Goal: Answer question/provide support: Share knowledge or assist other users

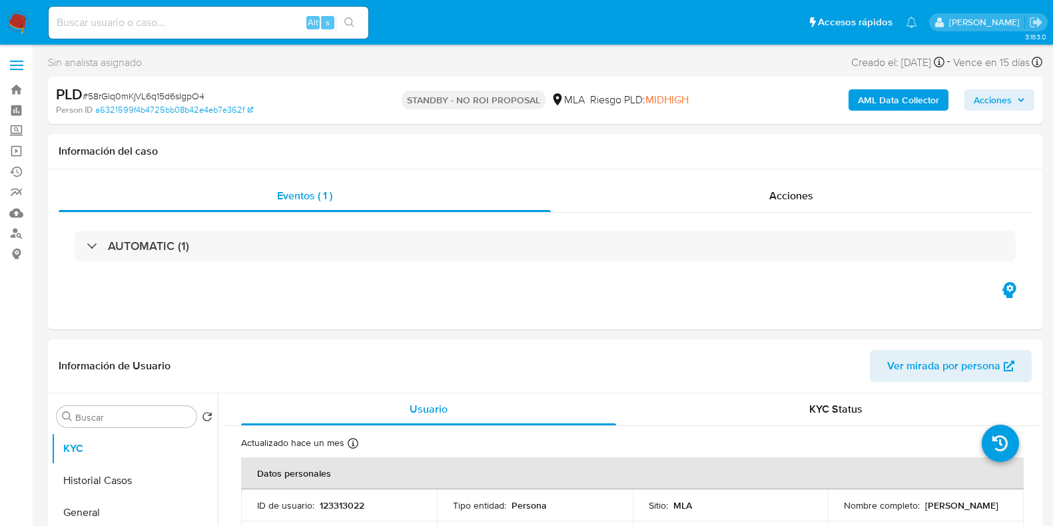
select select "10"
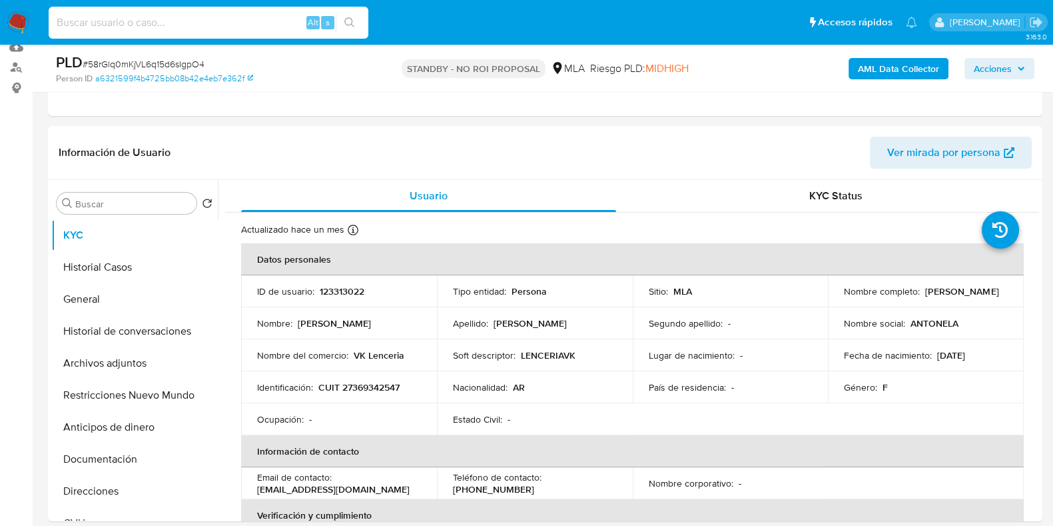
click at [178, 20] on input at bounding box center [209, 22] width 320 height 17
paste input "8q3hEta6K1vir1XxBRjQvW9g"
type input "8q3hEta6K1vir1XxBRjQvW9g"
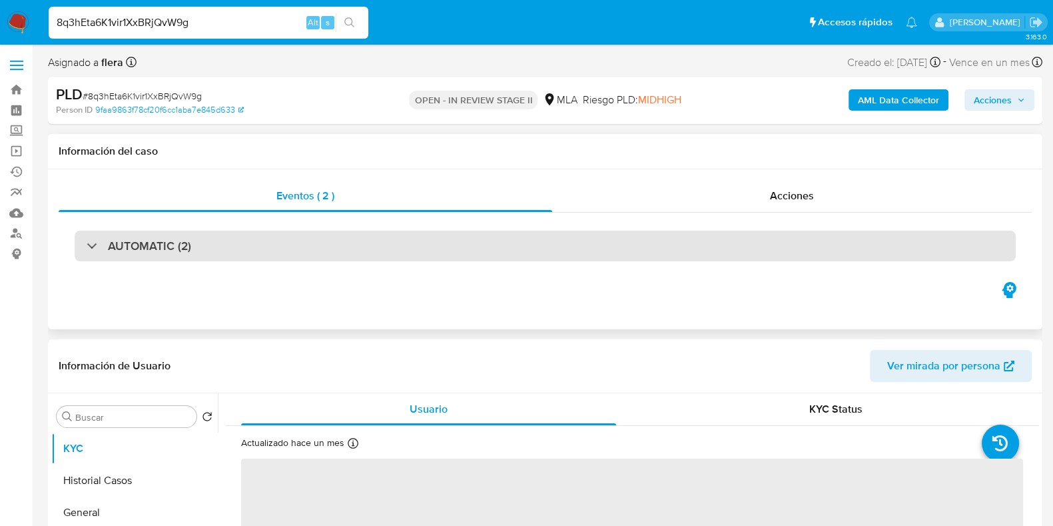
select select "10"
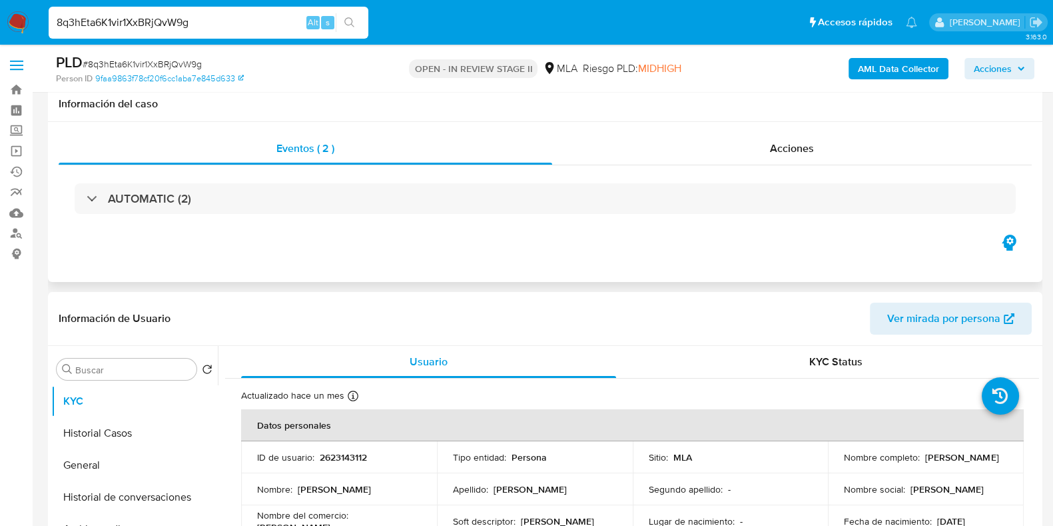
scroll to position [83, 0]
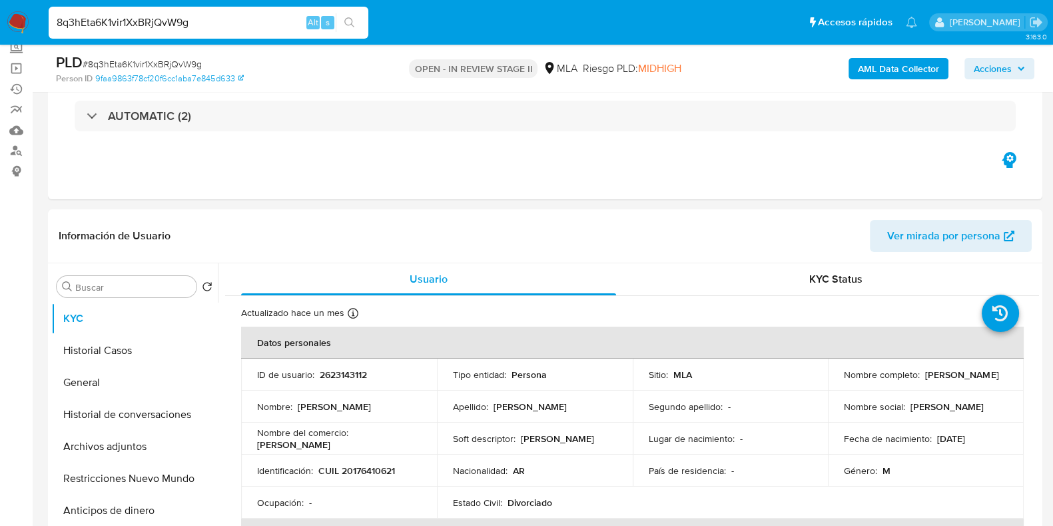
click at [122, 20] on input "8q3hEta6K1vir1XxBRjQvW9g" at bounding box center [209, 22] width 320 height 17
paste input "LzYthqrHAYScn7XmI4UJwFQ2"
type input "LzYthqrHAYScn7XmI4UJwFQ2"
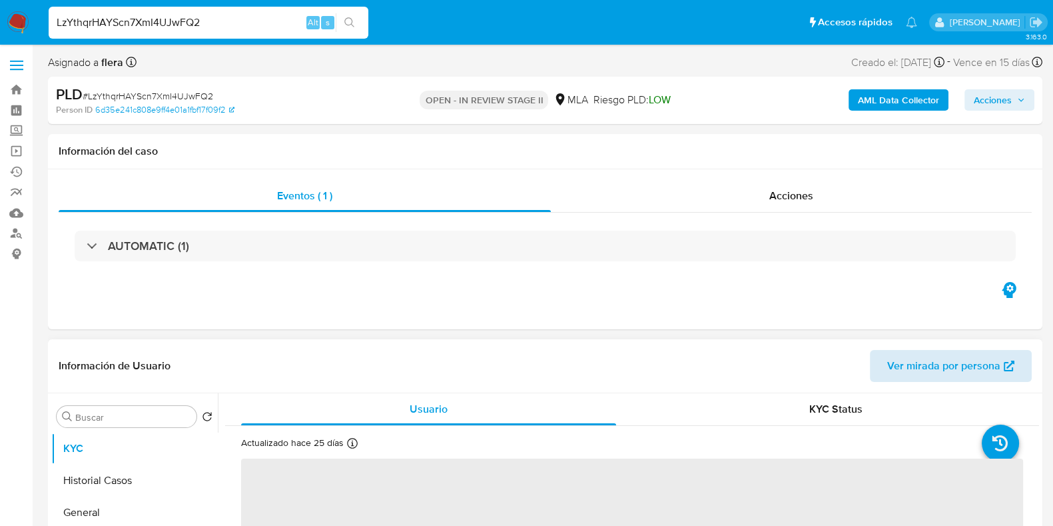
select select "10"
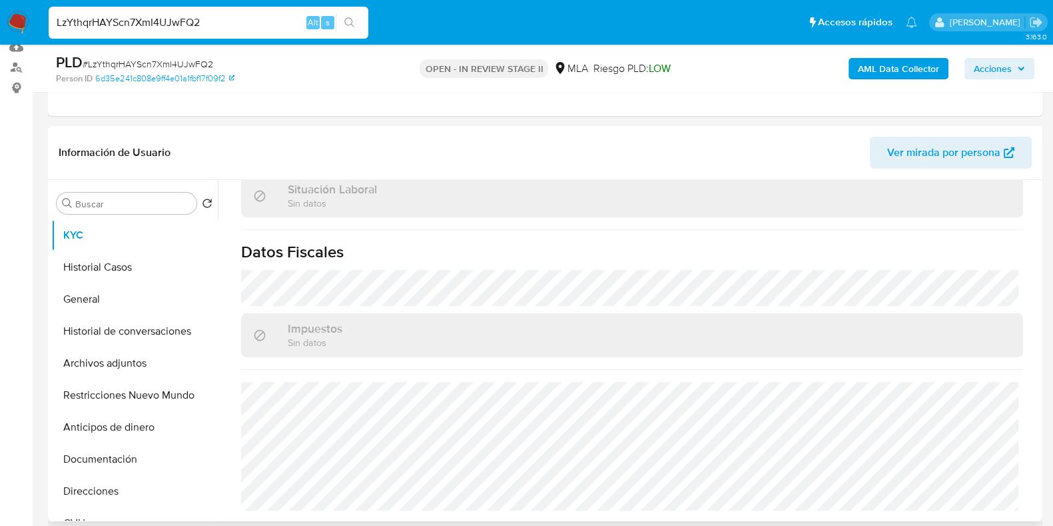
scroll to position [416, 0]
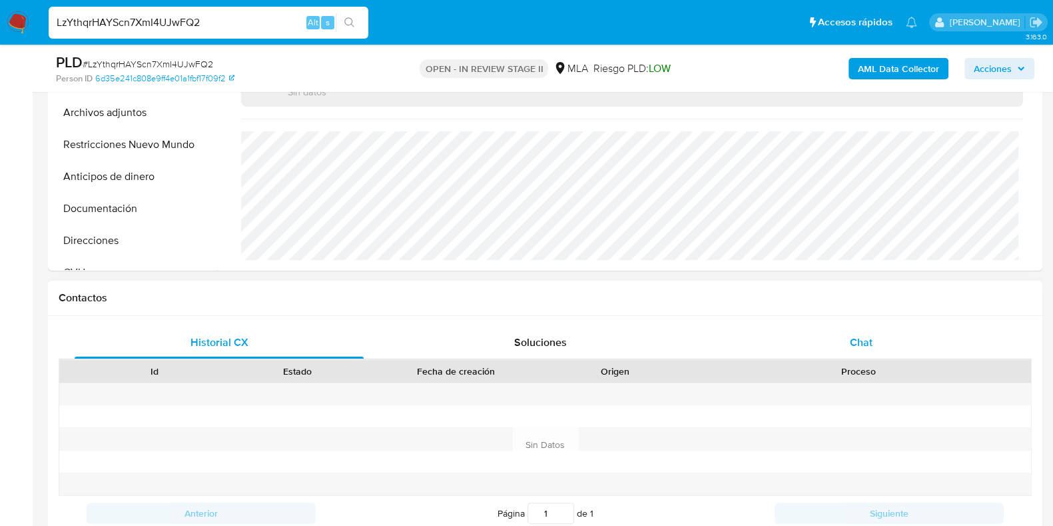
click at [858, 341] on span "Chat" at bounding box center [861, 341] width 23 height 15
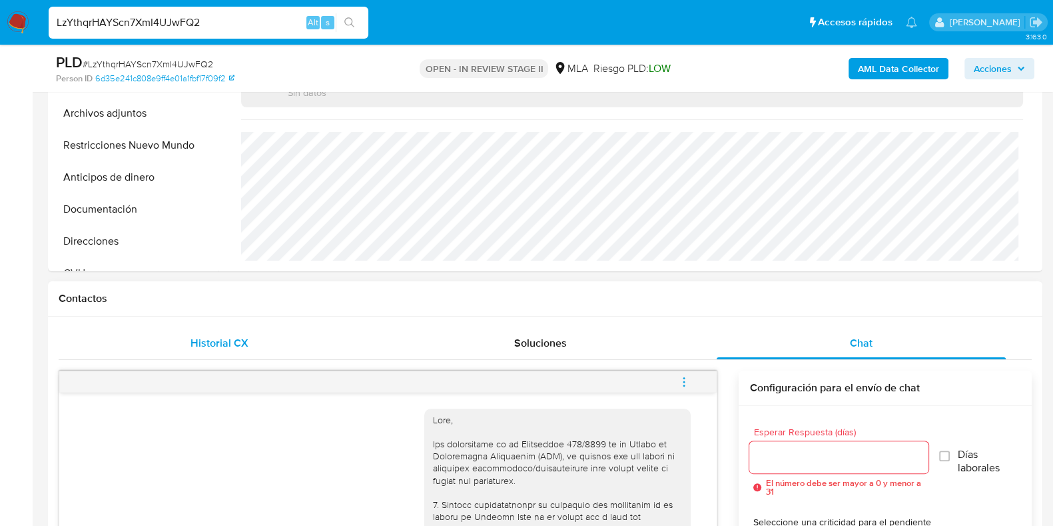
scroll to position [332, 0]
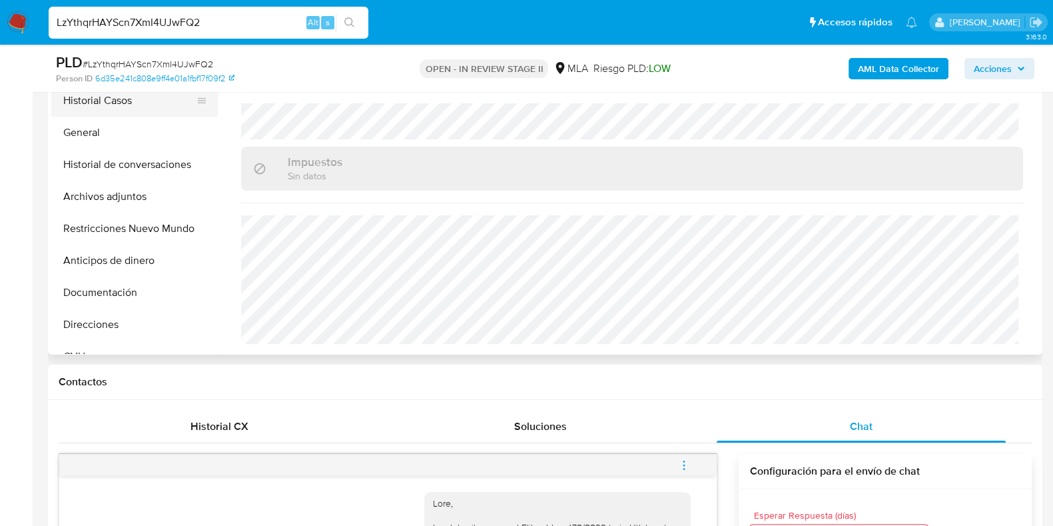
click at [98, 109] on button "Historial Casos" at bounding box center [129, 101] width 156 height 32
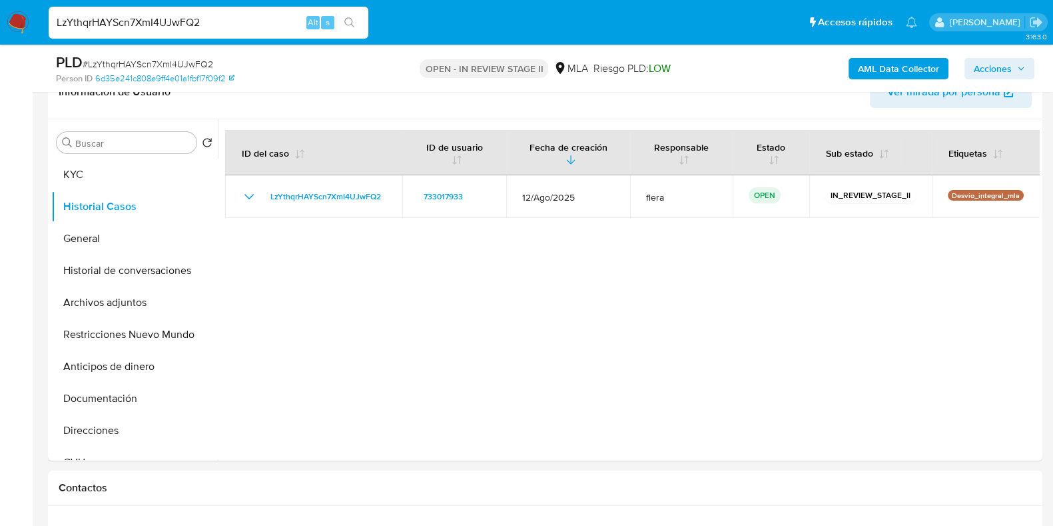
scroll to position [250, 0]
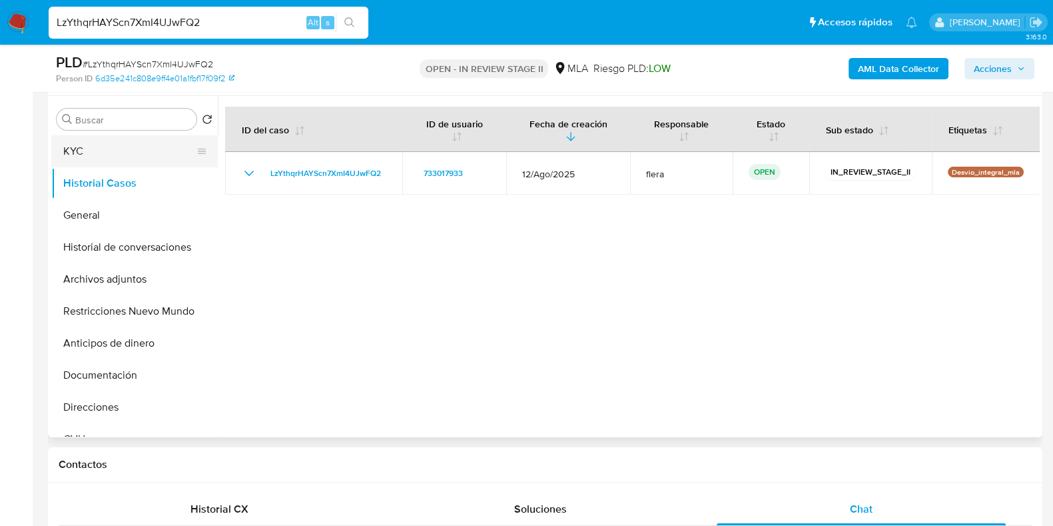
click at [105, 149] on button "KYC" at bounding box center [129, 151] width 156 height 32
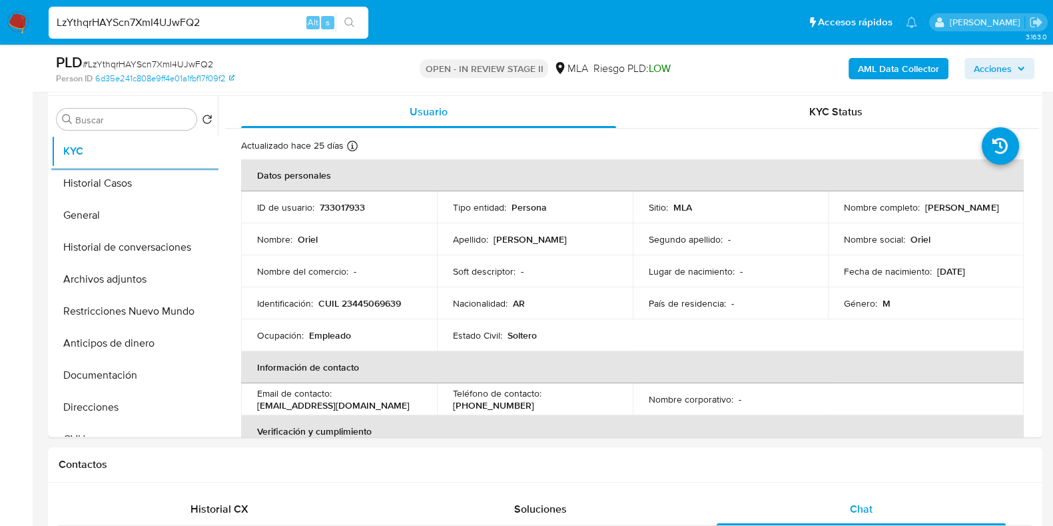
click at [97, 25] on input "LzYthqrHAYScn7XmI4UJwFQ2" at bounding box center [209, 22] width 320 height 17
paste input "BwTdSXbY2vkv9jUZxZFzwJYo"
type input "BwTdSXbY2vkv9jUZxZFzwJYo"
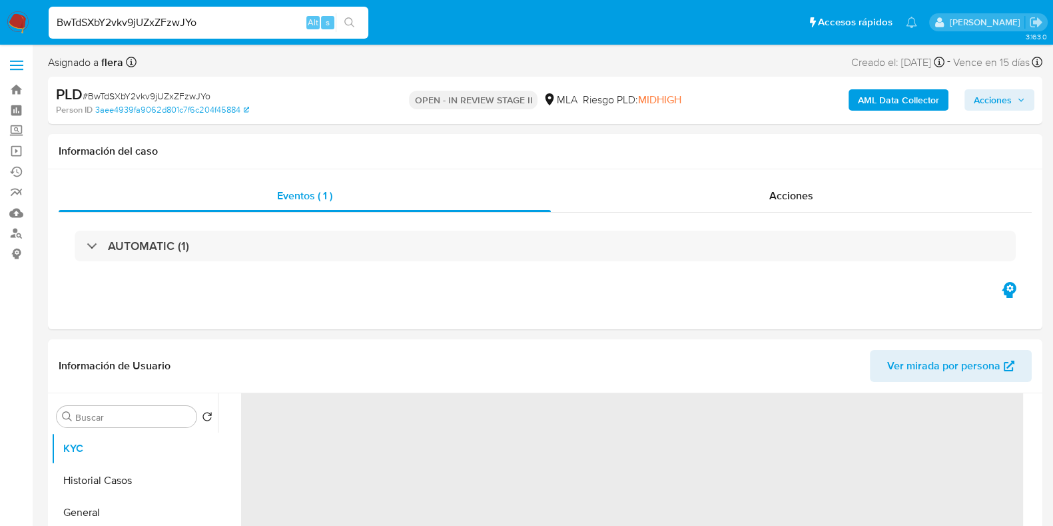
scroll to position [250, 0]
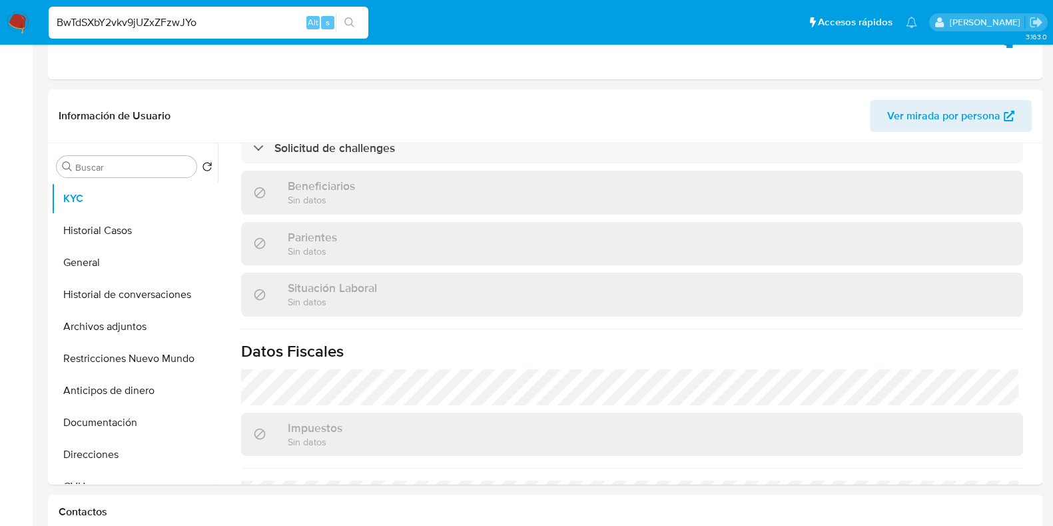
select select "10"
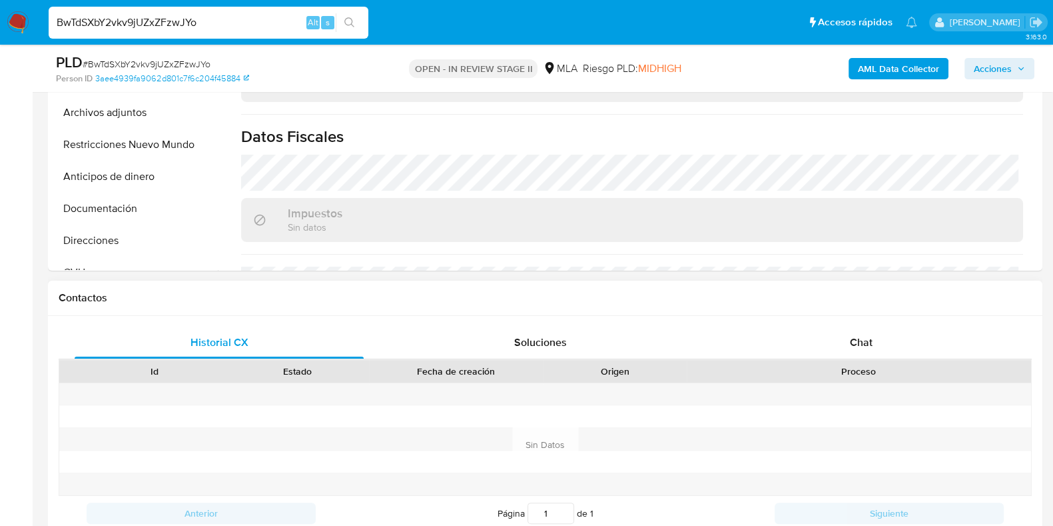
scroll to position [564, 0]
click at [883, 349] on div "Chat" at bounding box center [861, 342] width 289 height 32
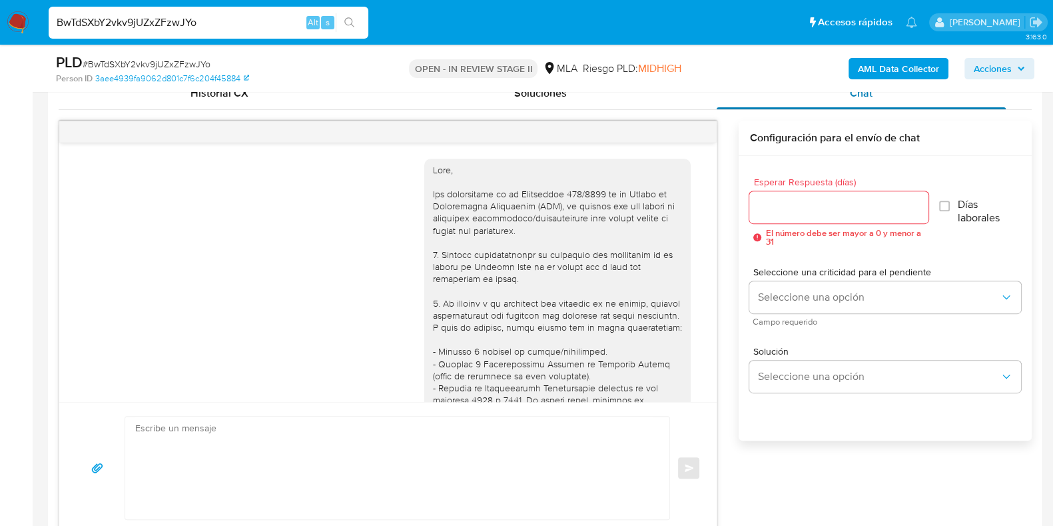
scroll to position [1825, 0]
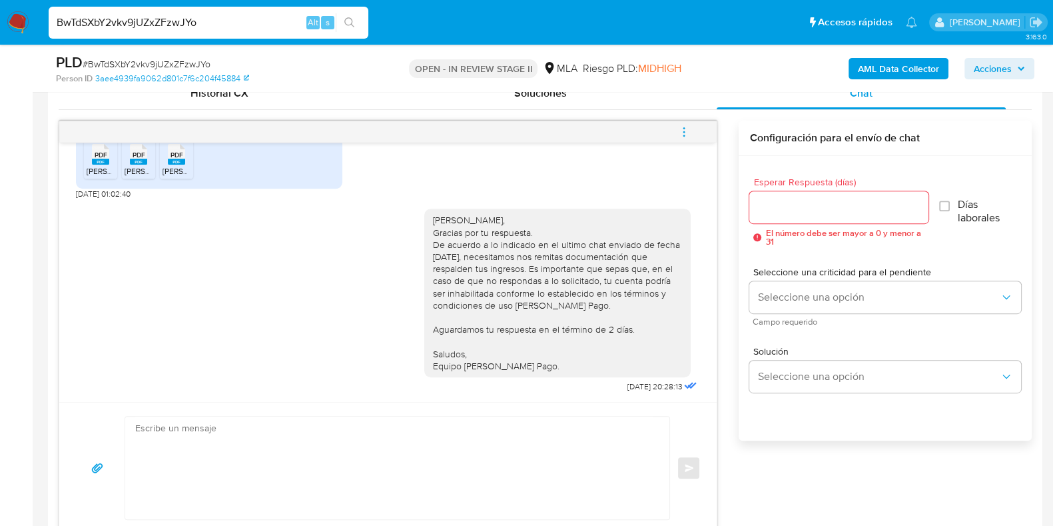
click at [127, 21] on input "BwTdSXbY2vkv9jUZxZFzwJYo" at bounding box center [209, 22] width 320 height 17
paste input "8q3hEta6K1vir1XxBRjQvW9g"
type input "8q3hEta6K1vir1XxBRjQvW9g"
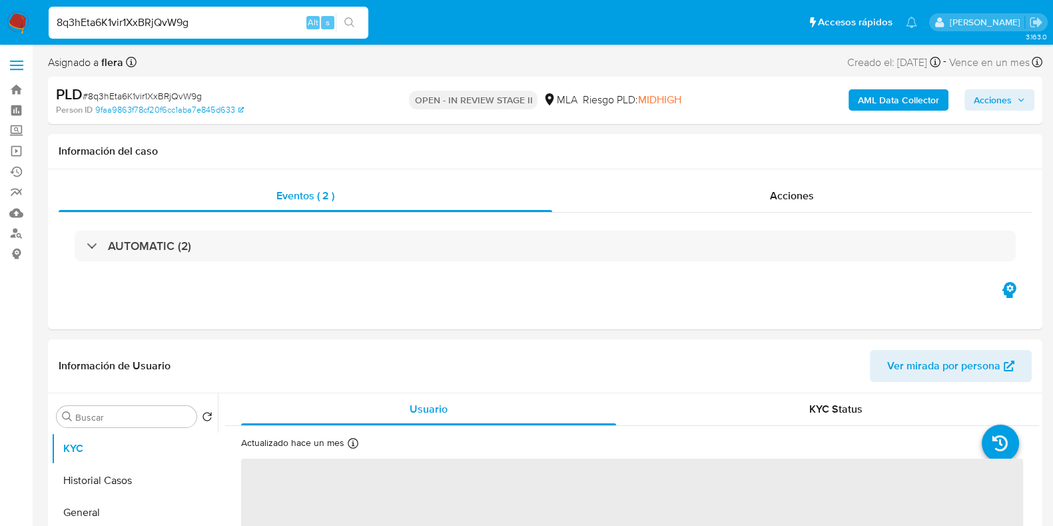
select select "10"
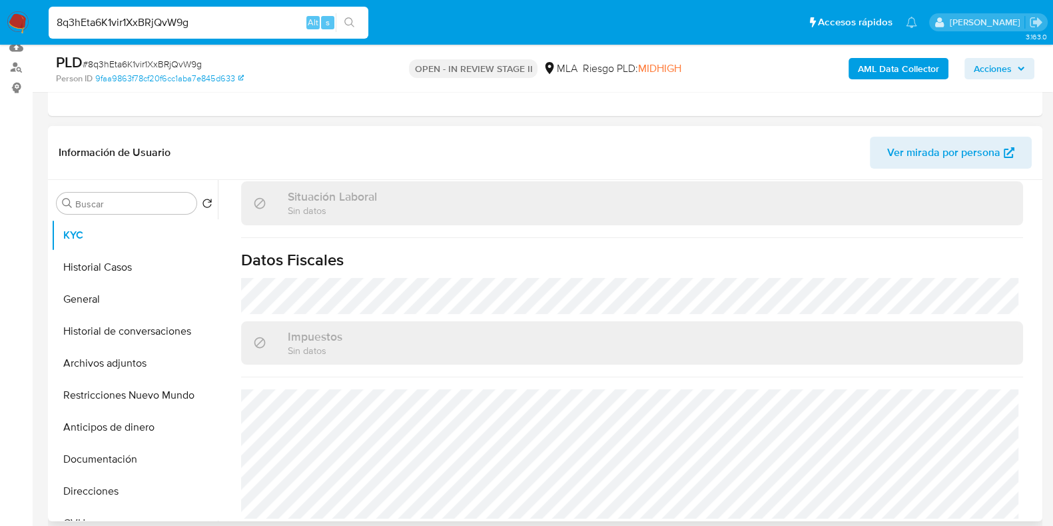
scroll to position [717, 0]
click at [83, 496] on button "Direcciones" at bounding box center [129, 491] width 156 height 32
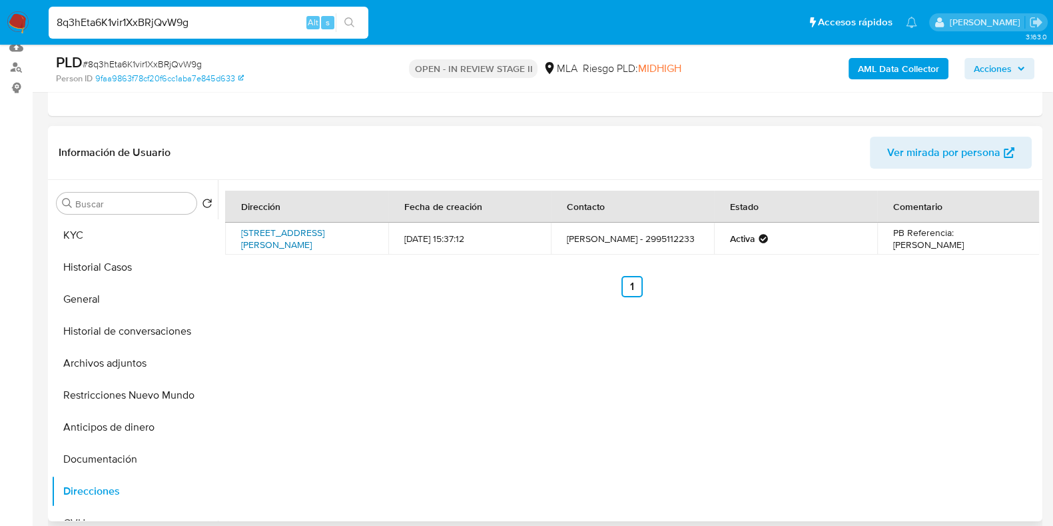
click at [296, 236] on link "Calle Carlos H Rodriguez 354, Neuquén, Neuquén, 8300, Argentina 354" at bounding box center [282, 238] width 83 height 25
click at [108, 234] on button "KYC" at bounding box center [129, 235] width 156 height 32
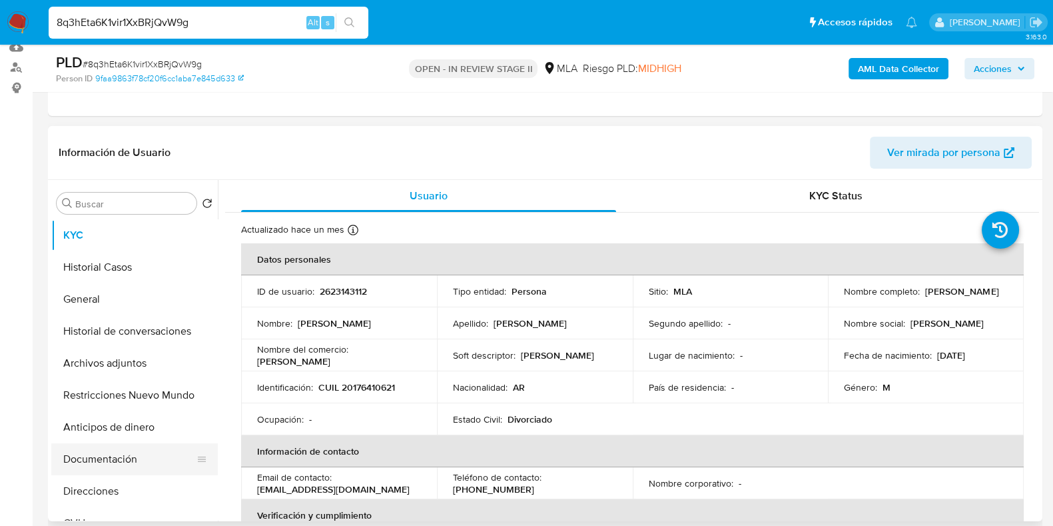
click at [103, 461] on button "Documentación" at bounding box center [129, 459] width 156 height 32
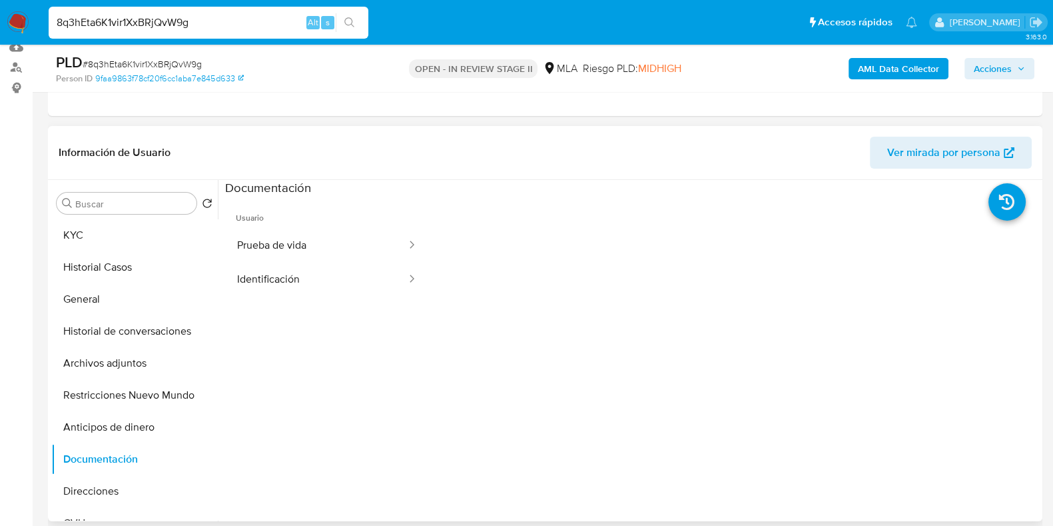
click at [294, 224] on span "Usuario" at bounding box center [327, 212] width 204 height 32
click at [286, 245] on button "Prueba de vida" at bounding box center [316, 245] width 182 height 34
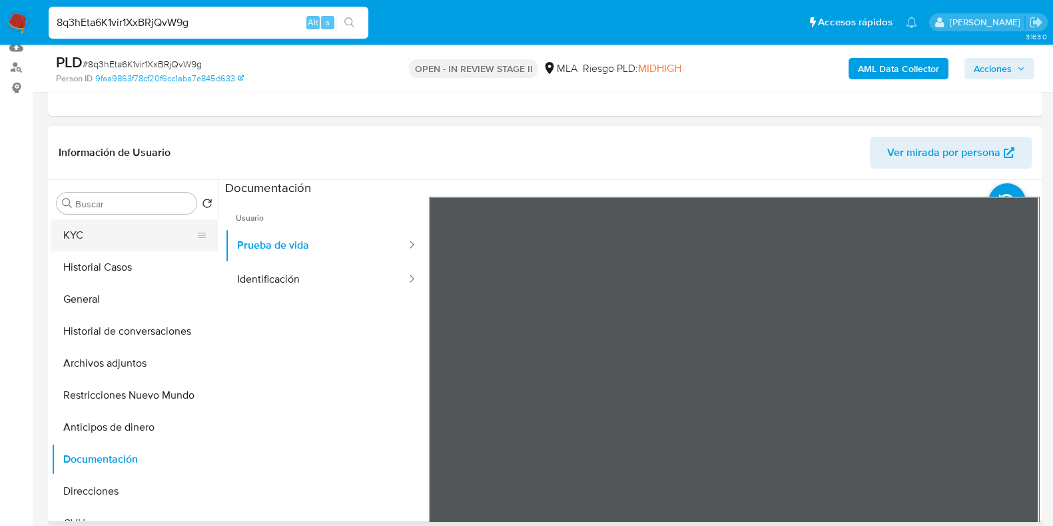
click at [130, 238] on button "KYC" at bounding box center [129, 235] width 156 height 32
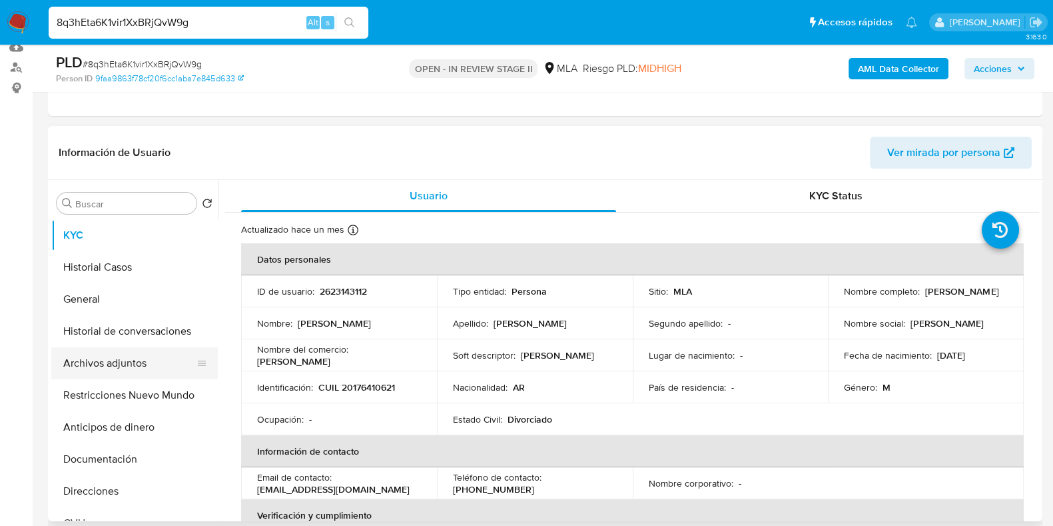
click at [103, 376] on button "Archivos adjuntos" at bounding box center [129, 363] width 156 height 32
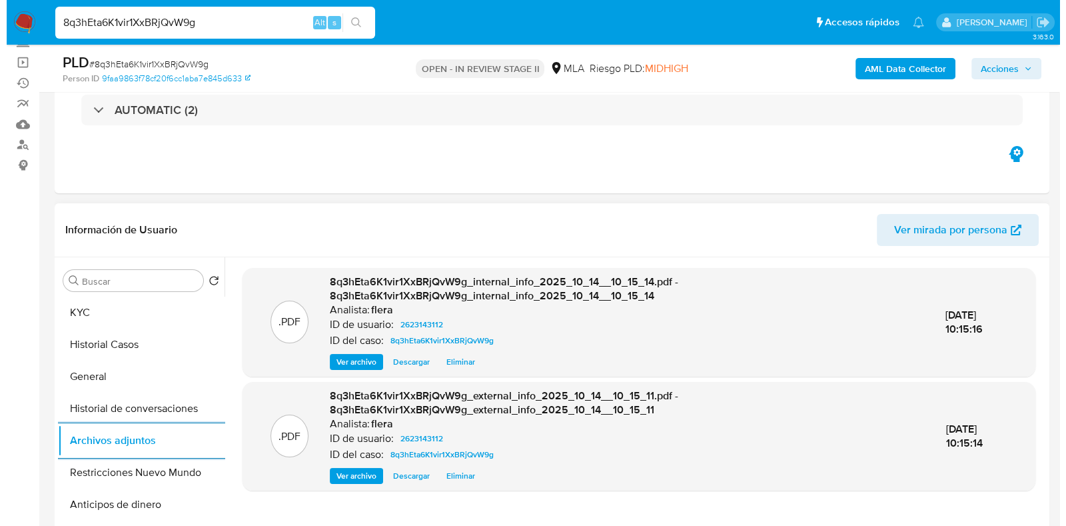
scroll to position [166, 0]
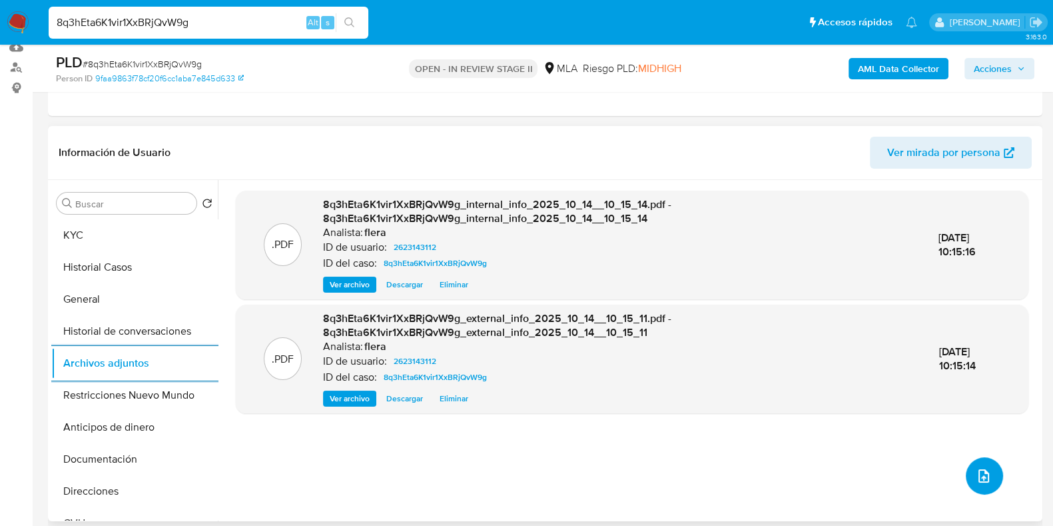
click at [982, 477] on icon "upload-file" at bounding box center [983, 475] width 11 height 13
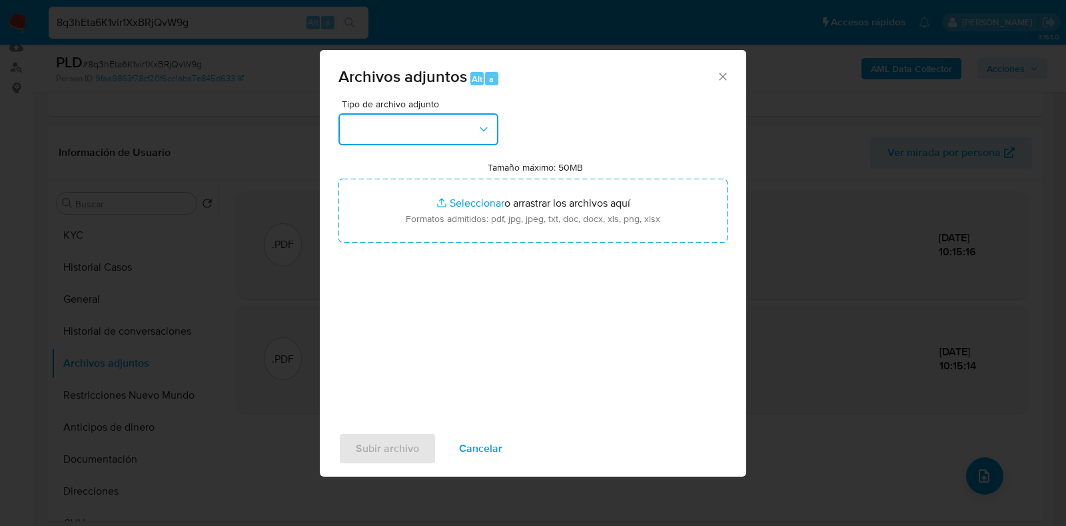
click at [470, 131] on button "button" at bounding box center [418, 129] width 160 height 32
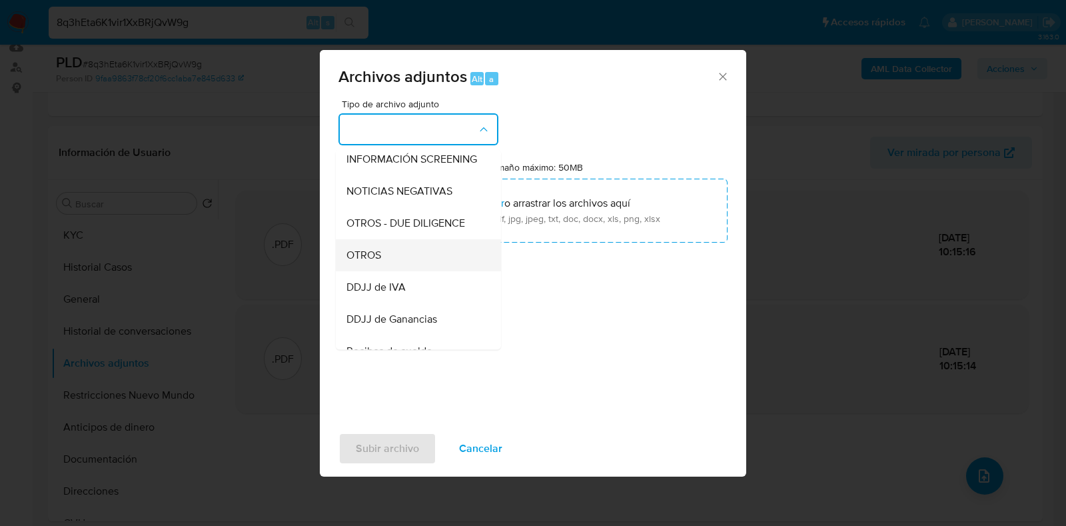
click at [419, 271] on div "OTROS" at bounding box center [414, 255] width 136 height 32
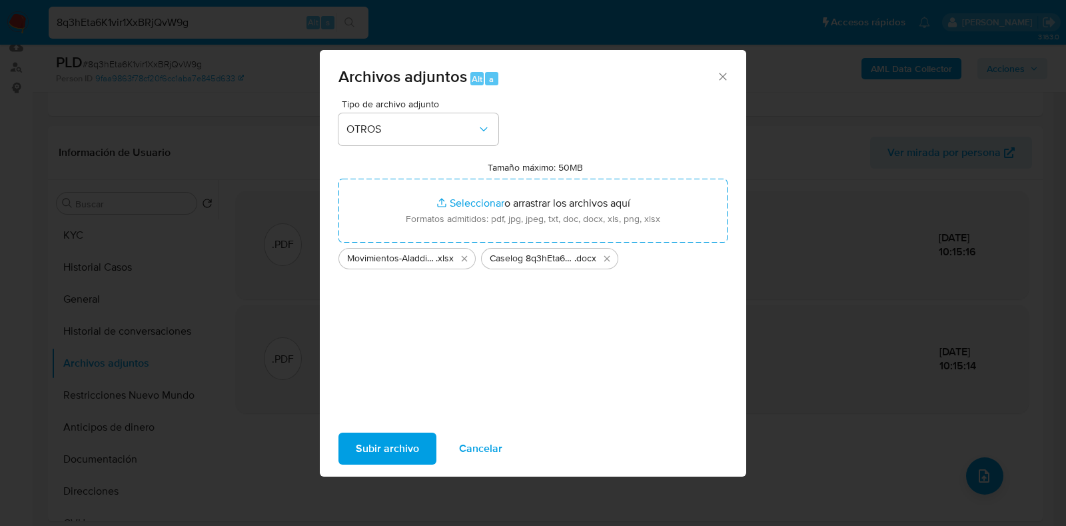
click at [396, 450] on span "Subir archivo" at bounding box center [387, 448] width 63 height 29
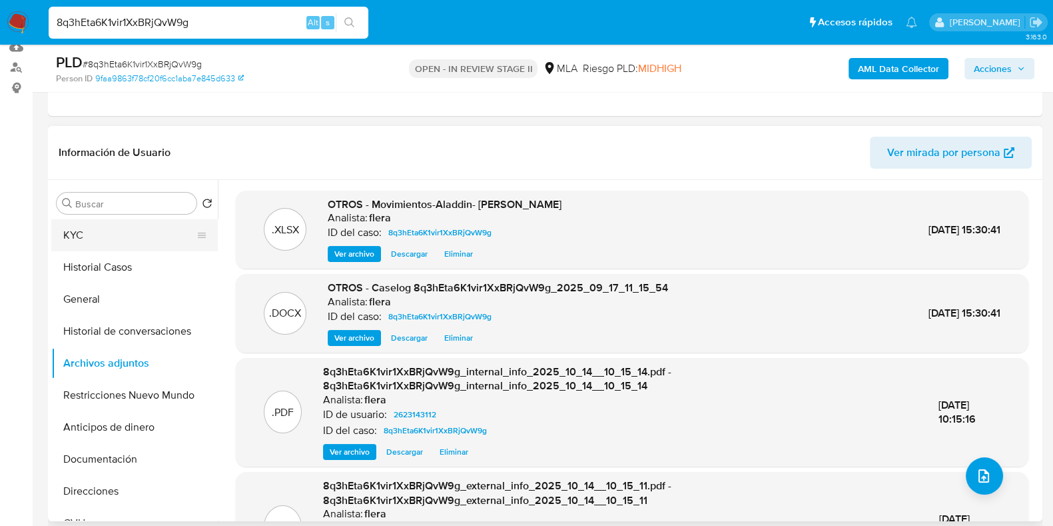
click at [145, 232] on button "KYC" at bounding box center [129, 235] width 156 height 32
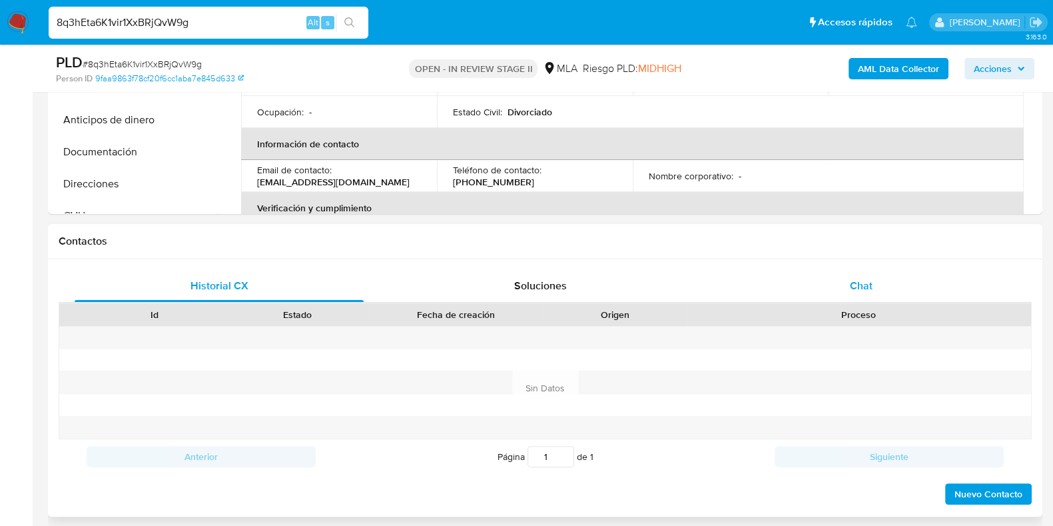
scroll to position [500, 0]
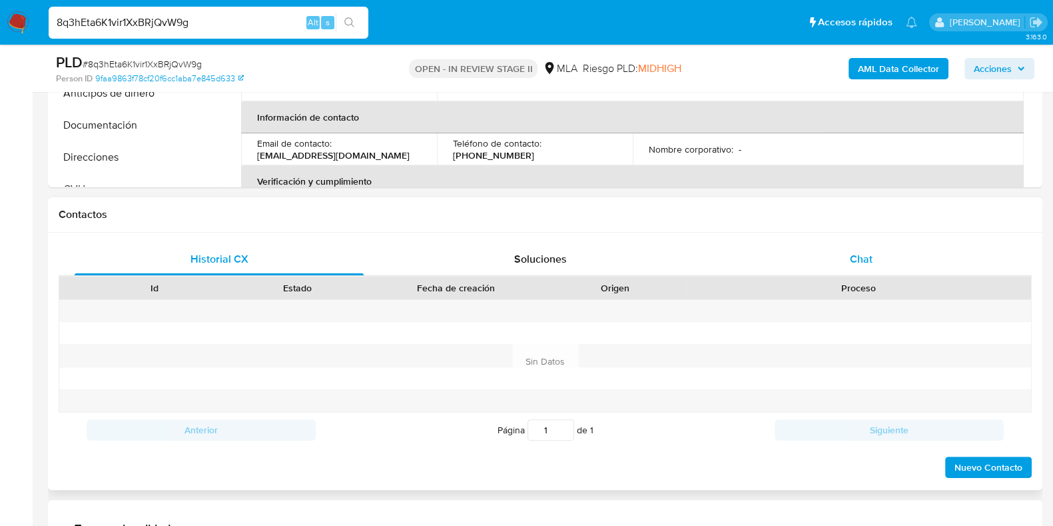
click at [867, 264] on span "Chat" at bounding box center [861, 258] width 23 height 15
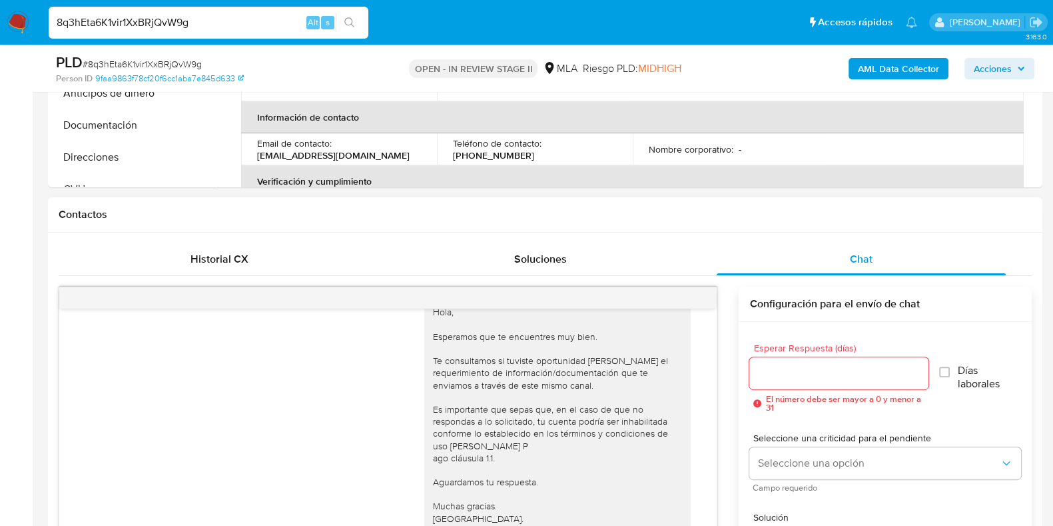
scroll to position [582, 0]
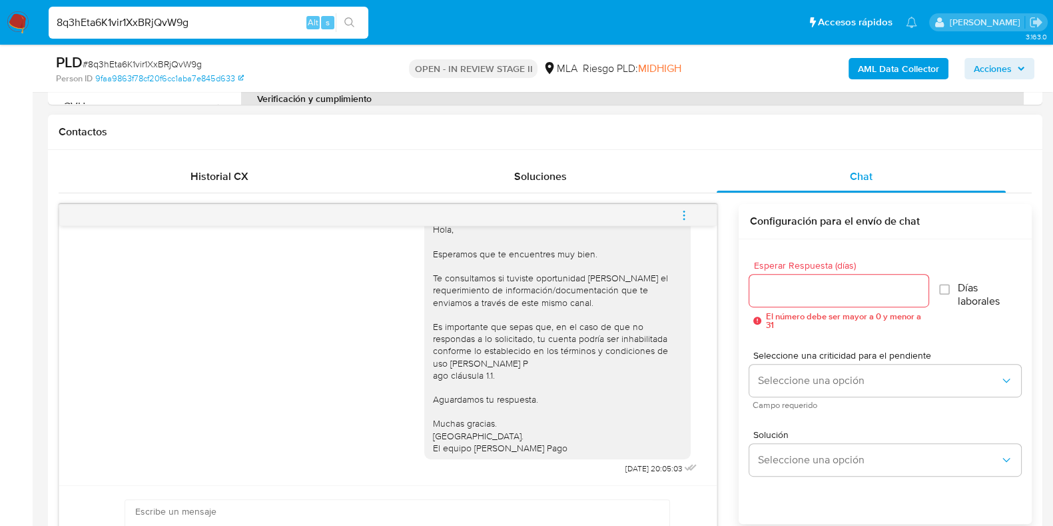
click at [689, 213] on icon "menu-action" at bounding box center [684, 215] width 12 height 12
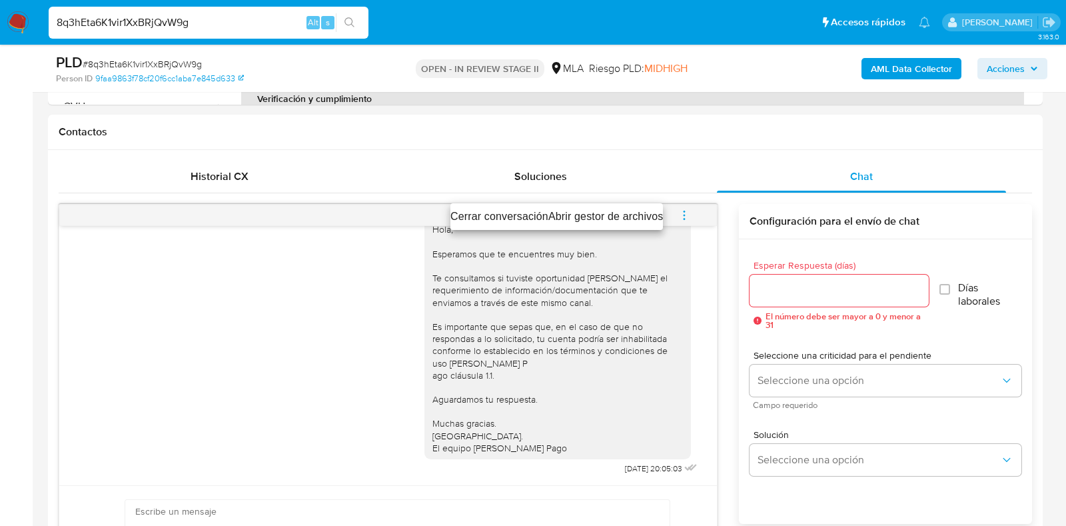
click at [500, 214] on li "Cerrar conversación" at bounding box center [499, 216] width 98 height 16
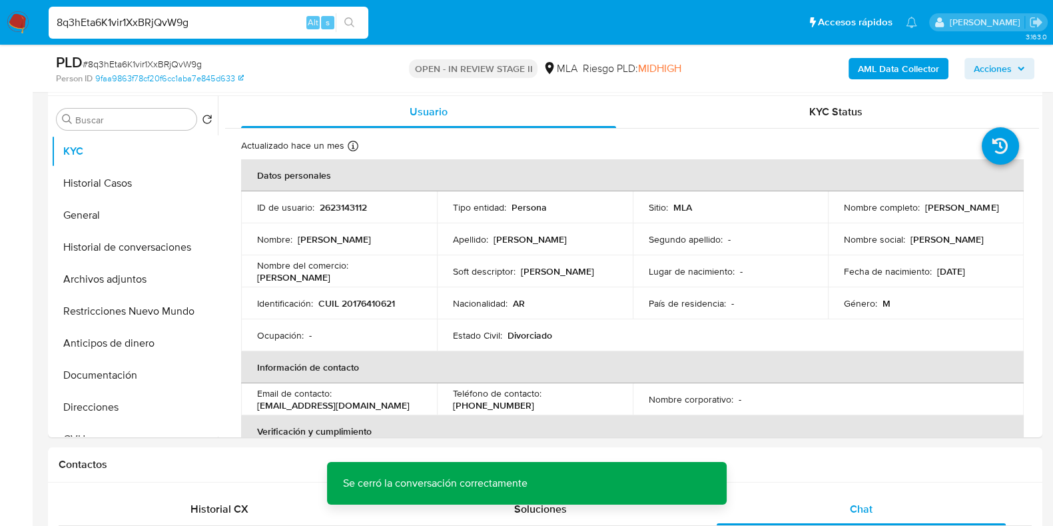
scroll to position [250, 0]
click at [119, 275] on button "Archivos adjuntos" at bounding box center [129, 279] width 156 height 32
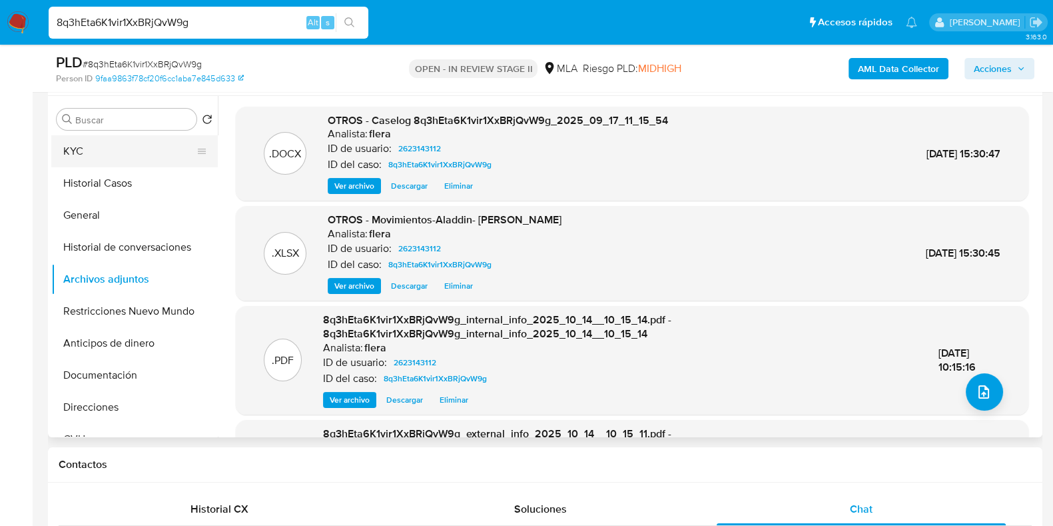
click at [120, 155] on button "KYC" at bounding box center [129, 151] width 156 height 32
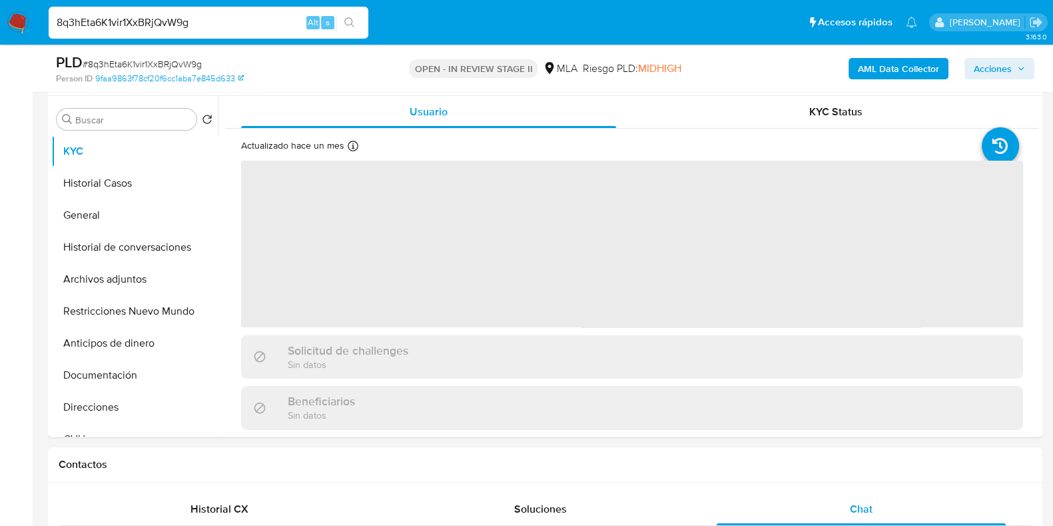
click at [1023, 65] on icon "button" at bounding box center [1021, 69] width 8 height 8
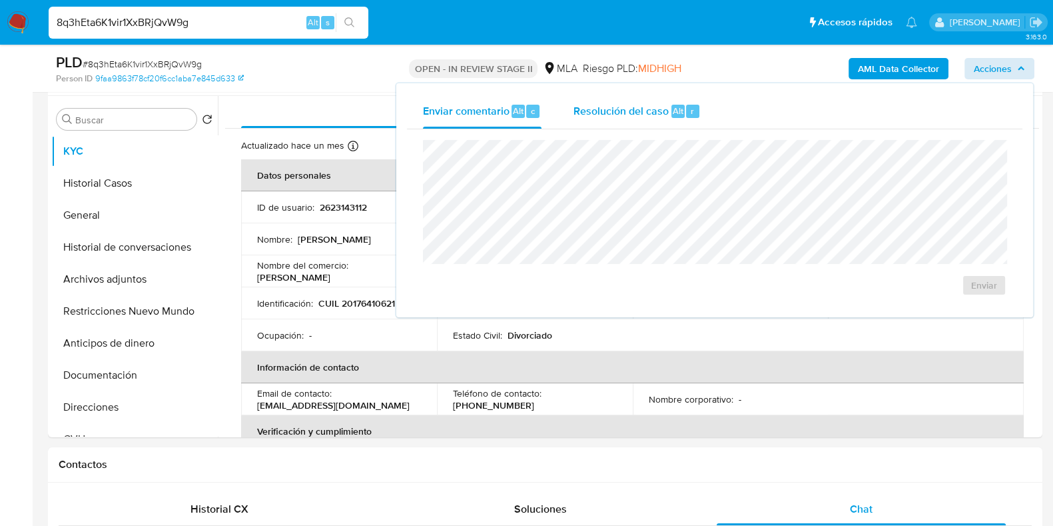
click at [641, 112] on span "Resolución del caso" at bounding box center [620, 110] width 95 height 15
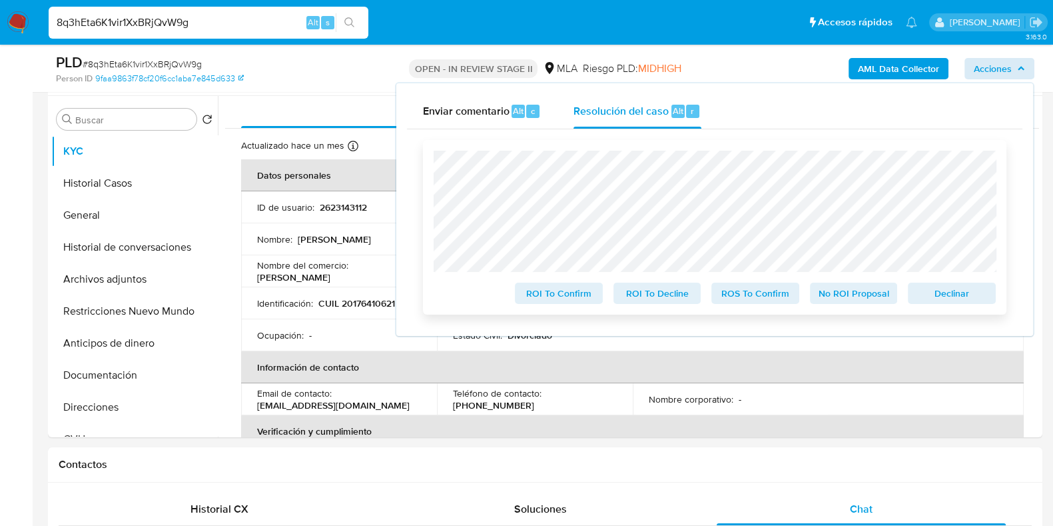
click at [864, 300] on span "No ROI Proposal" at bounding box center [853, 293] width 69 height 19
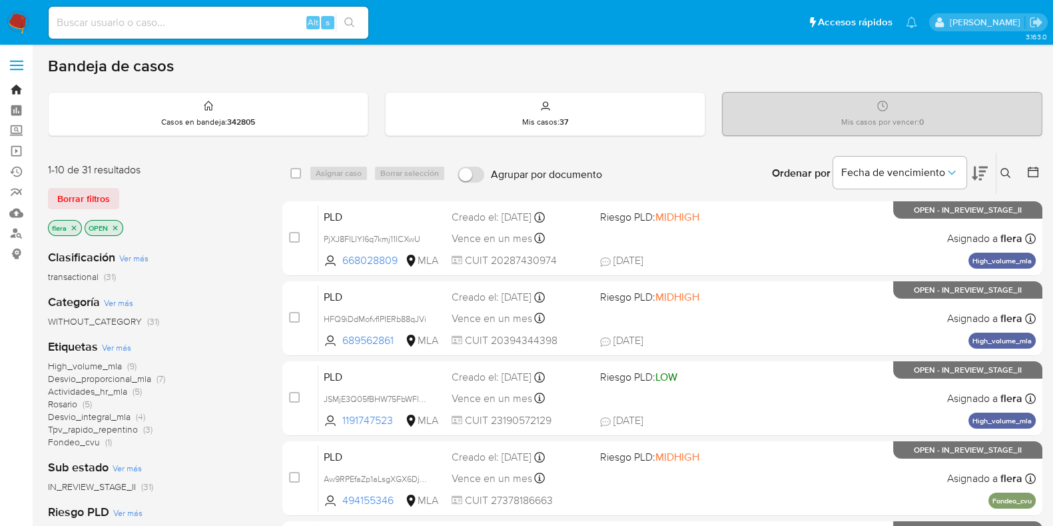
drag, startPoint x: 0, startPoint y: 0, endPoint x: 11, endPoint y: 85, distance: 85.3
click at [11, 85] on link "Bandeja" at bounding box center [79, 89] width 159 height 21
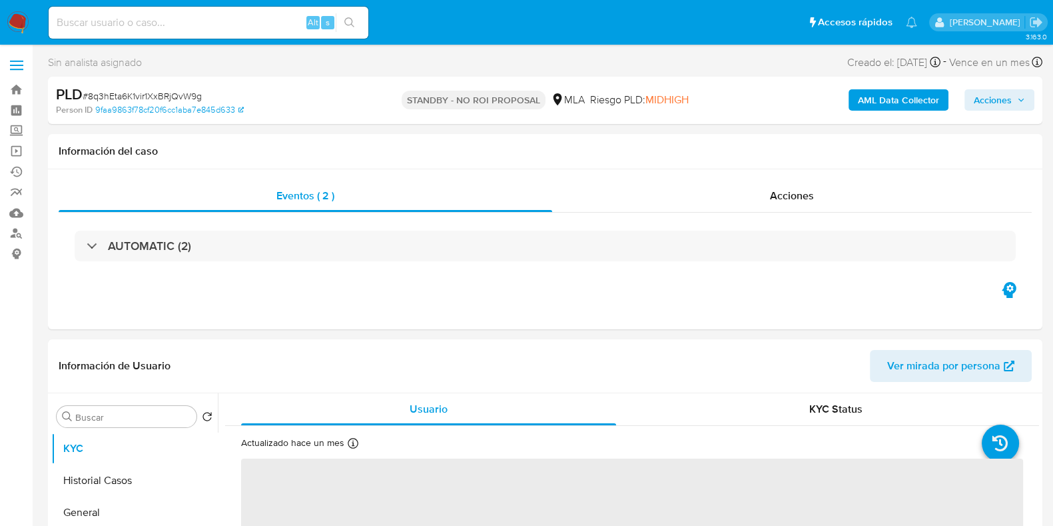
select select "10"
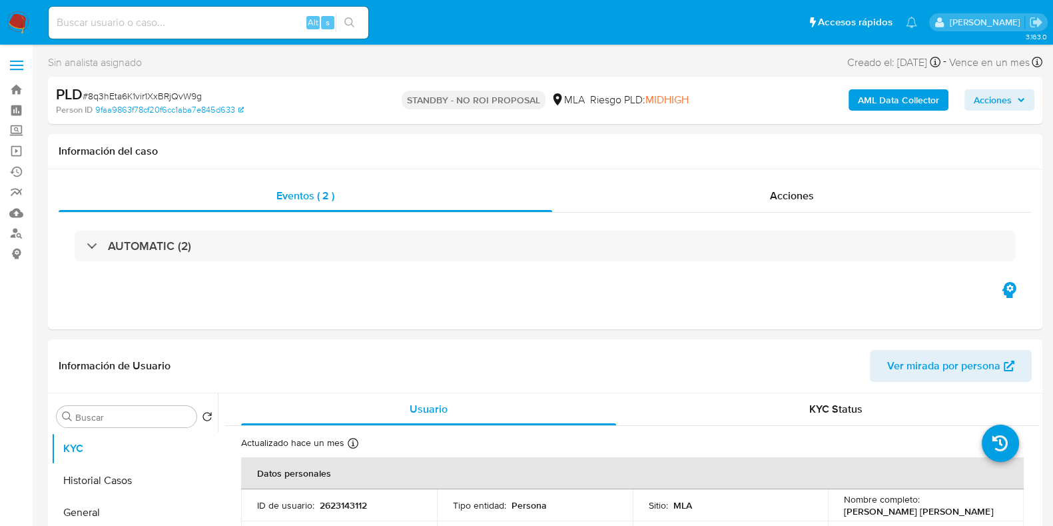
click at [229, 23] on input at bounding box center [209, 22] width 320 height 17
paste input "zonGRXG4JWtSA8umpV7oqWi6"
type input "zonGRXG4JWtSA8umpV7oqWi6"
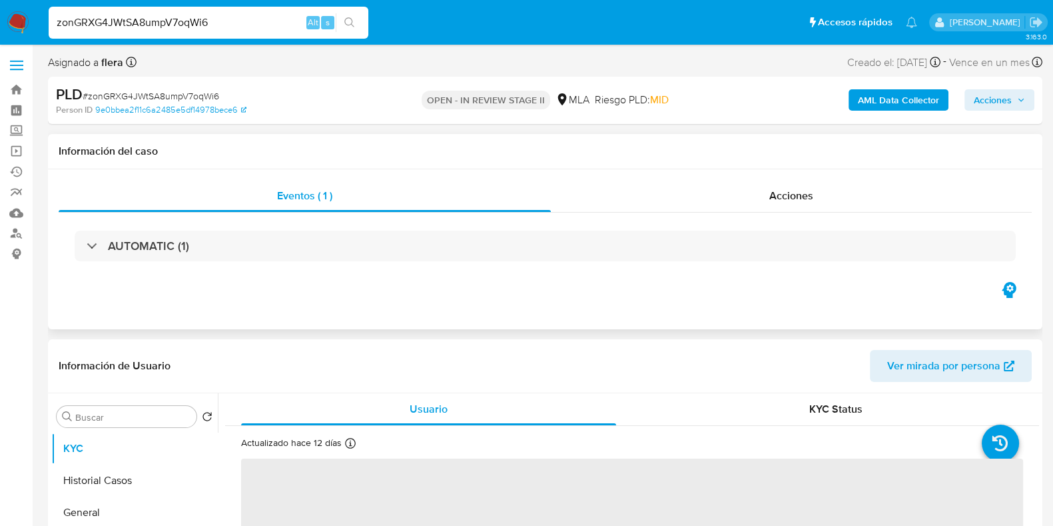
select select "10"
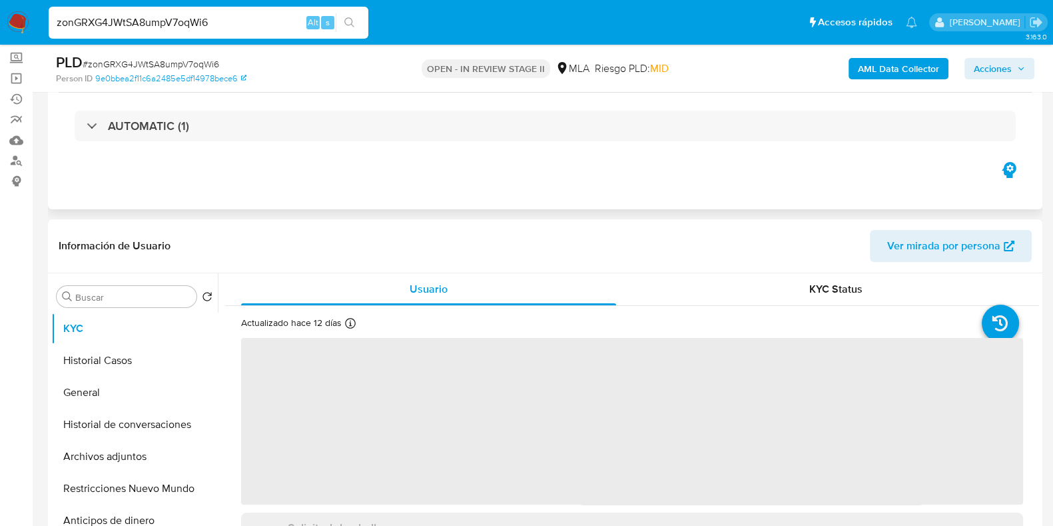
scroll to position [250, 0]
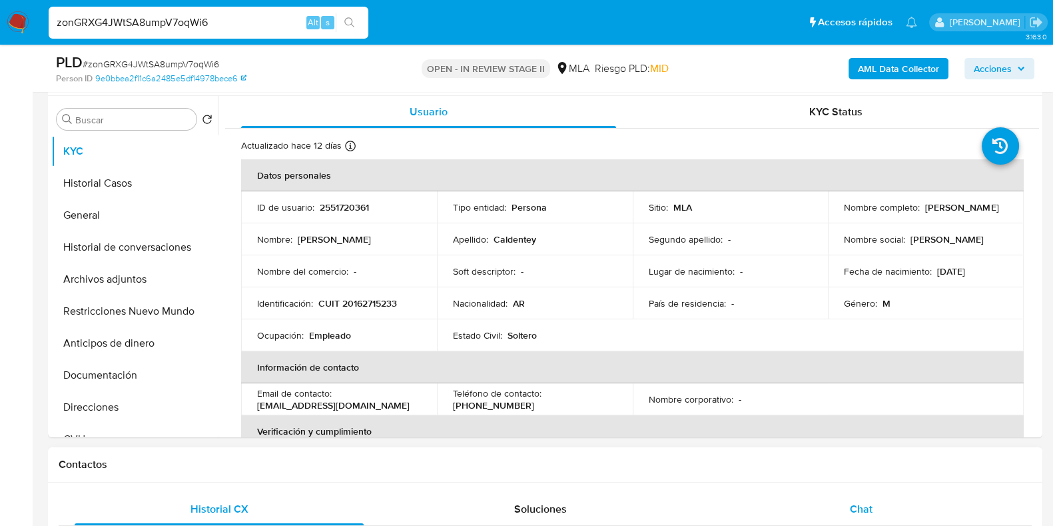
click at [853, 514] on span "Chat" at bounding box center [861, 508] width 23 height 15
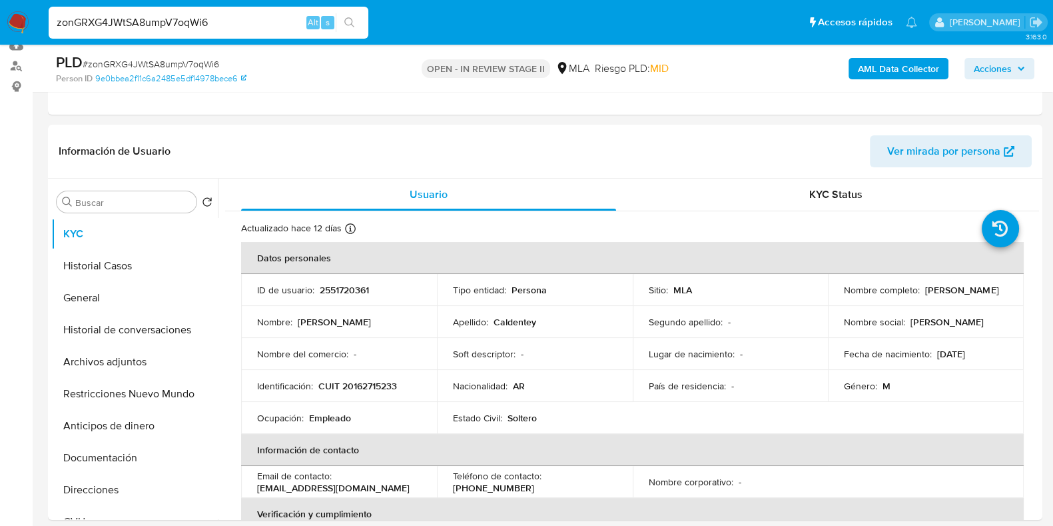
scroll to position [166, 0]
click at [90, 262] on button "Historial Casos" at bounding box center [129, 267] width 156 height 32
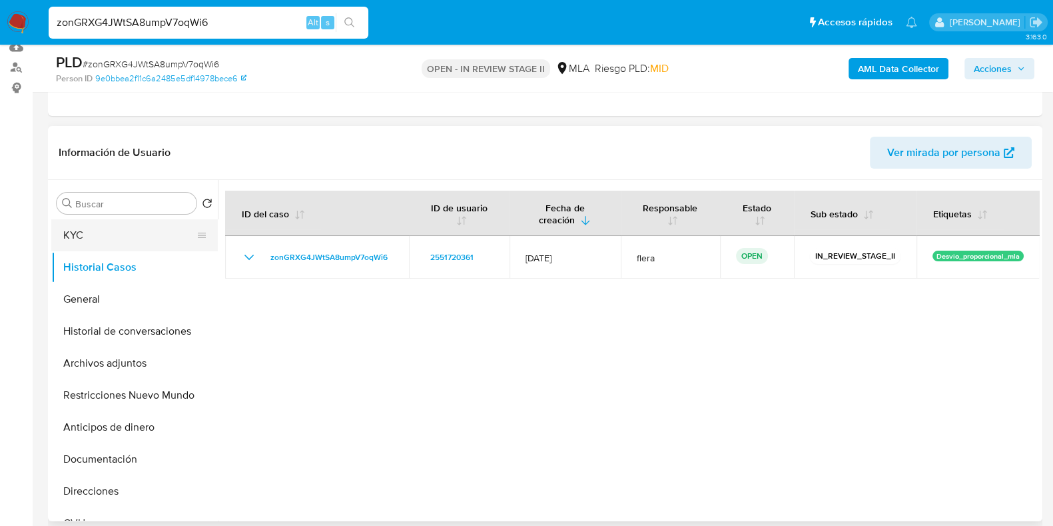
click at [90, 234] on button "KYC" at bounding box center [129, 235] width 156 height 32
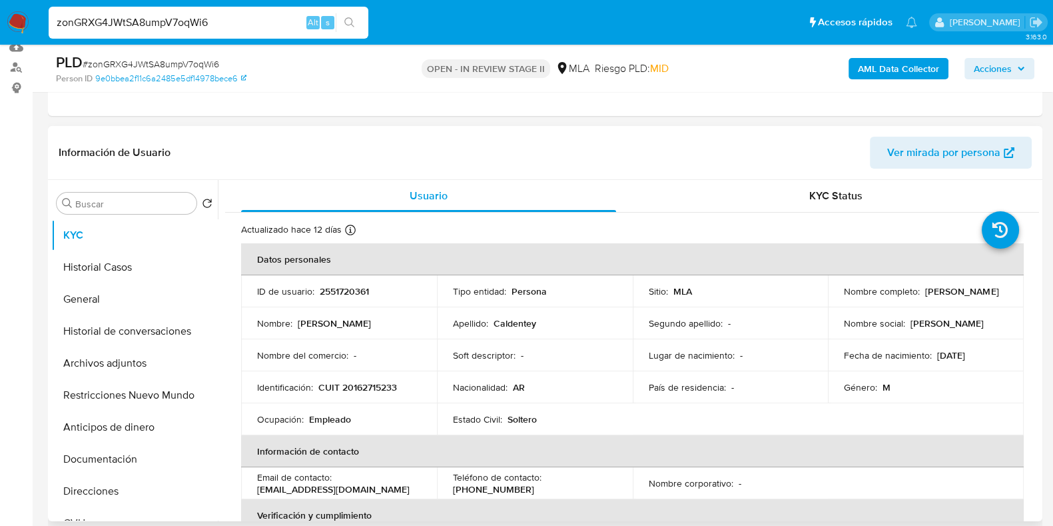
drag, startPoint x: 942, startPoint y: 300, endPoint x: 839, endPoint y: 299, distance: 103.2
click at [839, 299] on td "Nombre completo : Miguel Angel Caldentey" at bounding box center [926, 291] width 196 height 32
copy p "Miguel Angel Caldentey"
click at [350, 289] on p "2551720361" at bounding box center [344, 291] width 49 height 12
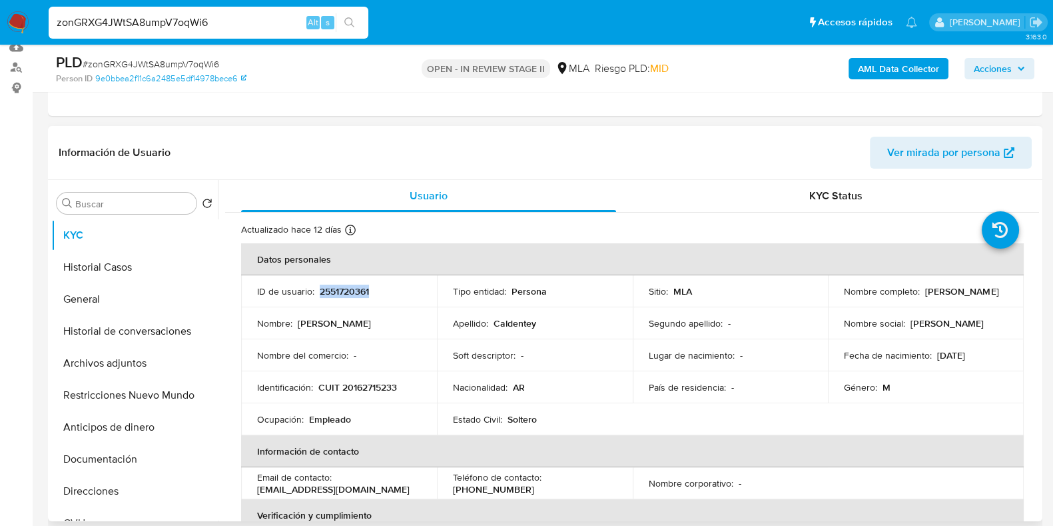
copy p "2551720361"
click at [900, 67] on b "AML Data Collector" at bounding box center [898, 68] width 81 height 21
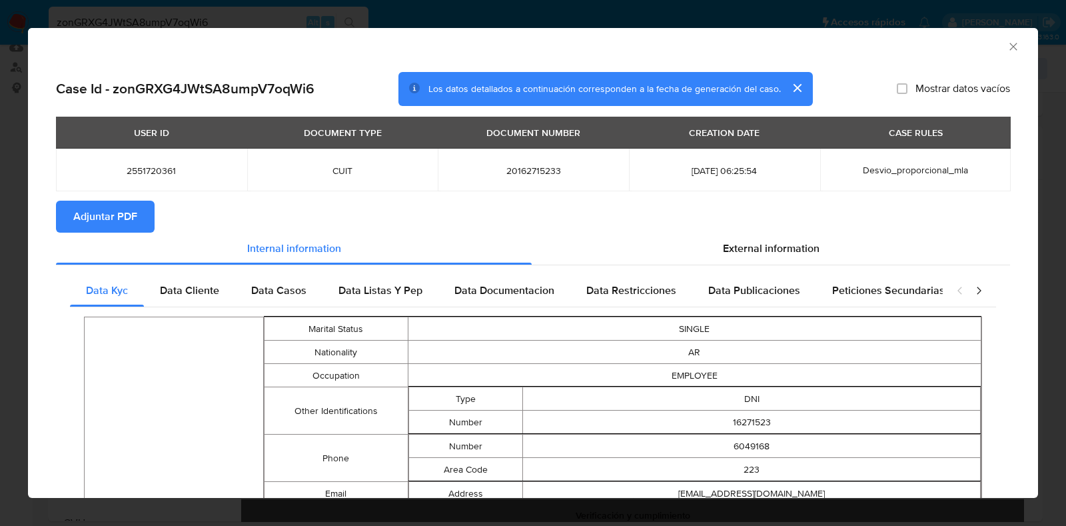
click at [110, 225] on span "Adjuntar PDF" at bounding box center [105, 216] width 64 height 29
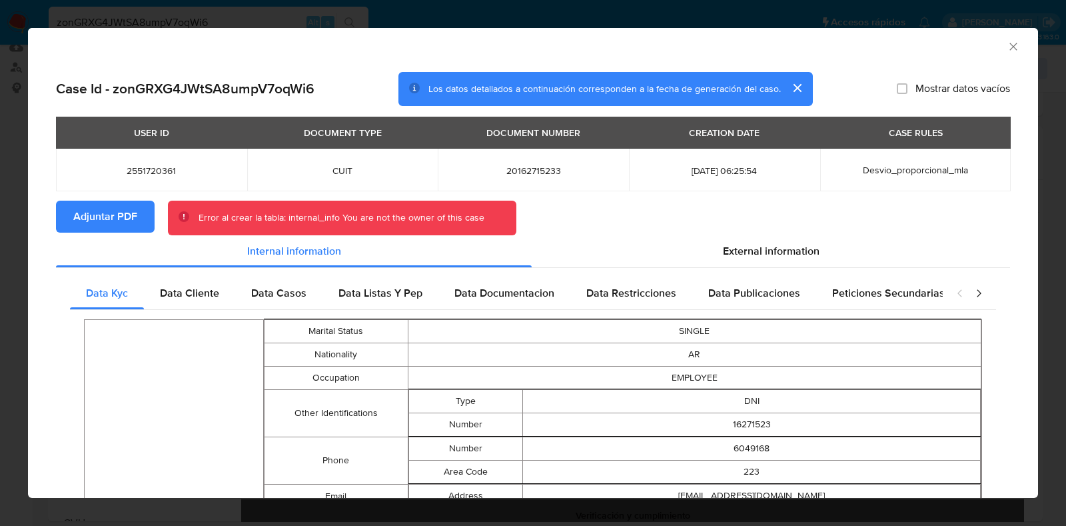
click at [1006, 46] on icon "Cerrar ventana" at bounding box center [1012, 46] width 13 height 13
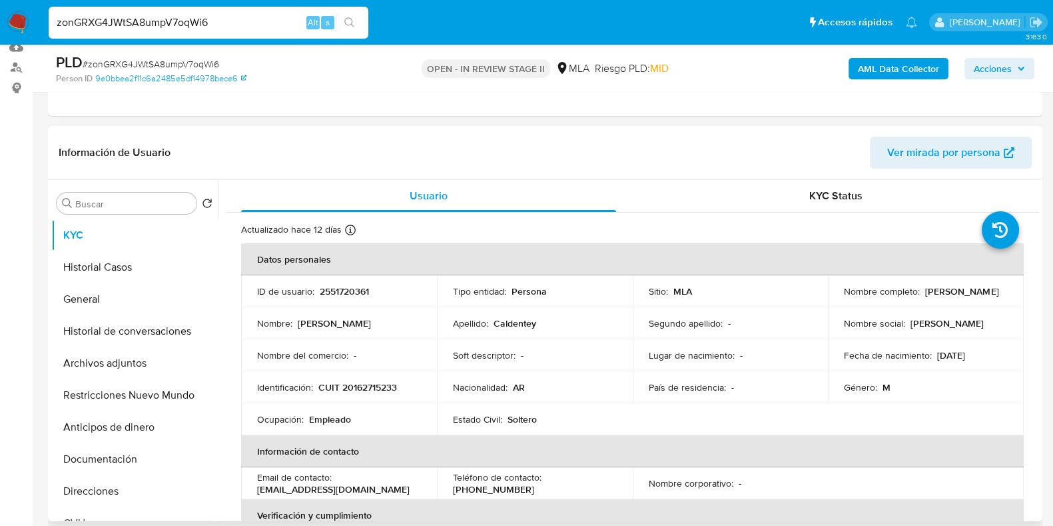
click at [925, 291] on p "Miguel Angel Caldentey" at bounding box center [961, 291] width 73 height 12
copy p "Caldentey"
click at [153, 454] on button "Documentación" at bounding box center [129, 459] width 156 height 32
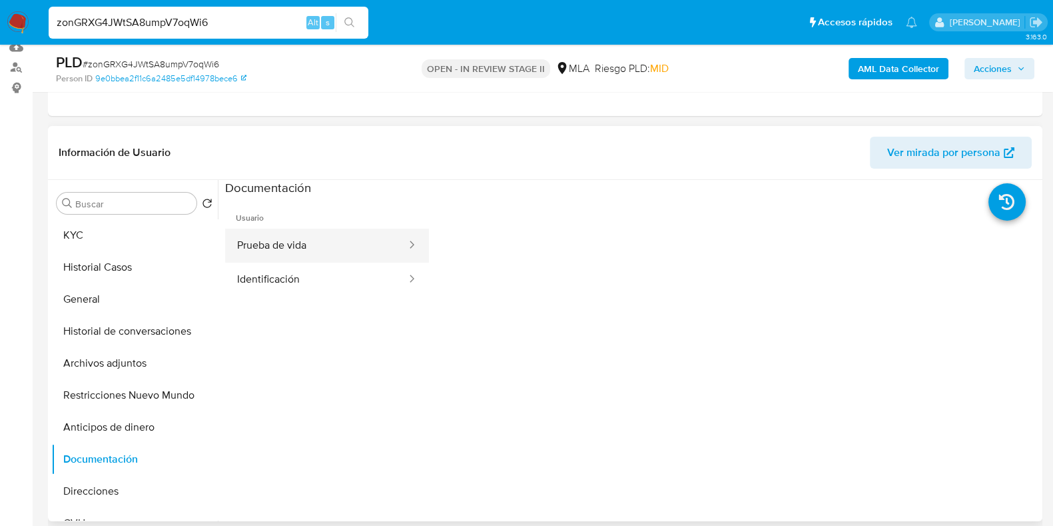
click at [303, 252] on button "Prueba de vida" at bounding box center [316, 245] width 182 height 34
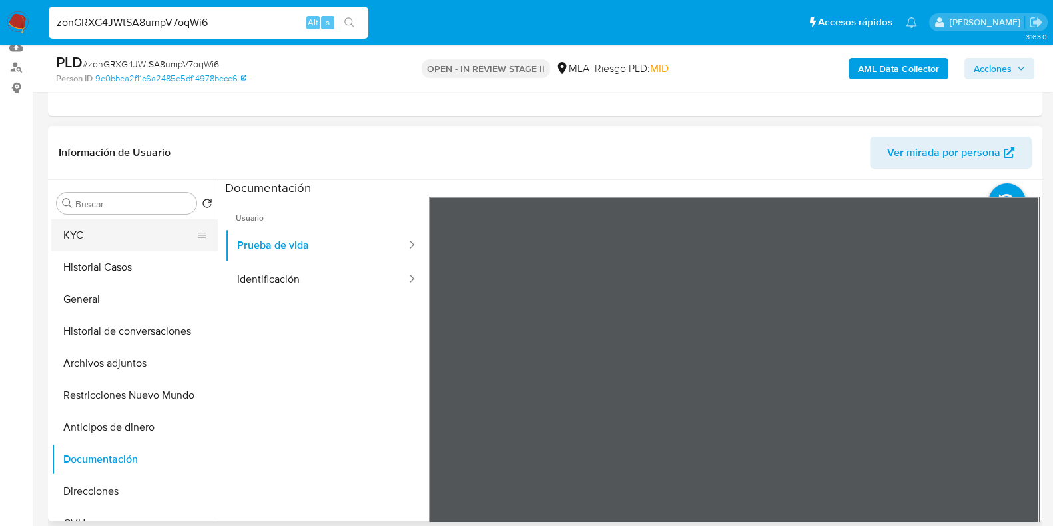
click at [104, 226] on button "KYC" at bounding box center [129, 235] width 156 height 32
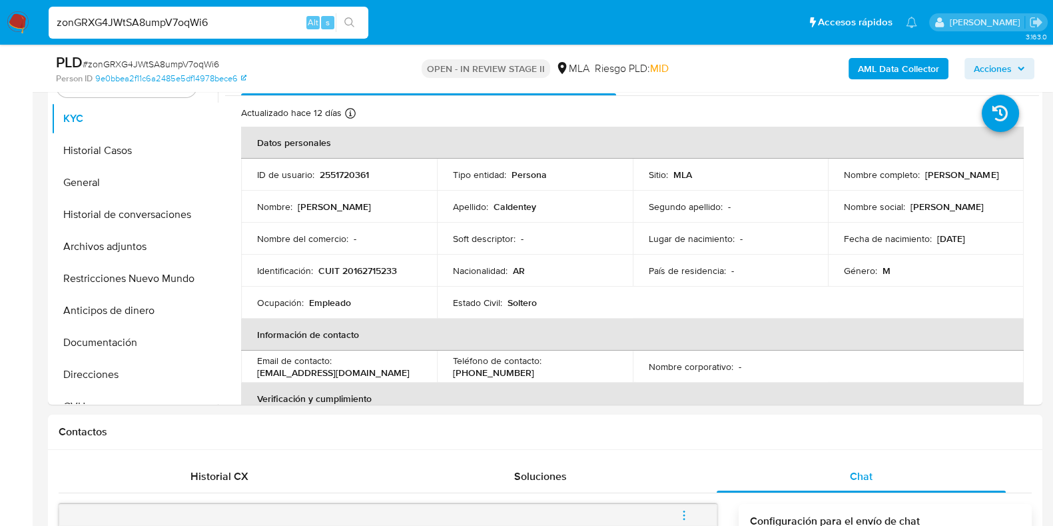
scroll to position [215, 0]
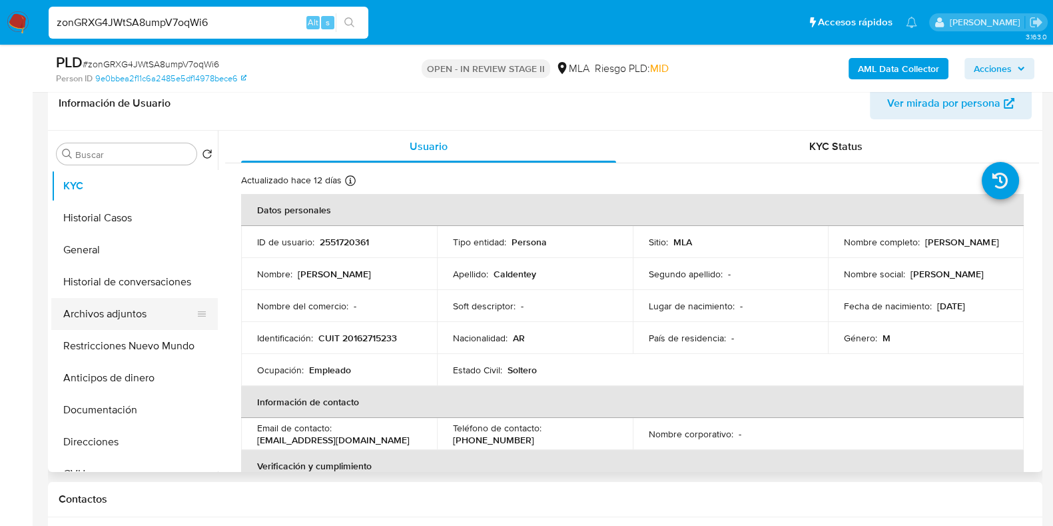
click at [100, 308] on button "Archivos adjuntos" at bounding box center [129, 314] width 156 height 32
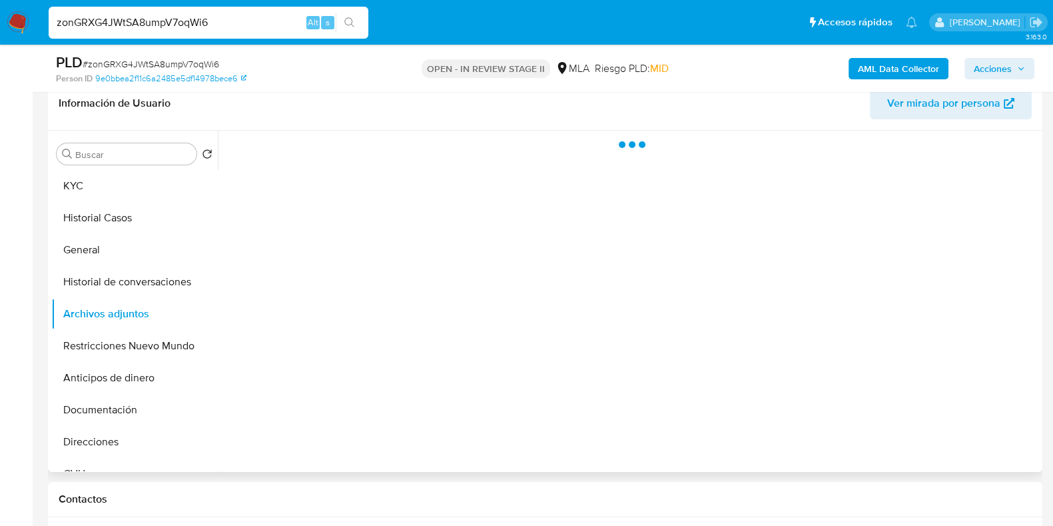
scroll to position [132, 0]
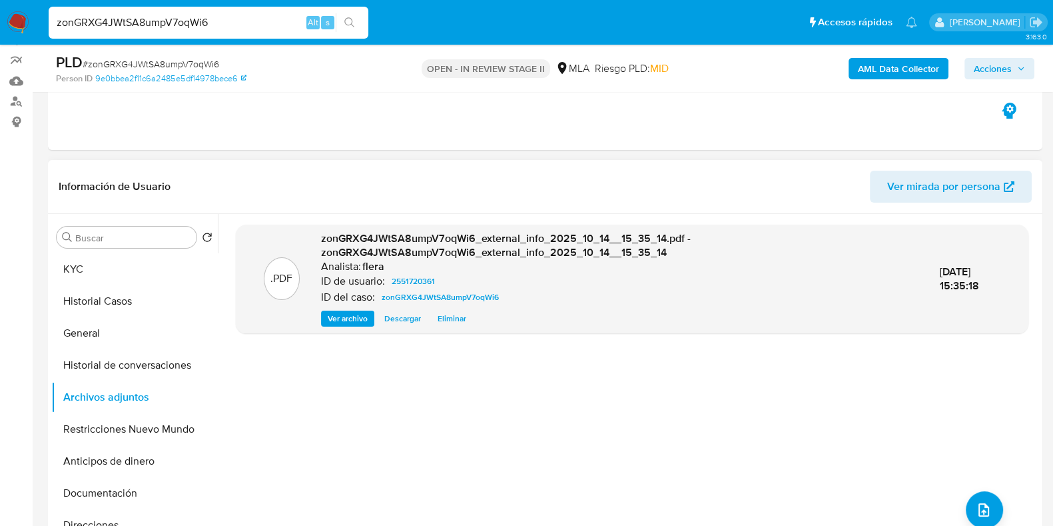
click at [336, 321] on span "Ver archivo" at bounding box center [348, 318] width 40 height 13
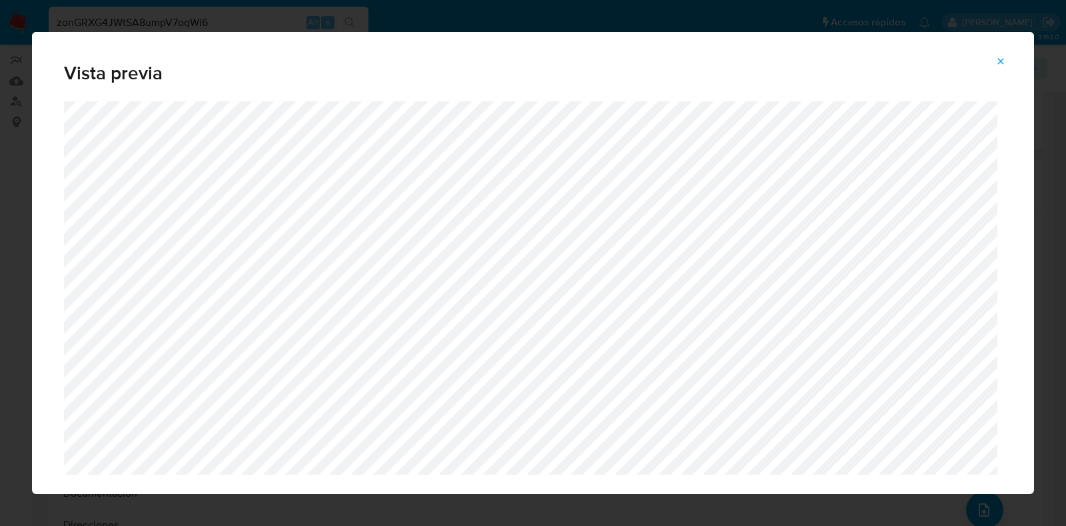
click at [998, 59] on icon "Attachment preview" at bounding box center [1000, 61] width 11 height 11
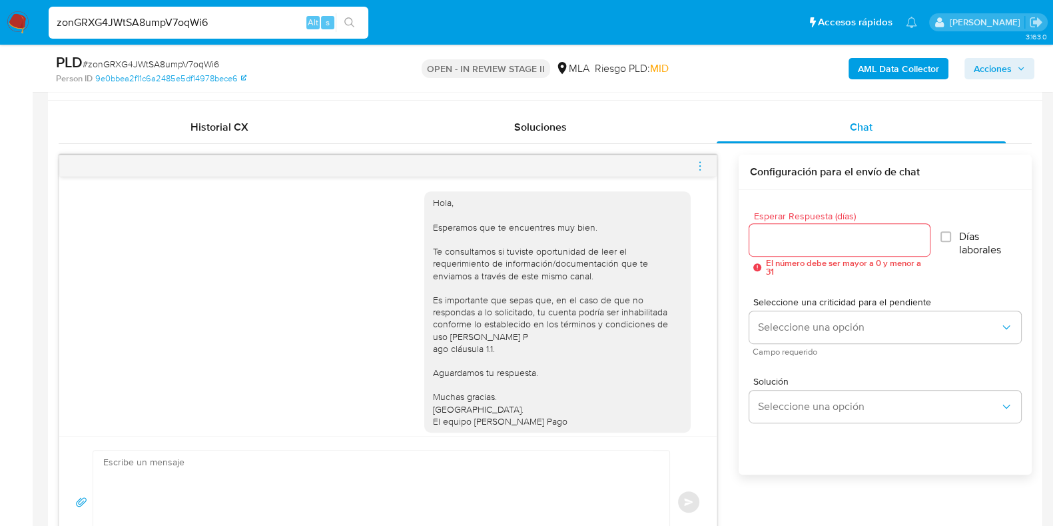
scroll to position [788, 0]
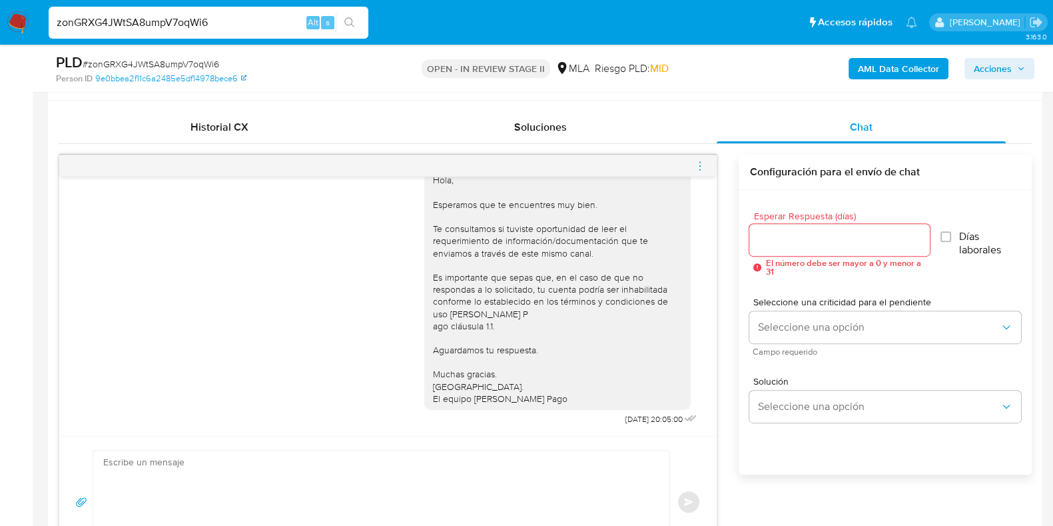
click at [708, 167] on div at bounding box center [387, 165] width 657 height 21
click at [703, 168] on icon "menu-action" at bounding box center [700, 166] width 12 height 12
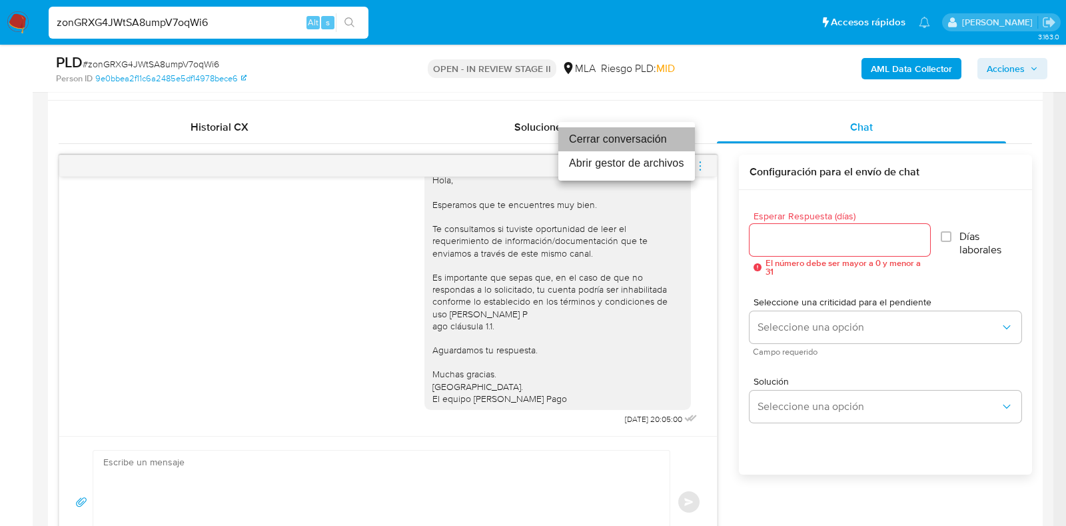
click at [601, 138] on li "Cerrar conversación" at bounding box center [626, 139] width 137 height 24
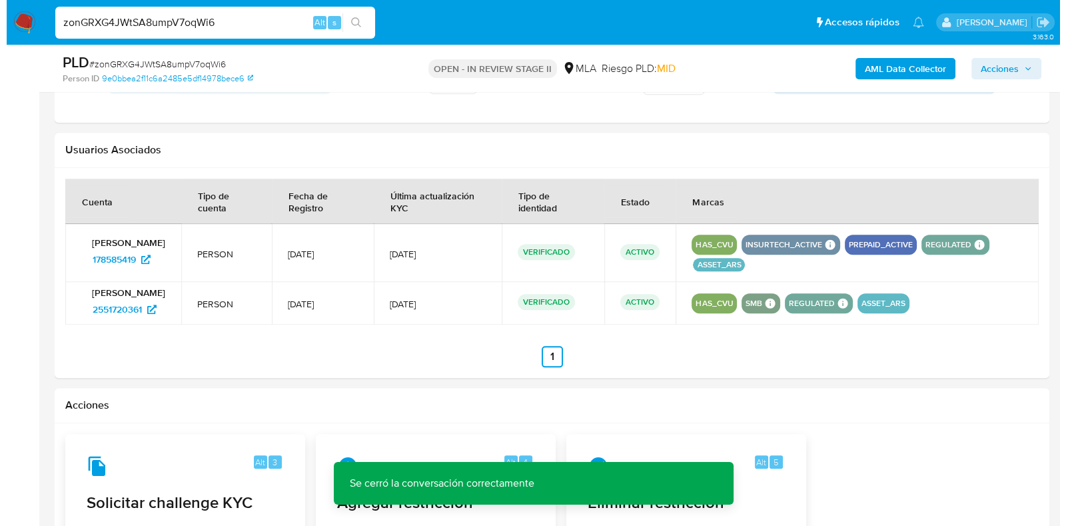
scroll to position [2099, 0]
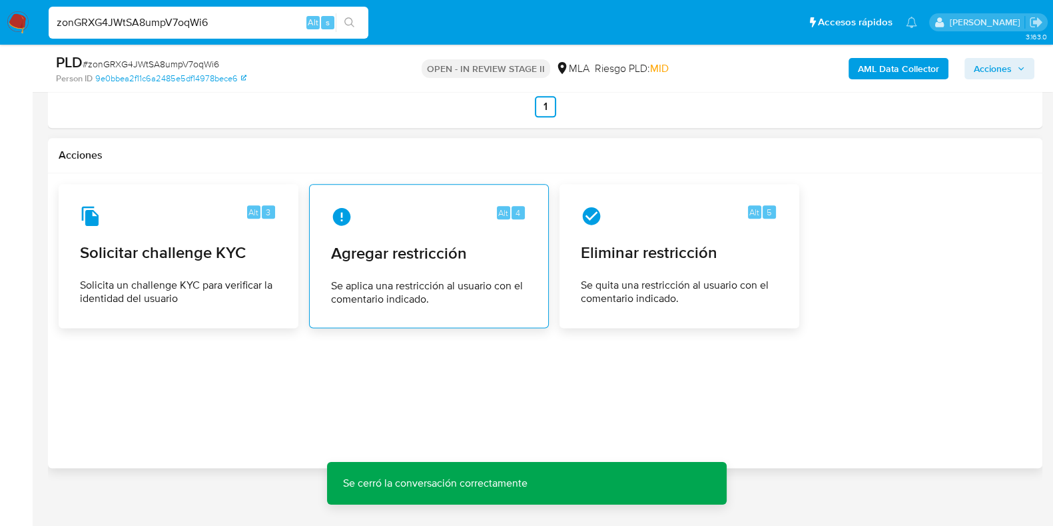
click at [382, 257] on span "Agregar restricción" at bounding box center [429, 253] width 196 height 20
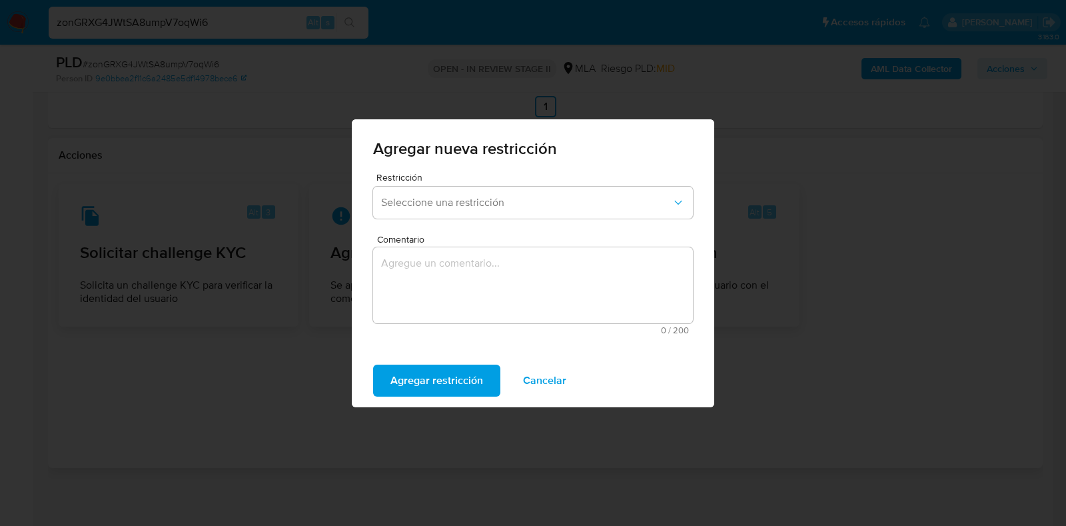
click at [440, 180] on span "Restricción" at bounding box center [536, 177] width 320 height 9
click at [440, 188] on button "Seleccione una restricción" at bounding box center [533, 202] width 320 height 32
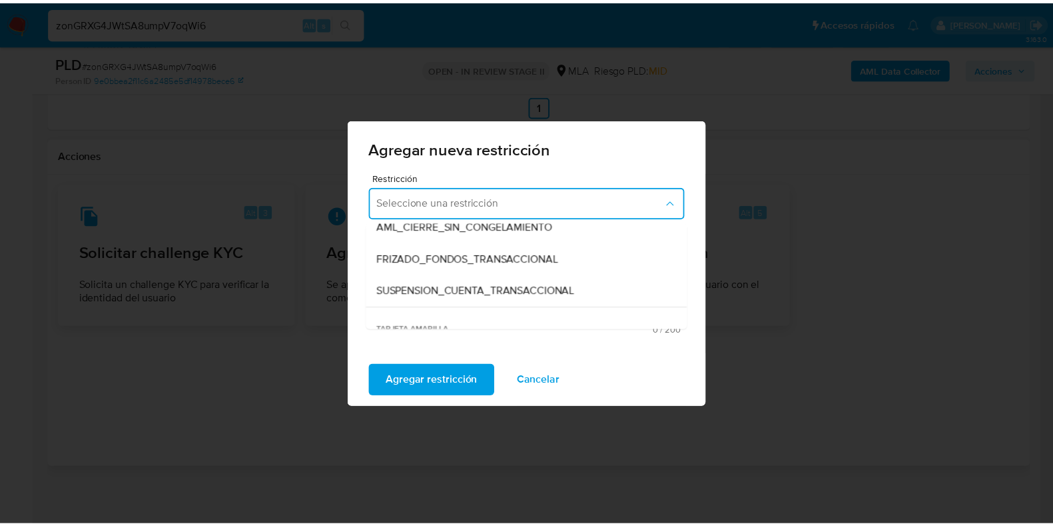
scroll to position [166, 0]
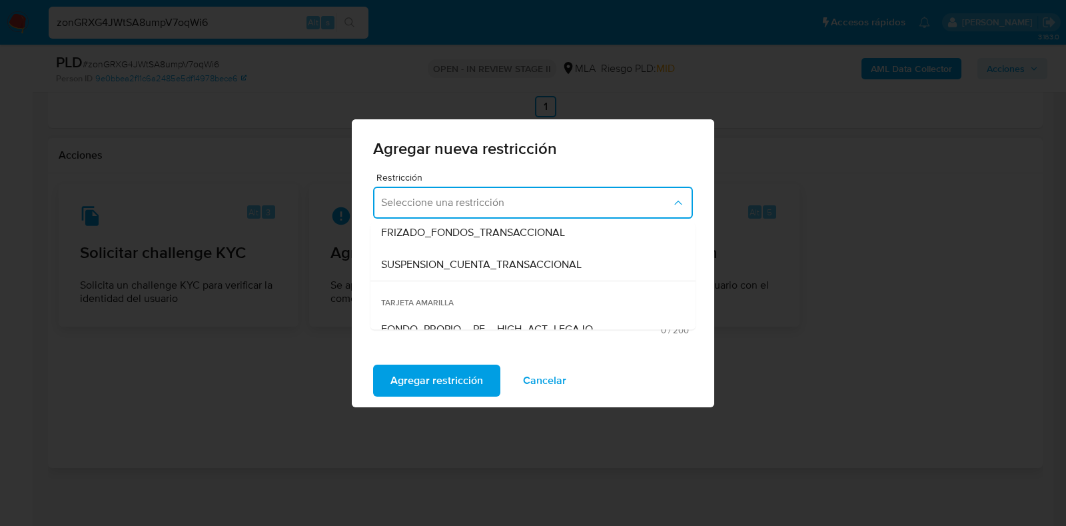
click at [442, 266] on span "SUSPENSION_CUENTA_TRANSACCIONAL" at bounding box center [481, 264] width 200 height 13
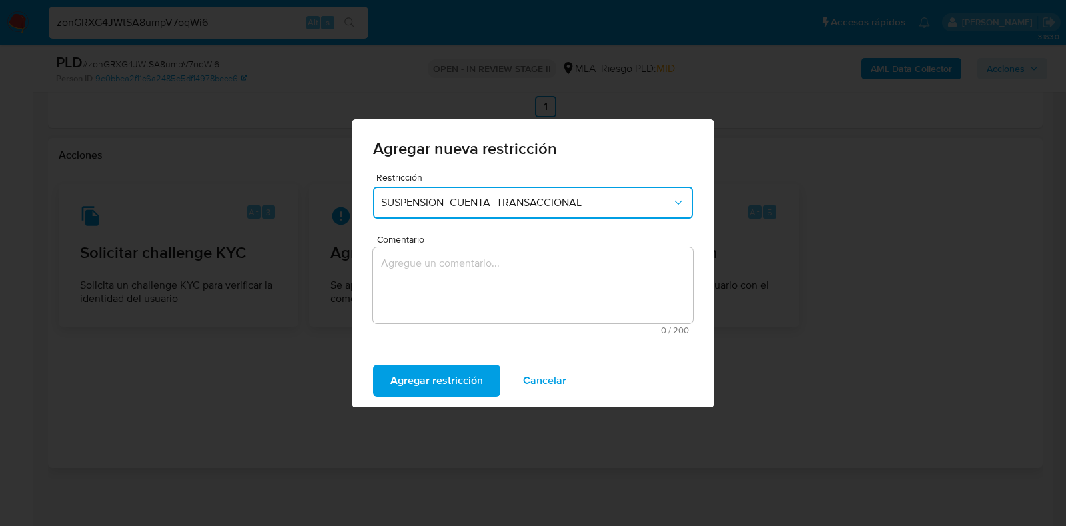
click at [445, 295] on textarea "Comentario" at bounding box center [533, 285] width 320 height 76
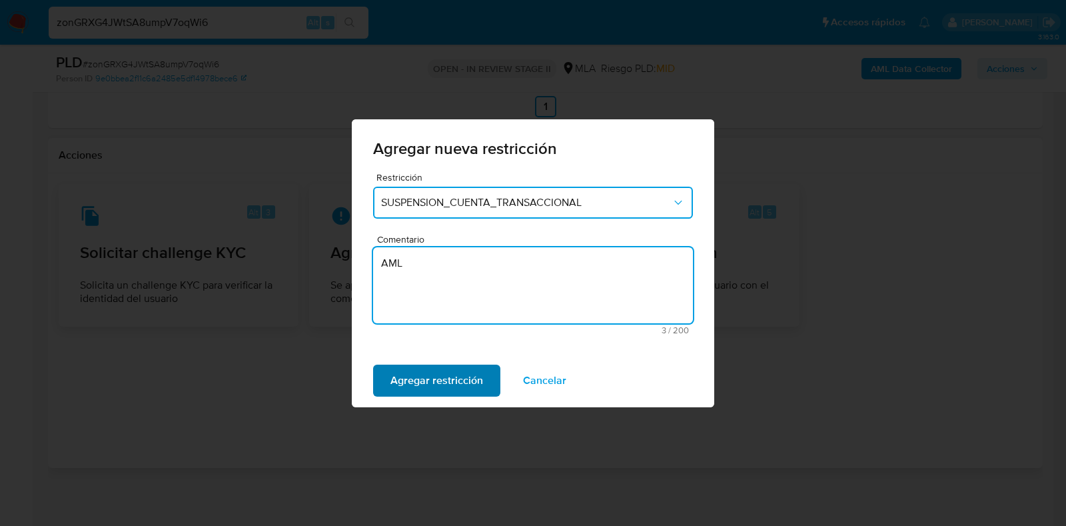
type textarea "AML"
click at [432, 382] on span "Agregar restricción" at bounding box center [436, 380] width 93 height 29
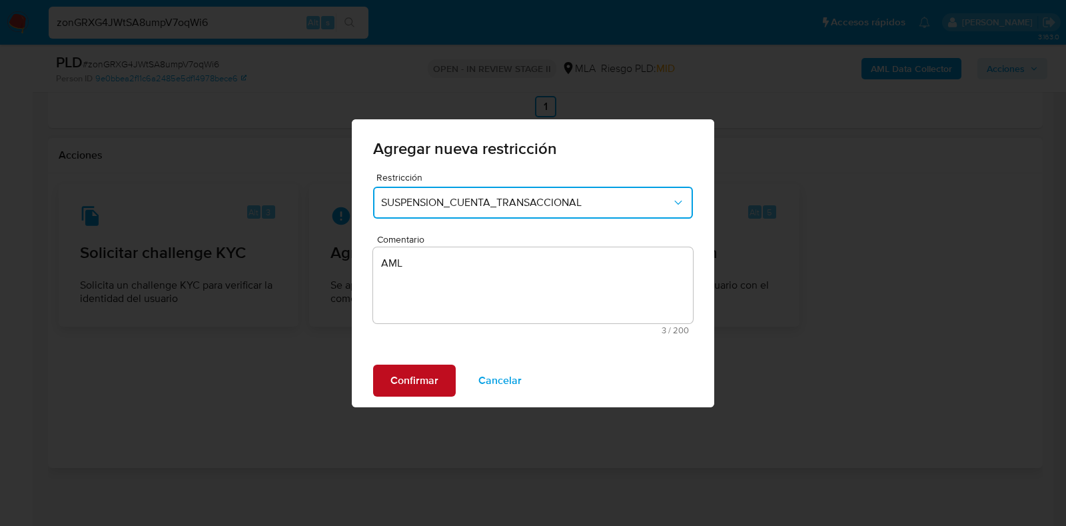
click at [386, 382] on button "Confirmar" at bounding box center [414, 380] width 83 height 32
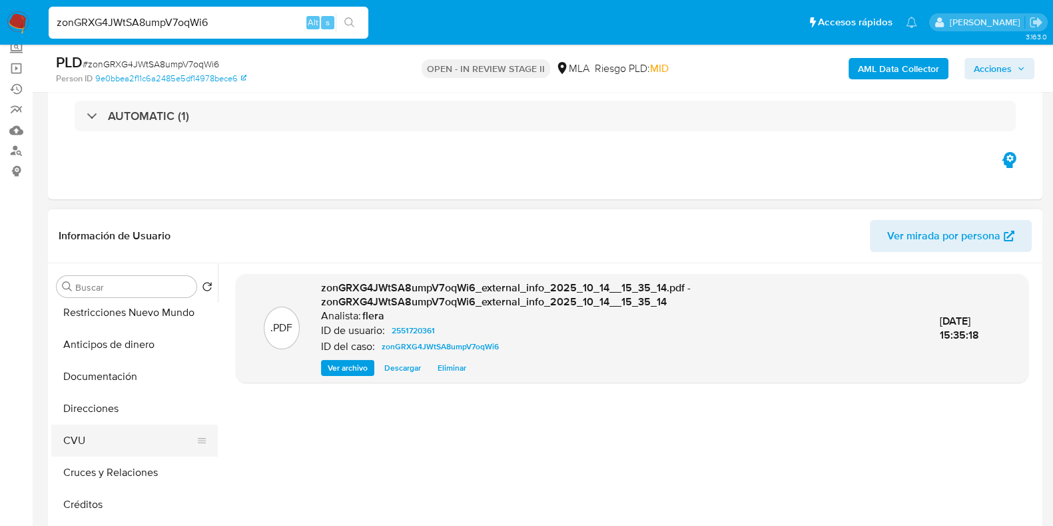
scroll to position [83, 0]
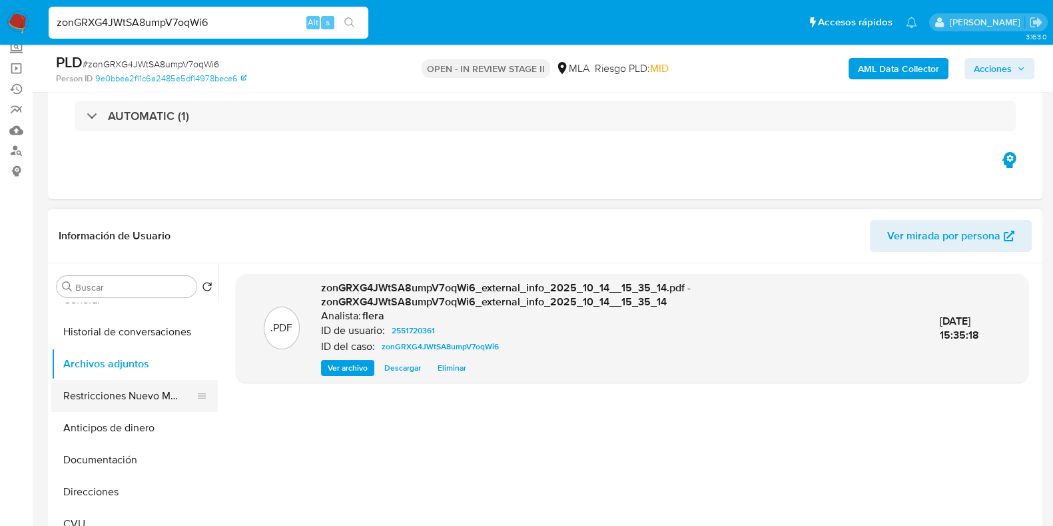
click at [94, 390] on button "Restricciones Nuevo Mundo" at bounding box center [129, 396] width 156 height 32
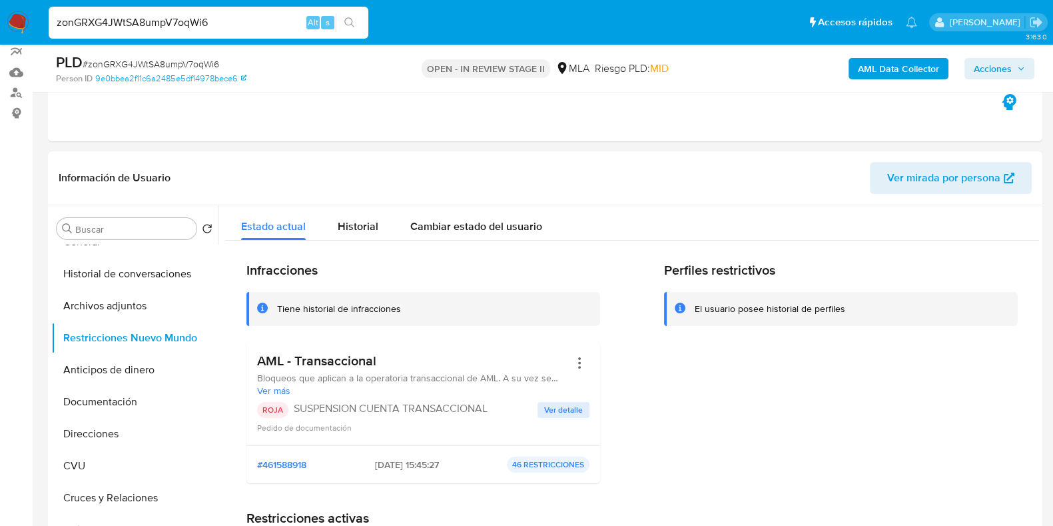
scroll to position [166, 0]
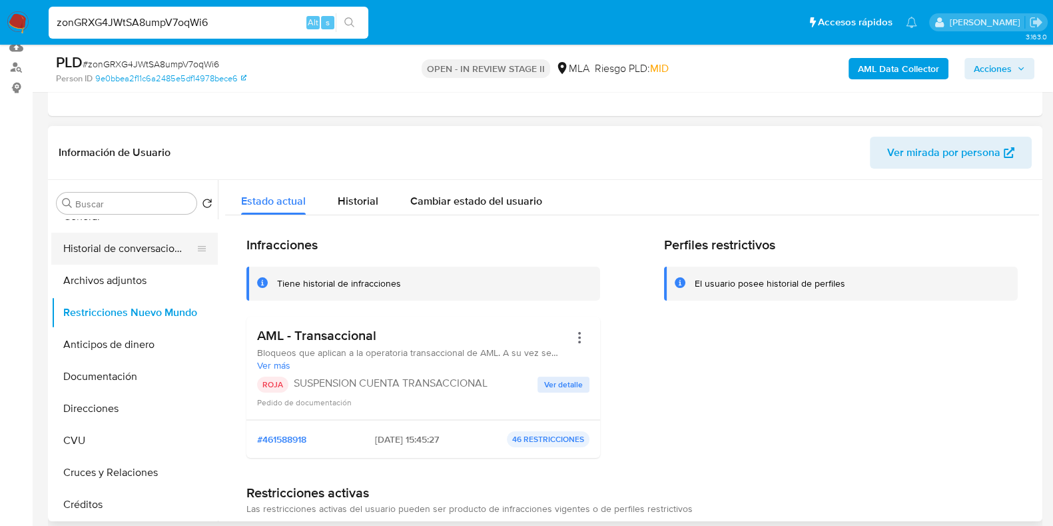
click at [133, 233] on button "Historial de conversaciones" at bounding box center [129, 248] width 156 height 32
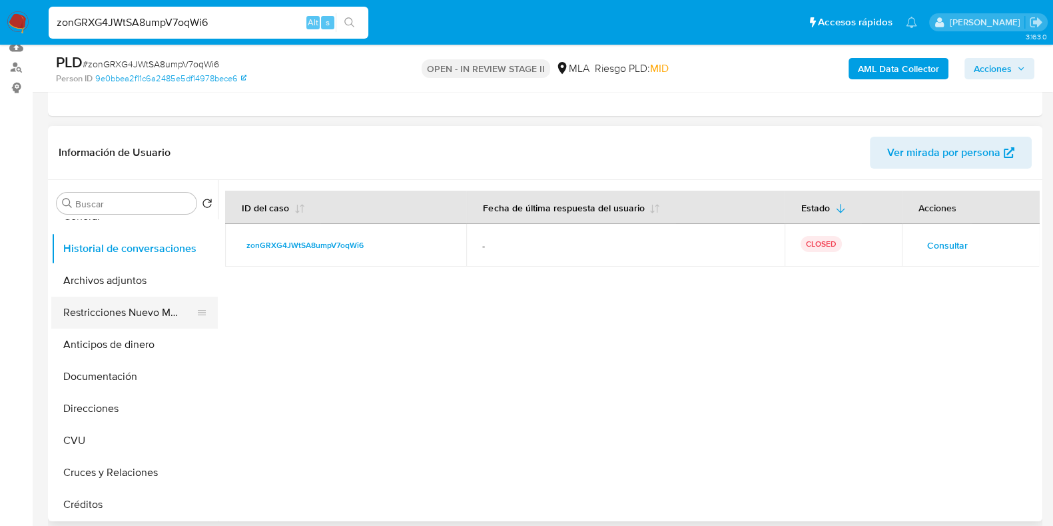
scroll to position [0, 0]
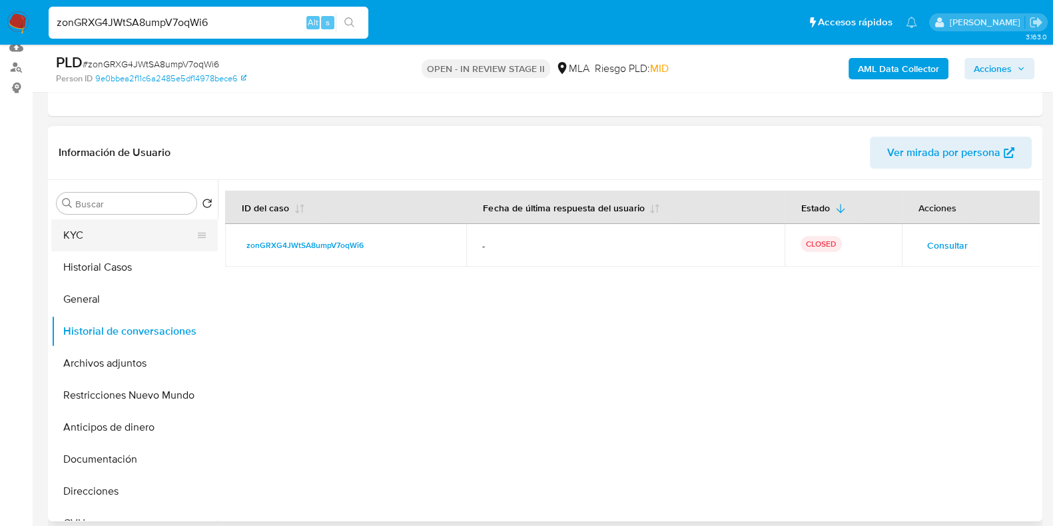
click at [137, 230] on button "KYC" at bounding box center [129, 235] width 156 height 32
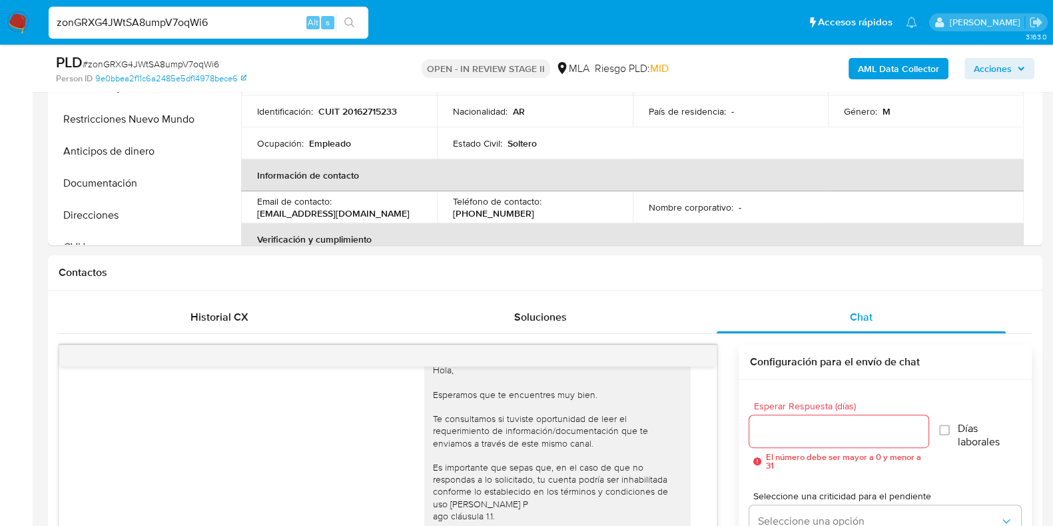
scroll to position [192, 0]
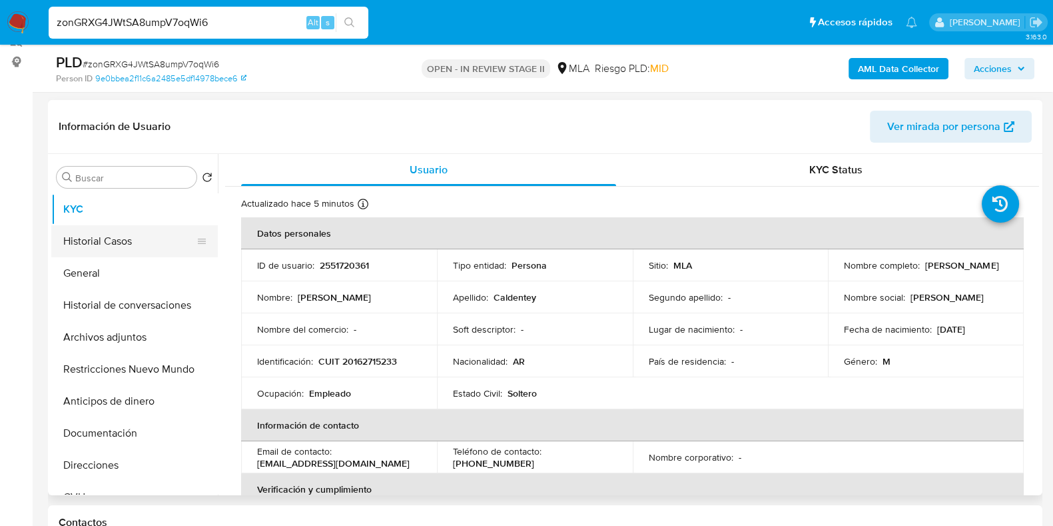
click at [111, 239] on button "Historial Casos" at bounding box center [129, 241] width 156 height 32
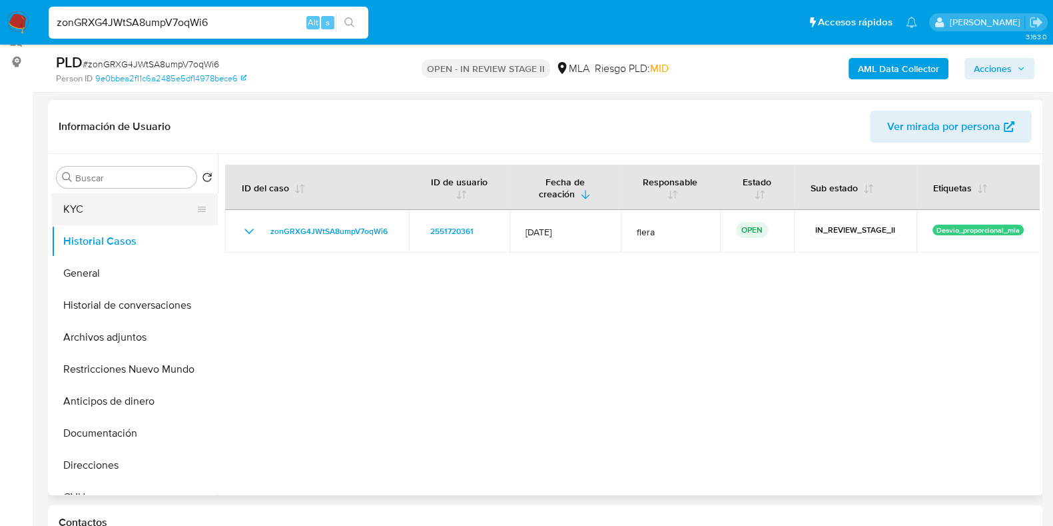
click at [107, 201] on button "KYC" at bounding box center [129, 209] width 156 height 32
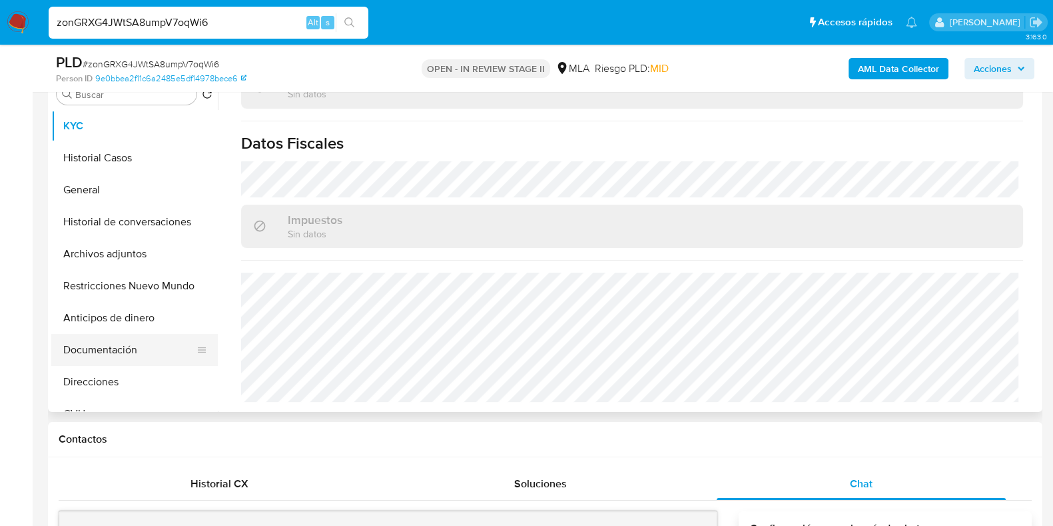
scroll to position [83, 0]
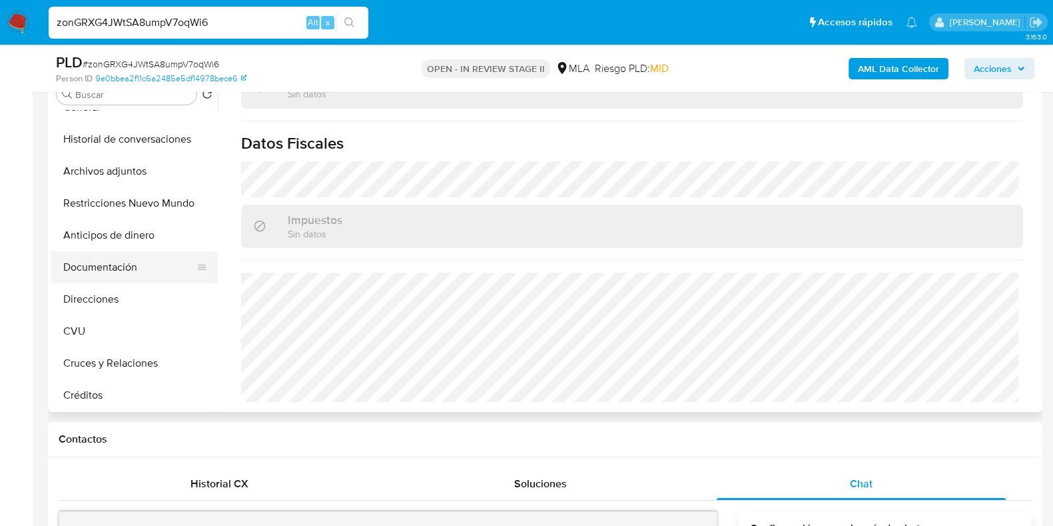
click at [105, 335] on button "CVU" at bounding box center [134, 331] width 167 height 32
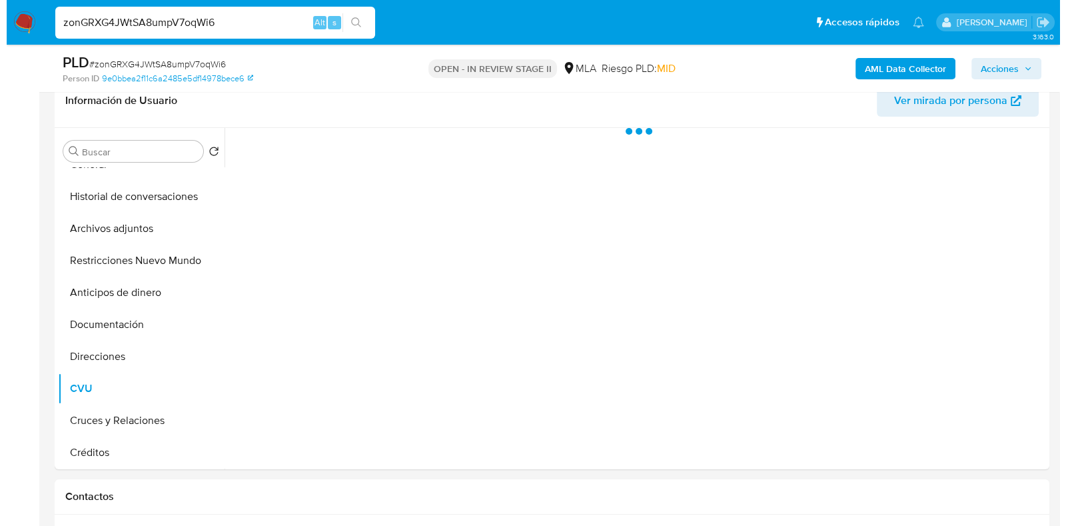
scroll to position [192, 0]
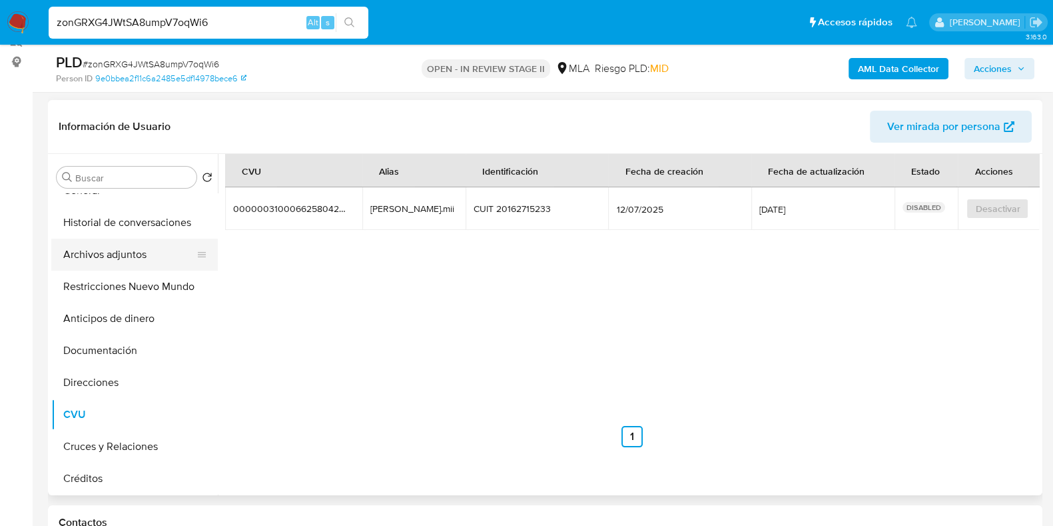
click at [103, 252] on button "Archivos adjuntos" at bounding box center [129, 254] width 156 height 32
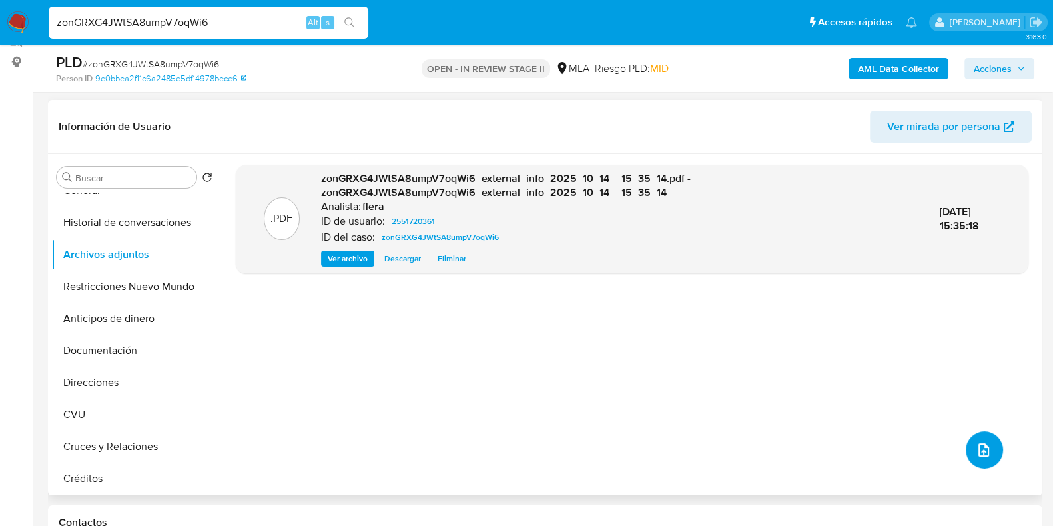
click at [988, 452] on button "upload-file" at bounding box center [984, 449] width 37 height 37
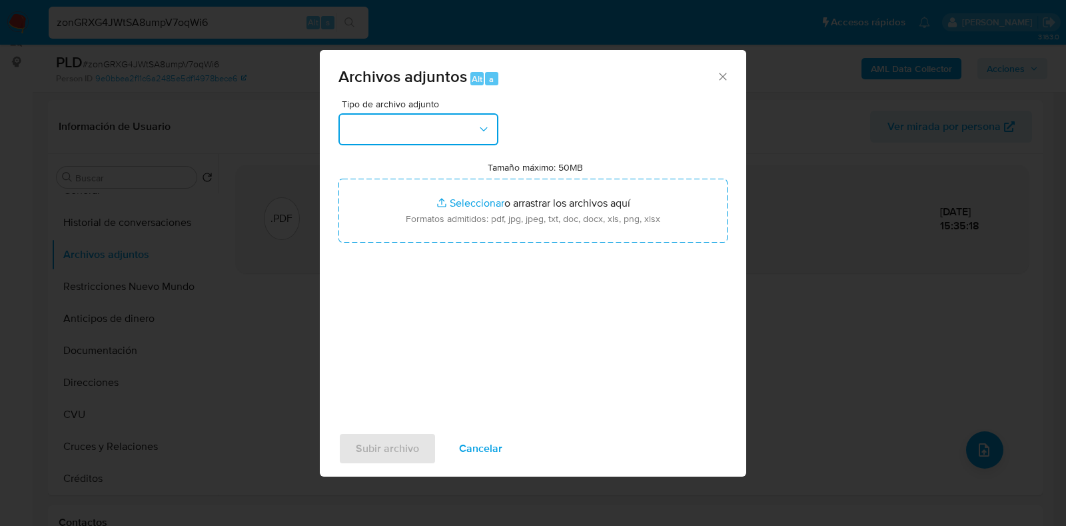
click at [474, 134] on button "button" at bounding box center [418, 129] width 160 height 32
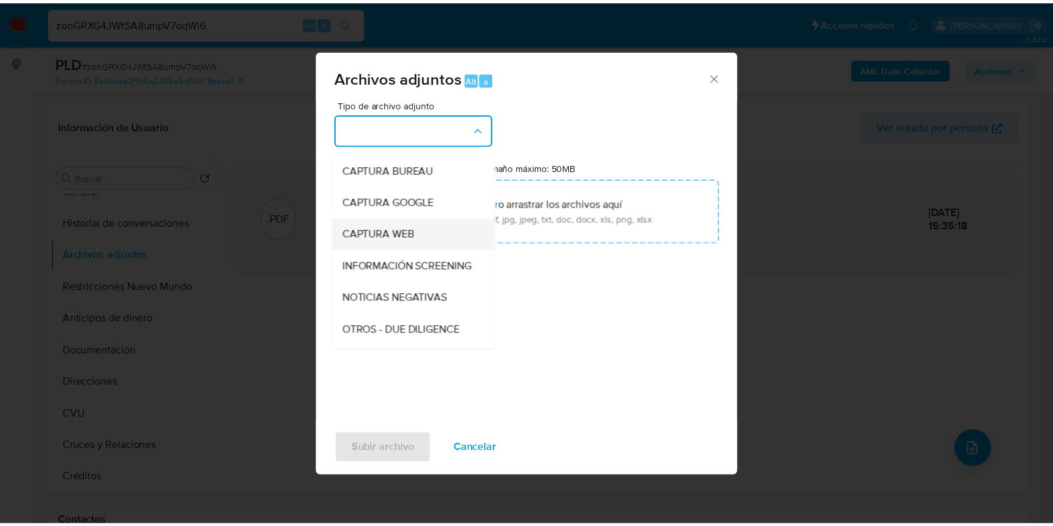
scroll to position [166, 0]
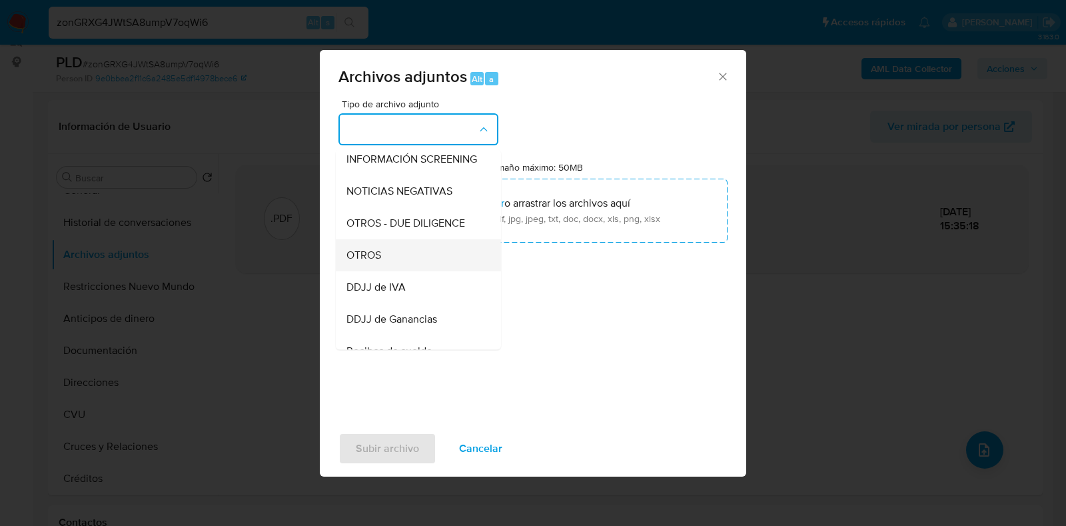
click at [432, 271] on div "OTROS" at bounding box center [414, 255] width 136 height 32
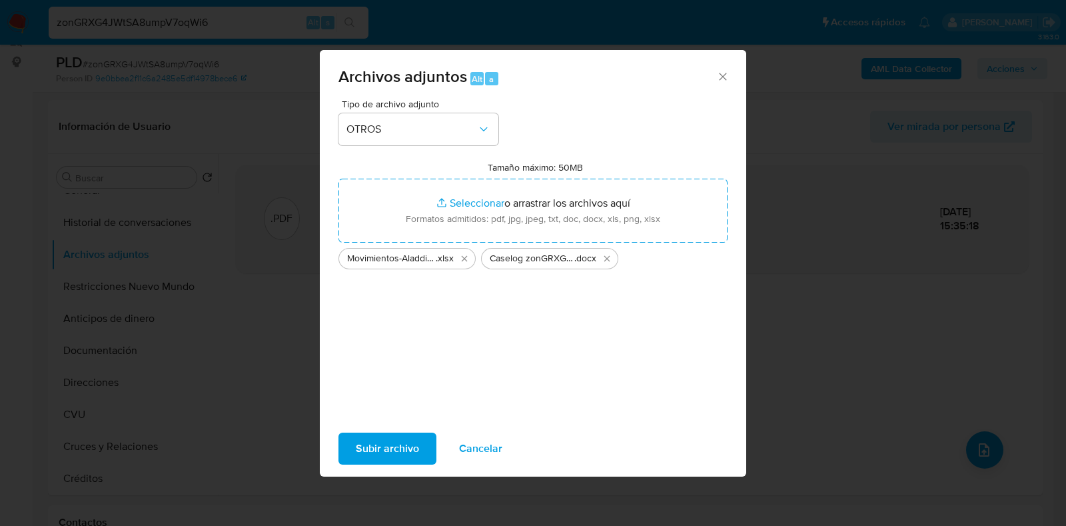
click at [384, 444] on span "Subir archivo" at bounding box center [387, 448] width 63 height 29
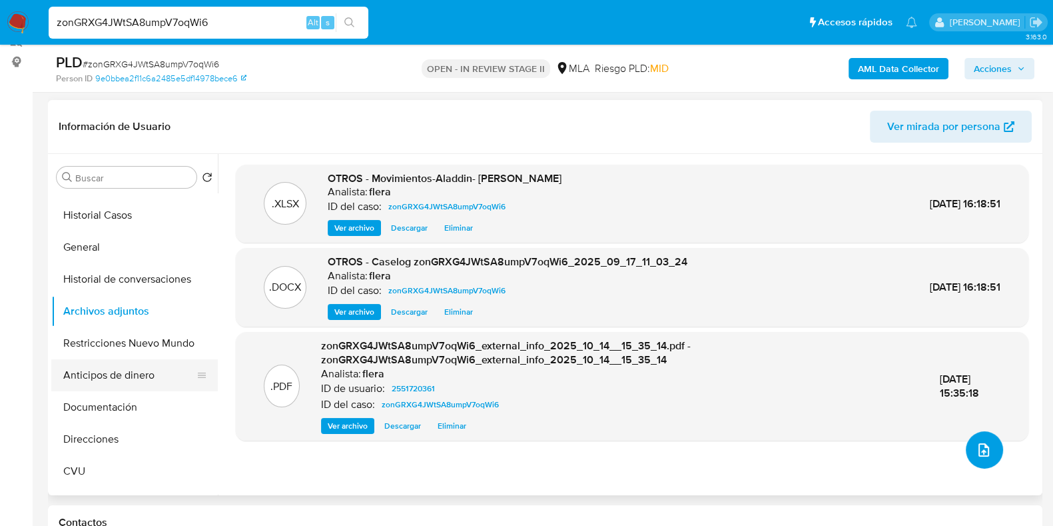
scroll to position [0, 0]
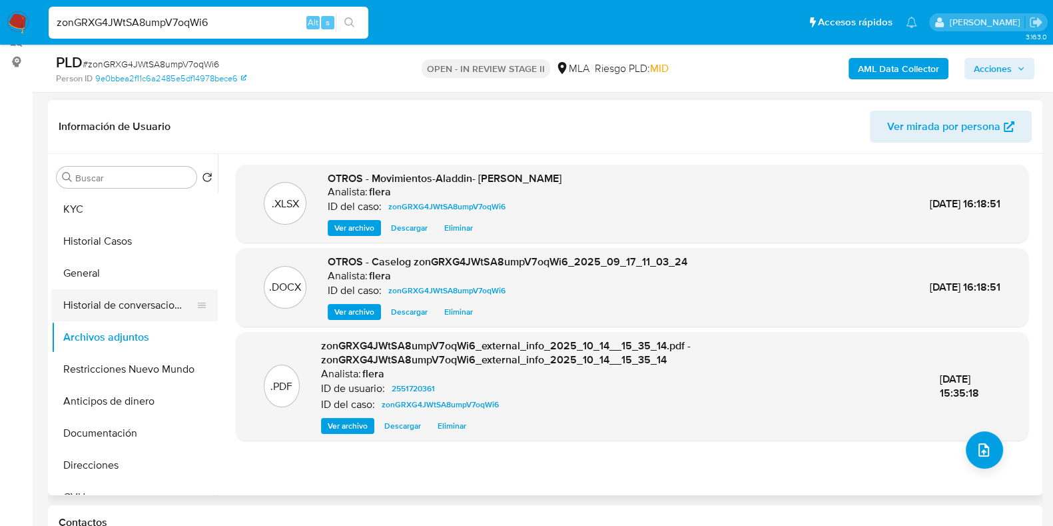
click at [113, 298] on button "Historial de conversaciones" at bounding box center [129, 305] width 156 height 32
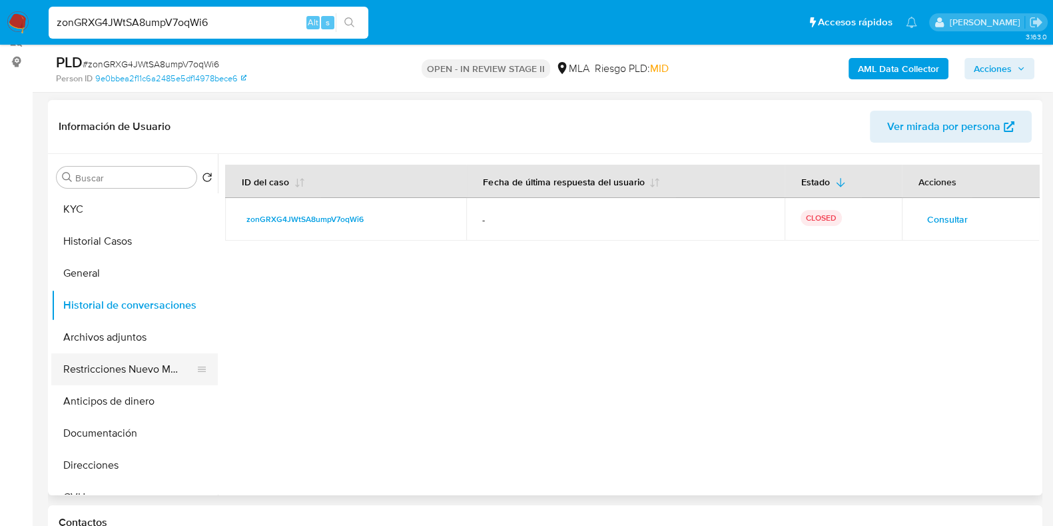
click at [121, 376] on button "Restricciones Nuevo Mundo" at bounding box center [129, 369] width 156 height 32
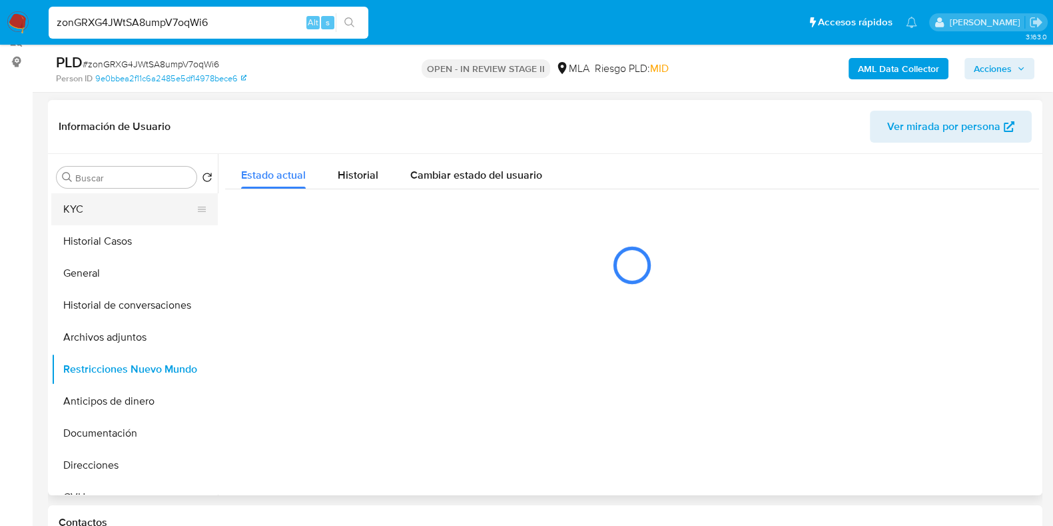
click at [103, 216] on button "KYC" at bounding box center [129, 209] width 156 height 32
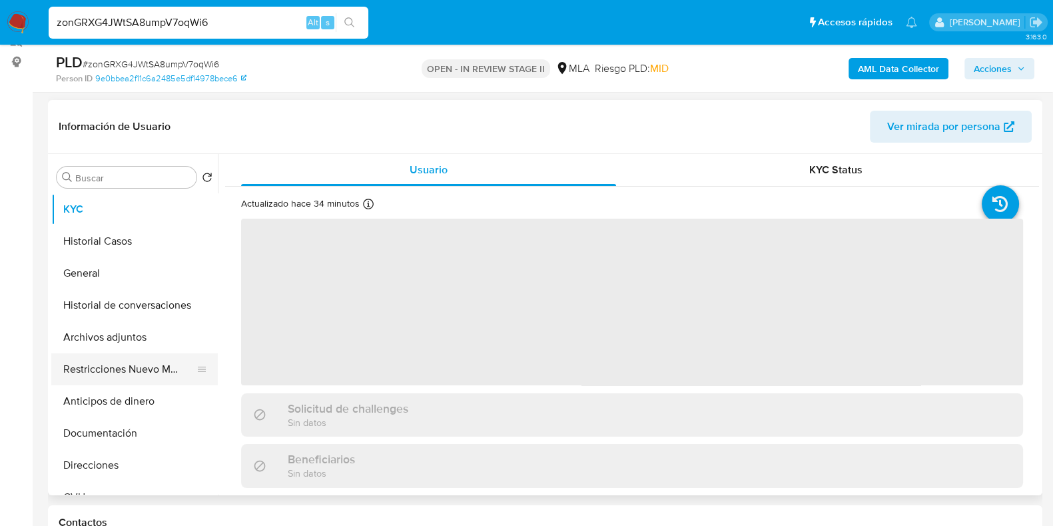
click at [126, 365] on button "Restricciones Nuevo Mundo" at bounding box center [129, 369] width 156 height 32
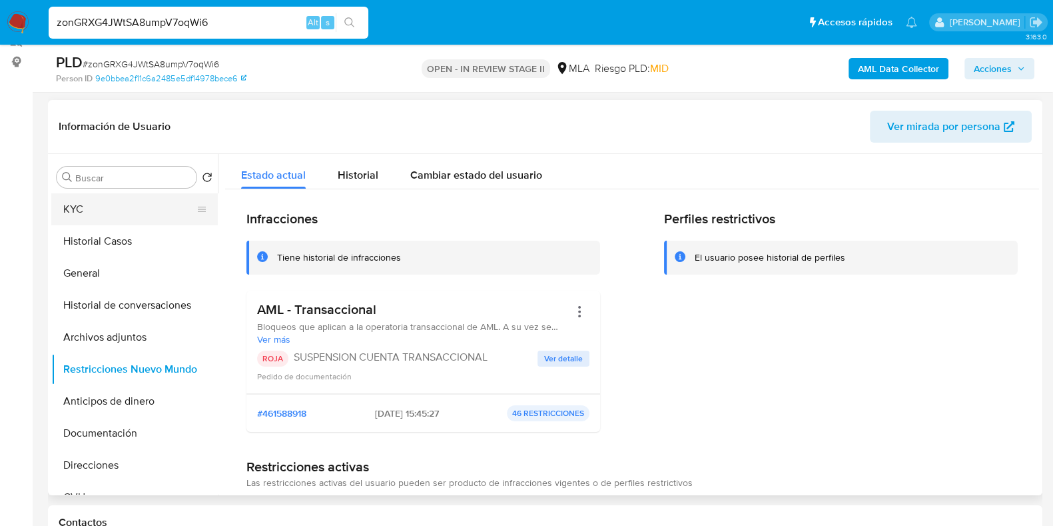
click at [81, 212] on button "KYC" at bounding box center [129, 209] width 156 height 32
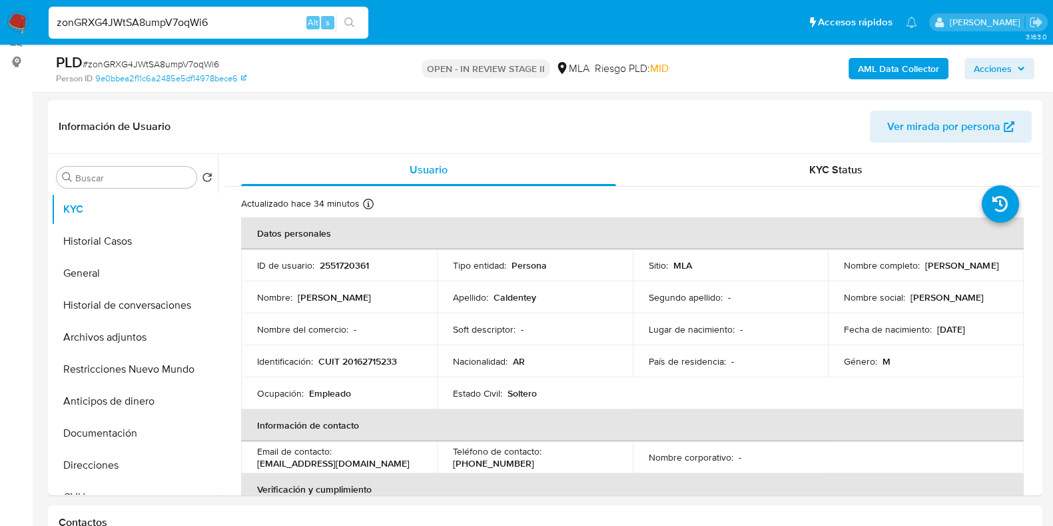
click at [1019, 65] on icon "button" at bounding box center [1021, 69] width 8 height 8
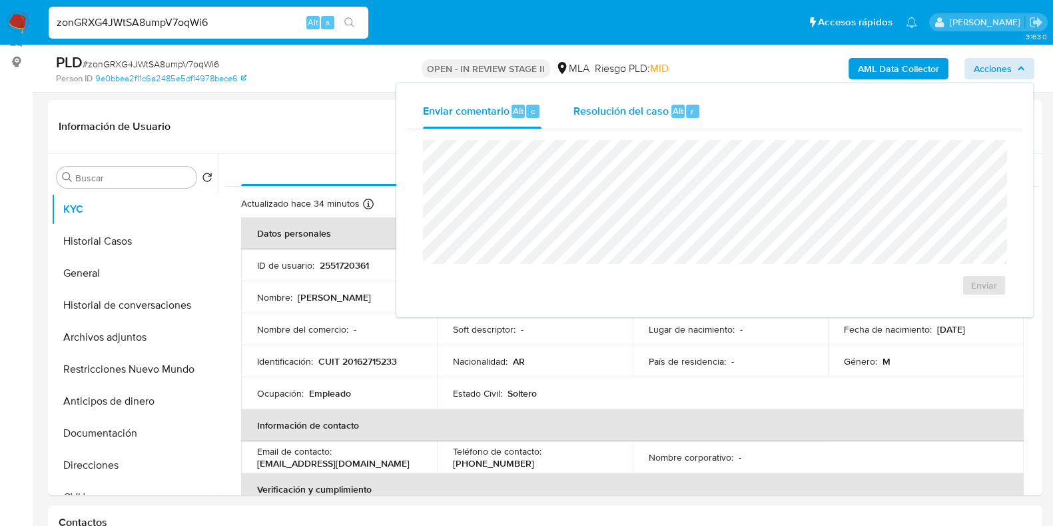
click at [686, 105] on div "r" at bounding box center [692, 111] width 13 height 13
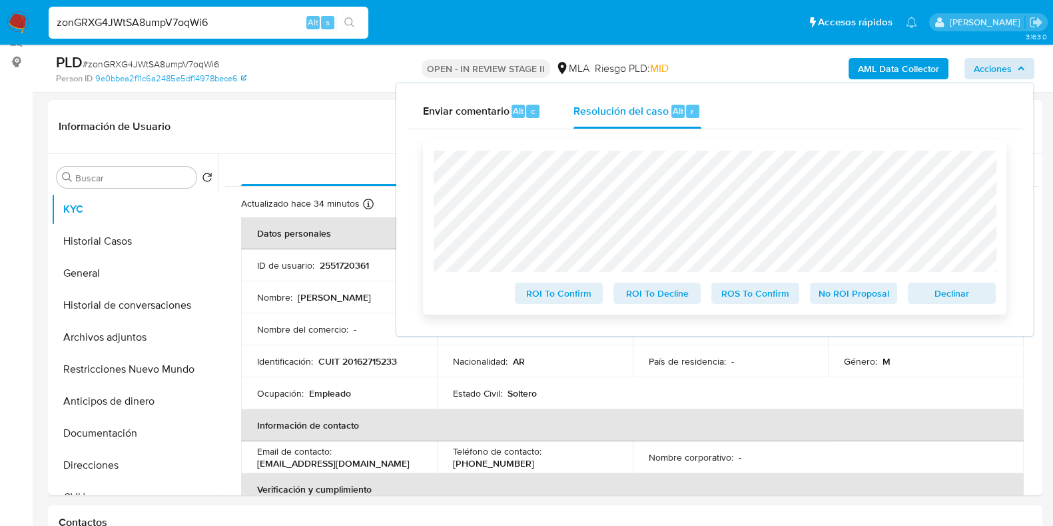
click at [965, 292] on span "Declinar" at bounding box center [951, 293] width 69 height 19
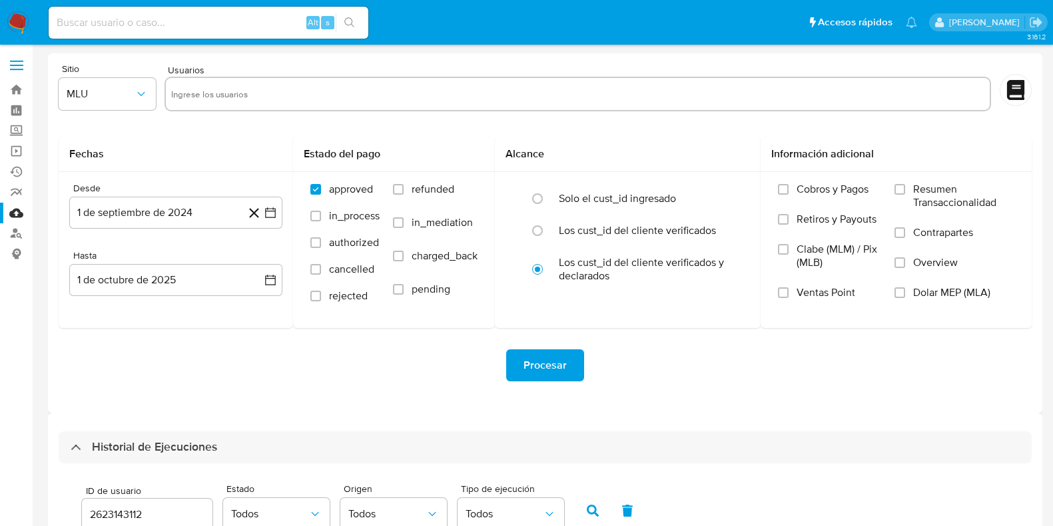
select select "10"
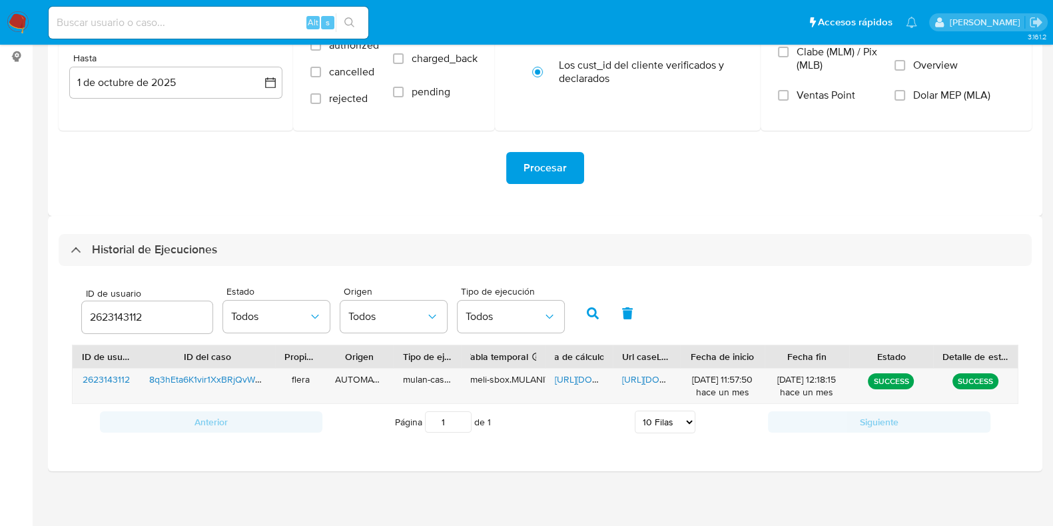
click at [117, 324] on input "2623143112" at bounding box center [147, 316] width 131 height 17
type input "2551720361"
click at [595, 310] on icon "button" at bounding box center [593, 313] width 12 height 12
click at [574, 374] on span "https://docs.google.com/spreadsheets/d/1yqQz6wqMZx_s6elyEGDxdTWZgsZVzv_dA30c0C2…" at bounding box center [601, 378] width 92 height 13
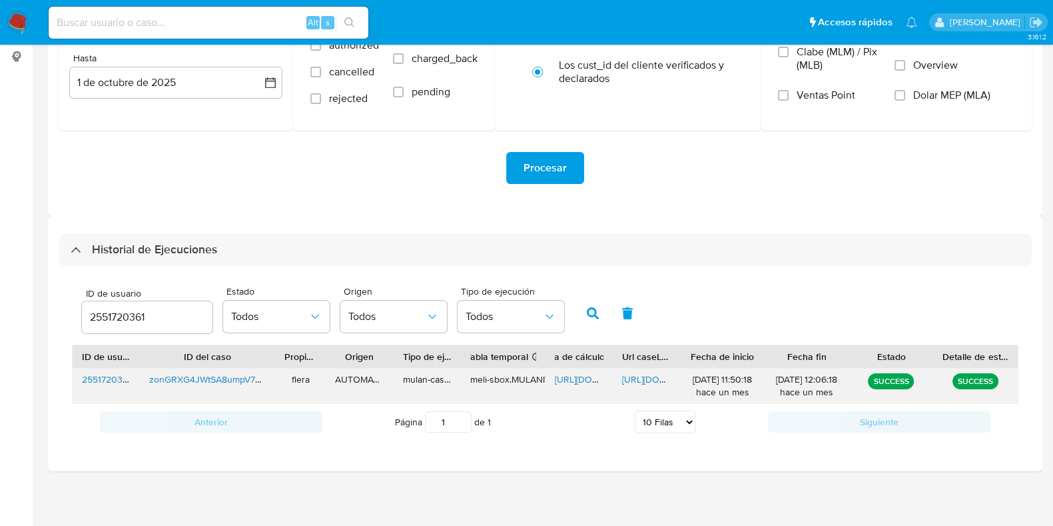
click at [635, 374] on span "https://docs.google.com/document/d/10hxfjHsTSR9dvMOw08mmX-M_cTY5-8rpozlMs7tiCcM…" at bounding box center [668, 378] width 92 height 13
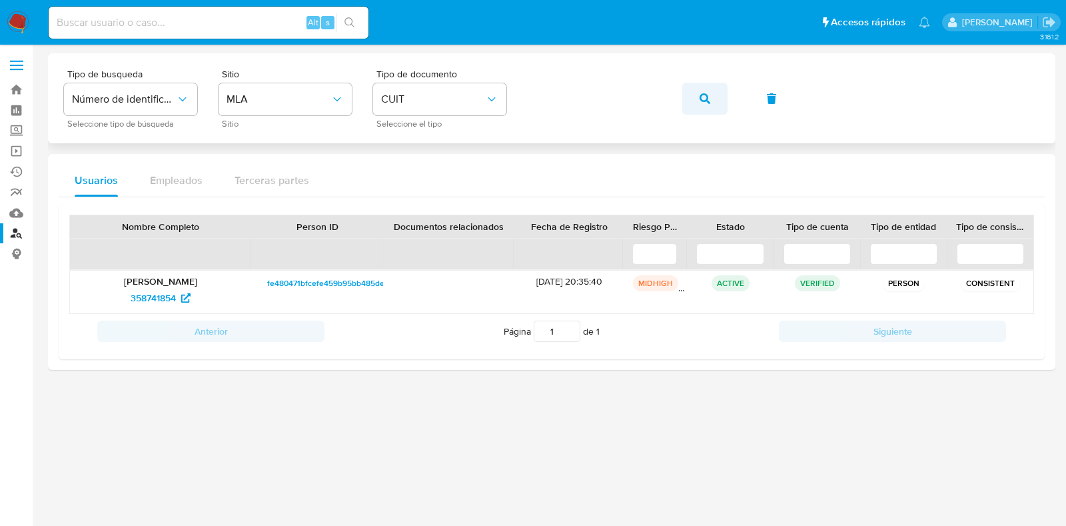
click at [713, 98] on button "button" at bounding box center [704, 99] width 45 height 32
click at [141, 296] on span "584511818" at bounding box center [154, 297] width 42 height 21
click at [728, 95] on div "Tipo de busqueda Número de identificación Seleccione tipo de búsqueda Sitio MLA…" at bounding box center [551, 98] width 975 height 58
click at [709, 103] on icon "button" at bounding box center [704, 98] width 11 height 11
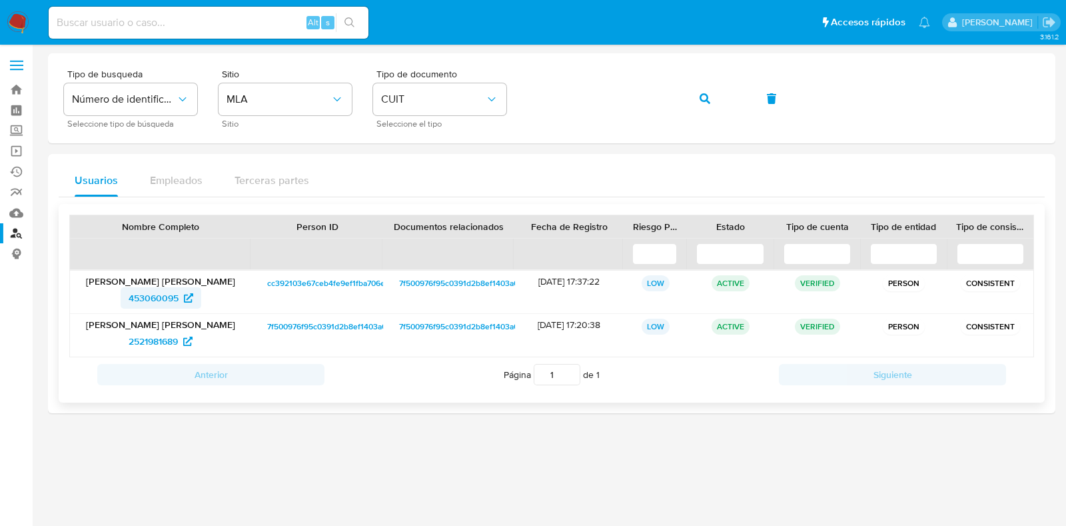
click at [149, 296] on span "453060095" at bounding box center [154, 297] width 50 height 21
click at [167, 338] on span "2521981689" at bounding box center [153, 340] width 49 height 21
click at [716, 101] on button "button" at bounding box center [704, 99] width 45 height 32
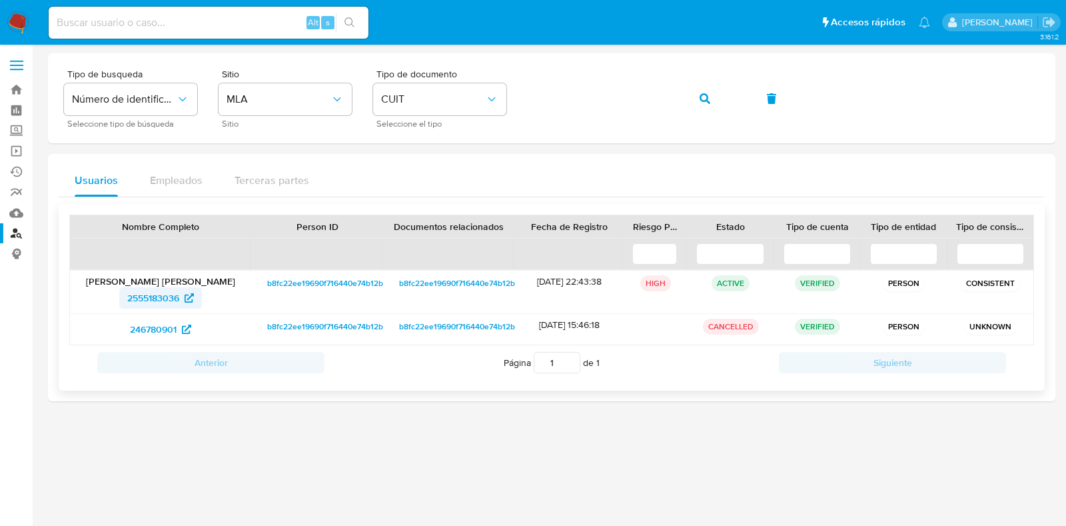
click at [154, 292] on span "2555183036" at bounding box center [153, 297] width 52 height 21
click at [149, 329] on span "246780901" at bounding box center [153, 328] width 47 height 21
click at [709, 91] on span "button" at bounding box center [704, 98] width 11 height 29
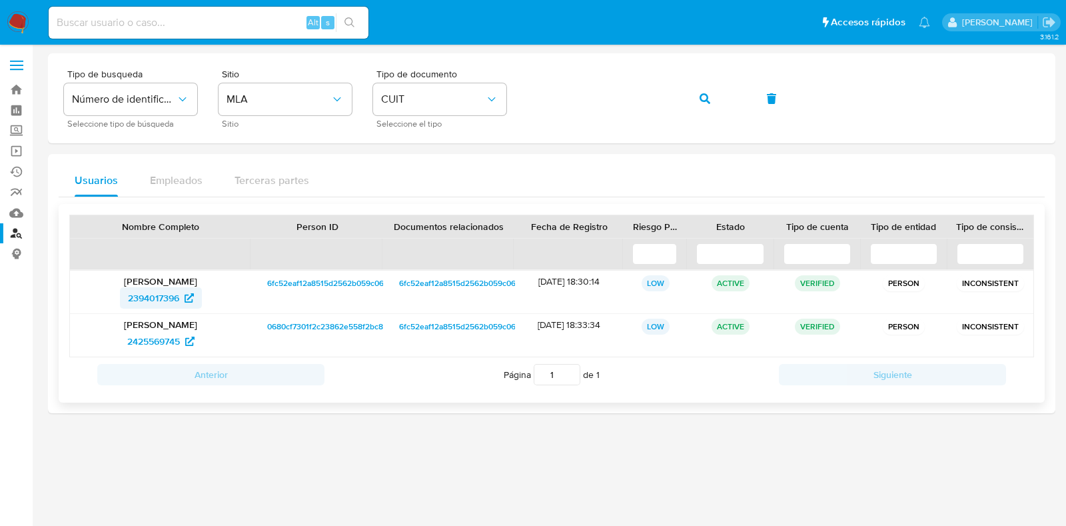
click at [161, 288] on span "2394017396" at bounding box center [153, 297] width 51 height 21
click at [155, 340] on span "2425569745" at bounding box center [153, 340] width 53 height 21
click at [714, 101] on button "button" at bounding box center [704, 99] width 45 height 32
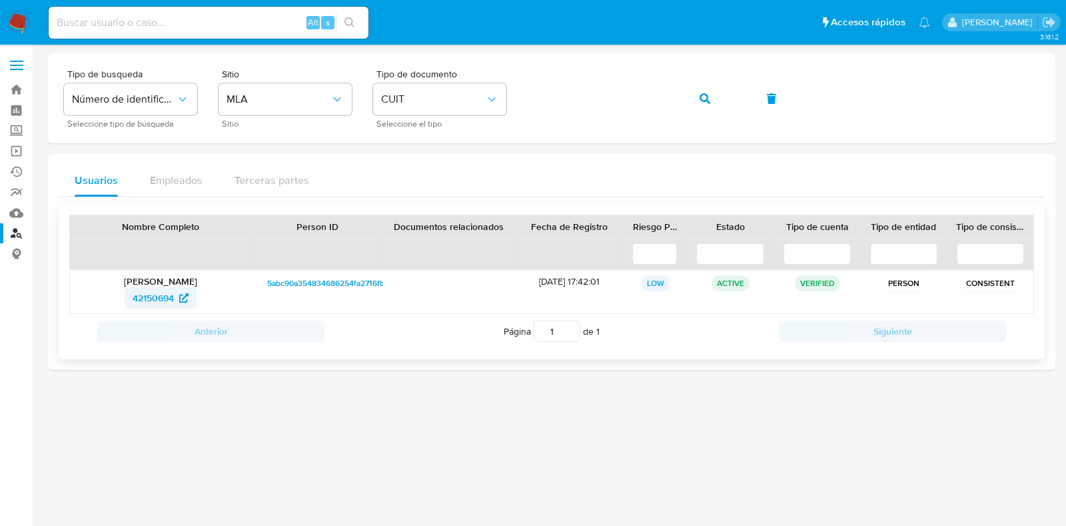
click at [148, 291] on span "42150694" at bounding box center [153, 297] width 41 height 21
click at [707, 99] on icon "button" at bounding box center [704, 98] width 11 height 11
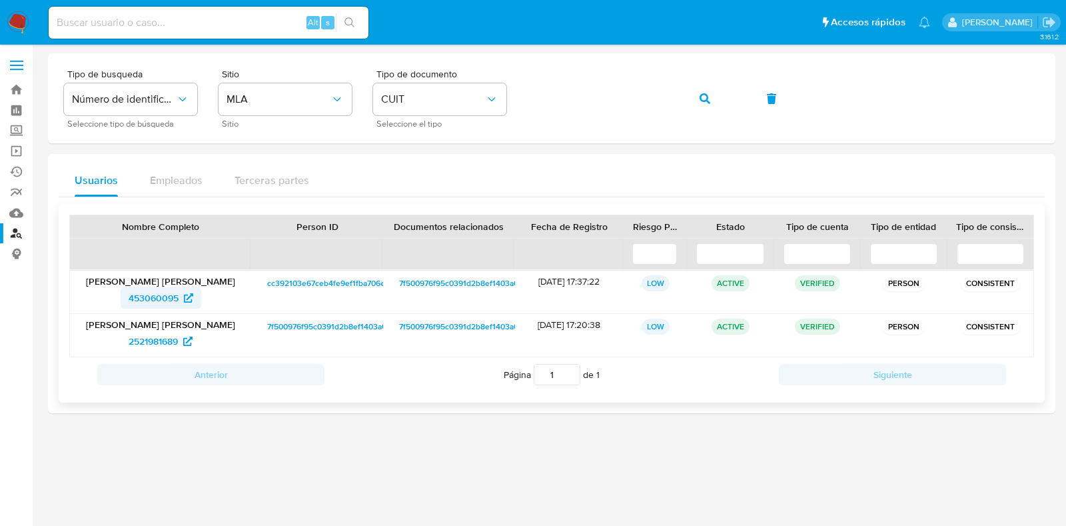
click at [168, 296] on span "453060095" at bounding box center [154, 297] width 50 height 21
click at [158, 340] on span "2521981689" at bounding box center [153, 340] width 49 height 21
click at [716, 95] on button "button" at bounding box center [704, 99] width 45 height 32
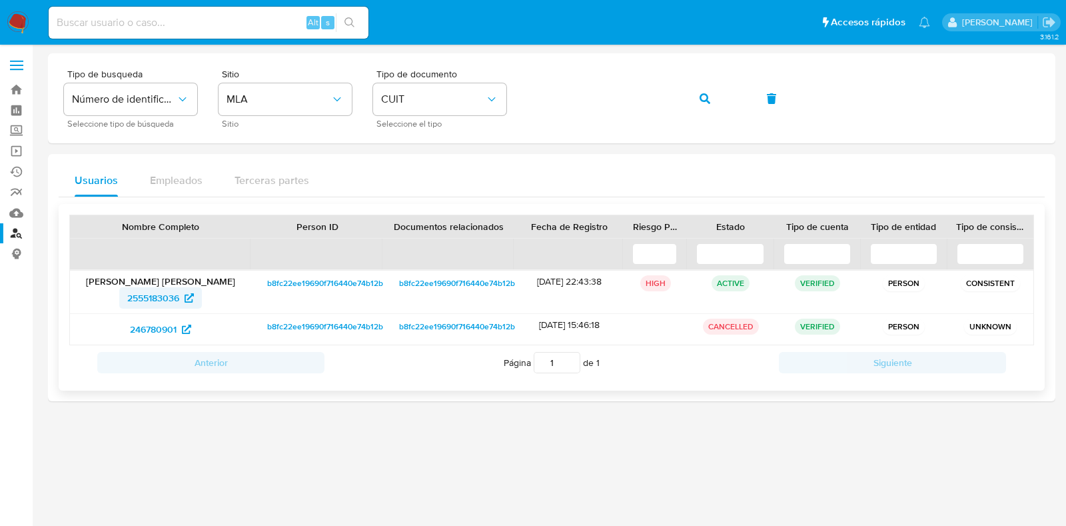
click at [172, 304] on span "2555183036" at bounding box center [153, 297] width 52 height 21
click at [165, 328] on span "246780901" at bounding box center [153, 328] width 47 height 21
click at [695, 99] on button "button" at bounding box center [704, 99] width 45 height 32
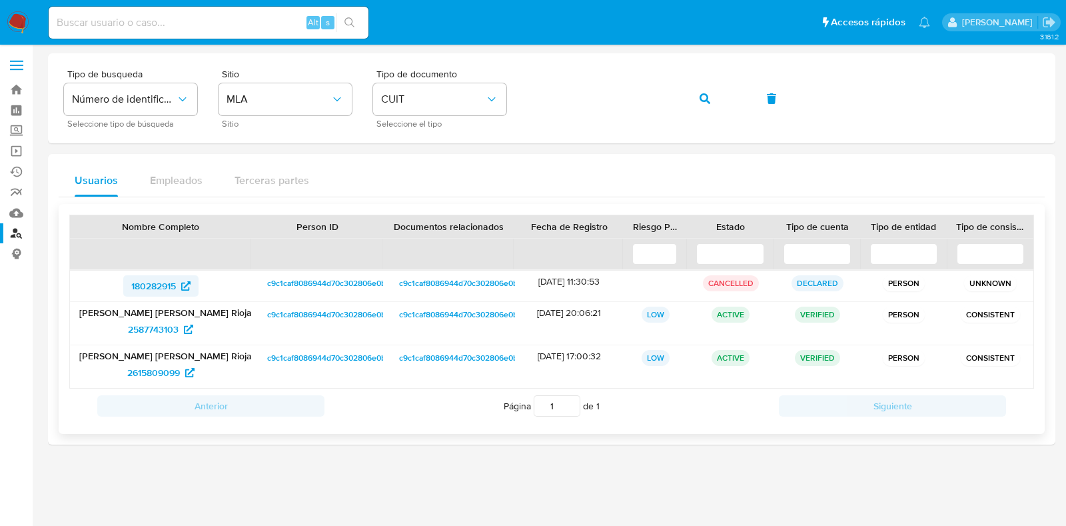
click at [163, 284] on span "180282915" at bounding box center [153, 285] width 45 height 21
click at [163, 326] on span "2587743103" at bounding box center [153, 328] width 51 height 21
click at [153, 374] on span "2615809099" at bounding box center [153, 372] width 53 height 21
click at [706, 87] on span "button" at bounding box center [704, 98] width 11 height 29
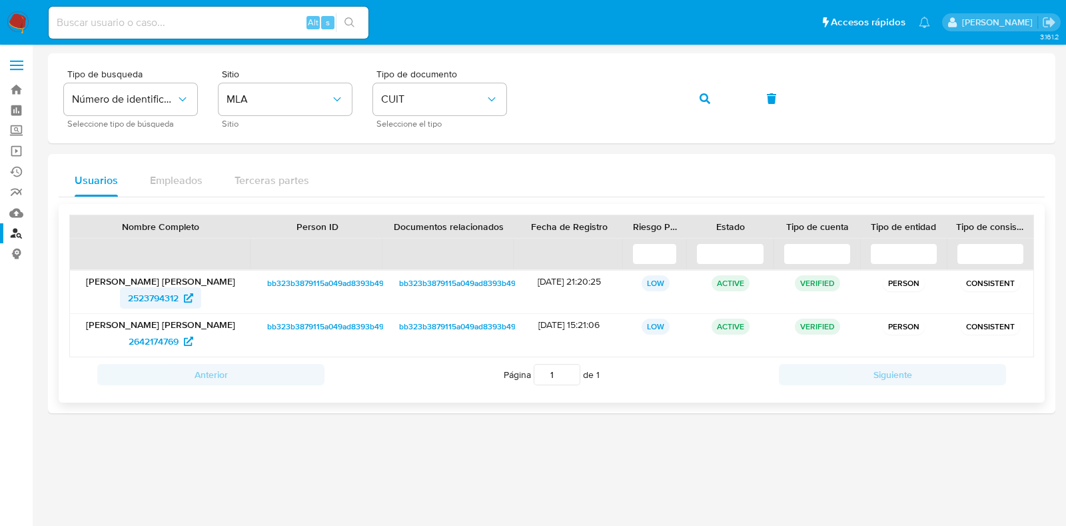
click at [141, 296] on span "2523794312" at bounding box center [153, 297] width 51 height 21
click at [155, 338] on span "2642174769" at bounding box center [154, 340] width 50 height 21
click at [709, 103] on icon "button" at bounding box center [704, 98] width 11 height 11
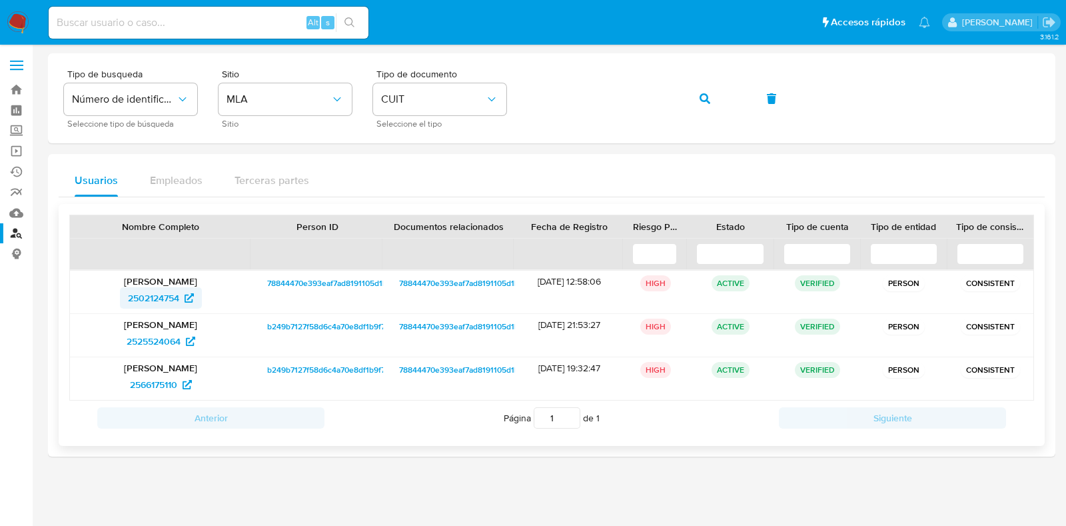
click at [140, 300] on span "2502124754" at bounding box center [153, 297] width 51 height 21
click at [167, 342] on span "2525524064" at bounding box center [154, 340] width 54 height 21
click at [151, 386] on span "2566175110" at bounding box center [153, 384] width 47 height 21
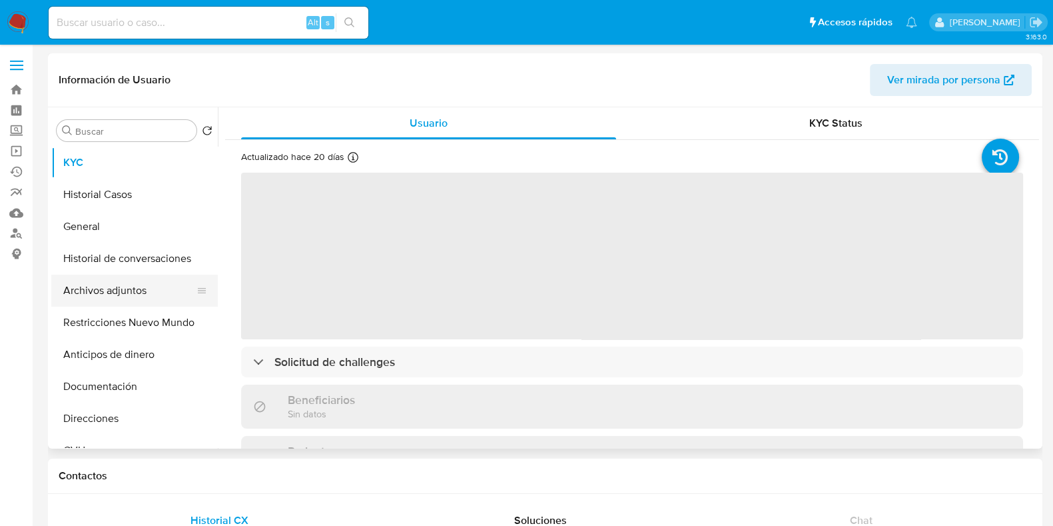
select select "10"
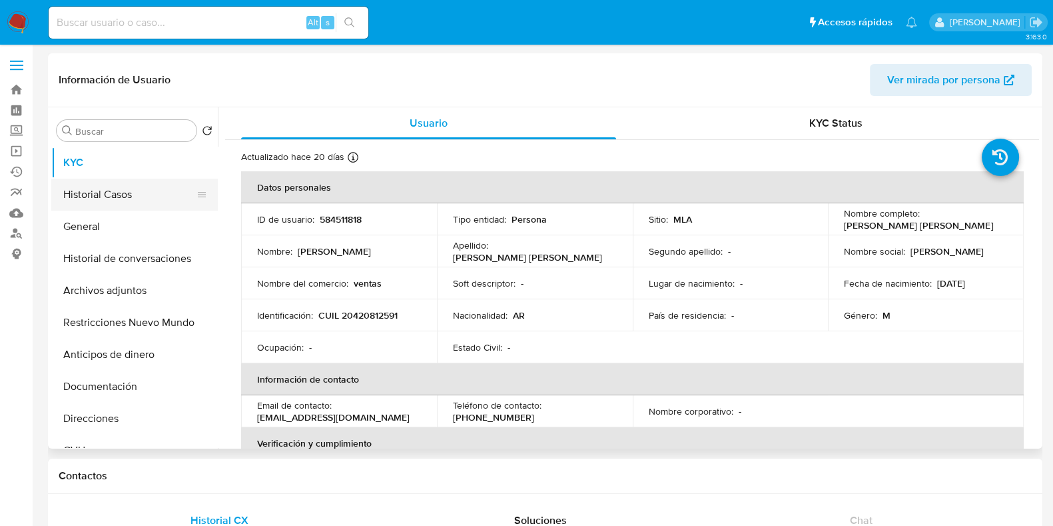
click at [114, 192] on button "Historial Casos" at bounding box center [129, 194] width 156 height 32
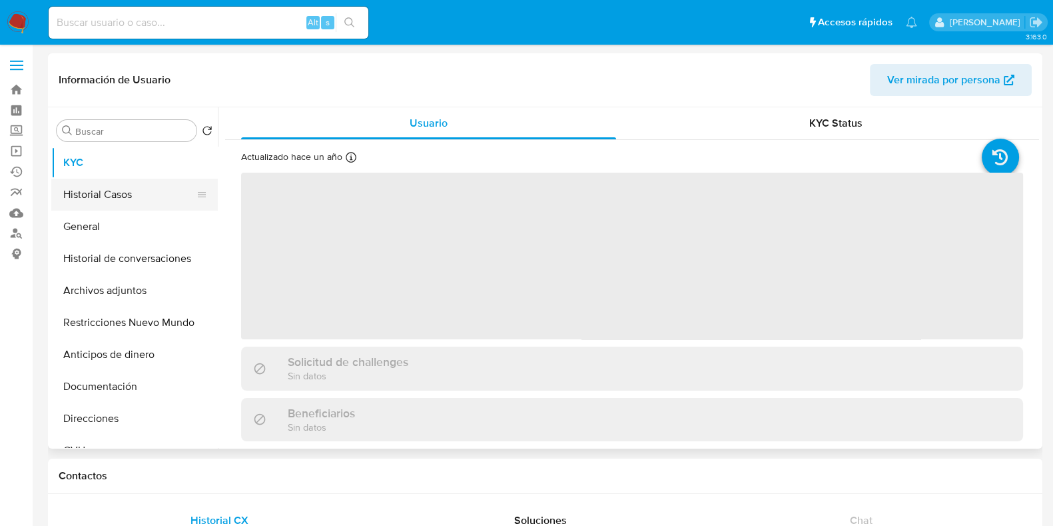
click at [95, 202] on button "Historial Casos" at bounding box center [129, 194] width 156 height 32
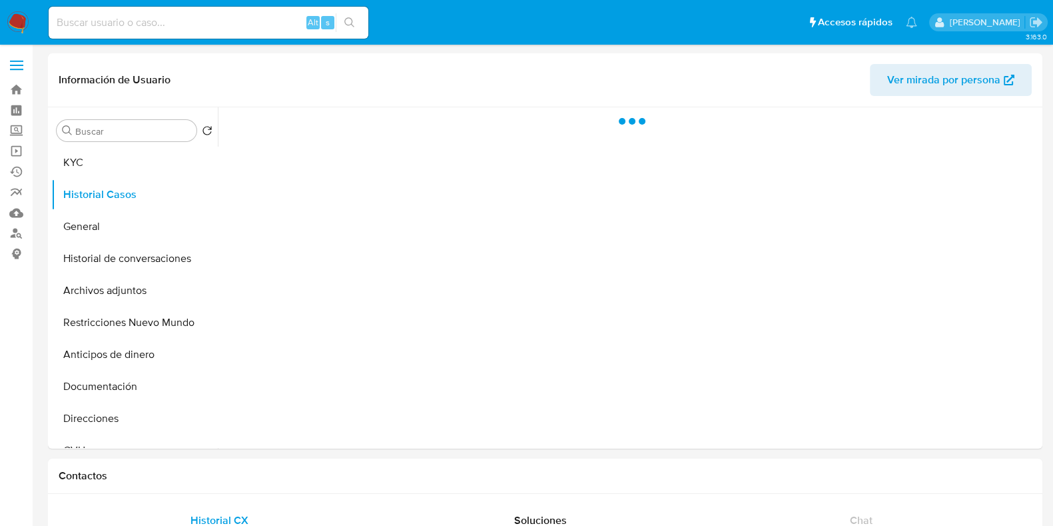
select select "10"
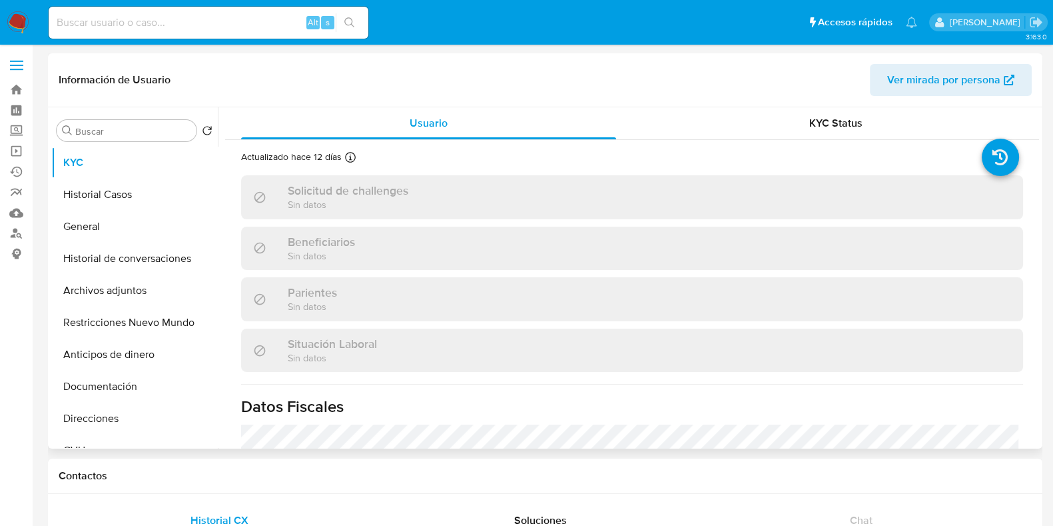
select select "10"
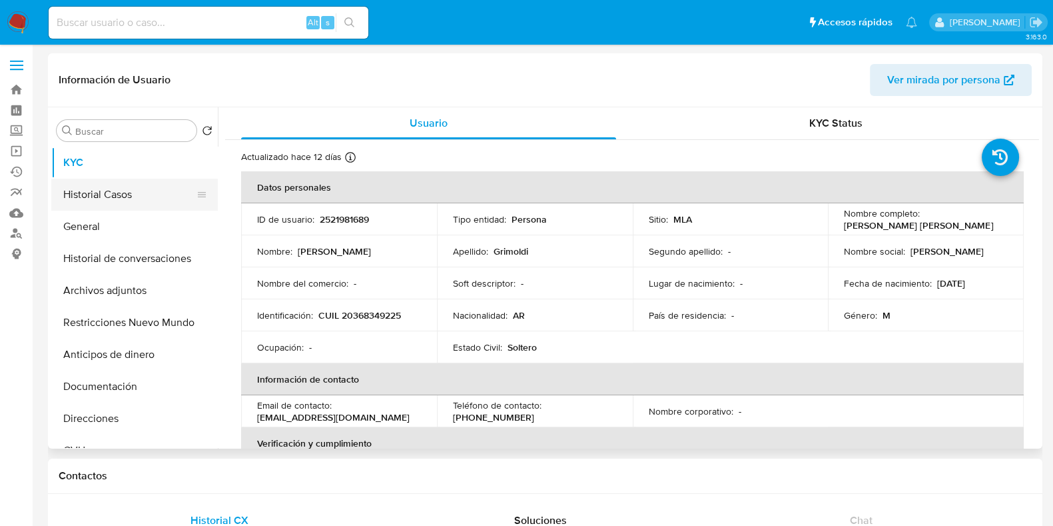
click at [108, 180] on button "Historial Casos" at bounding box center [129, 194] width 156 height 32
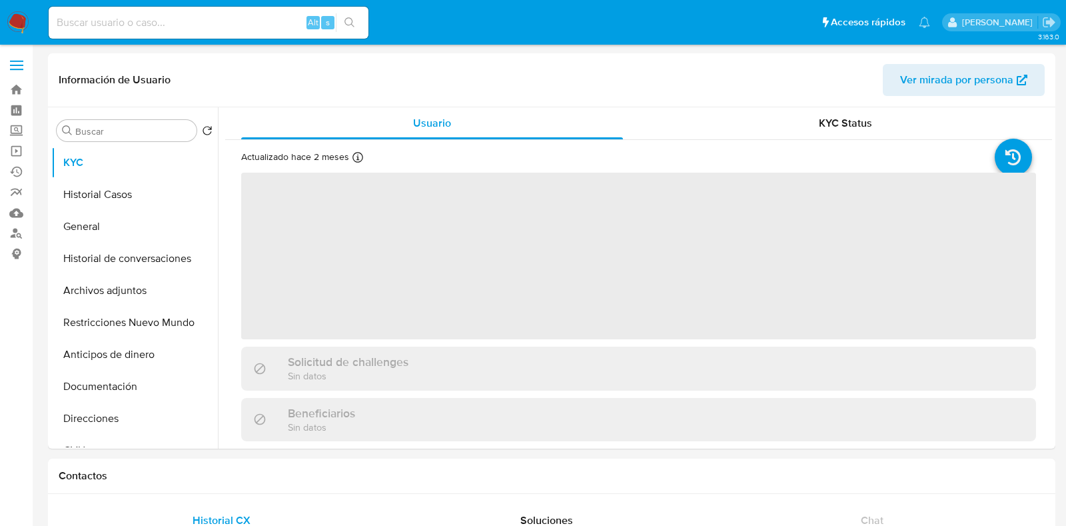
select select "10"
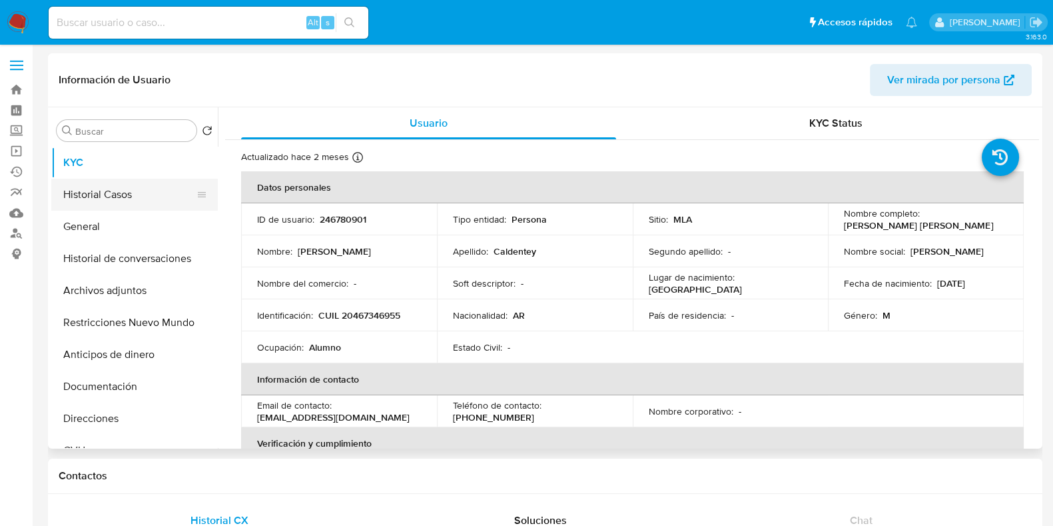
click at [120, 198] on button "Historial Casos" at bounding box center [129, 194] width 156 height 32
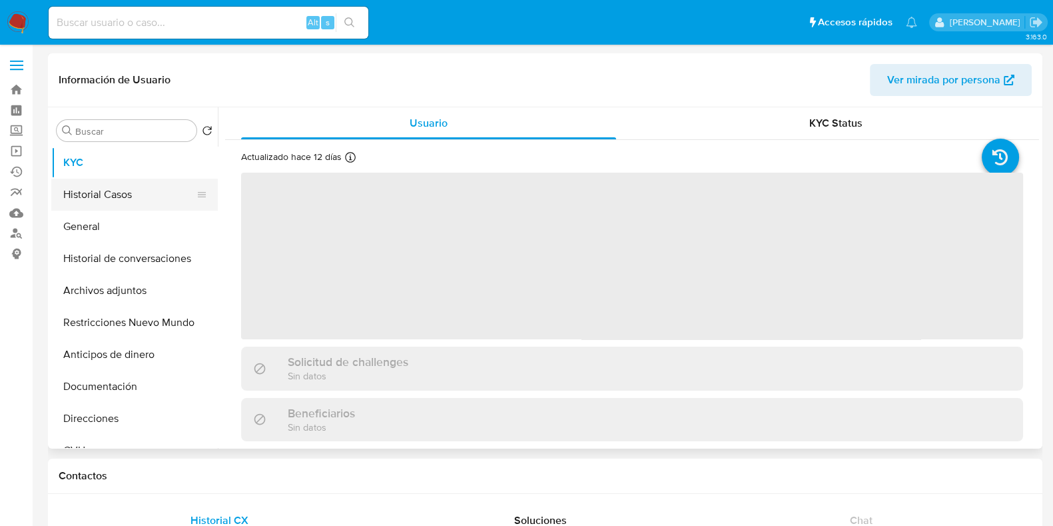
click at [105, 195] on button "Historial Casos" at bounding box center [129, 194] width 156 height 32
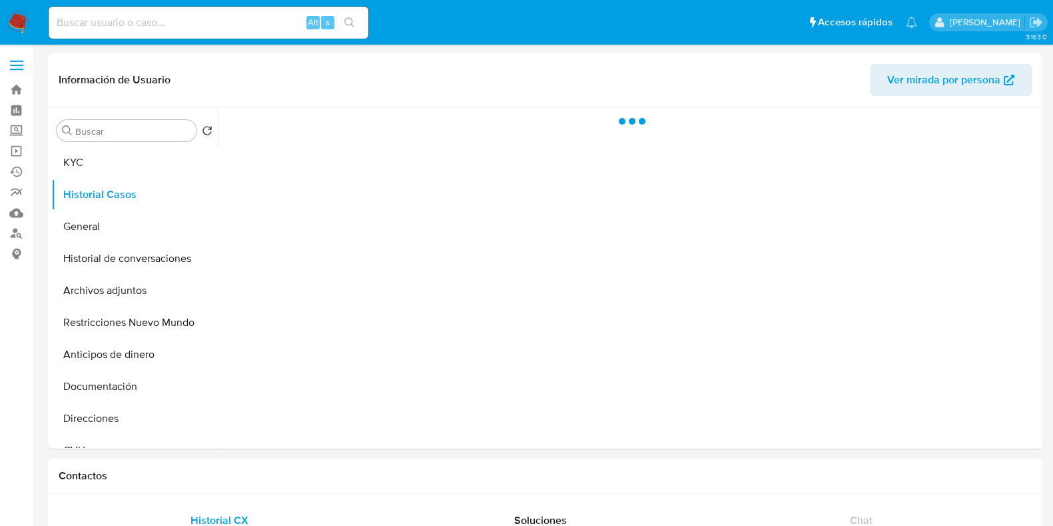
select select "10"
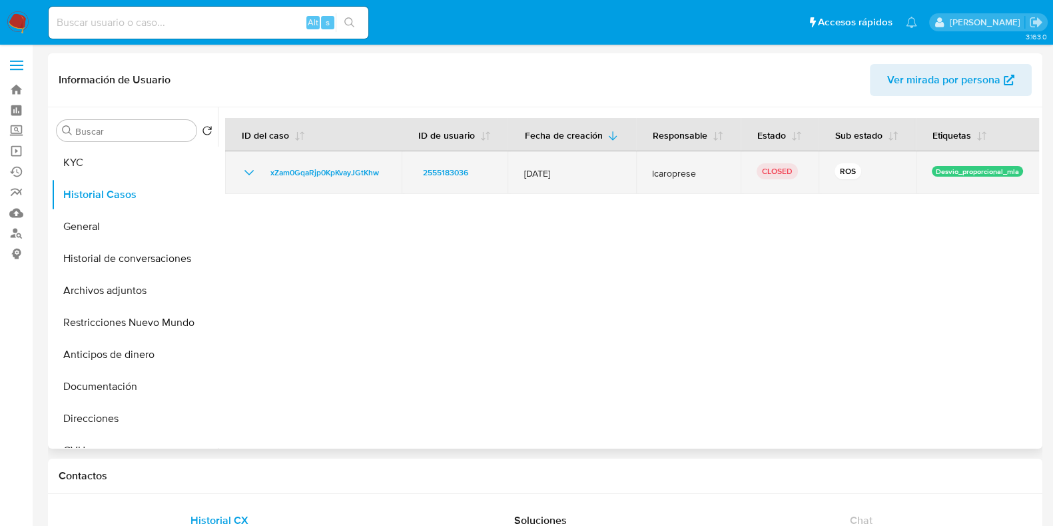
click at [249, 170] on icon "Mostrar/Ocultar" at bounding box center [249, 173] width 16 height 16
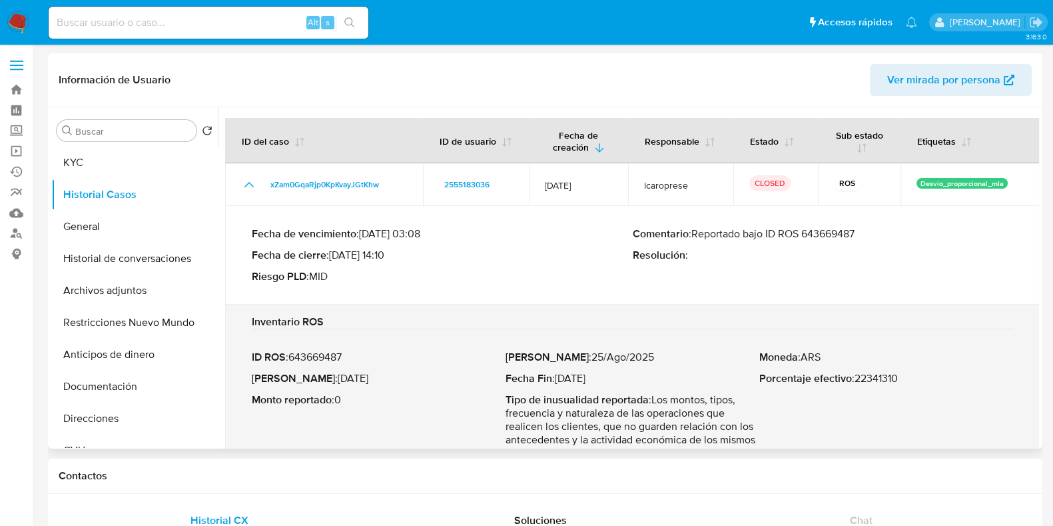
drag, startPoint x: 859, startPoint y: 228, endPoint x: 693, endPoint y: 233, distance: 165.9
click at [693, 233] on p "Comentario : Reportado bajo ID ROS 643669487" at bounding box center [823, 233] width 381 height 13
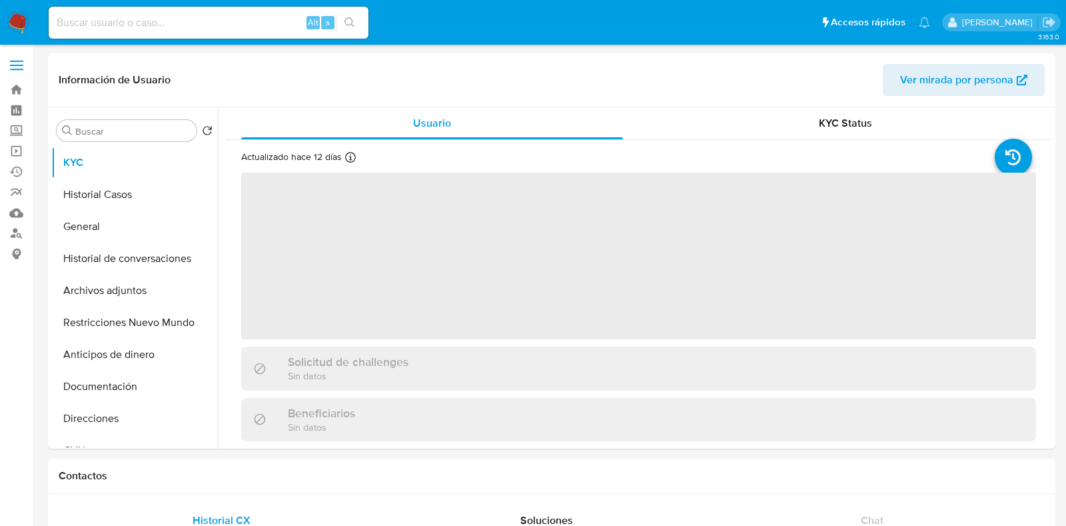
select select "10"
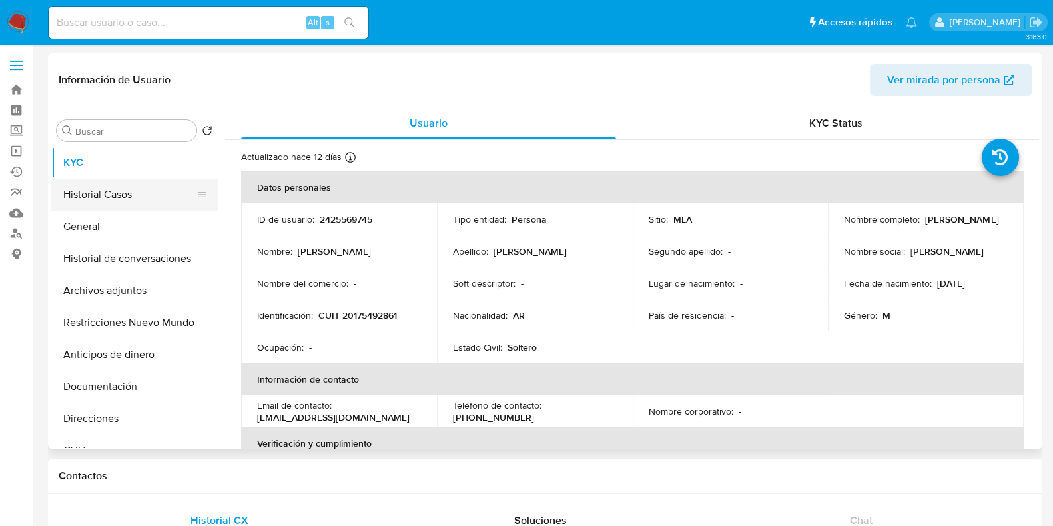
click at [97, 199] on button "Historial Casos" at bounding box center [129, 194] width 156 height 32
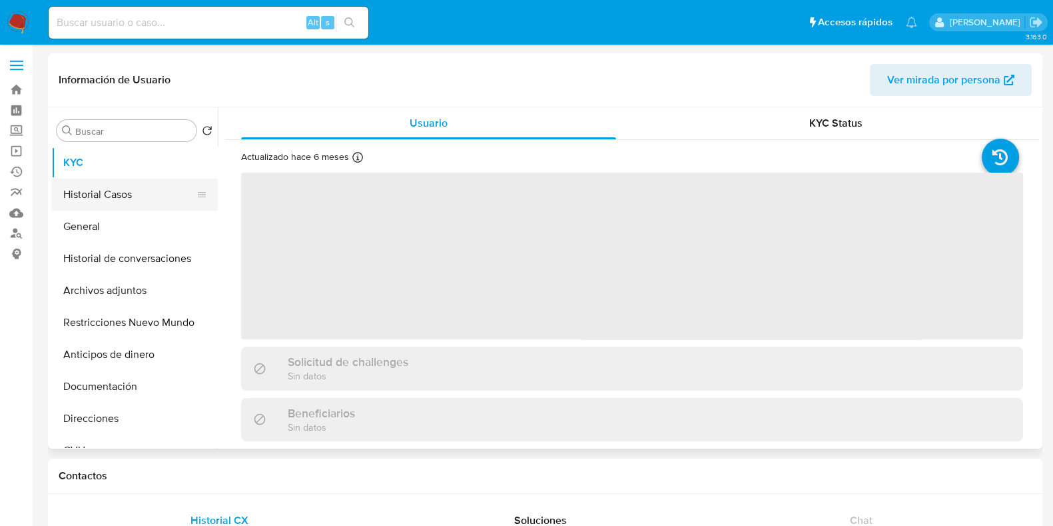
click at [101, 200] on button "Historial Casos" at bounding box center [129, 194] width 156 height 32
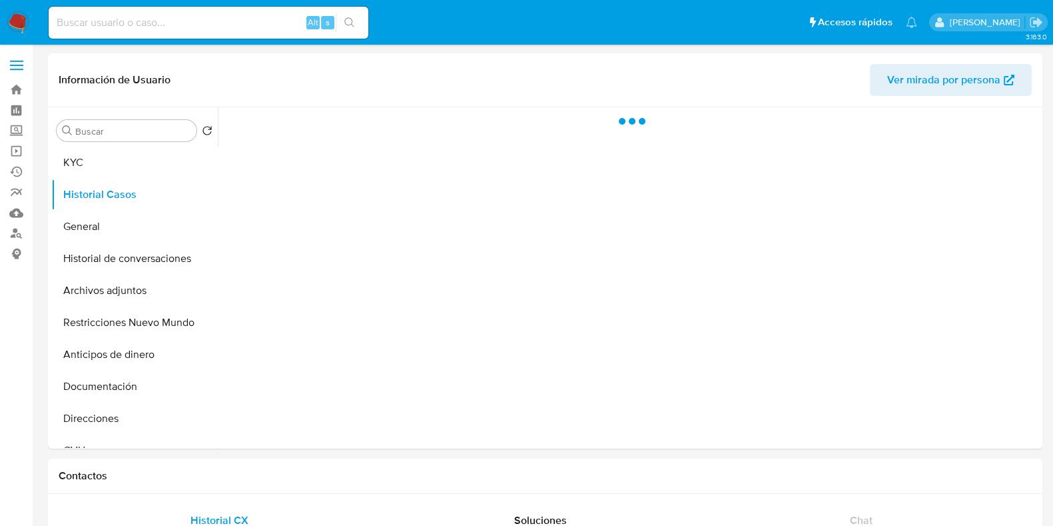
select select "10"
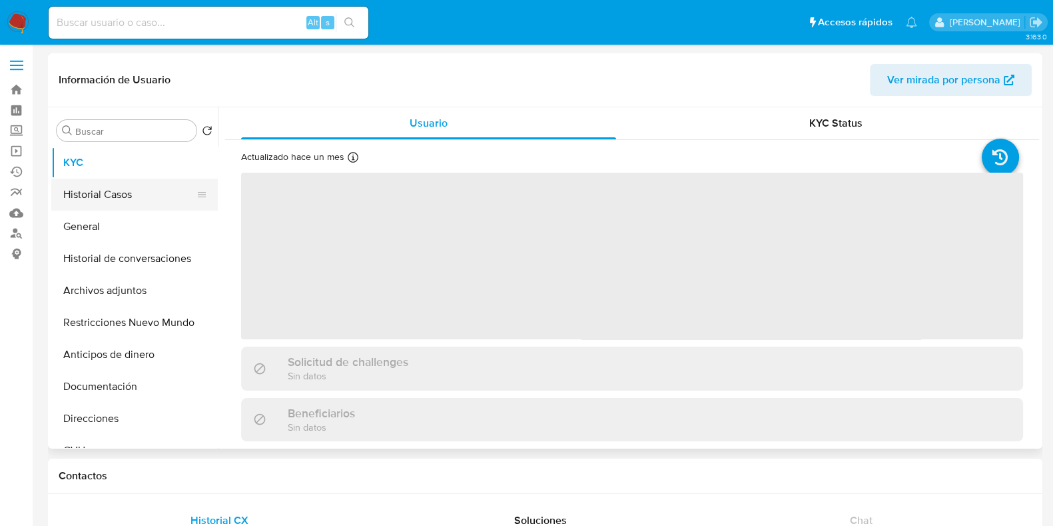
click at [110, 194] on button "Historial Casos" at bounding box center [129, 194] width 156 height 32
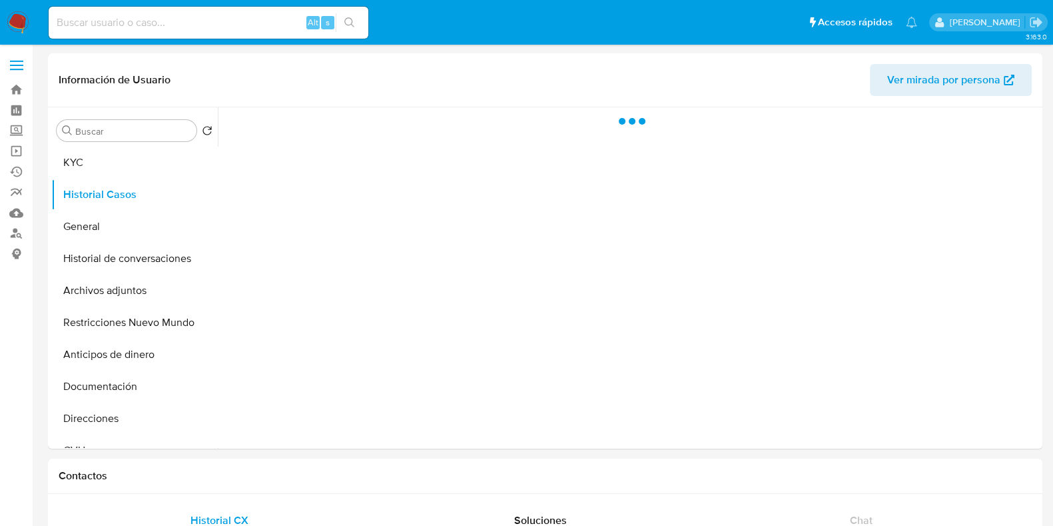
select select "10"
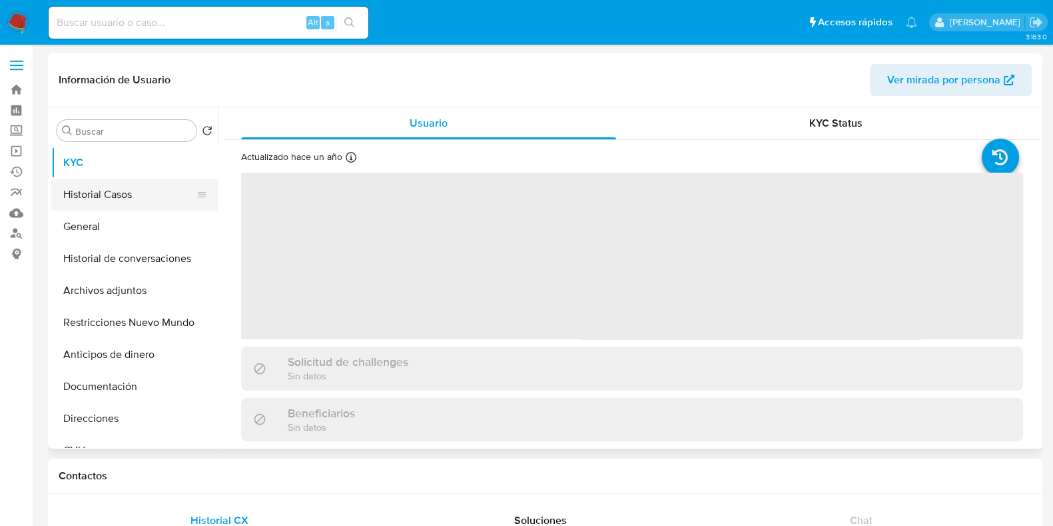
click at [175, 195] on button "Historial Casos" at bounding box center [129, 194] width 156 height 32
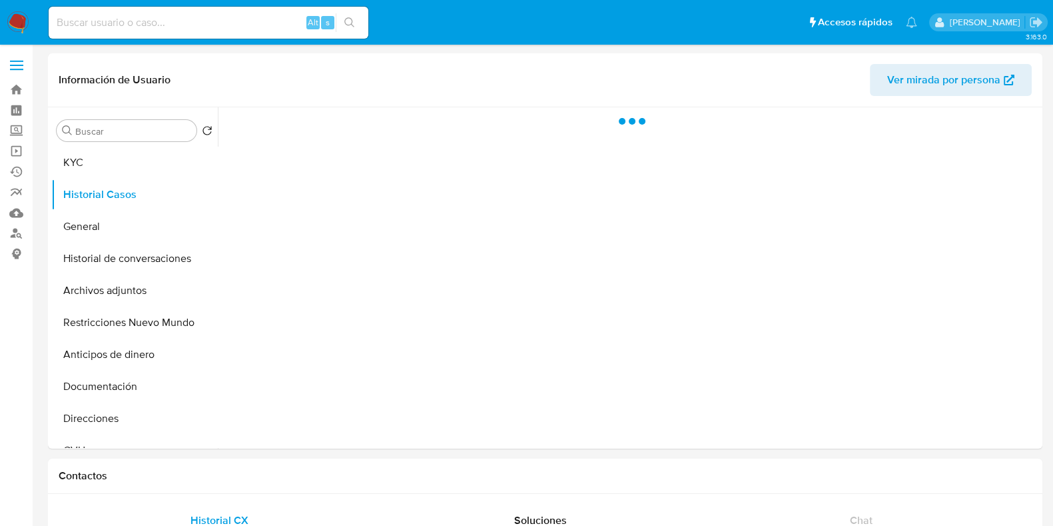
select select "10"
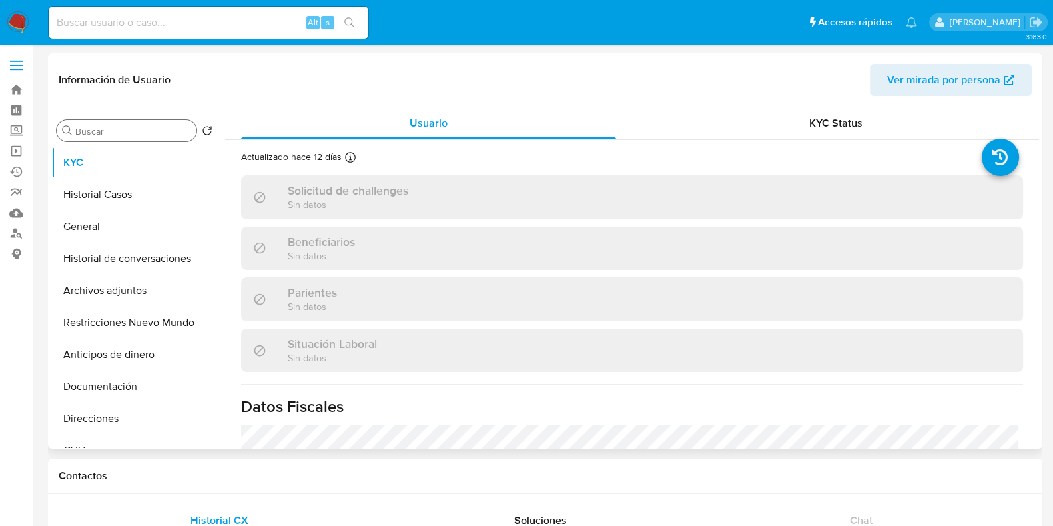
select select "10"
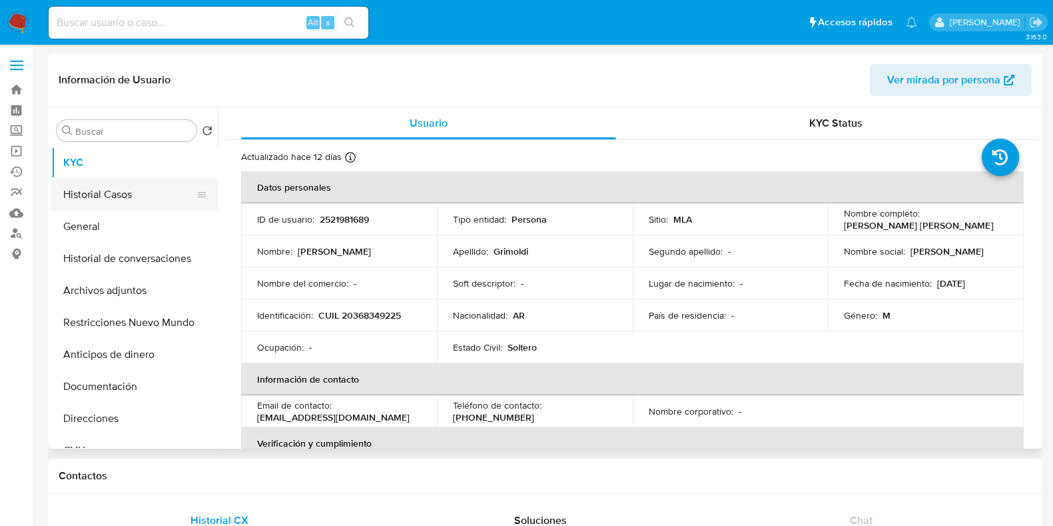
click at [120, 196] on button "Historial Casos" at bounding box center [129, 194] width 156 height 32
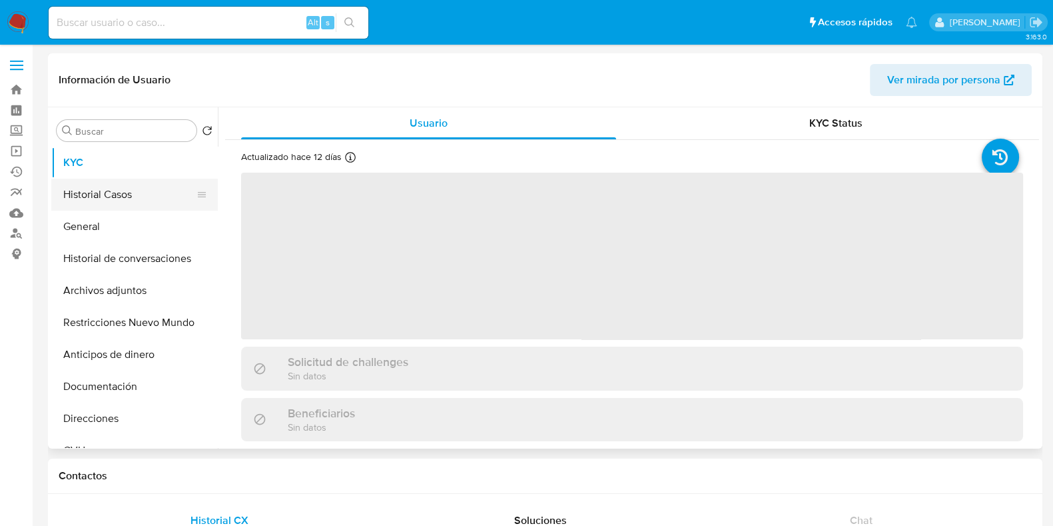
click at [119, 190] on button "Historial Casos" at bounding box center [129, 194] width 156 height 32
select select "10"
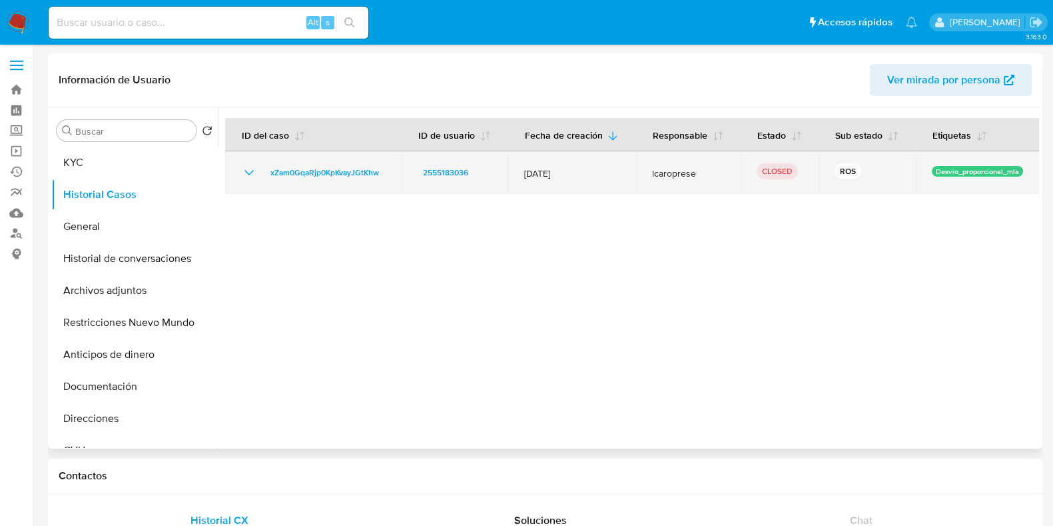
click at [250, 174] on icon "Mostrar/Ocultar" at bounding box center [249, 173] width 16 height 16
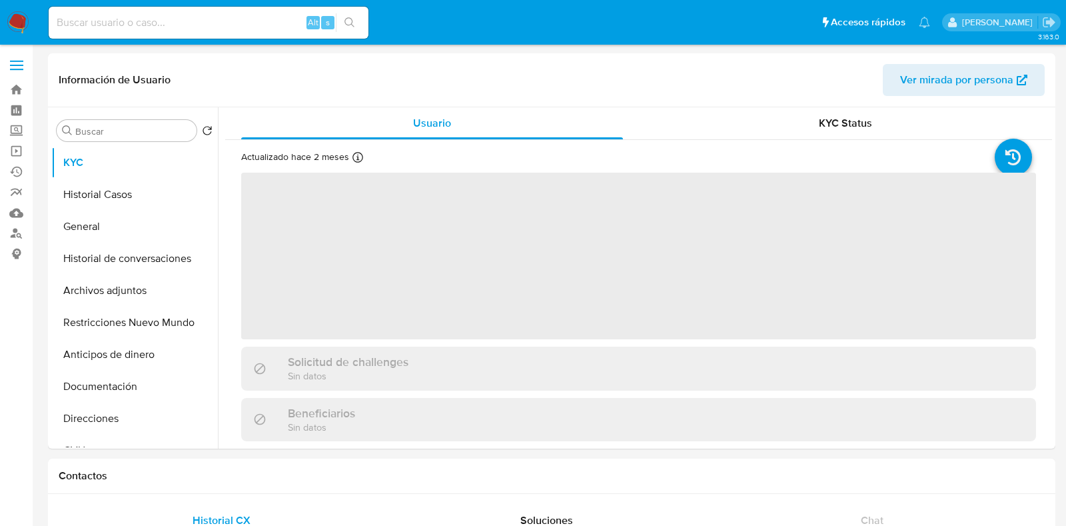
select select "10"
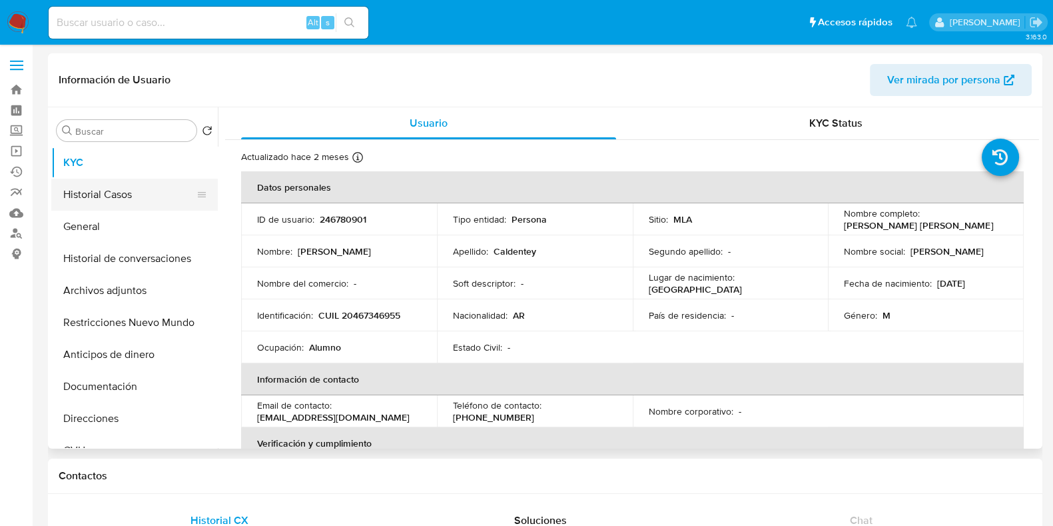
click at [89, 198] on button "Historial Casos" at bounding box center [129, 194] width 156 height 32
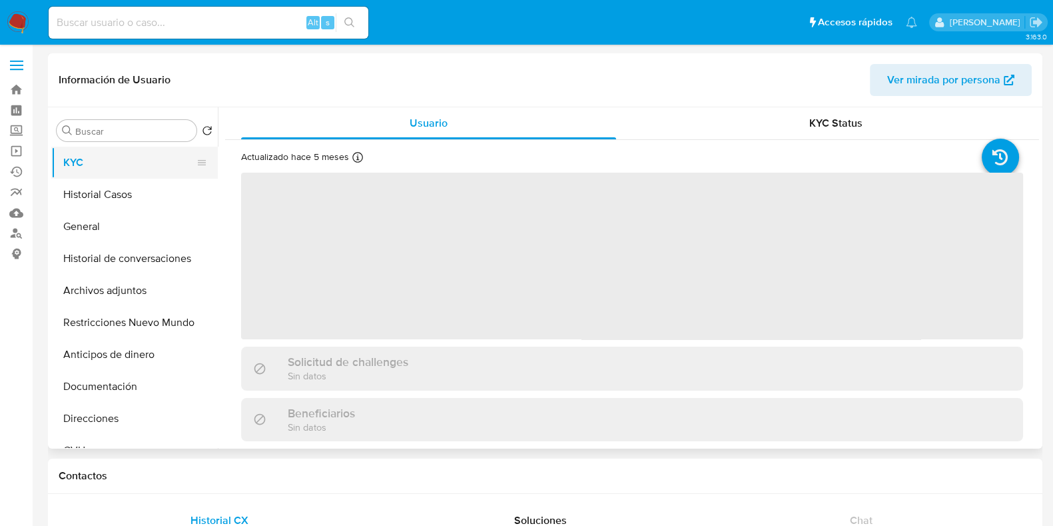
select select "10"
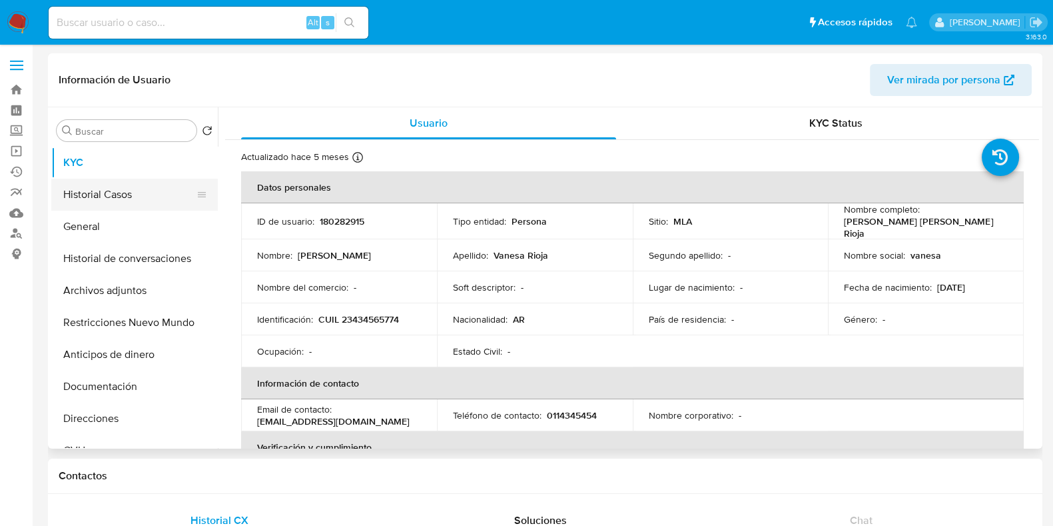
click at [113, 204] on button "Historial Casos" at bounding box center [129, 194] width 156 height 32
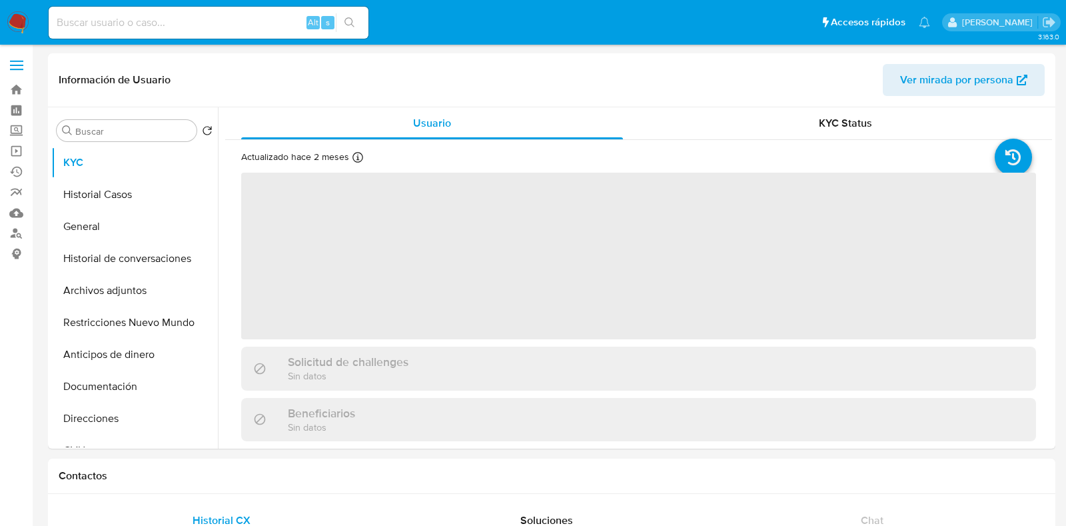
select select "10"
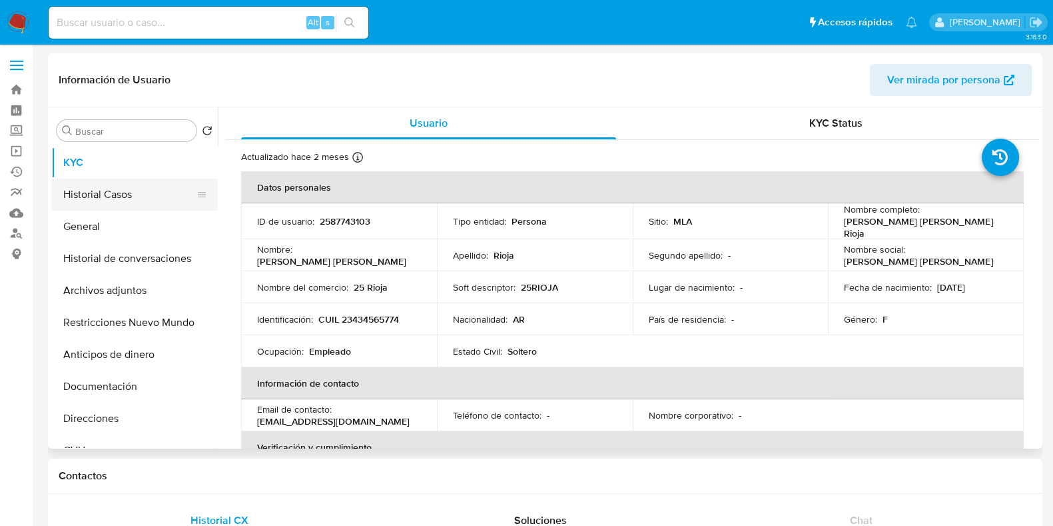
click at [137, 198] on button "Historial Casos" at bounding box center [129, 194] width 156 height 32
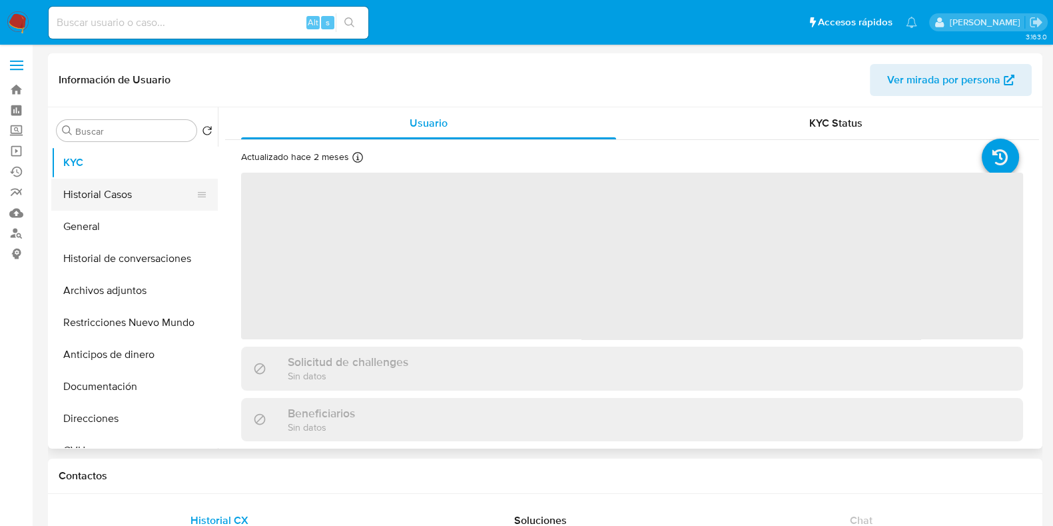
click at [129, 207] on button "Historial Casos" at bounding box center [129, 194] width 156 height 32
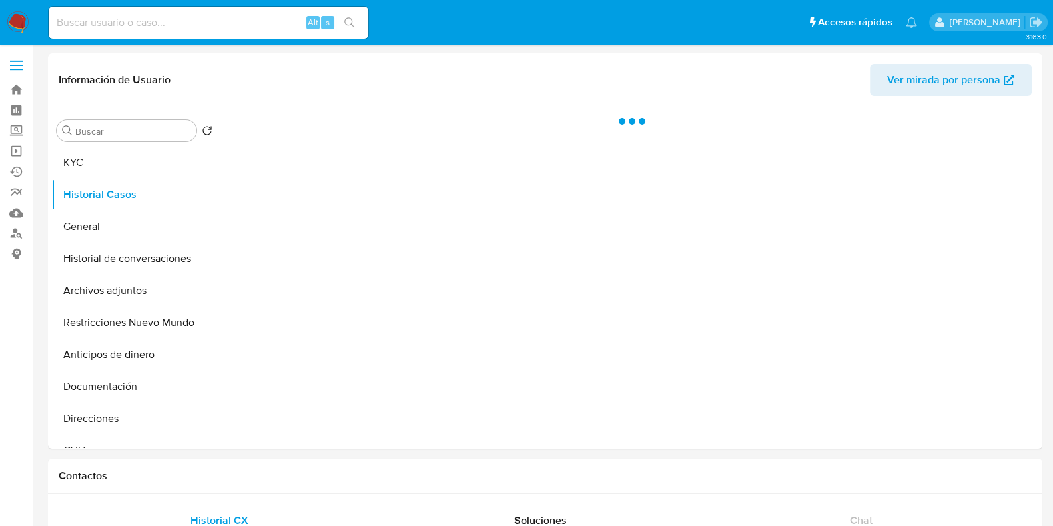
select select "10"
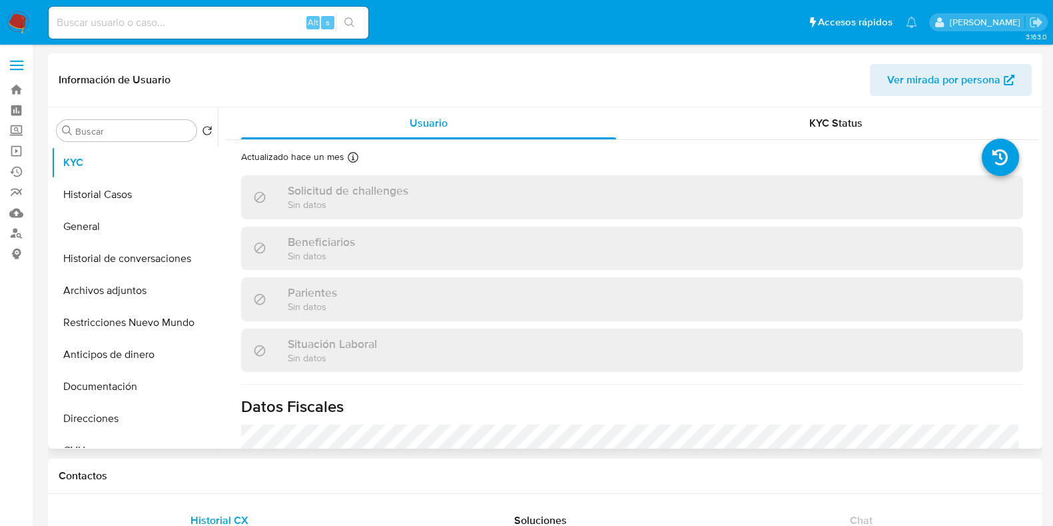
select select "10"
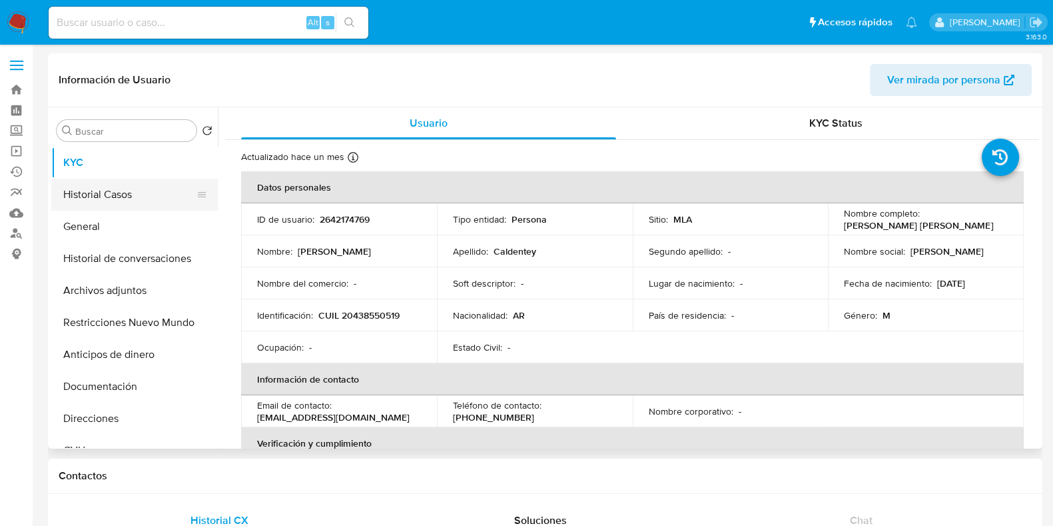
click at [113, 193] on button "Historial Casos" at bounding box center [129, 194] width 156 height 32
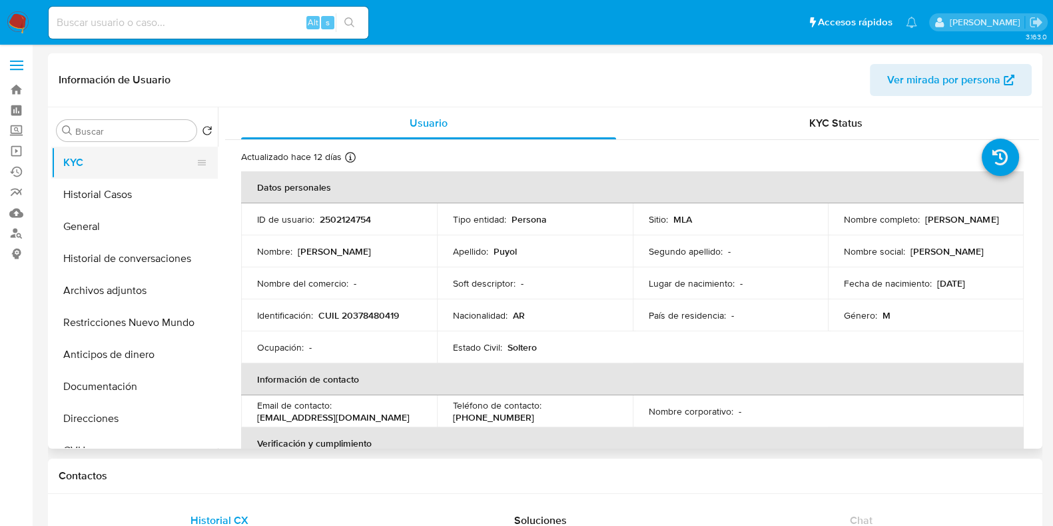
select select "10"
click at [131, 184] on button "Historial Casos" at bounding box center [129, 194] width 156 height 32
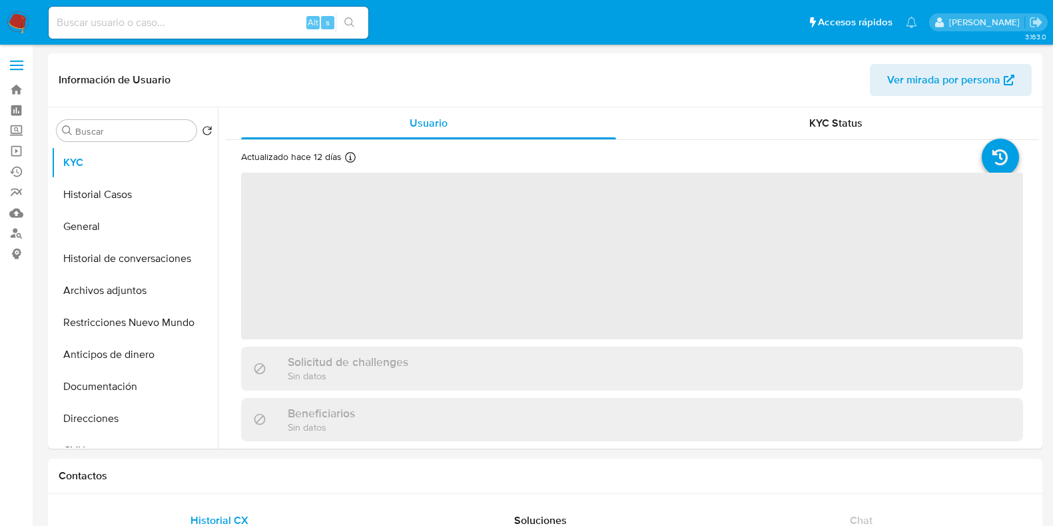
select select "10"
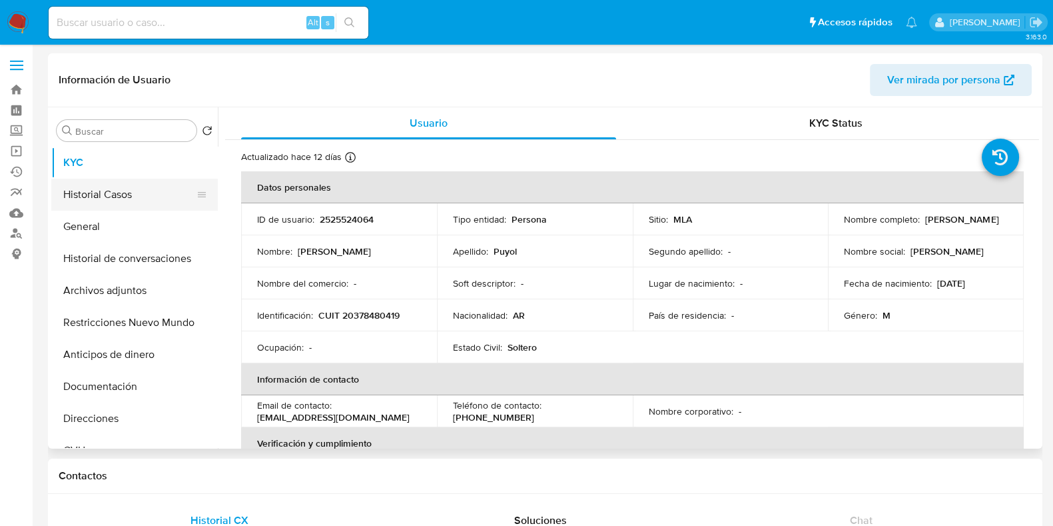
click at [134, 184] on button "Historial Casos" at bounding box center [129, 194] width 156 height 32
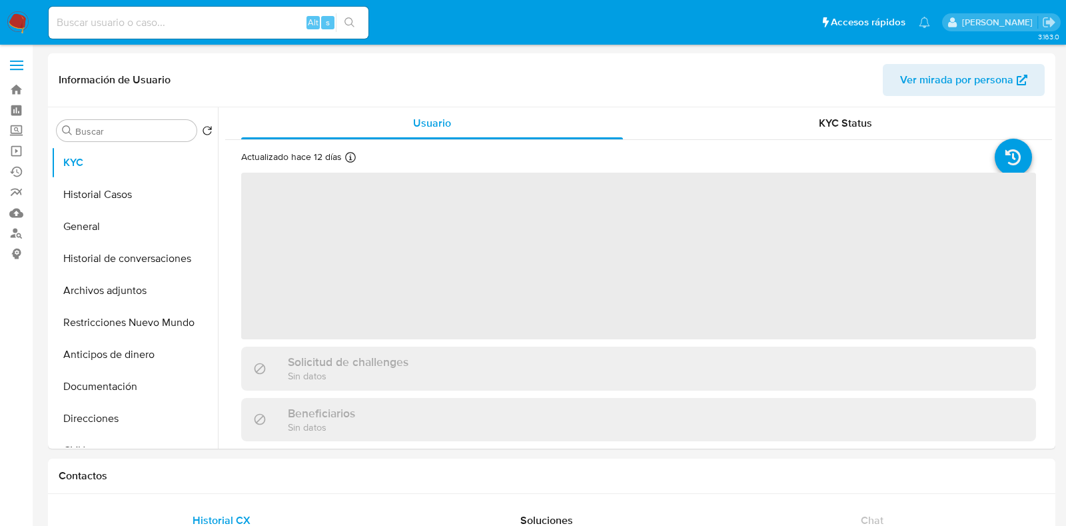
select select "10"
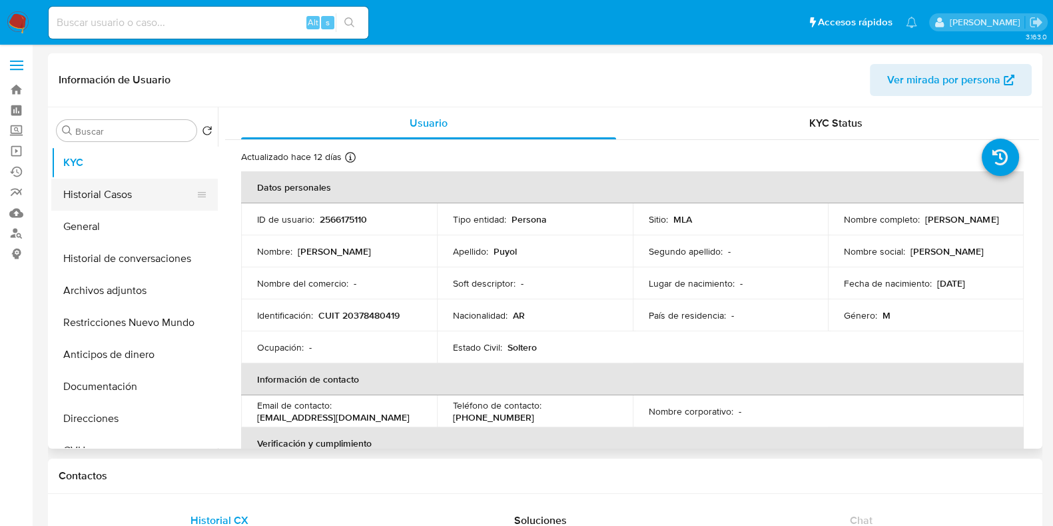
click at [110, 200] on button "Historial Casos" at bounding box center [129, 194] width 156 height 32
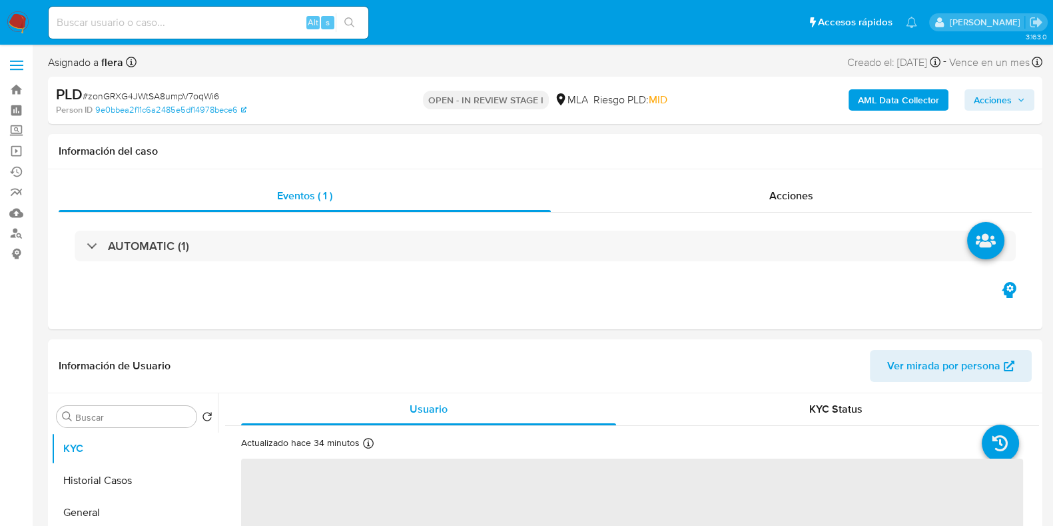
click at [988, 109] on span "Acciones" at bounding box center [993, 99] width 38 height 21
select select "10"
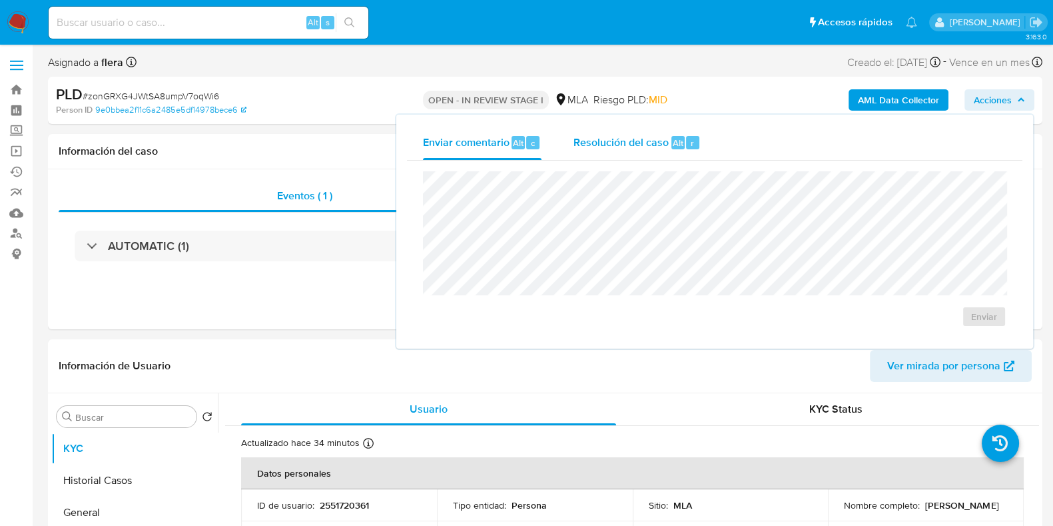
click at [647, 145] on span "Resolución del caso" at bounding box center [620, 142] width 95 height 15
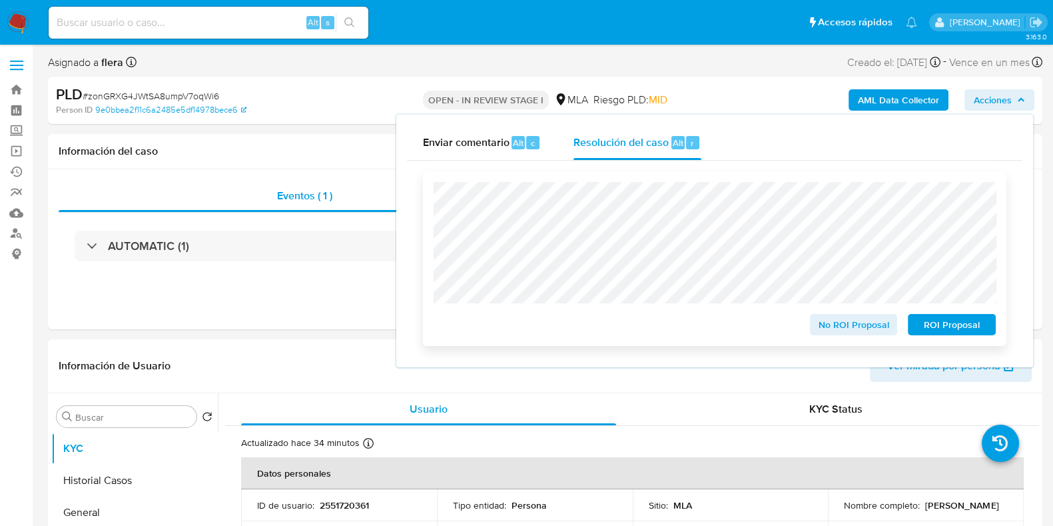
click at [957, 324] on span "ROI Proposal" at bounding box center [951, 324] width 69 height 19
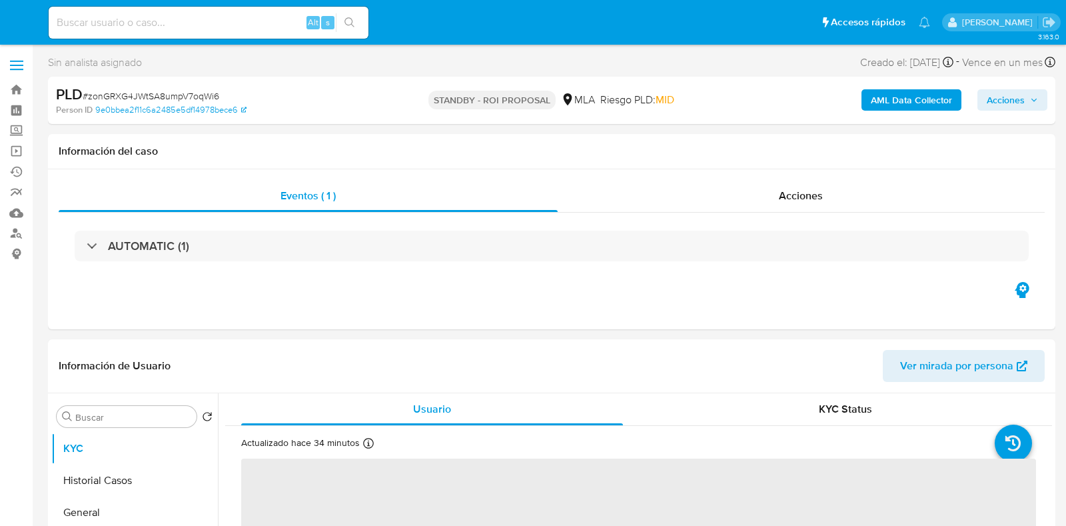
select select "10"
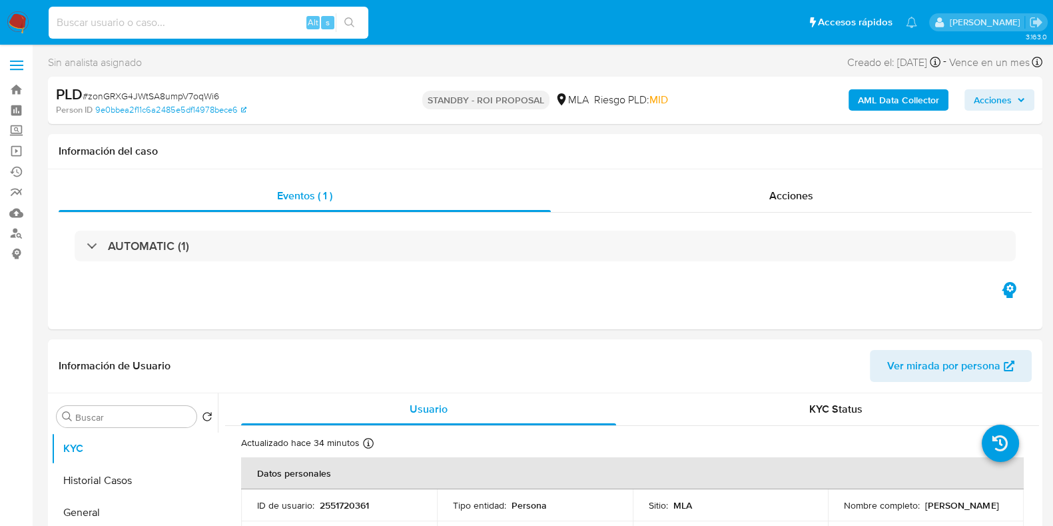
click at [192, 23] on input at bounding box center [209, 22] width 320 height 17
paste input "3rrrGt56J7SR5BZk2RXhTW05"
type input "3rrrGt56J7SR5BZk2RXhTW05"
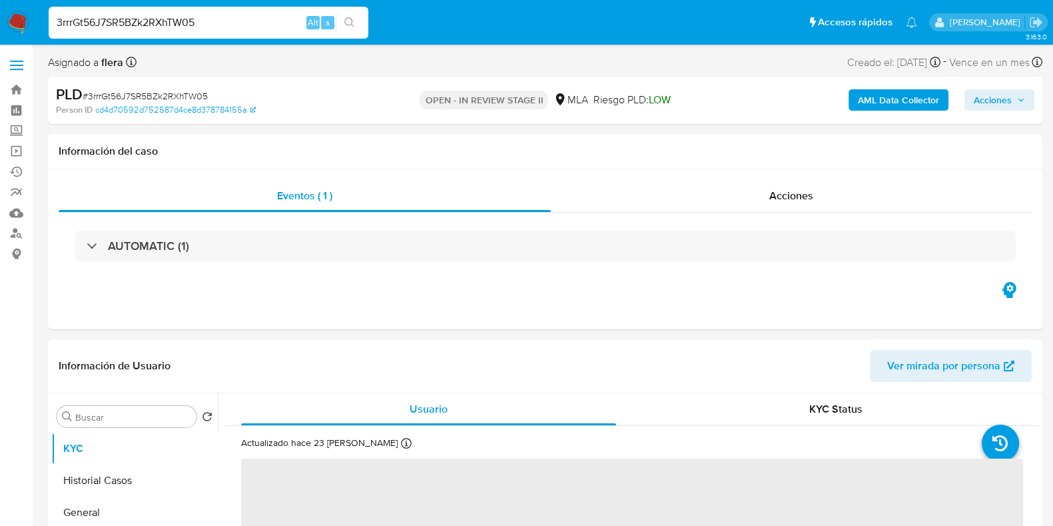
select select "10"
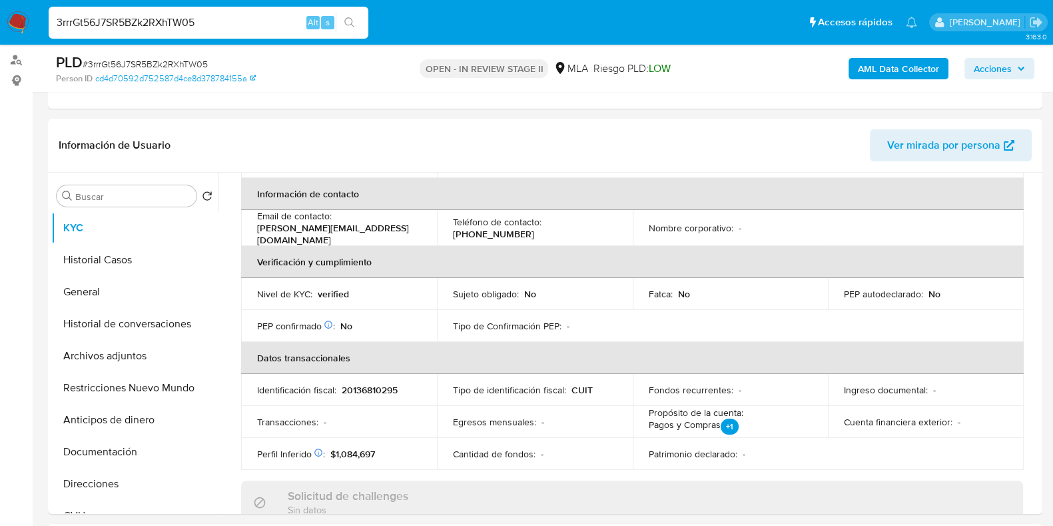
scroll to position [166, 0]
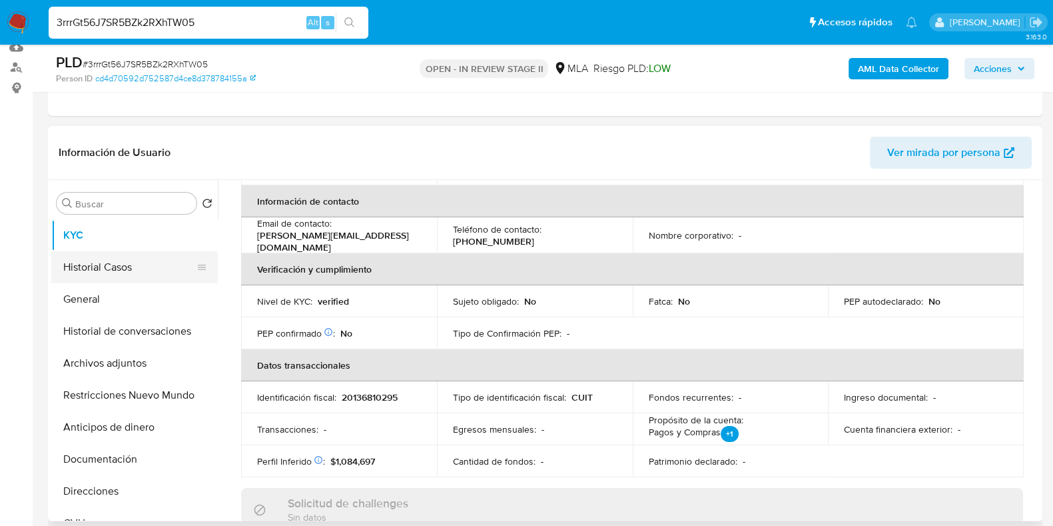
click at [114, 271] on button "Historial Casos" at bounding box center [129, 267] width 156 height 32
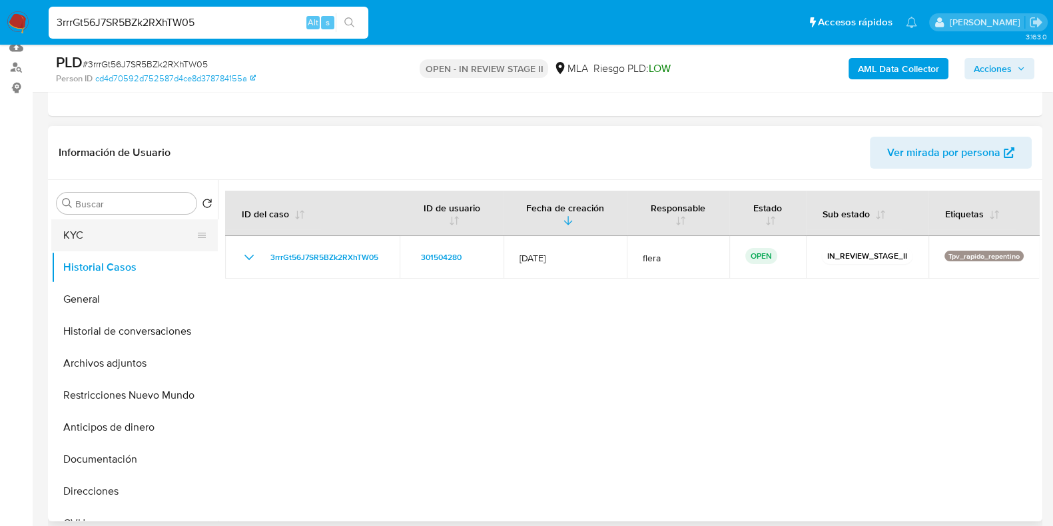
click at [120, 236] on button "KYC" at bounding box center [129, 235] width 156 height 32
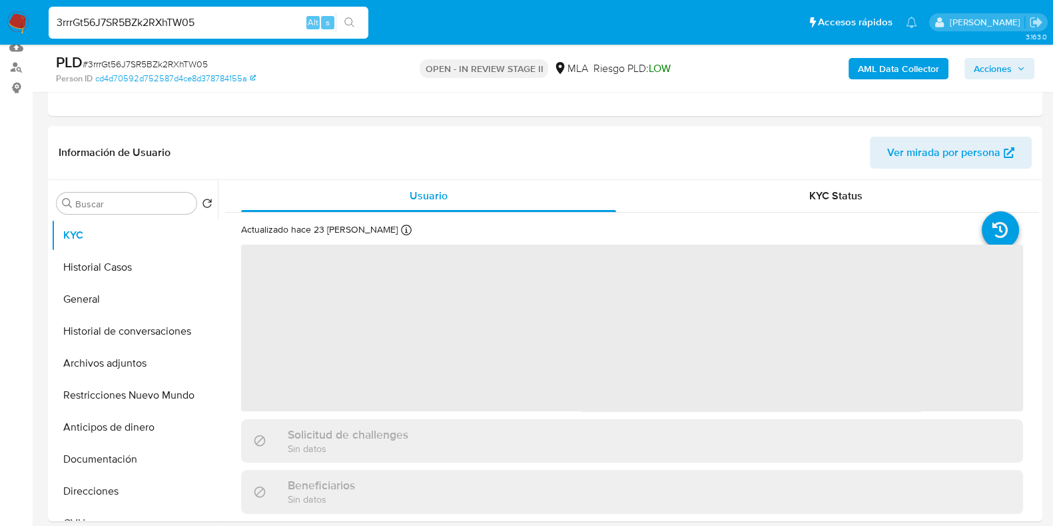
scroll to position [416, 0]
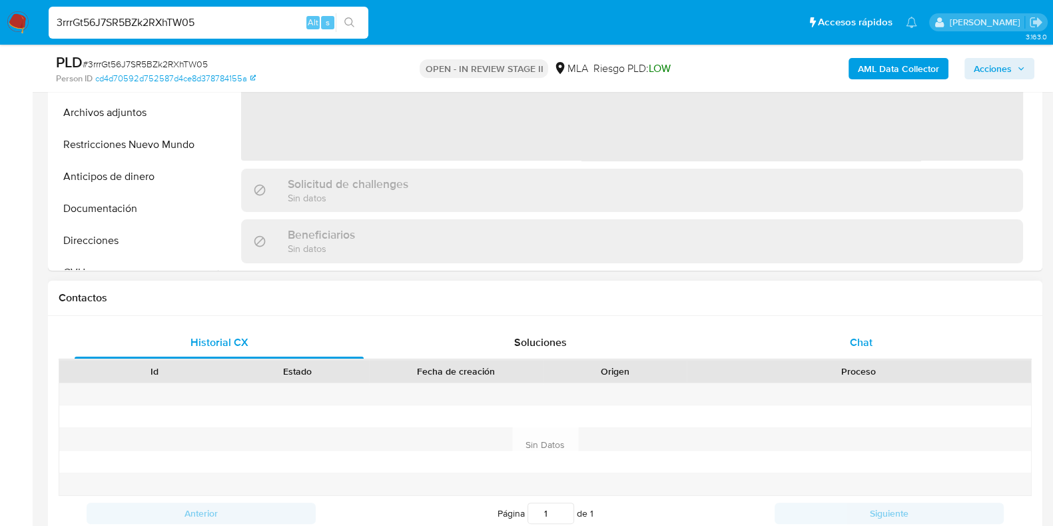
click at [837, 342] on div "Chat" at bounding box center [861, 342] width 289 height 32
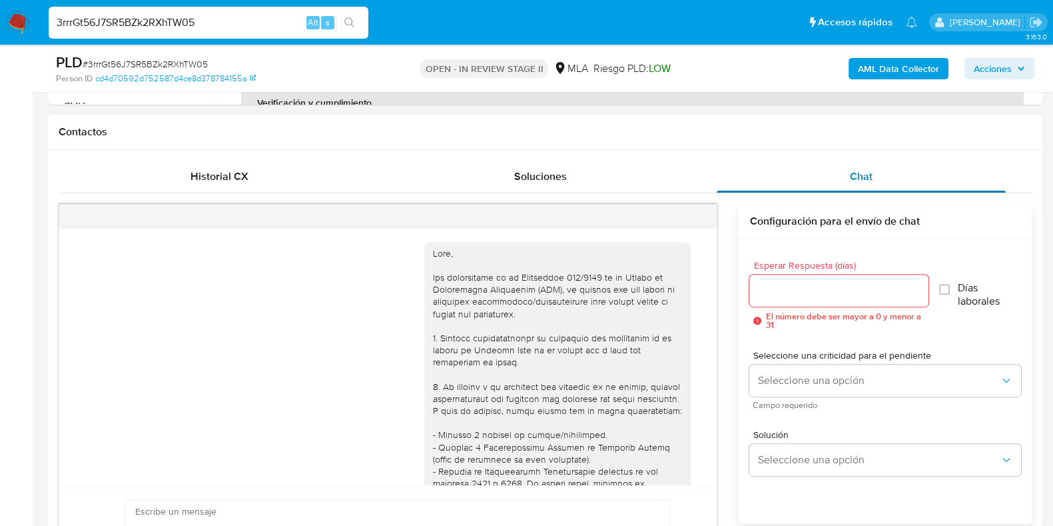
scroll to position [642, 0]
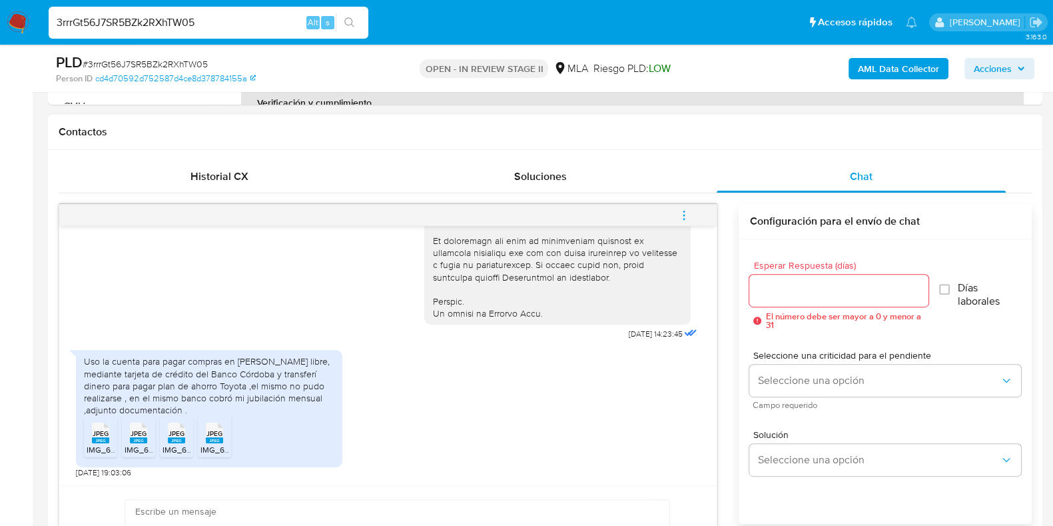
click at [101, 448] on span "IMG_6754.jpeg" at bounding box center [114, 449] width 55 height 11
click at [130, 445] on span "IMG_6752.jpeg" at bounding box center [152, 449] width 55 height 11
click at [163, 444] on span "IMG_6753.jpeg" at bounding box center [190, 449] width 55 height 11
click at [207, 440] on rect at bounding box center [214, 440] width 17 height 6
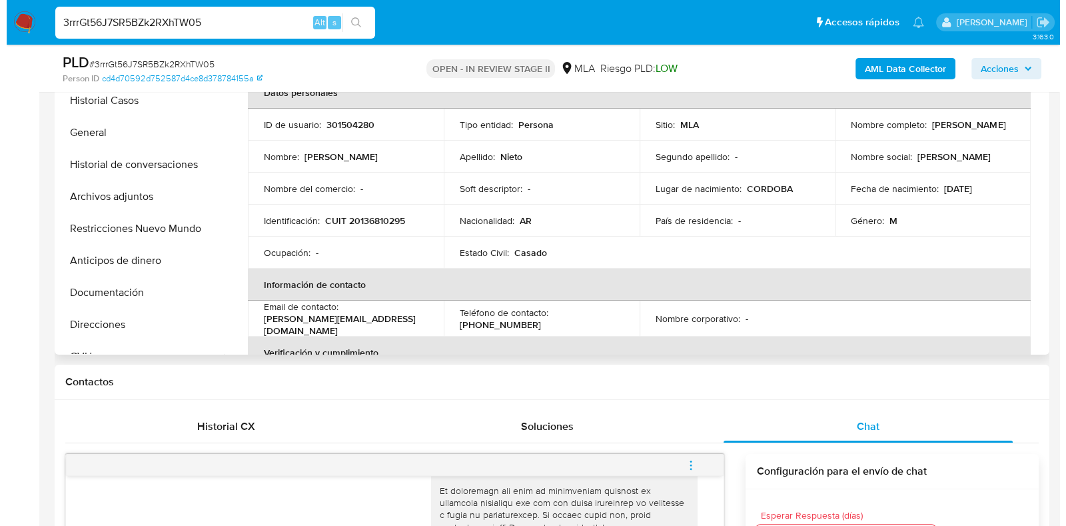
scroll to position [166, 0]
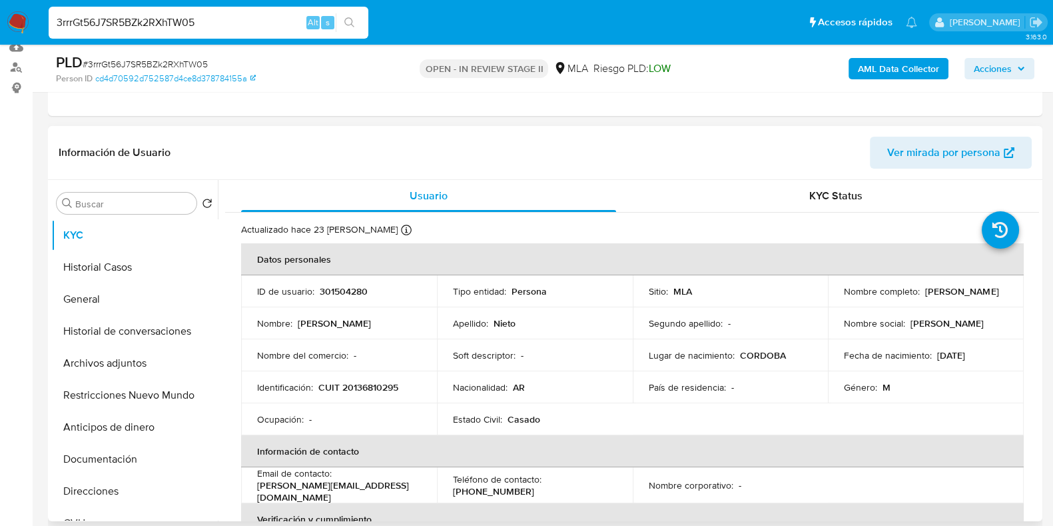
click at [354, 292] on p "301504280" at bounding box center [344, 291] width 48 height 12
copy p "301504280"
click at [871, 68] on b "AML Data Collector" at bounding box center [898, 68] width 81 height 21
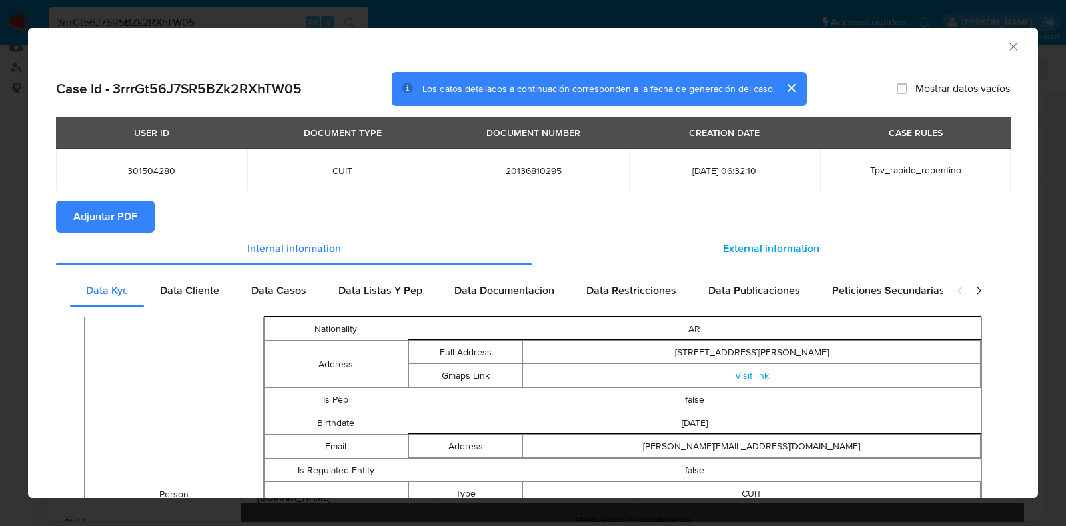
click at [788, 252] on span "External information" at bounding box center [771, 247] width 97 height 15
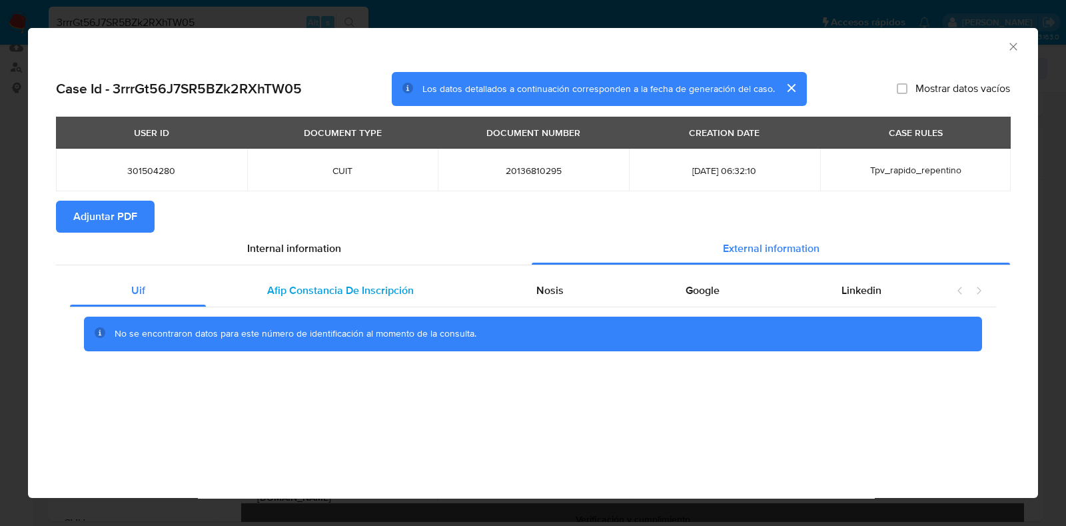
click at [384, 289] on span "Afip Constancia De Inscripción" at bounding box center [340, 289] width 147 height 15
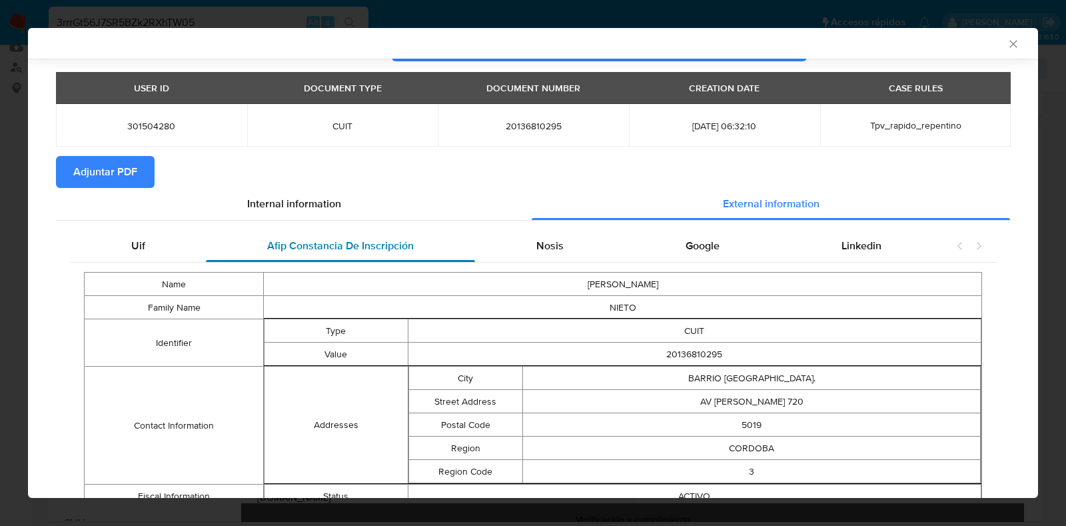
scroll to position [80, 0]
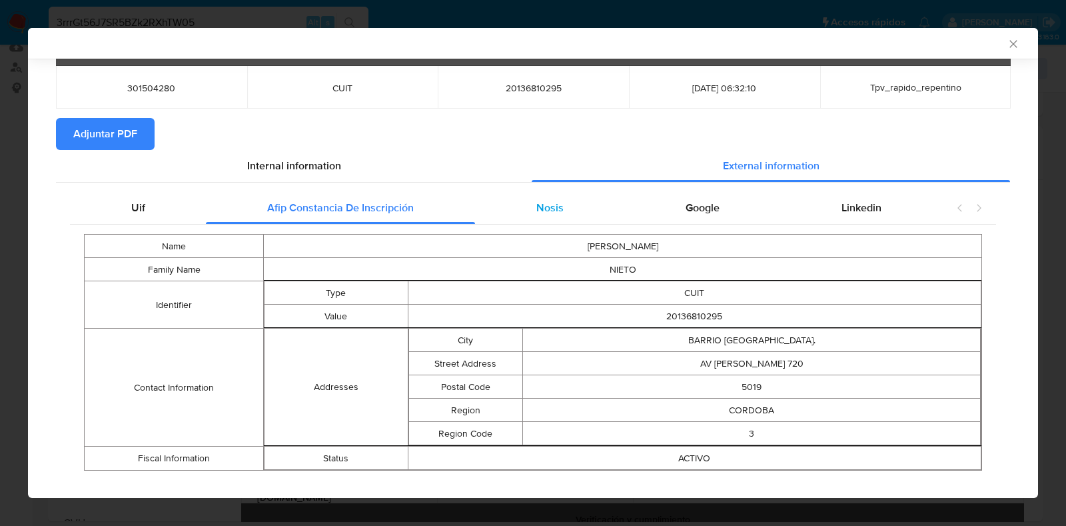
click at [523, 210] on div "Nosis" at bounding box center [549, 208] width 149 height 32
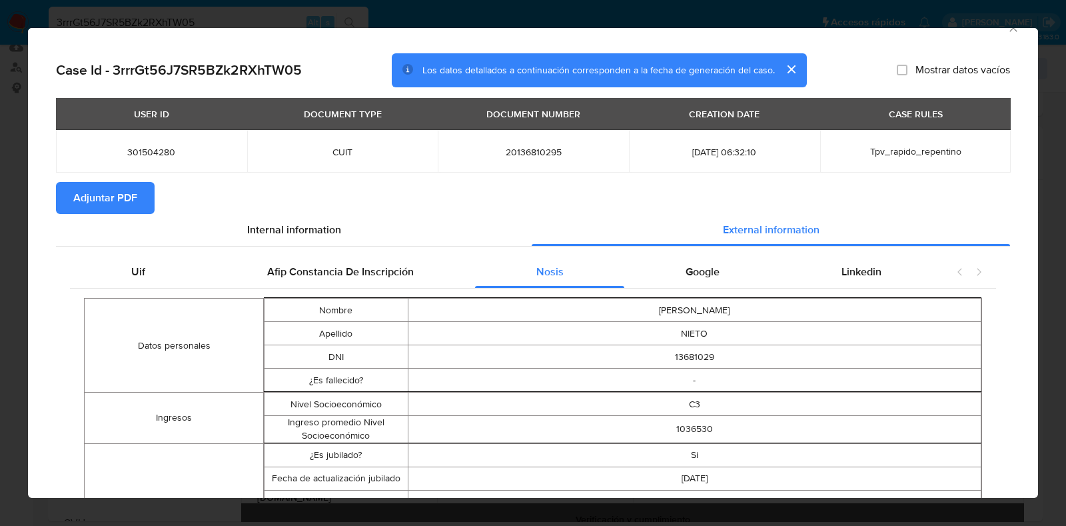
scroll to position [0, 0]
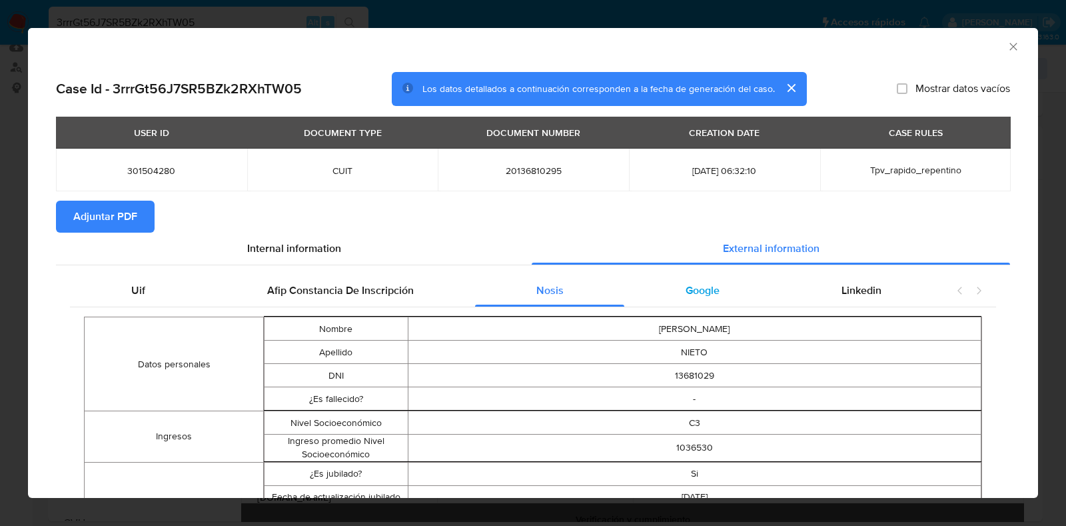
click at [689, 288] on span "Google" at bounding box center [702, 289] width 34 height 15
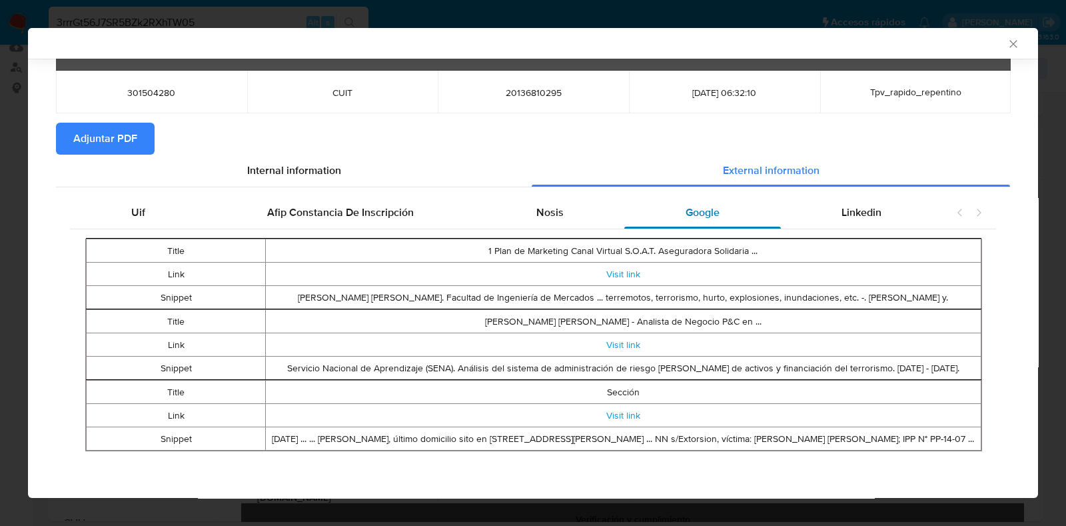
scroll to position [76, 0]
click at [865, 224] on div "Linkedin" at bounding box center [862, 212] width 162 height 32
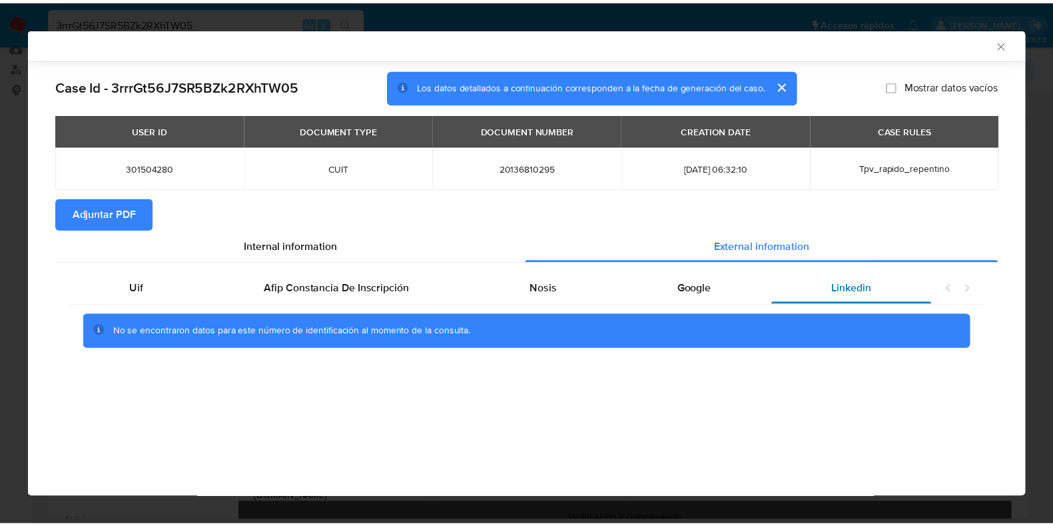
scroll to position [0, 0]
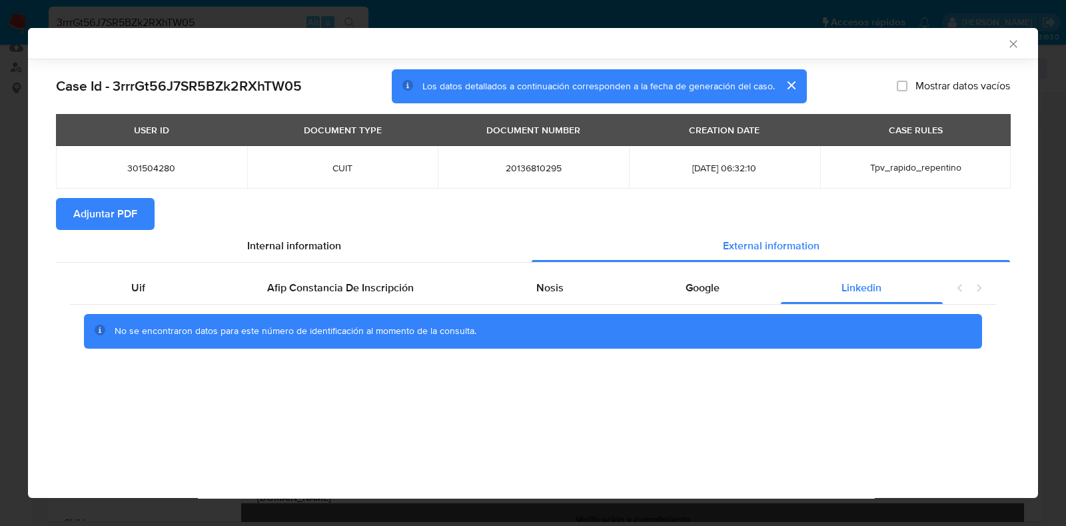
click at [61, 211] on button "Adjuntar PDF" at bounding box center [105, 214] width 99 height 32
click at [1010, 49] on icon "Cerrar ventana" at bounding box center [1012, 43] width 13 height 13
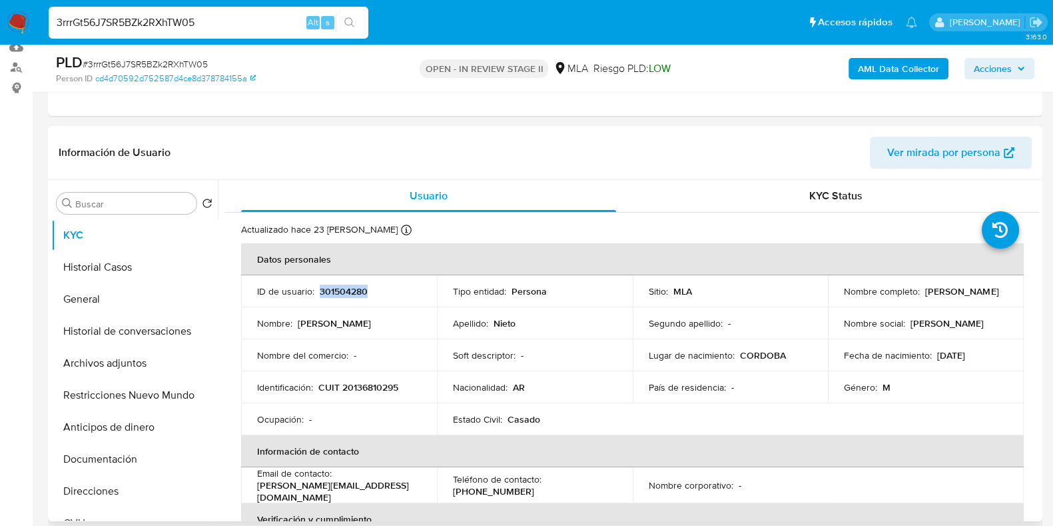
drag, startPoint x: 936, startPoint y: 294, endPoint x: 840, endPoint y: 297, distance: 95.9
click at [844, 297] on div "Nombre completo : Daniel Alberto Nieto" at bounding box center [926, 291] width 164 height 12
copy p "[PERSON_NAME]"
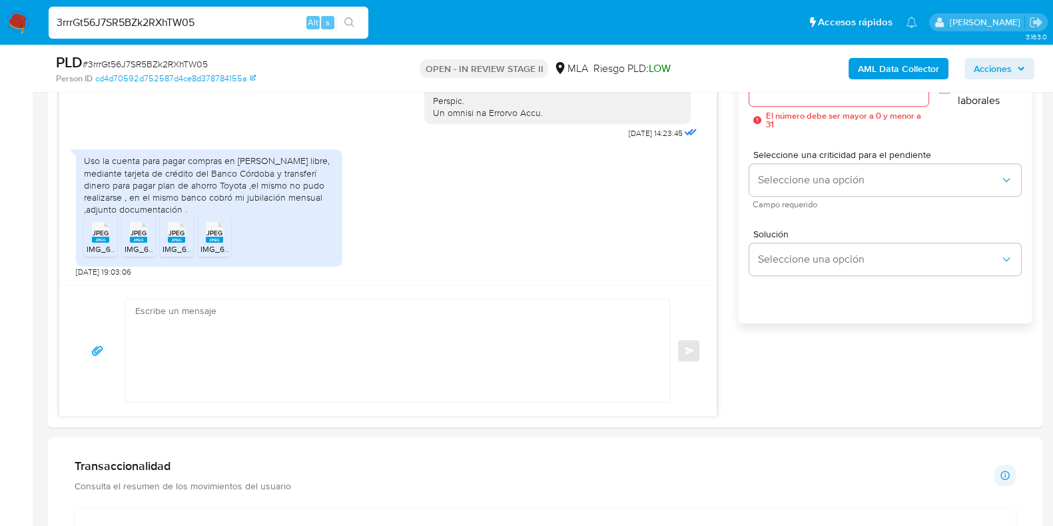
scroll to position [756, 0]
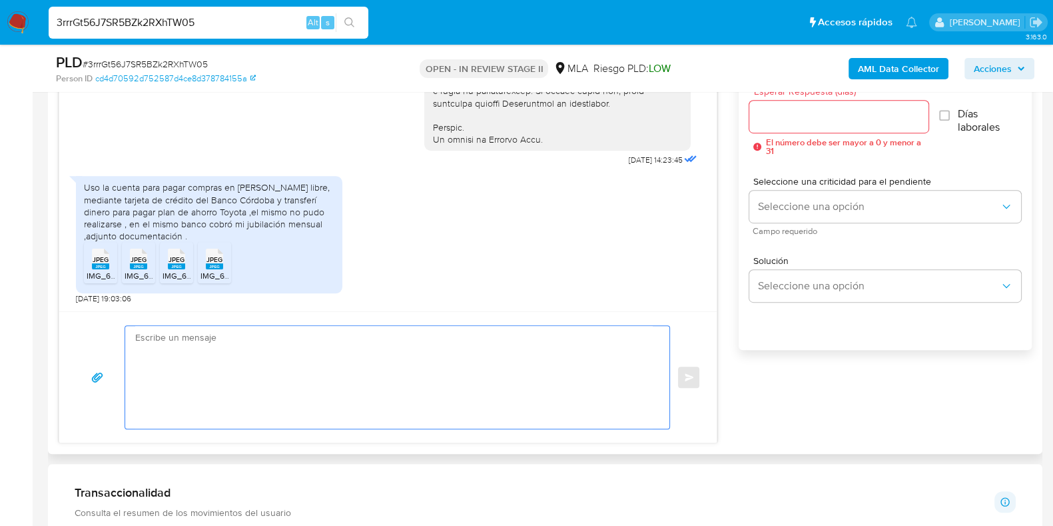
click at [195, 371] on textarea at bounding box center [394, 377] width 518 height 103
paste textarea "Hola, ¡Muchas gracias por tu respuesta! Confirmamos la recepción de la document…"
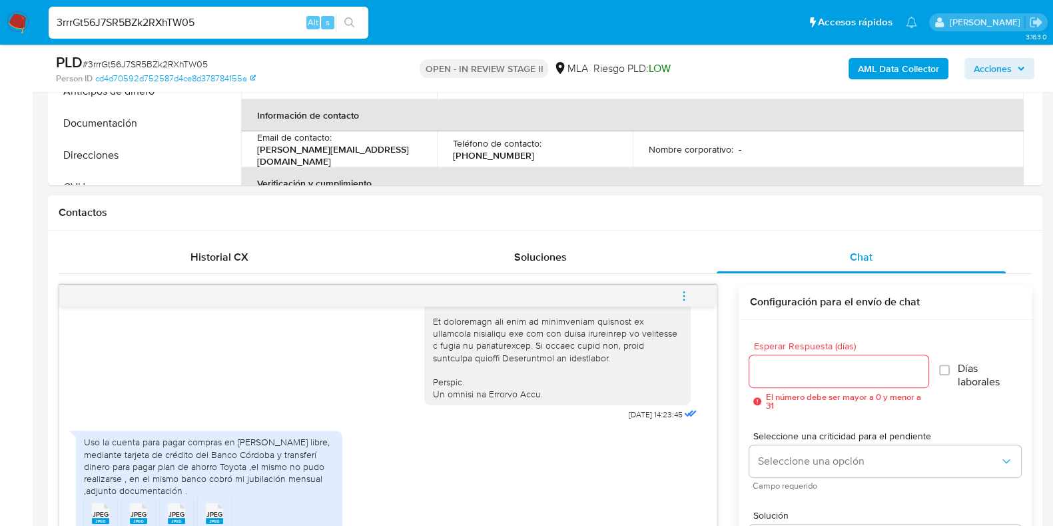
scroll to position [340, 0]
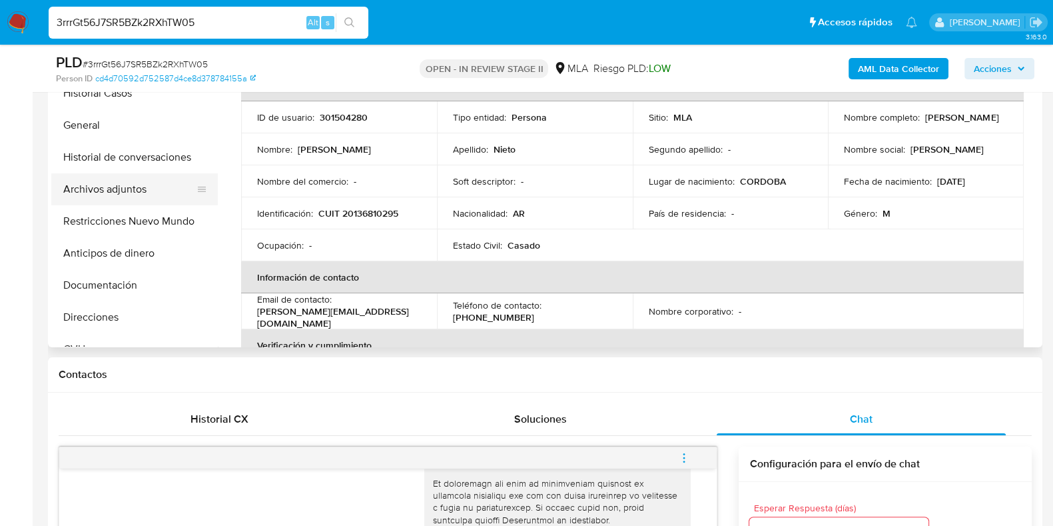
type textarea "Hola, ¡Muchas gracias por tu respuesta! Confirmamos la recepción de la document…"
click at [105, 196] on button "Archivos adjuntos" at bounding box center [129, 189] width 156 height 32
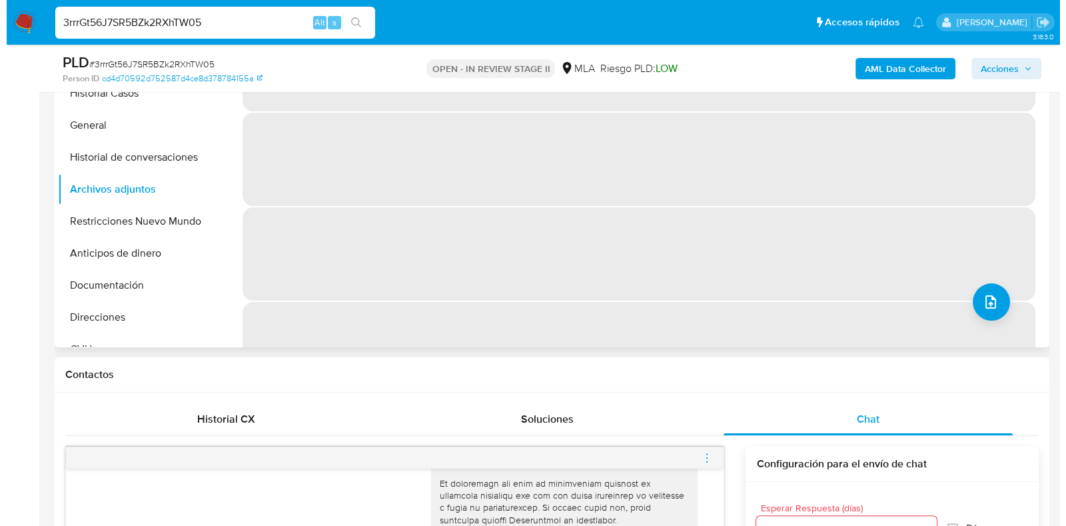
scroll to position [173, 0]
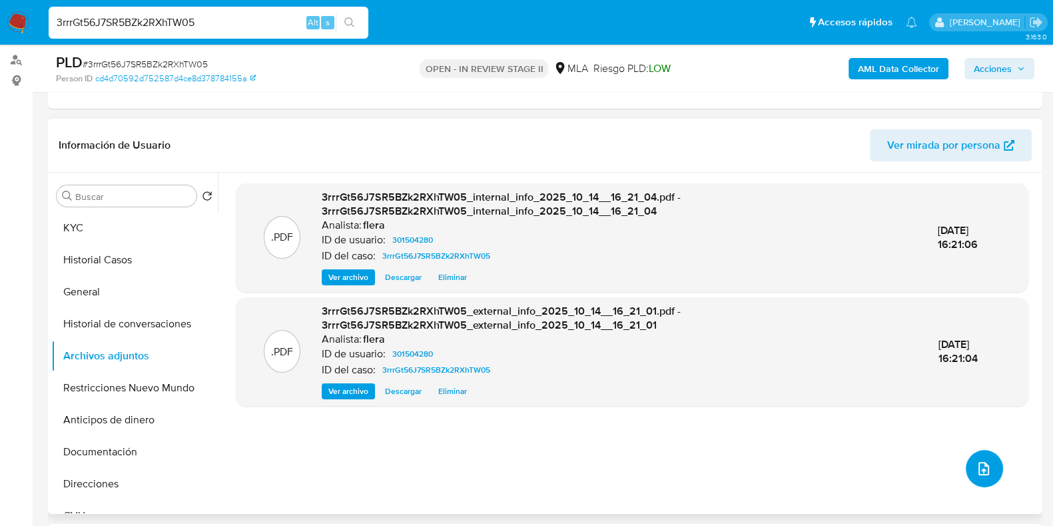
click at [978, 467] on icon "upload-file" at bounding box center [983, 468] width 11 height 13
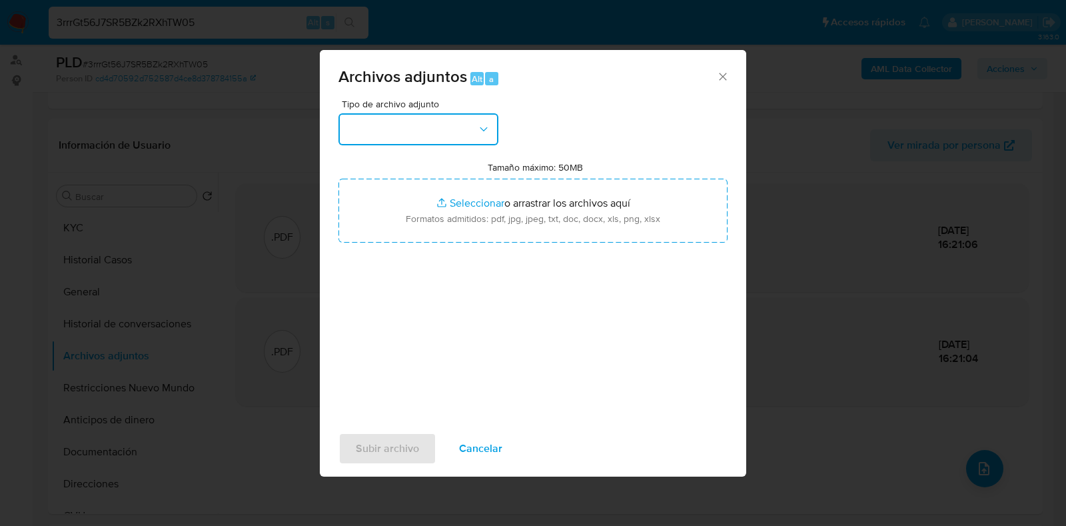
click at [375, 123] on button "button" at bounding box center [418, 129] width 160 height 32
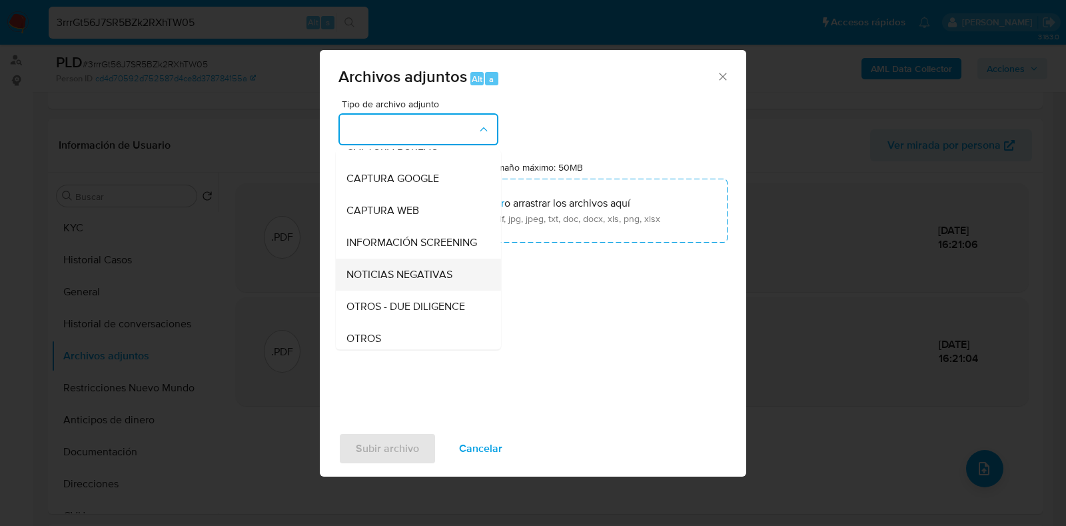
scroll to position [166, 0]
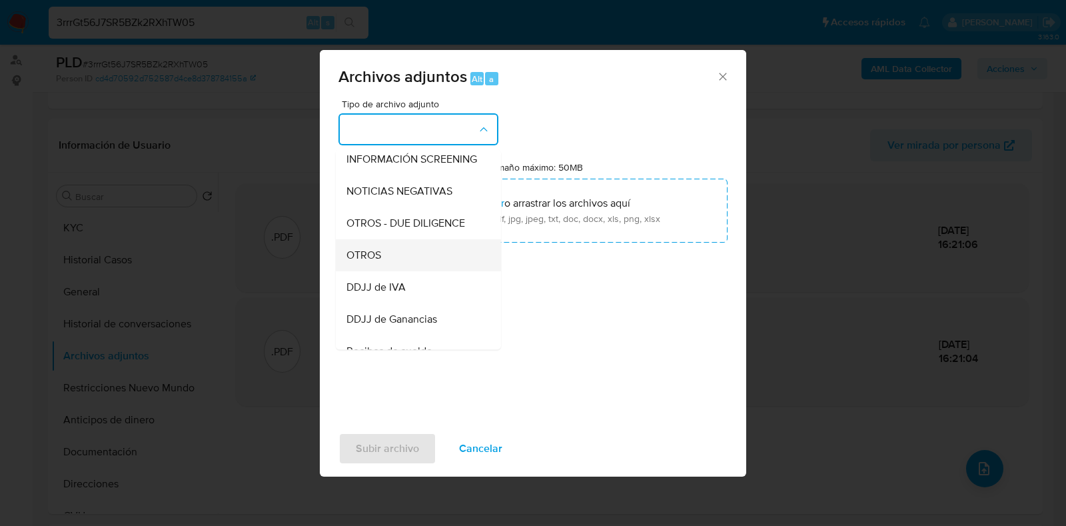
click at [394, 271] on div "OTROS" at bounding box center [414, 255] width 136 height 32
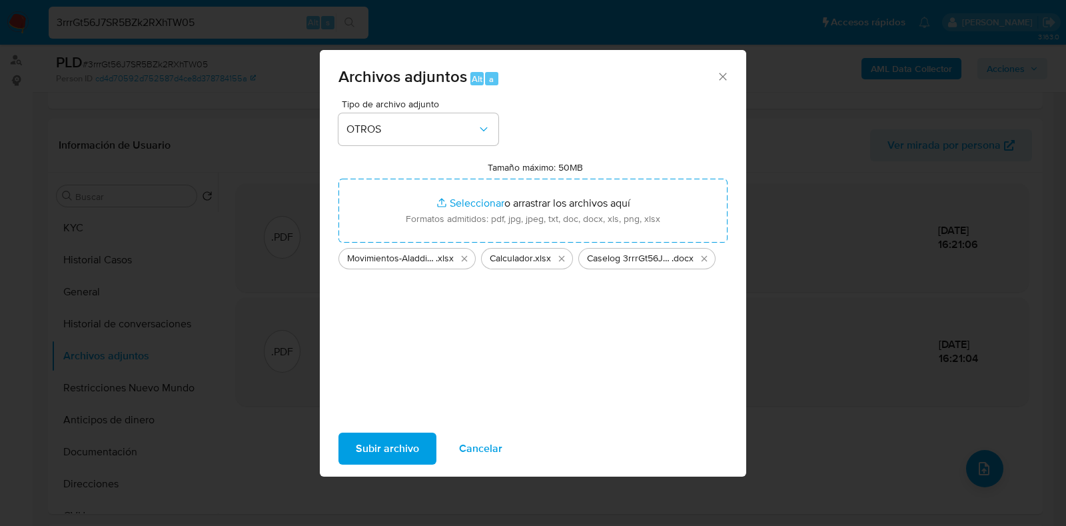
click at [406, 442] on span "Subir archivo" at bounding box center [387, 448] width 63 height 29
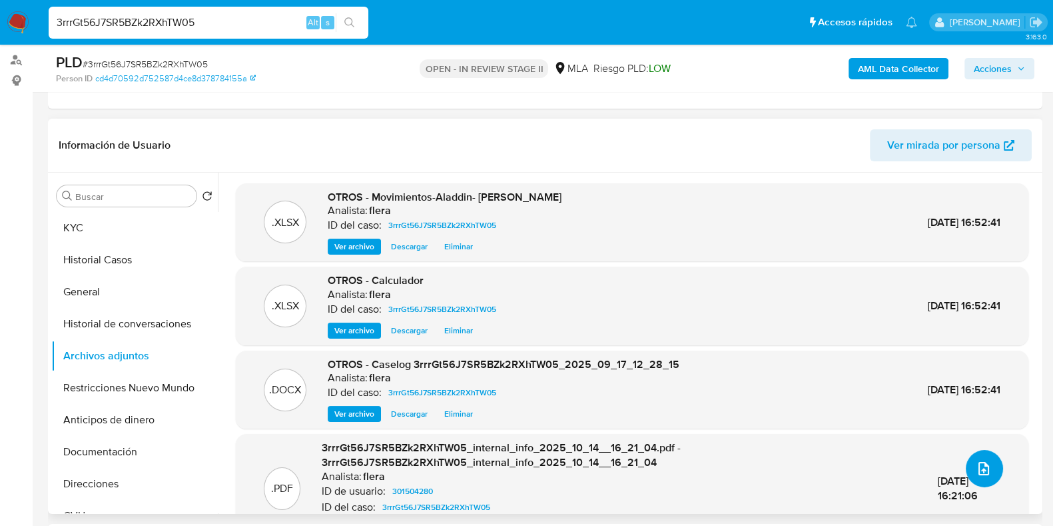
click at [994, 470] on button "upload-file" at bounding box center [984, 468] width 37 height 37
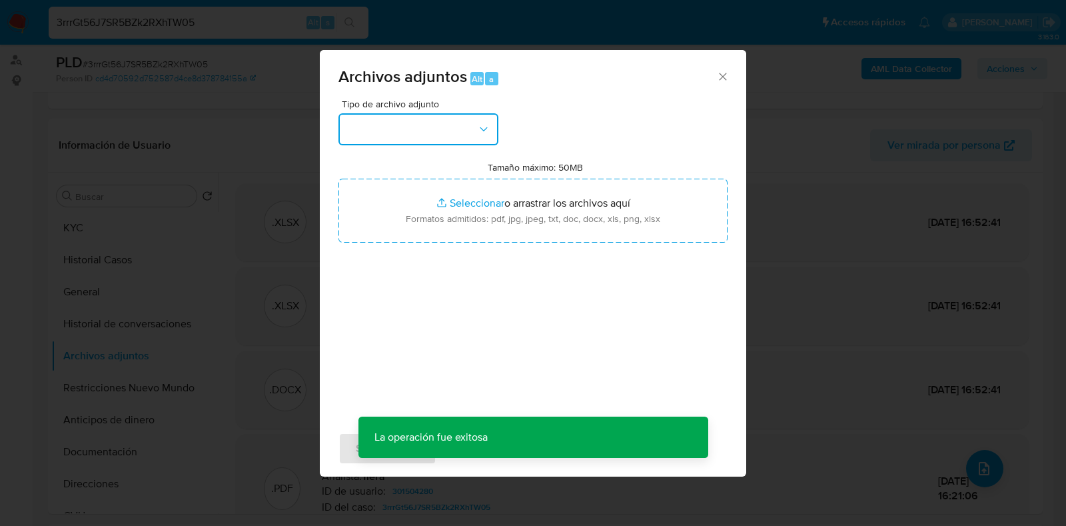
click at [398, 121] on button "button" at bounding box center [418, 129] width 160 height 32
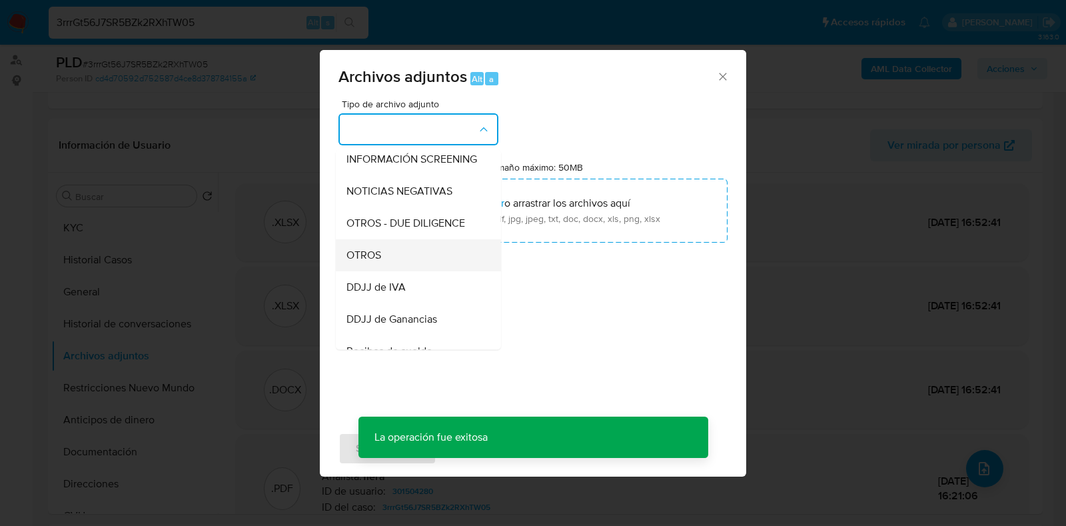
click at [388, 266] on div "OTROS" at bounding box center [414, 255] width 136 height 32
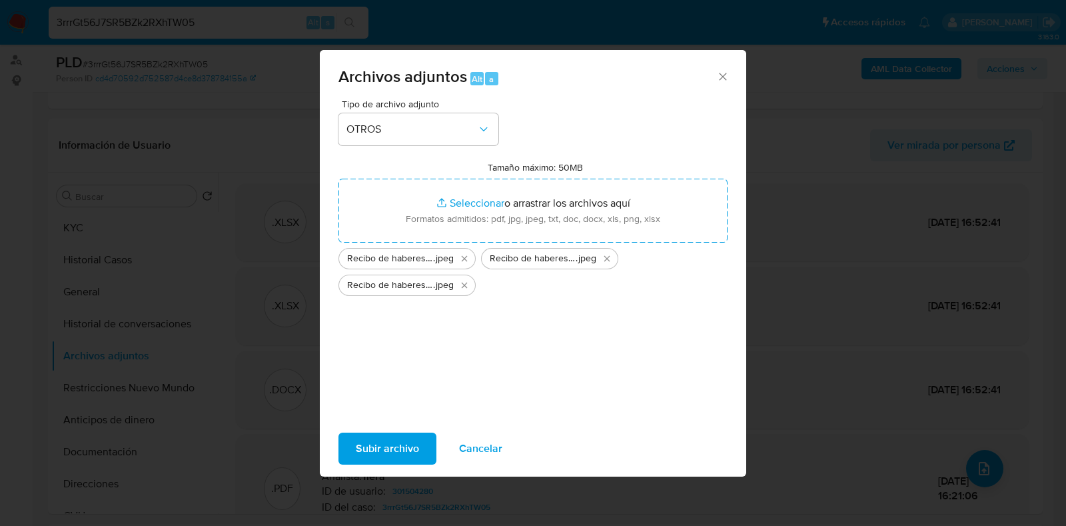
click at [403, 441] on span "Subir archivo" at bounding box center [387, 448] width 63 height 29
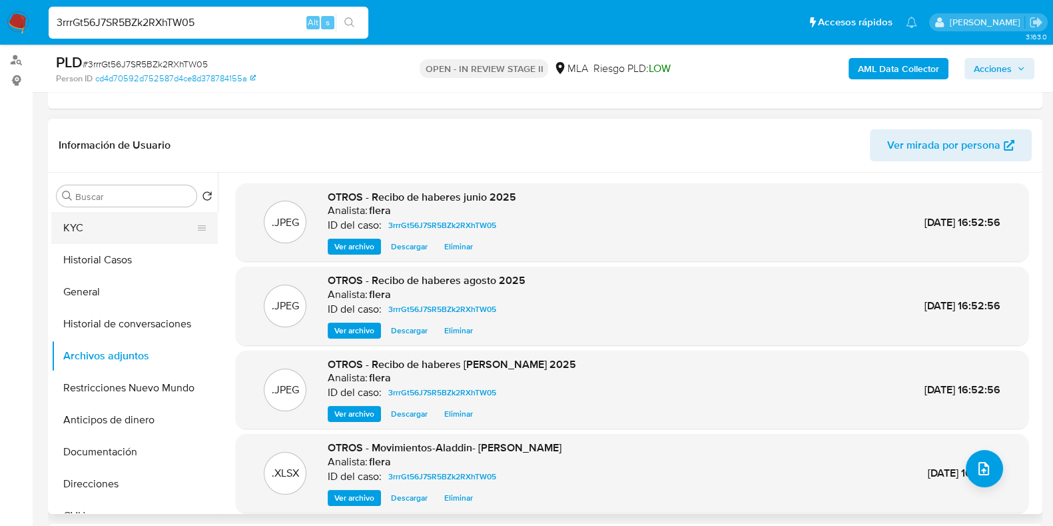
click at [84, 228] on button "KYC" at bounding box center [129, 228] width 156 height 32
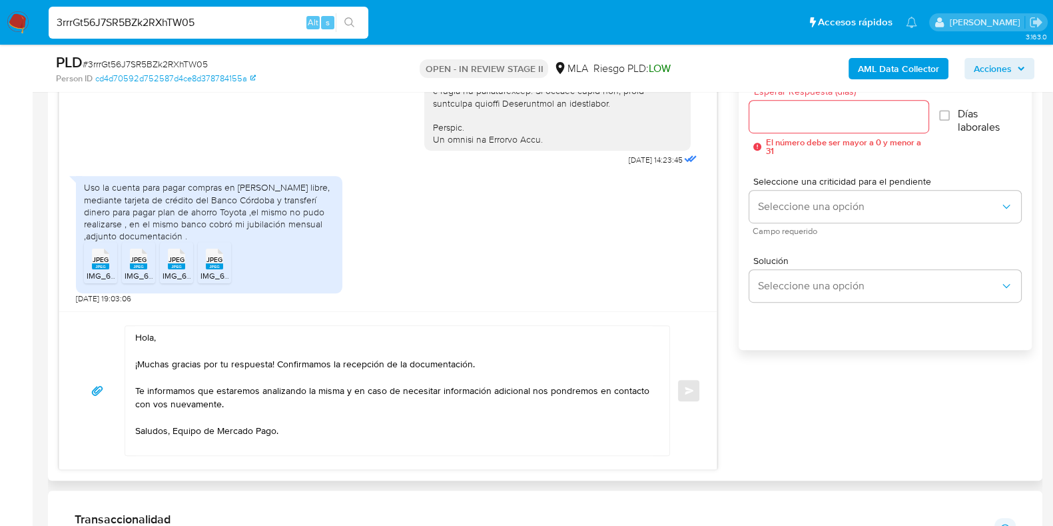
scroll to position [673, 0]
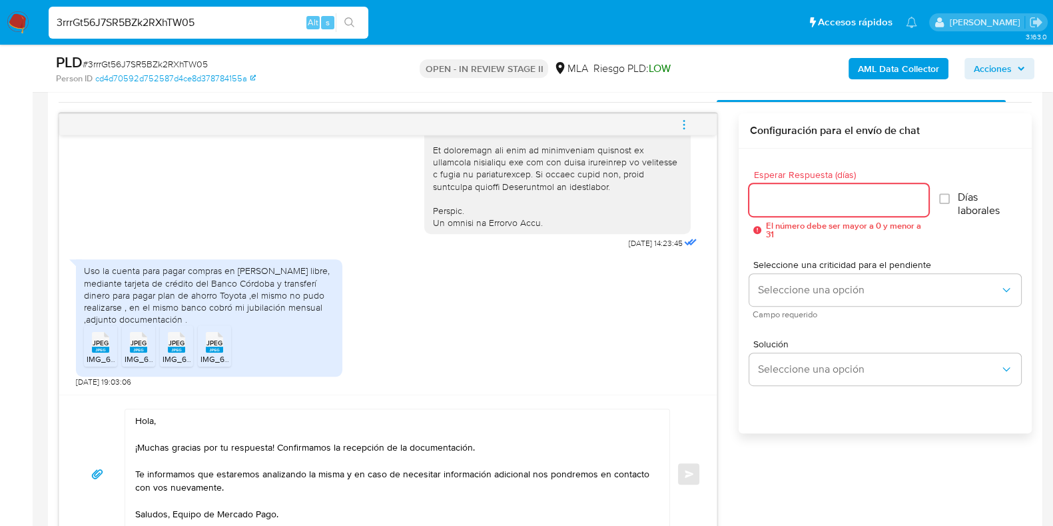
click at [789, 191] on input "Esperar Respuesta (días)" at bounding box center [838, 199] width 178 height 17
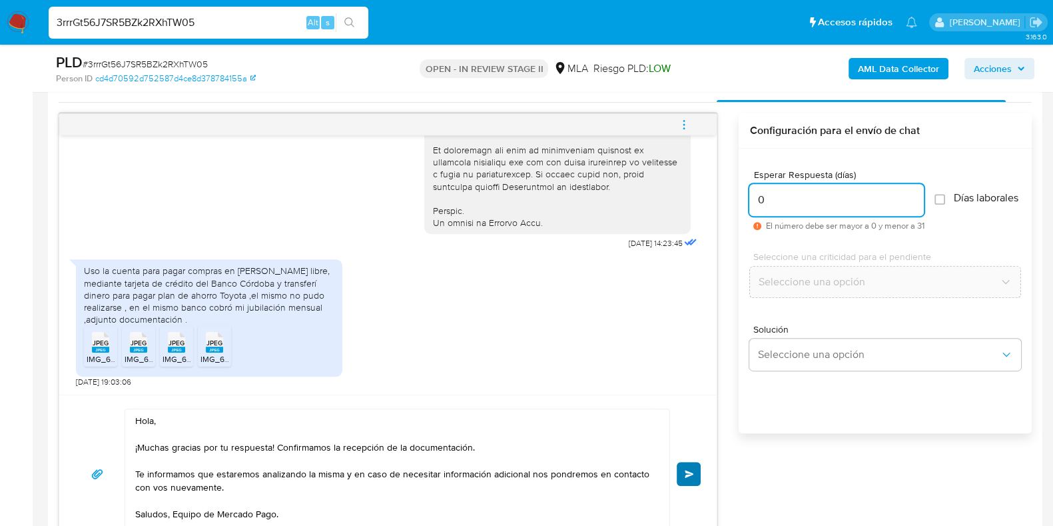
type input "0"
click at [696, 471] on button "Enviar" at bounding box center [689, 474] width 24 height 24
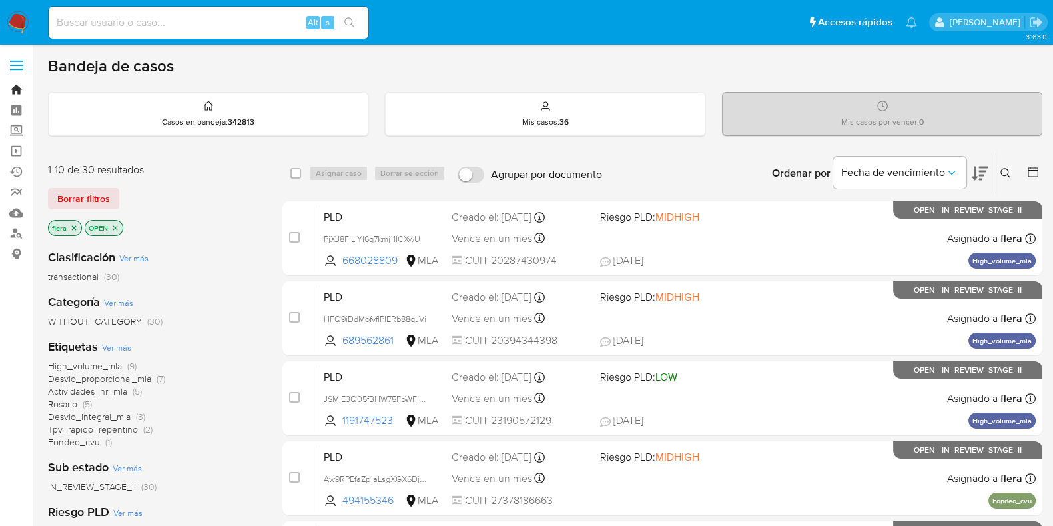
click at [17, 89] on link "Bandeja" at bounding box center [79, 89] width 159 height 21
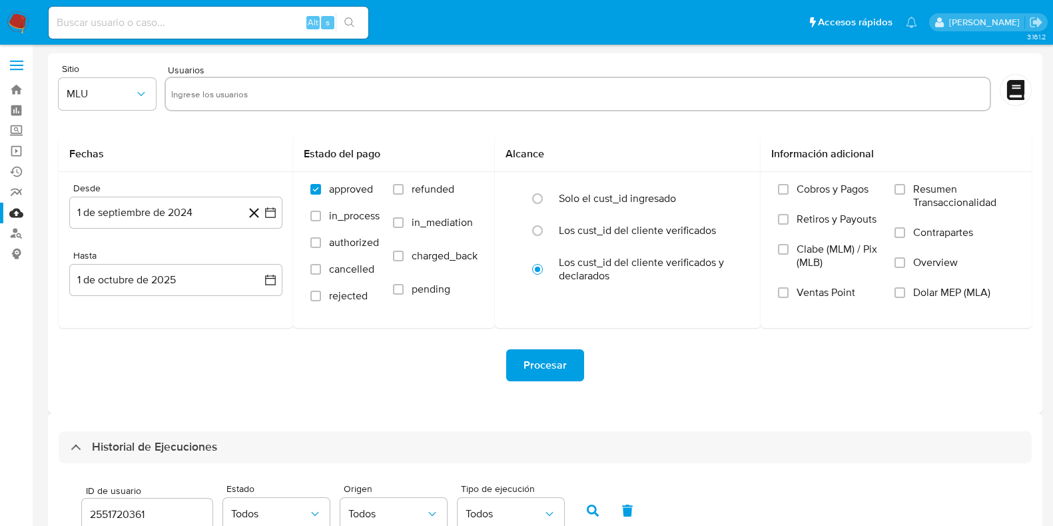
select select "10"
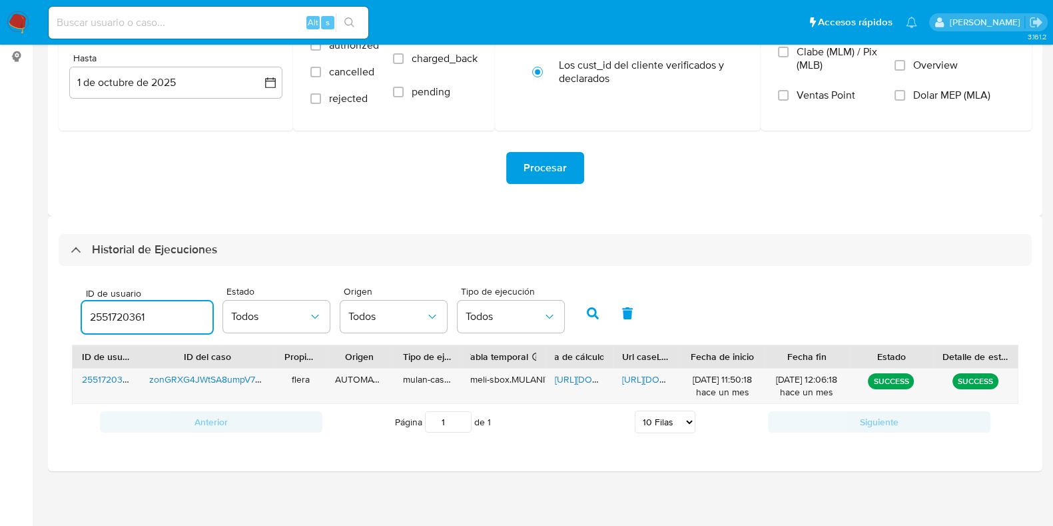
click at [125, 316] on input "2551720361" at bounding box center [147, 316] width 131 height 17
type input "301504280"
click at [599, 311] on button "button" at bounding box center [592, 313] width 35 height 32
click at [572, 386] on div "https://docs.google.com/spreadsheets/d/1yGpDA7Mnd5QAK7rhV4xb5o8fYTu96lpK7tsm7fu…" at bounding box center [578, 385] width 67 height 35
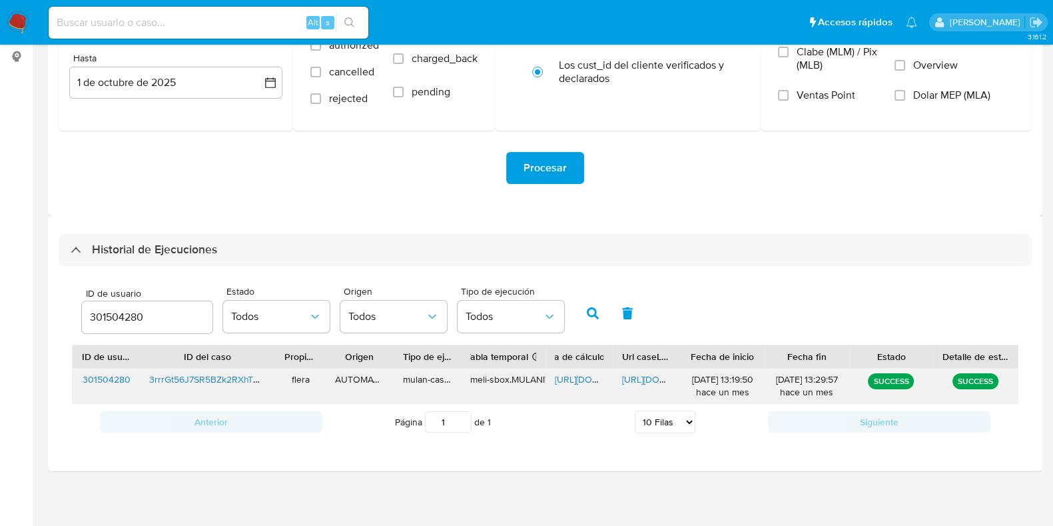
click at [574, 383] on span "https://docs.google.com/spreadsheets/d/1yGpDA7Mnd5QAK7rhV4xb5o8fYTu96lpK7tsm7fu…" at bounding box center [601, 378] width 92 height 13
click at [647, 380] on span "https://docs.google.com/document/d/1Fhs2a7vO_L9BlhmNhFvGGoIx-PowiBY_2N5QvCPKHus…" at bounding box center [668, 378] width 92 height 13
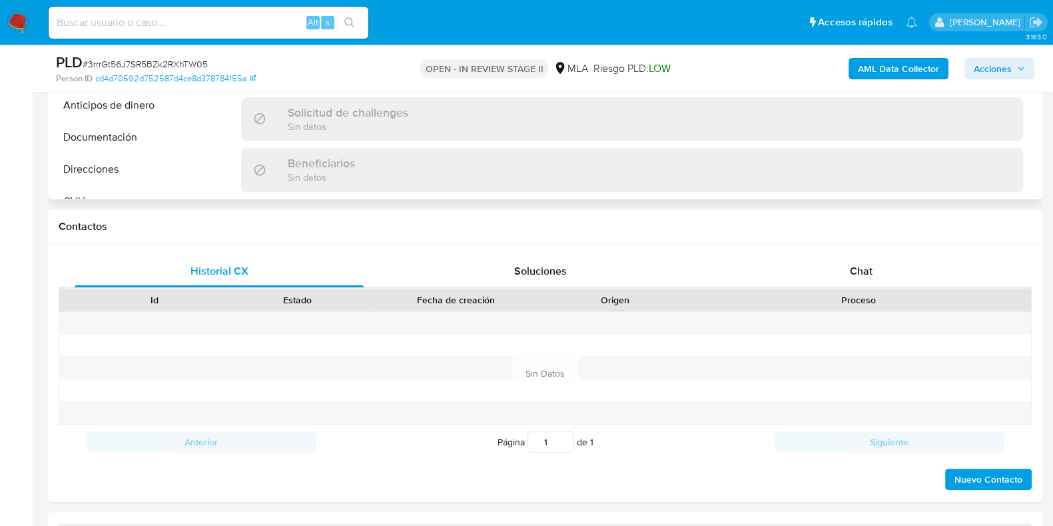
select select "10"
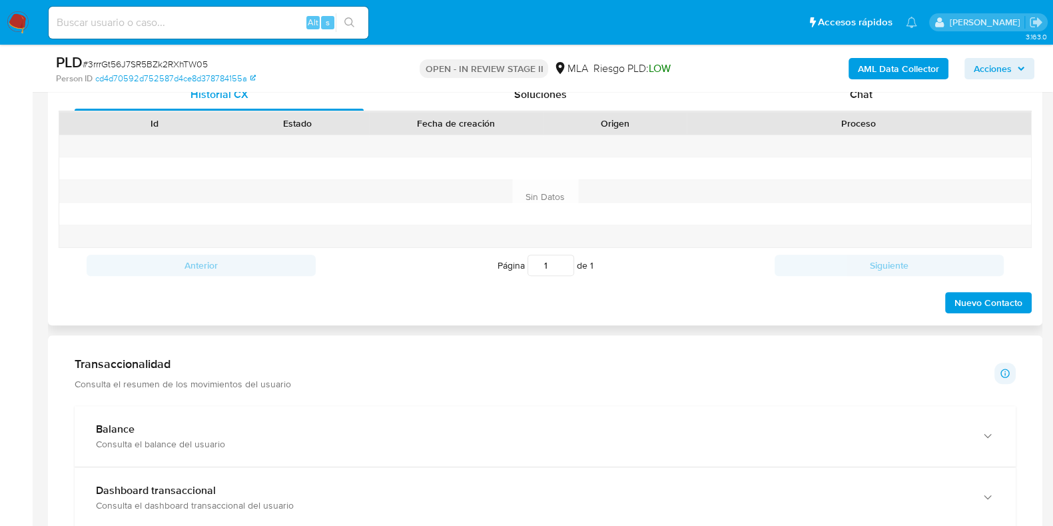
scroll to position [582, 0]
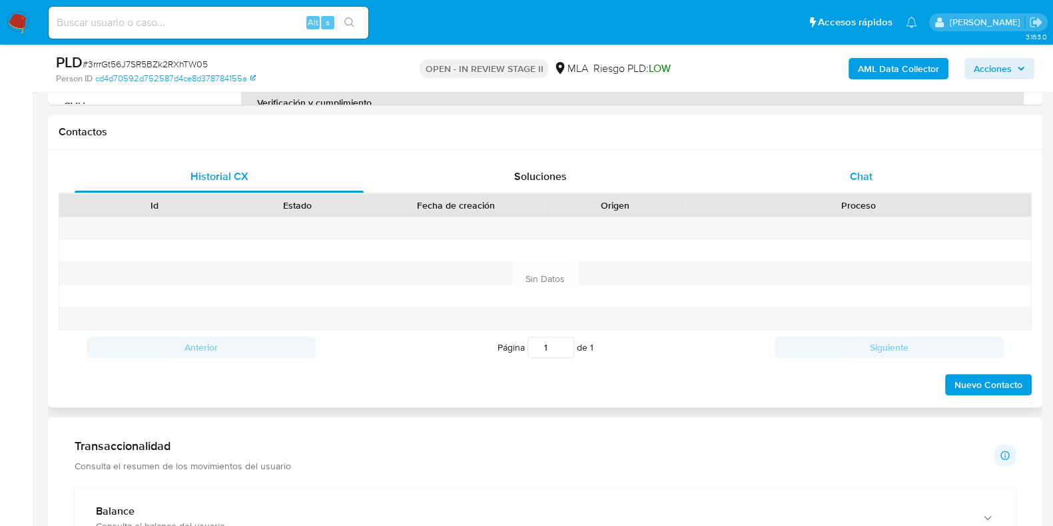
click at [861, 163] on div "Chat" at bounding box center [861, 177] width 289 height 32
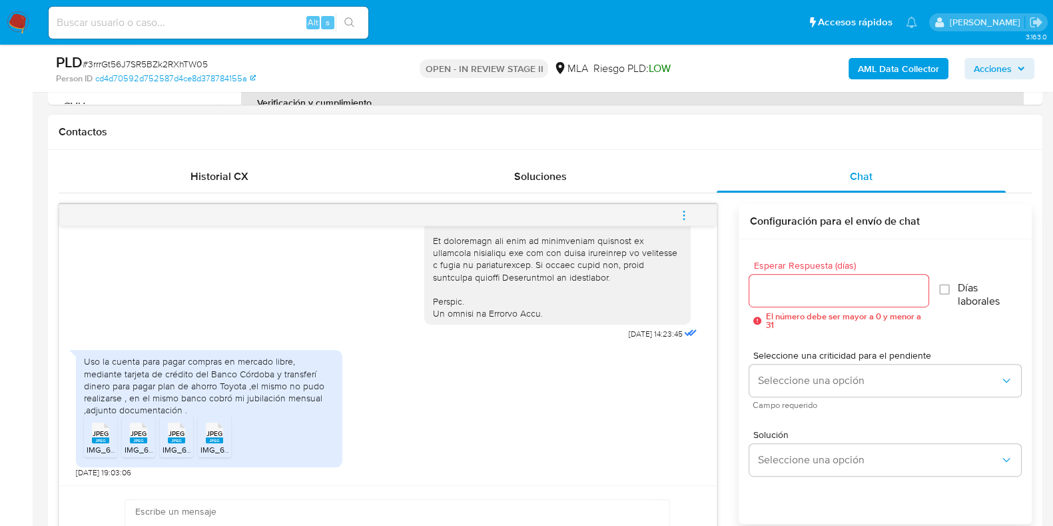
scroll to position [665, 0]
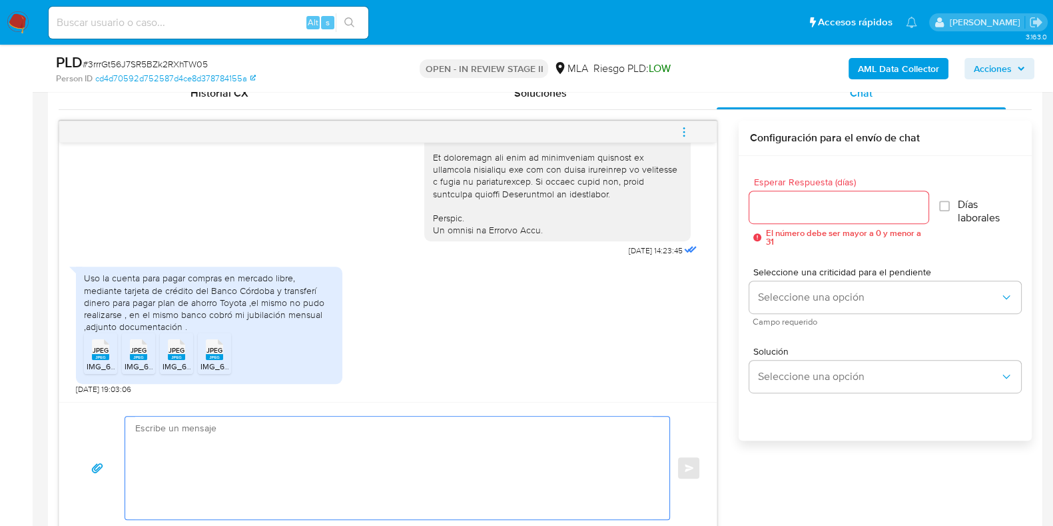
click at [262, 444] on textarea at bounding box center [394, 467] width 518 height 103
paste textarea "Hola, ¡Muchas gracias por tu respuesta! Confirmamos la recepción de la document…"
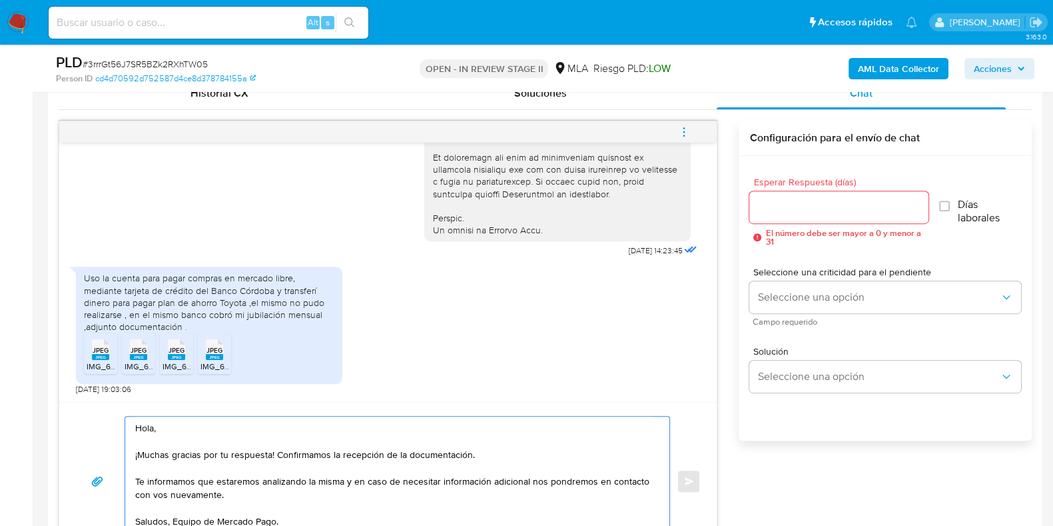
scroll to position [679, 0]
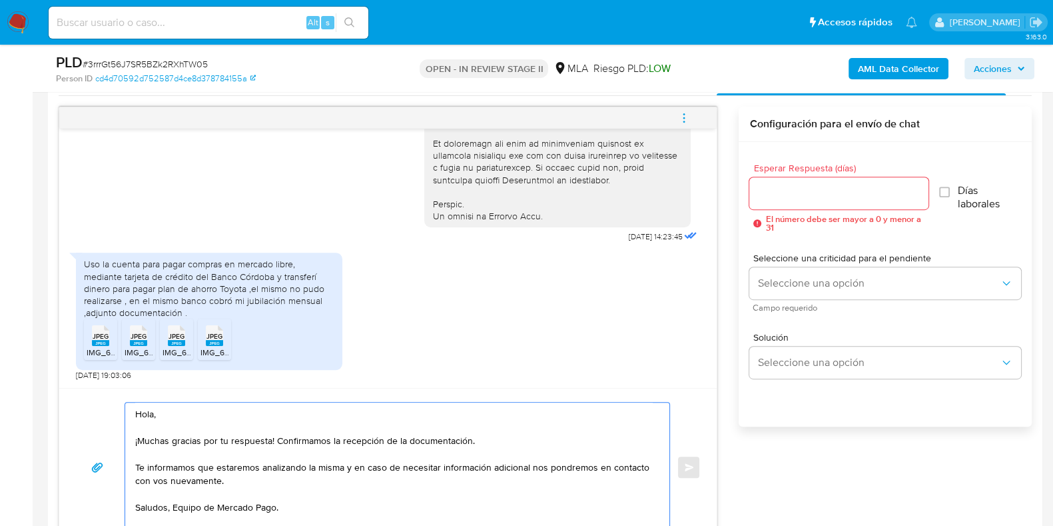
type textarea "Hola, ¡Muchas gracias por tu respuesta! Confirmamos la recepción de la document…"
click at [768, 185] on input "Esperar Respuesta (días)" at bounding box center [838, 192] width 178 height 17
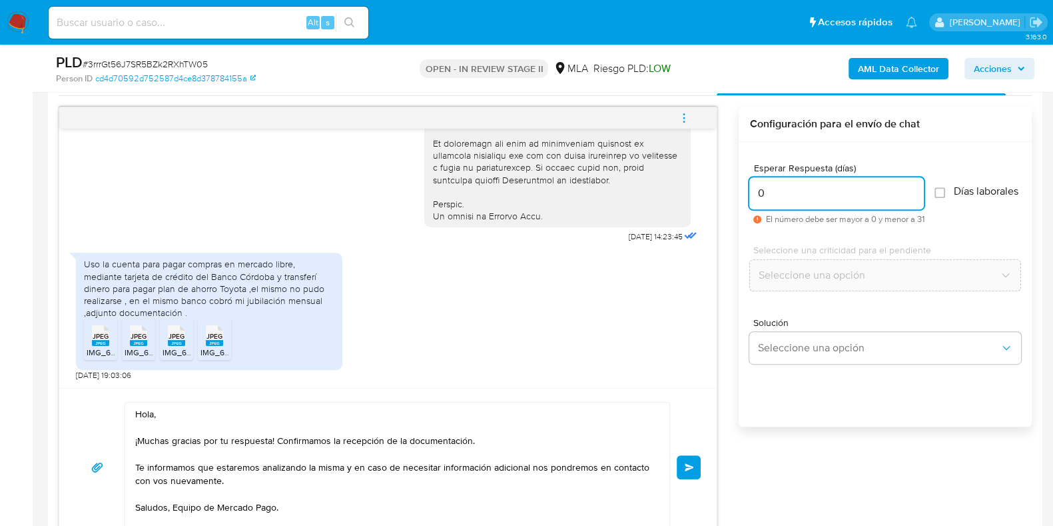
type input "0"
click at [695, 452] on div "Hola, ¡Muchas gracias por tu respuesta! Confirmamos la recepción de la document…" at bounding box center [387, 467] width 625 height 131
click at [695, 458] on button "Enviar" at bounding box center [689, 467] width 24 height 24
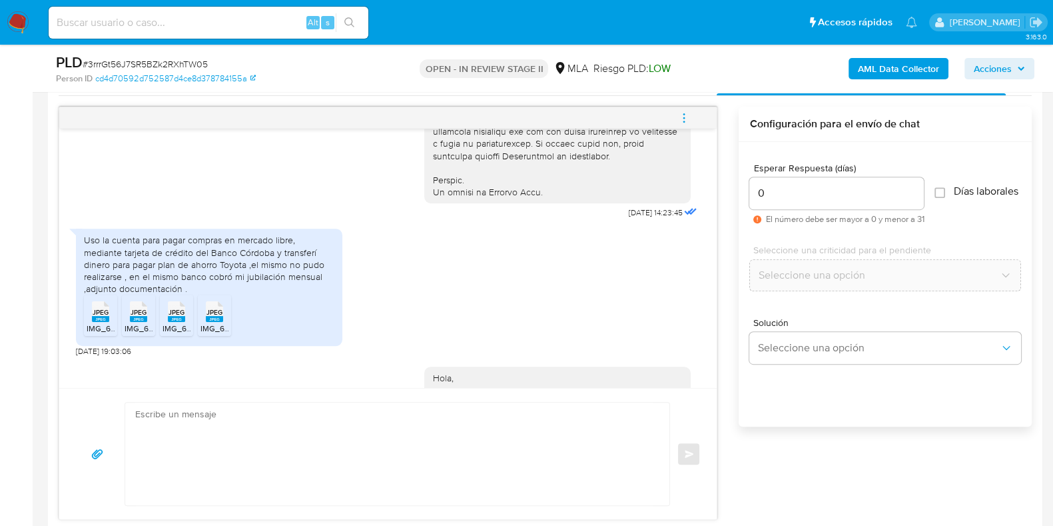
scroll to position [801, 0]
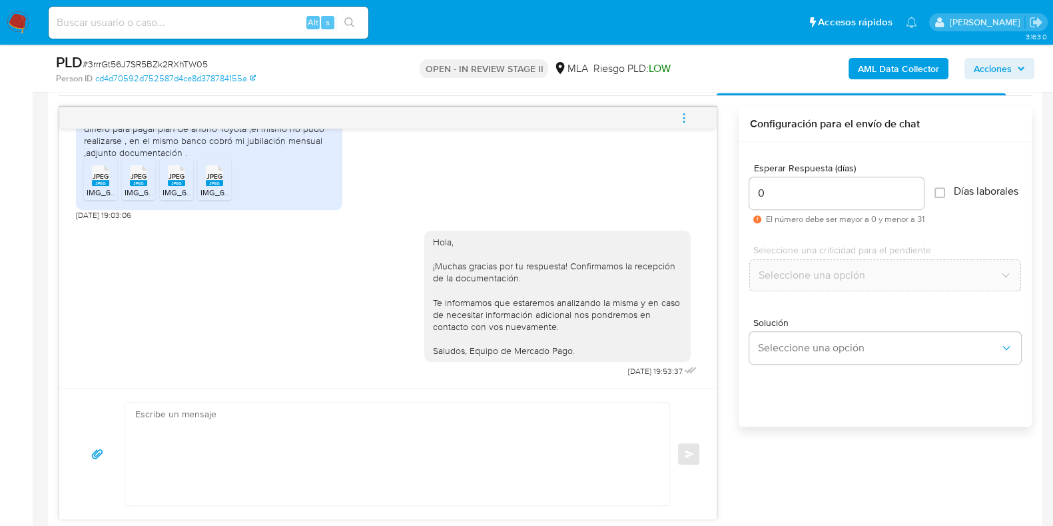
click at [683, 123] on span "menu-action" at bounding box center [684, 118] width 12 height 32
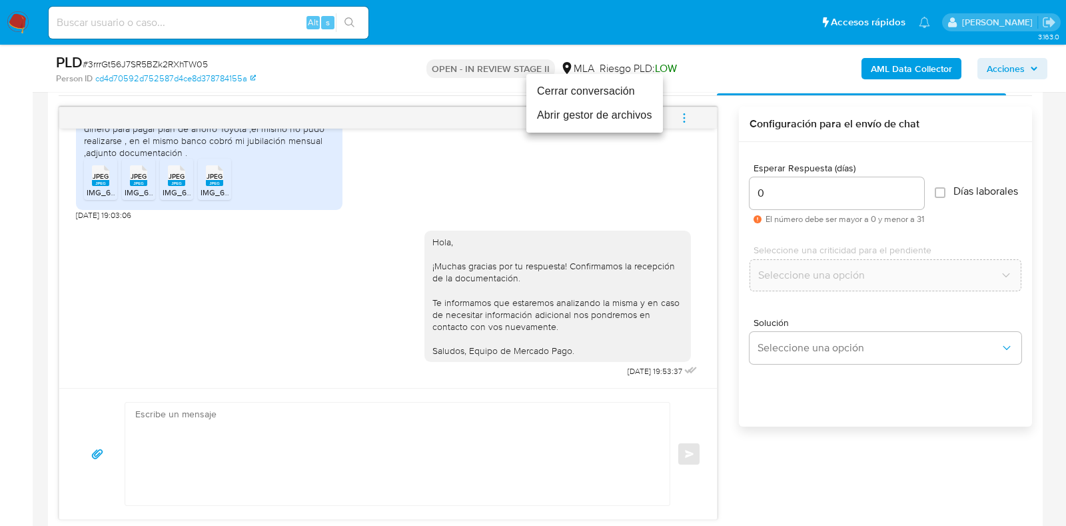
click at [571, 89] on li "Cerrar conversación" at bounding box center [594, 91] width 137 height 24
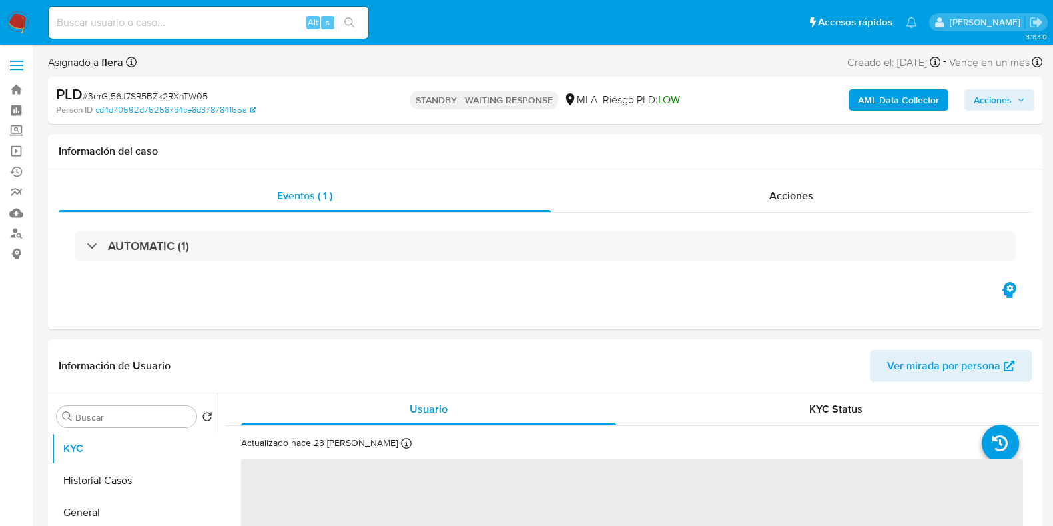
click at [137, 89] on span "# 3rrrGt56J7SR5BZk2RXhTW05" at bounding box center [145, 95] width 125 height 13
select select "10"
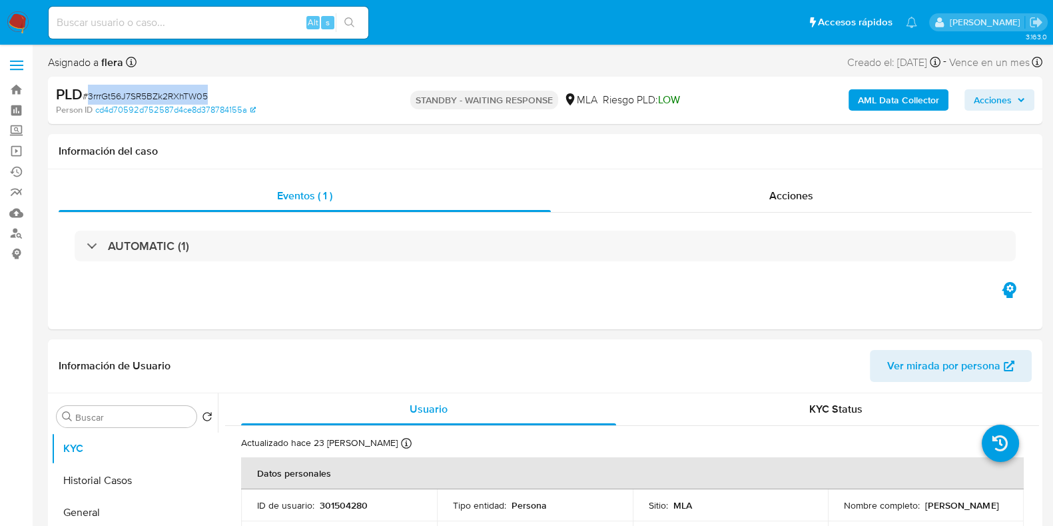
copy span "3rrrGt56J7SR5BZk2RXhTW05"
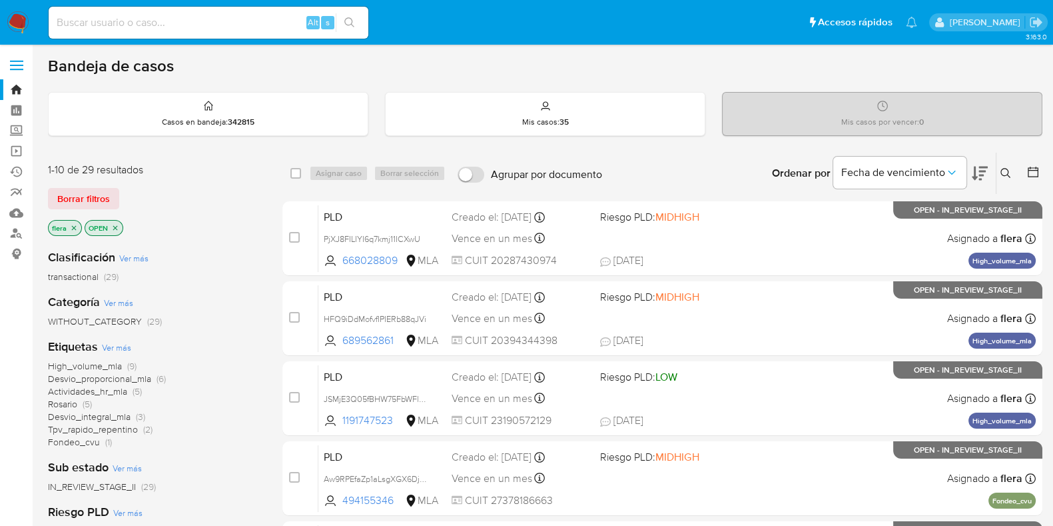
click at [1004, 172] on icon at bounding box center [1005, 173] width 11 height 11
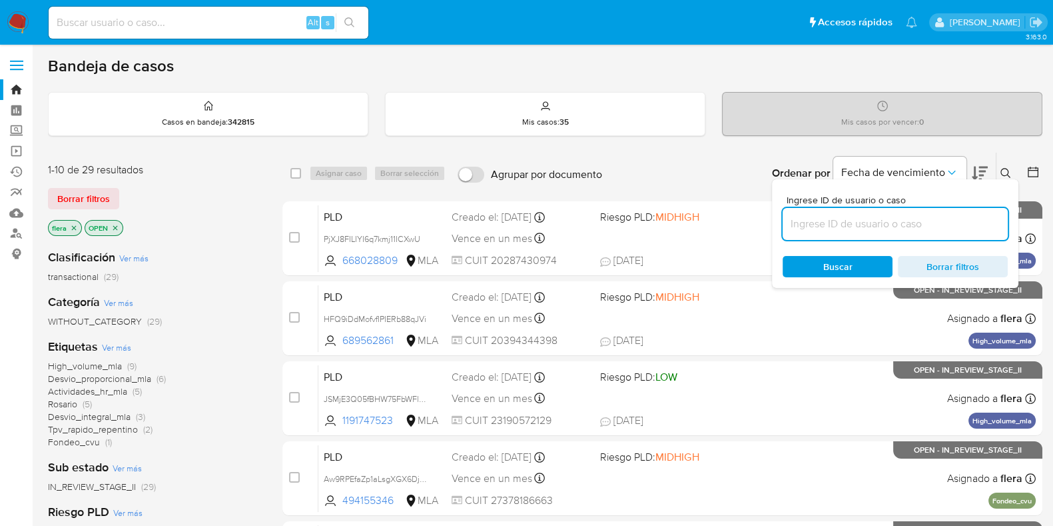
click at [852, 215] on input at bounding box center [895, 223] width 225 height 17
type input "3rrrGt56J7SR5BZk2RXhTW05"
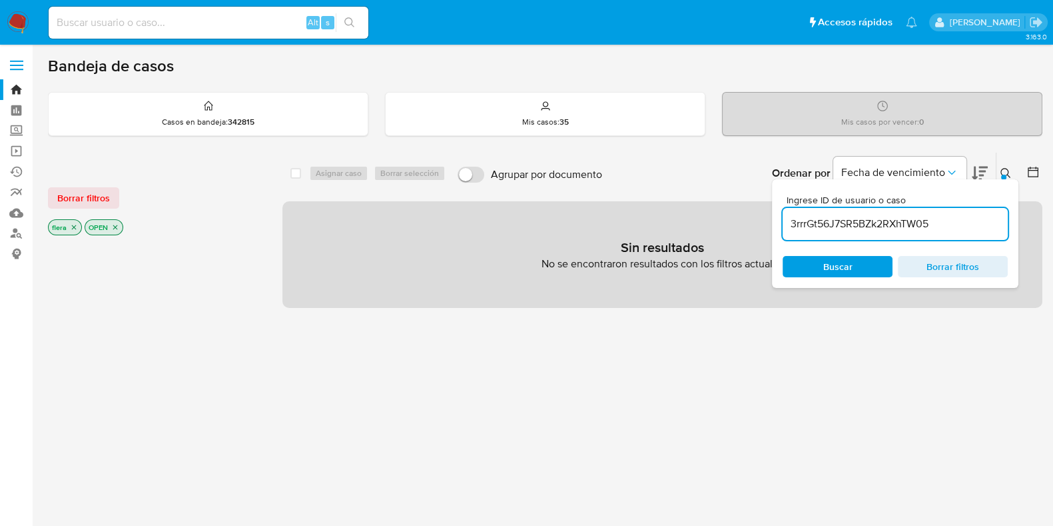
click at [115, 227] on icon "close-filter" at bounding box center [115, 227] width 8 height 8
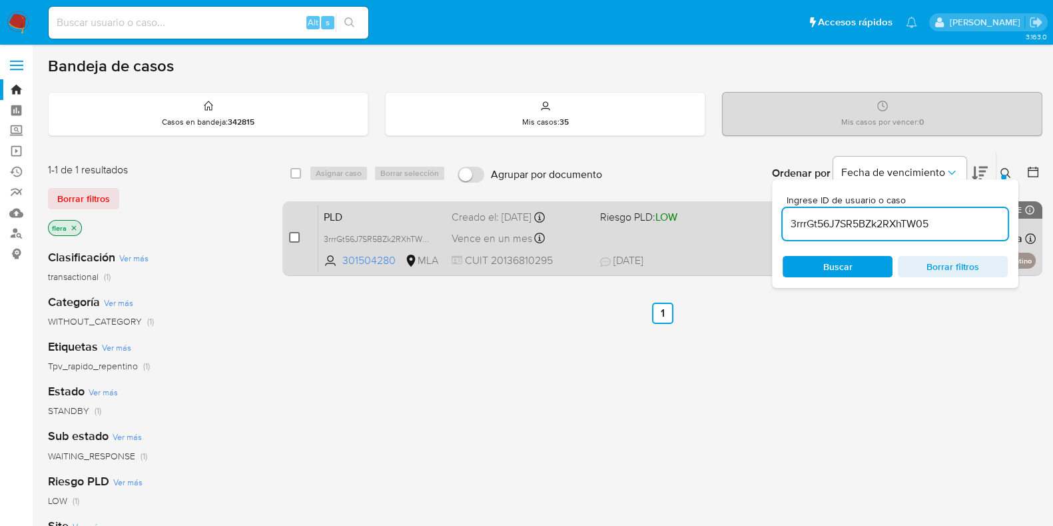
click at [296, 241] on input "checkbox" at bounding box center [294, 237] width 11 height 11
checkbox input "true"
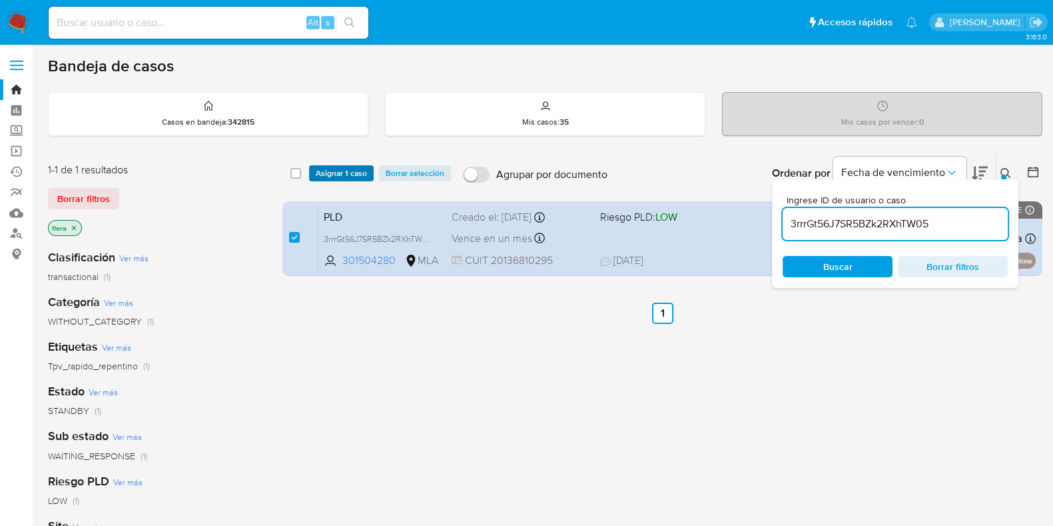
click at [322, 167] on span "Asignar 1 caso" at bounding box center [341, 173] width 51 height 13
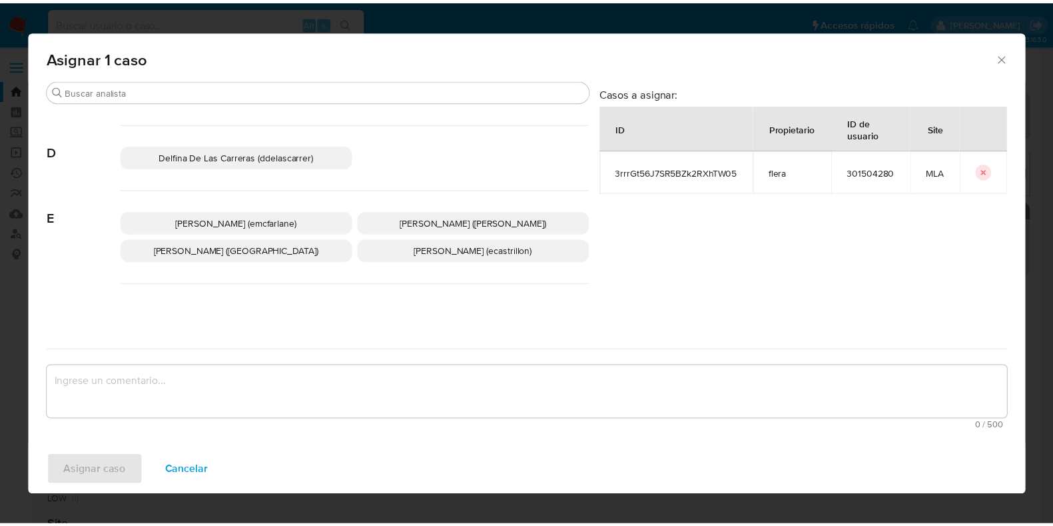
scroll to position [250, 0]
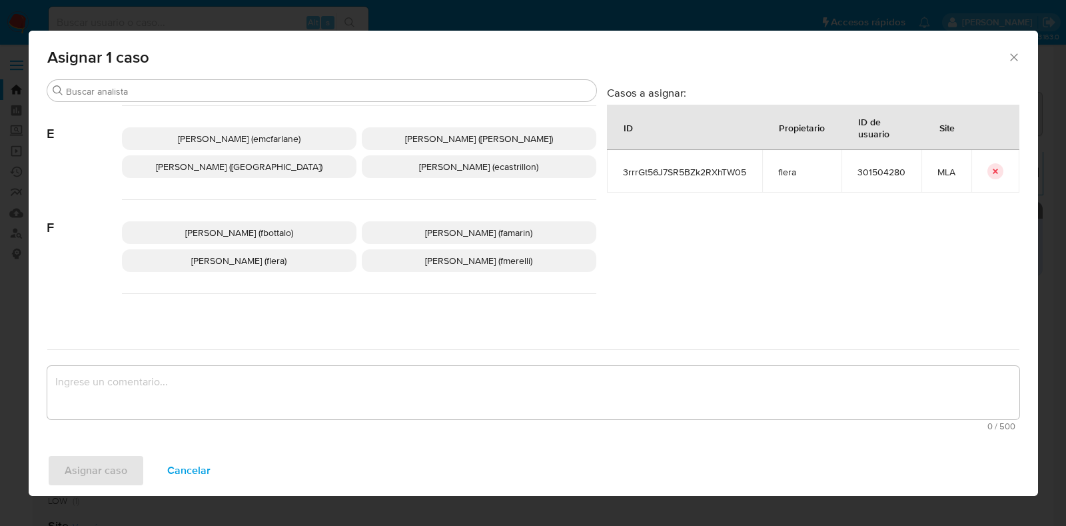
click at [276, 254] on span "Florencia Cecilia Lera (flera)" at bounding box center [238, 260] width 95 height 13
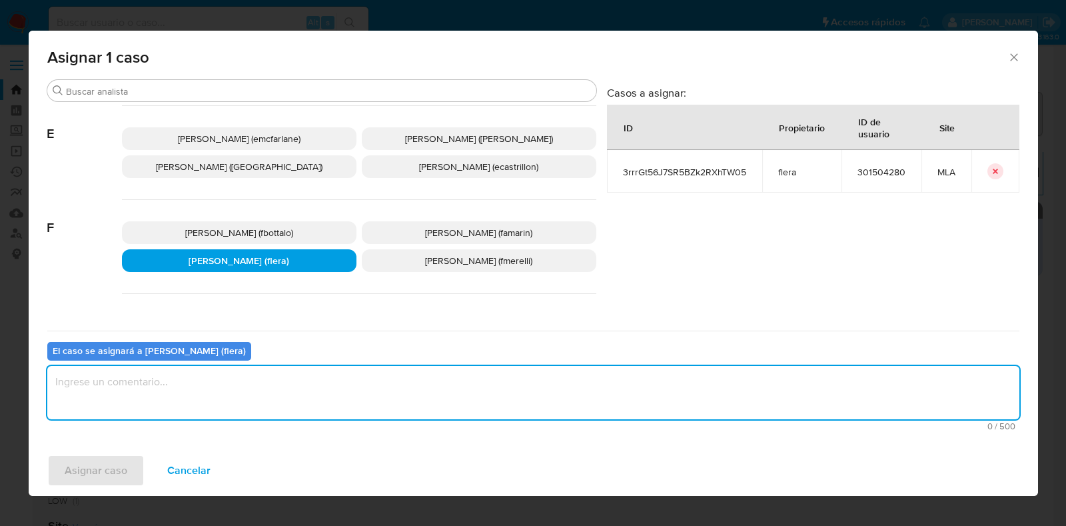
click at [180, 408] on textarea "assign-modal" at bounding box center [533, 392] width 972 height 53
click at [65, 465] on span "Asignar caso" at bounding box center [96, 470] width 63 height 29
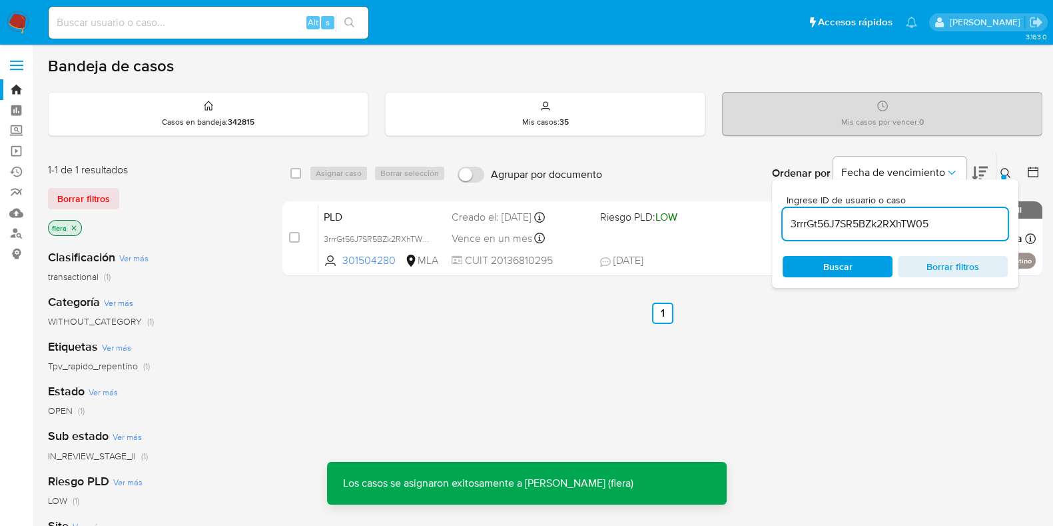
click at [325, 231] on div "3rrrGt56J7SR5BZk2RXhTW05" at bounding box center [377, 238] width 107 height 15
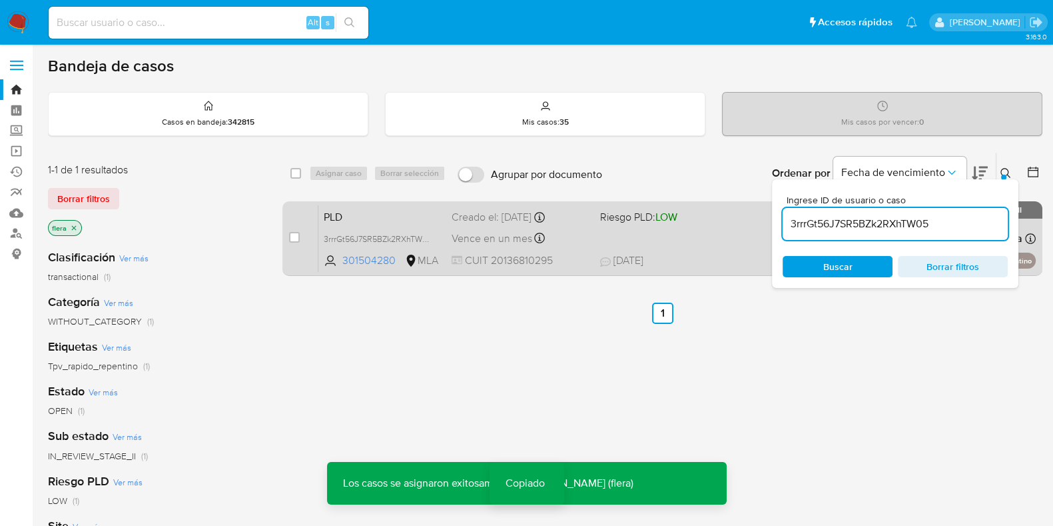
click at [322, 216] on div "PLD 3rrrGt56J7SR5BZk2RXhTW05 Copiado Copiado 301504280 MLA Riesgo PLD: LOW Crea…" at bounding box center [676, 237] width 717 height 67
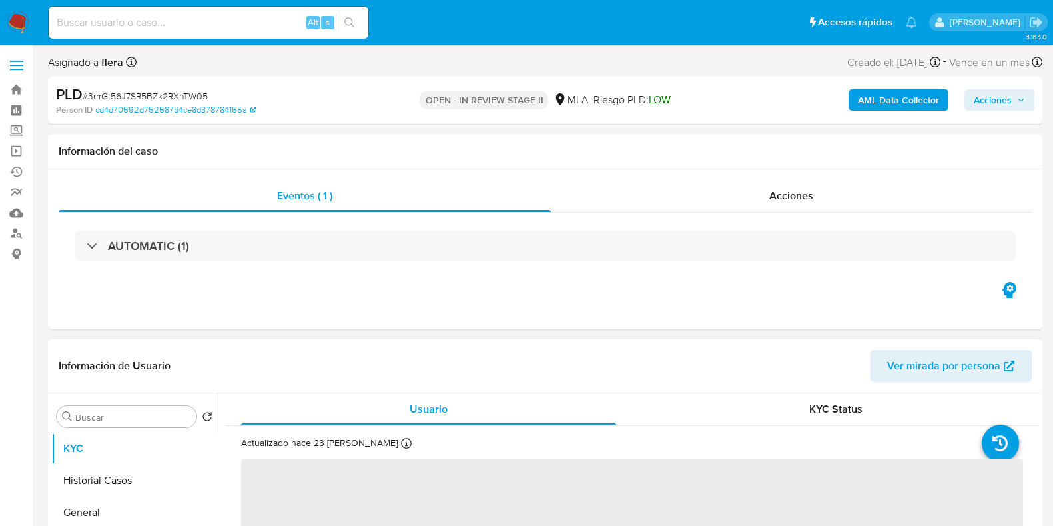
select select "10"
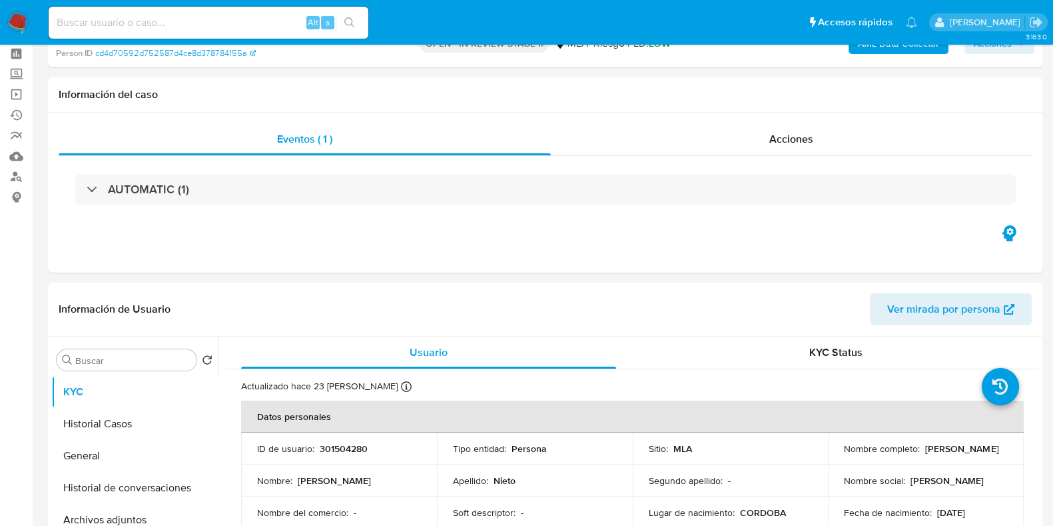
scroll to position [83, 0]
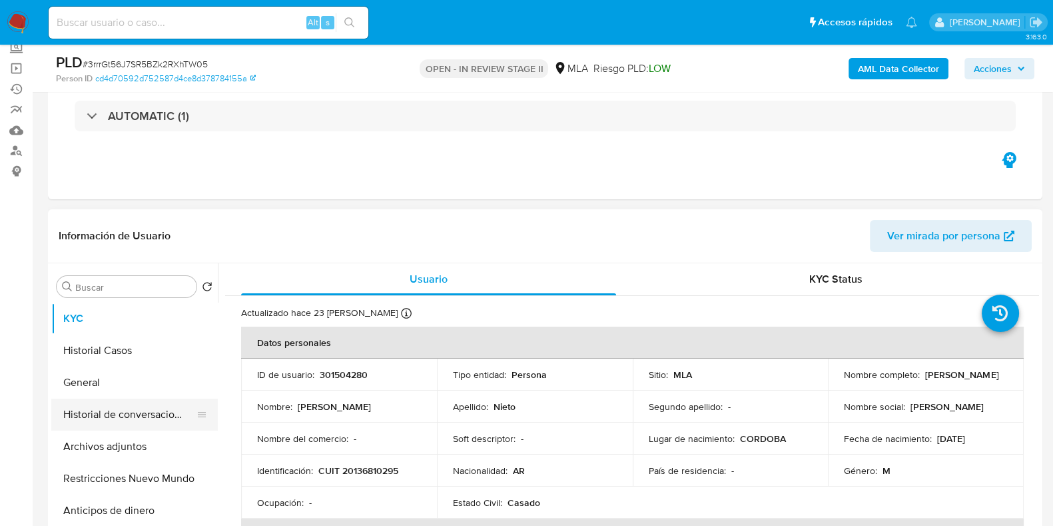
click at [115, 416] on button "Historial de conversaciones" at bounding box center [129, 414] width 156 height 32
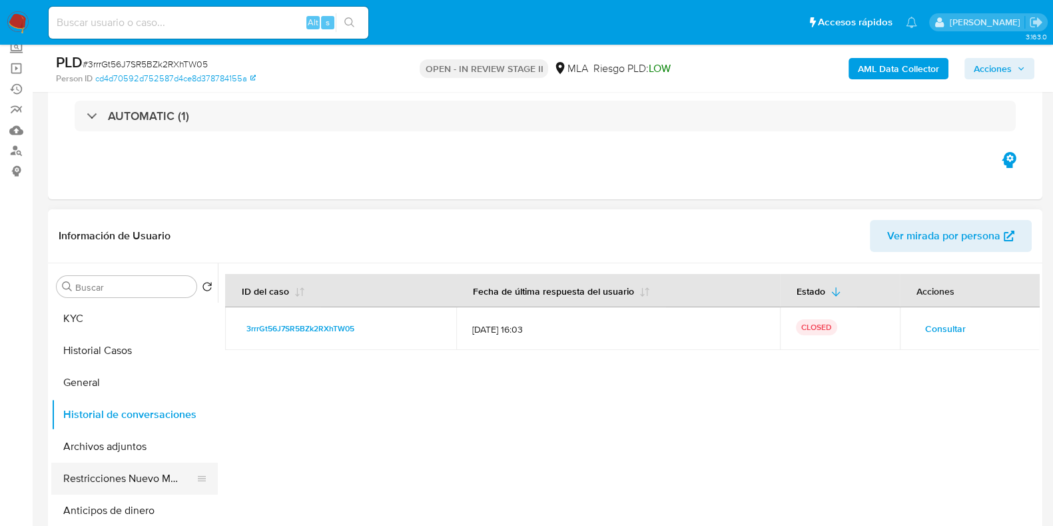
click at [133, 471] on button "Restricciones Nuevo Mundo" at bounding box center [129, 478] width 156 height 32
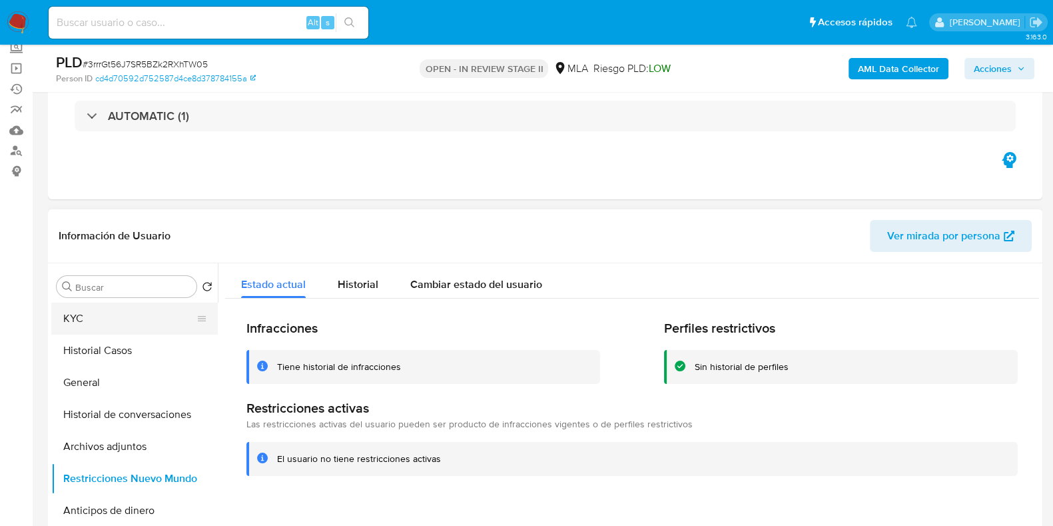
click at [96, 322] on button "KYC" at bounding box center [129, 318] width 156 height 32
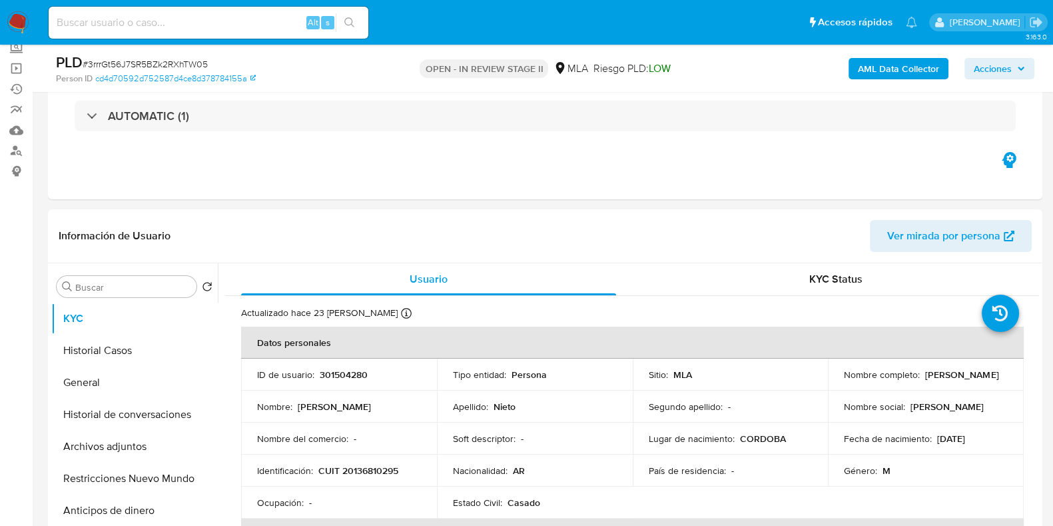
scroll to position [0, 0]
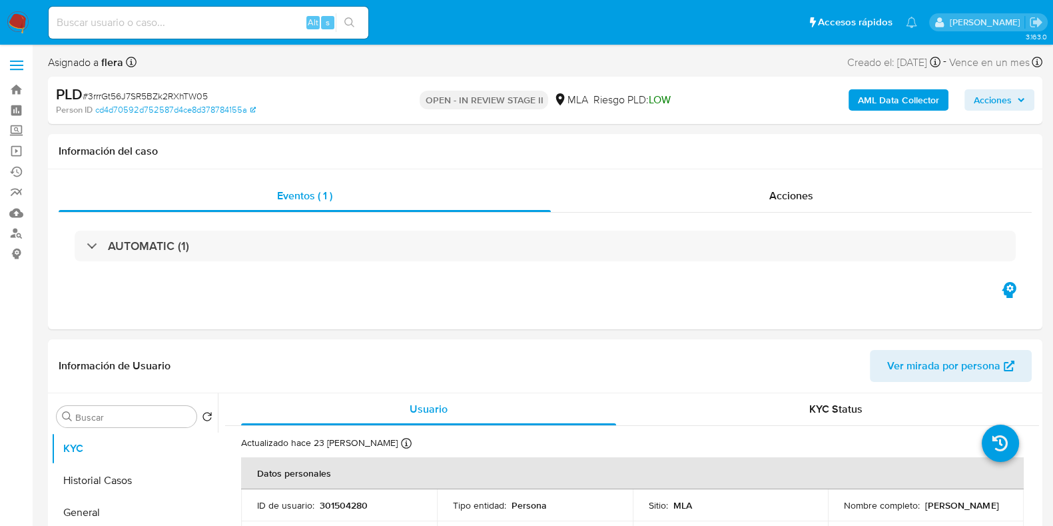
click at [994, 101] on span "Acciones" at bounding box center [993, 99] width 38 height 21
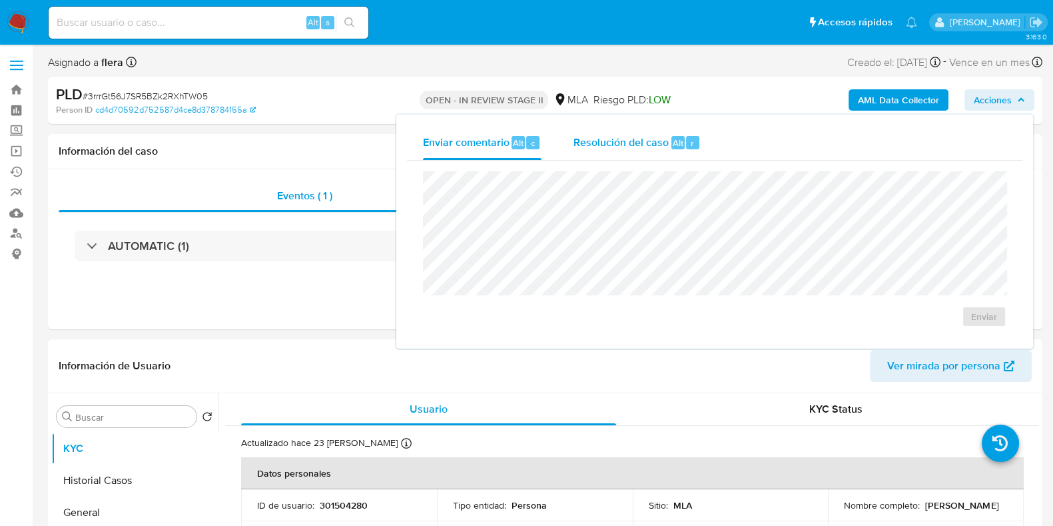
click at [661, 140] on span "Resolución del caso" at bounding box center [620, 142] width 95 height 15
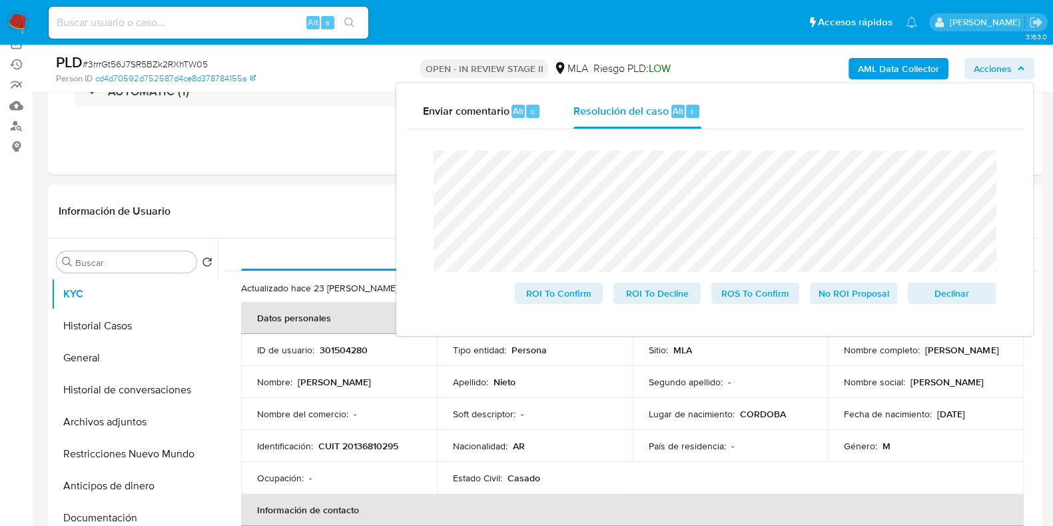
scroll to position [166, 0]
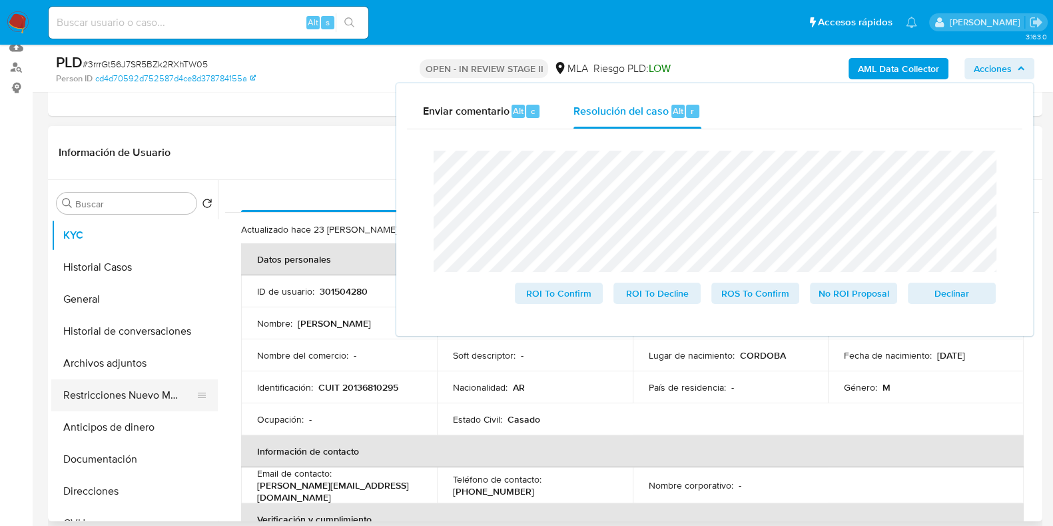
click at [93, 395] on button "Restricciones Nuevo Mundo" at bounding box center [129, 395] width 156 height 32
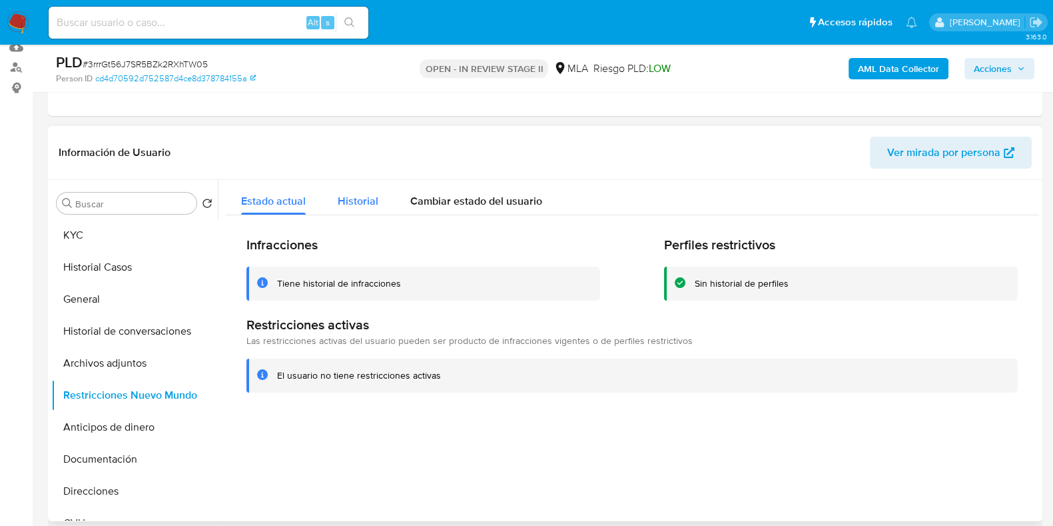
click at [364, 198] on span "Historial" at bounding box center [358, 200] width 41 height 15
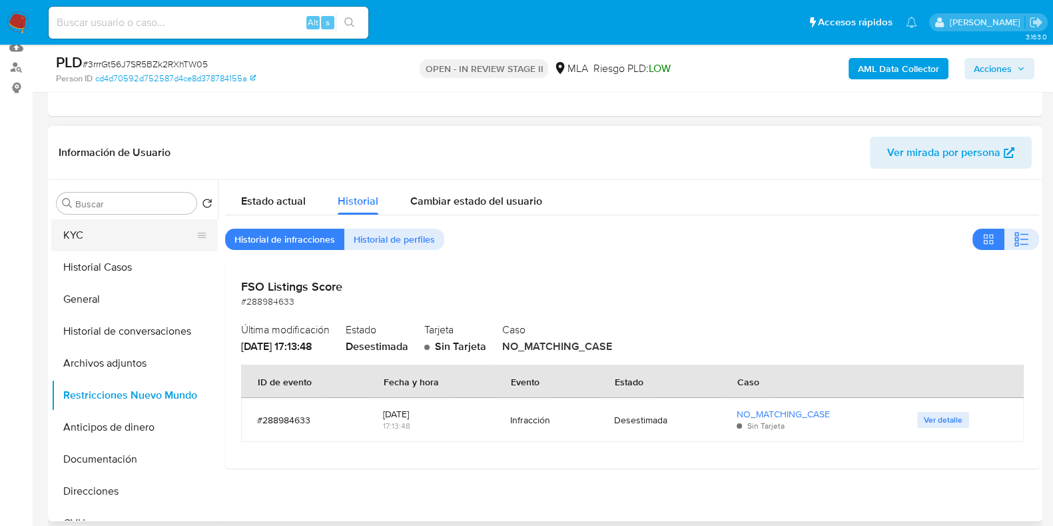
click at [94, 232] on button "KYC" at bounding box center [129, 235] width 156 height 32
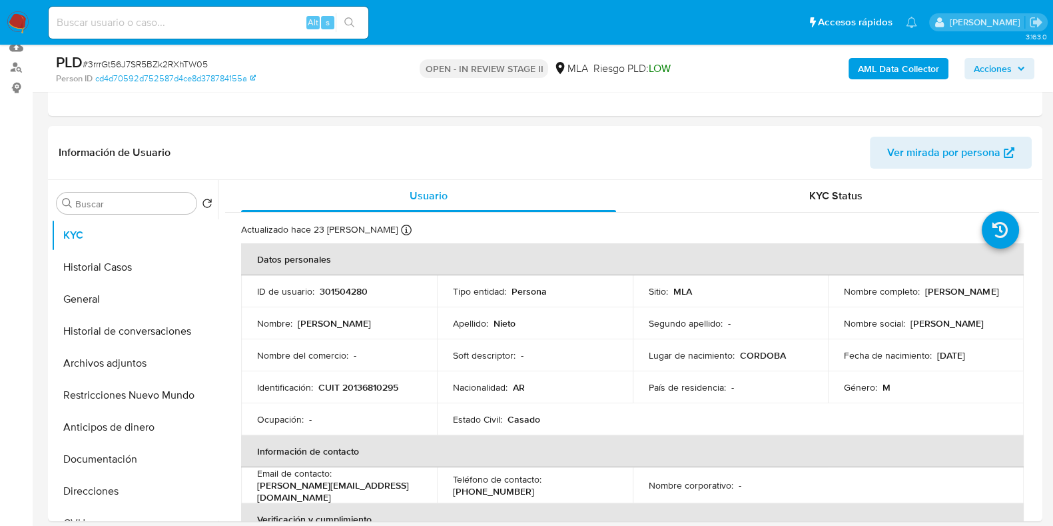
click at [979, 71] on span "Acciones" at bounding box center [993, 68] width 38 height 21
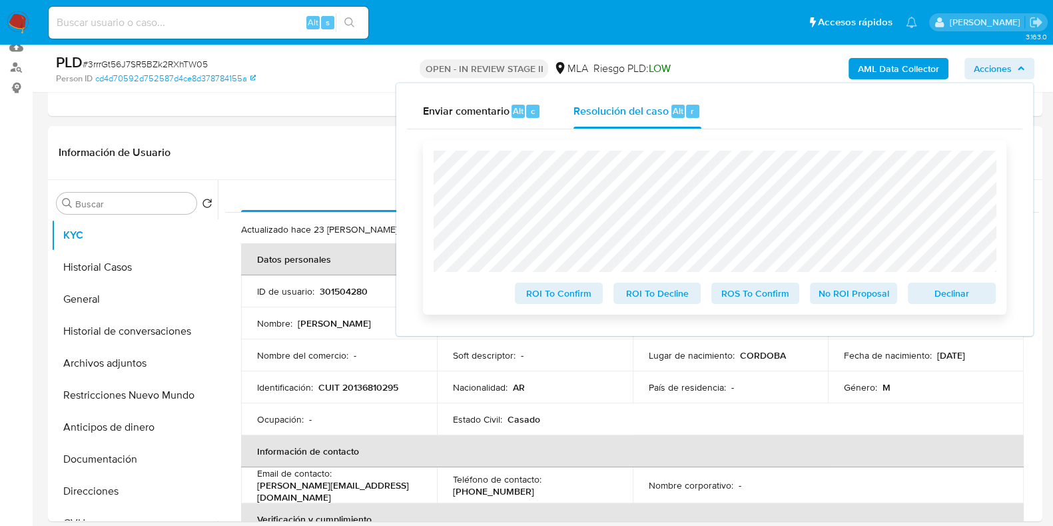
click at [837, 290] on span "No ROI Proposal" at bounding box center [853, 293] width 69 height 19
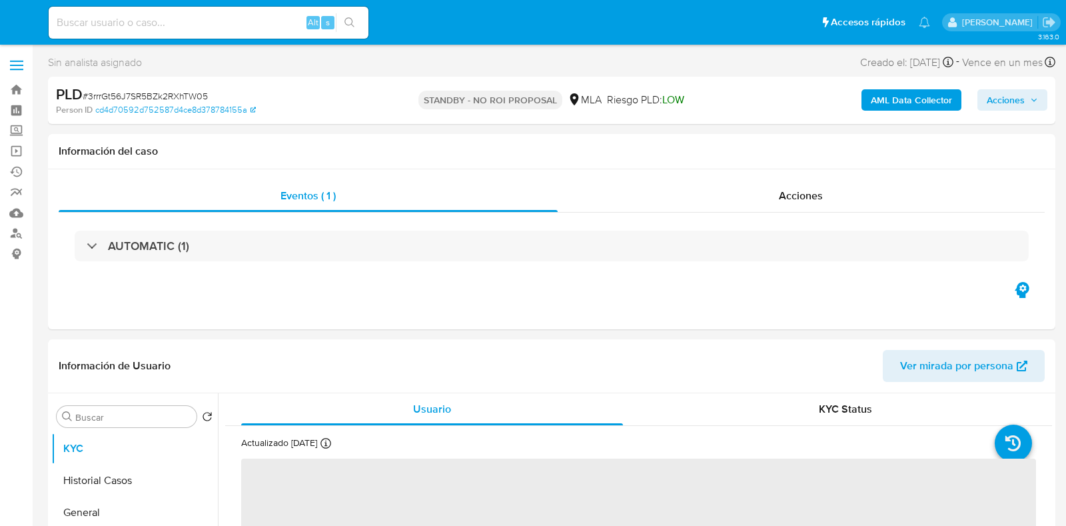
select select "10"
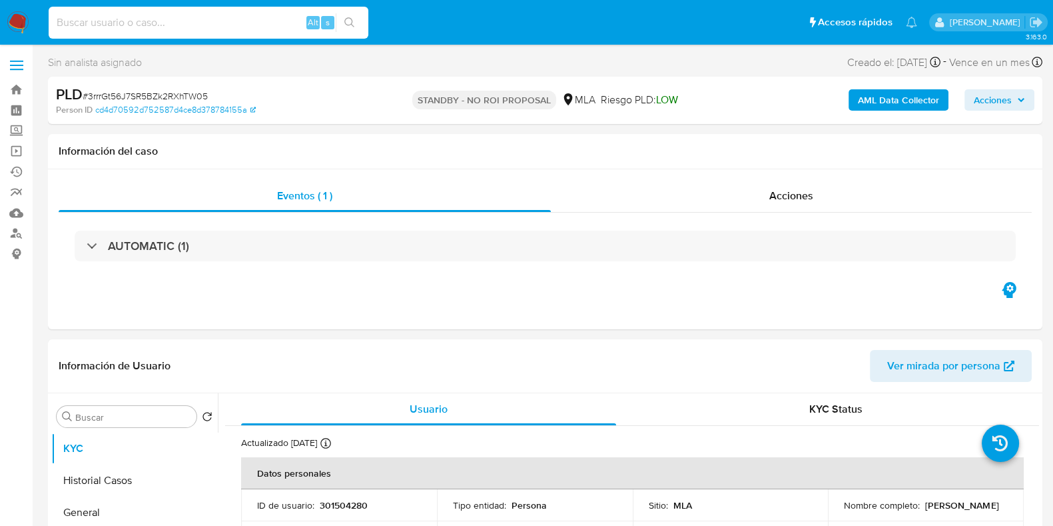
click at [152, 21] on input at bounding box center [209, 22] width 320 height 17
paste input "bE0zokqbLTKdd4DJwlLGG9A4"
type input "bE0zokqbLTKdd4DJwlLGG9A4"
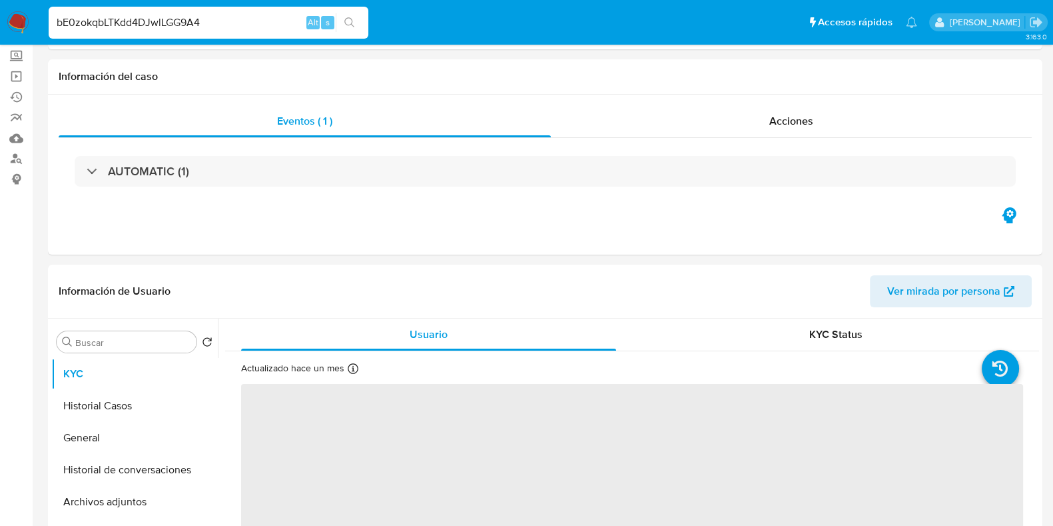
select select "10"
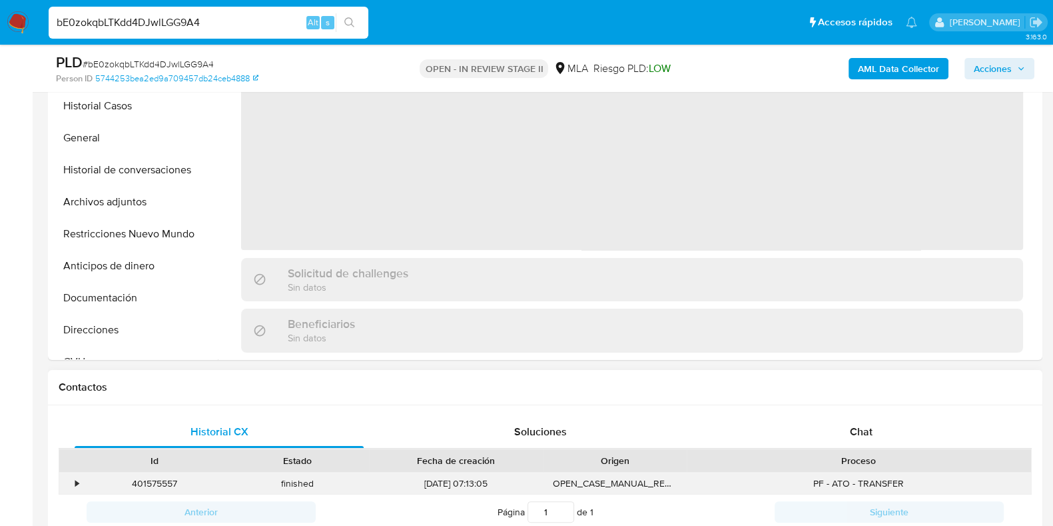
scroll to position [416, 0]
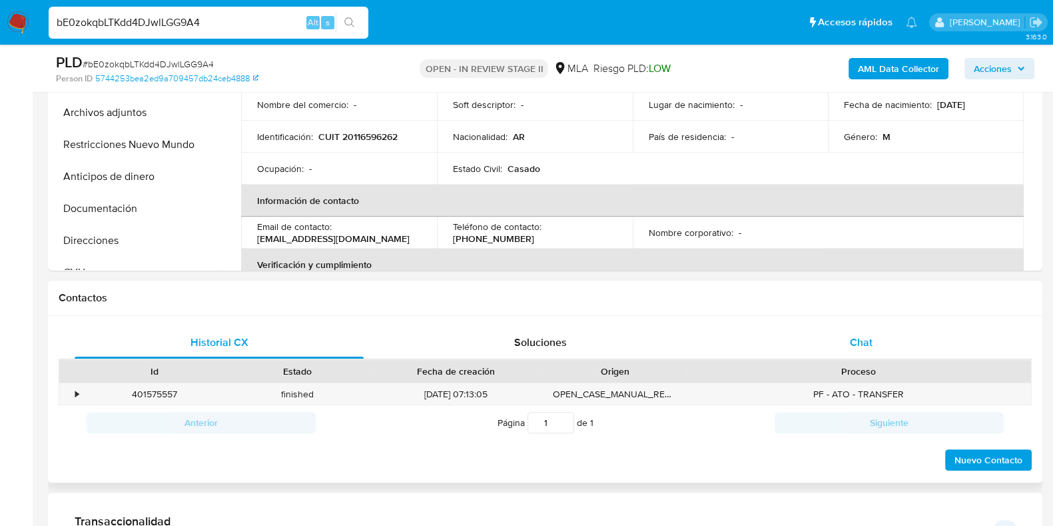
click at [849, 339] on div "Chat" at bounding box center [861, 342] width 289 height 32
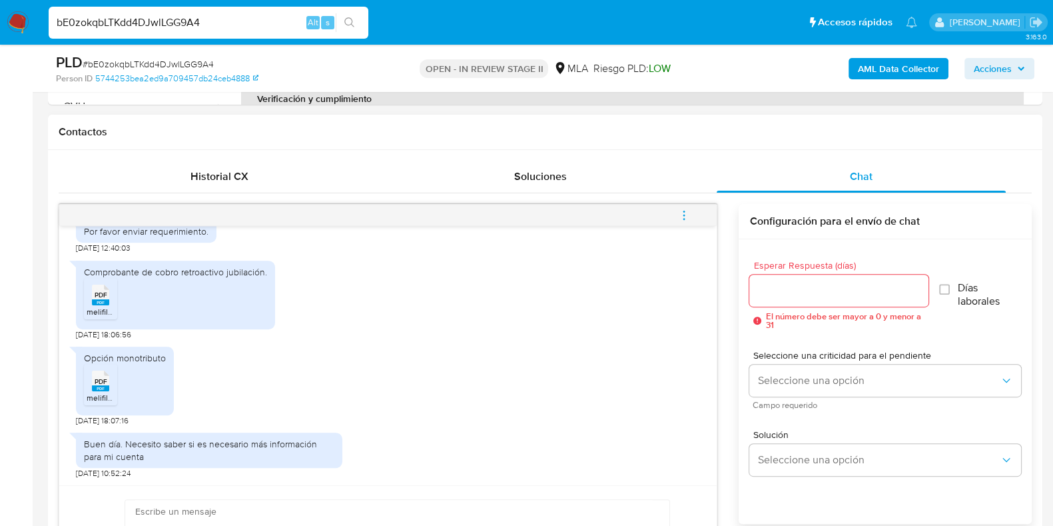
scroll to position [1052, 0]
click at [101, 306] on span "melifile2190314346226162383.pdf" at bounding box center [148, 311] width 122 height 11
click at [107, 385] on rect at bounding box center [100, 388] width 17 height 6
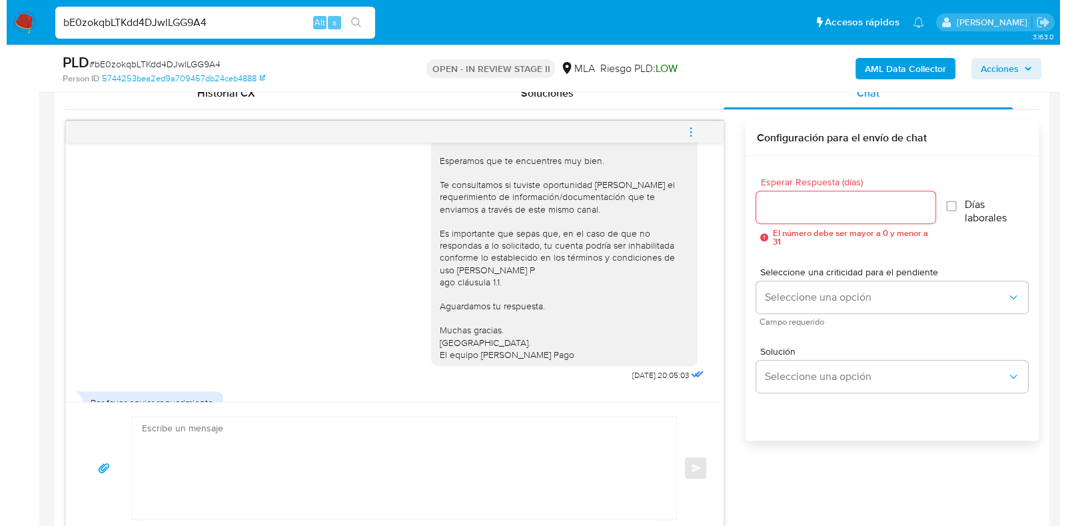
scroll to position [719, 0]
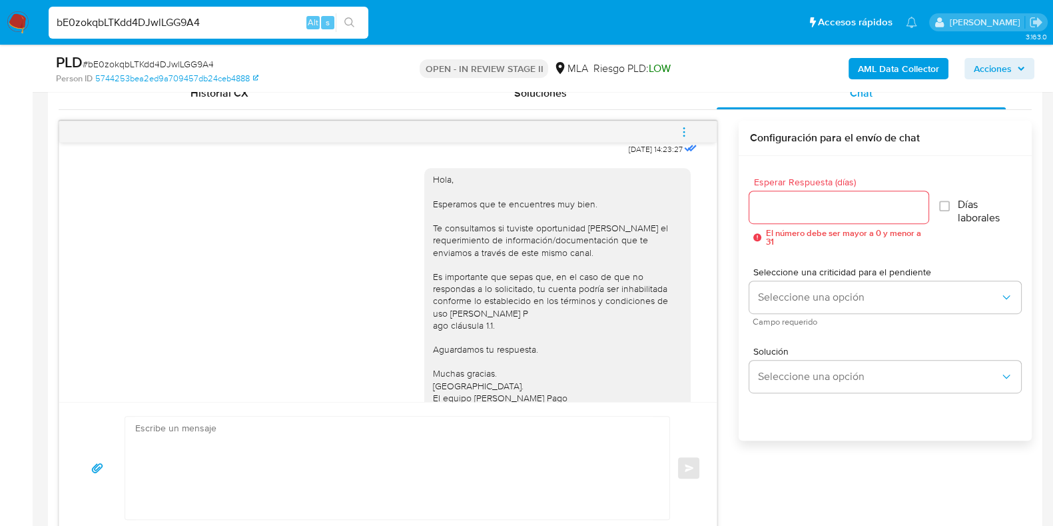
click at [368, 289] on div "Hola, Esperamos que te encuentres muy bien. Te consultamos si tuviste oportunid…" at bounding box center [388, 293] width 624 height 269
click at [898, 63] on b "AML Data Collector" at bounding box center [898, 68] width 81 height 21
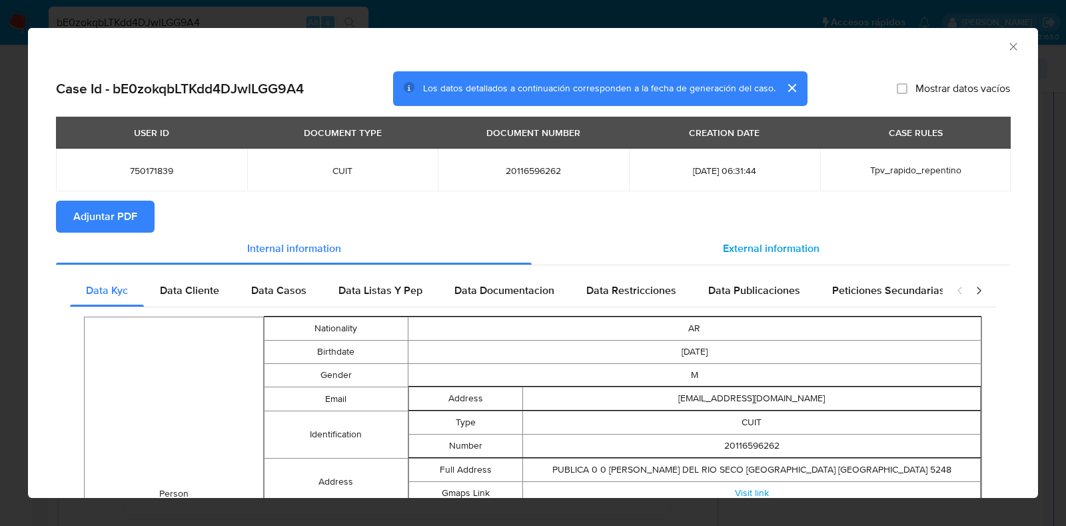
click at [741, 238] on div "External information" at bounding box center [770, 248] width 478 height 32
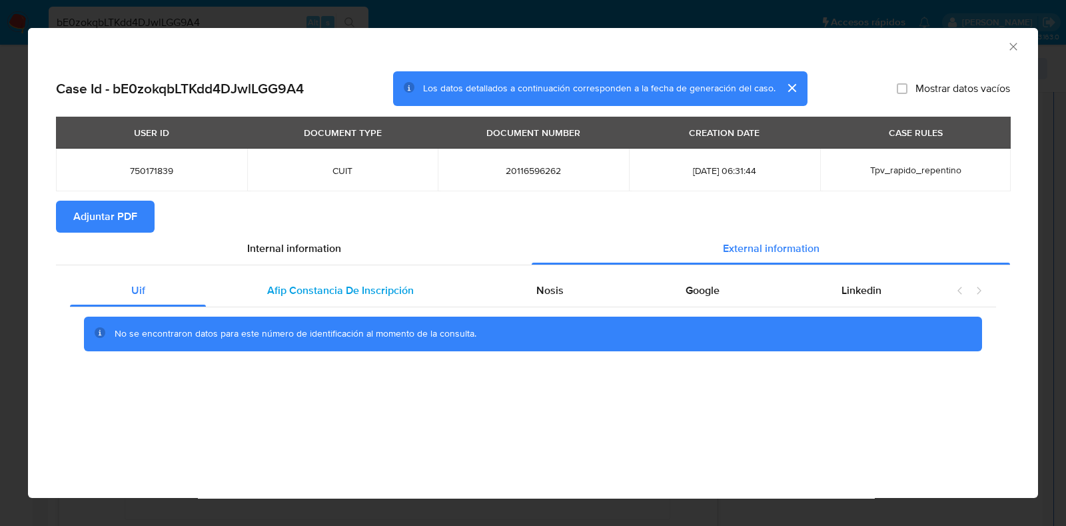
click at [339, 296] on span "Afip Constancia De Inscripción" at bounding box center [340, 289] width 147 height 15
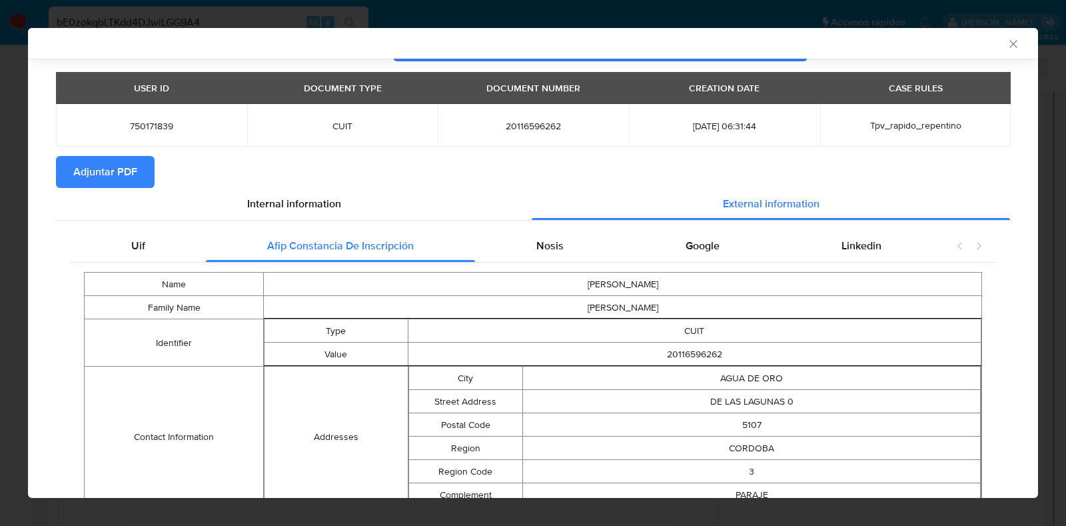
scroll to position [80, 0]
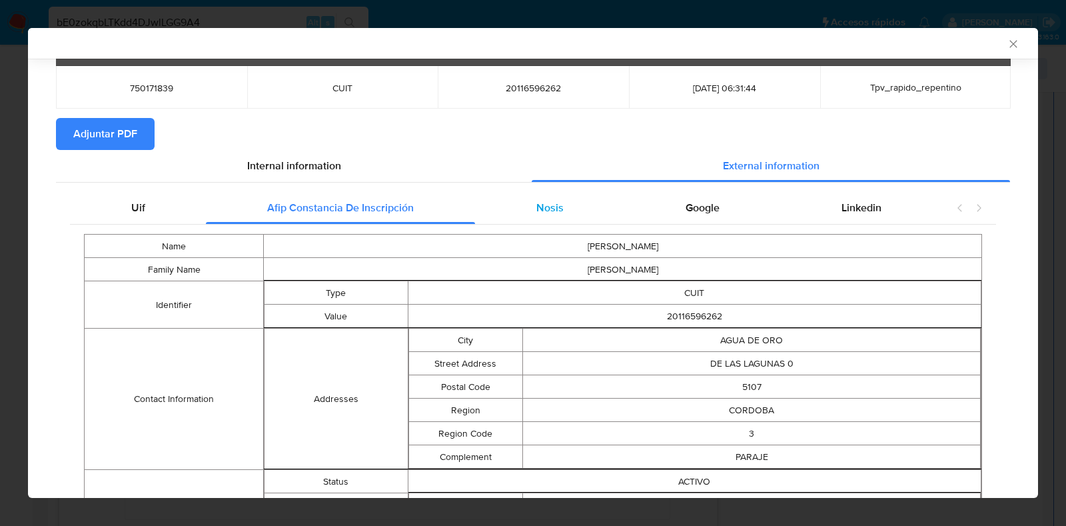
click at [561, 214] on div "Nosis" at bounding box center [549, 208] width 149 height 32
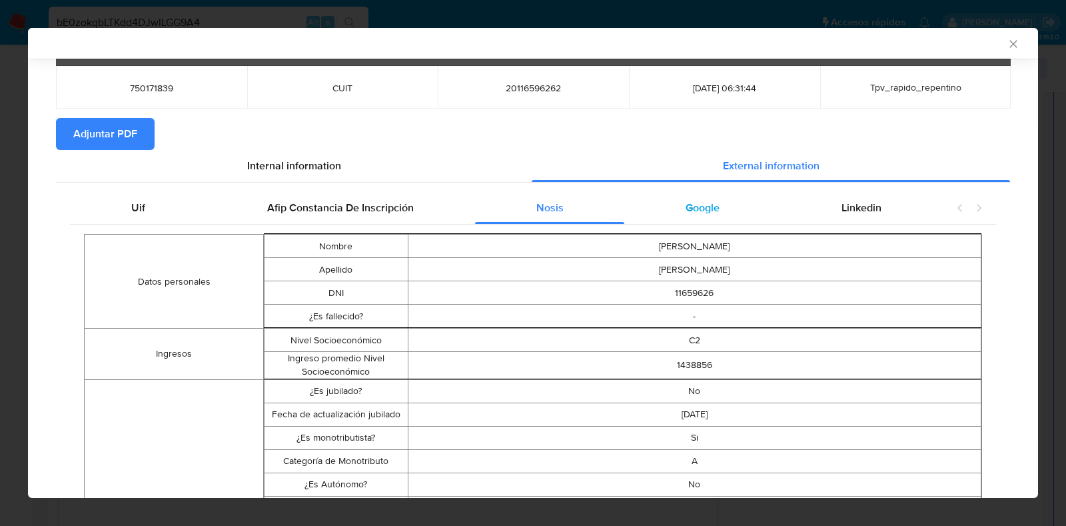
click at [693, 214] on span "Google" at bounding box center [702, 207] width 34 height 15
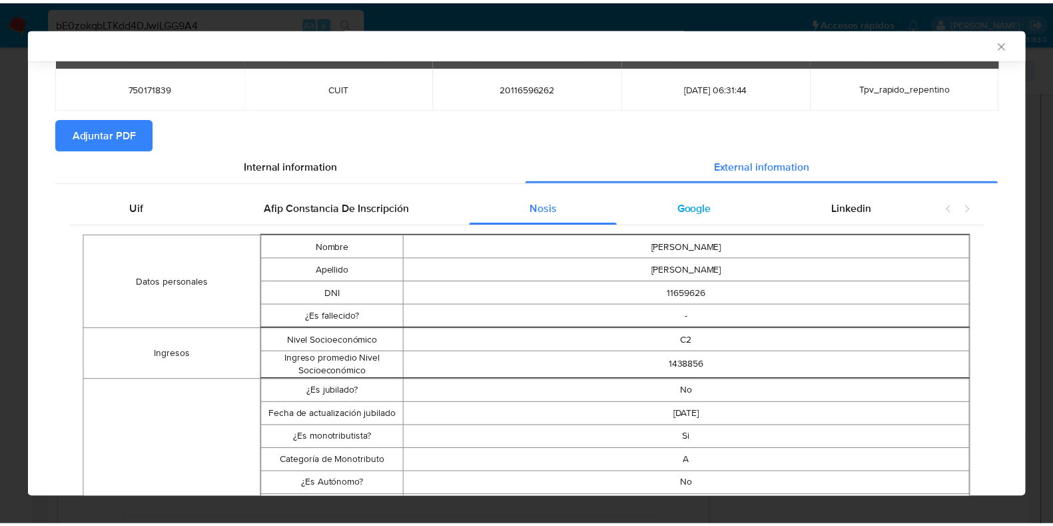
scroll to position [0, 0]
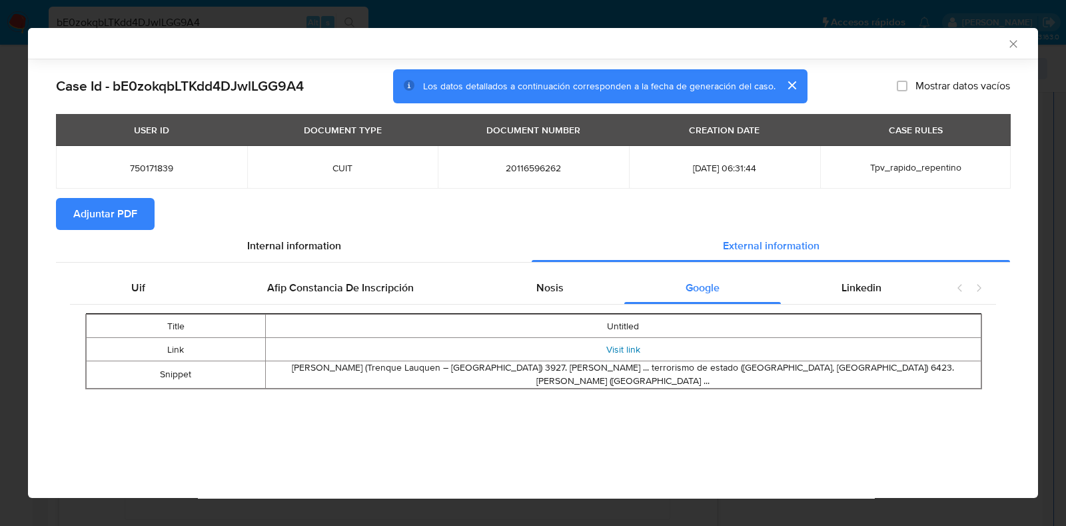
click at [619, 346] on link "Visit link" at bounding box center [623, 348] width 34 height 13
click at [852, 284] on span "Linkedin" at bounding box center [861, 287] width 40 height 15
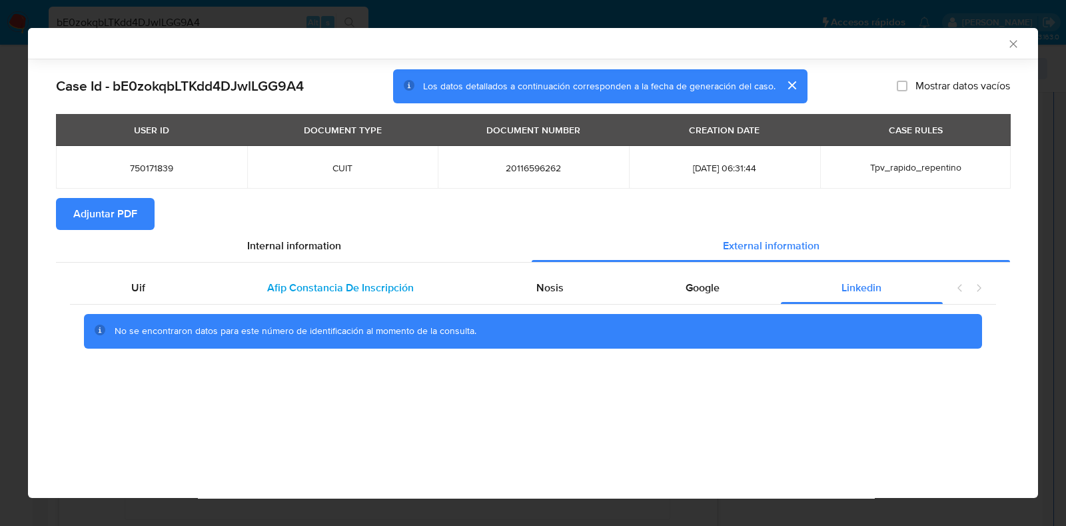
click at [378, 284] on span "Afip Constancia De Inscripción" at bounding box center [340, 287] width 147 height 15
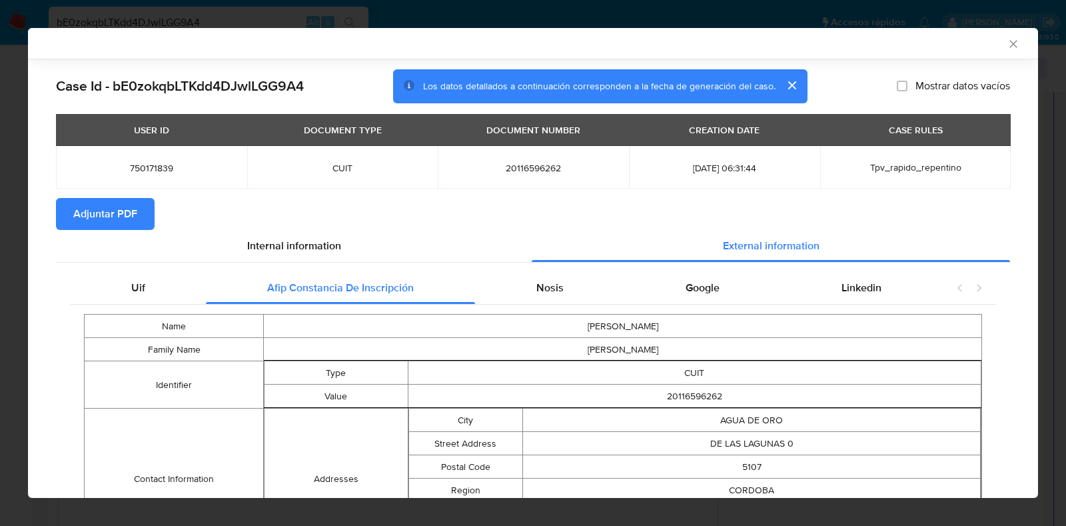
click at [71, 211] on button "Adjuntar PDF" at bounding box center [105, 214] width 99 height 32
click at [1009, 45] on icon "Cerrar ventana" at bounding box center [1012, 43] width 7 height 7
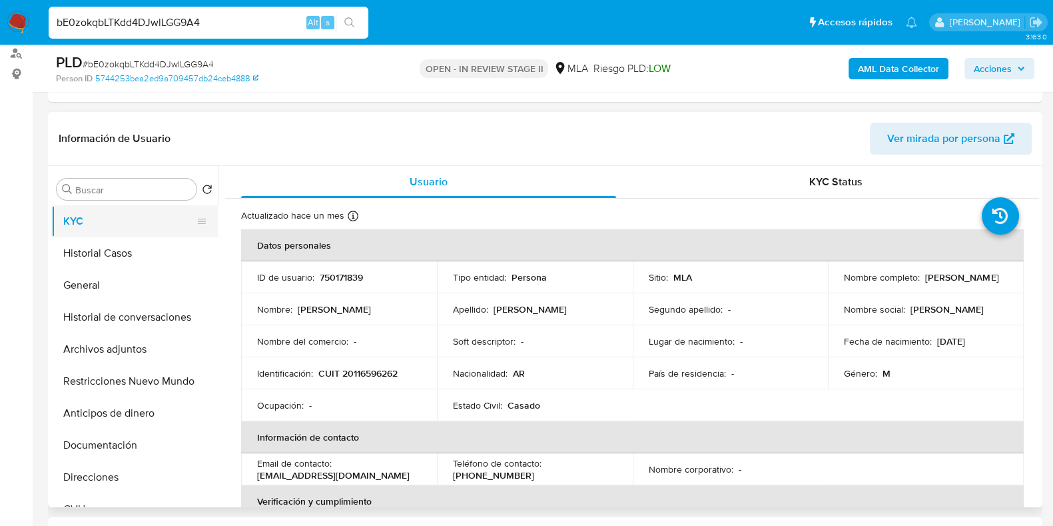
scroll to position [83, 0]
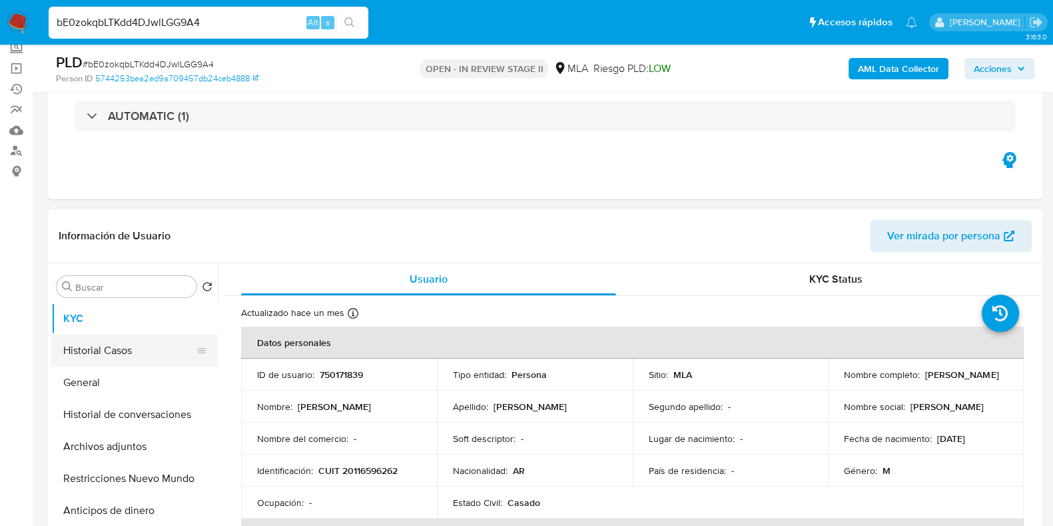
click at [99, 337] on button "Historial Casos" at bounding box center [129, 350] width 156 height 32
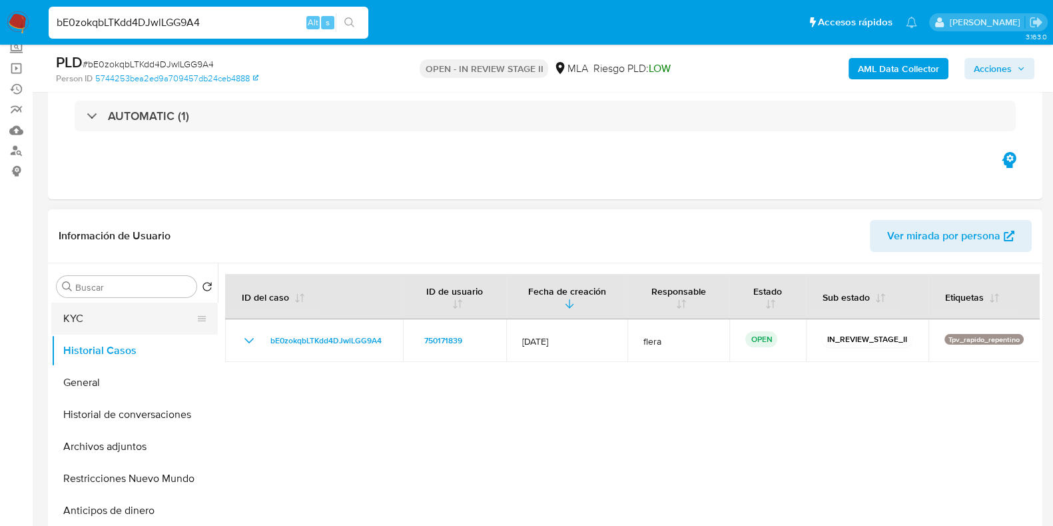
click at [83, 308] on button "KYC" at bounding box center [129, 318] width 156 height 32
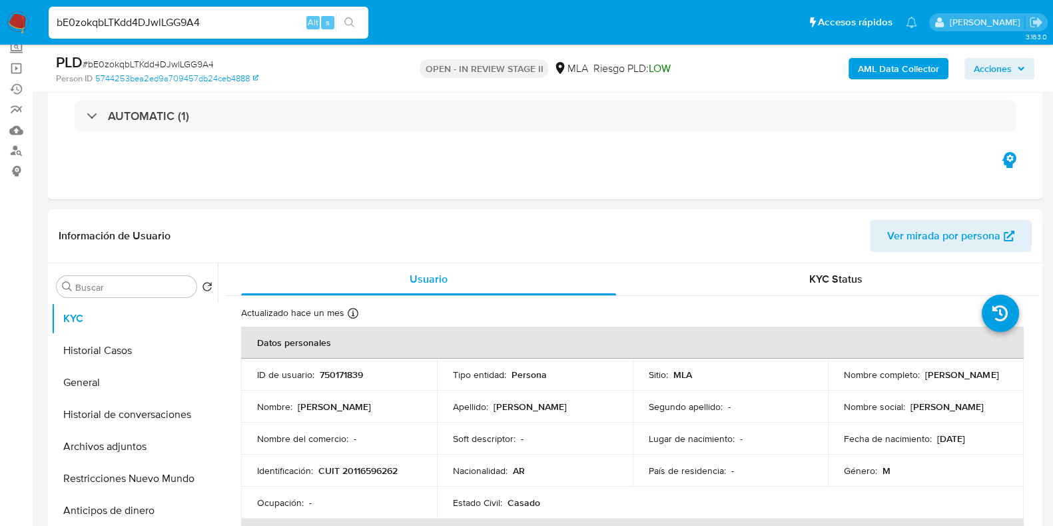
click at [349, 369] on p "750171839" at bounding box center [341, 374] width 43 height 12
copy p "750171839"
click at [627, 131] on div "AUTOMATIC (1)" at bounding box center [545, 116] width 973 height 67
drag, startPoint x: 931, startPoint y: 378, endPoint x: 827, endPoint y: 381, distance: 103.9
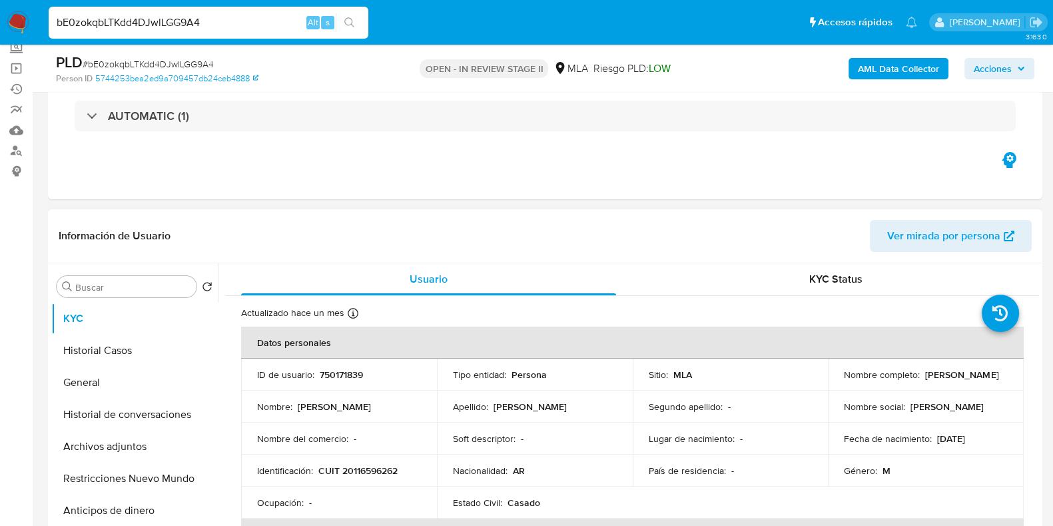
click at [828, 381] on td "Nombre completo : Roberto Oscar Bustos" at bounding box center [926, 374] width 196 height 32
copy p "[PERSON_NAME]"
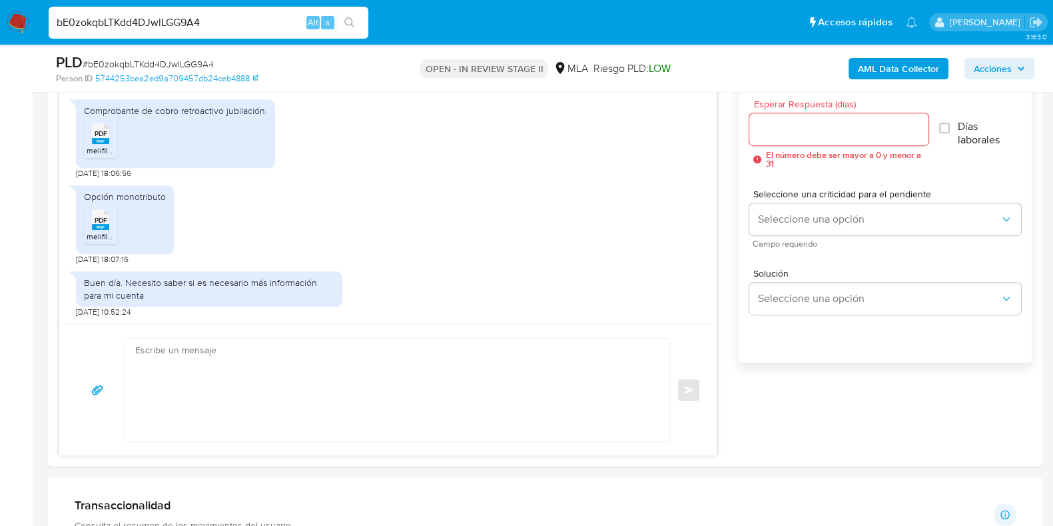
scroll to position [833, 0]
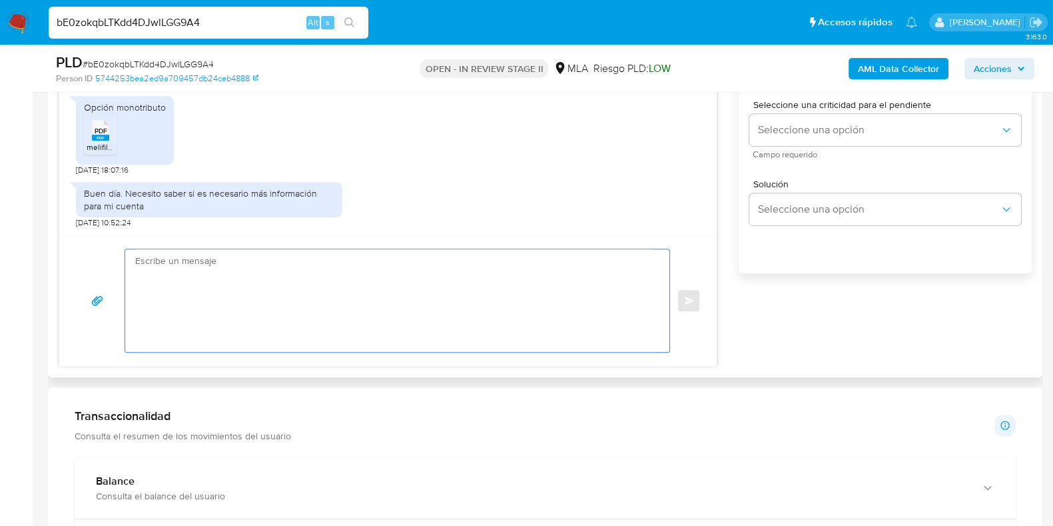
click at [354, 304] on textarea at bounding box center [394, 300] width 518 height 103
paste textarea "Ana Mar A Falcon - CUIT 23126311524"
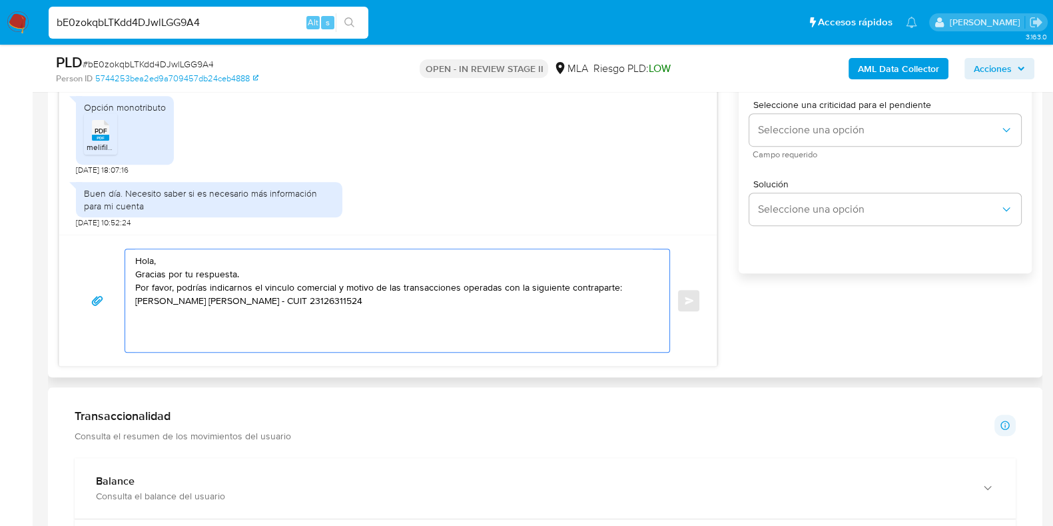
click at [137, 302] on textarea "Hola, Gracias por tu respuesta. Por favor, podrías indicarnos el vinculo comerc…" at bounding box center [394, 300] width 518 height 103
click at [162, 322] on textarea "Hola, Gracias por tu respuesta. Por favor, podrías indicarnos el vinculo comerc…" at bounding box center [394, 300] width 518 height 103
click at [300, 298] on textarea "Hola, Gracias por tu respuesta. Por favor, podrías indicarnos el vinculo comerc…" at bounding box center [394, 300] width 518 height 103
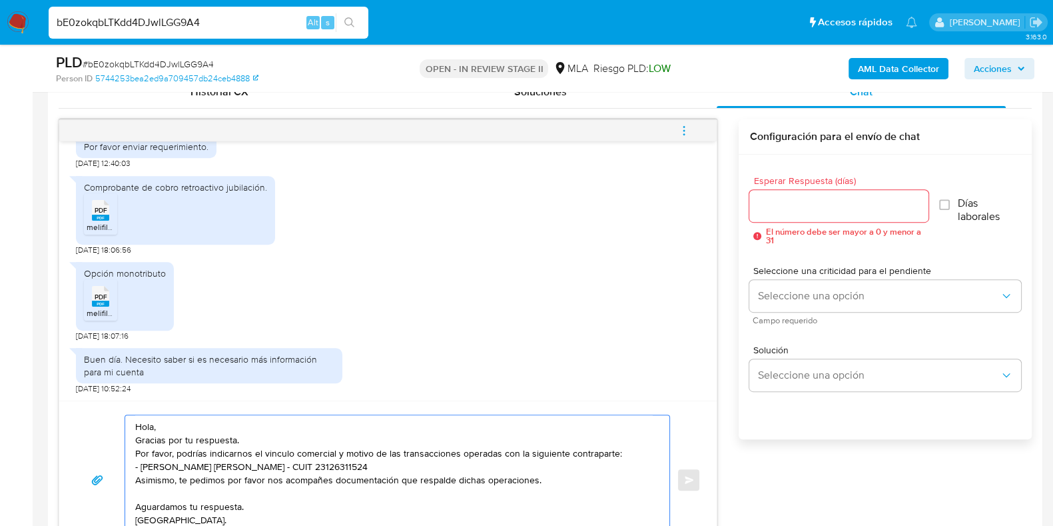
scroll to position [665, 0]
type textarea "Hola, Gracias por tu respuesta. Por favor, podrías indicarnos el vinculo comerc…"
click at [781, 200] on input "Esperar Respuesta (días)" at bounding box center [838, 206] width 178 height 17
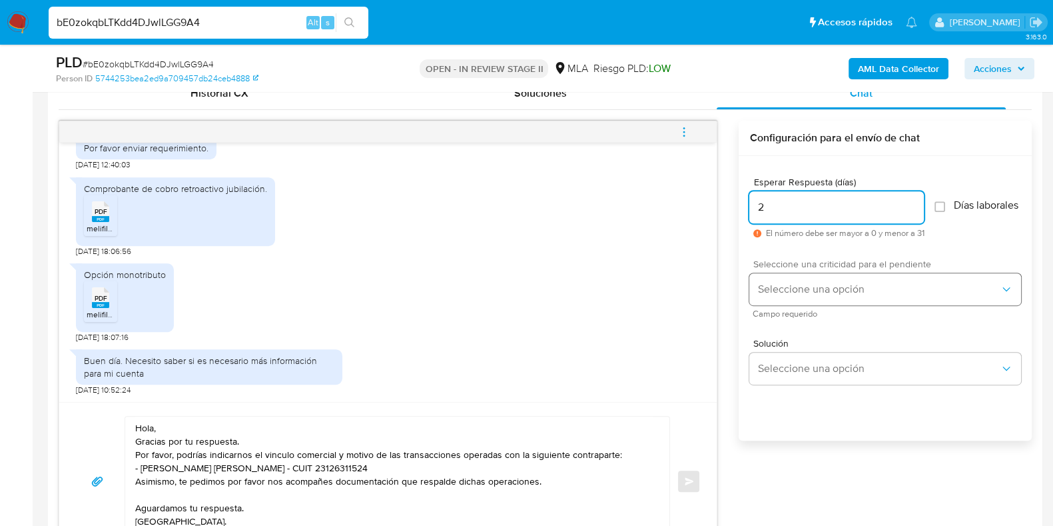
type input "2"
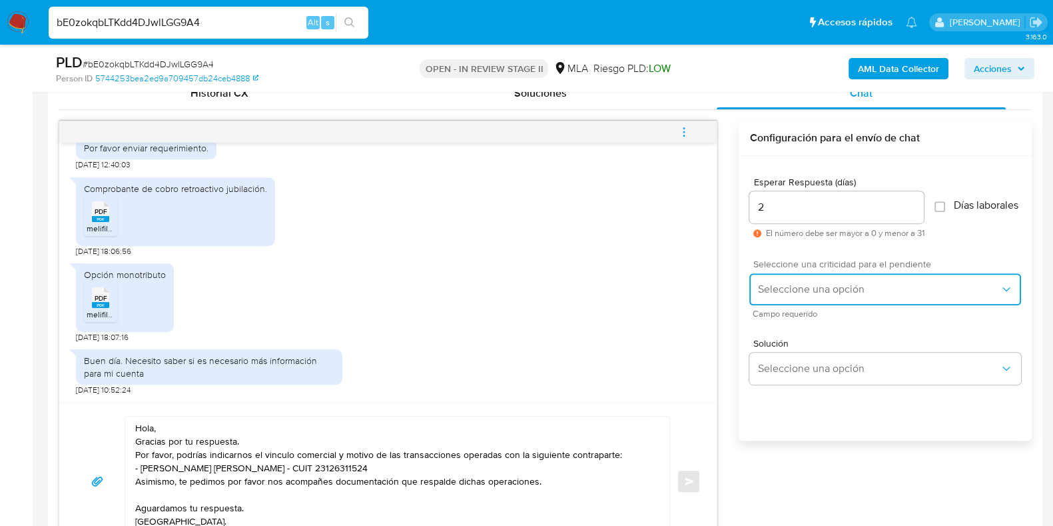
click at [803, 305] on button "Seleccione una opción" at bounding box center [885, 289] width 272 height 32
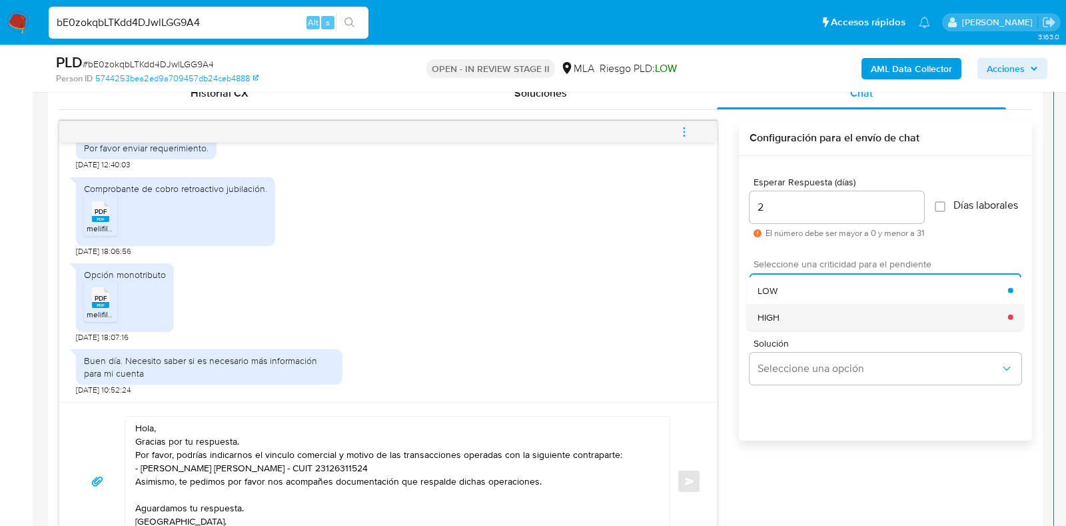
click at [799, 324] on div "HIGH" at bounding box center [882, 316] width 250 height 27
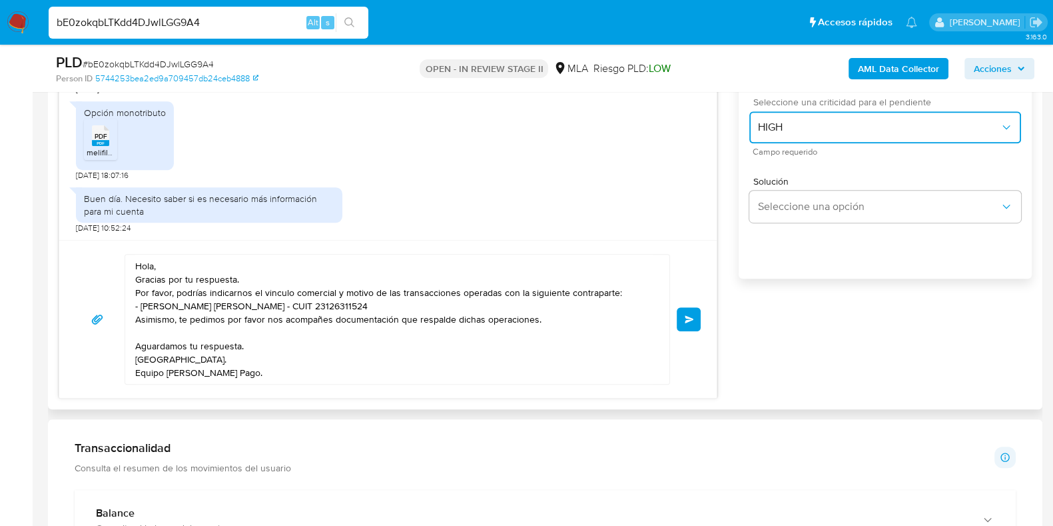
scroll to position [833, 0]
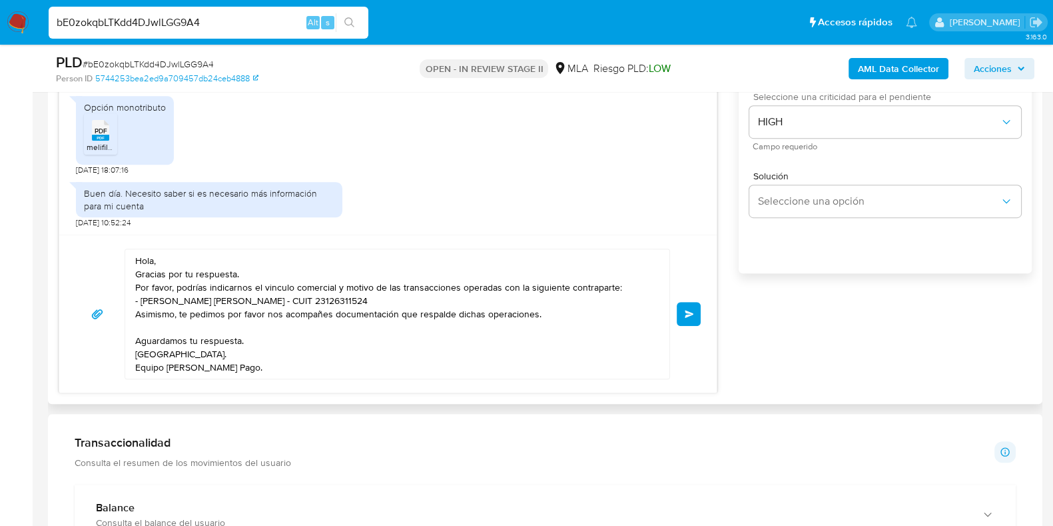
click at [698, 311] on button "Enviar" at bounding box center [689, 314] width 24 height 24
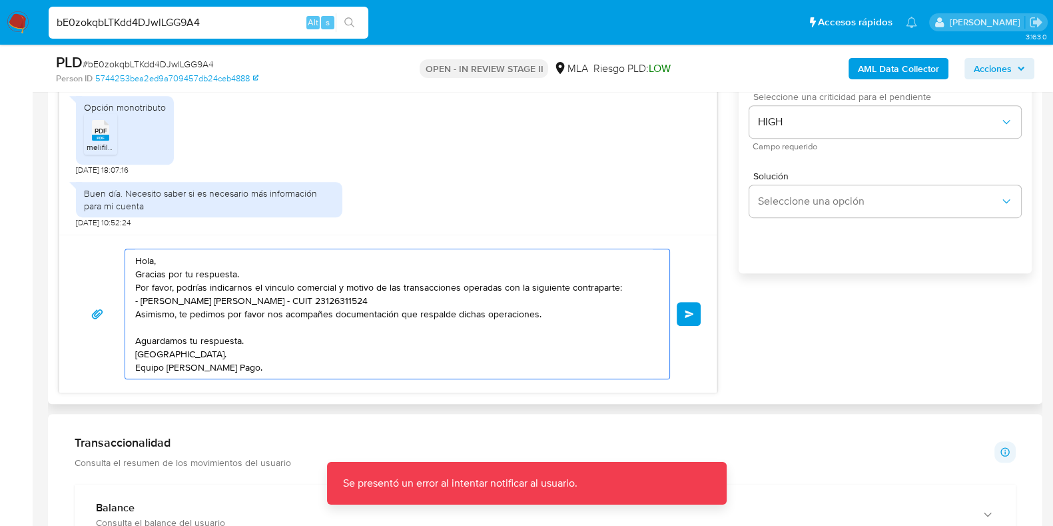
drag, startPoint x: 272, startPoint y: 363, endPoint x: 127, endPoint y: 261, distance: 177.4
click at [127, 261] on div "Hola, Gracias por tu respuesta. Por favor, podrías indicarnos el vinculo comerc…" at bounding box center [393, 313] width 537 height 129
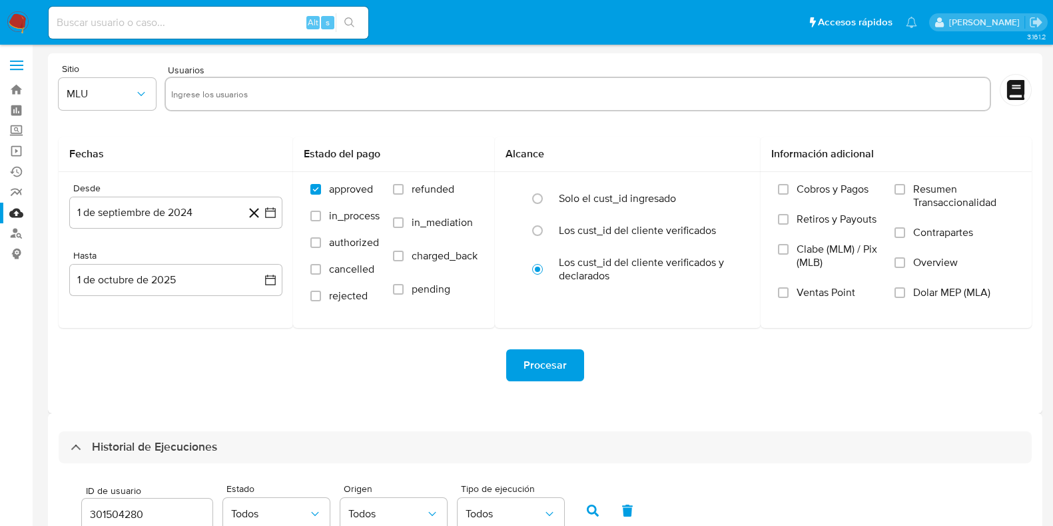
select select "10"
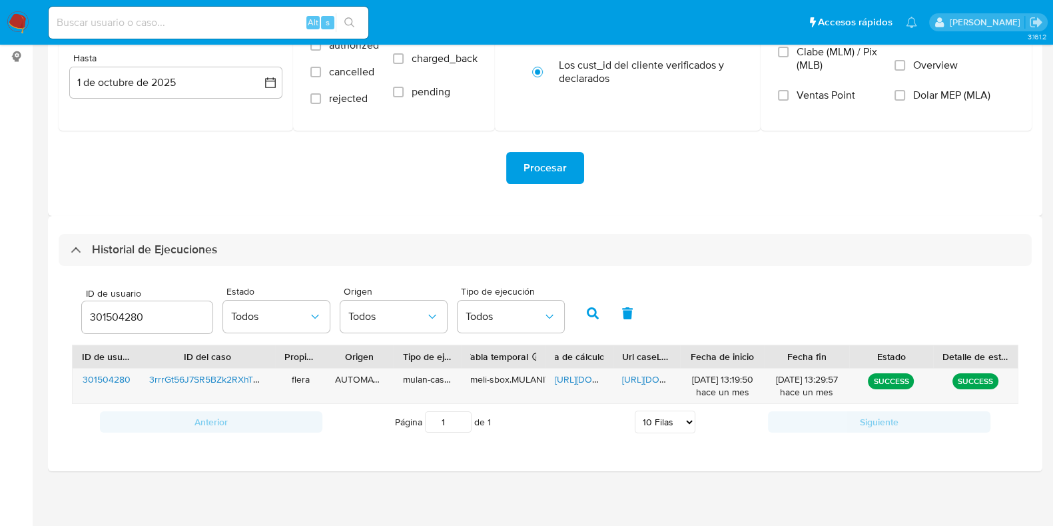
click at [120, 311] on input "301504280" at bounding box center [147, 316] width 131 height 17
click at [589, 311] on icon "button" at bounding box center [593, 313] width 12 height 12
click at [563, 380] on span "[URL][DOMAIN_NAME]" at bounding box center [601, 378] width 92 height 13
click at [661, 382] on span "[URL][DOMAIN_NAME]" at bounding box center [668, 378] width 92 height 13
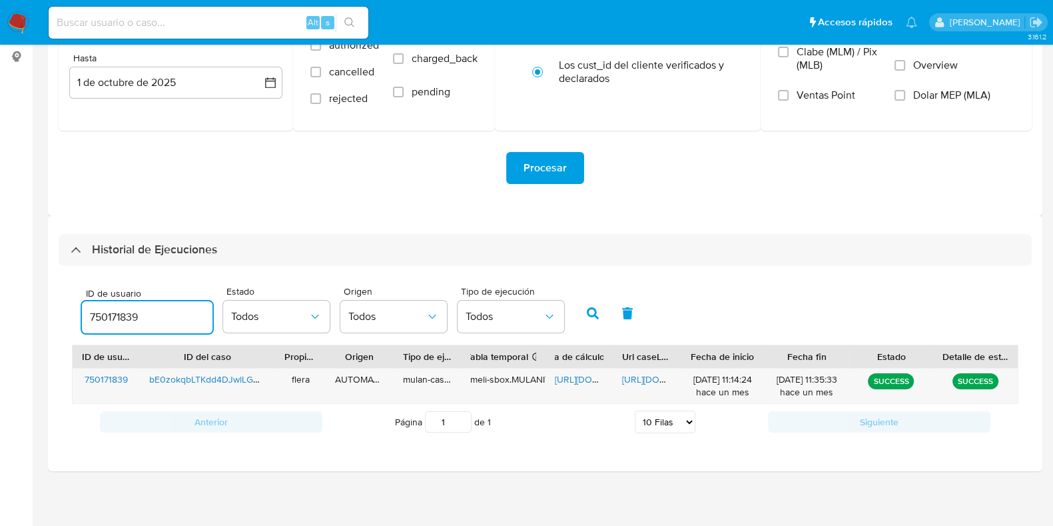
click at [123, 310] on input "750171839" at bounding box center [147, 316] width 131 height 17
type input "253789061"
click at [588, 309] on icon "button" at bounding box center [593, 313] width 12 height 12
click at [579, 376] on span "https://docs.google.com/spreadsheets/d/1PskWpzdbDEDpexxgpQ5mhm0GjRPhNndggtjV-Mb…" at bounding box center [601, 378] width 92 height 13
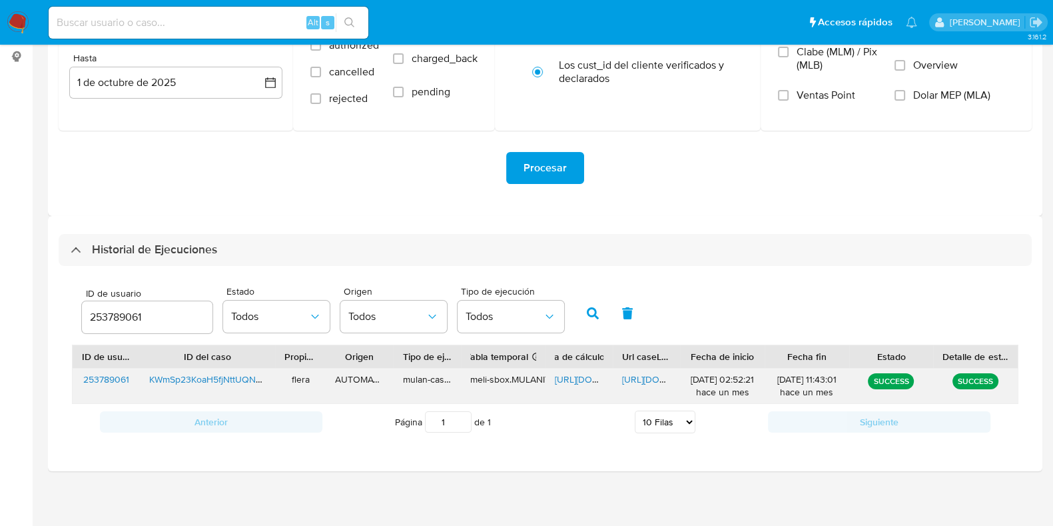
click at [643, 376] on span "https://docs.google.com/document/d/1F0_gvJmdyYEUsKeF0K8ddUg4puP22Emr-G0TMaHI0gk…" at bounding box center [668, 378] width 92 height 13
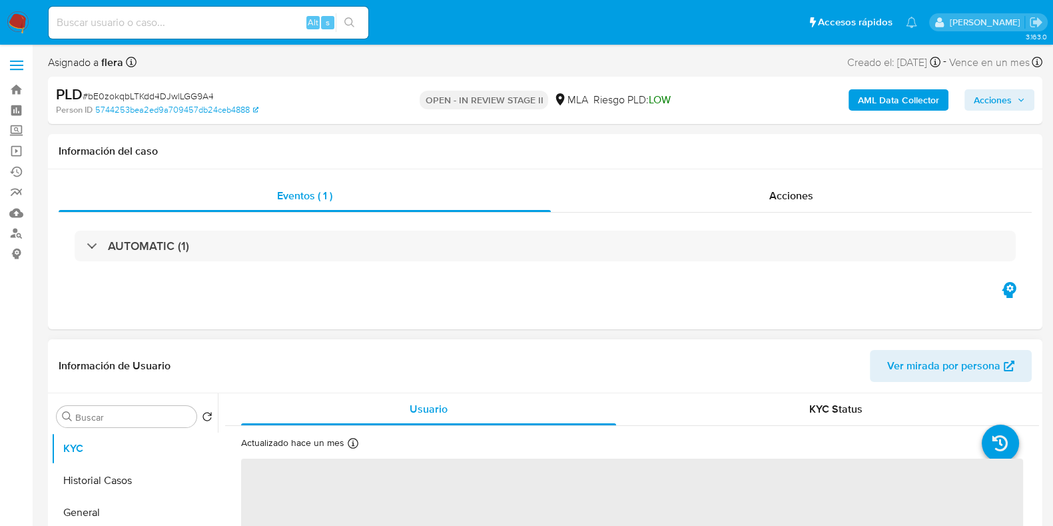
select select "10"
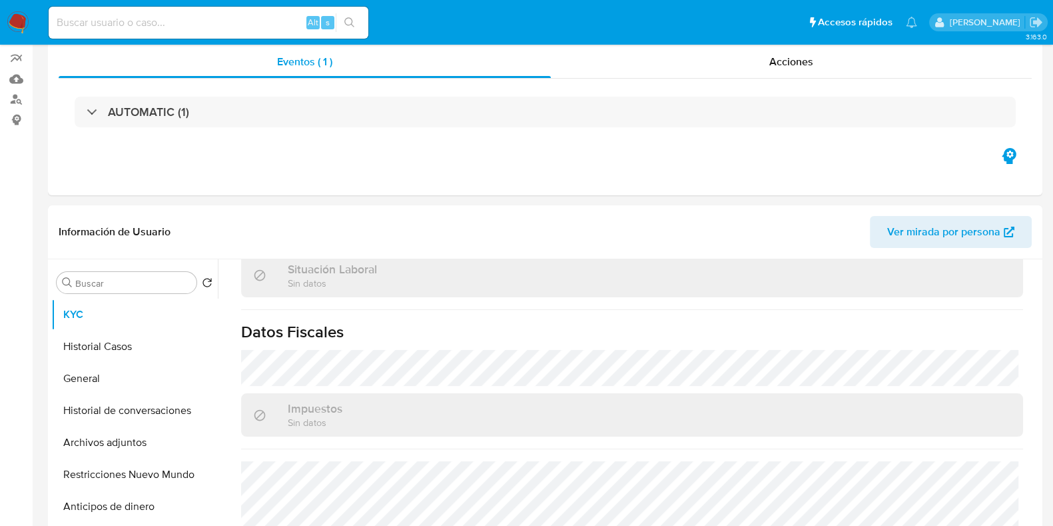
scroll to position [717, 0]
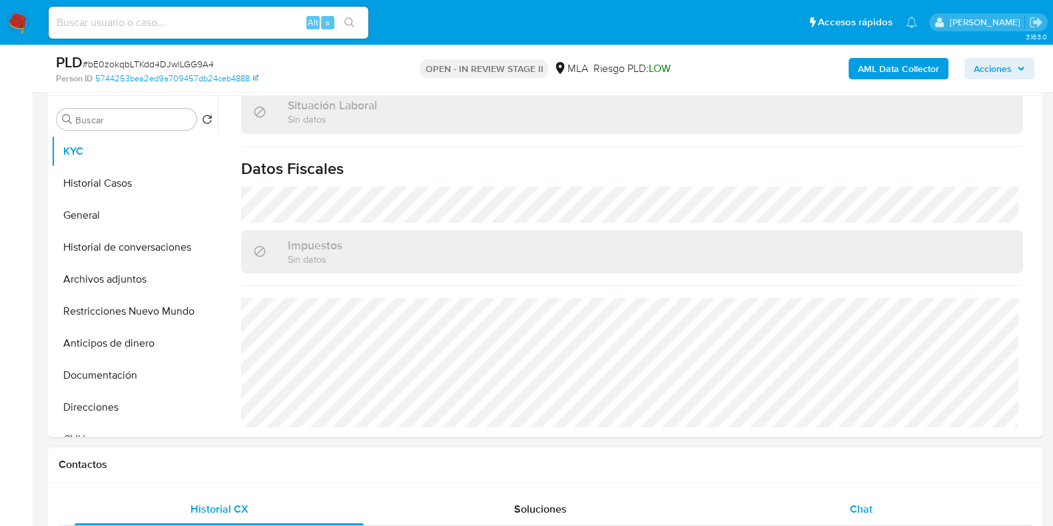
click at [857, 508] on span "Chat" at bounding box center [861, 508] width 23 height 15
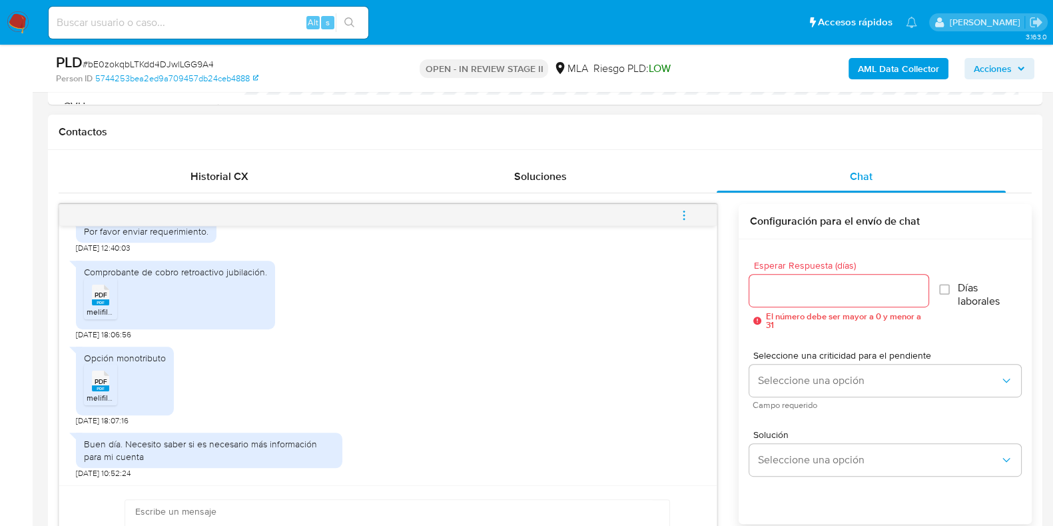
scroll to position [749, 0]
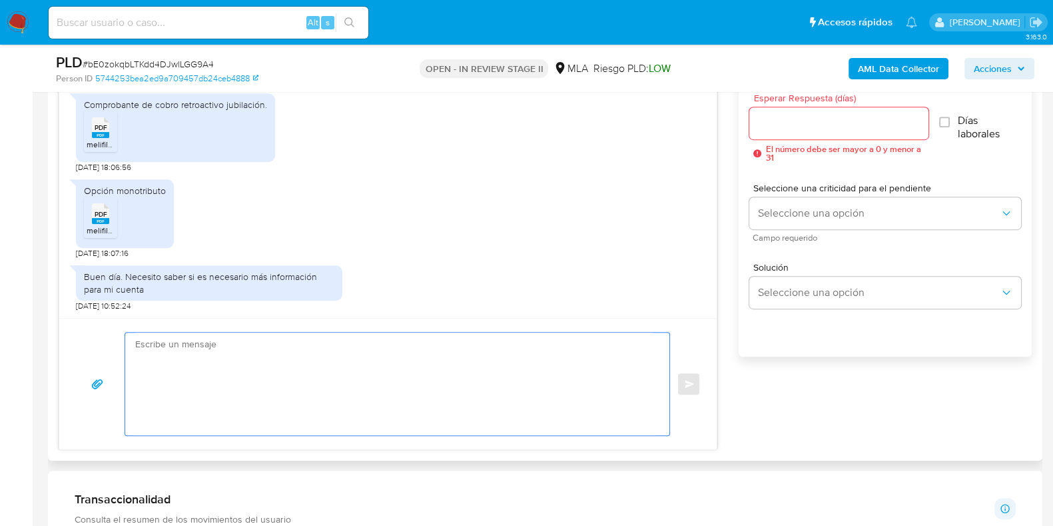
click at [254, 350] on textarea at bounding box center [394, 383] width 518 height 103
paste textarea "Hola, Gracias por tu respuesta. Por favor, podrías indicarnos el vinculo comerc…"
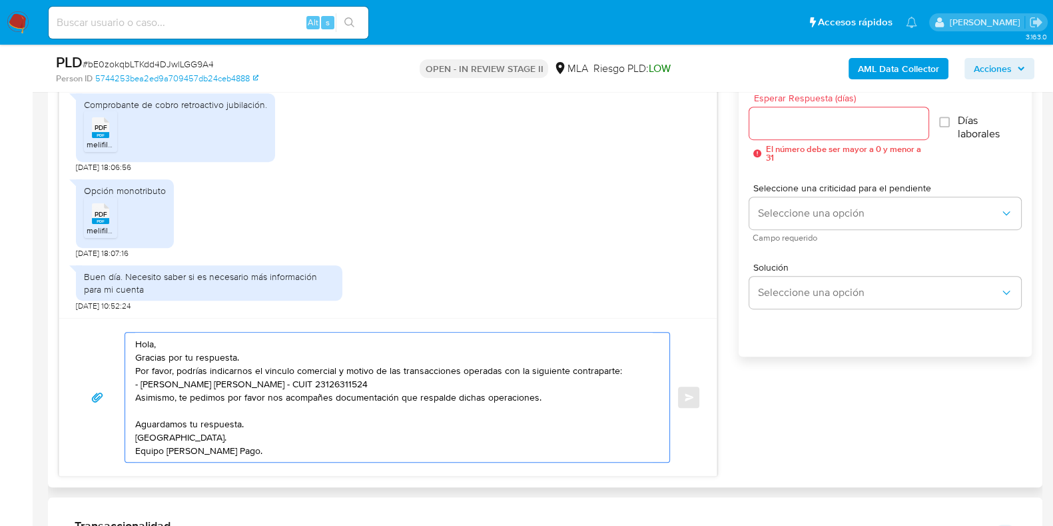
type textarea "Hola, Gracias por tu respuesta. Por favor, podrías indicarnos el vinculo comerc…"
click at [769, 107] on div at bounding box center [838, 123] width 178 height 32
click at [766, 118] on input "Esperar Respuesta (días)" at bounding box center [838, 123] width 178 height 17
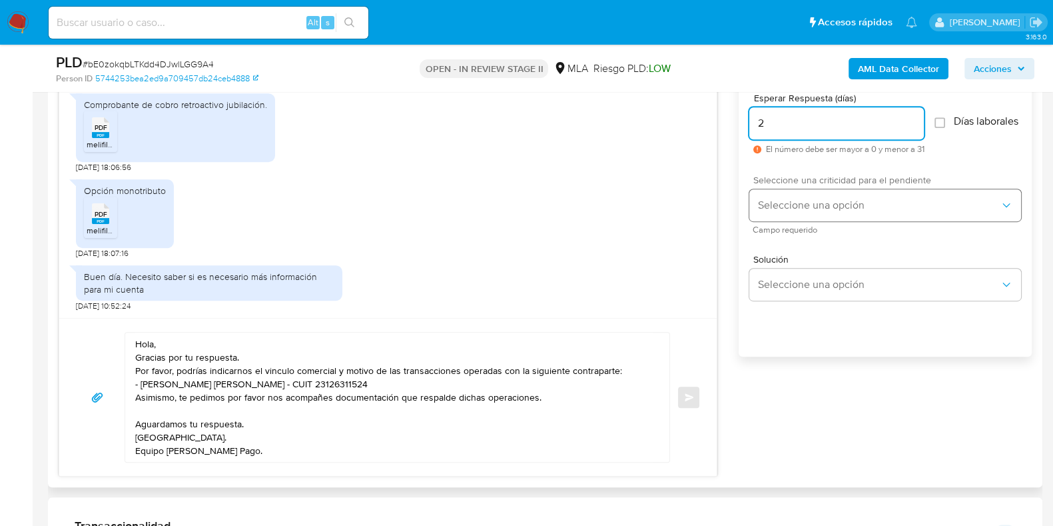
type input "2"
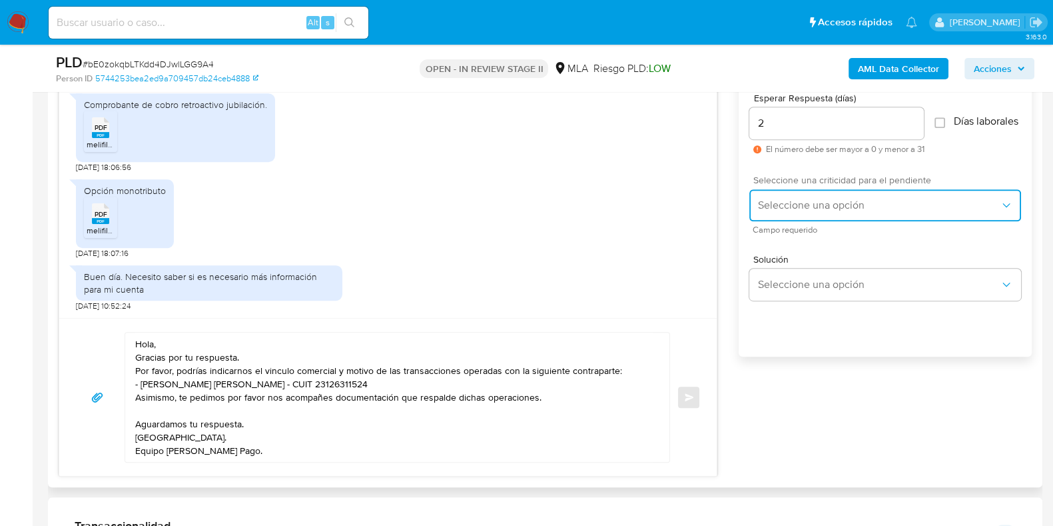
click at [787, 208] on span "Seleccione una opción" at bounding box center [878, 204] width 242 height 13
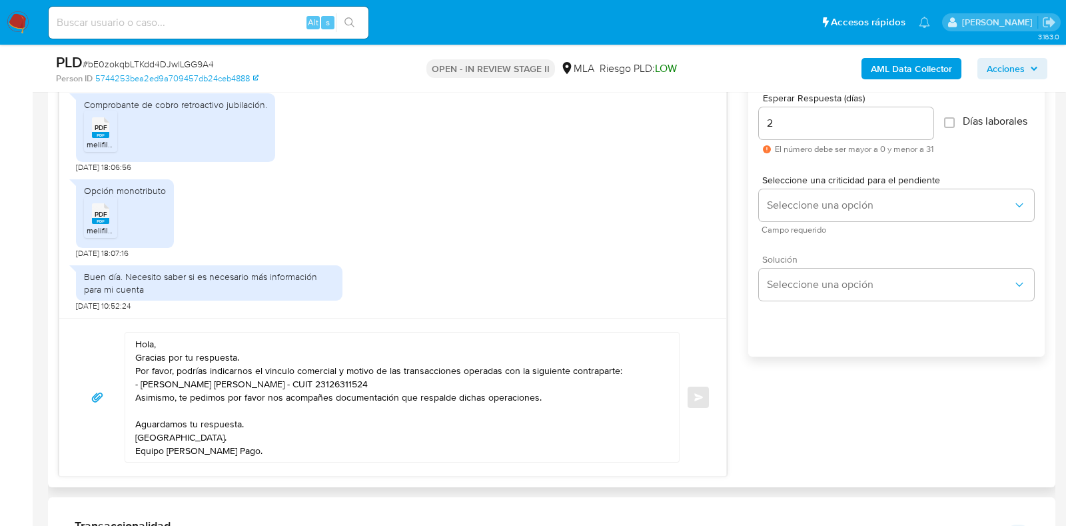
click at [783, 261] on span "Solución" at bounding box center [899, 258] width 275 height 9
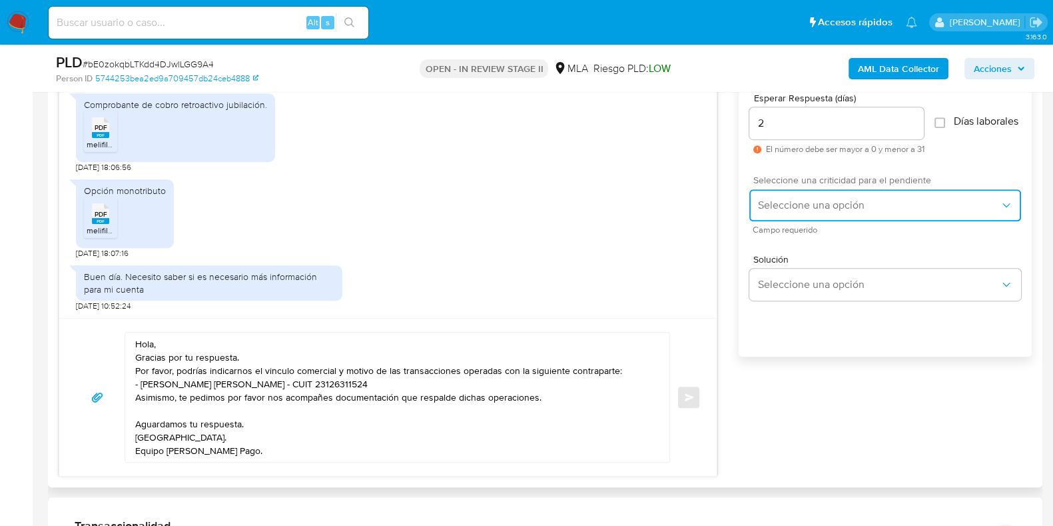
click at [785, 207] on span "Seleccione una opción" at bounding box center [878, 204] width 242 height 13
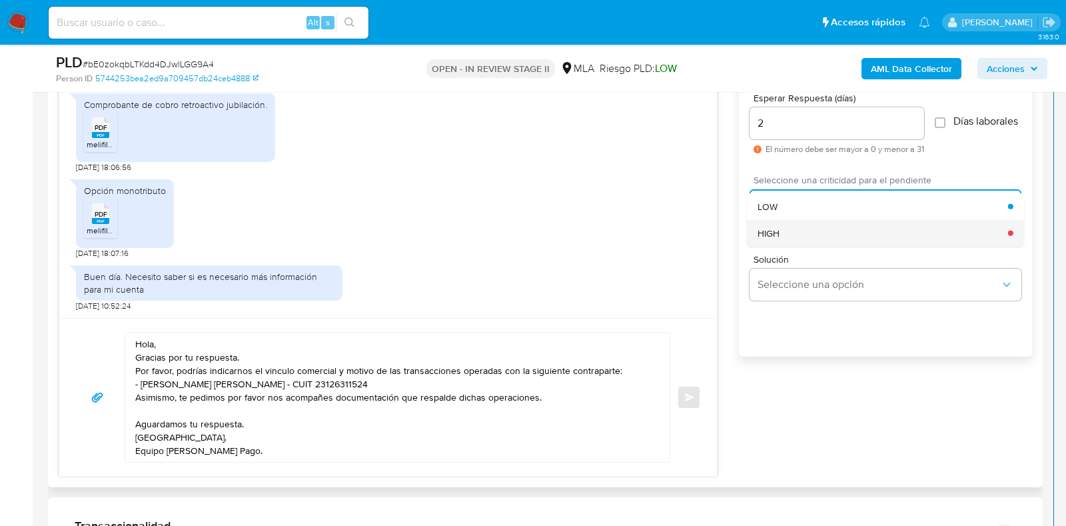
click at [783, 234] on div "HIGH" at bounding box center [882, 232] width 250 height 27
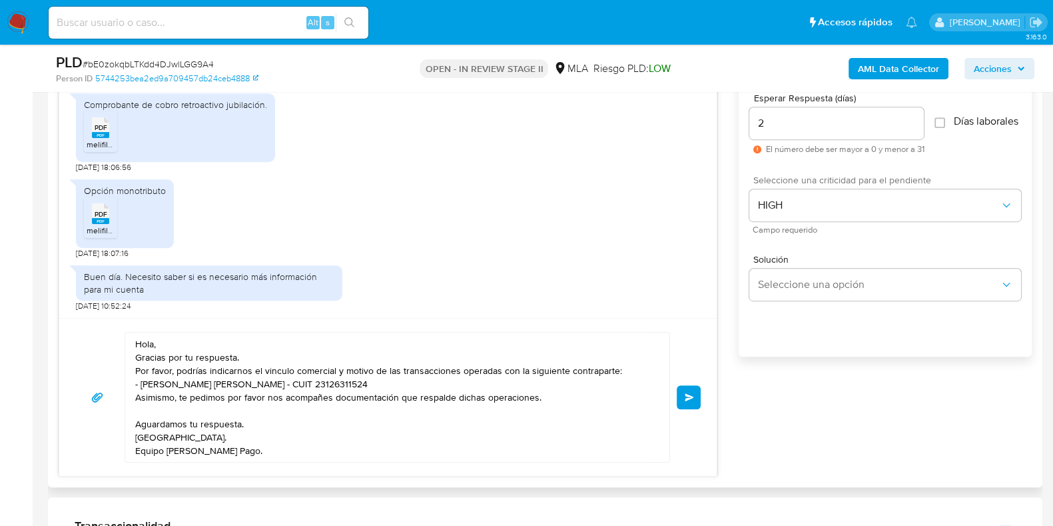
click at [695, 398] on button "Enviar" at bounding box center [689, 397] width 24 height 24
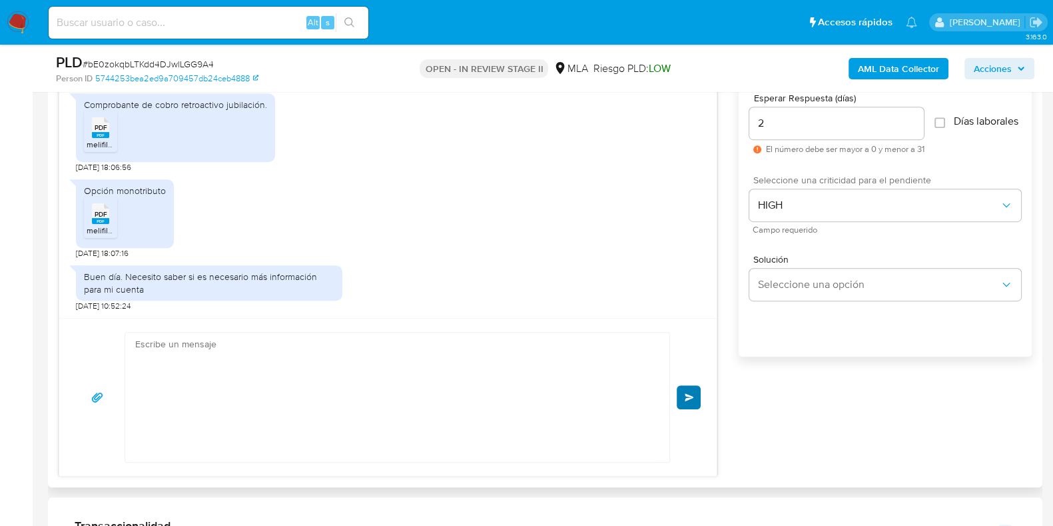
scroll to position [1224, 0]
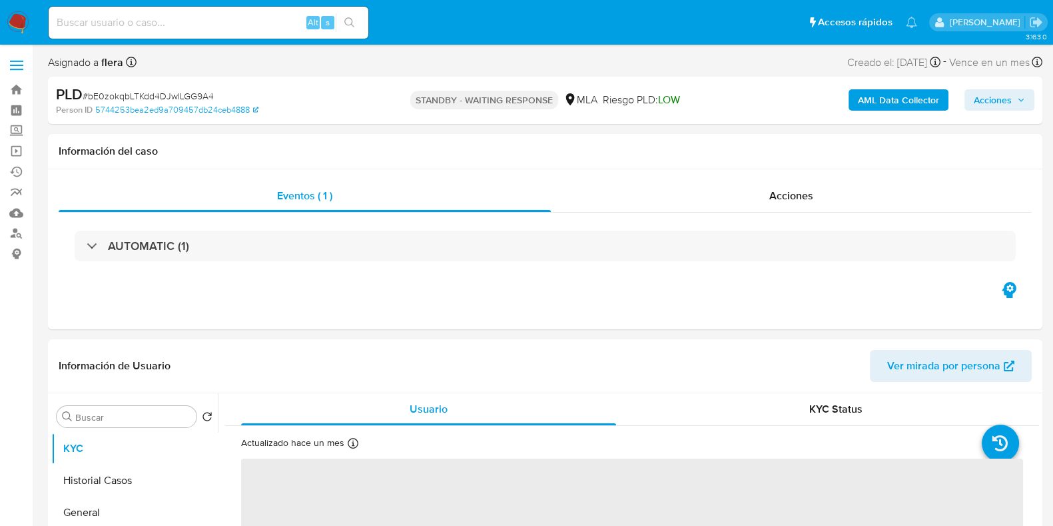
select select "10"
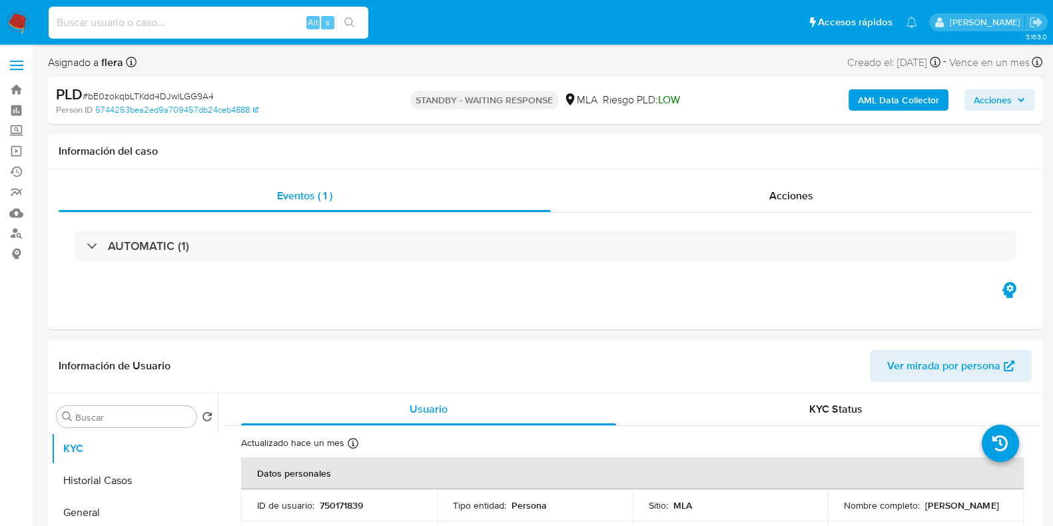
click at [173, 23] on input at bounding box center [209, 22] width 320 height 17
paste input "KWmSp23KoaH5fjNttUQN3s6f"
type input "KWmSp23KoaH5fjNttUQN3s6f"
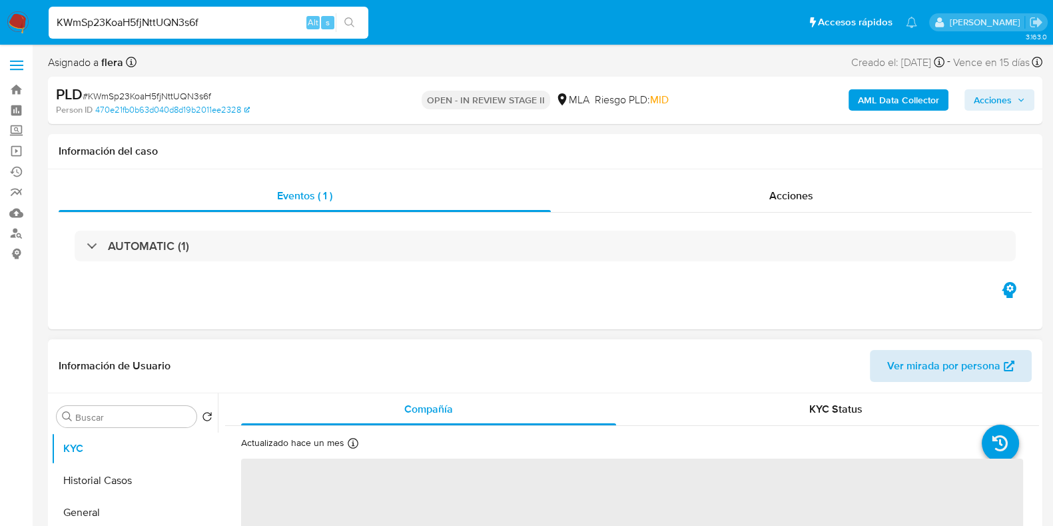
scroll to position [250, 0]
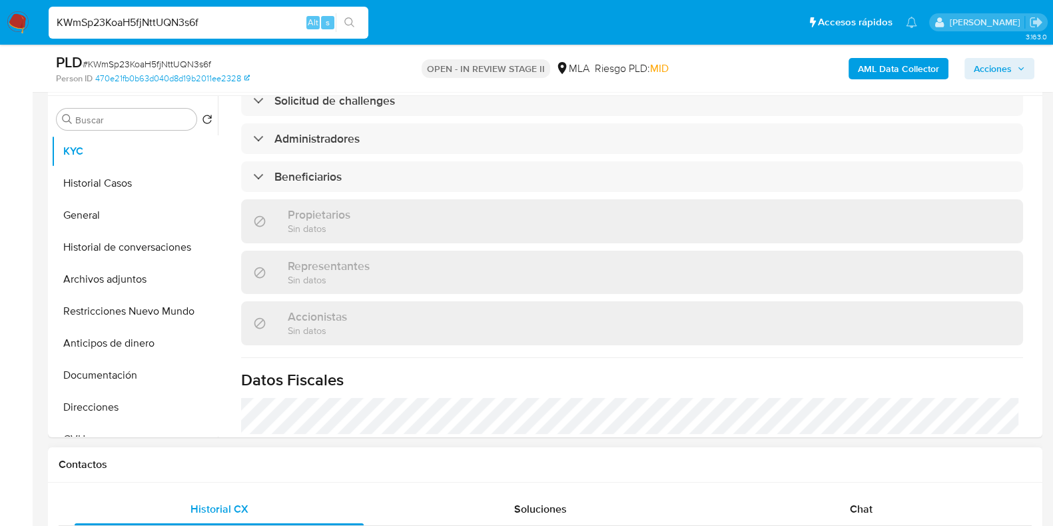
select select "10"
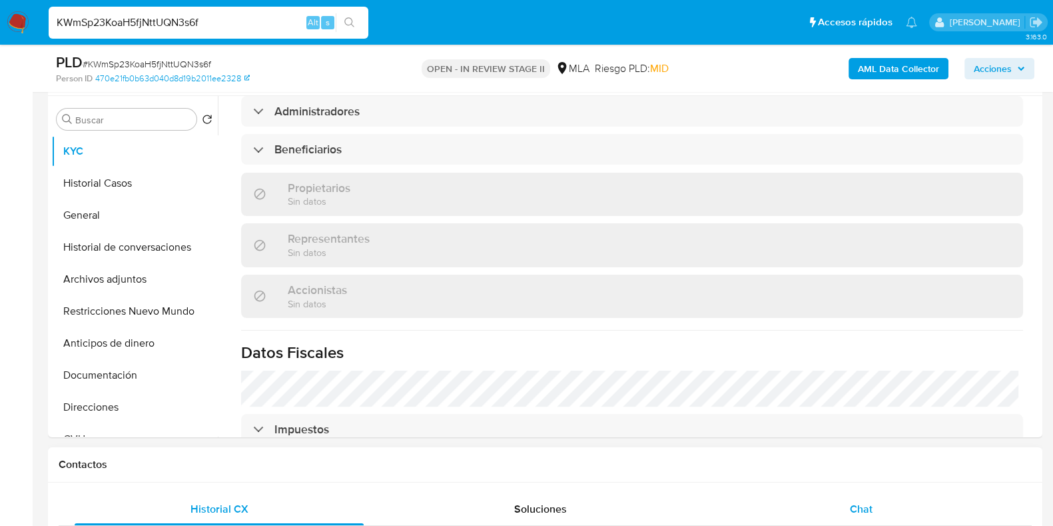
click at [840, 498] on div "Chat" at bounding box center [861, 509] width 289 height 32
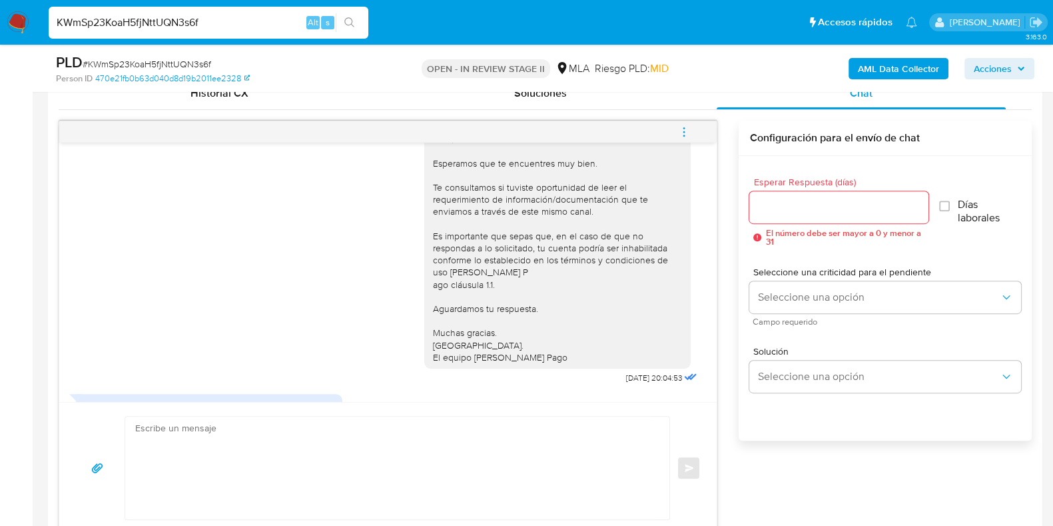
scroll to position [804, 0]
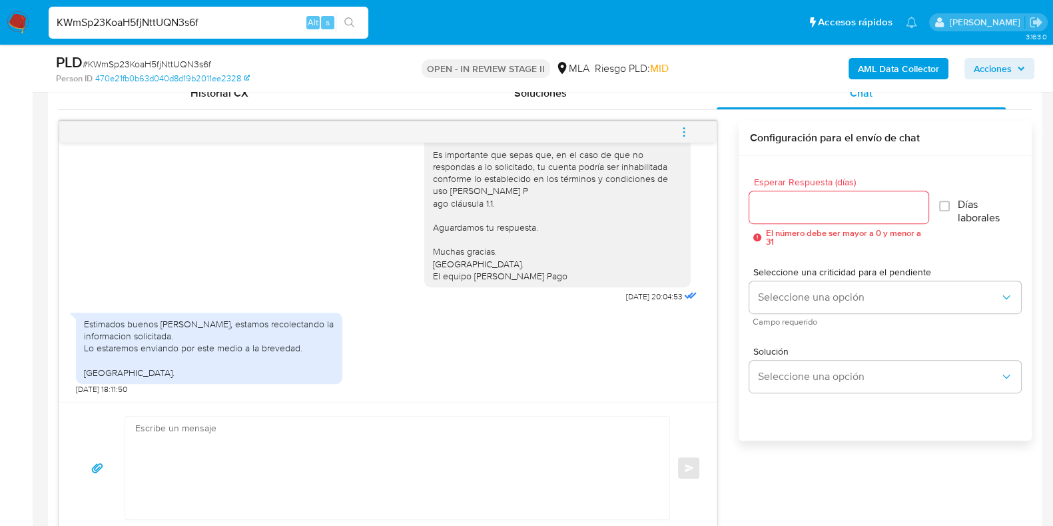
click at [246, 442] on textarea at bounding box center [394, 467] width 518 height 103
paste textarea "Hola, Esperamos que te encuentres muy bien. Te consultamos si tuviste oportunid…"
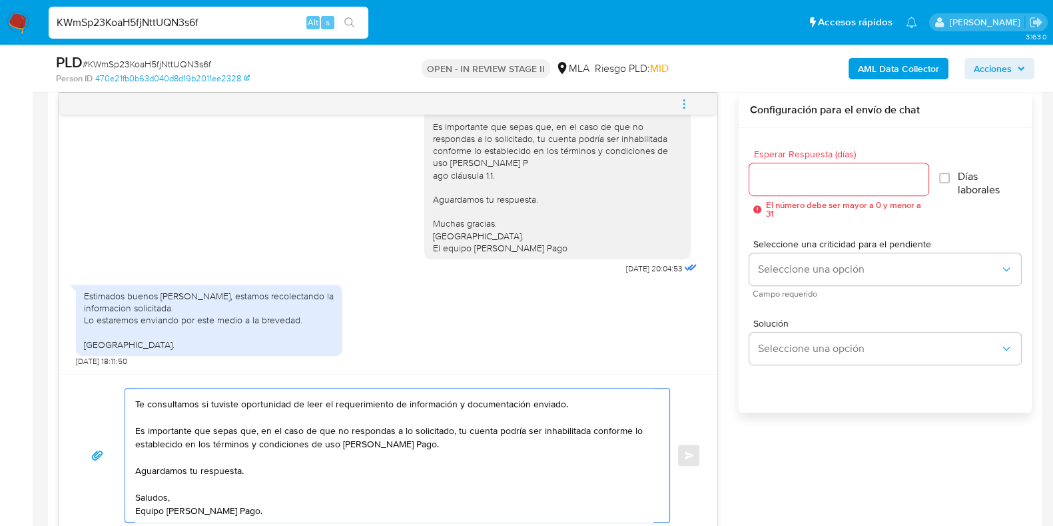
scroll to position [688, 0]
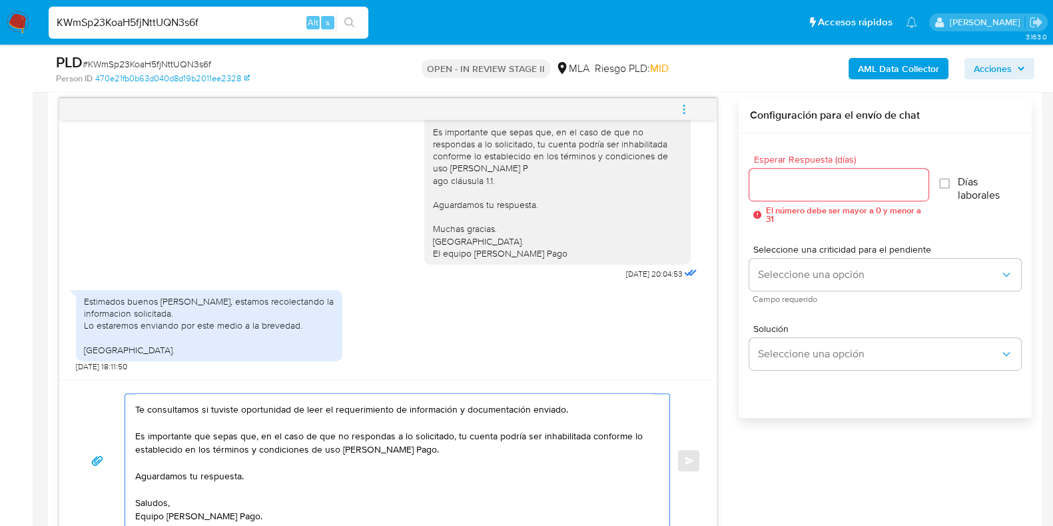
type textarea "Hola, Esperamos que te encuentres muy bien. Te consultamos si tuviste oportunid…"
click at [794, 186] on input "Esperar Respuesta (días)" at bounding box center [838, 184] width 178 height 17
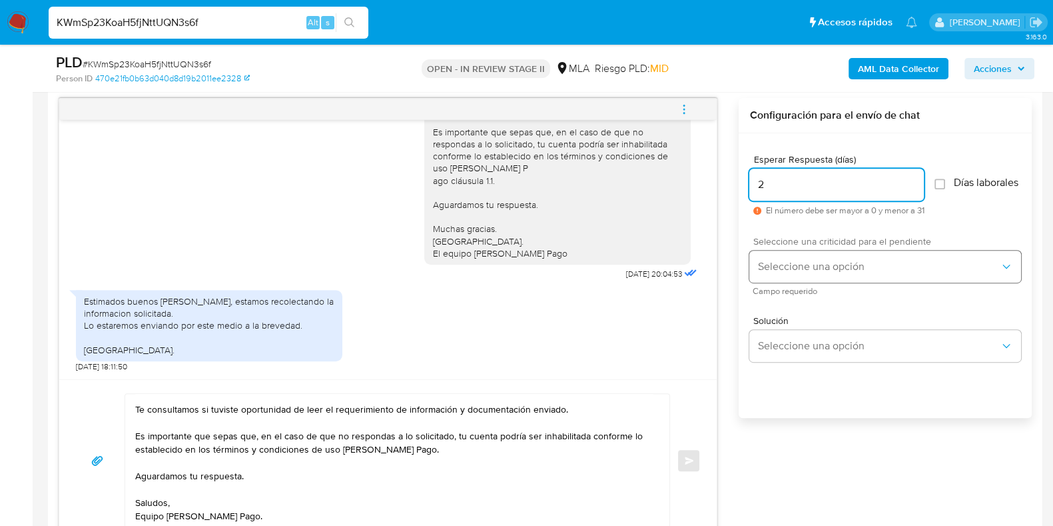
type input "2"
click at [813, 267] on span "Seleccione una opción" at bounding box center [878, 266] width 242 height 13
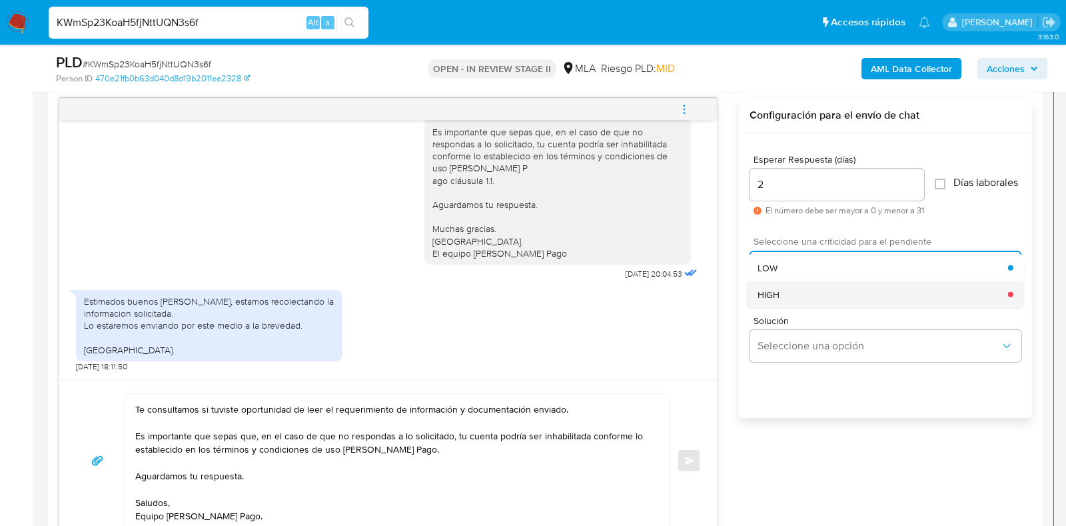
click at [811, 298] on div "HIGH" at bounding box center [882, 293] width 250 height 27
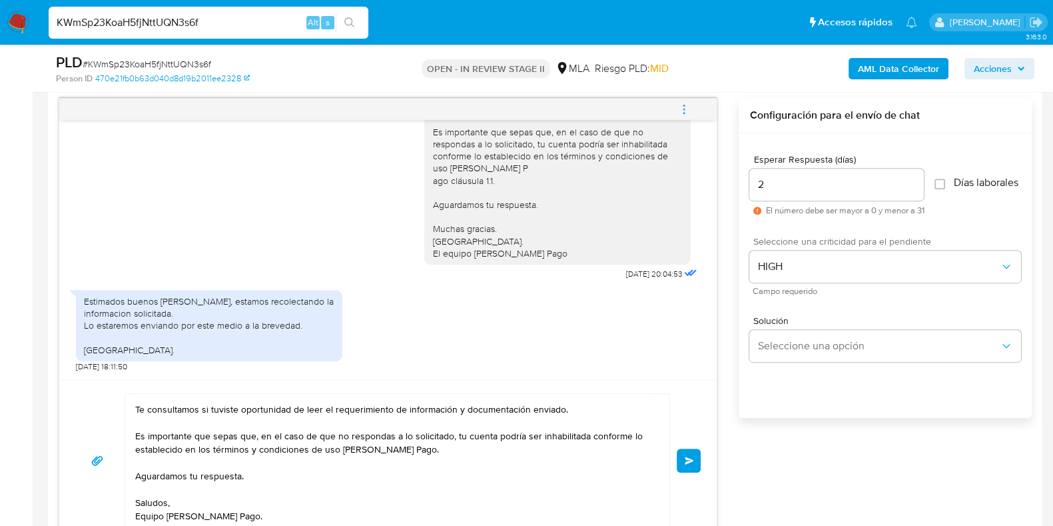
click at [689, 462] on span "Enviar" at bounding box center [689, 460] width 9 height 8
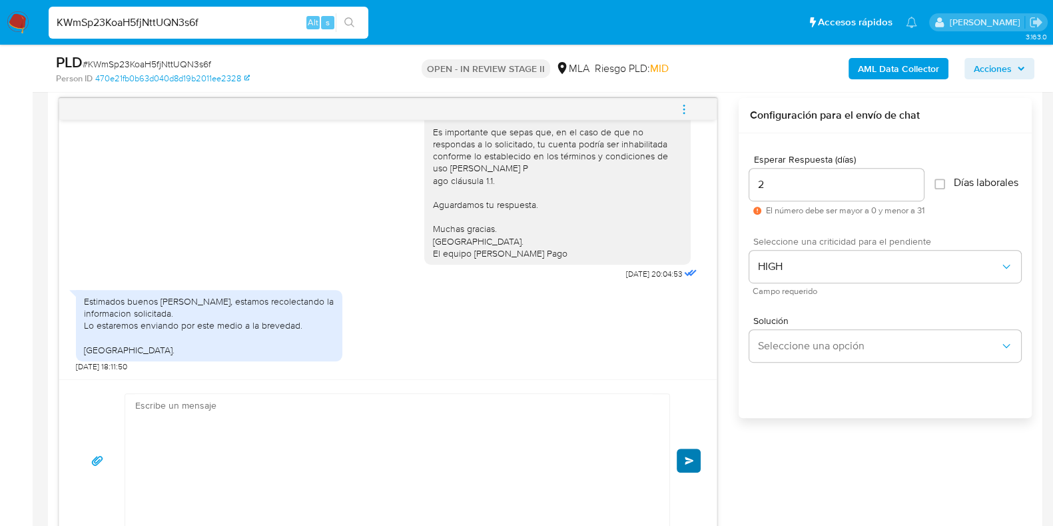
scroll to position [1036, 0]
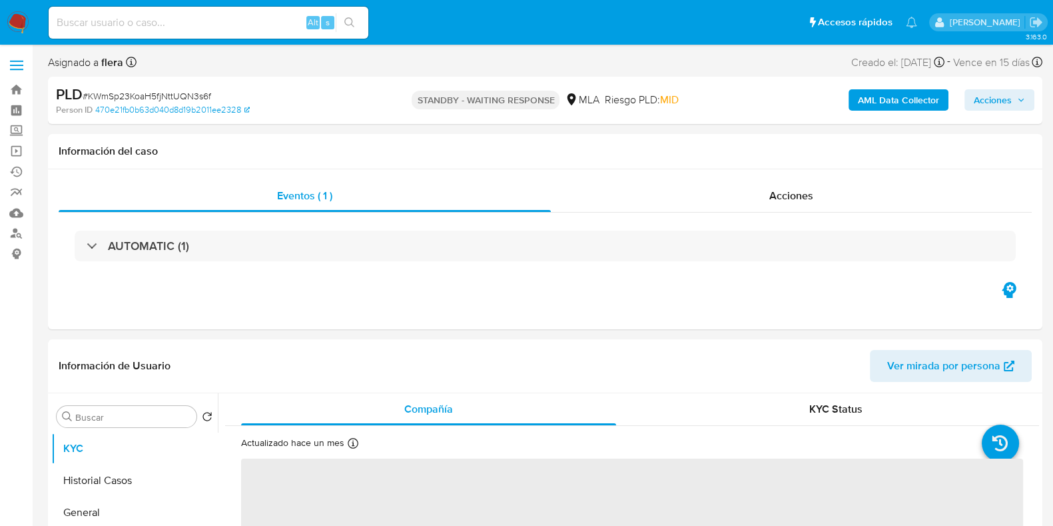
select select "10"
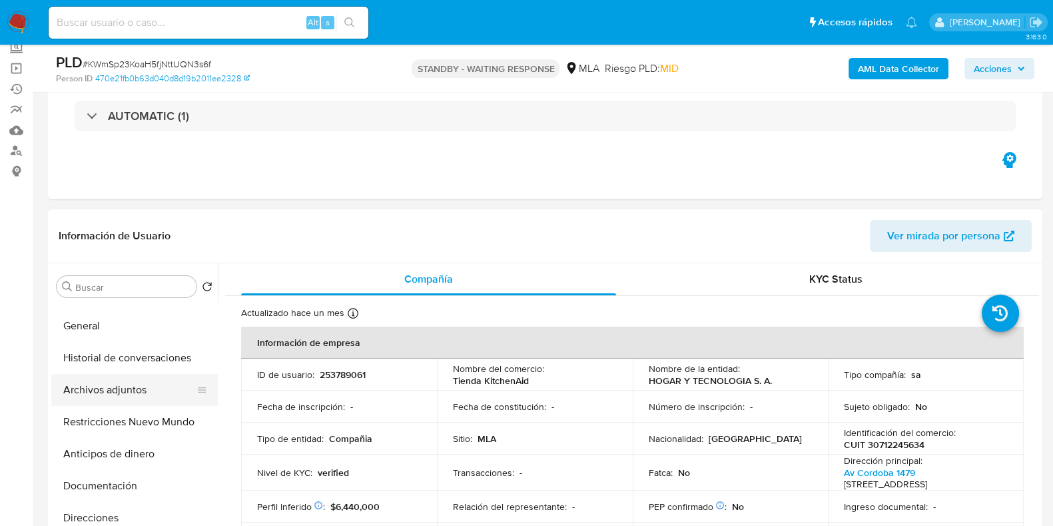
scroll to position [83, 0]
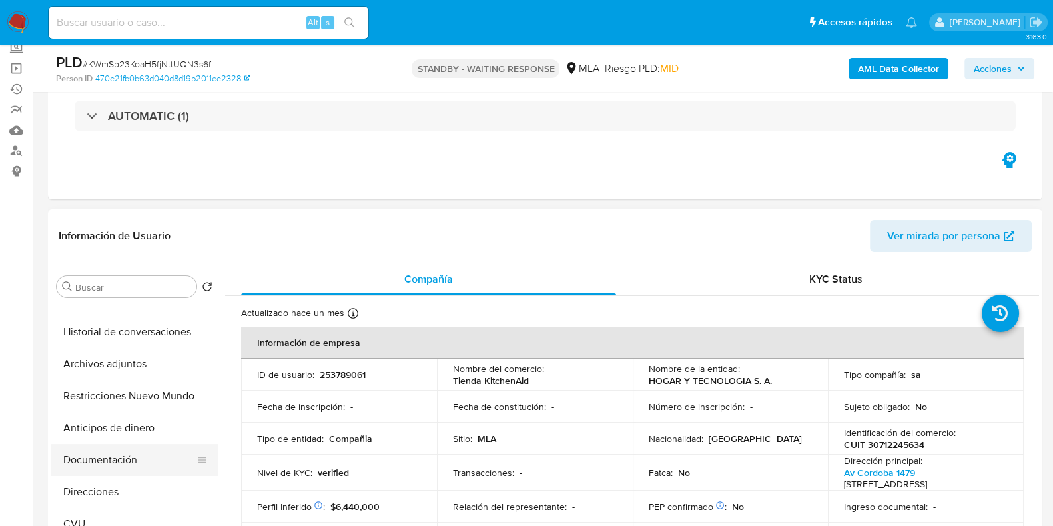
click at [103, 465] on button "Documentación" at bounding box center [129, 460] width 156 height 32
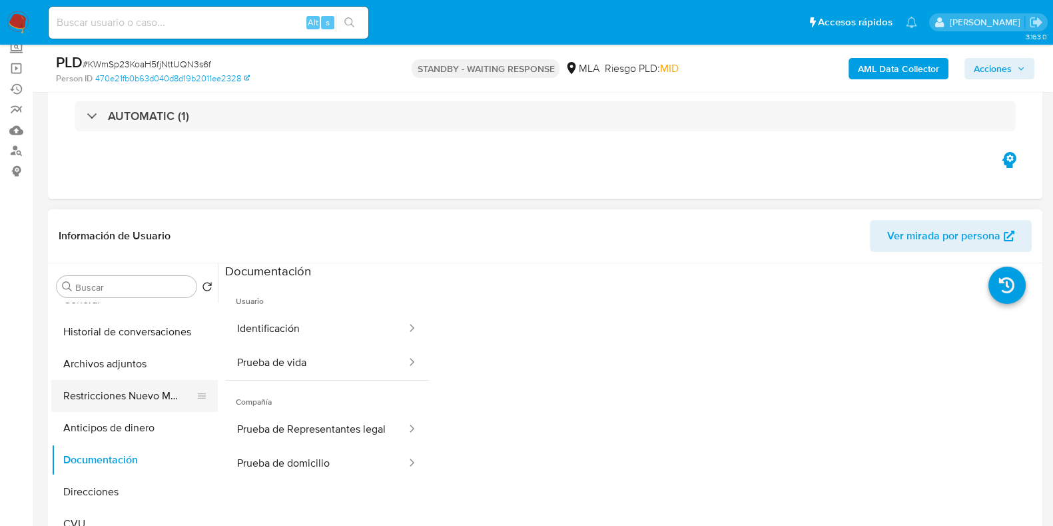
scroll to position [0, 0]
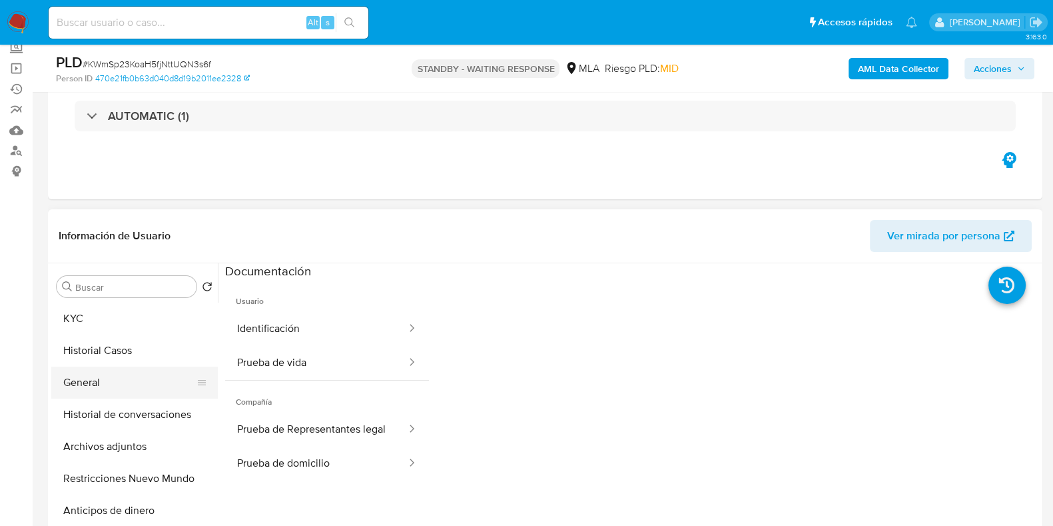
click at [135, 371] on button "General" at bounding box center [129, 382] width 156 height 32
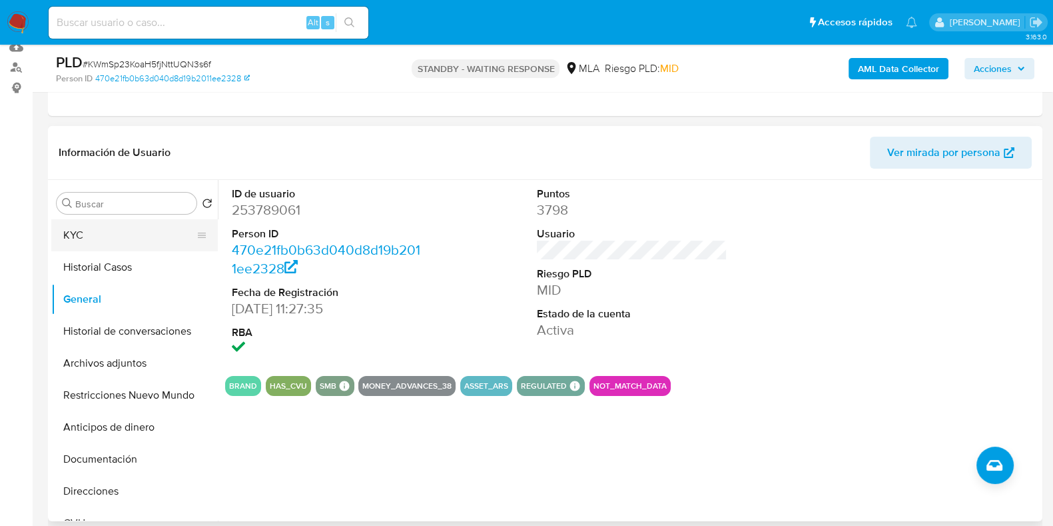
click at [122, 234] on button "KYC" at bounding box center [129, 235] width 156 height 32
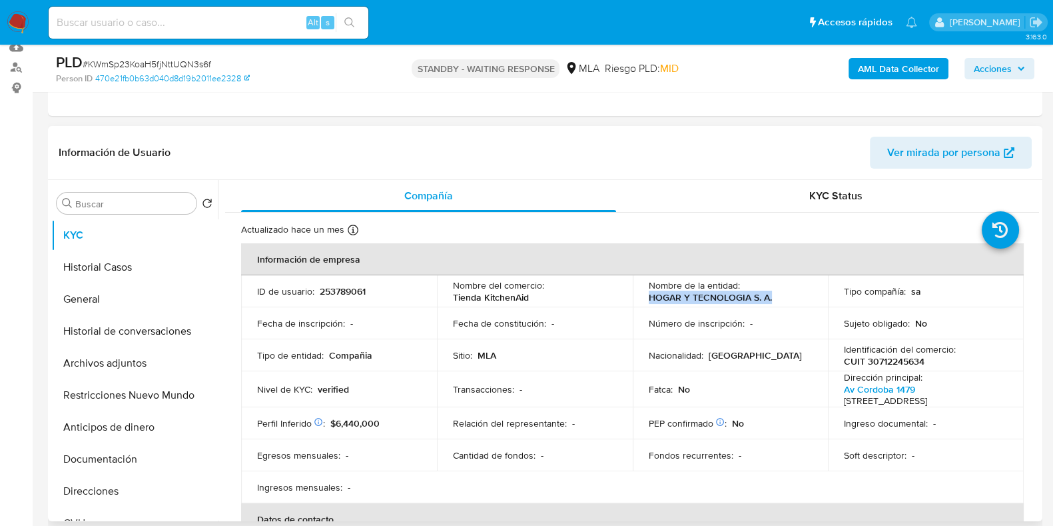
drag, startPoint x: 775, startPoint y: 298, endPoint x: 643, endPoint y: 303, distance: 131.3
click at [643, 303] on td "Nombre de la entidad : HOGAR Y TECNOLOGIA S. A." at bounding box center [731, 291] width 196 height 32
copy p "HOGAR Y TECNOLOGIA S. A."
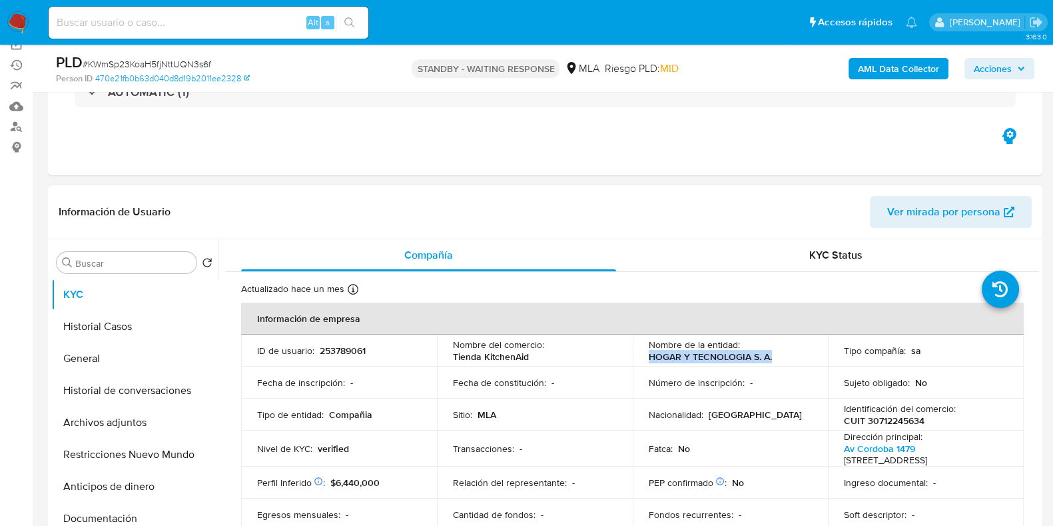
scroll to position [83, 0]
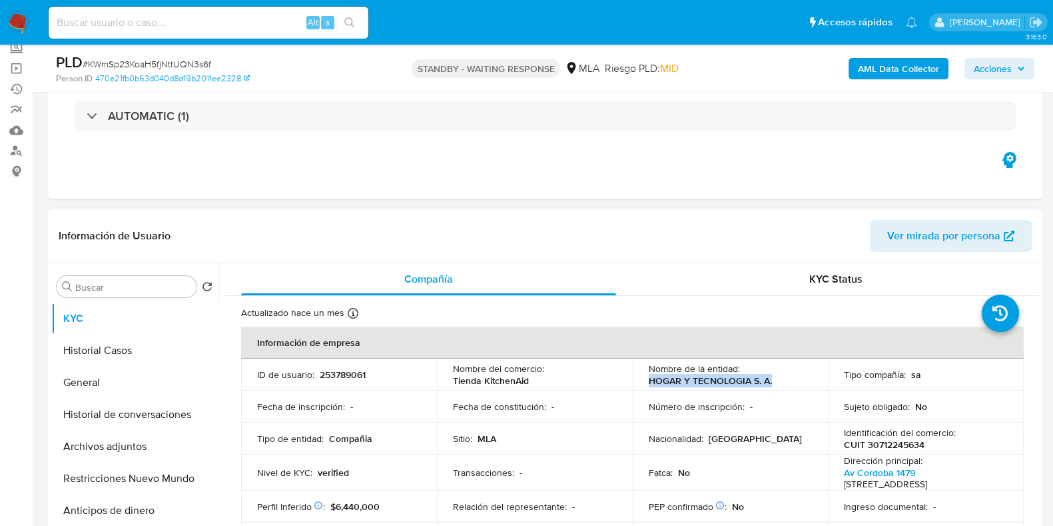
copy p "HOGAR Y TECNOLOGIA S. A."
click at [89, 340] on button "Historial Casos" at bounding box center [129, 350] width 156 height 32
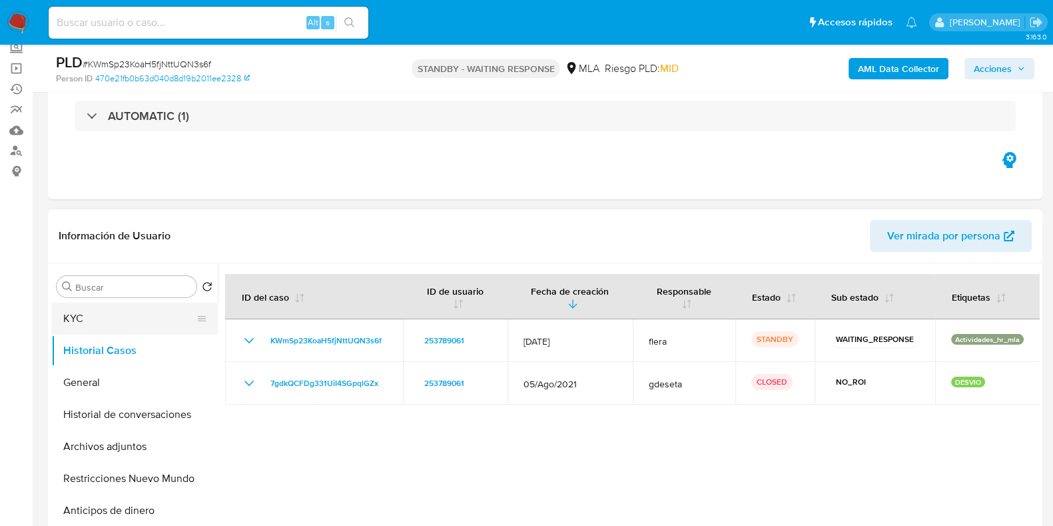
click at [65, 318] on button "KYC" at bounding box center [129, 318] width 156 height 32
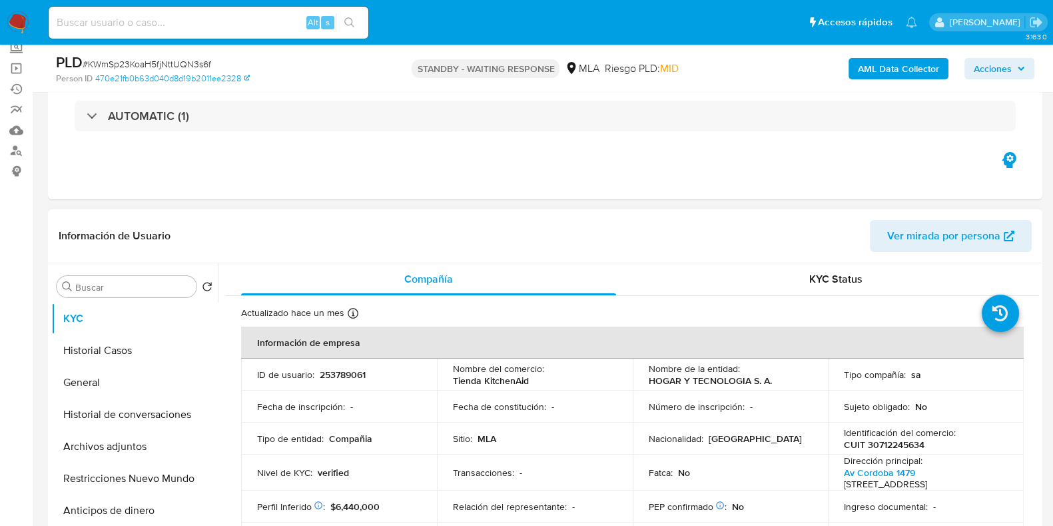
click at [348, 369] on p "253789061" at bounding box center [343, 374] width 46 height 12
copy p "253789061"
click at [890, 441] on p "CUIT 30712245634" at bounding box center [884, 444] width 81 height 12
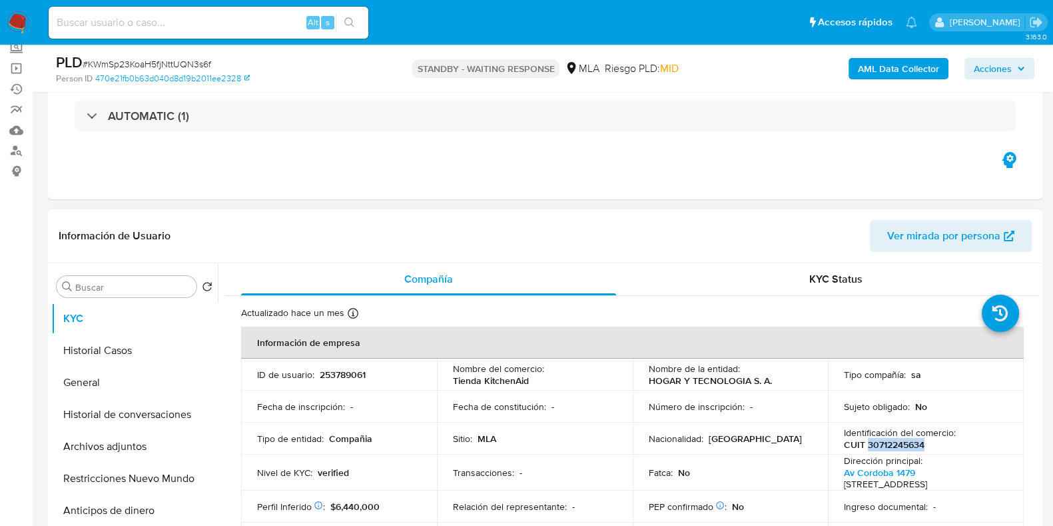
copy p "30712245634"
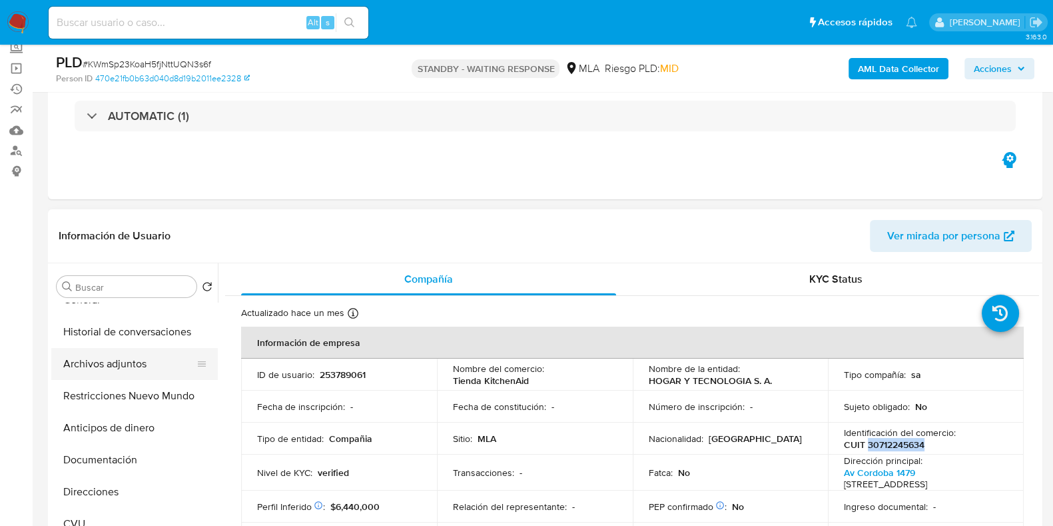
click at [111, 360] on button "Archivos adjuntos" at bounding box center [129, 364] width 156 height 32
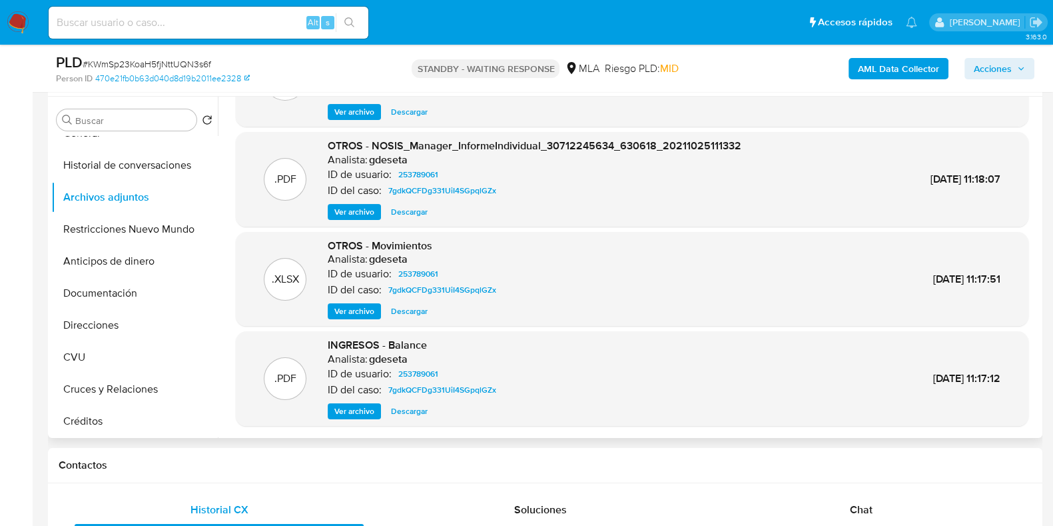
scroll to position [250, 0]
click at [403, 410] on span "Descargar" at bounding box center [409, 410] width 37 height 13
click at [159, 14] on input at bounding box center [209, 22] width 320 height 17
paste input "wveFtBNaf4MSD2oqenrAnyMj"
type input "wveFtBNaf4MSD2oqenrAnyMj"
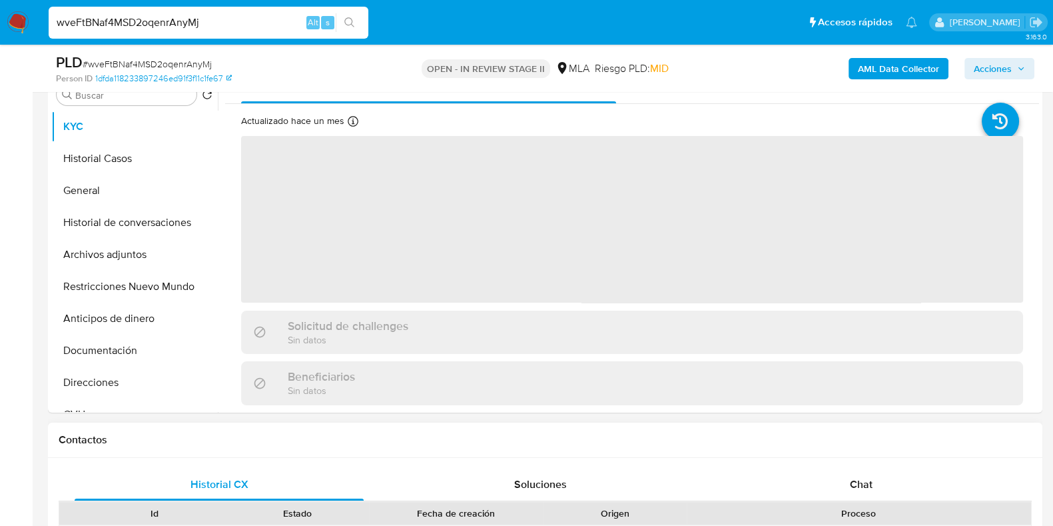
scroll to position [500, 0]
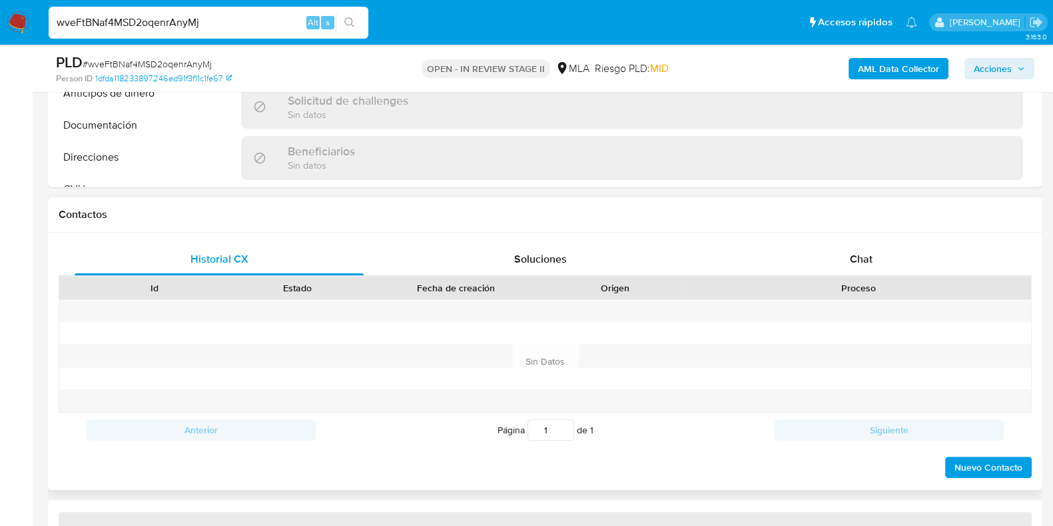
select select "10"
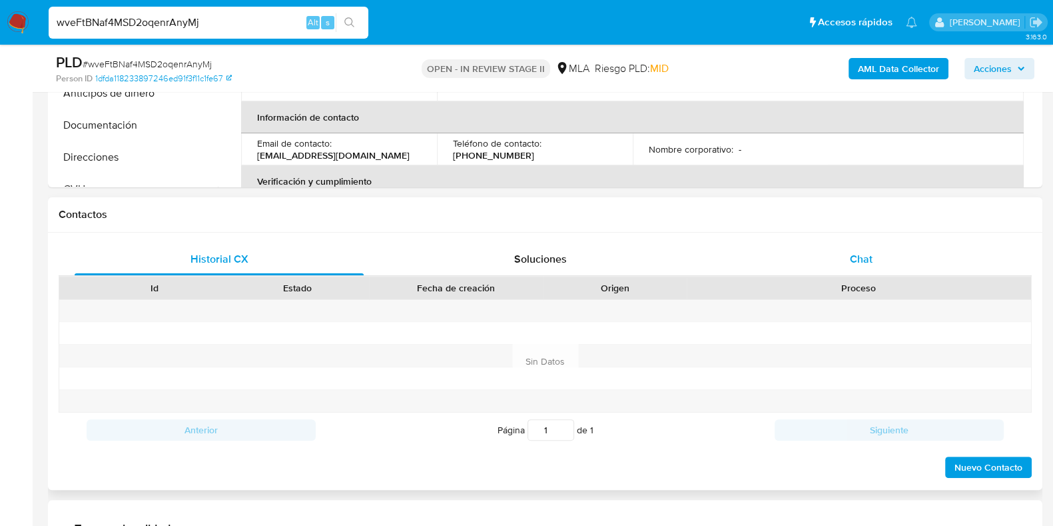
click at [854, 262] on span "Chat" at bounding box center [861, 258] width 23 height 15
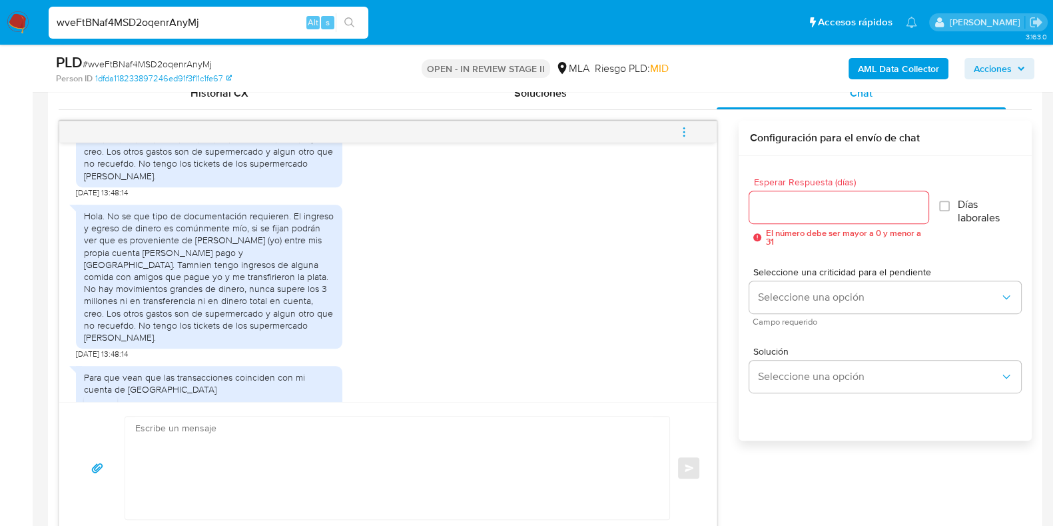
scroll to position [1482, 0]
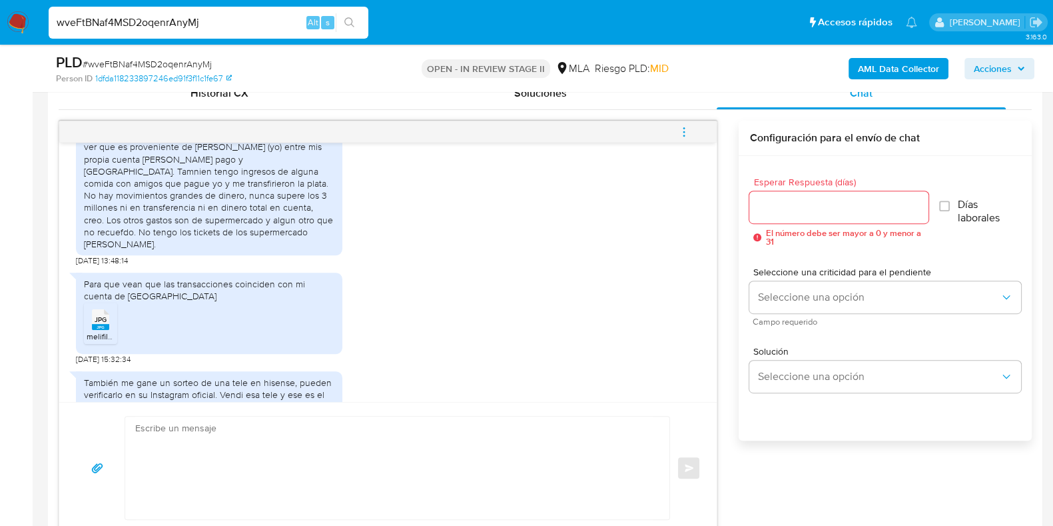
click at [109, 330] on span "melifile7373439115610169900.jpg" at bounding box center [146, 335] width 119 height 11
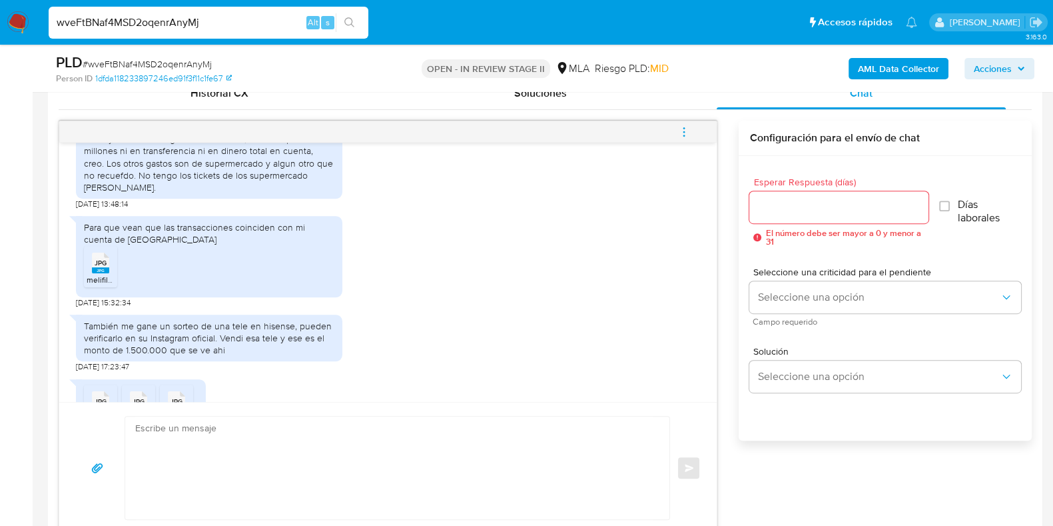
scroll to position [1565, 0]
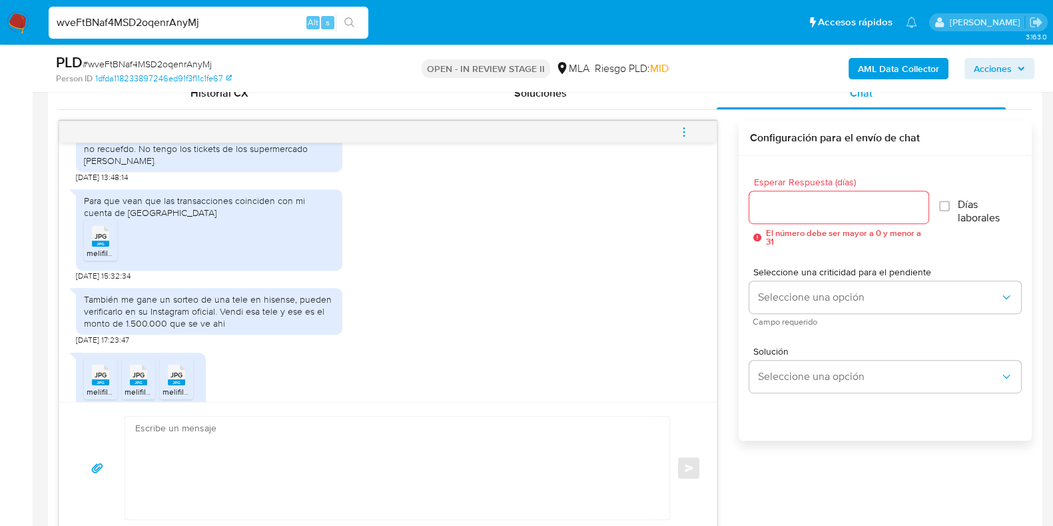
click at [484, 302] on div "También me gane un sorteo de una tele en hisense, pueden verificarlo en su Inst…" at bounding box center [388, 313] width 624 height 65
click at [97, 370] on span "JPG" at bounding box center [101, 374] width 12 height 9
drag, startPoint x: 147, startPoint y: 352, endPoint x: 163, endPoint y: 352, distance: 16.7
click at [147, 360] on div "JPG JPG" at bounding box center [139, 373] width 28 height 26
click at [184, 379] on rect at bounding box center [176, 382] width 17 height 6
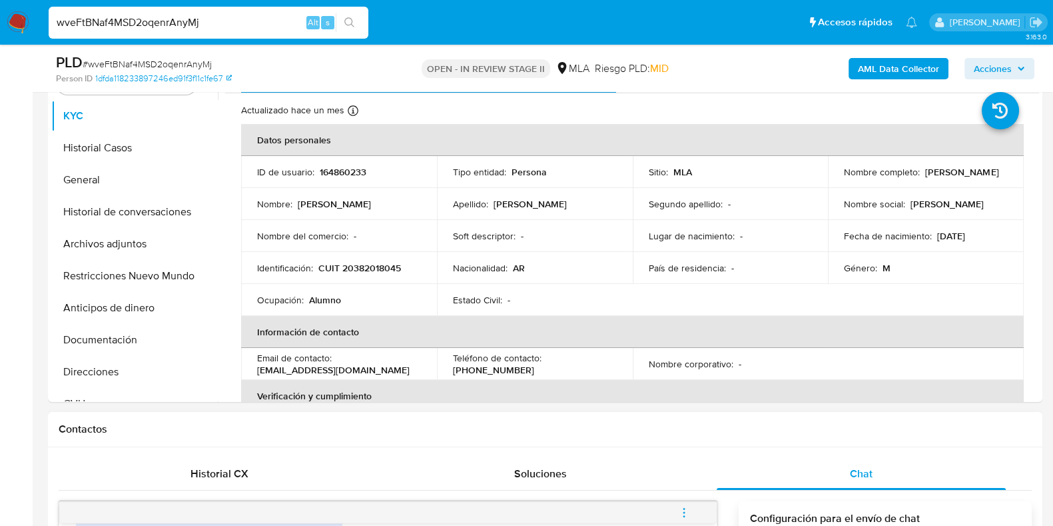
scroll to position [83, 0]
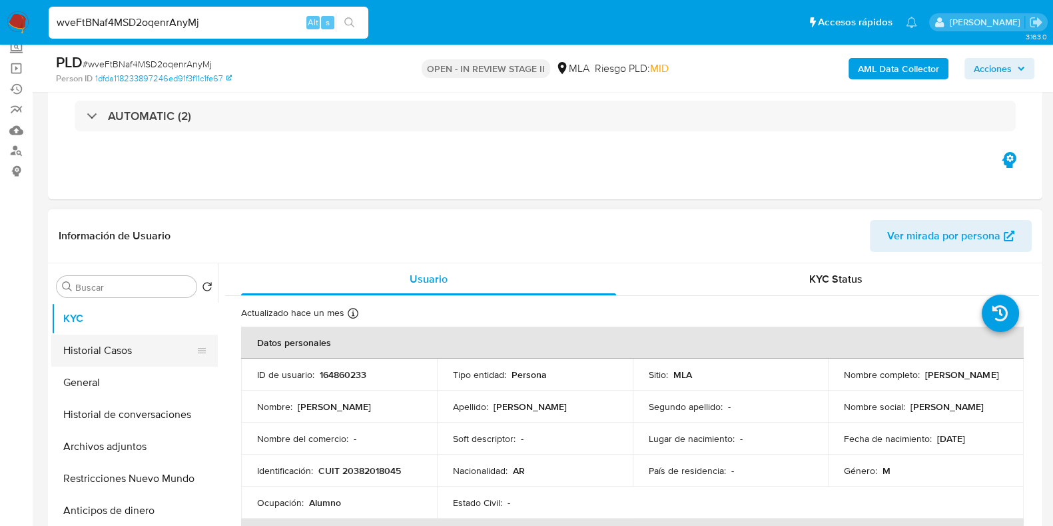
click at [94, 358] on button "Historial Casos" at bounding box center [129, 350] width 156 height 32
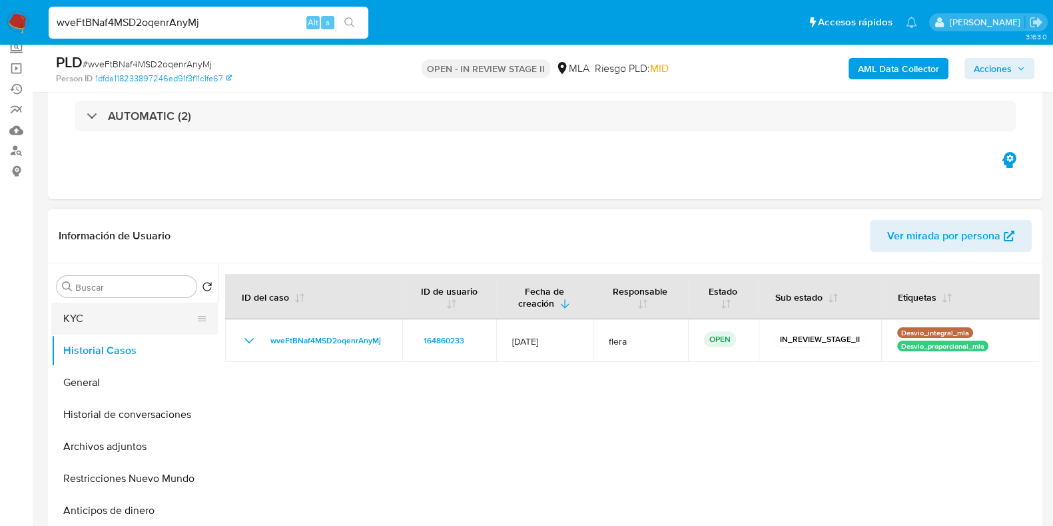
click at [92, 318] on button "KYC" at bounding box center [129, 318] width 156 height 32
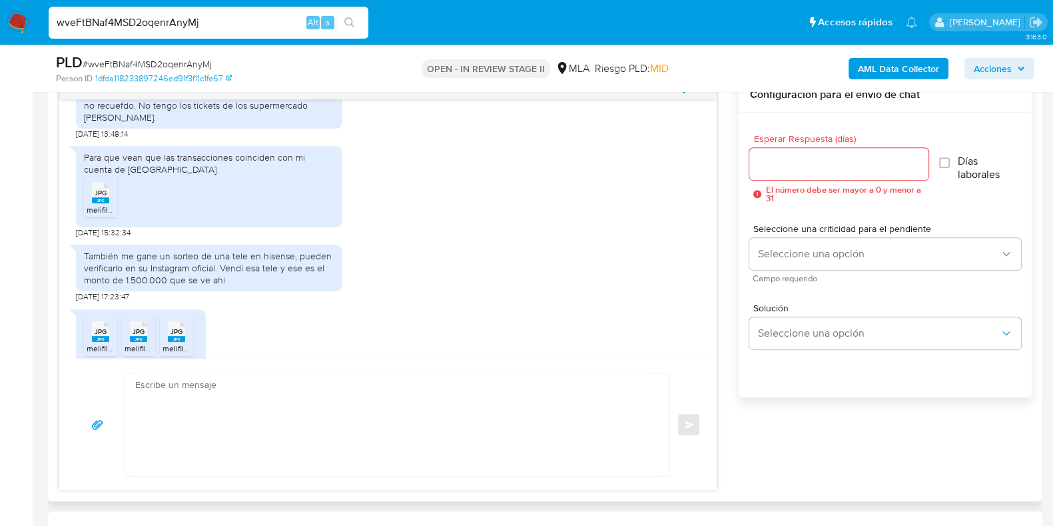
scroll to position [833, 0]
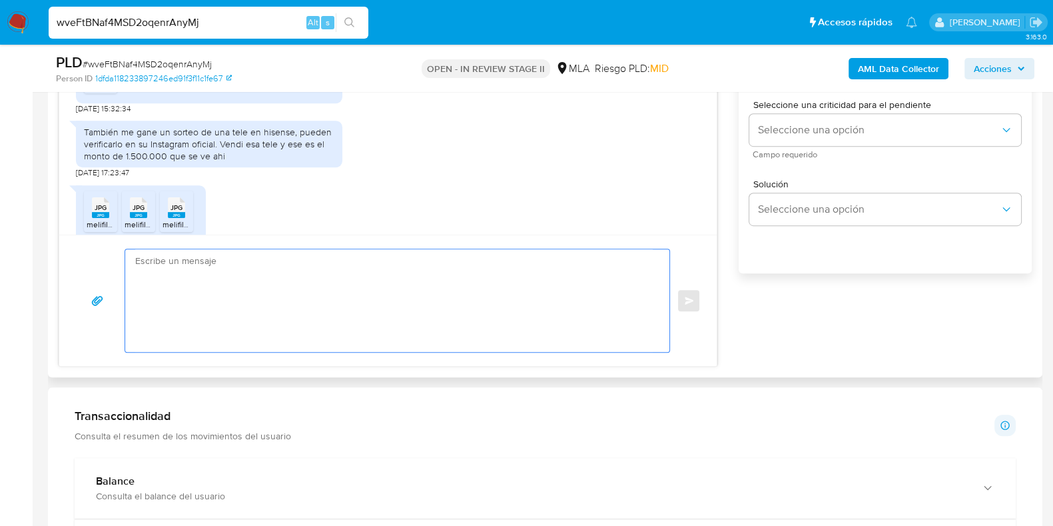
click at [332, 319] on textarea at bounding box center [394, 300] width 518 height 103
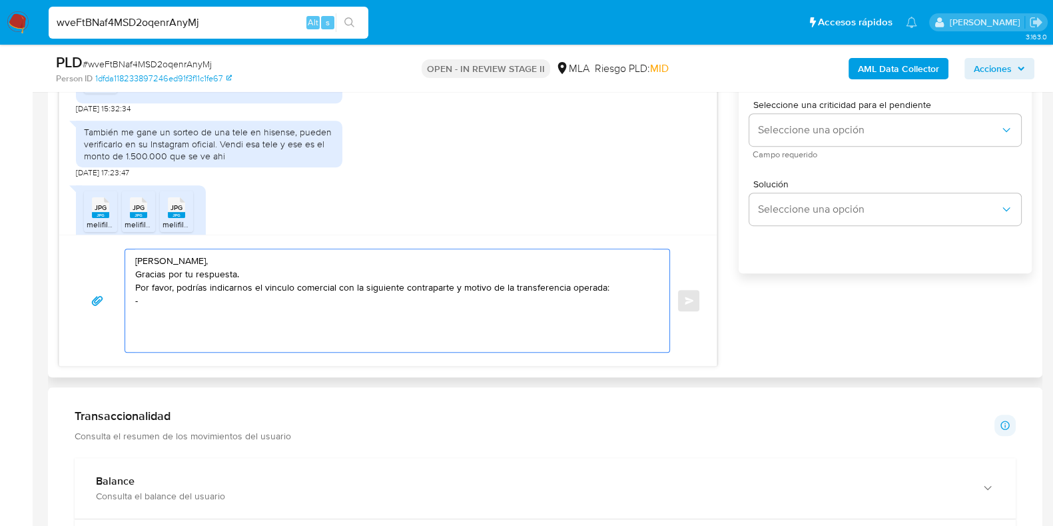
paste textarea "Recondo Juan Ignacio - 20254261271"
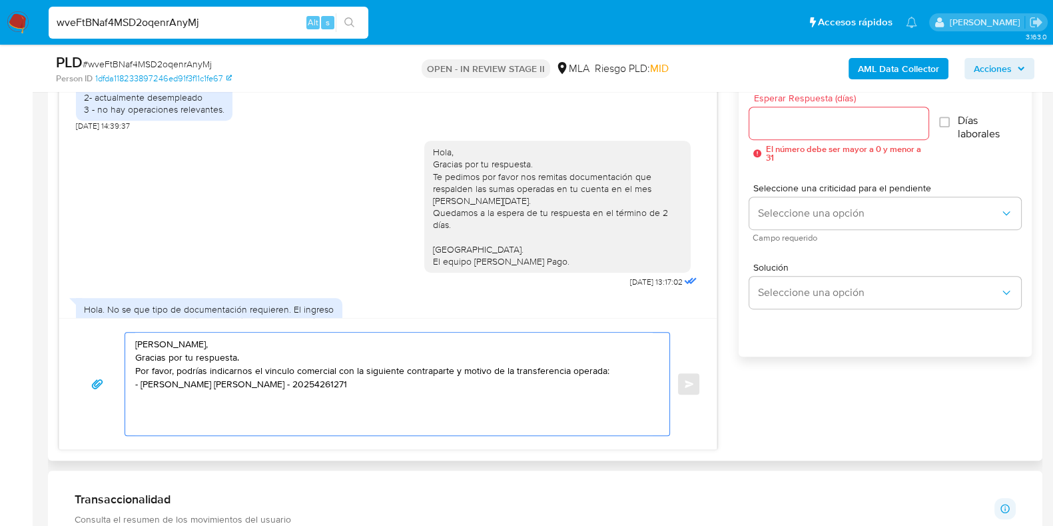
scroll to position [816, 0]
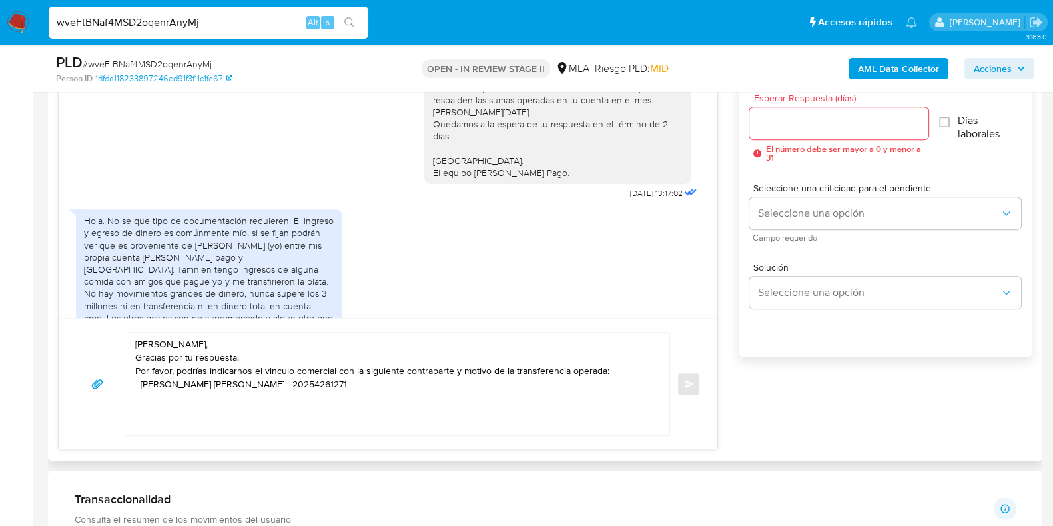
click at [432, 178] on div "Hola, Gracias por tu respuesta. Te pedimos por favor nos remitas documentación …" at bounding box center [557, 117] width 250 height 121
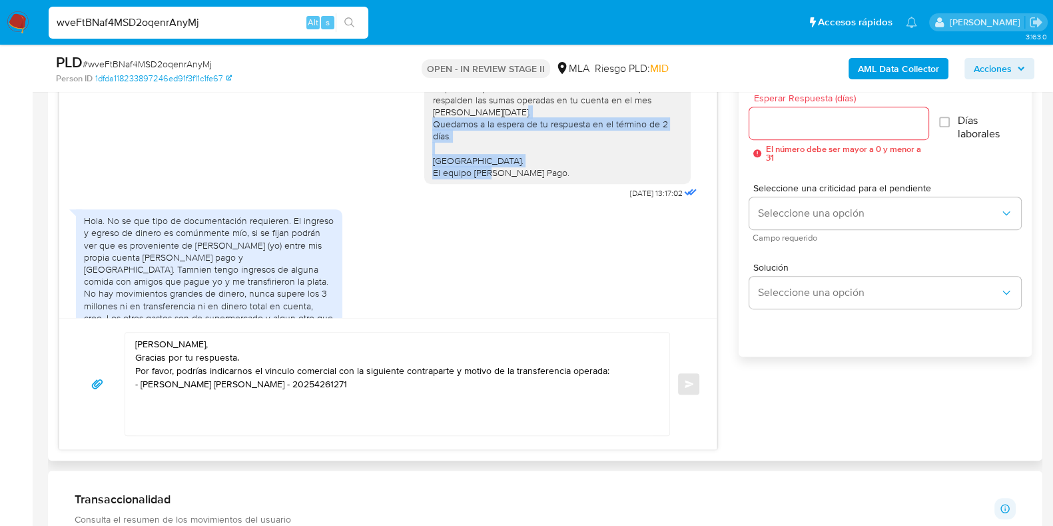
drag, startPoint x: 422, startPoint y: 148, endPoint x: 537, endPoint y: 199, distance: 126.1
click at [537, 178] on div "Hola, Gracias por tu respuesta. Te pedimos por favor nos remitas documentación …" at bounding box center [557, 117] width 250 height 121
copy div "Quedamos a la espera de tu respuesta en el término de 2 días. Saludos. El equip…"
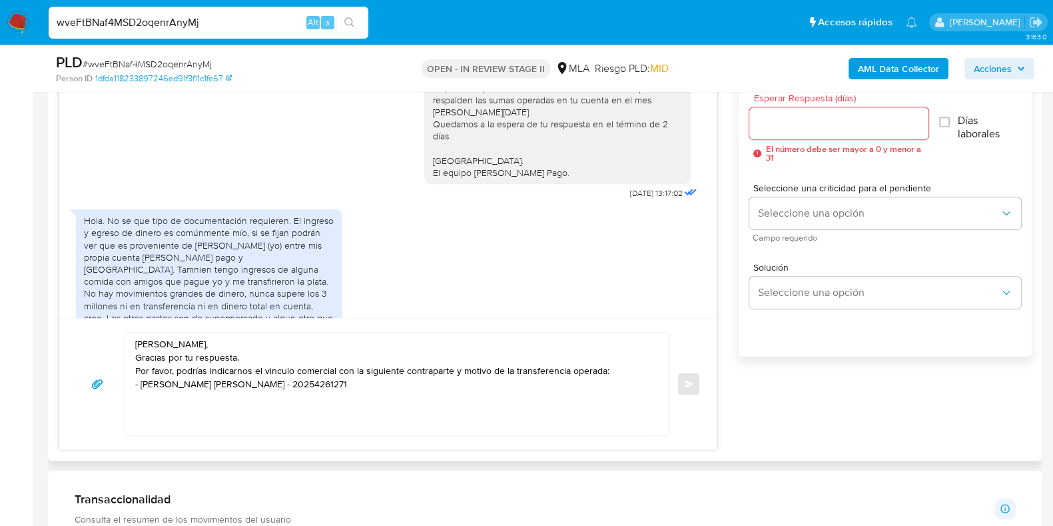
click at [144, 408] on textarea "Hola Facundo, Gracias por tu respuesta. Por favor, podrías indicarnos el vincul…" at bounding box center [394, 383] width 518 height 103
paste textarea "Quedamos a la espera de tu respuesta en el término de 2 días. Saludos. El equip…"
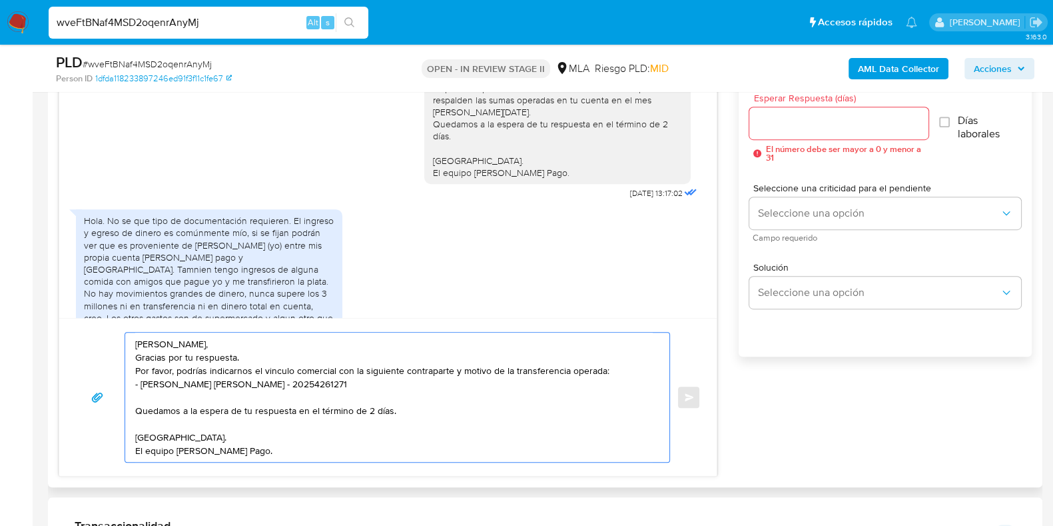
drag, startPoint x: 396, startPoint y: 408, endPoint x: 294, endPoint y: 411, distance: 101.9
click at [294, 411] on textarea "Hola Facundo, Gracias por tu respuesta. Por favor, podrías indicarnos el vincul…" at bounding box center [394, 396] width 518 height 129
click at [238, 388] on textarea "Hola Facundo, Gracias por tu respuesta. Por favor, podrías indicarnos el vincul…" at bounding box center [394, 396] width 518 height 129
type textarea "Hola Facundo, Gracias por tu respuesta. Por favor, podrías indicarnos el vincul…"
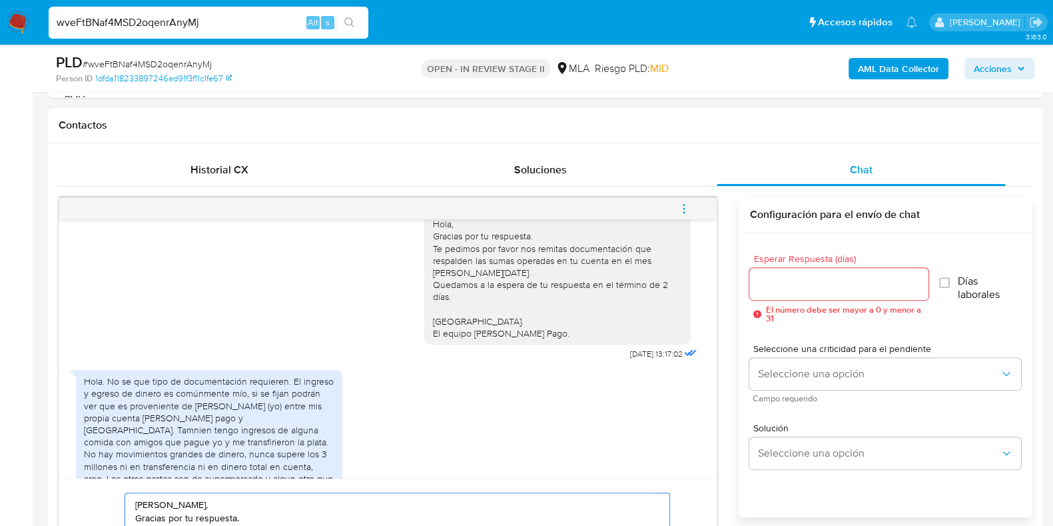
scroll to position [582, 0]
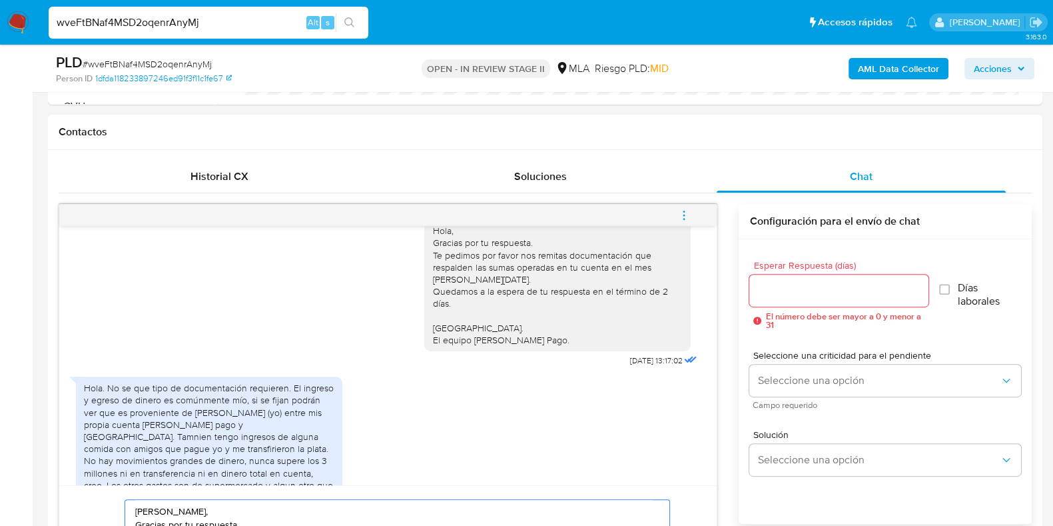
click at [790, 288] on input "Esperar Respuesta (días)" at bounding box center [838, 290] width 178 height 17
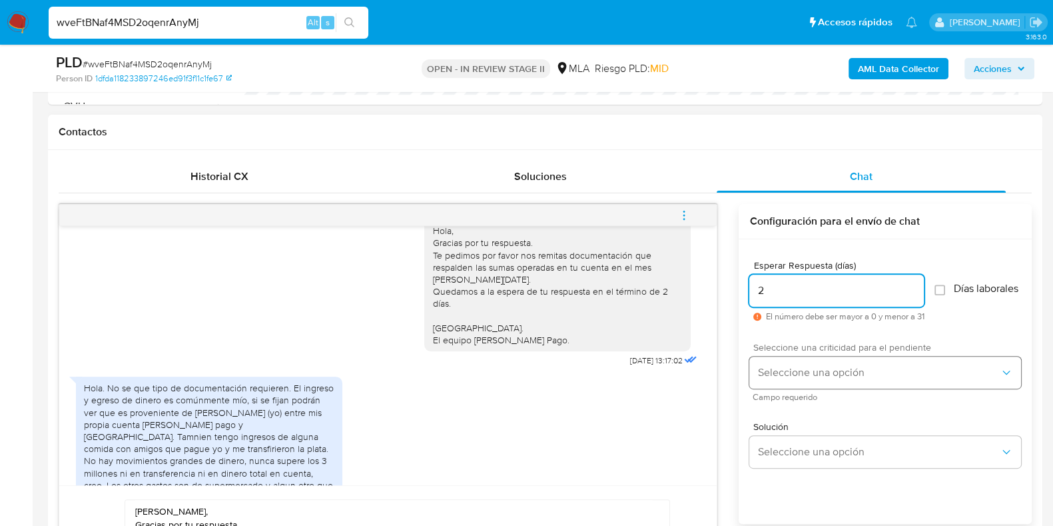
type input "2"
click at [817, 379] on span "Seleccione una opción" at bounding box center [878, 372] width 242 height 13
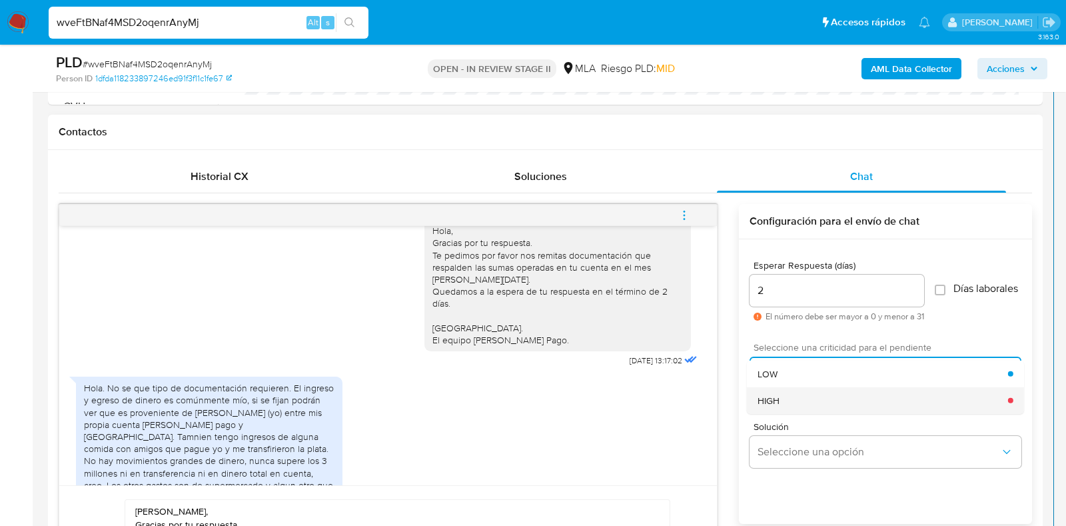
click at [803, 413] on div "HIGH" at bounding box center [882, 399] width 250 height 27
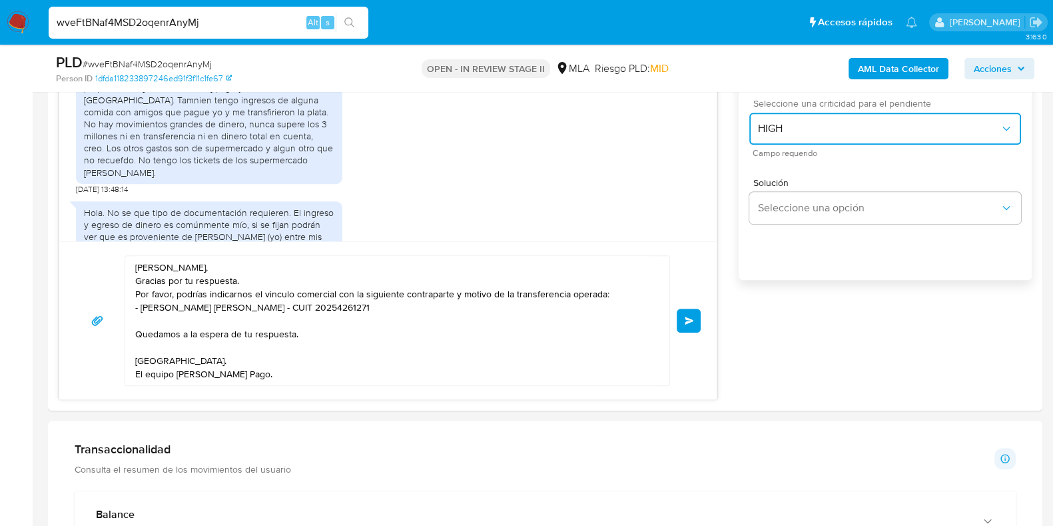
scroll to position [833, 0]
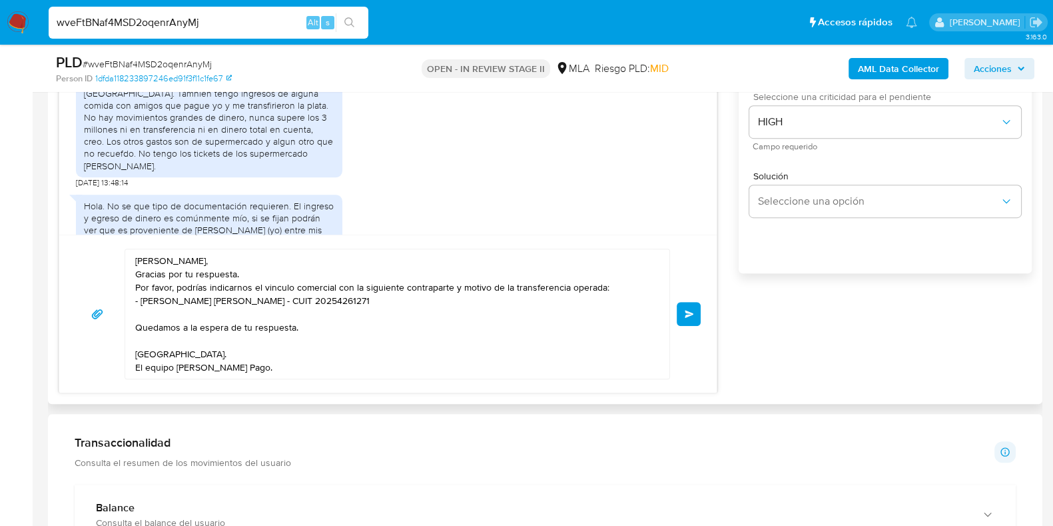
click at [685, 316] on span "Enviar" at bounding box center [689, 314] width 9 height 8
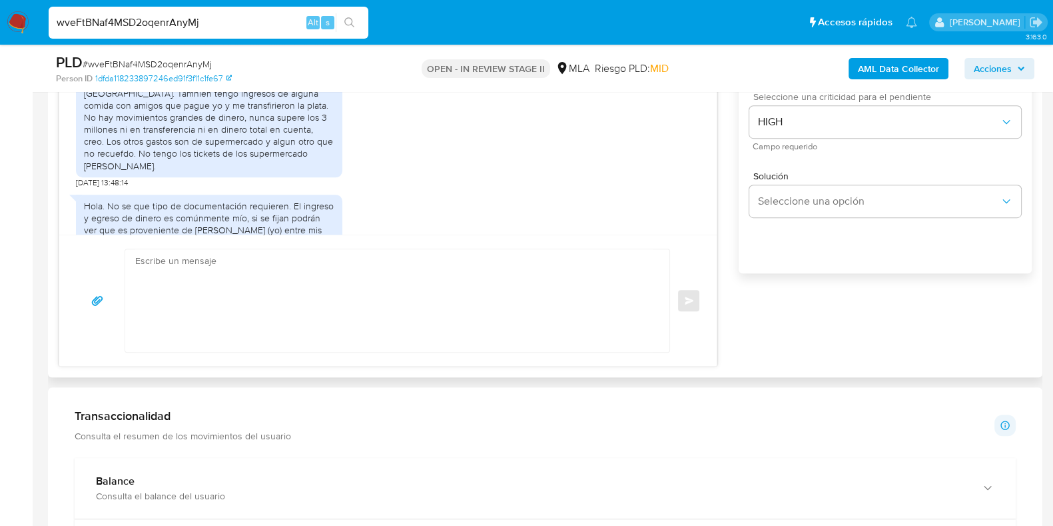
scroll to position [1724, 0]
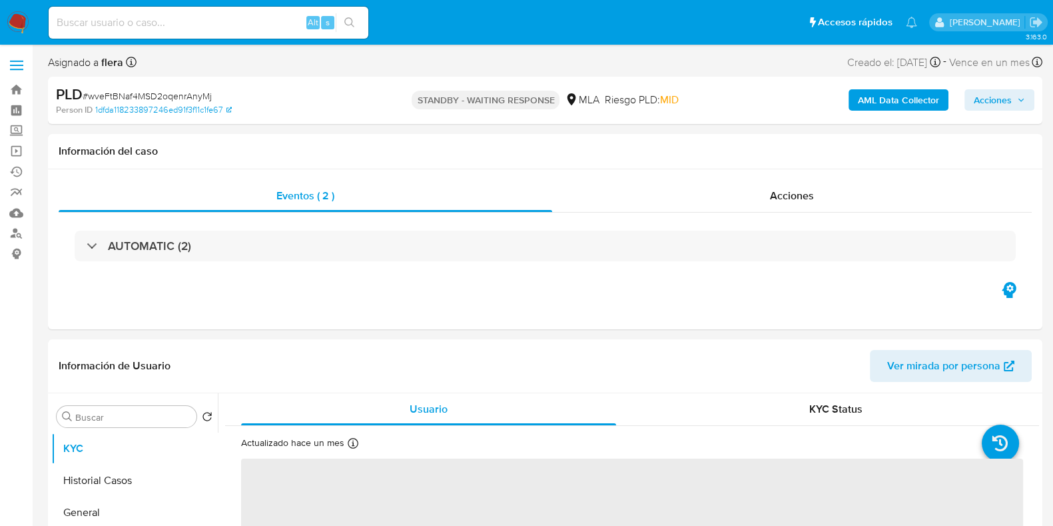
select select "10"
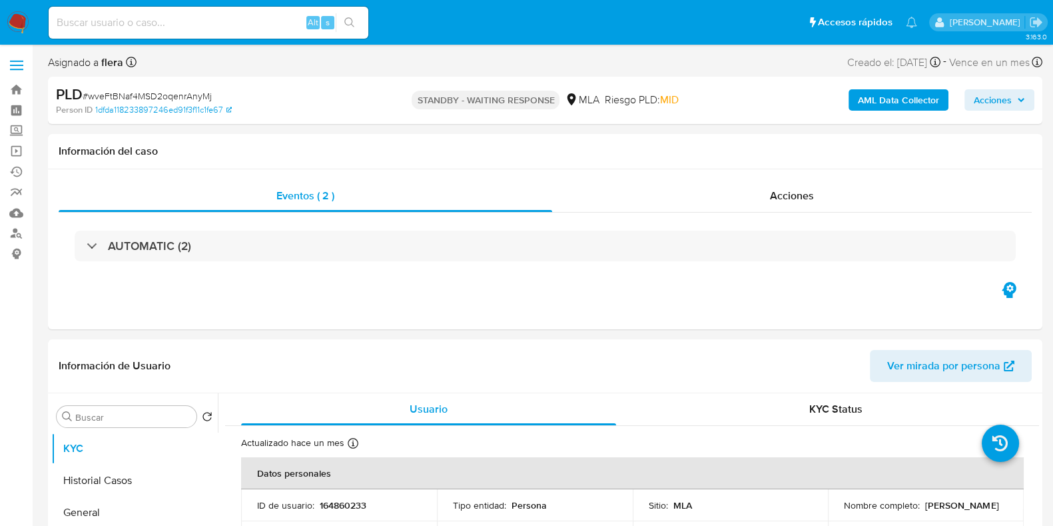
click at [177, 28] on input at bounding box center [209, 22] width 320 height 17
paste input "bZOCEv9BjzqN7DpwSbLkt6bi"
type input "bZOCEv9BjzqN7DpwSbLkt6bi"
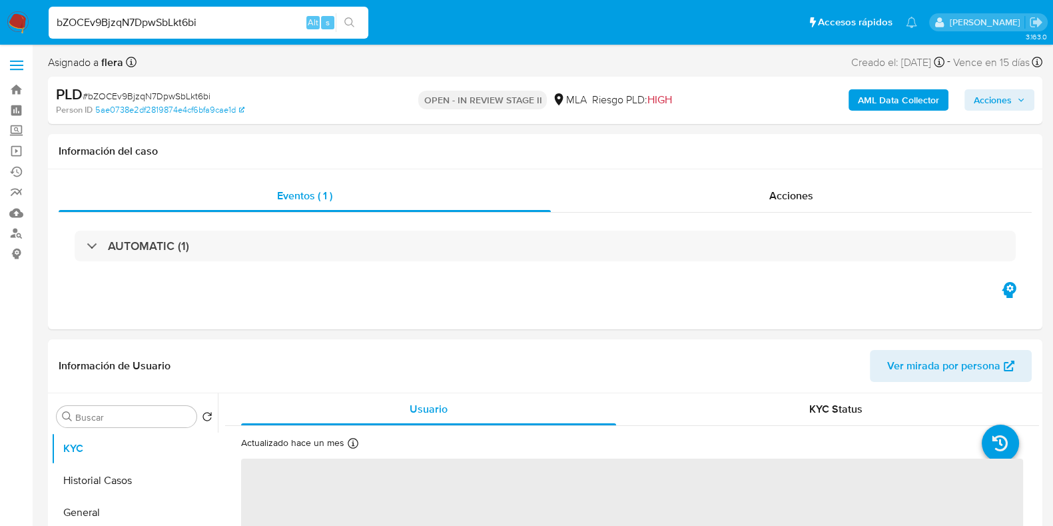
select select "10"
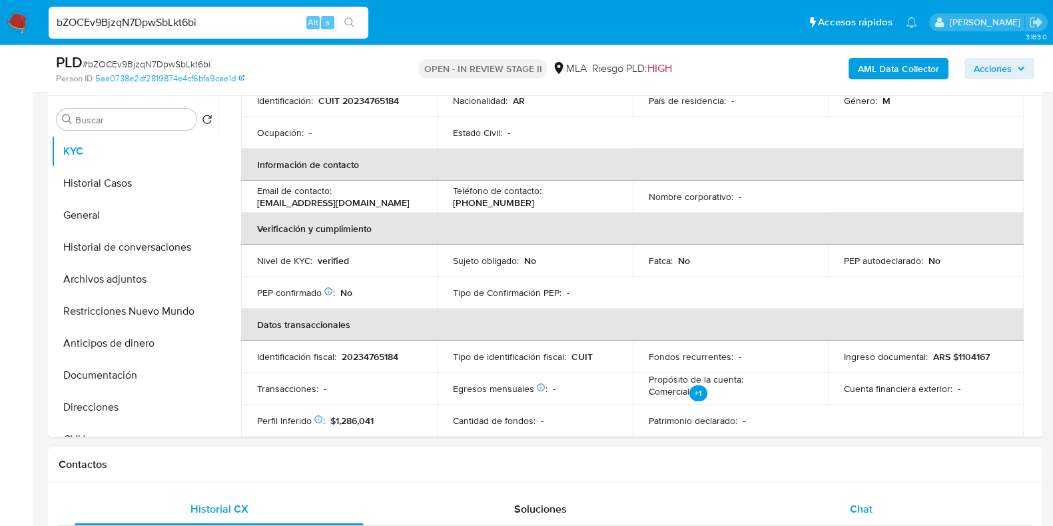
scroll to position [332, 0]
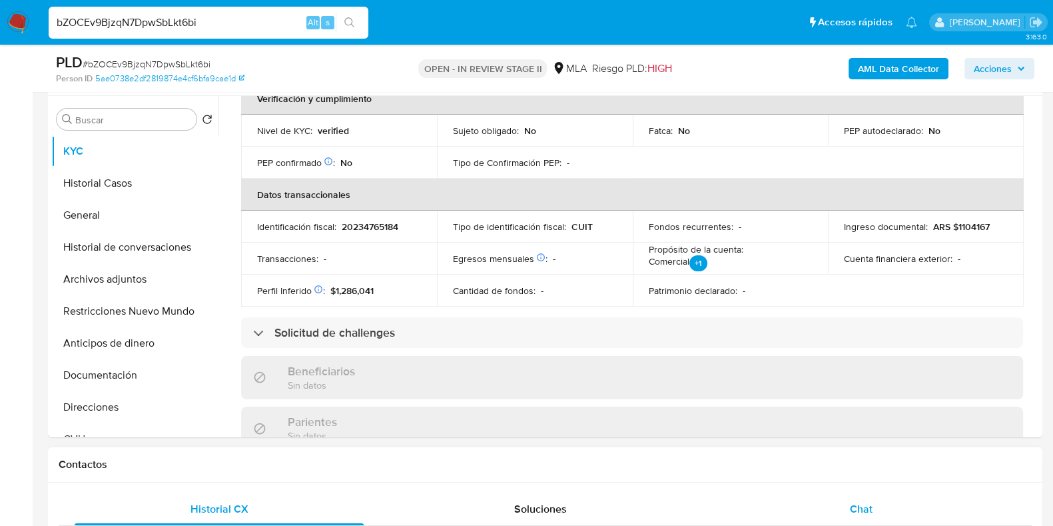
click at [865, 502] on span "Chat" at bounding box center [861, 508] width 23 height 15
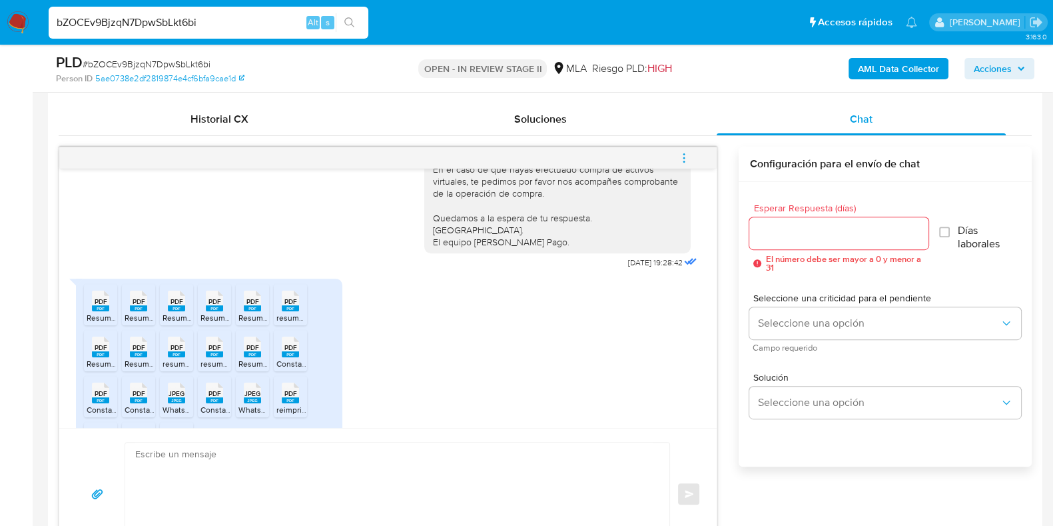
scroll to position [665, 0]
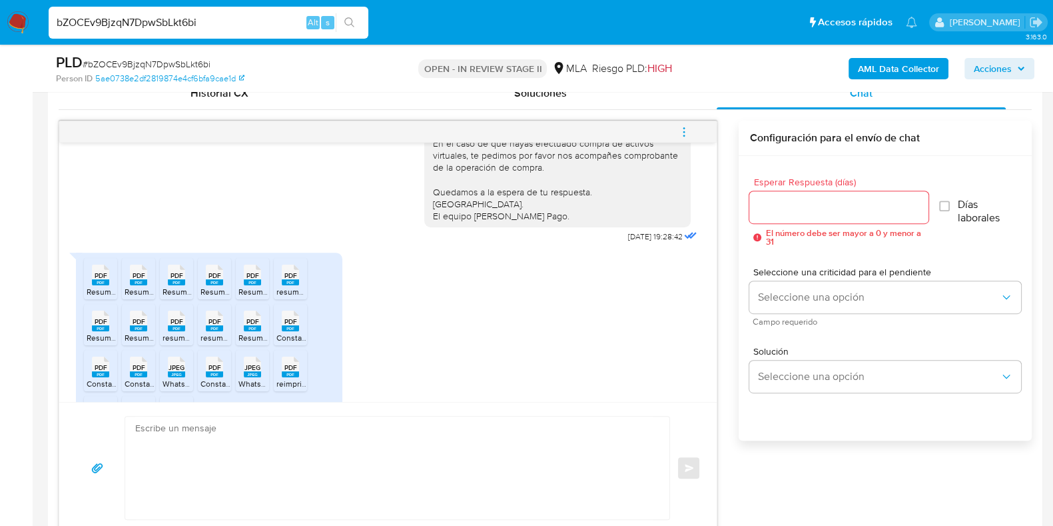
click at [101, 285] on rect at bounding box center [100, 282] width 17 height 6
click at [135, 280] on span "PDF" at bounding box center [139, 275] width 13 height 9
click at [176, 285] on rect at bounding box center [176, 282] width 17 height 6
click at [210, 280] on span "PDF" at bounding box center [214, 275] width 13 height 9
click at [246, 280] on span "PDF" at bounding box center [252, 275] width 13 height 9
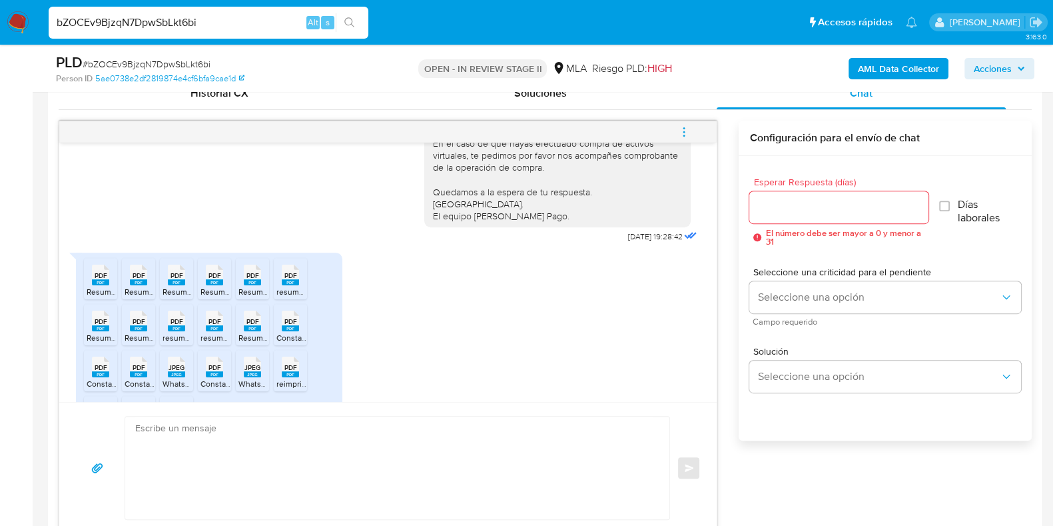
click at [289, 280] on span "PDF" at bounding box center [290, 275] width 13 height 9
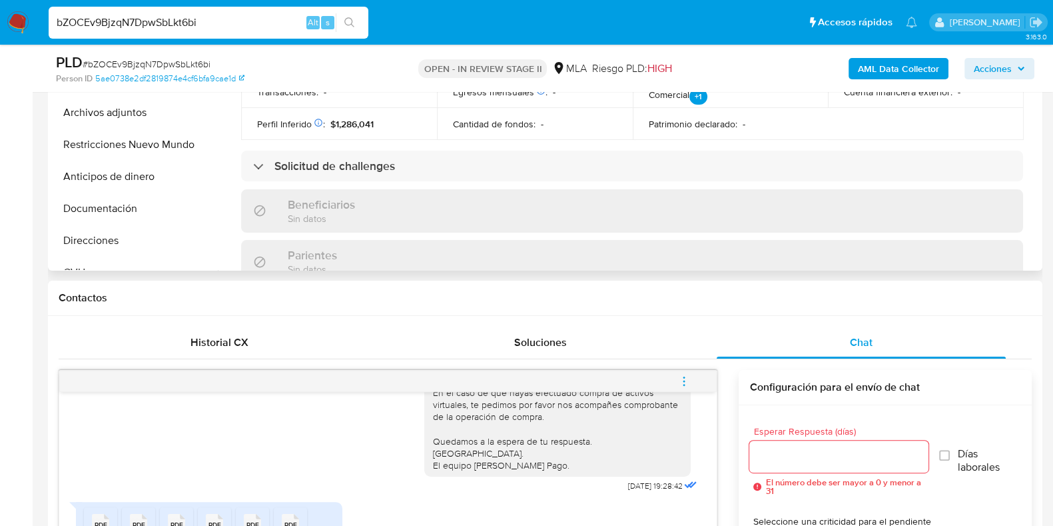
click at [463, 225] on div "Beneficiarios Sin datos" at bounding box center [632, 210] width 782 height 43
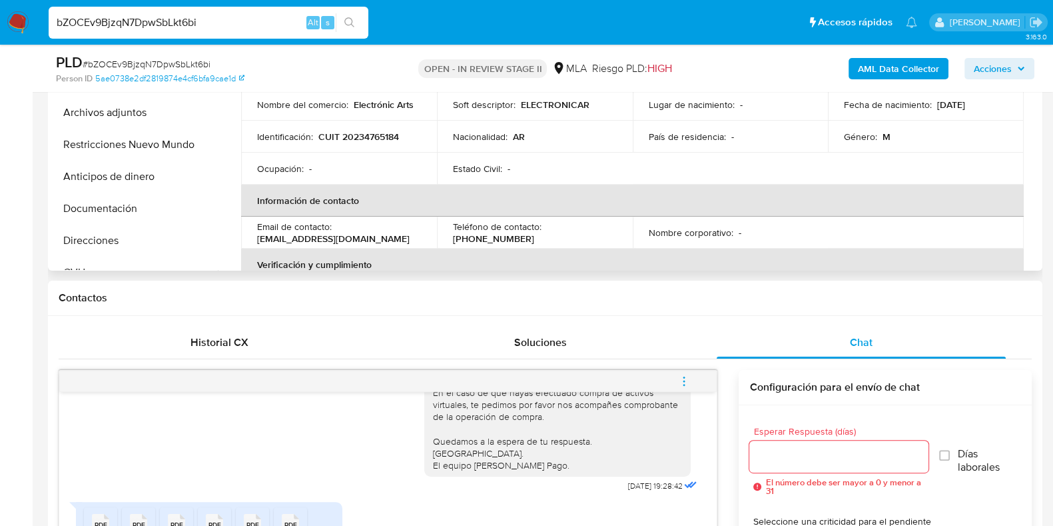
scroll to position [250, 0]
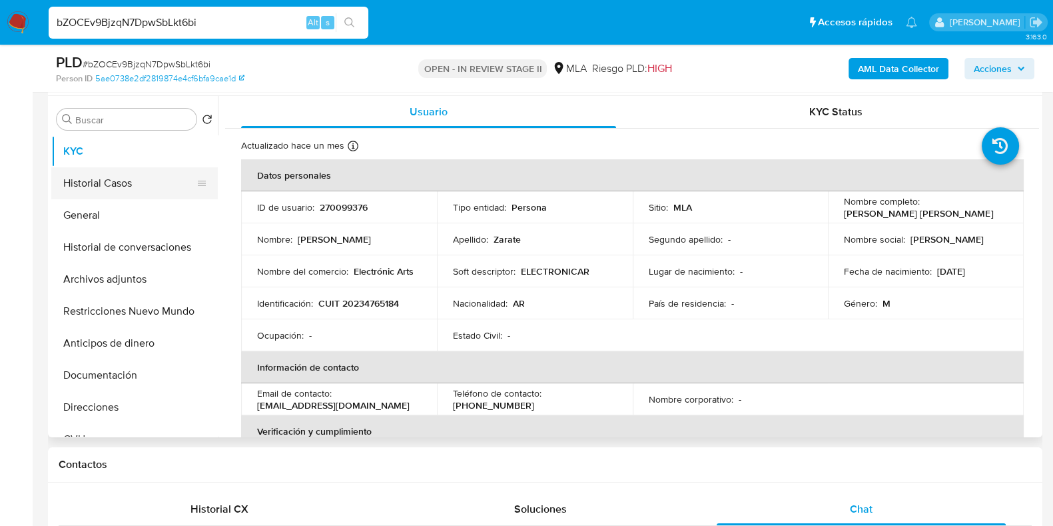
click at [79, 178] on button "Historial Casos" at bounding box center [129, 183] width 156 height 32
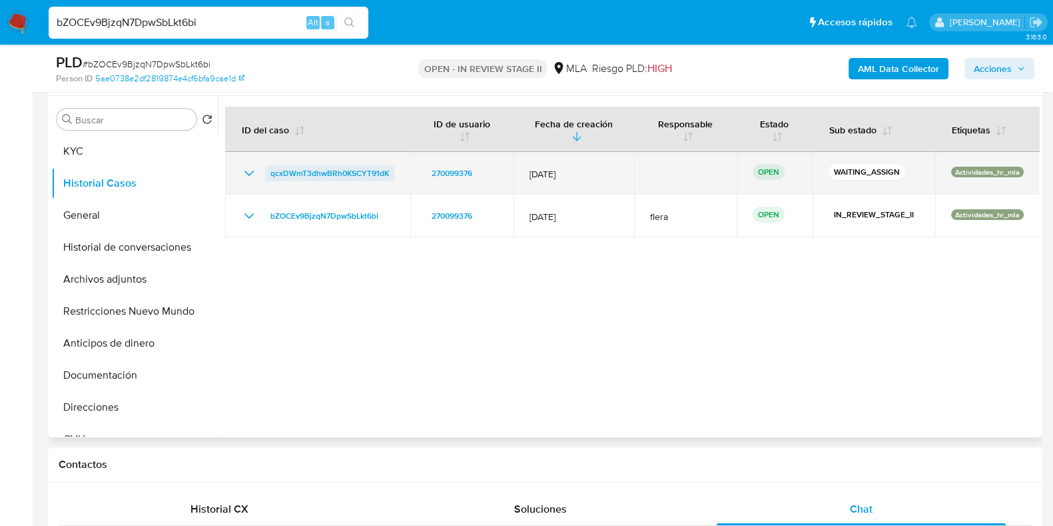
click at [388, 176] on link "qcxDWmT3dhwBRh0KSCYT91dK" at bounding box center [329, 173] width 129 height 16
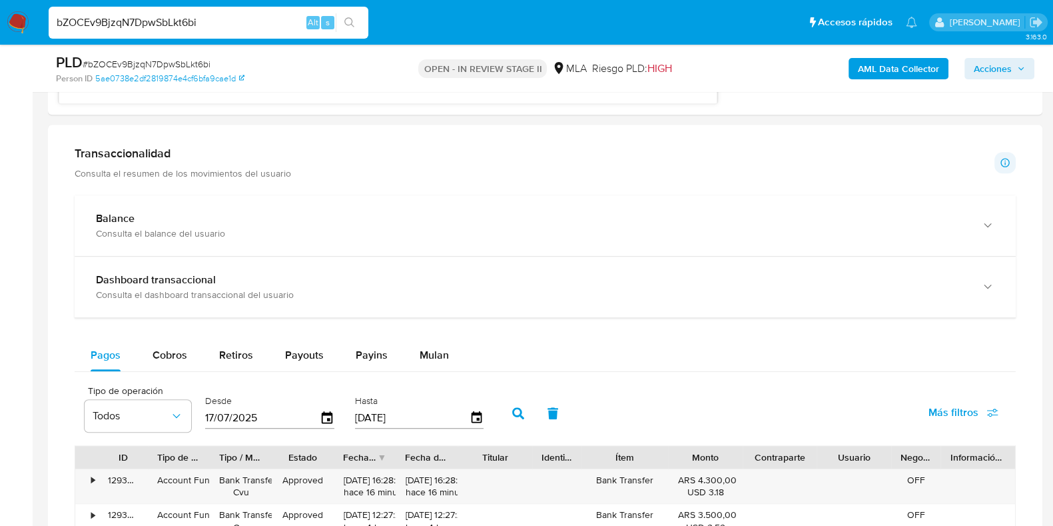
scroll to position [1165, 0]
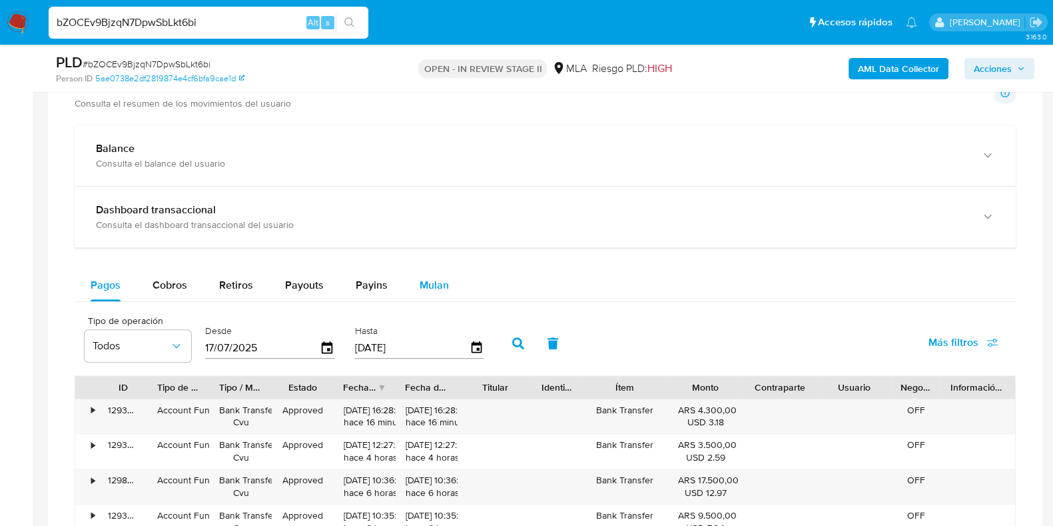
click at [446, 285] on button "Mulan" at bounding box center [434, 285] width 61 height 32
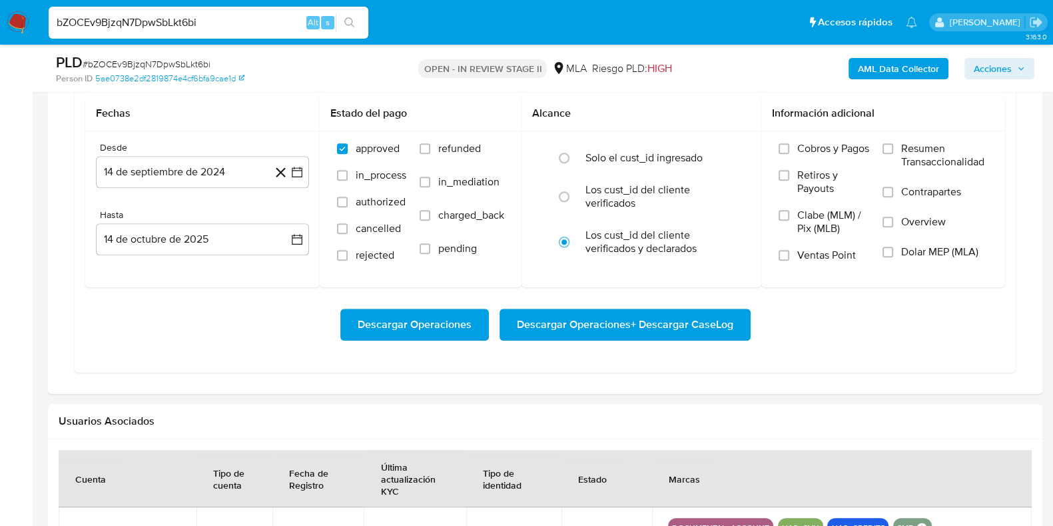
scroll to position [1415, 0]
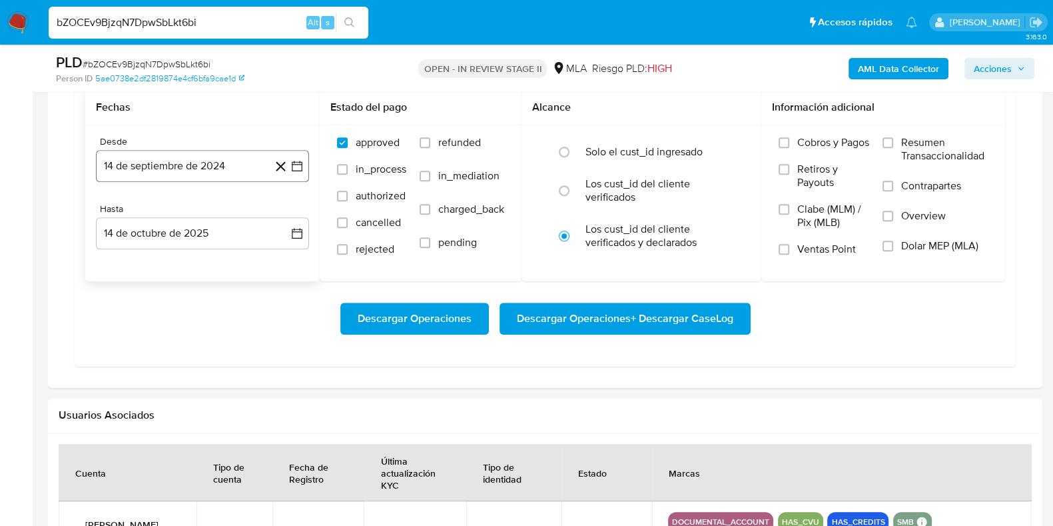
click at [182, 166] on button "14 de septiembre de 2024" at bounding box center [202, 166] width 213 height 32
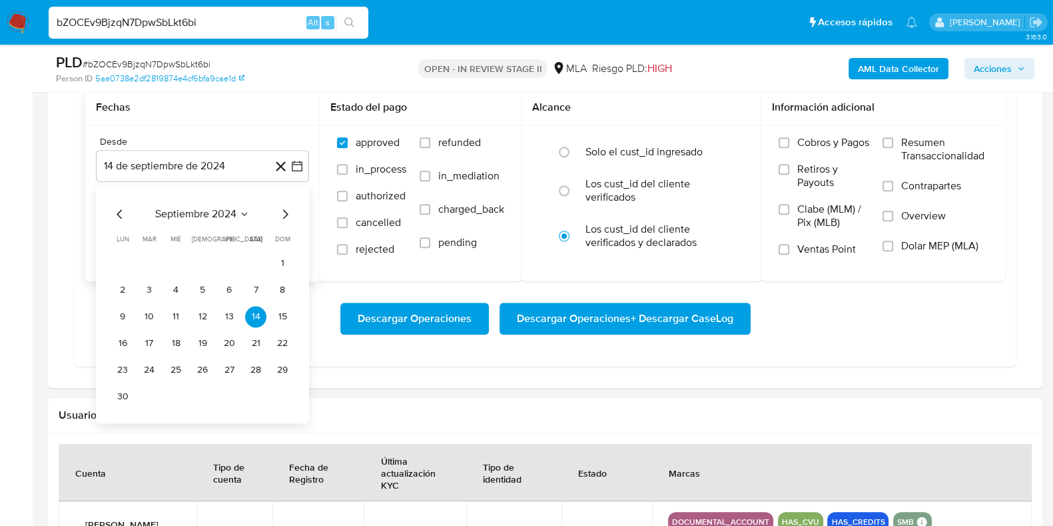
click at [203, 207] on span "septiembre 2024" at bounding box center [195, 213] width 81 height 13
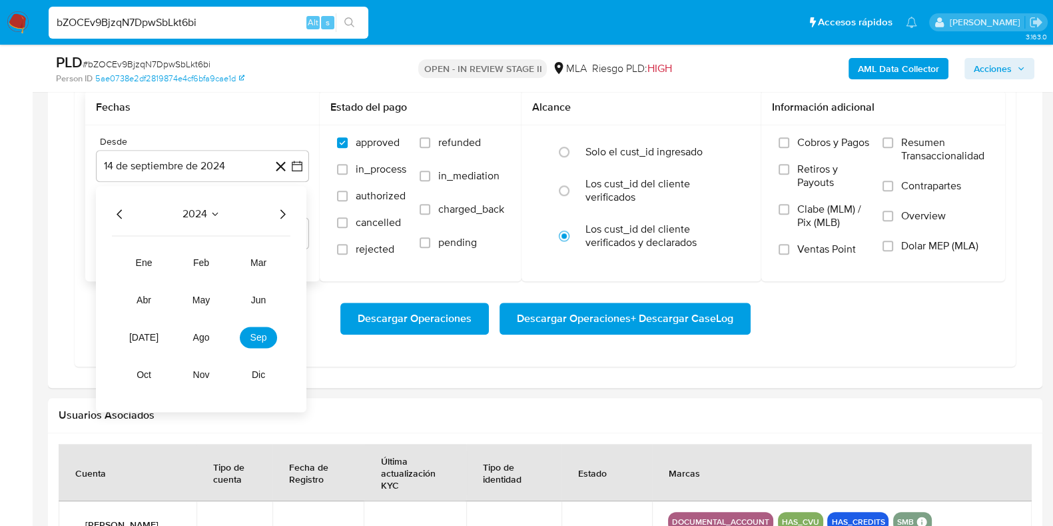
click at [282, 210] on icon "Año siguiente" at bounding box center [282, 214] width 16 height 16
click at [210, 296] on button "may" at bounding box center [200, 299] width 37 height 21
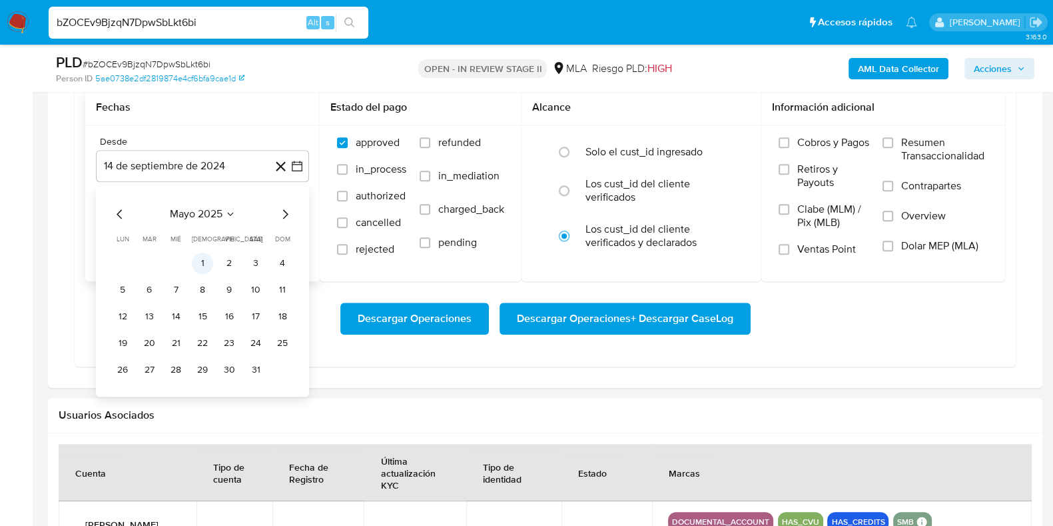
click at [200, 261] on button "1" at bounding box center [202, 262] width 21 height 21
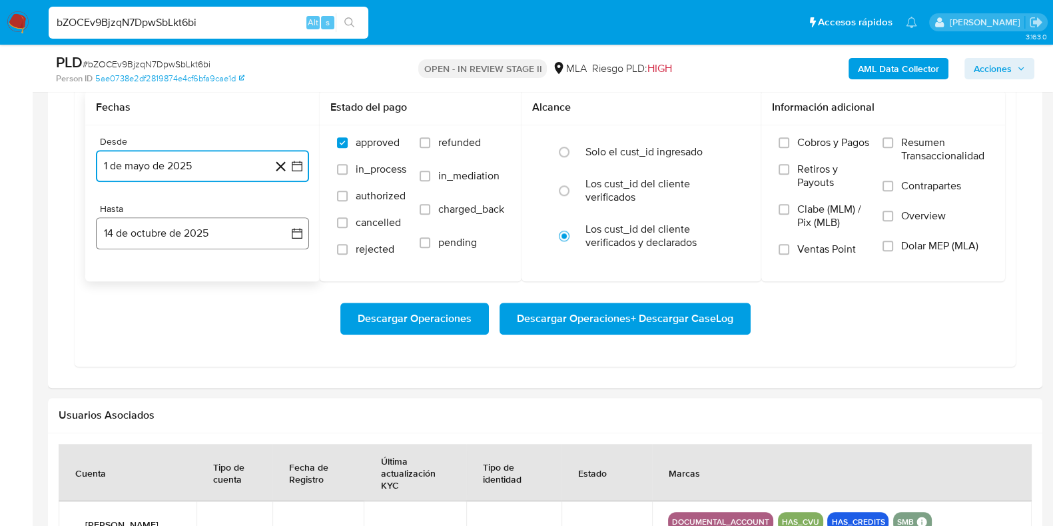
click at [183, 238] on button "14 de octubre de 2025" at bounding box center [202, 233] width 213 height 32
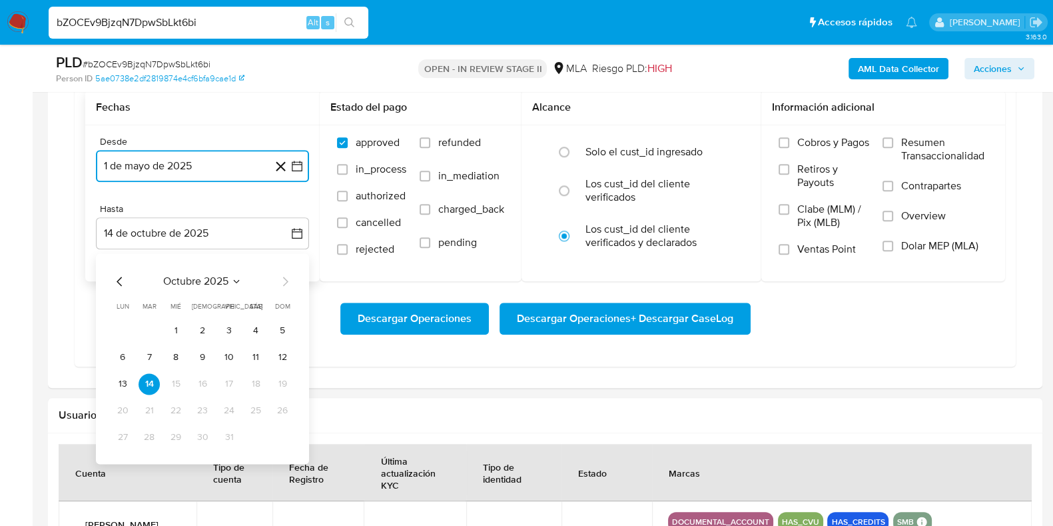
click at [193, 281] on span "octubre 2025" at bounding box center [195, 280] width 65 height 13
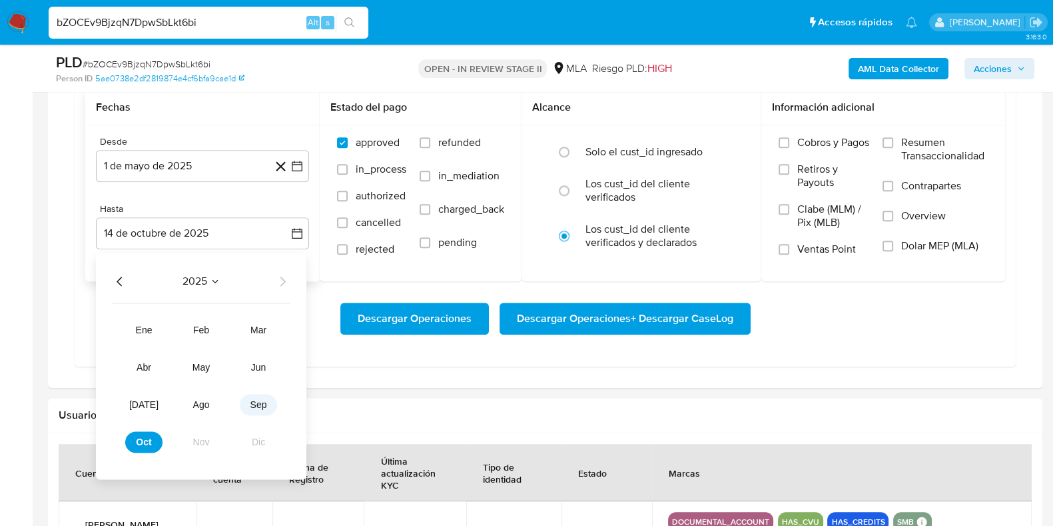
click at [269, 408] on button "sep" at bounding box center [258, 404] width 37 height 21
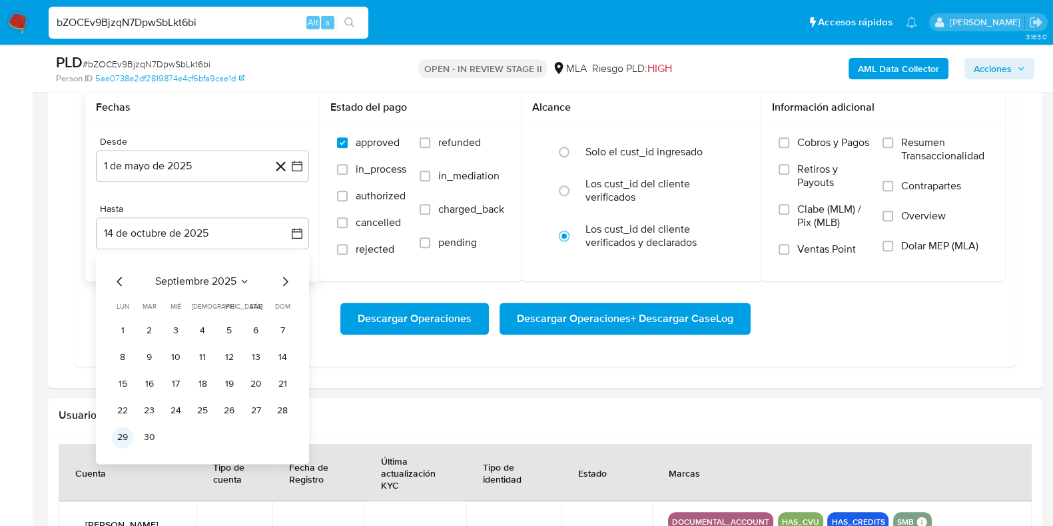
click at [130, 438] on button "29" at bounding box center [122, 436] width 21 height 21
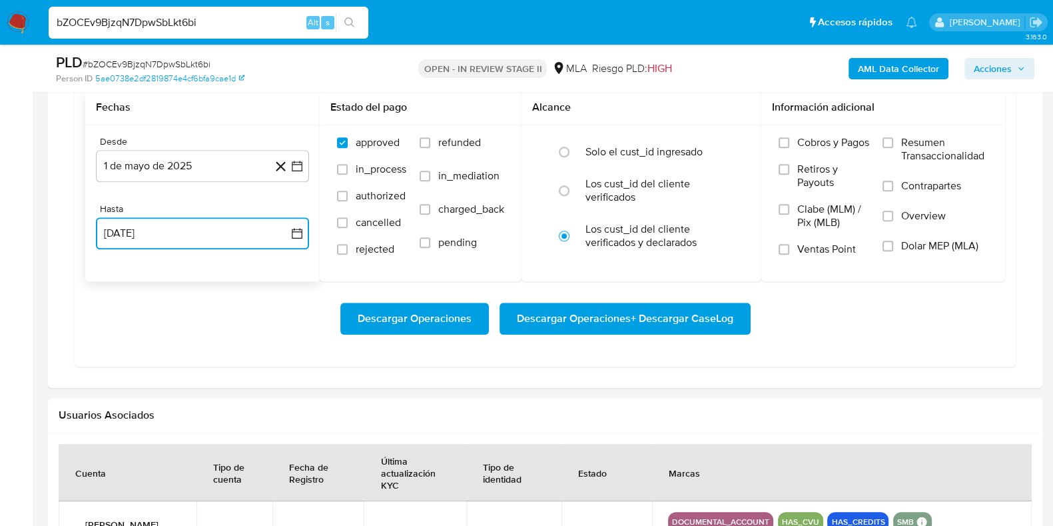
drag, startPoint x: 216, startPoint y: 223, endPoint x: 216, endPoint y: 245, distance: 22.0
click at [216, 222] on button "29 de septiembre de 2025" at bounding box center [202, 233] width 213 height 32
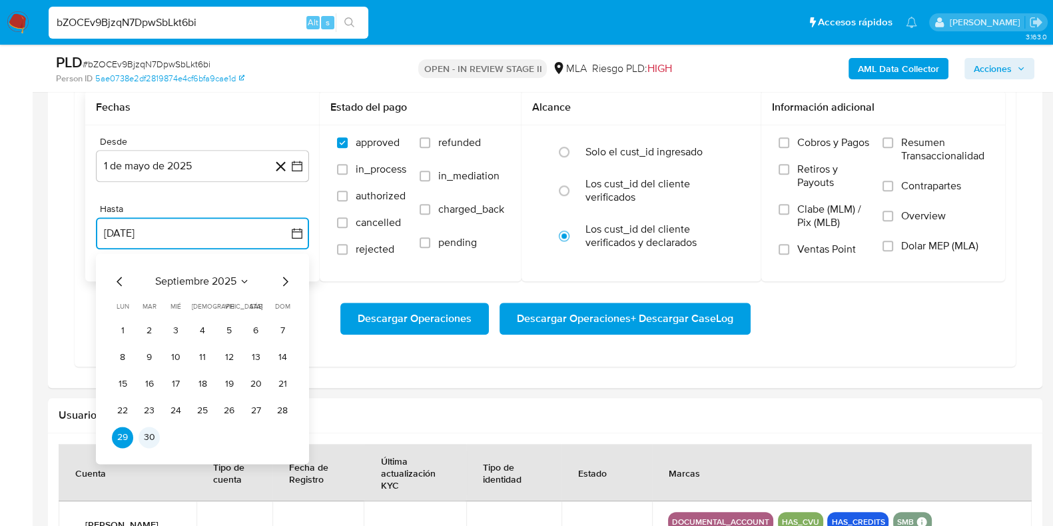
click at [151, 434] on button "30" at bounding box center [149, 436] width 21 height 21
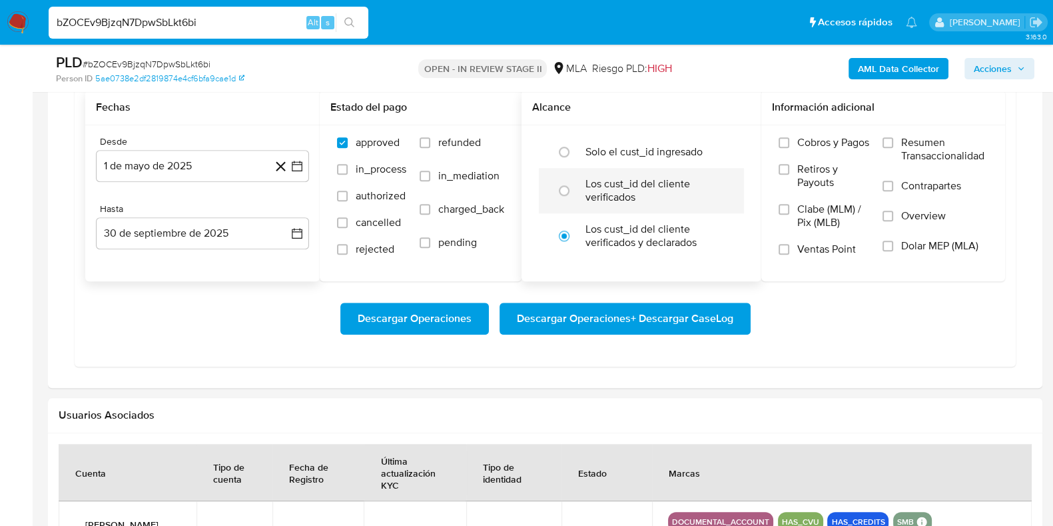
click at [656, 182] on label "Los cust_id del cliente verificados" at bounding box center [655, 190] width 140 height 27
click at [575, 182] on input "radio" at bounding box center [563, 190] width 21 height 21
radio input "true"
click at [911, 241] on span "Dolar MEP (MLA)" at bounding box center [939, 245] width 77 height 13
click at [893, 241] on input "Dolar MEP (MLA)" at bounding box center [887, 245] width 11 height 11
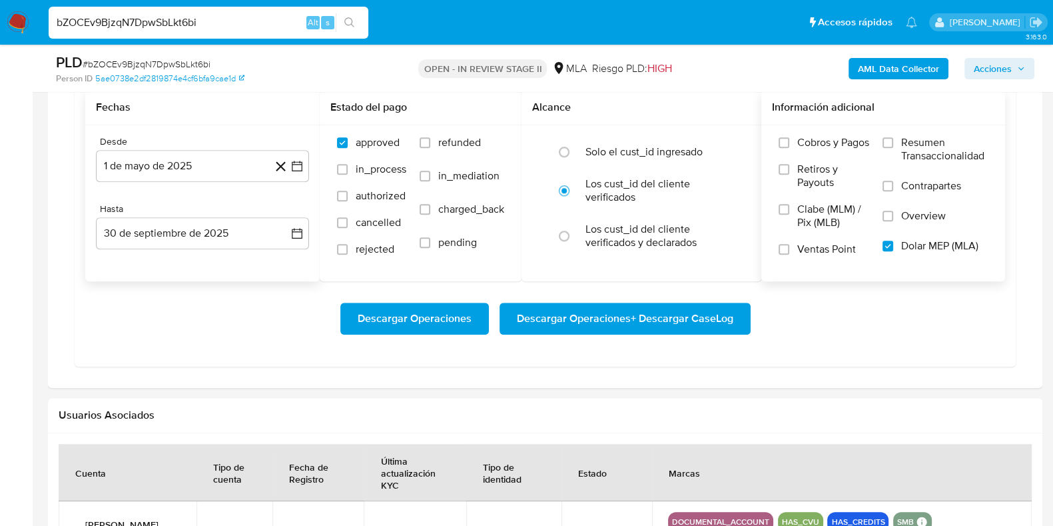
click at [659, 317] on span "Descargar Operaciones + Descargar CaseLog" at bounding box center [625, 318] width 216 height 29
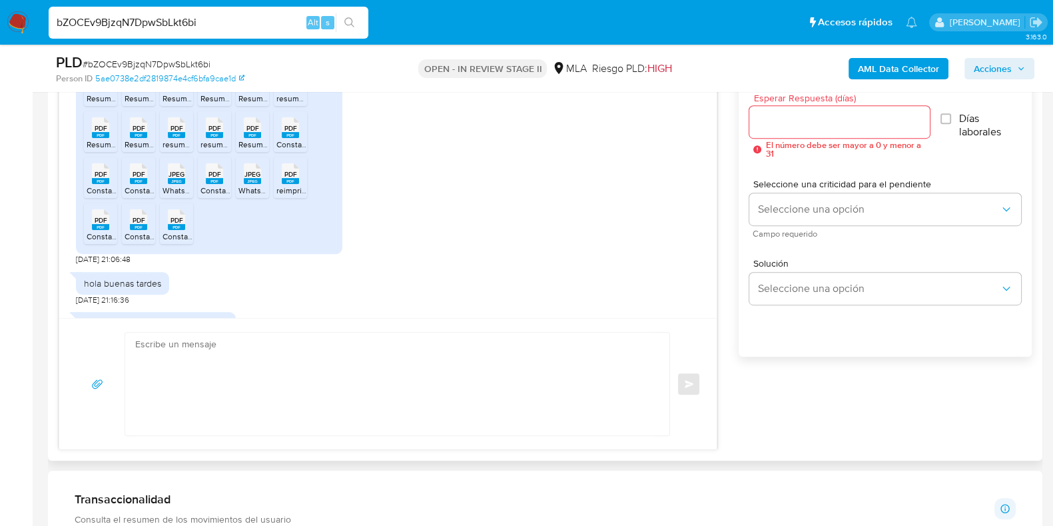
scroll to position [1162, 0]
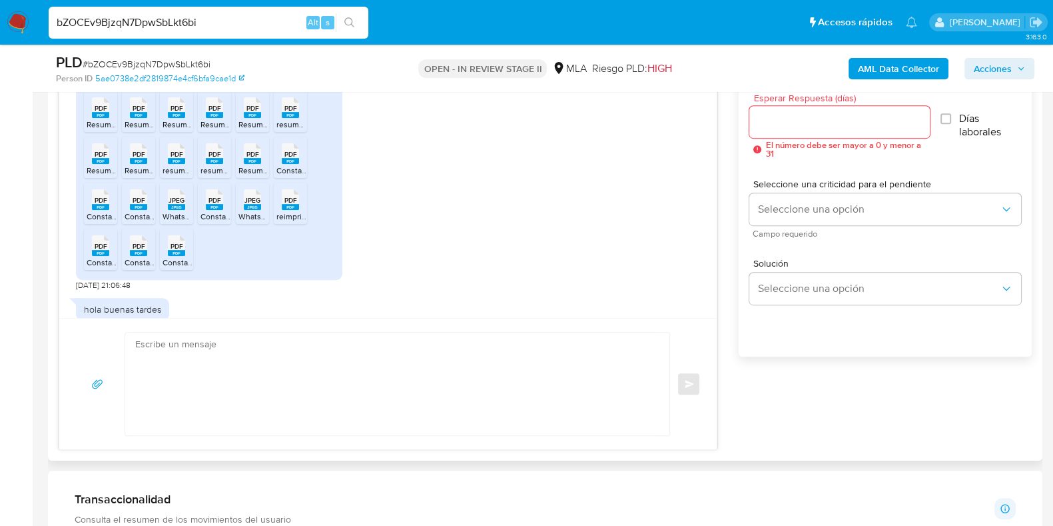
click at [103, 164] on rect at bounding box center [100, 161] width 17 height 6
click at [134, 159] on span "PDF" at bounding box center [139, 154] width 13 height 9
click at [176, 159] on span "PDF" at bounding box center [177, 154] width 13 height 9
click at [213, 159] on span "PDF" at bounding box center [214, 154] width 13 height 9
click at [253, 164] on rect at bounding box center [252, 161] width 17 height 6
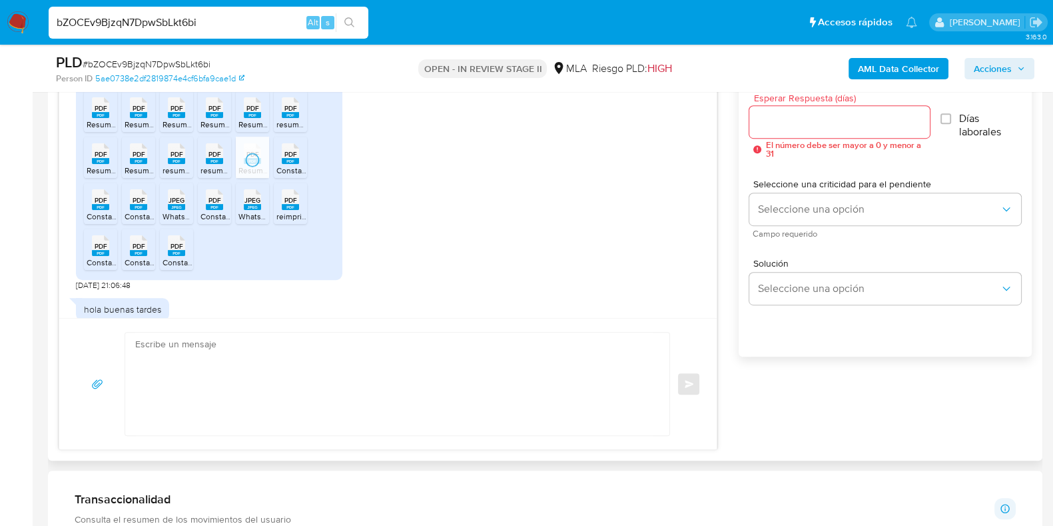
click at [284, 164] on rect at bounding box center [290, 161] width 17 height 6
click at [107, 210] on rect at bounding box center [100, 207] width 17 height 6
click at [128, 211] on div "PDF PDF" at bounding box center [139, 198] width 28 height 26
drag, startPoint x: 164, startPoint y: 232, endPoint x: 193, endPoint y: 231, distance: 29.3
click at [164, 211] on div "JPEG JPEG" at bounding box center [177, 198] width 28 height 26
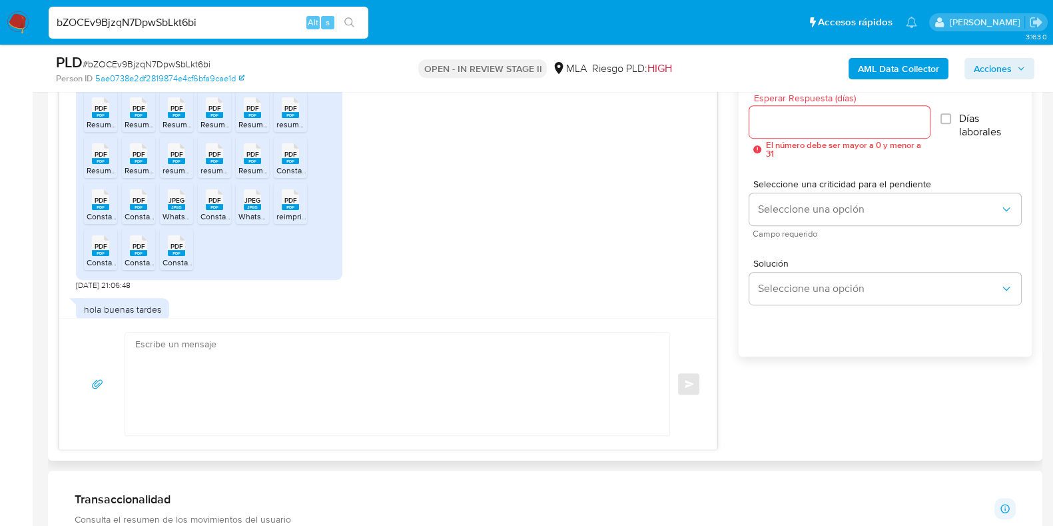
click at [203, 211] on div "PDF PDF" at bounding box center [214, 198] width 28 height 26
click at [249, 210] on rect at bounding box center [252, 207] width 17 height 6
click at [287, 210] on rect at bounding box center [290, 207] width 17 height 6
click at [104, 250] on span "PDF" at bounding box center [101, 246] width 13 height 9
click at [133, 250] on span "PDF" at bounding box center [139, 246] width 13 height 9
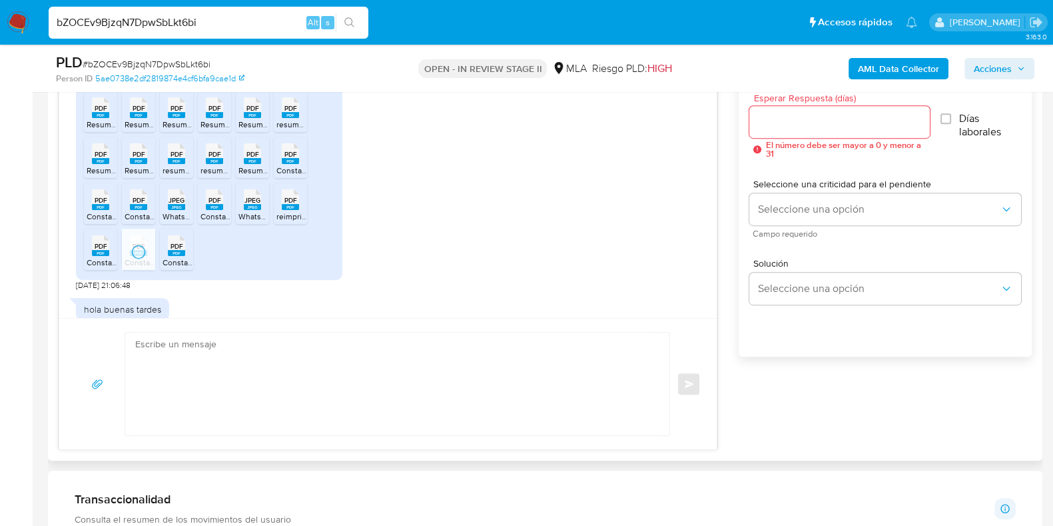
click at [181, 256] on rect at bounding box center [176, 253] width 17 height 6
click at [182, 21] on input "bZOCEv9BjzqN7DpwSbLkt6bi" at bounding box center [209, 22] width 320 height 17
paste input "58zKzDKwSbEFXGbv7M7jiBCz"
type input "58zKzDKwSbEFXGbv7M7jiBCz"
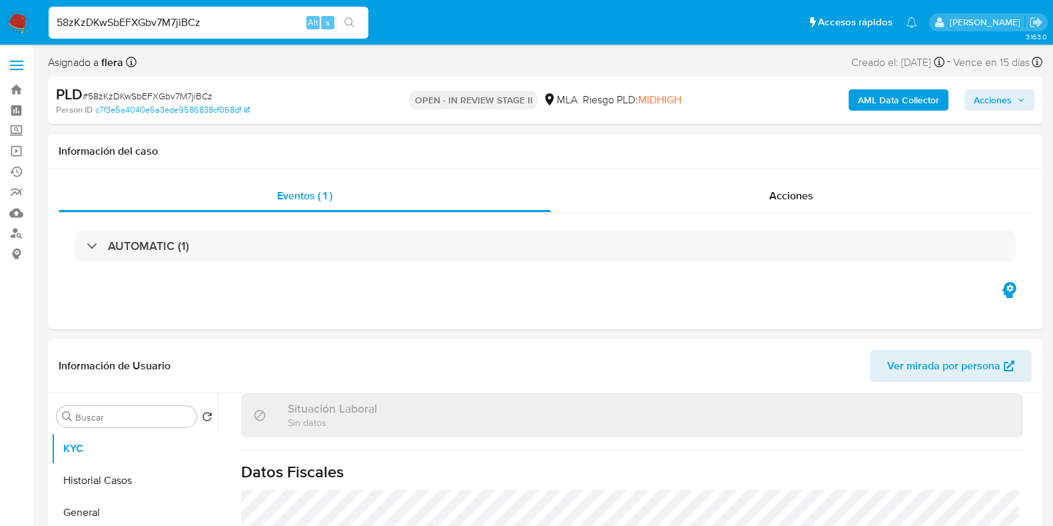
select select "10"
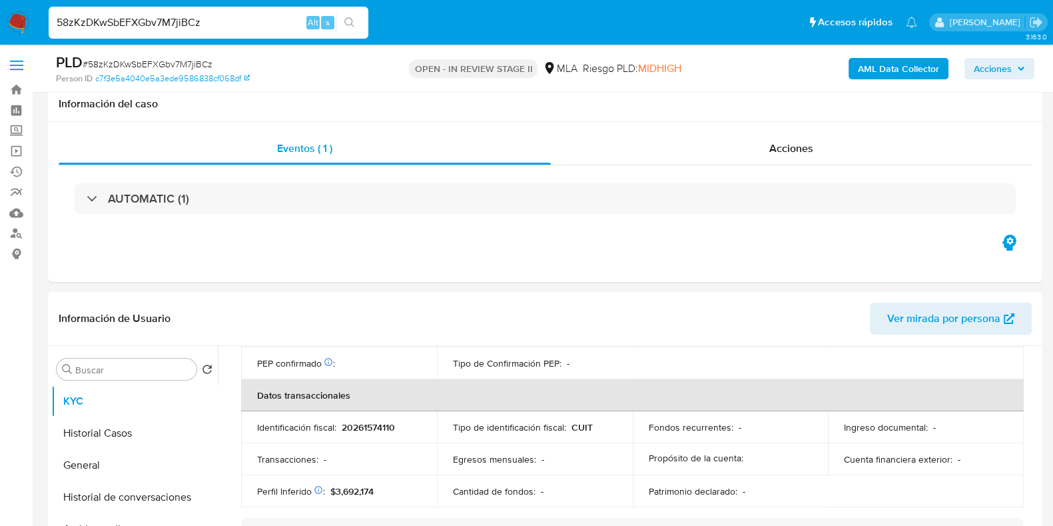
scroll to position [700, 0]
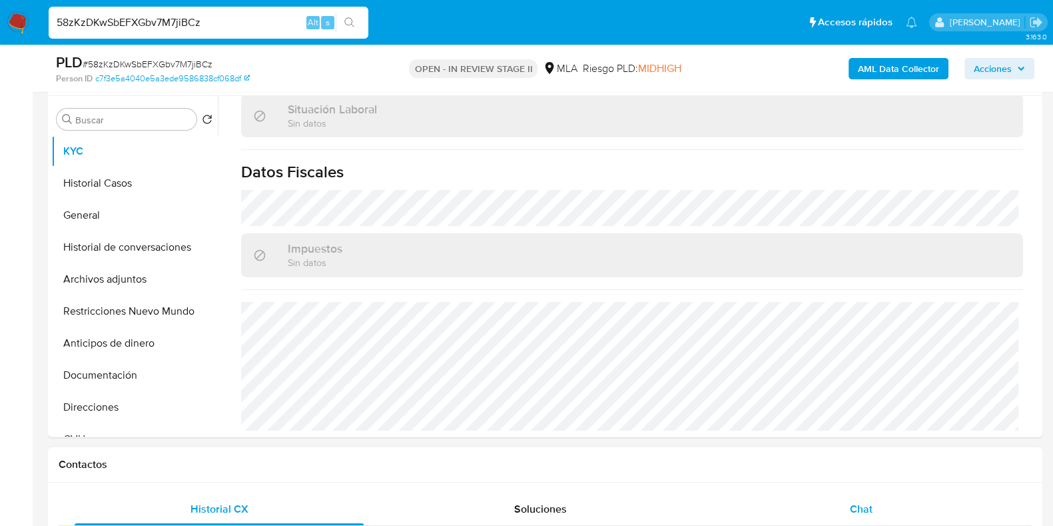
click at [860, 512] on span "Chat" at bounding box center [861, 508] width 23 height 15
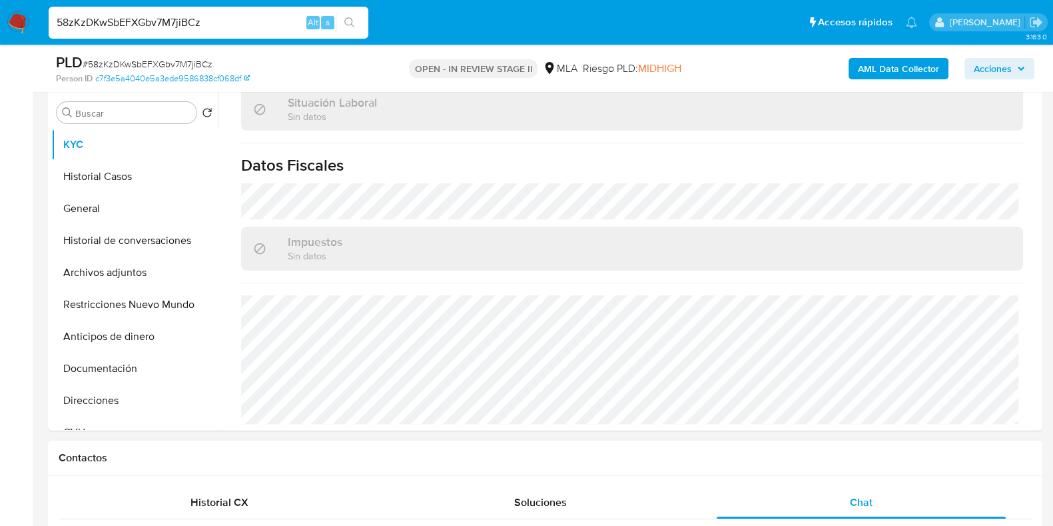
scroll to position [166, 0]
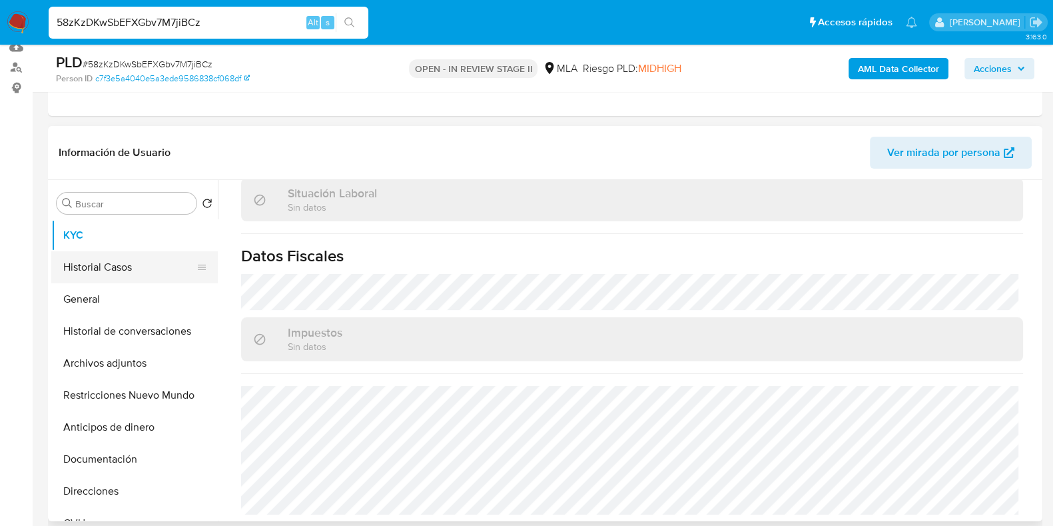
click at [117, 261] on button "Historial Casos" at bounding box center [129, 267] width 156 height 32
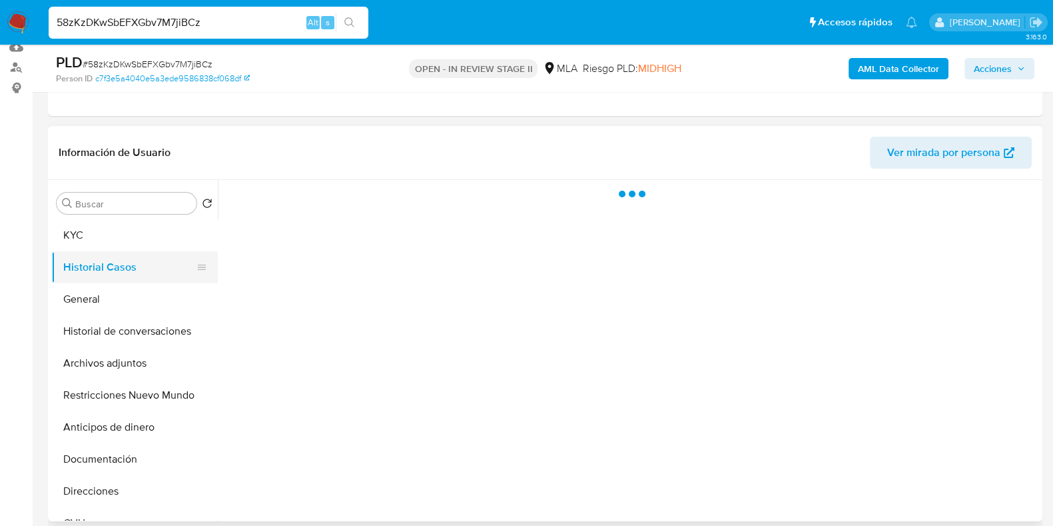
scroll to position [0, 0]
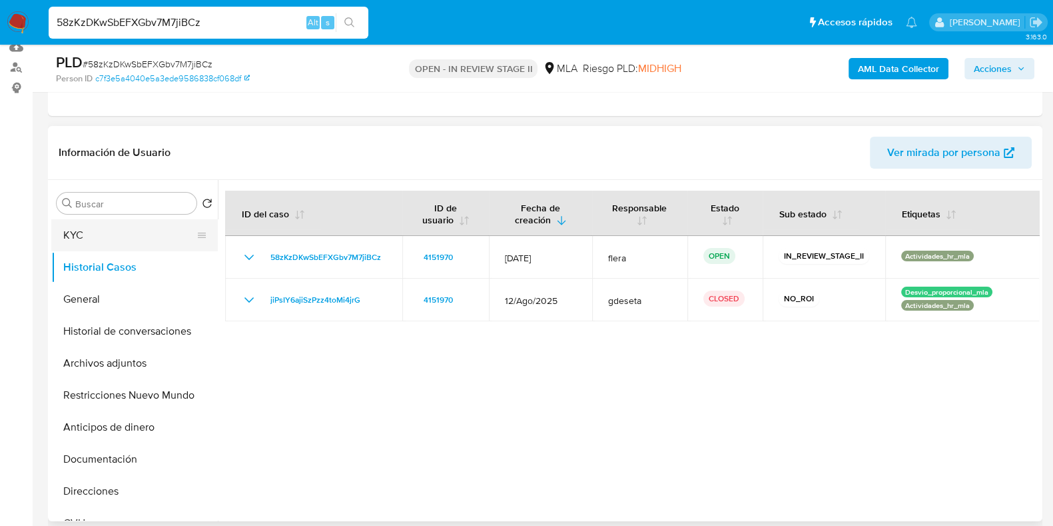
click at [87, 241] on button "KYC" at bounding box center [129, 235] width 156 height 32
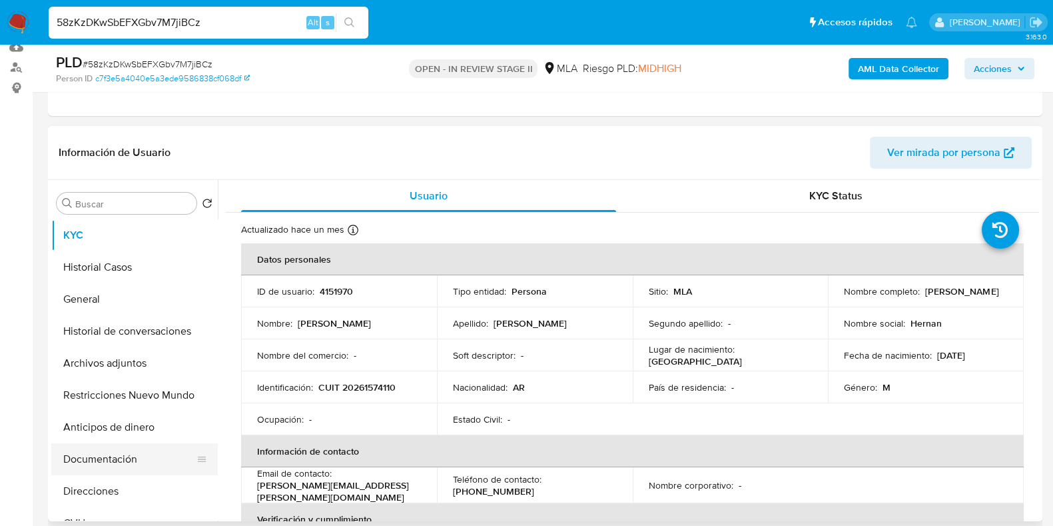
click at [97, 460] on button "Documentación" at bounding box center [129, 459] width 156 height 32
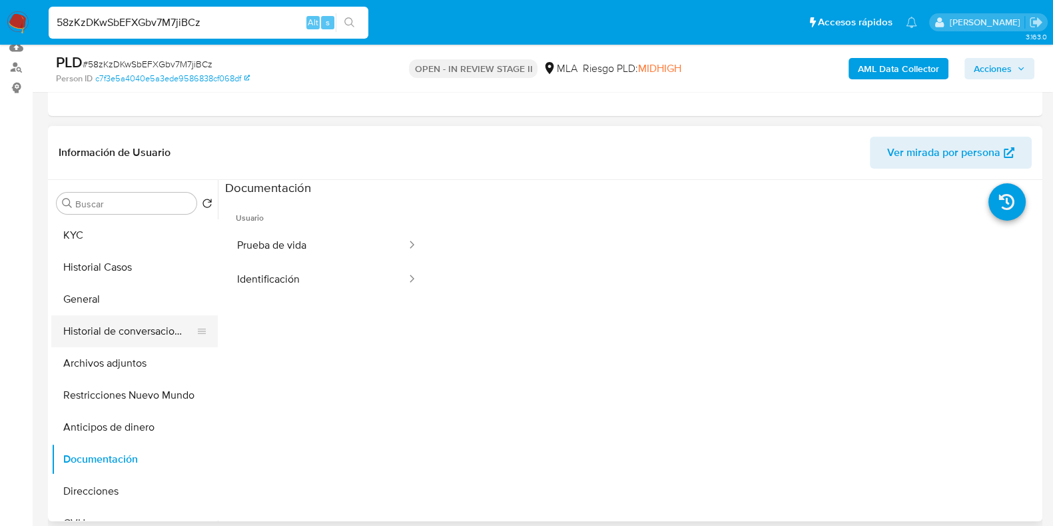
click at [115, 342] on button "Historial de conversaciones" at bounding box center [129, 331] width 156 height 32
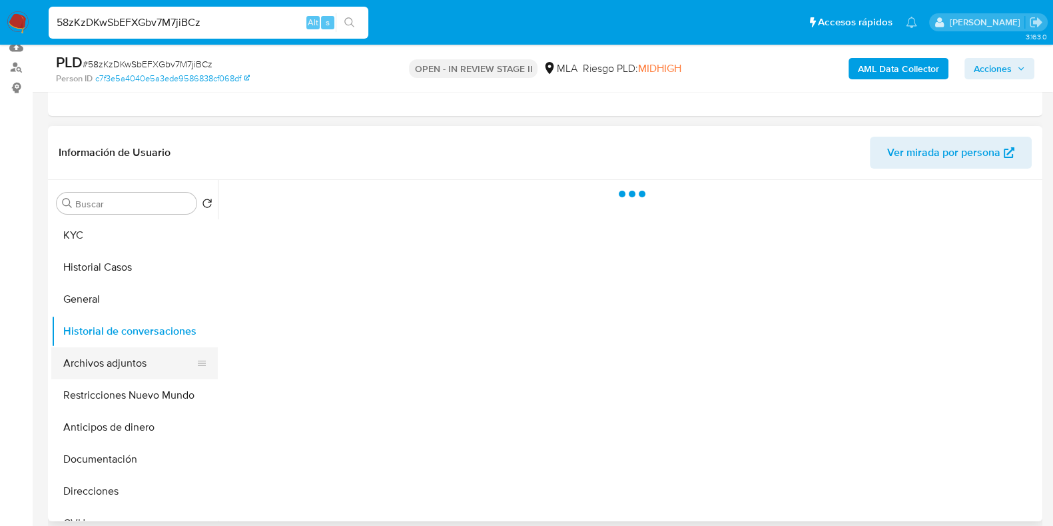
click at [111, 355] on button "Archivos adjuntos" at bounding box center [129, 363] width 156 height 32
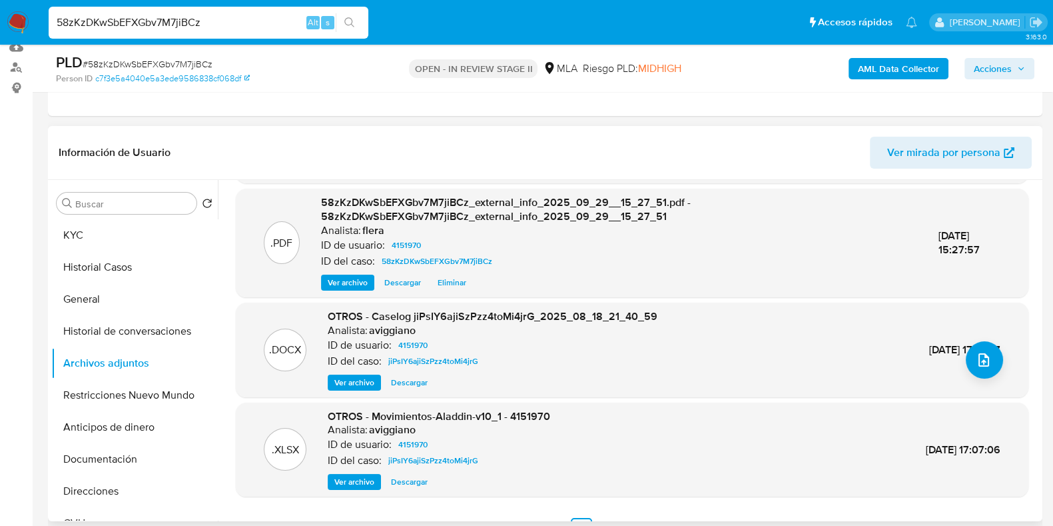
scroll to position [141, 0]
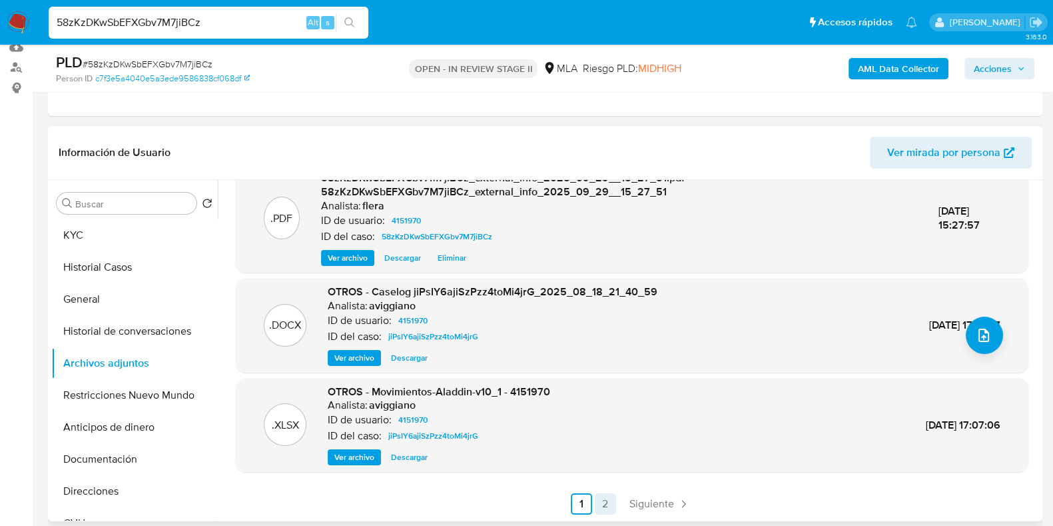
click at [609, 508] on link "2" at bounding box center [605, 503] width 21 height 21
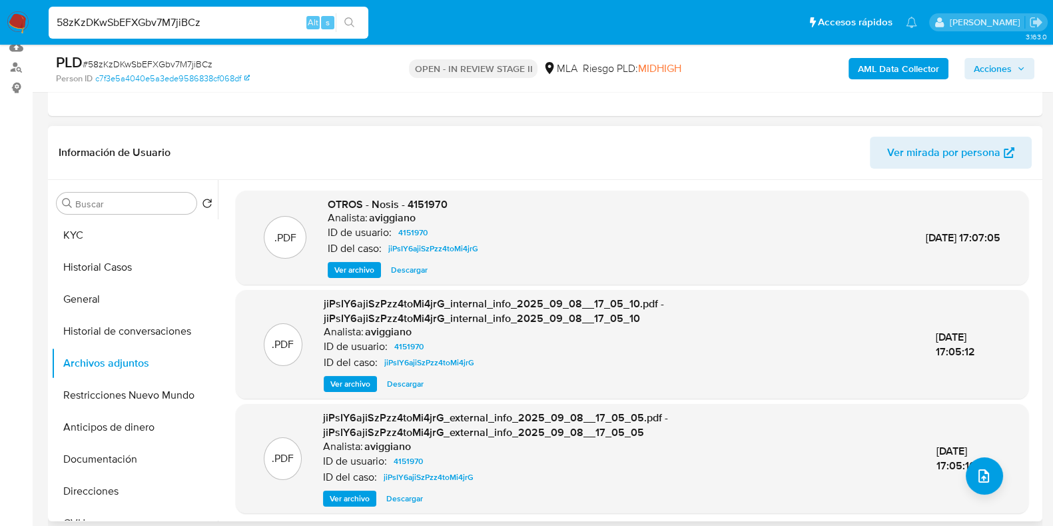
scroll to position [41, 0]
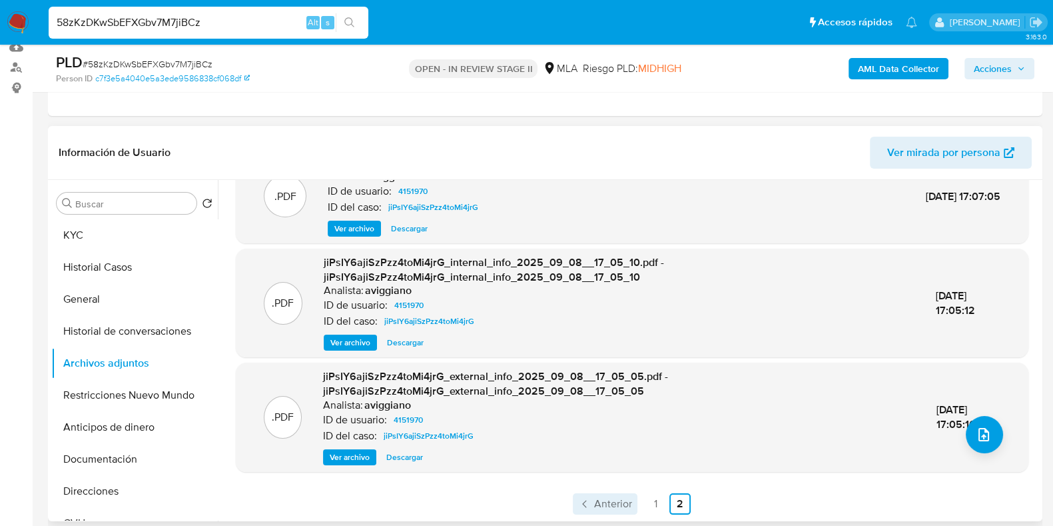
click at [605, 500] on span "Anterior" at bounding box center [613, 503] width 38 height 11
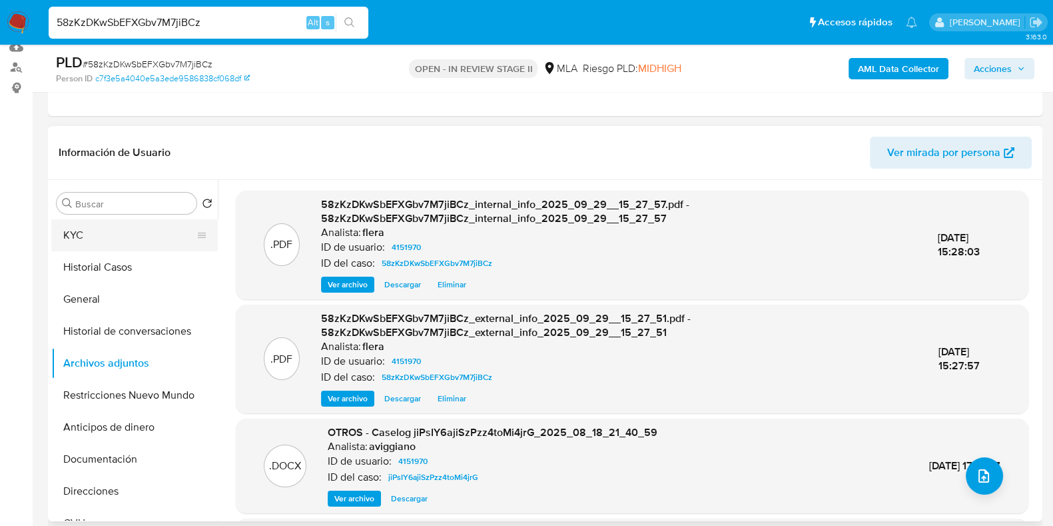
click at [120, 220] on button "KYC" at bounding box center [129, 235] width 156 height 32
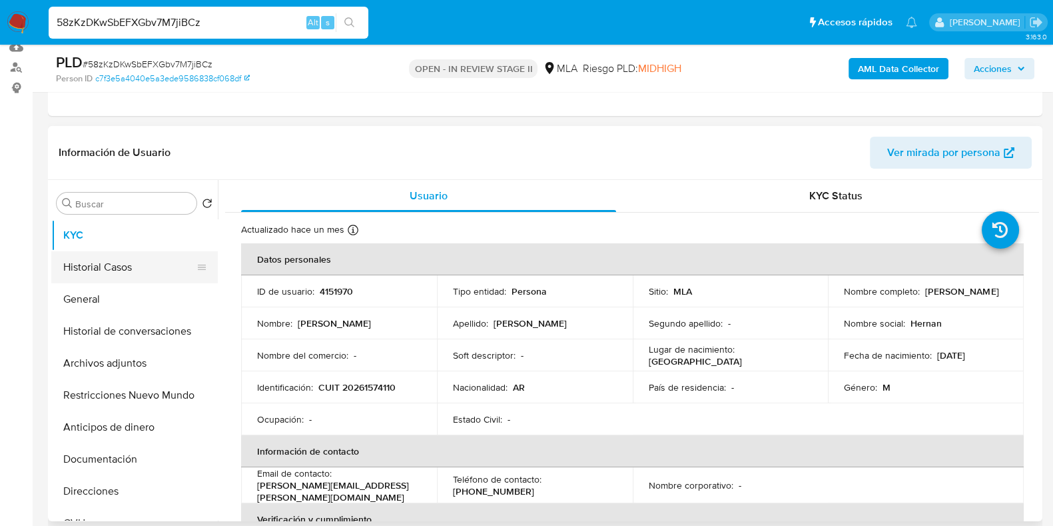
click at [127, 268] on button "Historial Casos" at bounding box center [129, 267] width 156 height 32
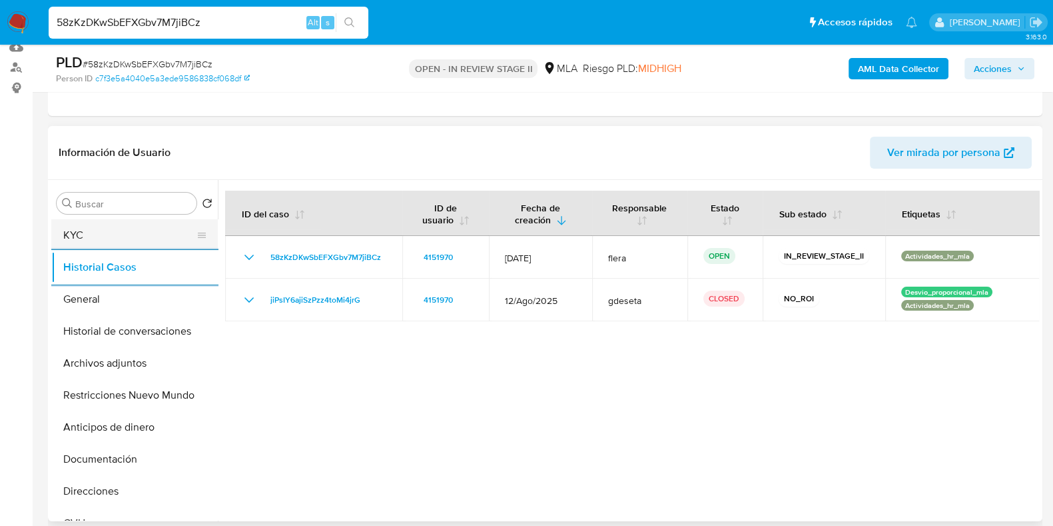
click at [105, 230] on button "KYC" at bounding box center [129, 235] width 156 height 32
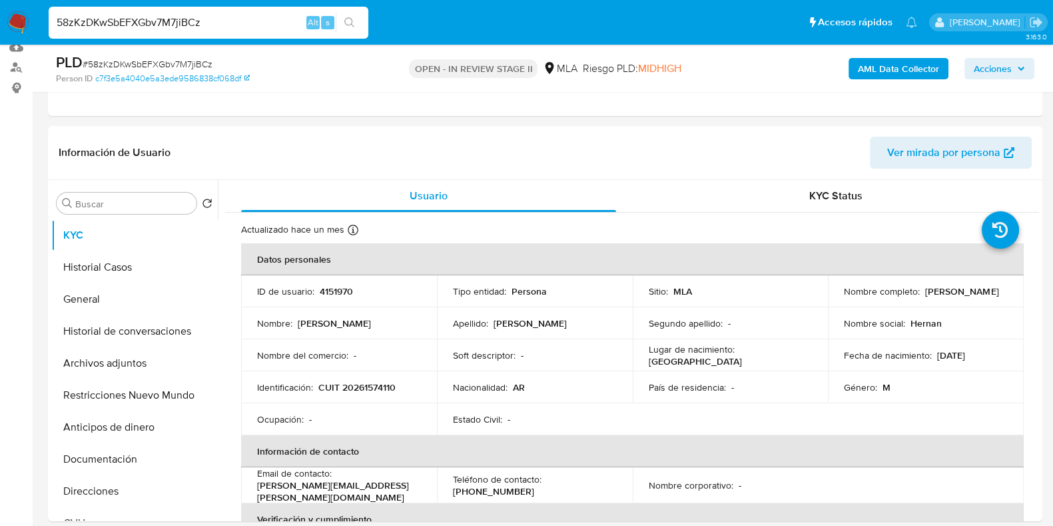
click at [344, 293] on p "4151970" at bounding box center [336, 291] width 33 height 12
copy p "4151970"
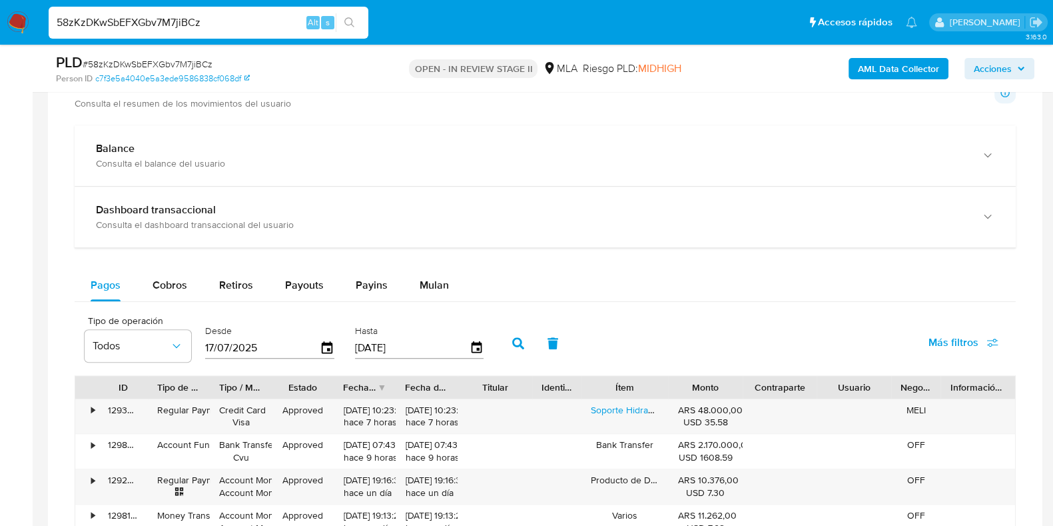
scroll to position [1331, 0]
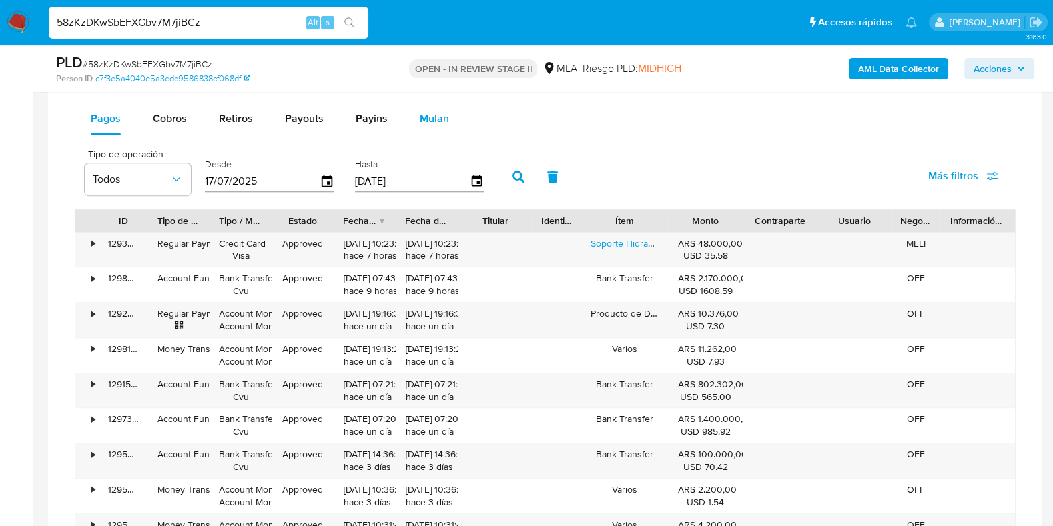
click at [432, 115] on span "Mulan" at bounding box center [434, 118] width 29 height 15
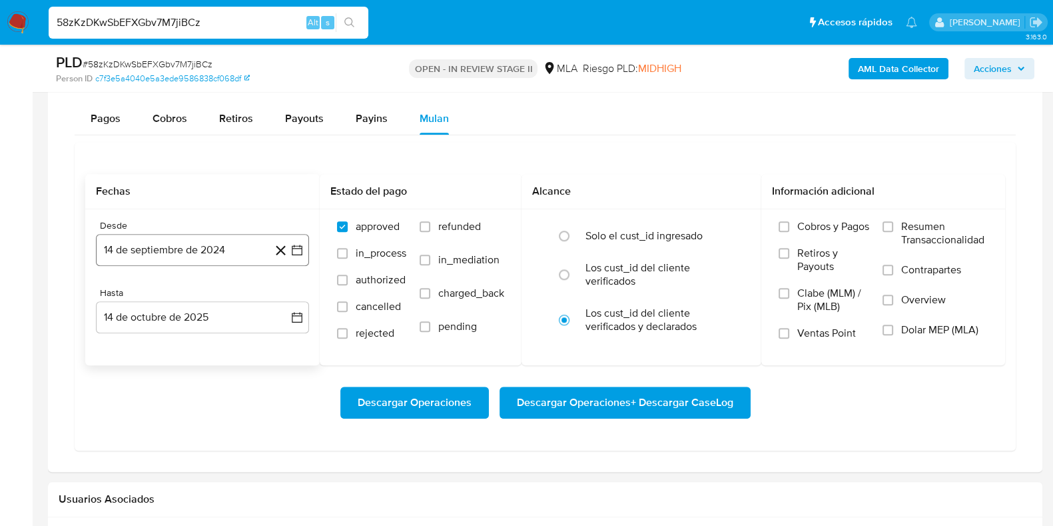
click at [200, 252] on button "14 de septiembre de 2024" at bounding box center [202, 250] width 213 height 32
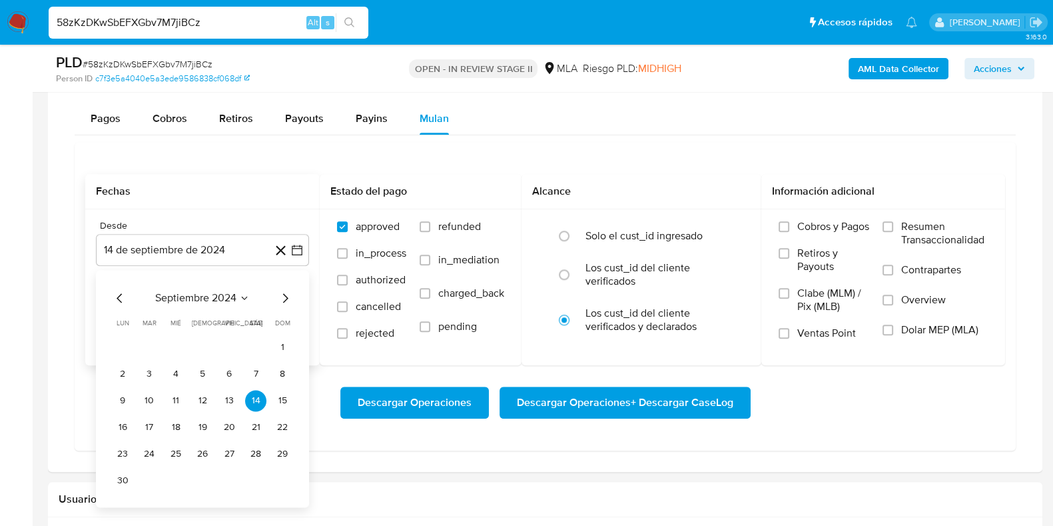
click at [282, 294] on icon "Mes siguiente" at bounding box center [285, 298] width 16 height 16
click at [225, 295] on span "octubre 2024" at bounding box center [195, 297] width 65 height 13
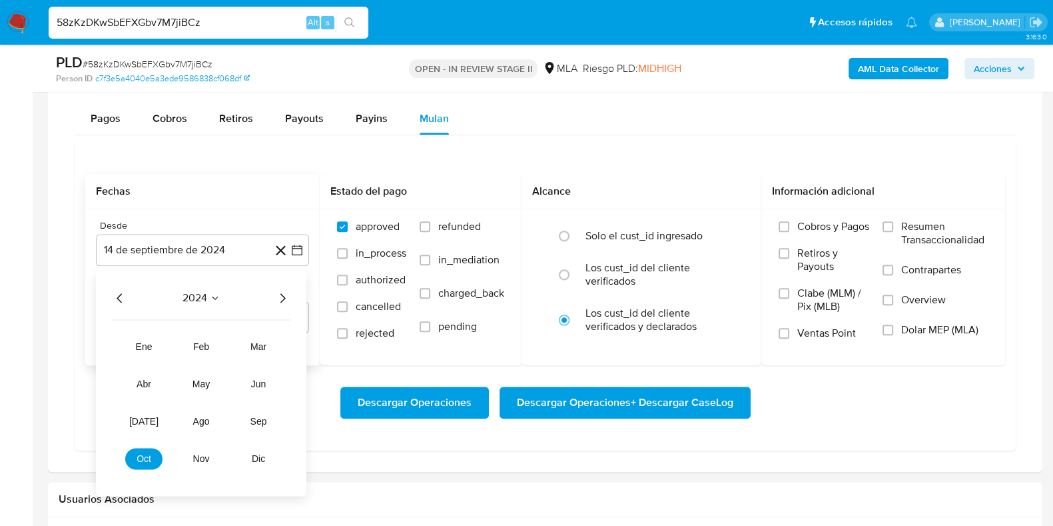
click at [284, 293] on icon "Año siguiente" at bounding box center [282, 298] width 16 height 16
click at [198, 418] on span "ago" at bounding box center [201, 421] width 17 height 11
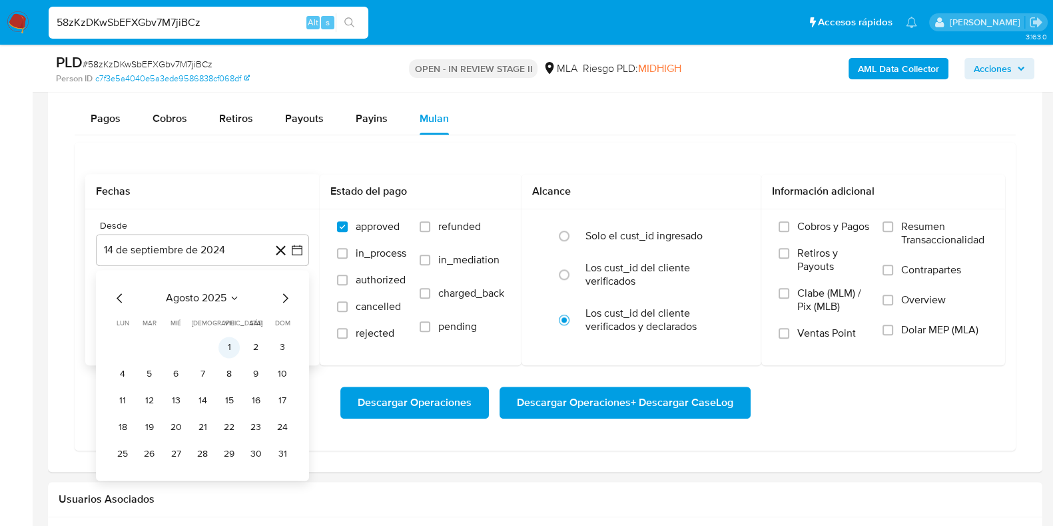
click at [227, 337] on button "1" at bounding box center [228, 346] width 21 height 21
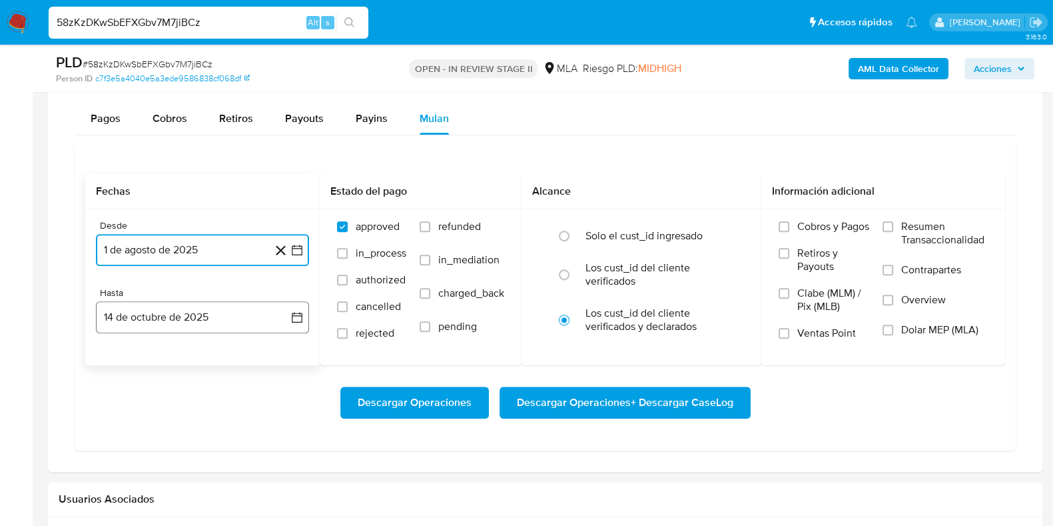
click at [208, 321] on button "14 de octubre de 2025" at bounding box center [202, 317] width 213 height 32
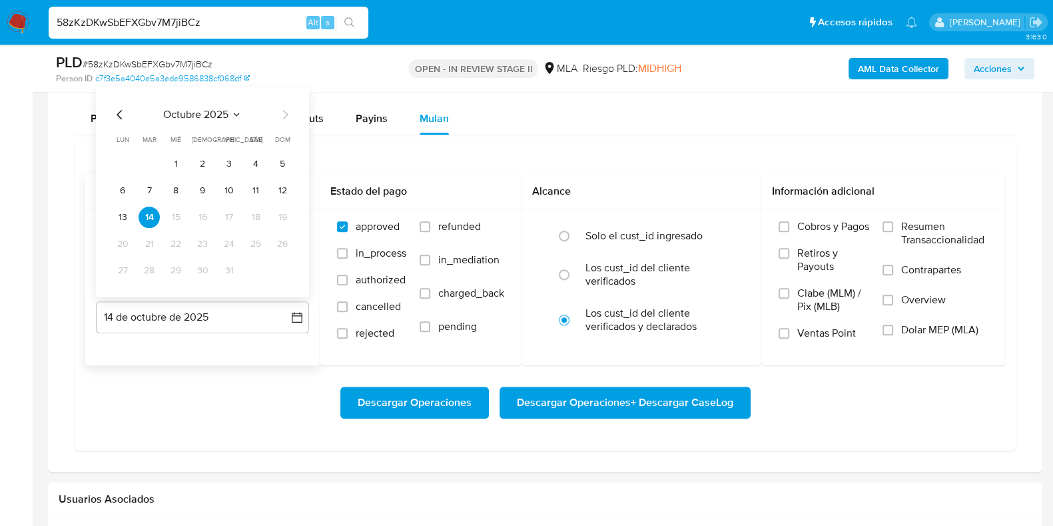
click at [204, 115] on span "octubre 2025" at bounding box center [195, 113] width 65 height 13
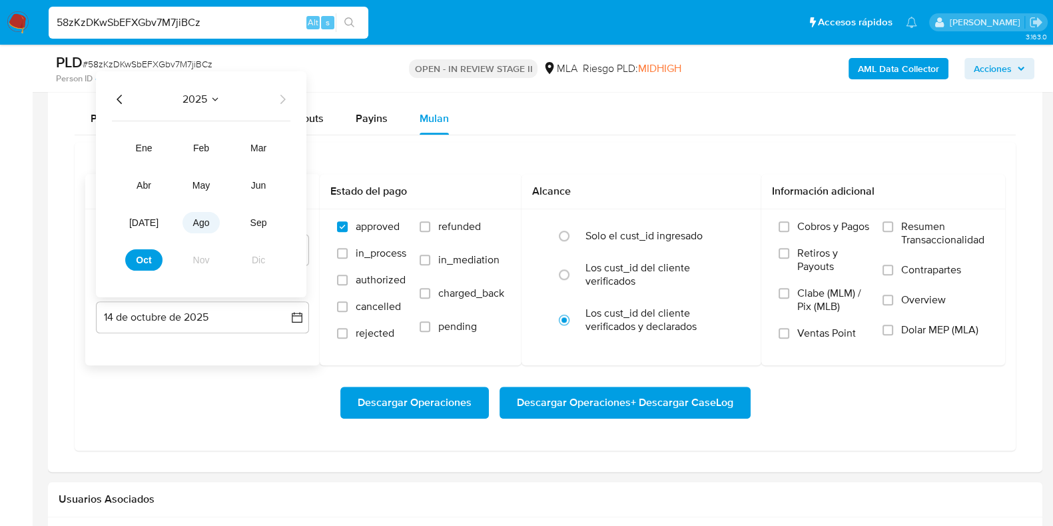
click at [210, 218] on button "ago" at bounding box center [200, 221] width 37 height 21
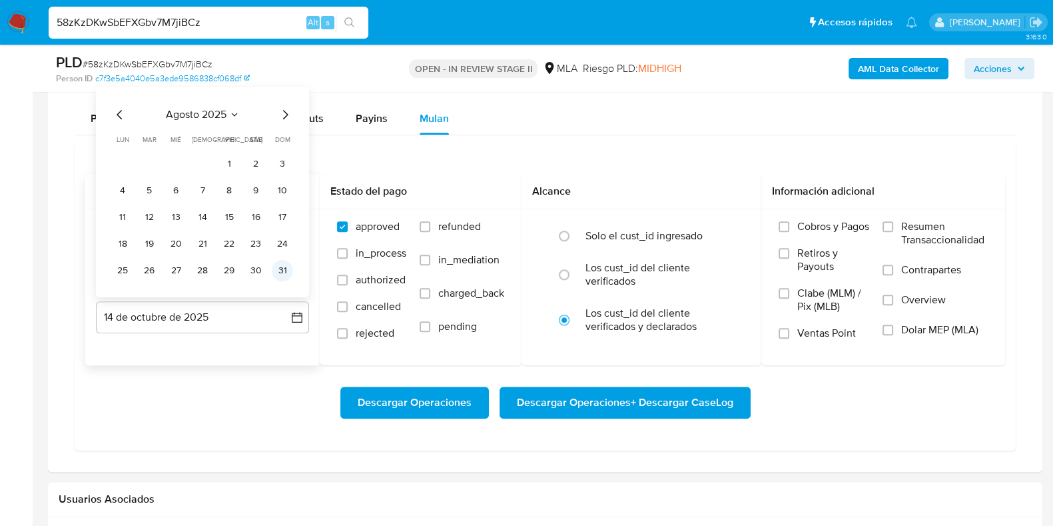
click at [280, 272] on button "31" at bounding box center [282, 269] width 21 height 21
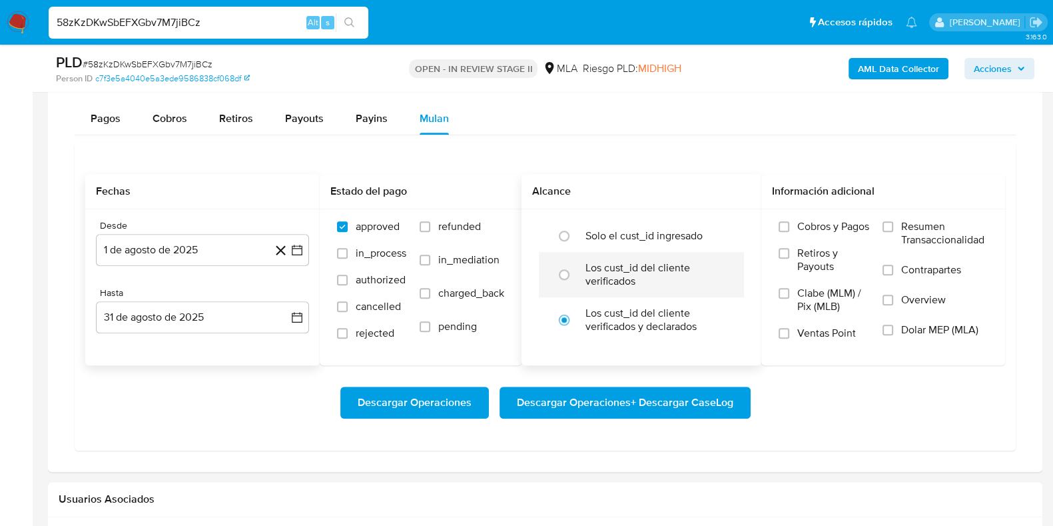
click at [639, 279] on label "Los cust_id del cliente verificados" at bounding box center [655, 274] width 140 height 27
click at [575, 279] on input "radio" at bounding box center [563, 274] width 21 height 21
radio input "true"
click at [941, 330] on span "Dolar MEP (MLA)" at bounding box center [939, 329] width 77 height 13
click at [893, 330] on input "Dolar MEP (MLA)" at bounding box center [887, 329] width 11 height 11
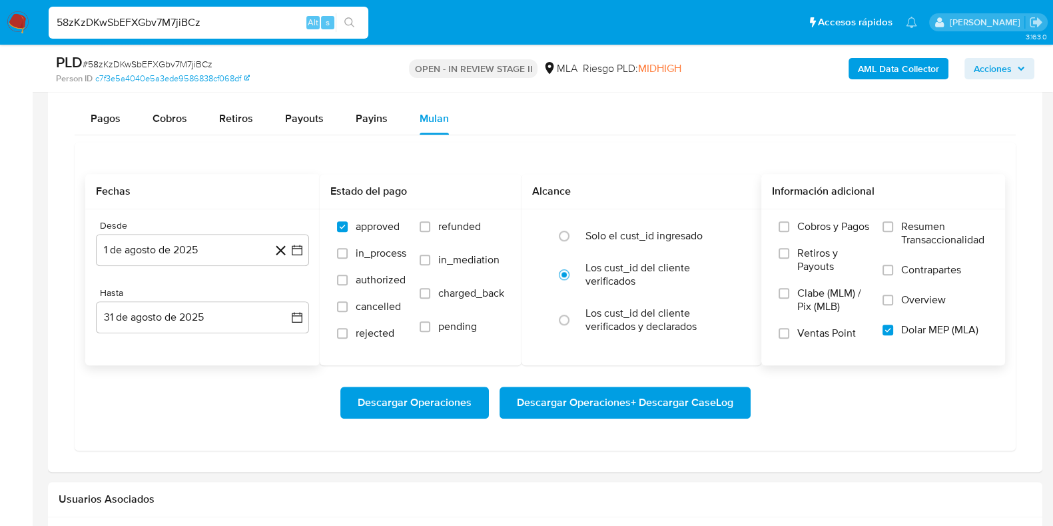
click at [703, 394] on span "Descargar Operaciones + Descargar CaseLog" at bounding box center [625, 402] width 216 height 29
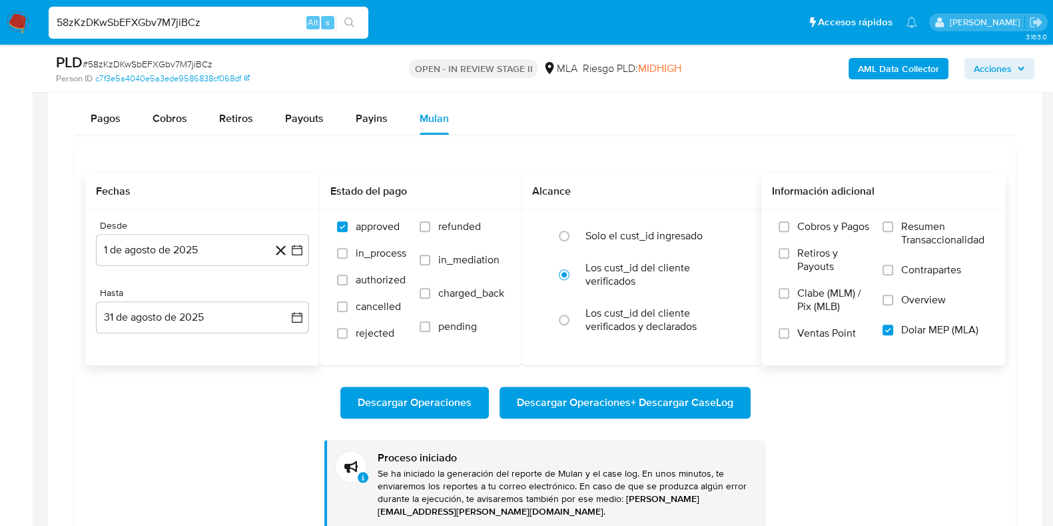
click at [151, 15] on input "58zKzDKwSbEFXGbv7M7jiBCz" at bounding box center [209, 22] width 320 height 17
paste input "xAOjjTHCJG0HG830RdAtbN5L"
type input "xAOjjTHCJG0HG830RdAtbN5L"
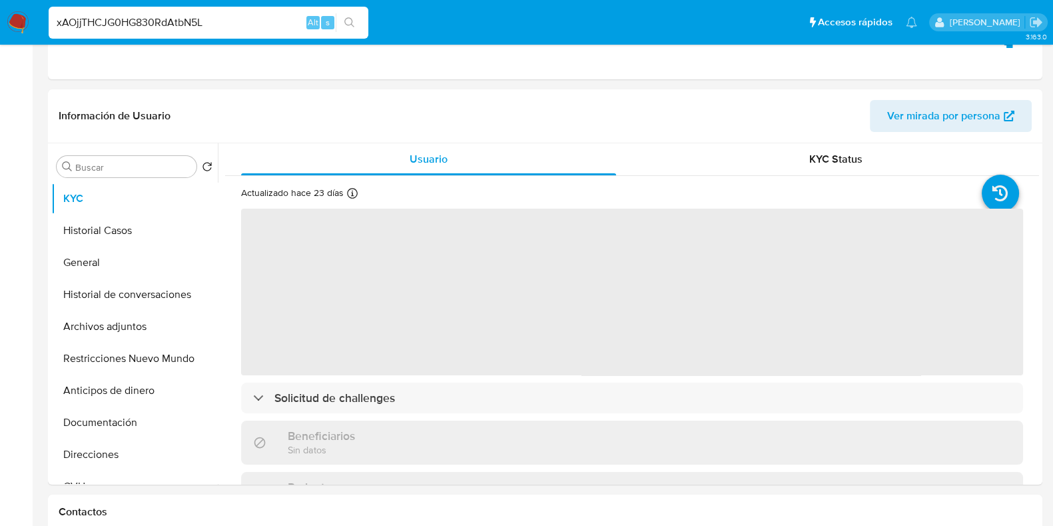
select select "10"
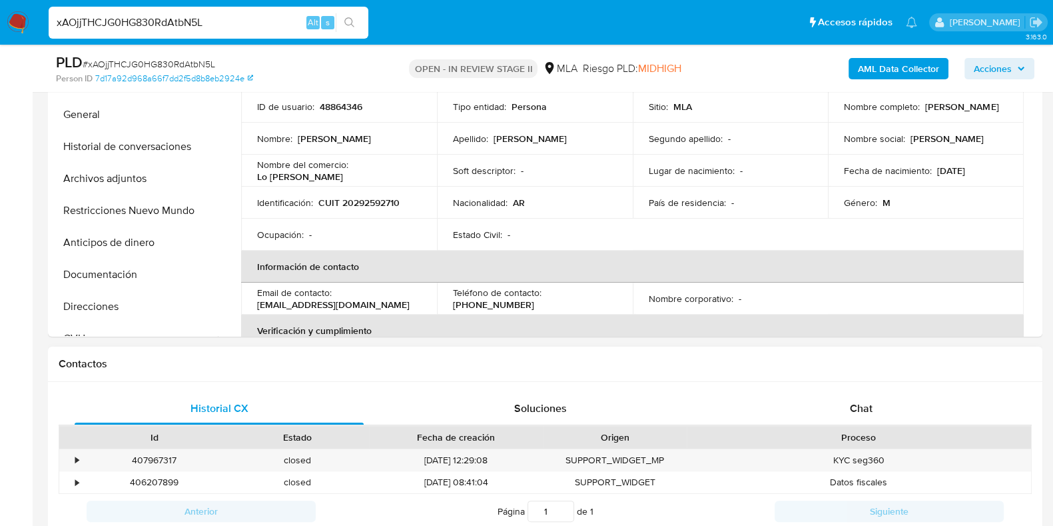
scroll to position [500, 0]
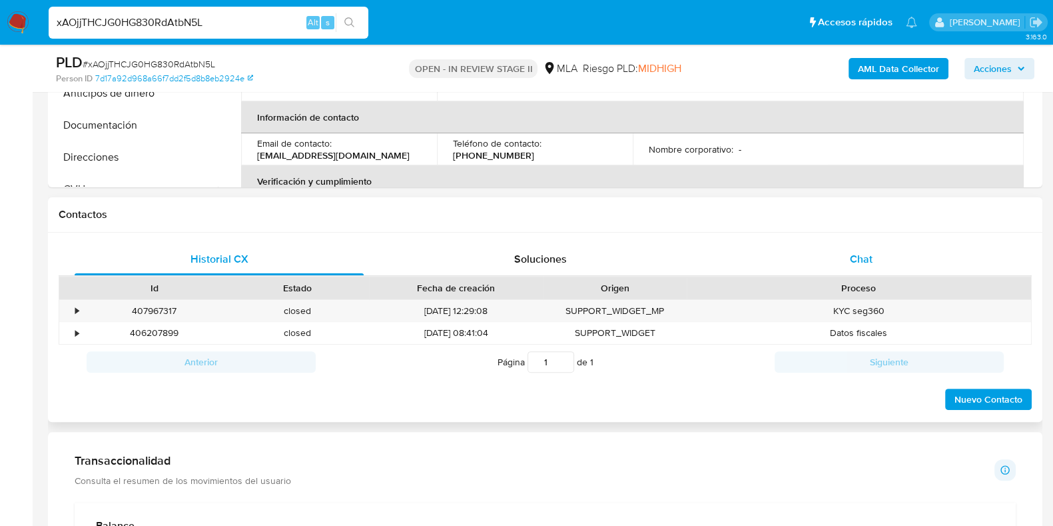
click at [853, 259] on span "Chat" at bounding box center [861, 258] width 23 height 15
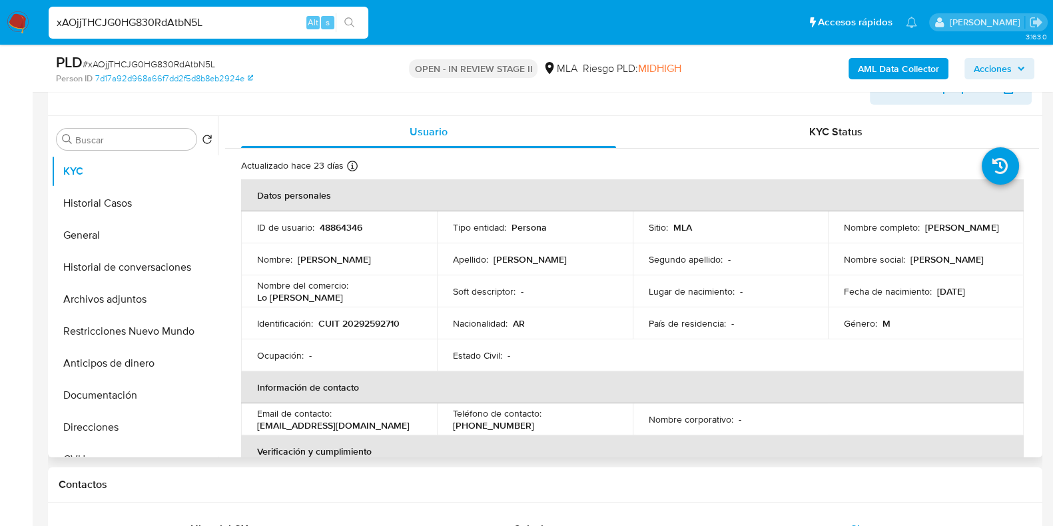
scroll to position [166, 0]
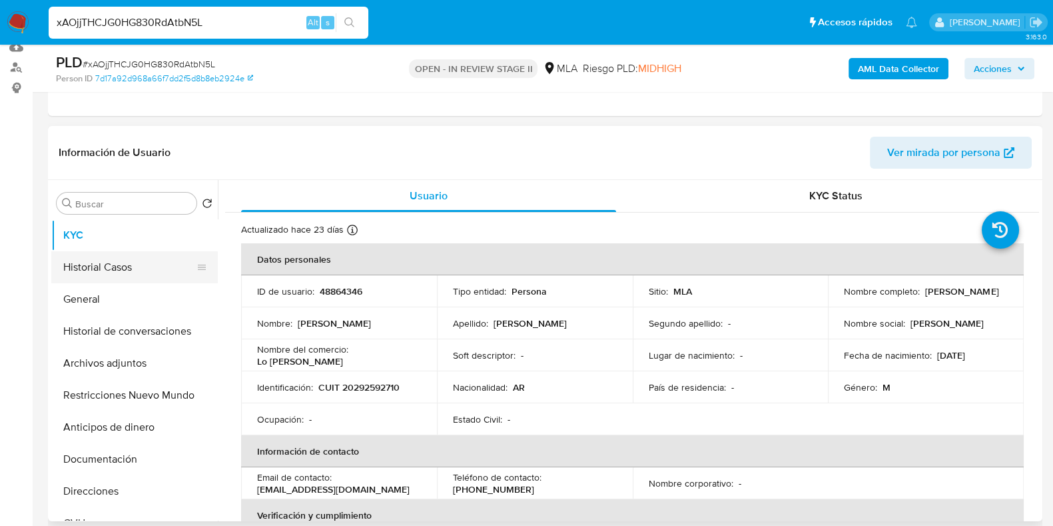
click at [119, 264] on button "Historial Casos" at bounding box center [129, 267] width 156 height 32
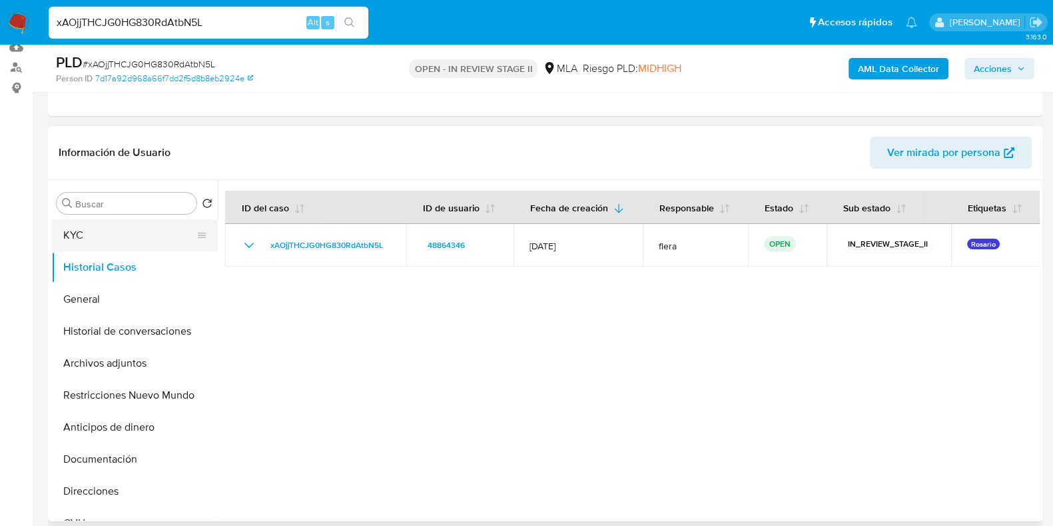
click at [87, 234] on button "KYC" at bounding box center [129, 235] width 156 height 32
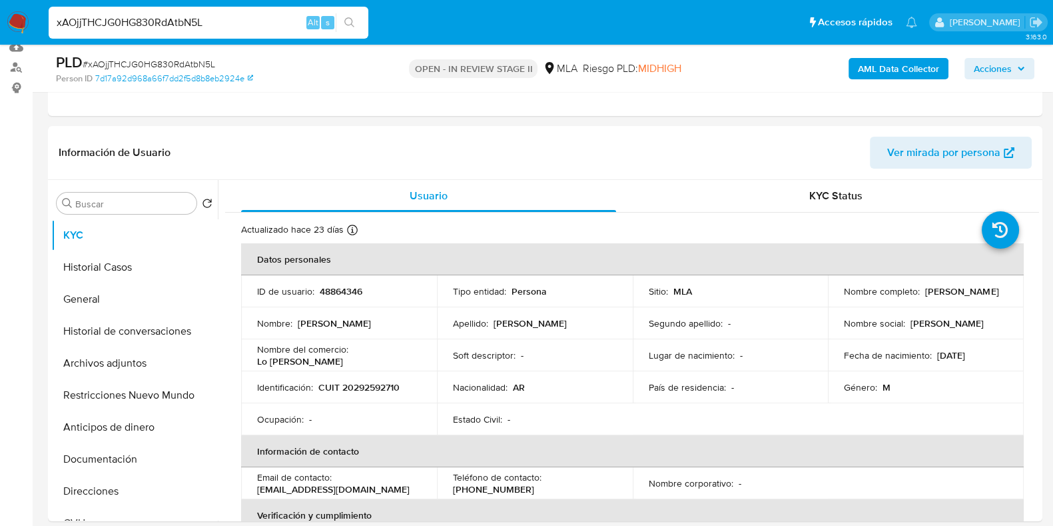
click at [137, 17] on input "xAOjjTHCJG0HG830RdAtbN5L" at bounding box center [209, 22] width 320 height 17
paste input "eJeM3riKz353cU4TId9mz2PM"
type input "eJeM3riKz353cU4TId9mz2PM"
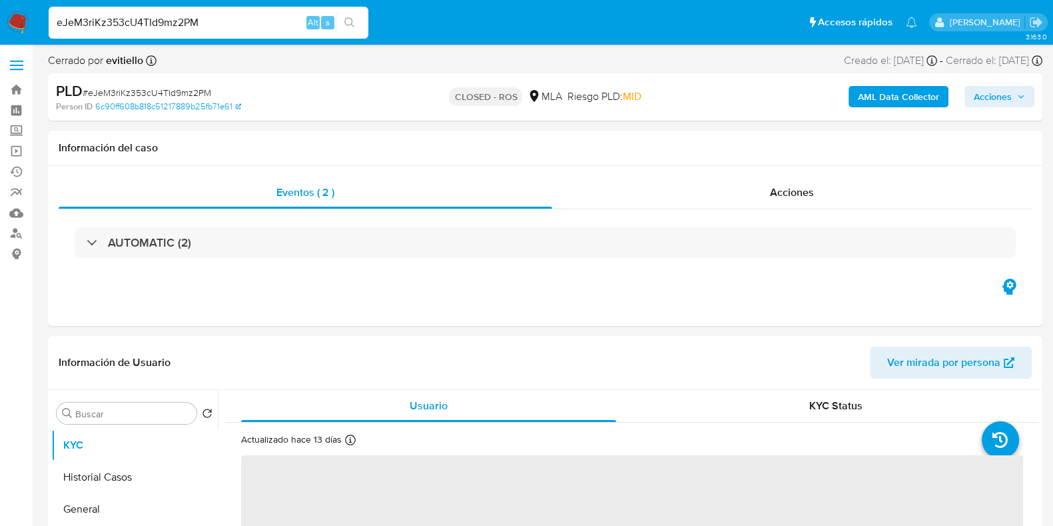
select select "10"
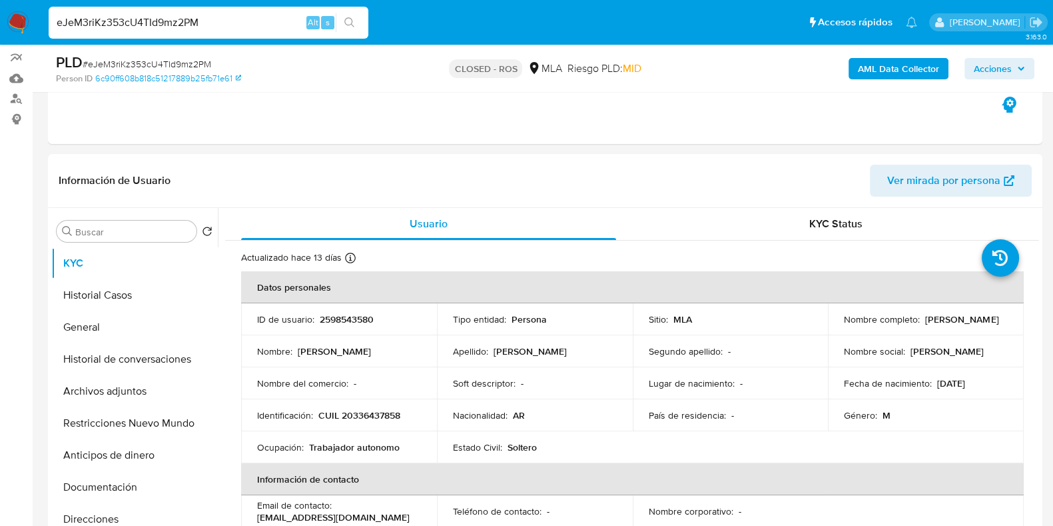
scroll to position [166, 0]
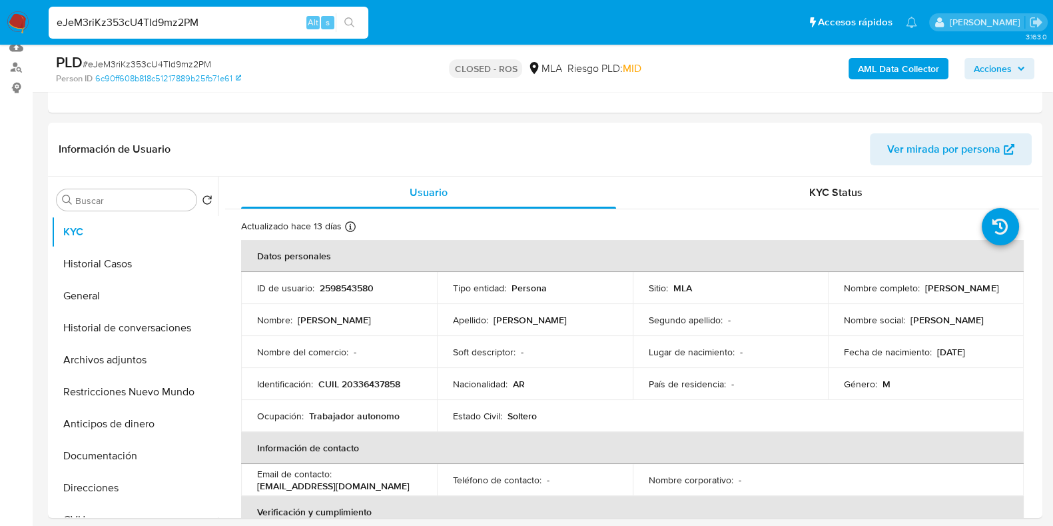
click at [182, 15] on input "eJeM3riKz353cU4TId9mz2PM" at bounding box center [209, 22] width 320 height 17
paste input "M96EQGKo3XwzKDH86oDbSzVP"
type input "M96EQGKo3XwzKDH86oDbSzVP"
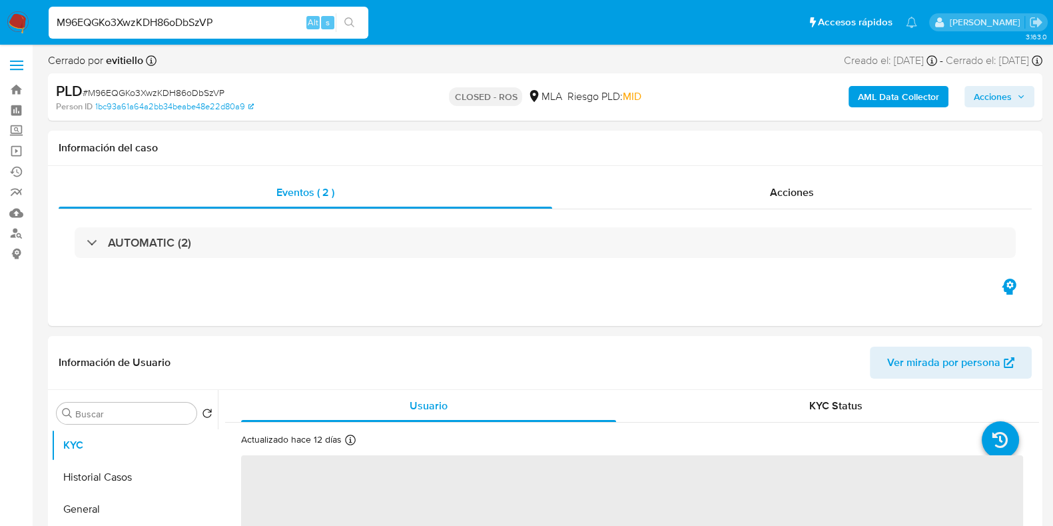
select select "10"
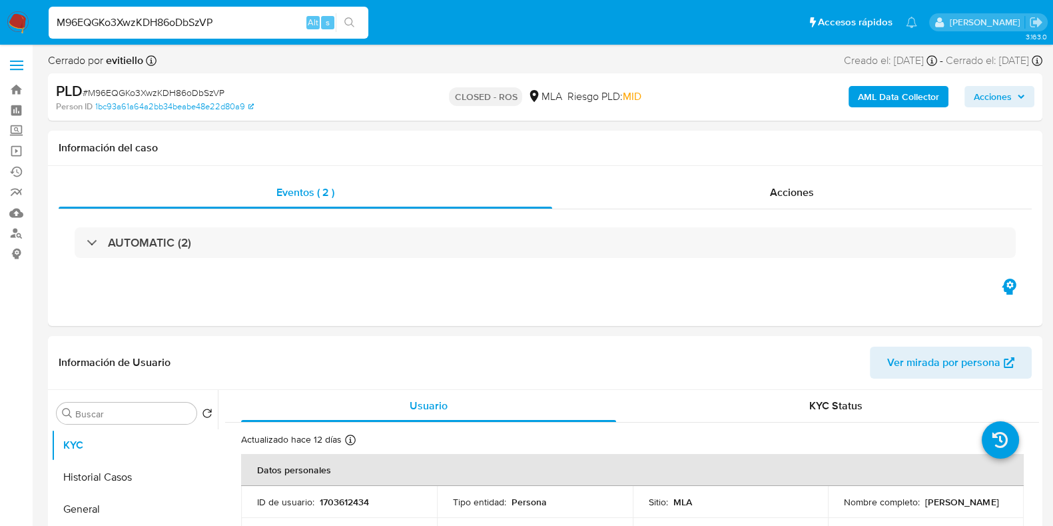
click at [183, 17] on input "M96EQGKo3XwzKDH86oDbSzVP" at bounding box center [209, 22] width 320 height 17
paste input "kWb9HPn8Ht9XjjQF0foj3WlQ"
type input "kWb9HPn8Ht9XjjQF0foj3WlQ"
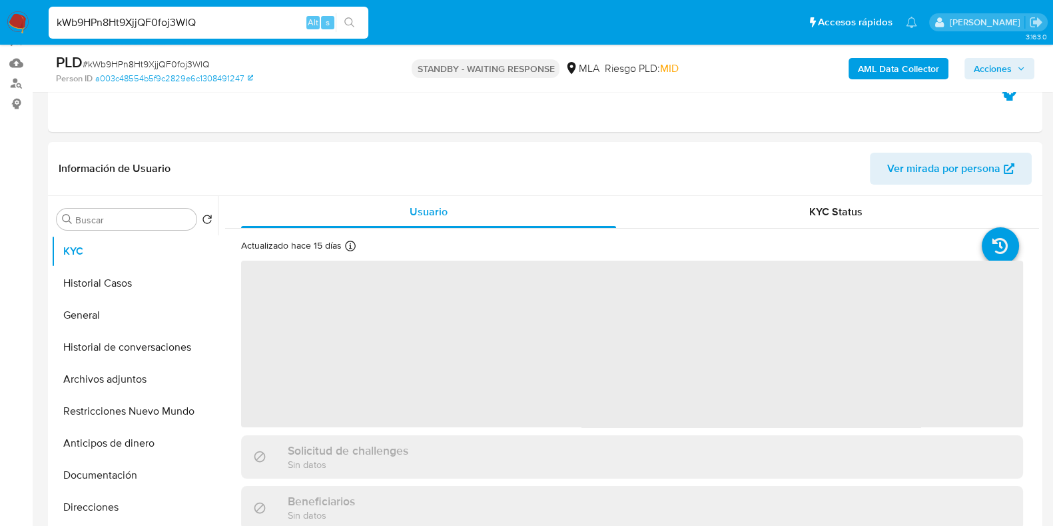
select select "10"
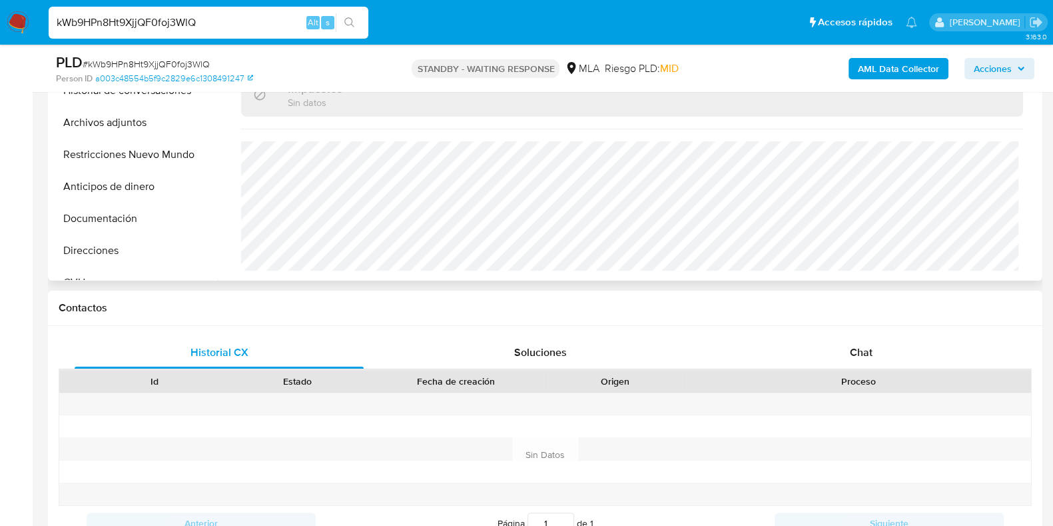
scroll to position [416, 0]
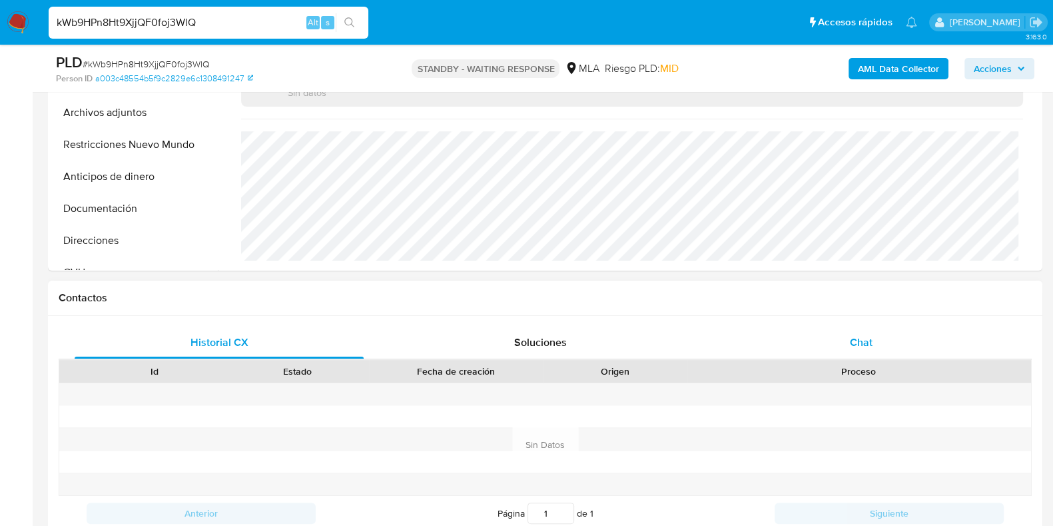
click at [858, 344] on span "Chat" at bounding box center [861, 341] width 23 height 15
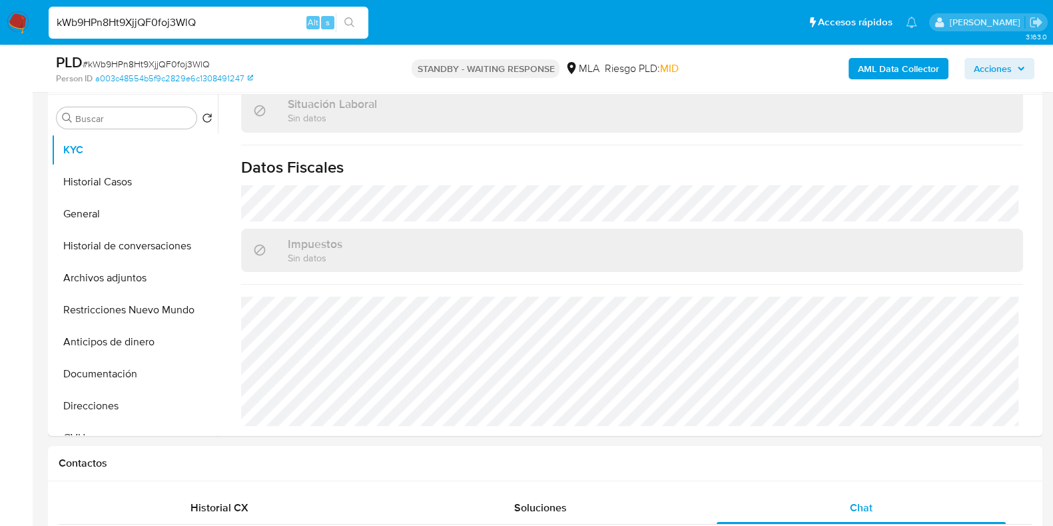
scroll to position [250, 0]
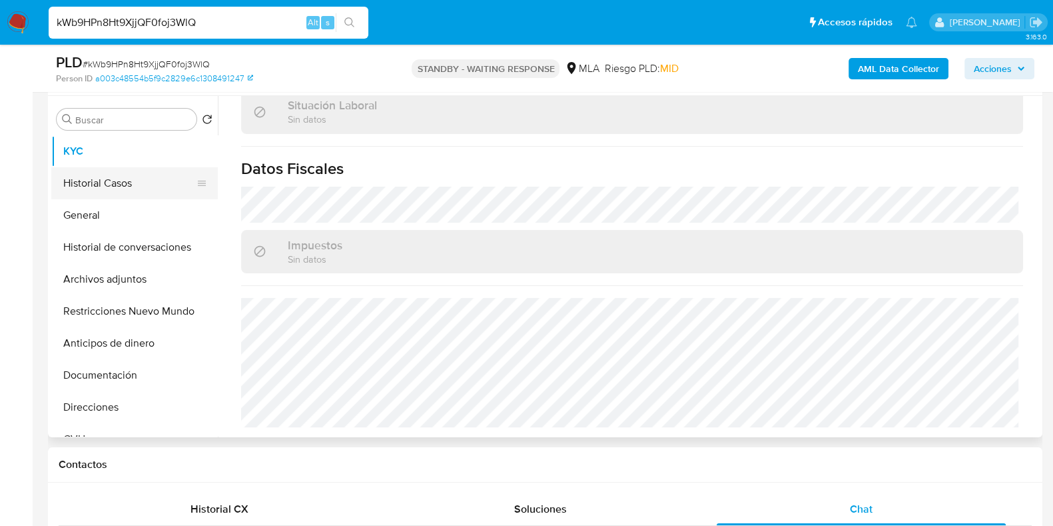
click at [111, 187] on button "Historial Casos" at bounding box center [129, 183] width 156 height 32
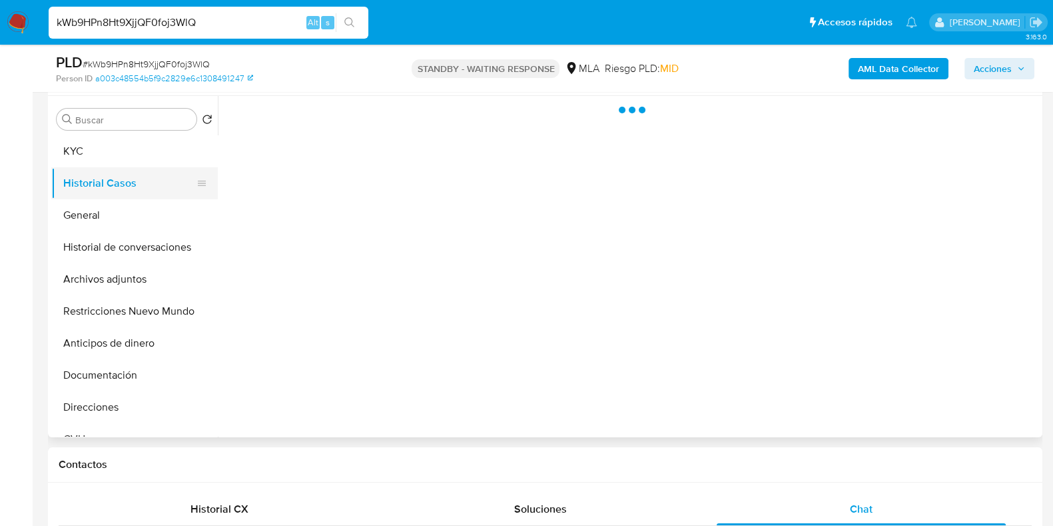
scroll to position [0, 0]
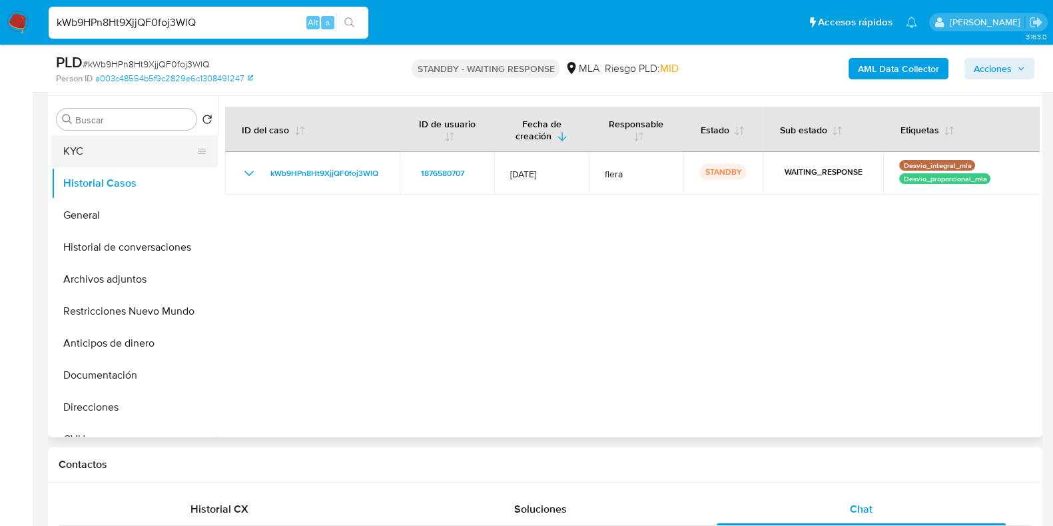
click at [94, 152] on button "KYC" at bounding box center [129, 151] width 156 height 32
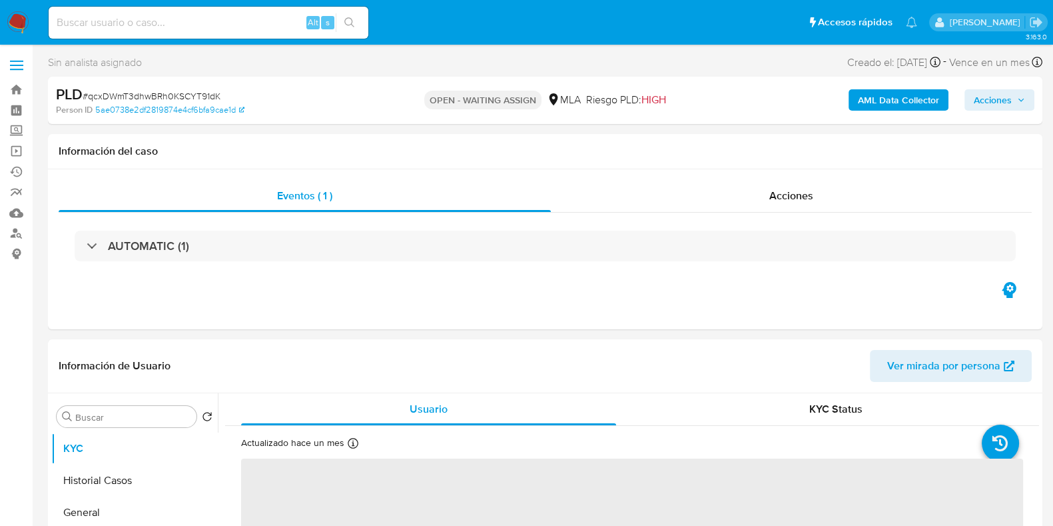
click at [182, 95] on span "# qcxDWmT3dhwBRh0KSCYT91dK" at bounding box center [152, 95] width 138 height 13
select select "10"
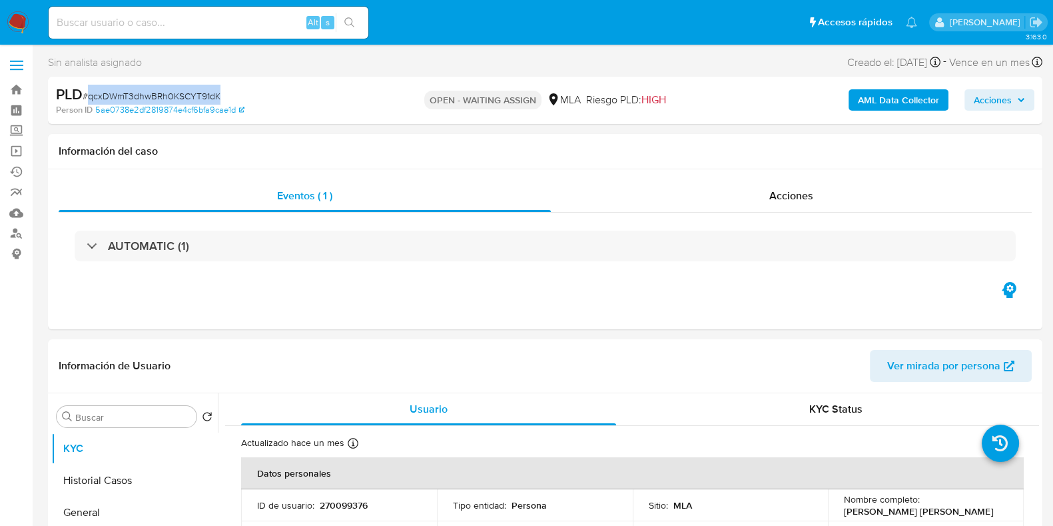
copy span "qcxDWmT3dhwBRh0KSCYT91dK"
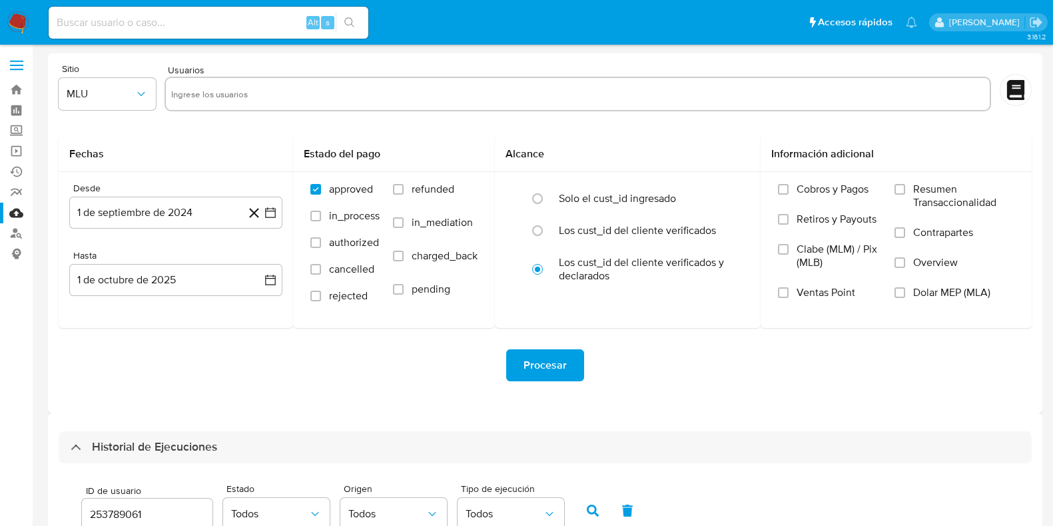
select select "10"
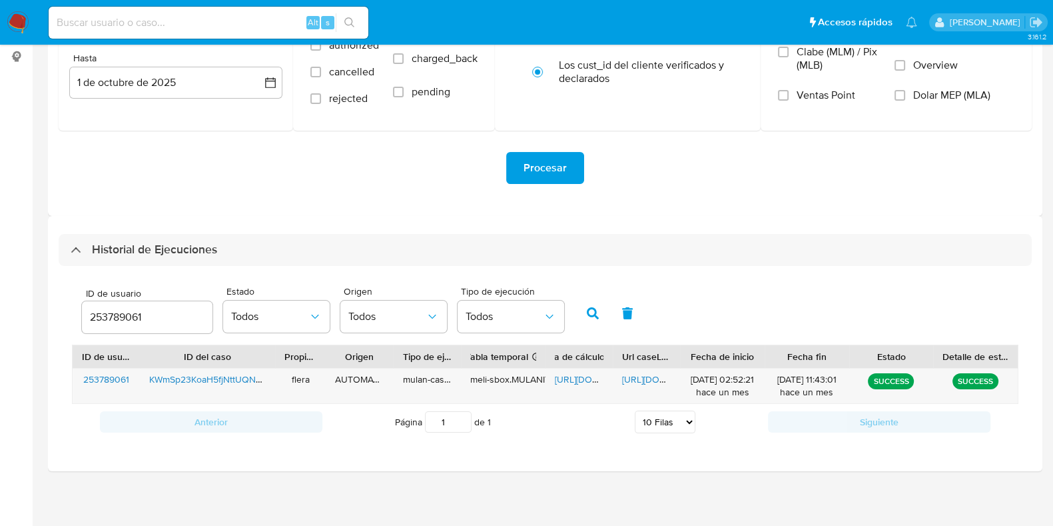
click at [123, 316] on input "253789061" at bounding box center [147, 316] width 131 height 17
type input "4151970"
click at [598, 312] on button "button" at bounding box center [592, 313] width 35 height 32
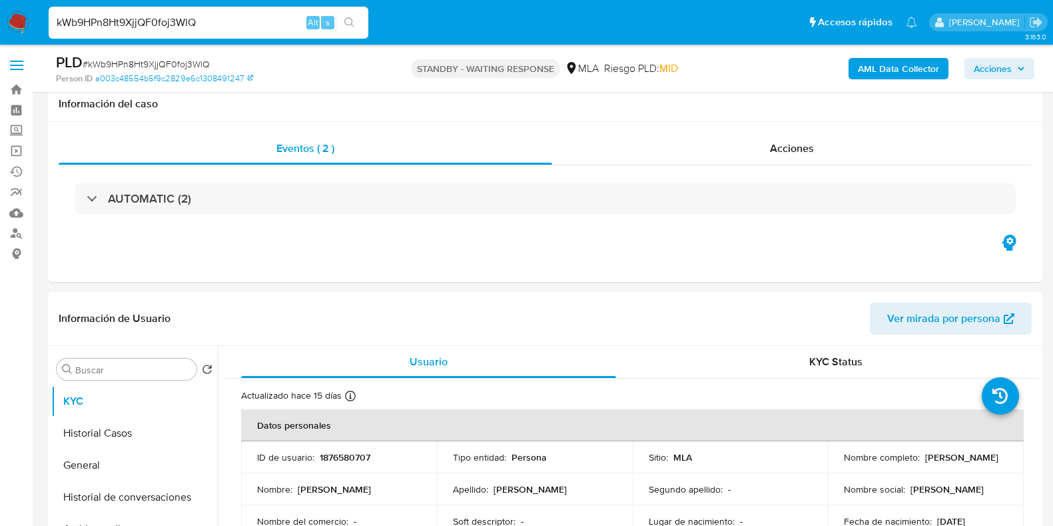
select select "10"
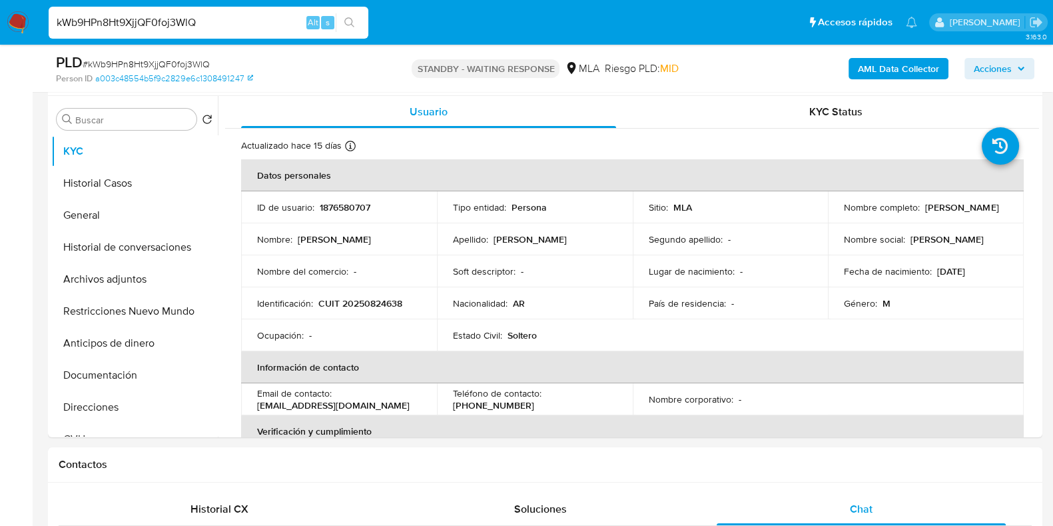
click at [184, 22] on input "kWb9HPn8Ht9XjjQF0foj3WlQ" at bounding box center [209, 22] width 320 height 17
paste input "3Y1gYRQeQT0TEZV9AYYiysw1"
type input "3Y1gYRQeQT0TEZV9AYYiysw1"
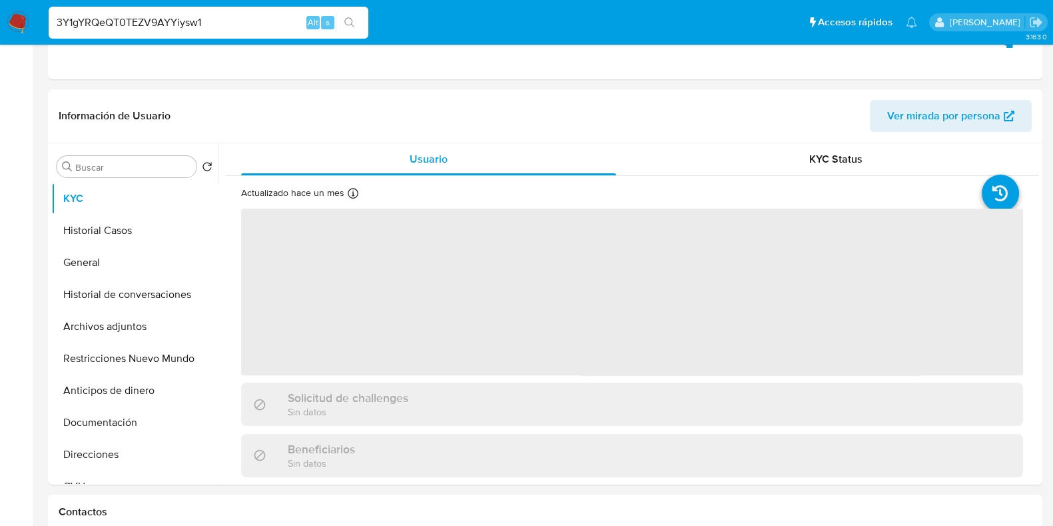
select select "10"
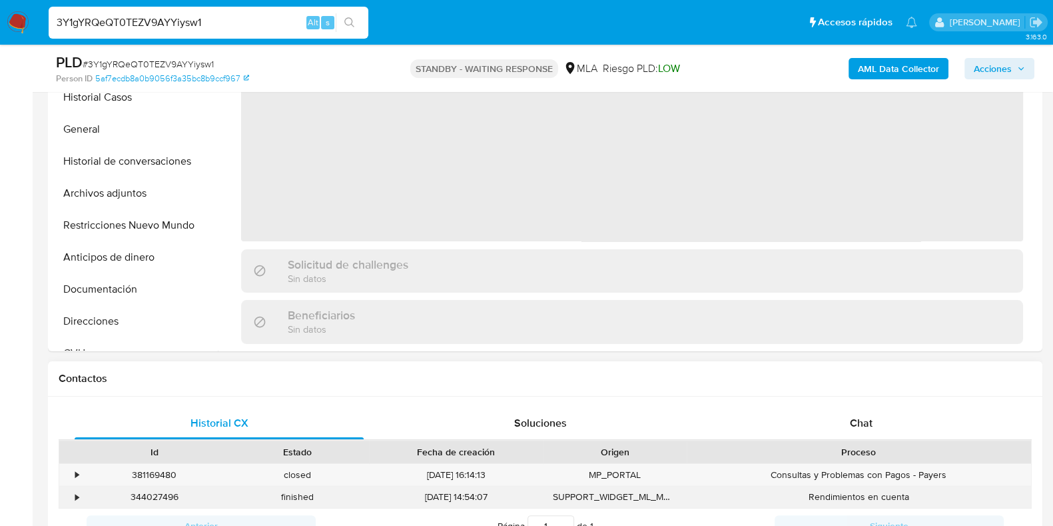
scroll to position [416, 0]
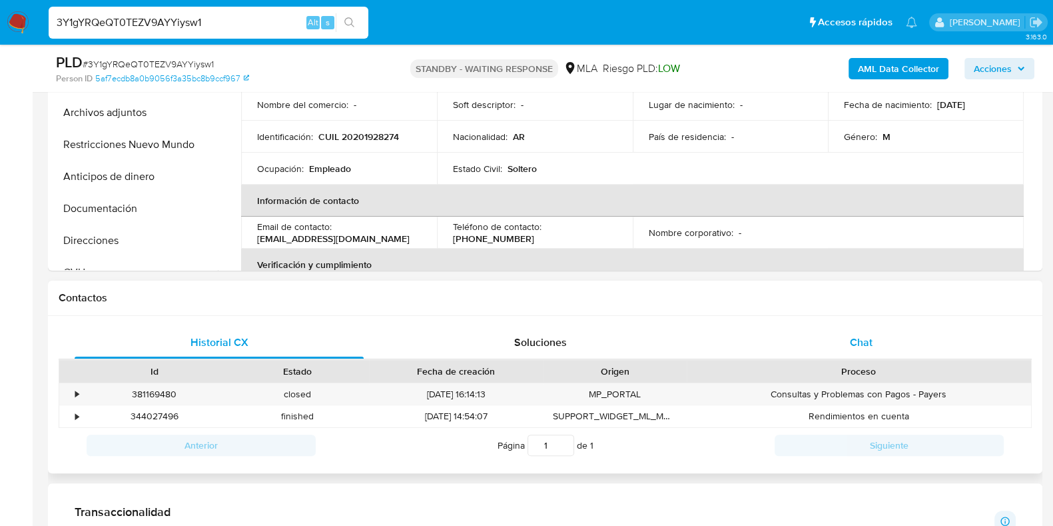
click at [869, 342] on span "Chat" at bounding box center [861, 341] width 23 height 15
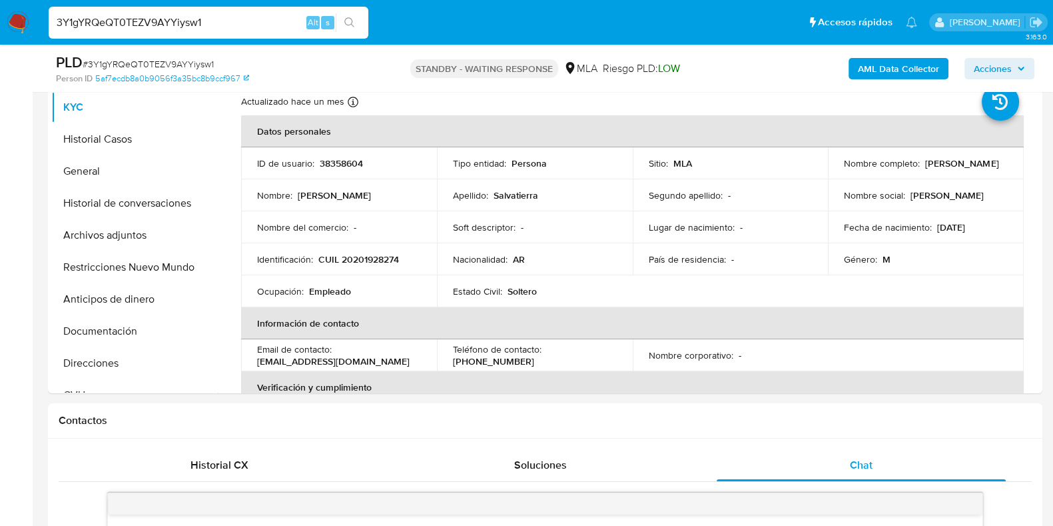
scroll to position [250, 0]
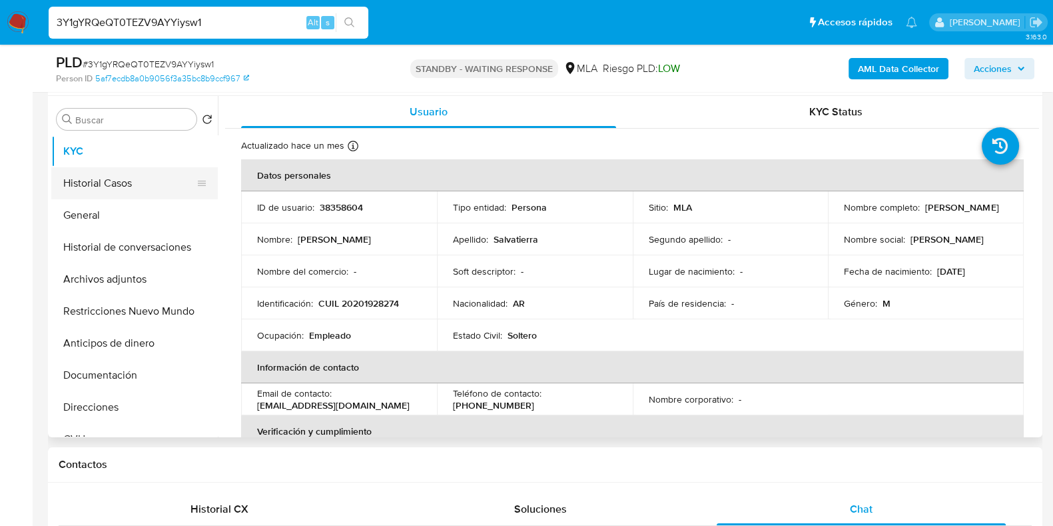
click at [105, 188] on button "Historial Casos" at bounding box center [129, 183] width 156 height 32
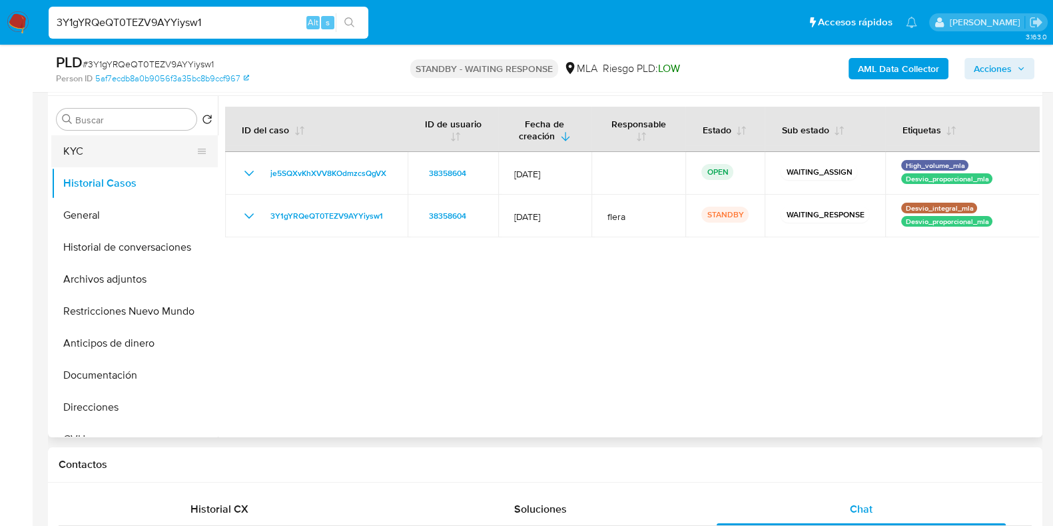
click at [106, 151] on button "KYC" at bounding box center [129, 151] width 156 height 32
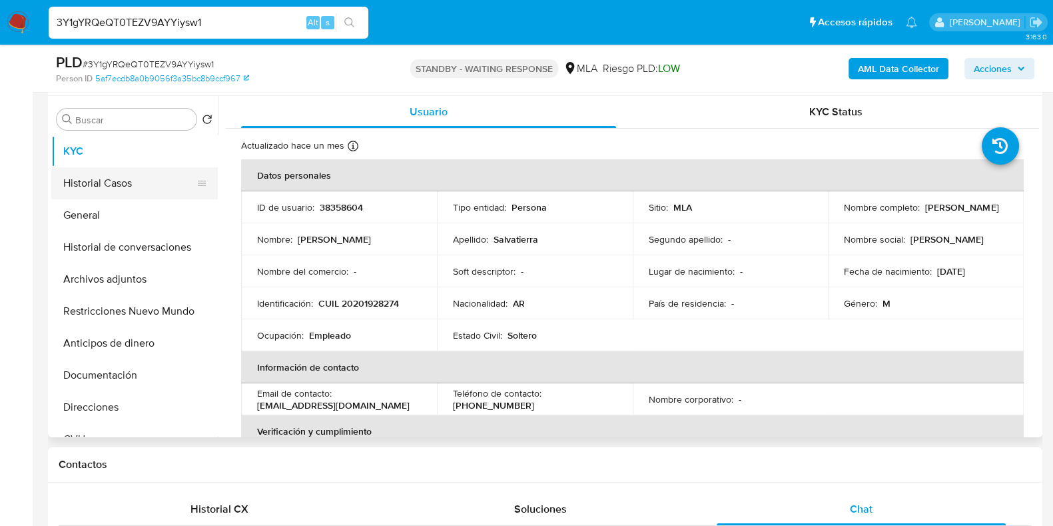
click at [97, 191] on button "Historial Casos" at bounding box center [129, 183] width 156 height 32
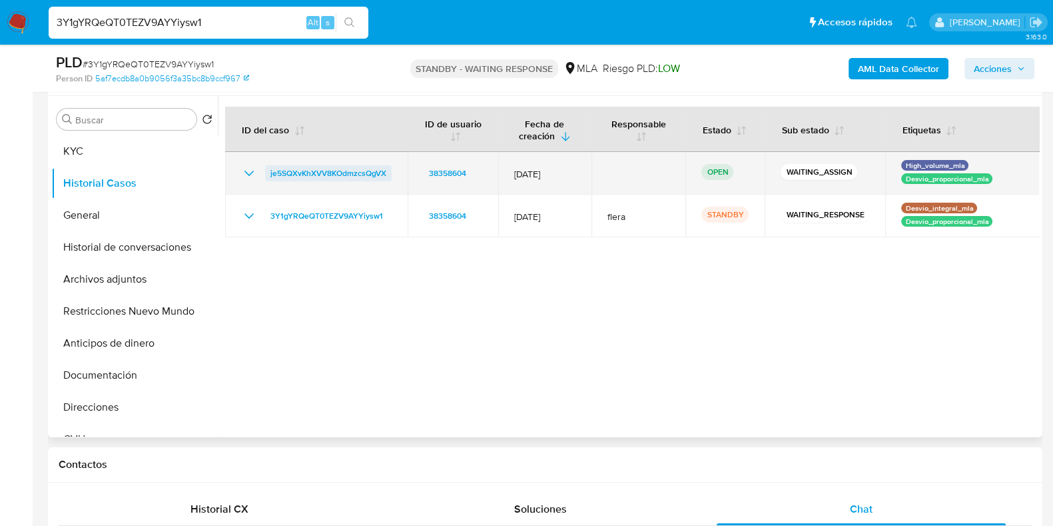
drag, startPoint x: 392, startPoint y: 175, endPoint x: 288, endPoint y: 174, distance: 103.9
click at [270, 177] on td "je5SQXvKhXVV8KOdmzcsQgVX" at bounding box center [316, 173] width 182 height 43
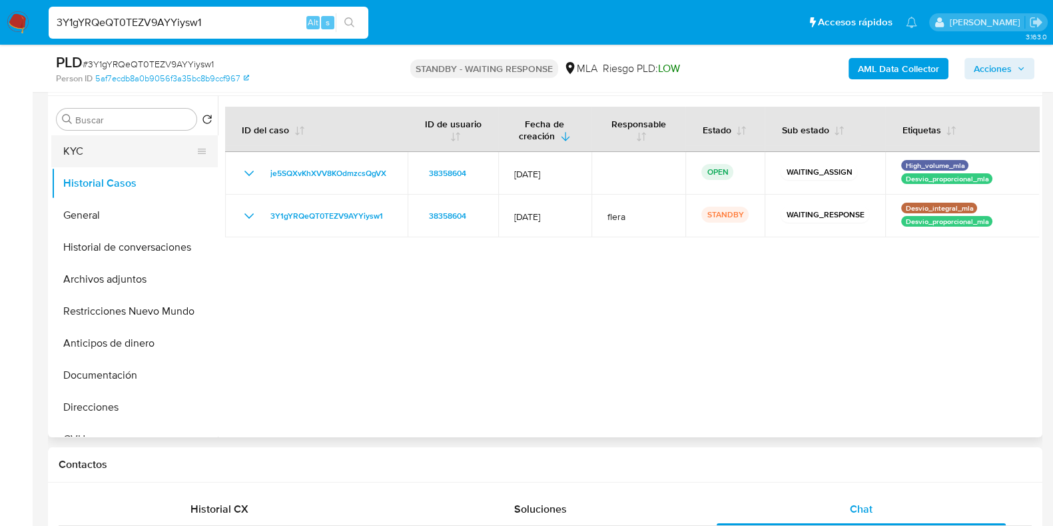
click at [141, 150] on button "KYC" at bounding box center [129, 151] width 156 height 32
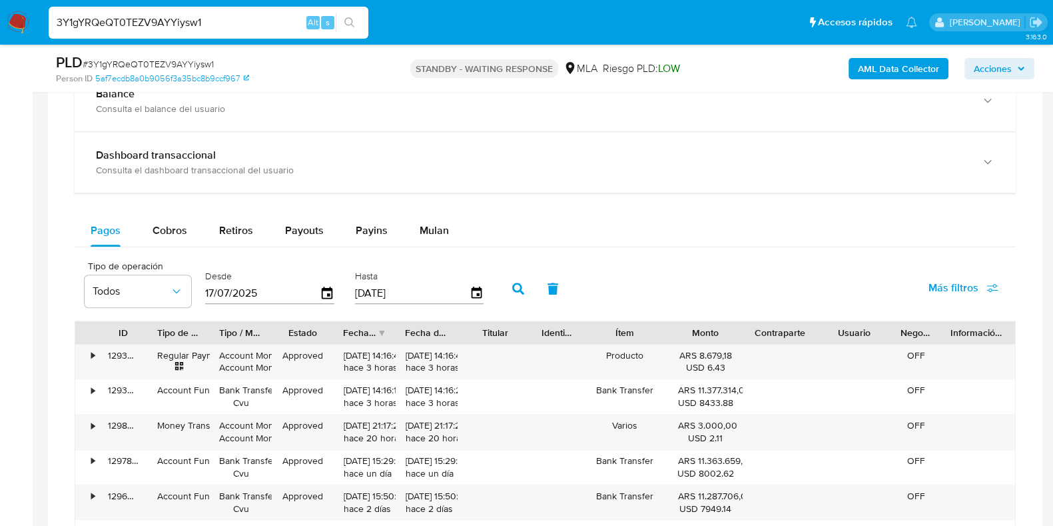
scroll to position [1082, 0]
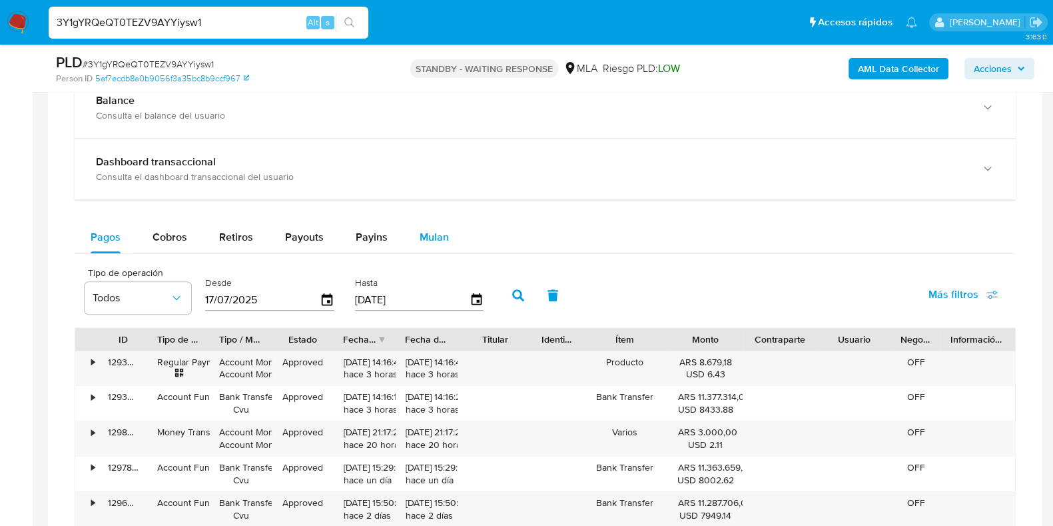
click at [431, 221] on div "Mulan" at bounding box center [434, 237] width 29 height 32
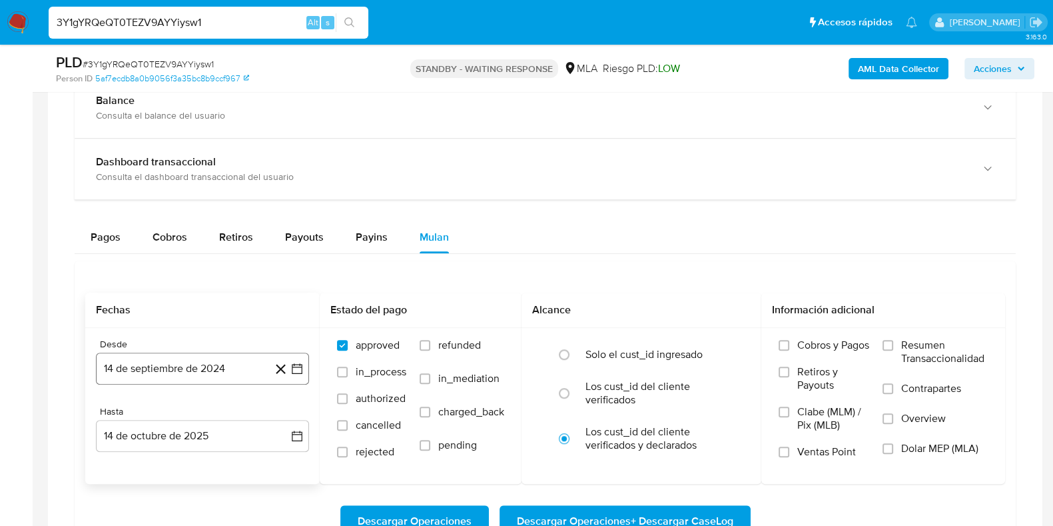
click at [175, 365] on button "14 de septiembre de 2024" at bounding box center [202, 368] width 213 height 32
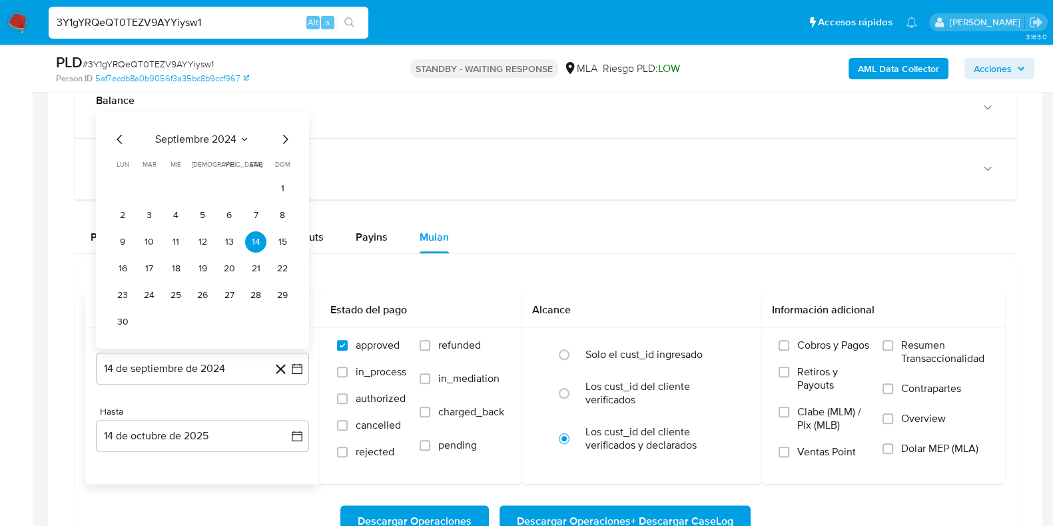
click at [213, 134] on span "septiembre 2024" at bounding box center [195, 138] width 81 height 13
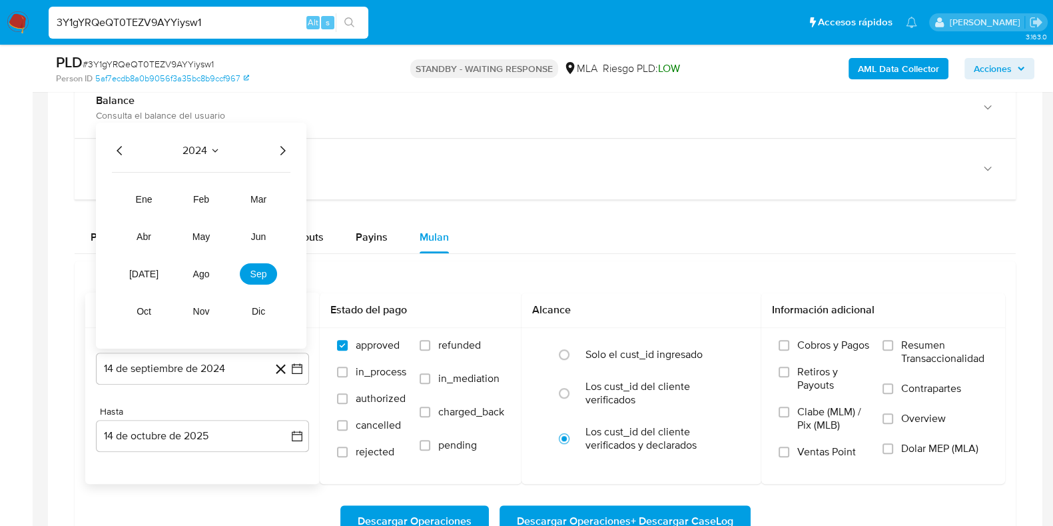
click at [198, 148] on span "2024" at bounding box center [194, 149] width 25 height 13
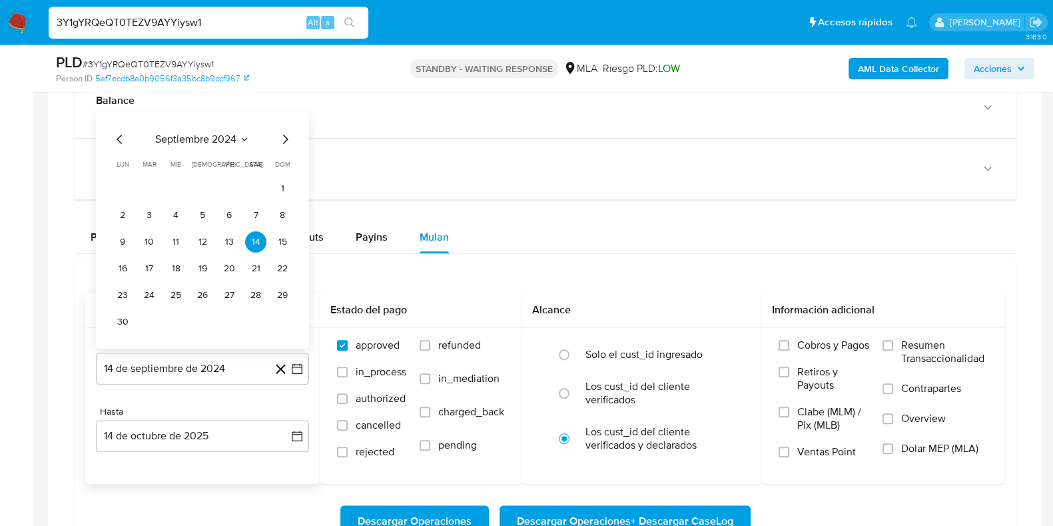
click at [289, 136] on icon "Mes siguiente" at bounding box center [285, 139] width 16 height 16
click at [280, 162] on icon "Mes siguiente" at bounding box center [285, 165] width 16 height 16
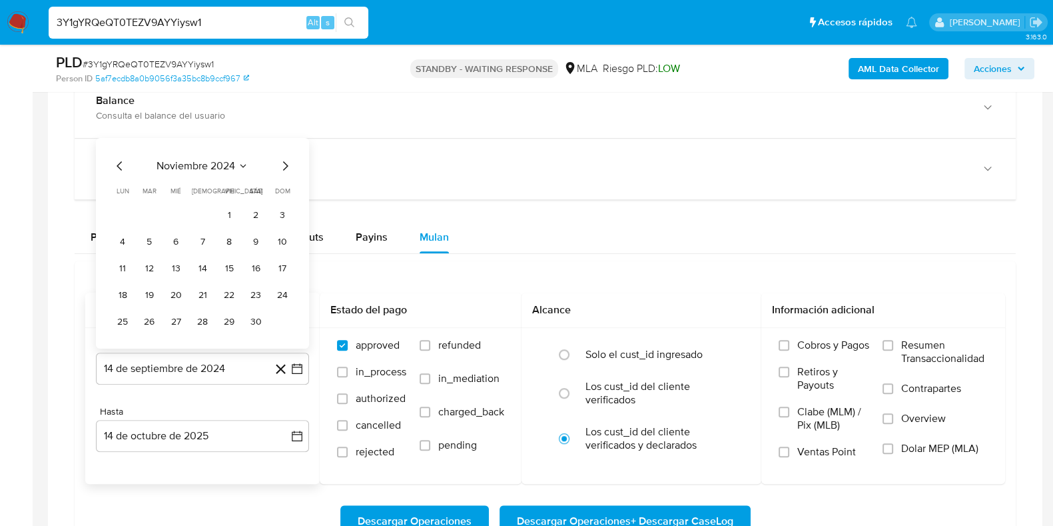
click at [216, 165] on span "noviembre 2024" at bounding box center [196, 165] width 79 height 13
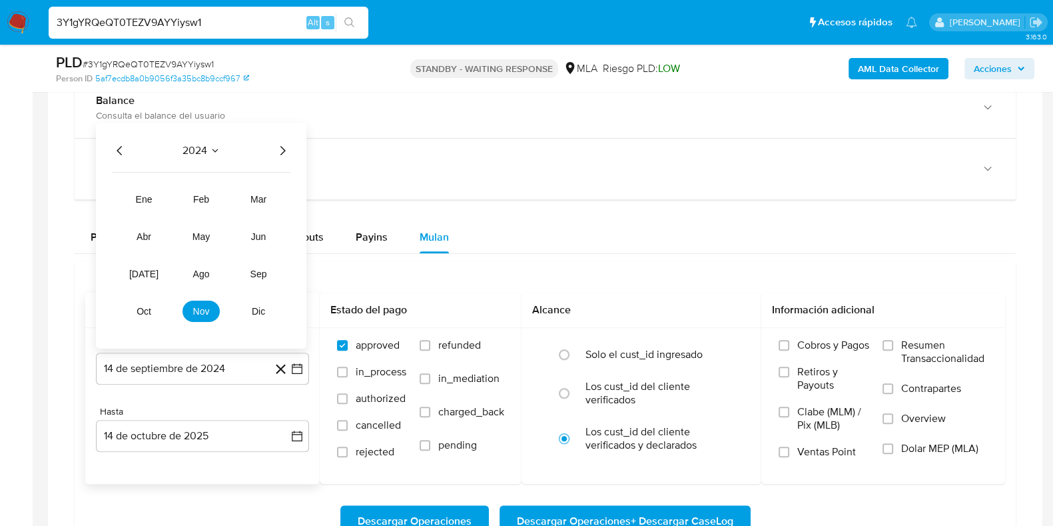
click at [280, 145] on icon "Año siguiente" at bounding box center [282, 150] width 16 height 16
click at [201, 231] on span "may" at bounding box center [200, 235] width 17 height 11
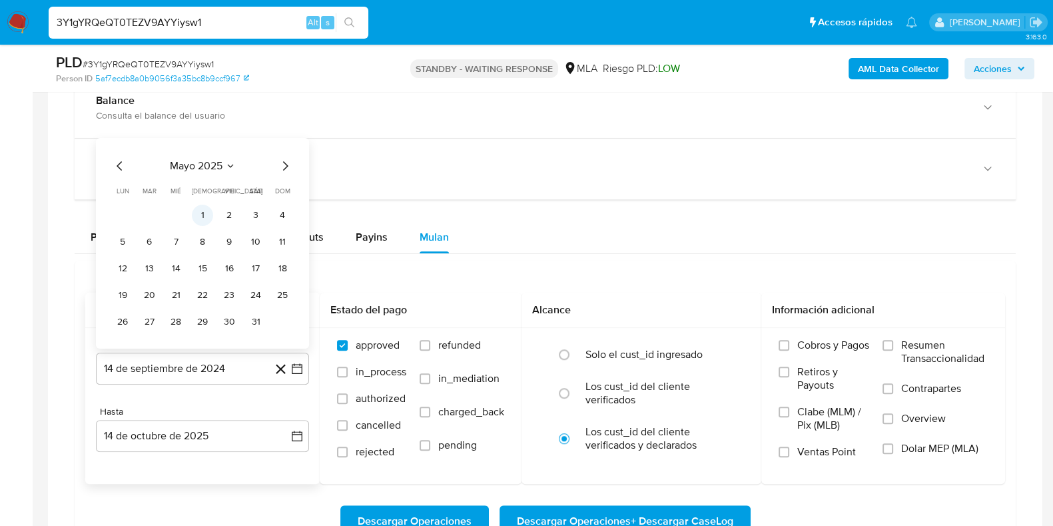
click at [202, 211] on button "1" at bounding box center [202, 214] width 21 height 21
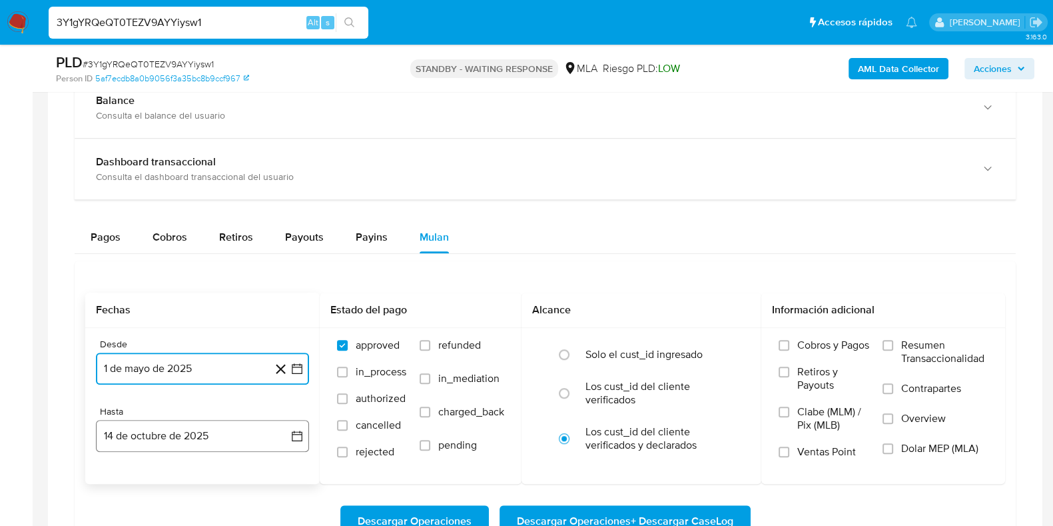
click at [139, 430] on button "14 de octubre de 2025" at bounding box center [202, 436] width 213 height 32
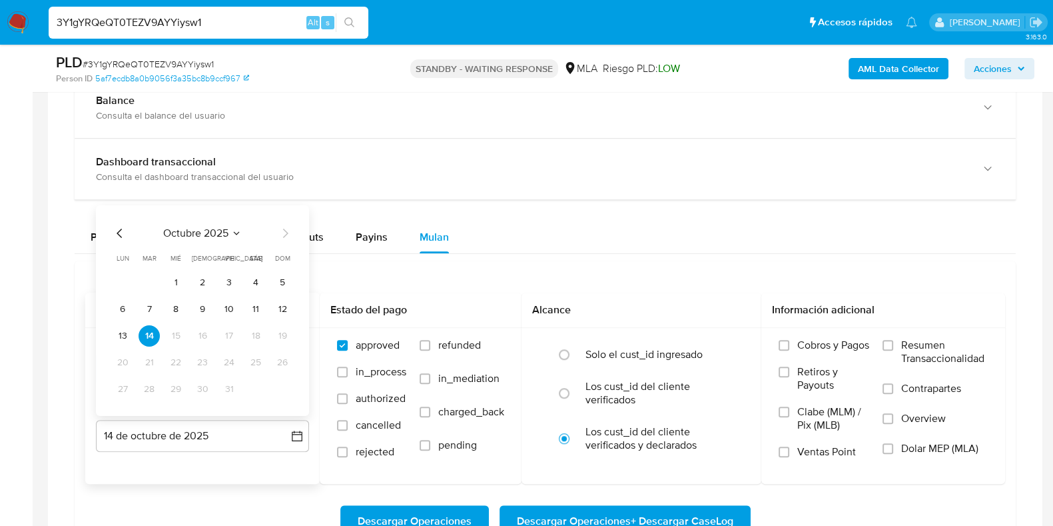
click at [216, 226] on span "octubre 2025" at bounding box center [195, 232] width 65 height 13
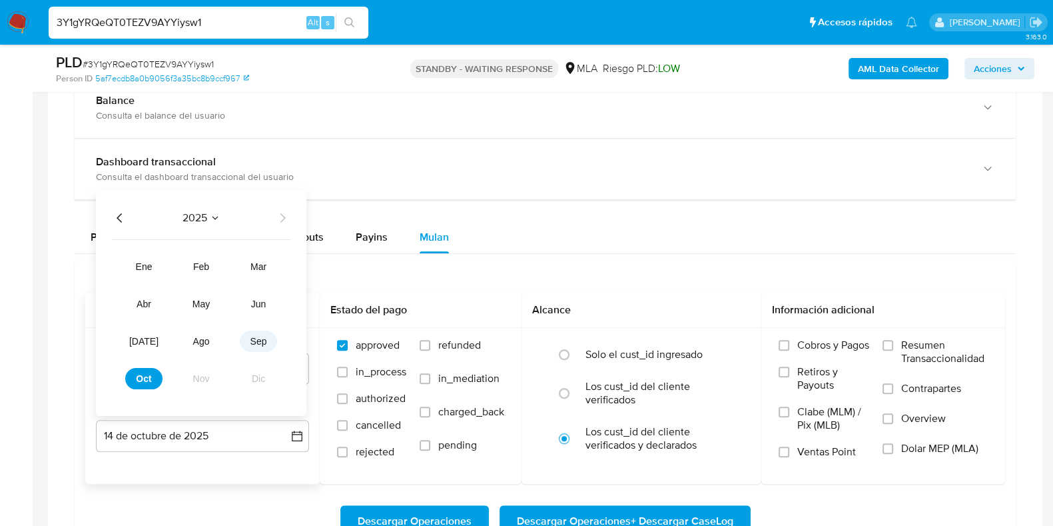
click at [246, 340] on button "sep" at bounding box center [258, 340] width 37 height 21
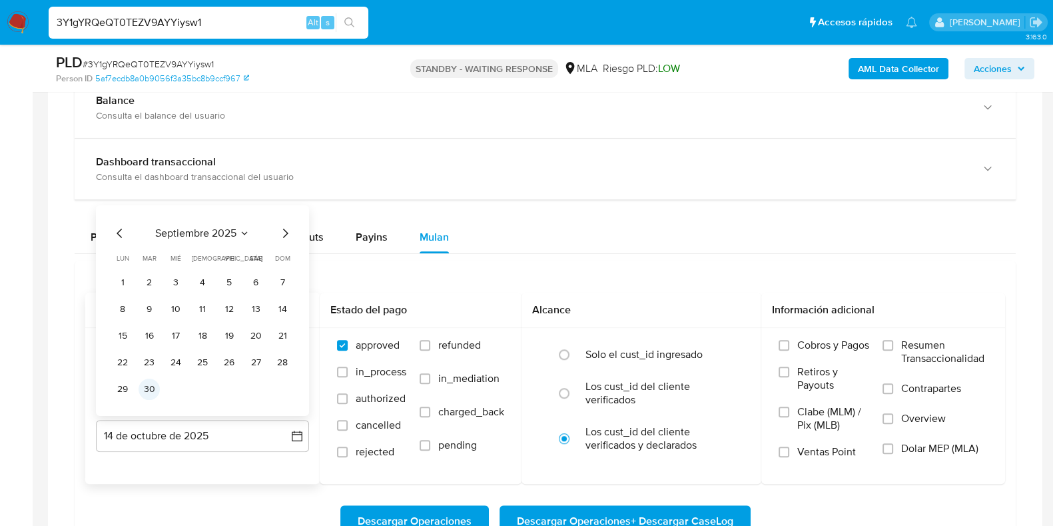
click at [149, 384] on button "30" at bounding box center [149, 388] width 21 height 21
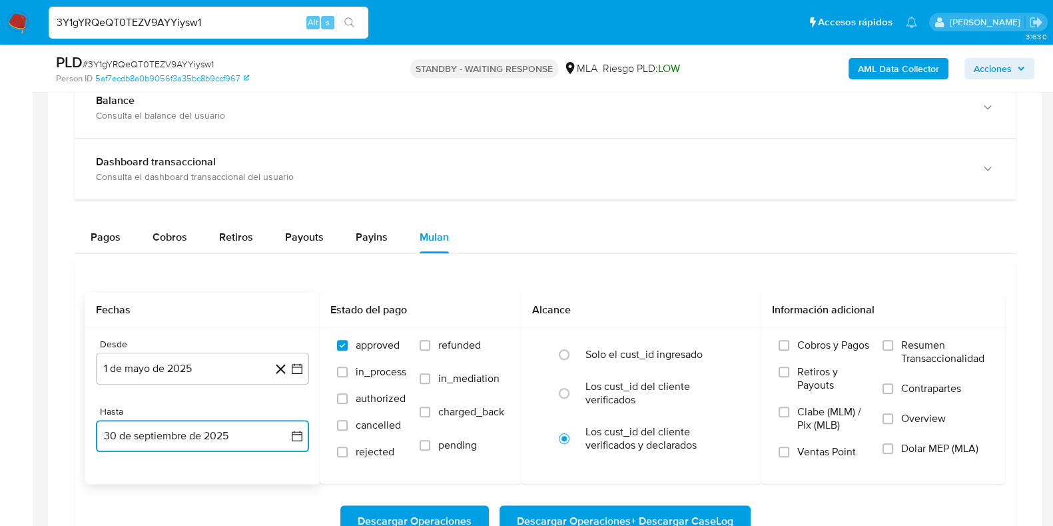
click at [206, 432] on button "30 de septiembre de 2025" at bounding box center [202, 436] width 213 height 32
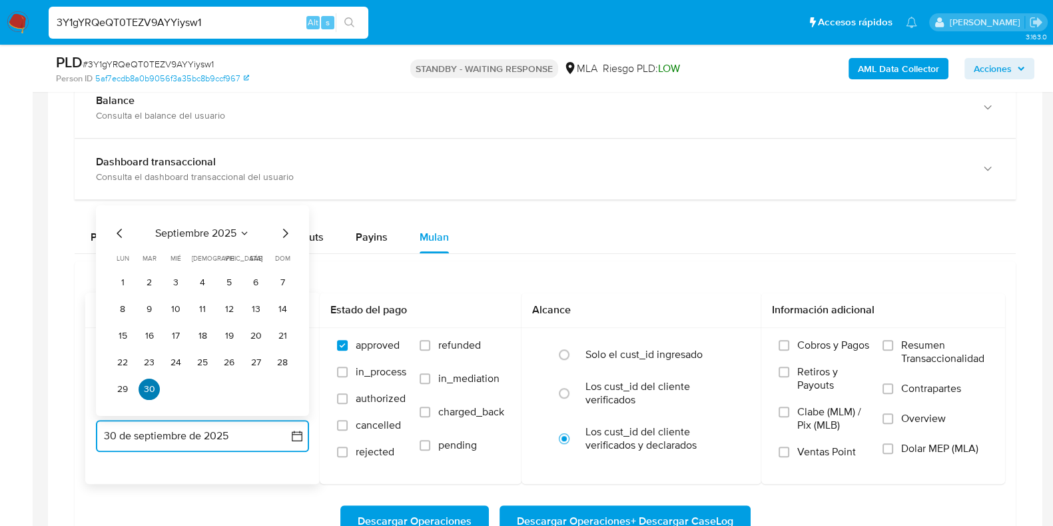
click at [153, 388] on button "30" at bounding box center [149, 388] width 21 height 21
click at [153, 390] on button "30" at bounding box center [149, 388] width 21 height 21
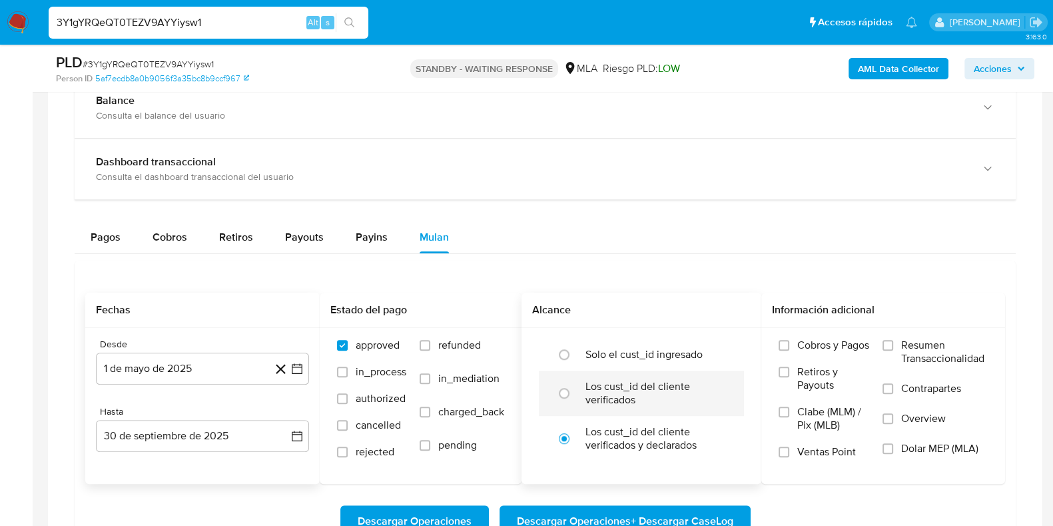
click at [646, 396] on label "Los cust_id del cliente verificados" at bounding box center [655, 393] width 140 height 27
click at [575, 396] on input "radio" at bounding box center [563, 392] width 21 height 21
radio input "true"
click at [950, 452] on span "Dolar MEP (MLA)" at bounding box center [939, 448] width 77 height 13
click at [893, 452] on input "Dolar MEP (MLA)" at bounding box center [887, 448] width 11 height 11
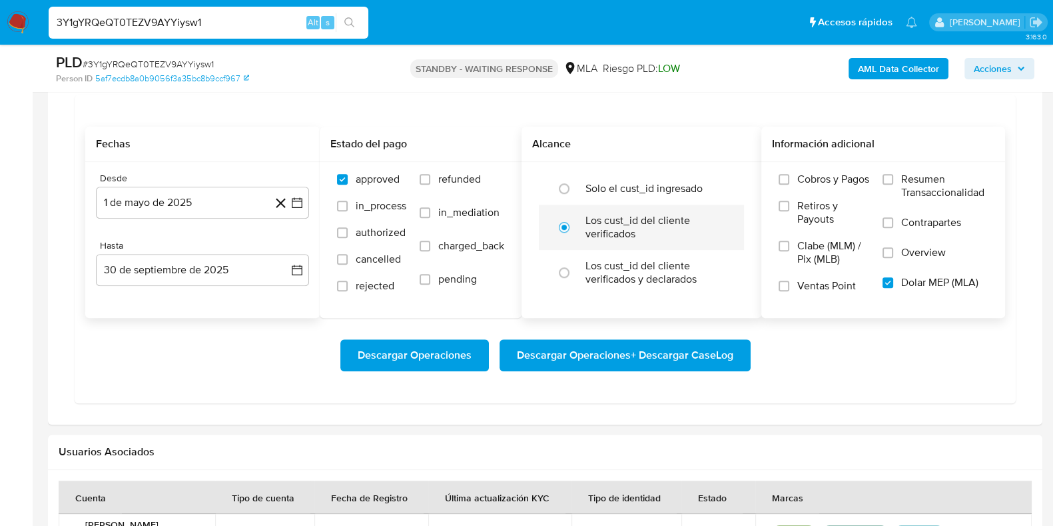
scroll to position [1248, 0]
click at [629, 361] on span "Descargar Operaciones + Descargar CaseLog" at bounding box center [625, 354] width 216 height 29
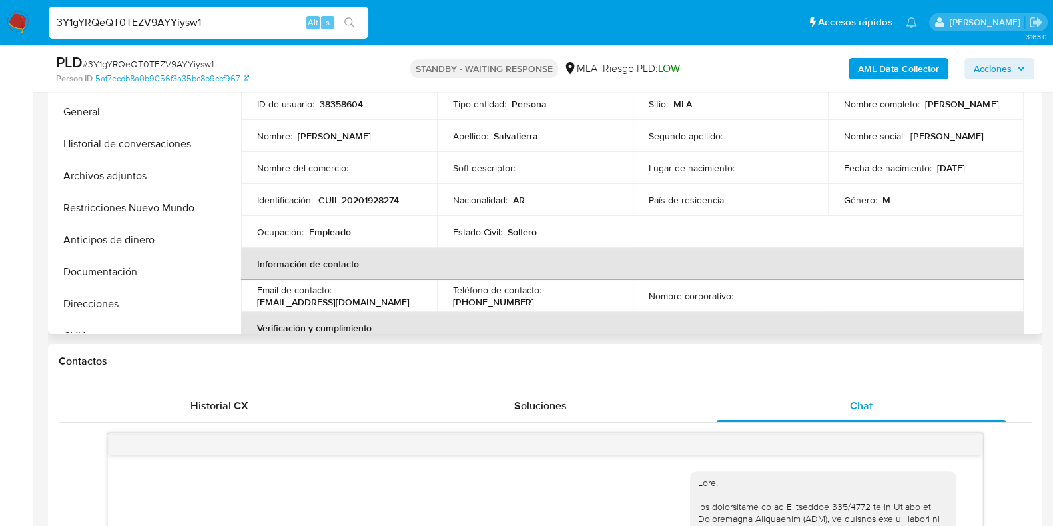
scroll to position [250, 0]
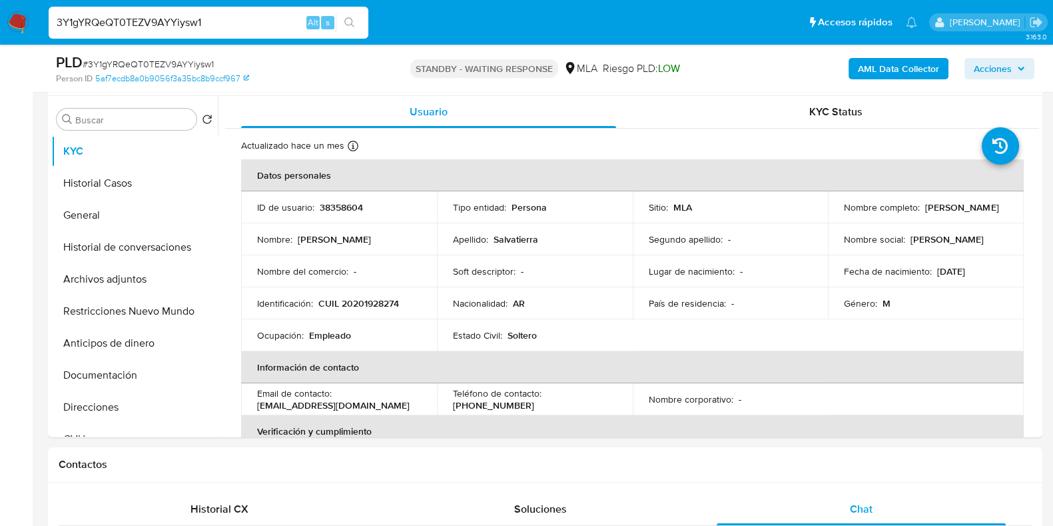
click at [154, 21] on input "3Y1gYRQeQT0TEZV9AYYiysw1" at bounding box center [209, 22] width 320 height 17
paste input "kWb9HPn8Ht9XjjQF0foj3WlQ"
type input "kWb9HPn8Ht9XjjQF0foj3WlQ"
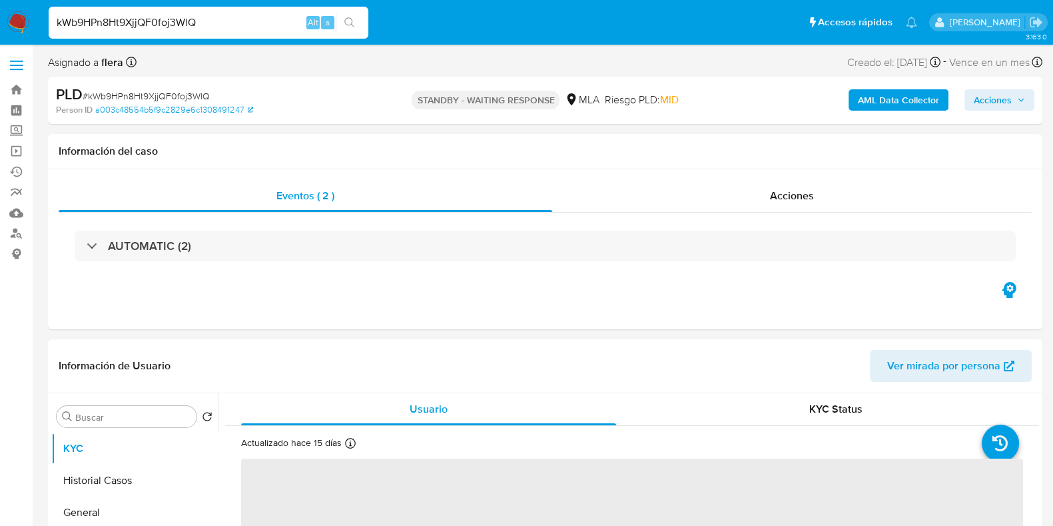
select select "10"
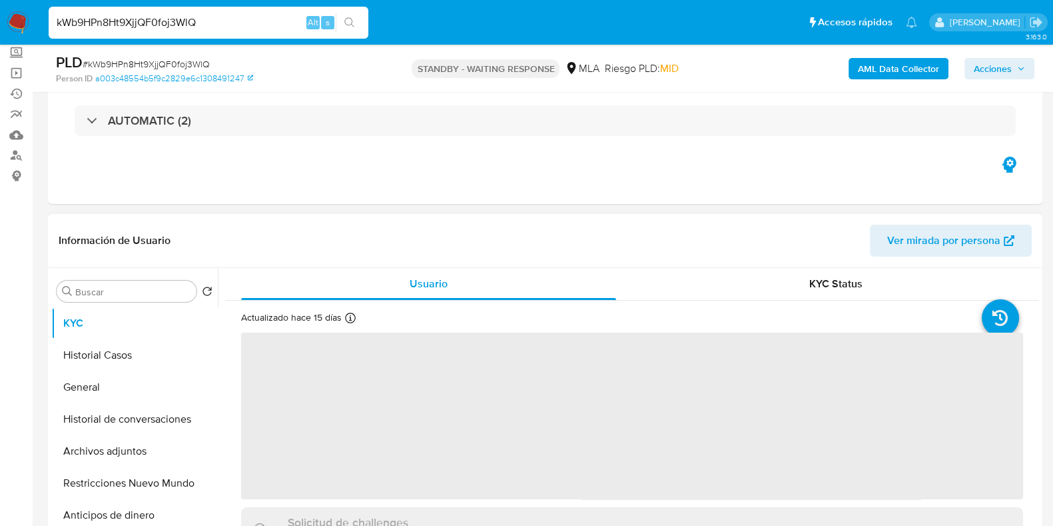
scroll to position [250, 0]
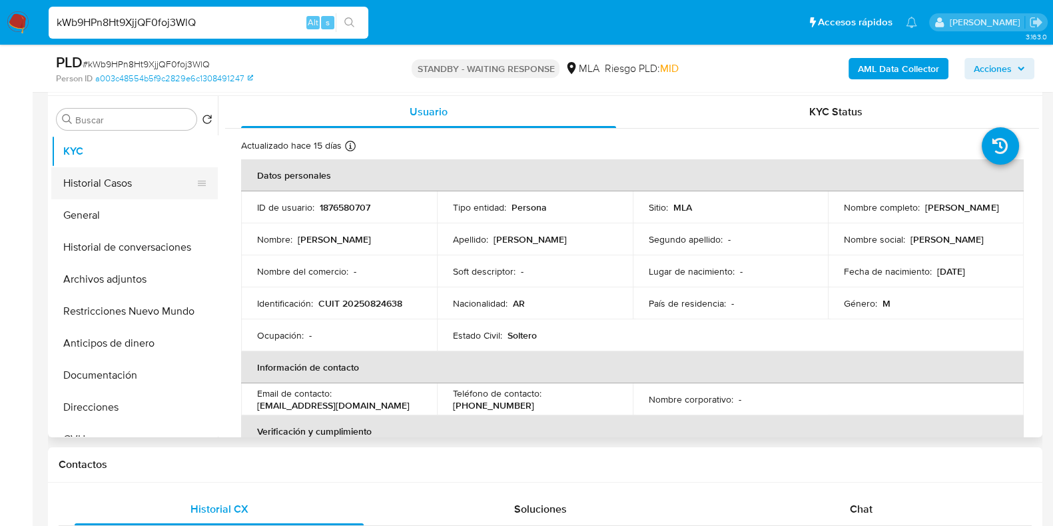
click at [67, 178] on button "Historial Casos" at bounding box center [129, 183] width 156 height 32
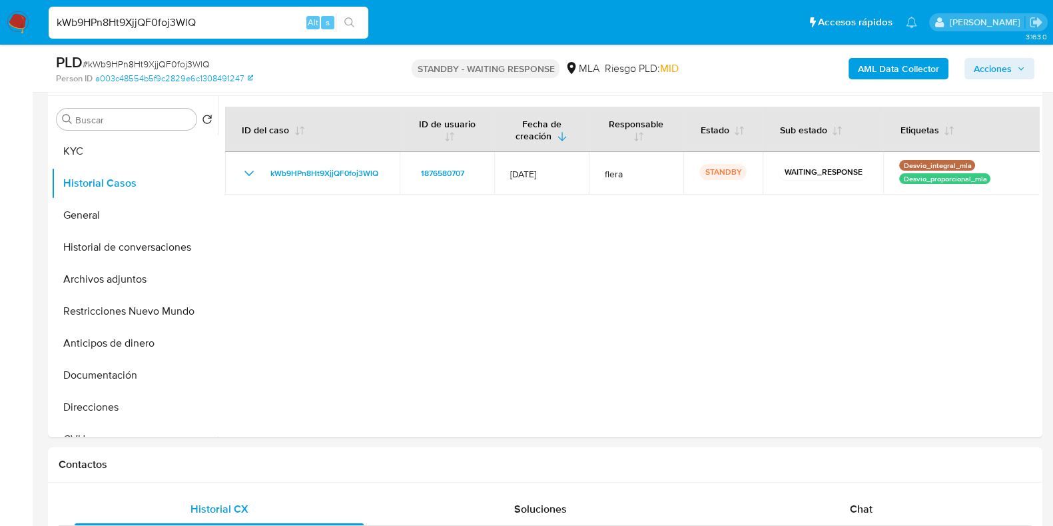
click at [176, 25] on input "kWb9HPn8Ht9XjjQF0foj3WlQ" at bounding box center [209, 22] width 320 height 17
paste input "Aw9RPEfaZp1aLsgXGX6Dj9dG"
type input "Aw9RPEfaZp1aLsgXGX6Dj9dG"
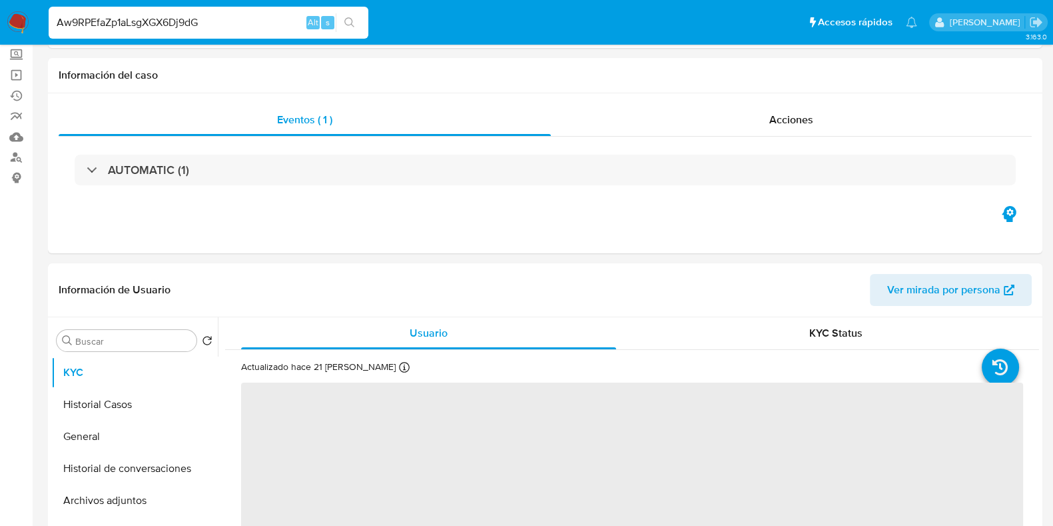
scroll to position [166, 0]
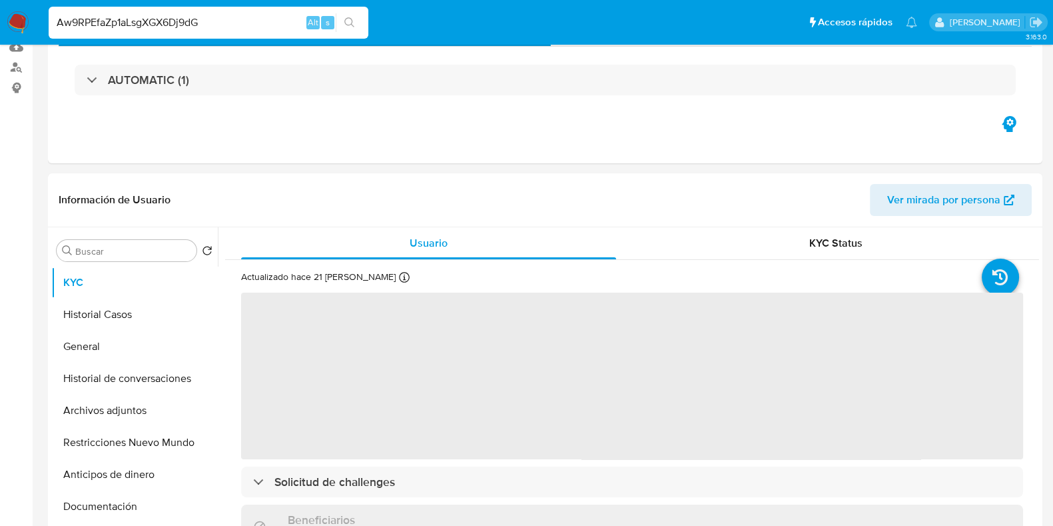
select select "10"
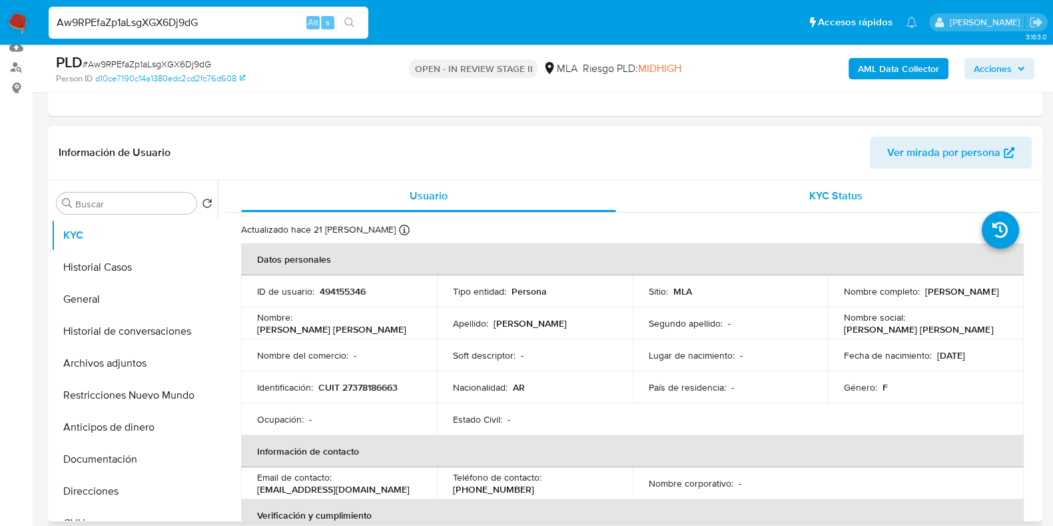
click at [812, 190] on span "KYC Status" at bounding box center [835, 195] width 53 height 15
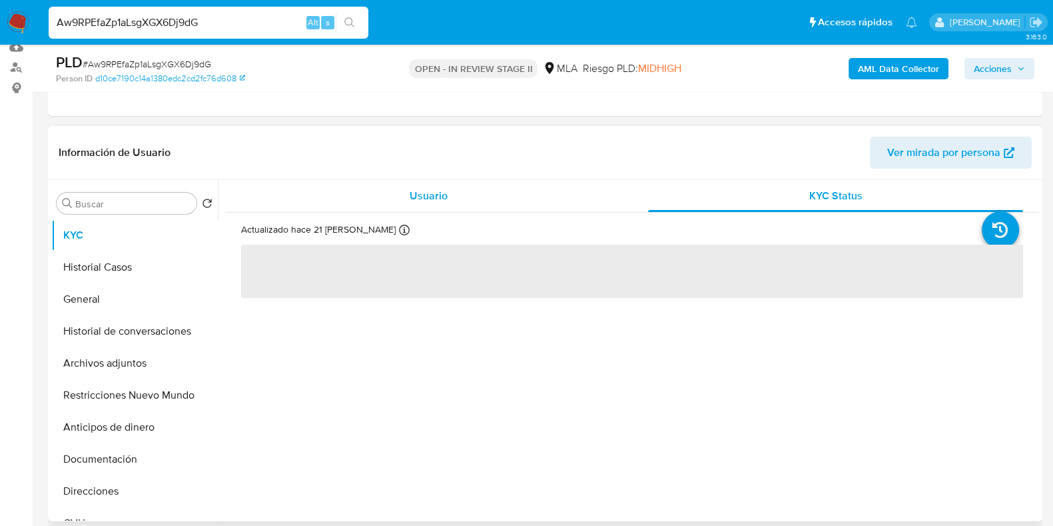
click at [436, 196] on span "Usuario" at bounding box center [429, 195] width 38 height 15
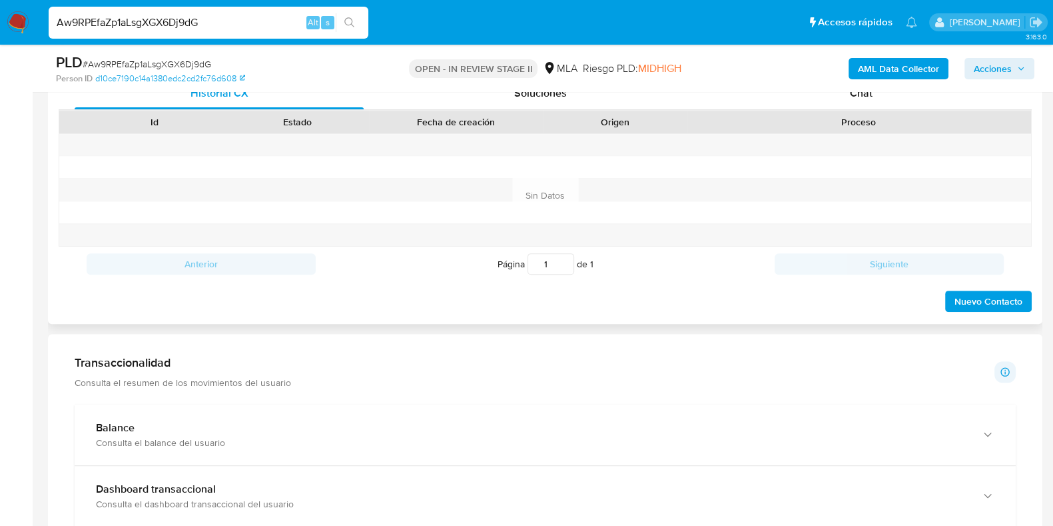
scroll to position [665, 0]
click at [855, 99] on span "Chat" at bounding box center [861, 92] width 23 height 15
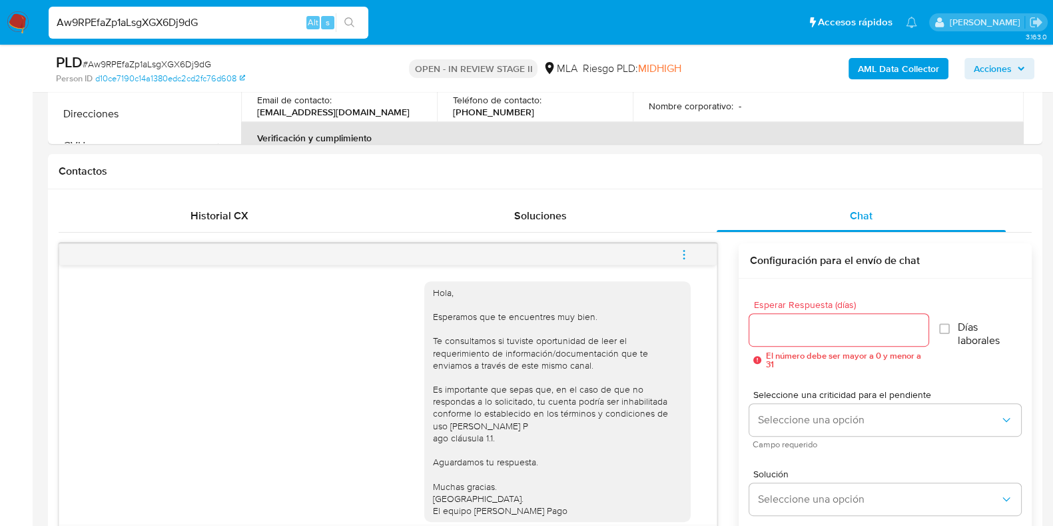
scroll to position [332, 0]
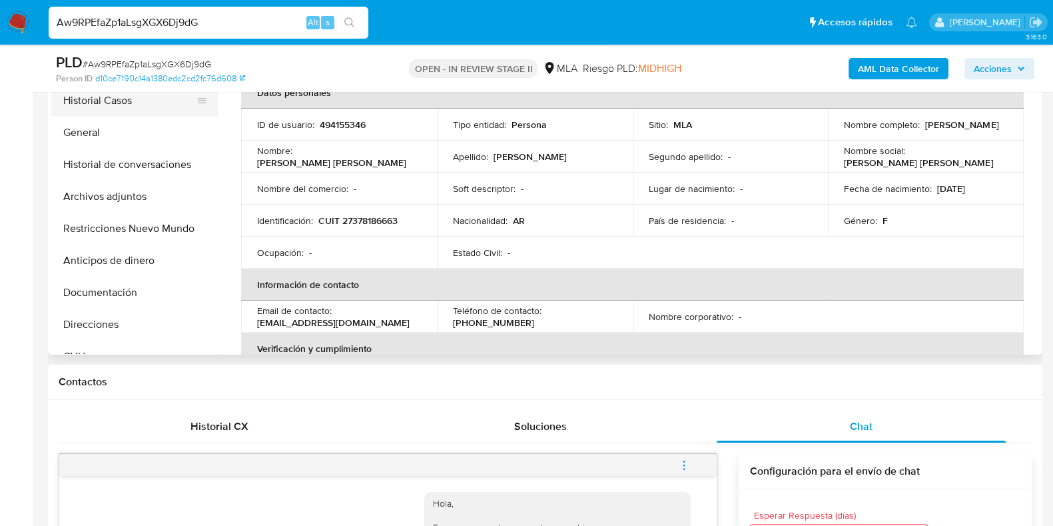
click at [110, 110] on button "Historial Casos" at bounding box center [129, 101] width 156 height 32
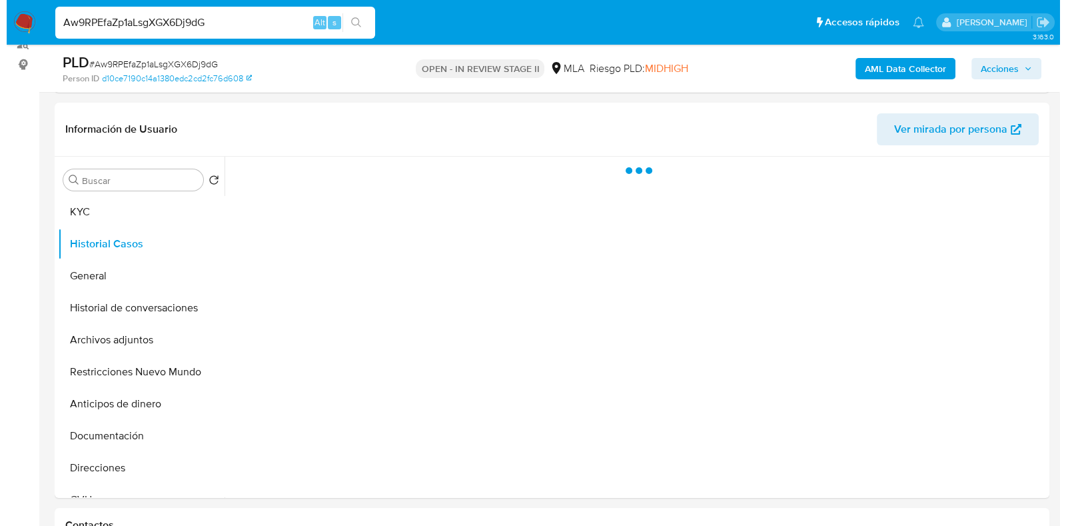
scroll to position [166, 0]
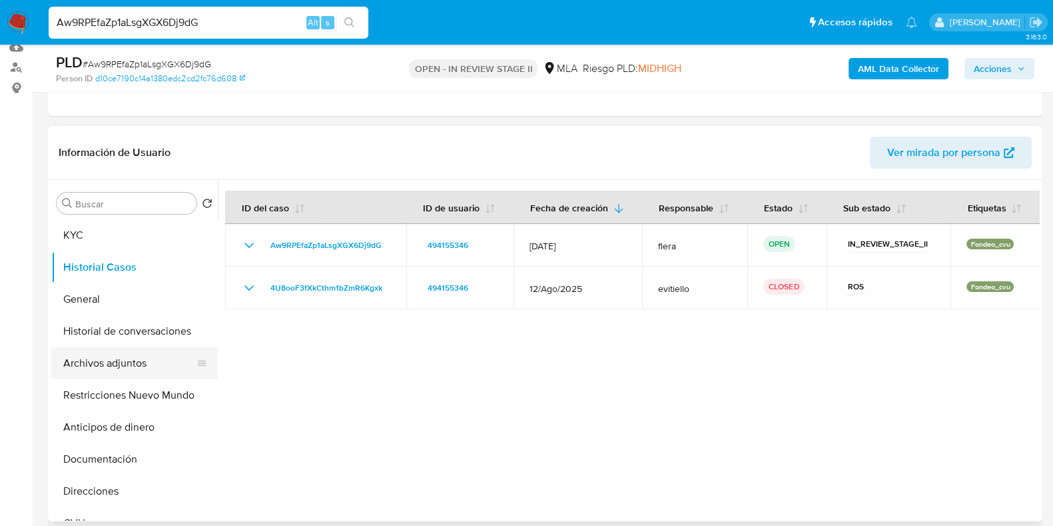
click at [113, 369] on button "Archivos adjuntos" at bounding box center [129, 363] width 156 height 32
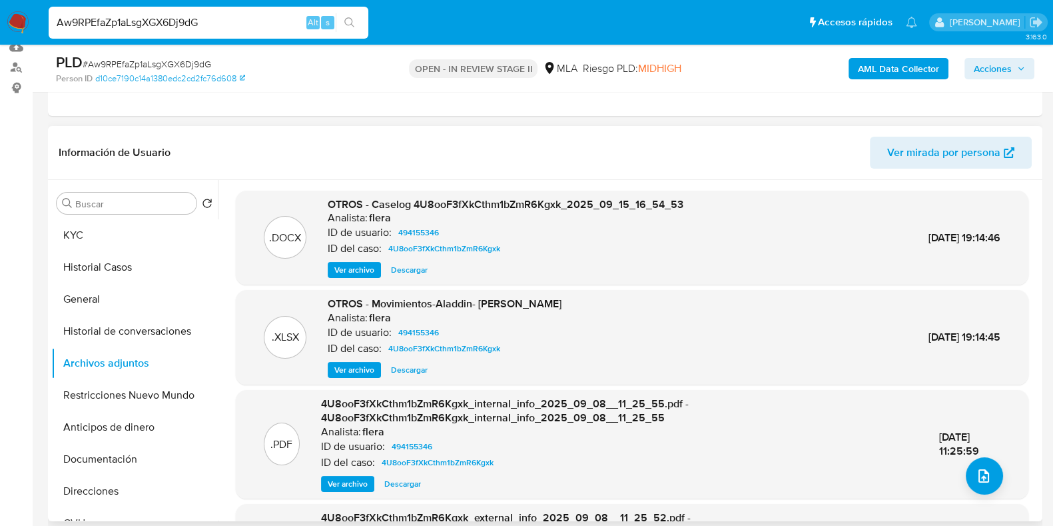
click at [350, 271] on span "Ver archivo" at bounding box center [354, 269] width 40 height 13
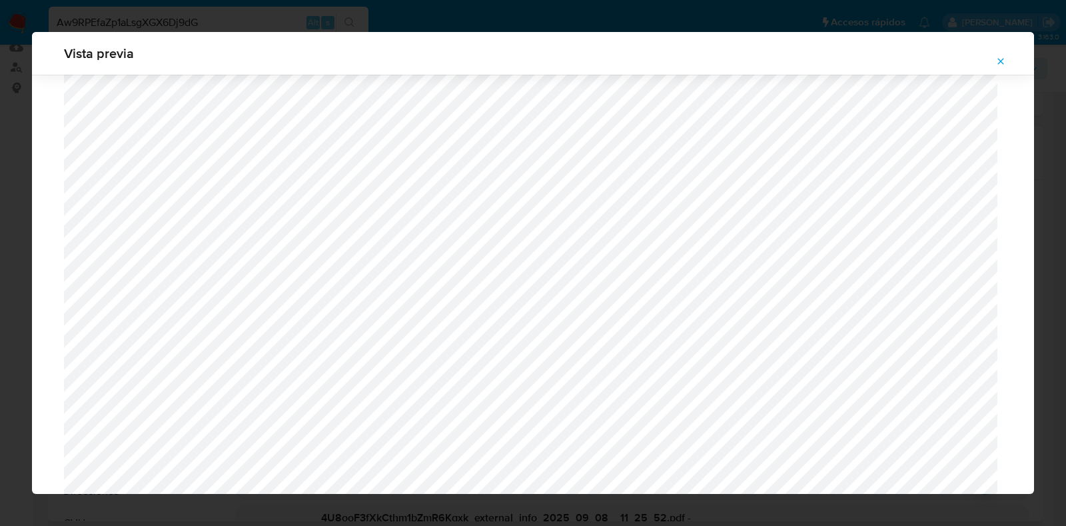
scroll to position [889, 0]
click at [1004, 58] on icon "Attachment preview" at bounding box center [1000, 61] width 11 height 11
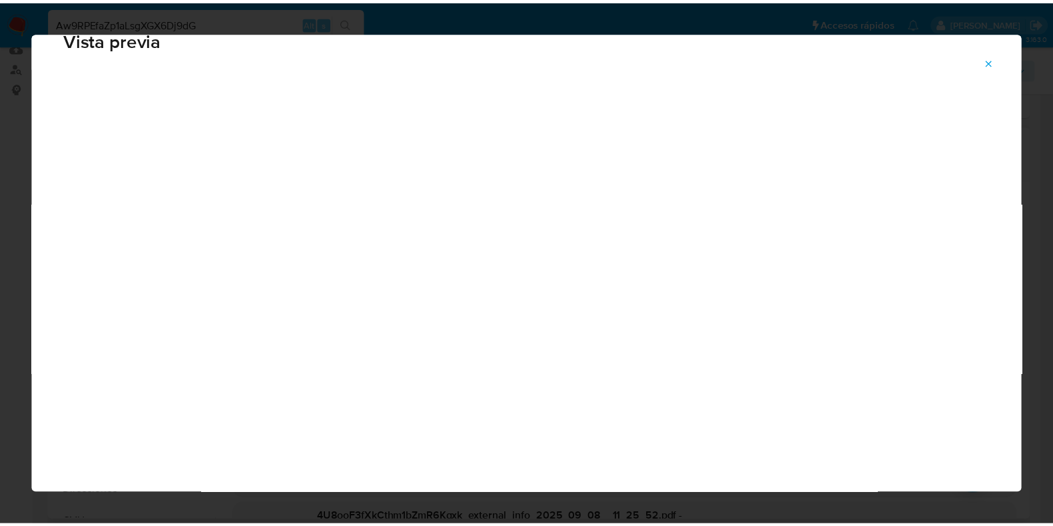
scroll to position [33, 0]
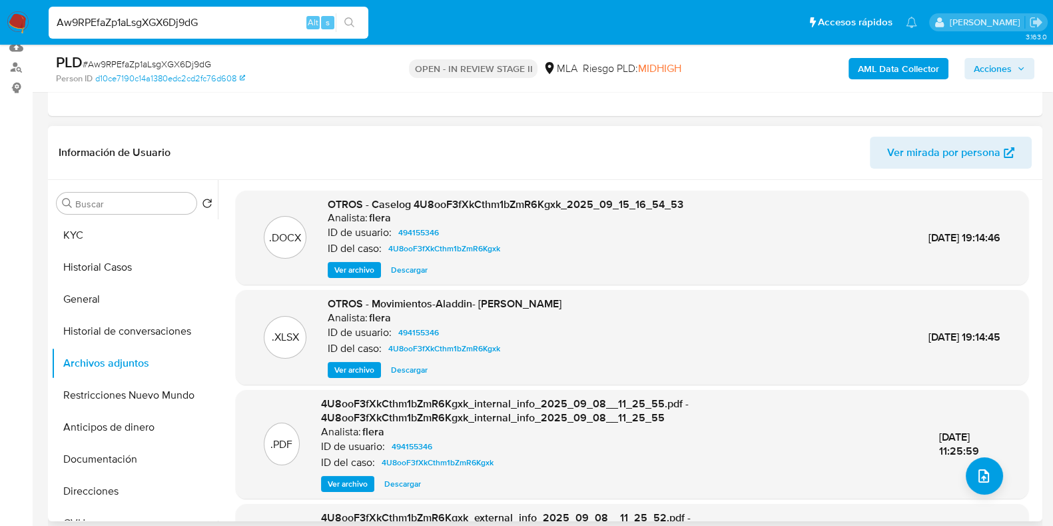
click at [416, 372] on span "Descargar" at bounding box center [409, 369] width 37 height 13
click at [107, 268] on button "Historial Casos" at bounding box center [129, 267] width 156 height 32
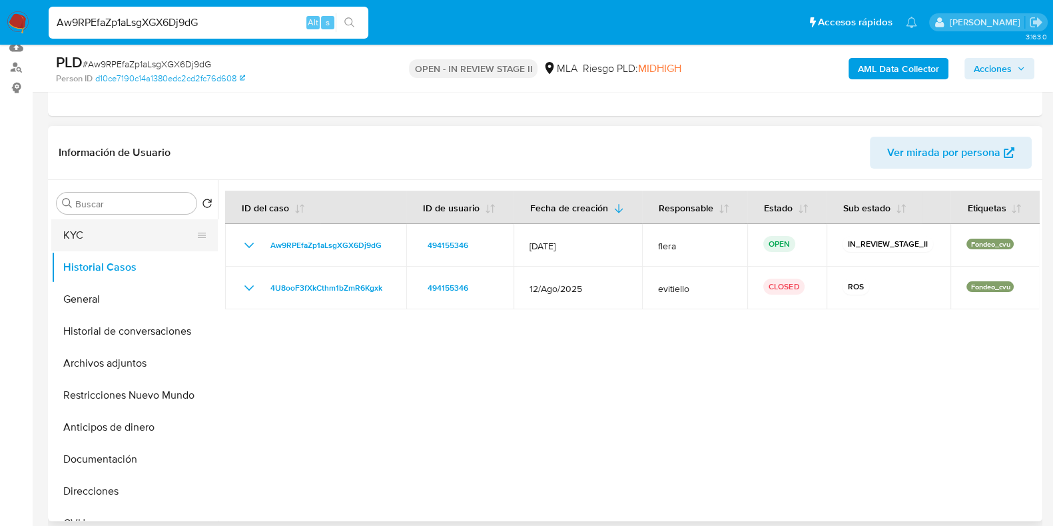
click at [111, 227] on button "KYC" at bounding box center [129, 235] width 156 height 32
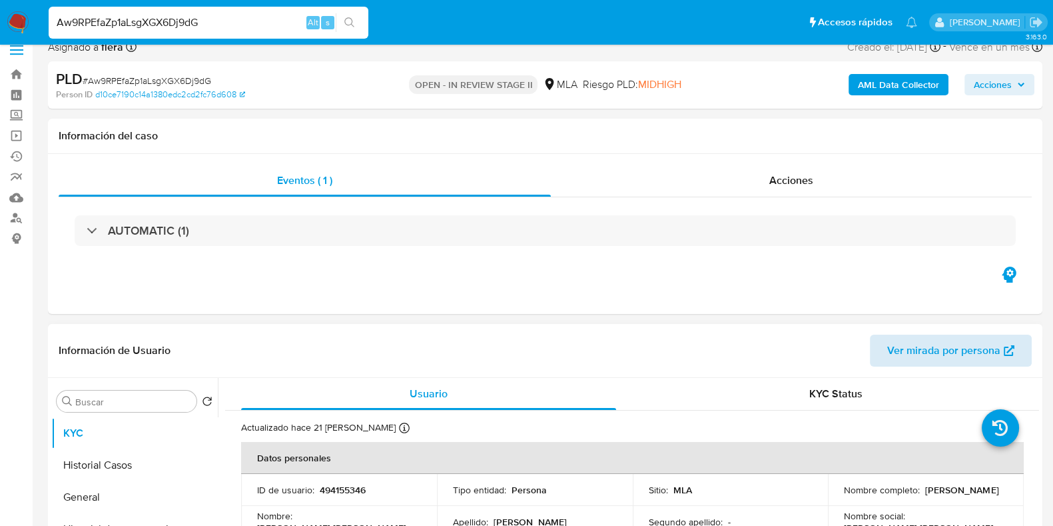
scroll to position [0, 0]
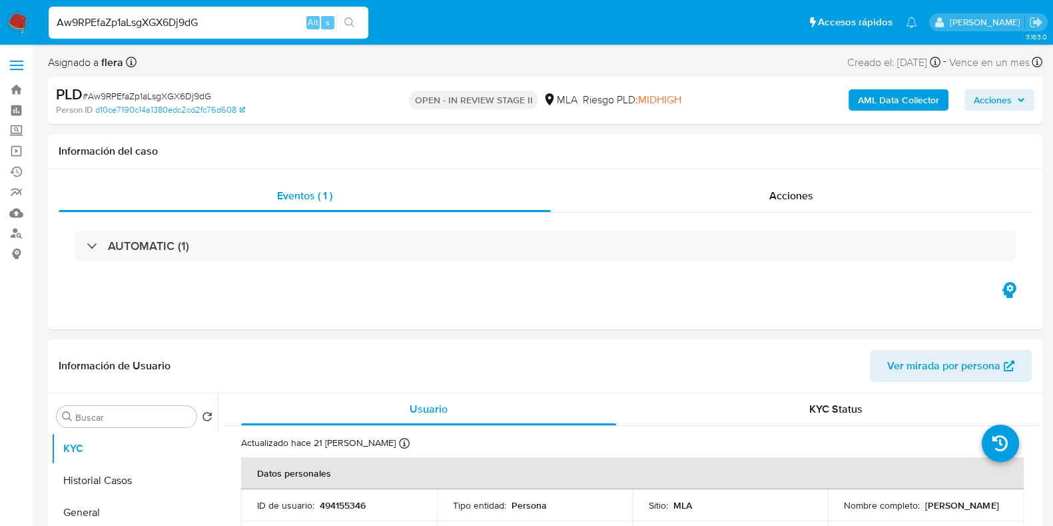
click at [986, 95] on span "Acciones" at bounding box center [993, 99] width 38 height 21
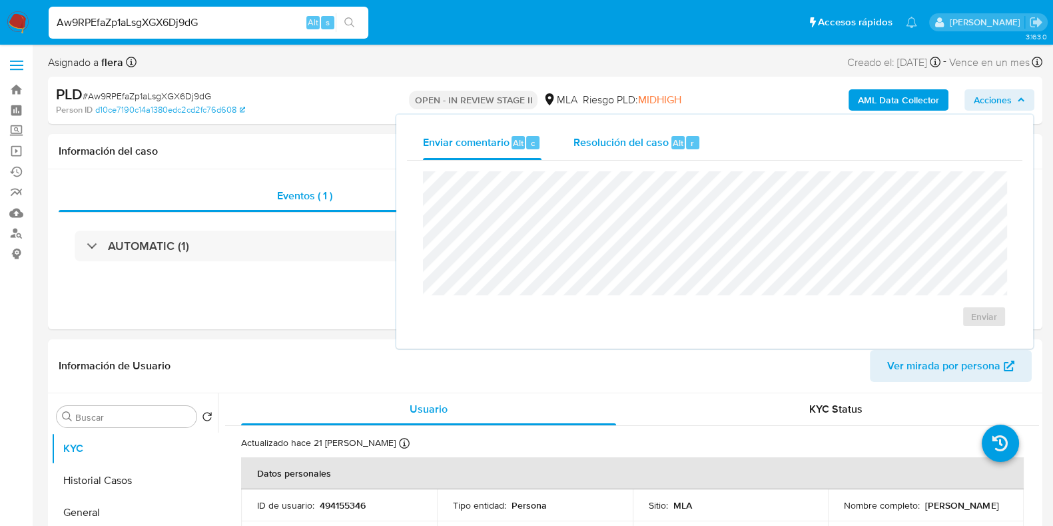
click at [639, 142] on span "Resolución del caso" at bounding box center [620, 142] width 95 height 15
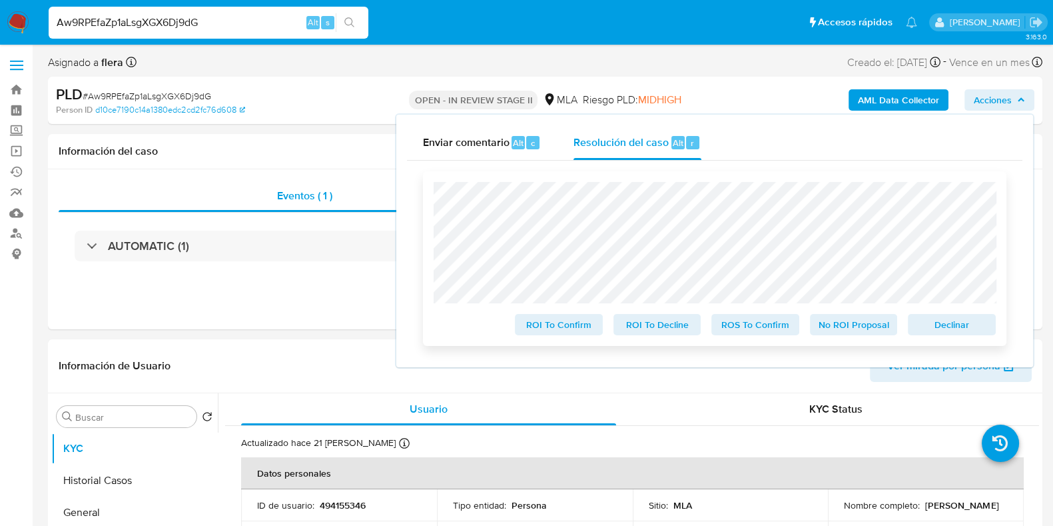
click at [952, 334] on span "Declinar" at bounding box center [951, 324] width 69 height 19
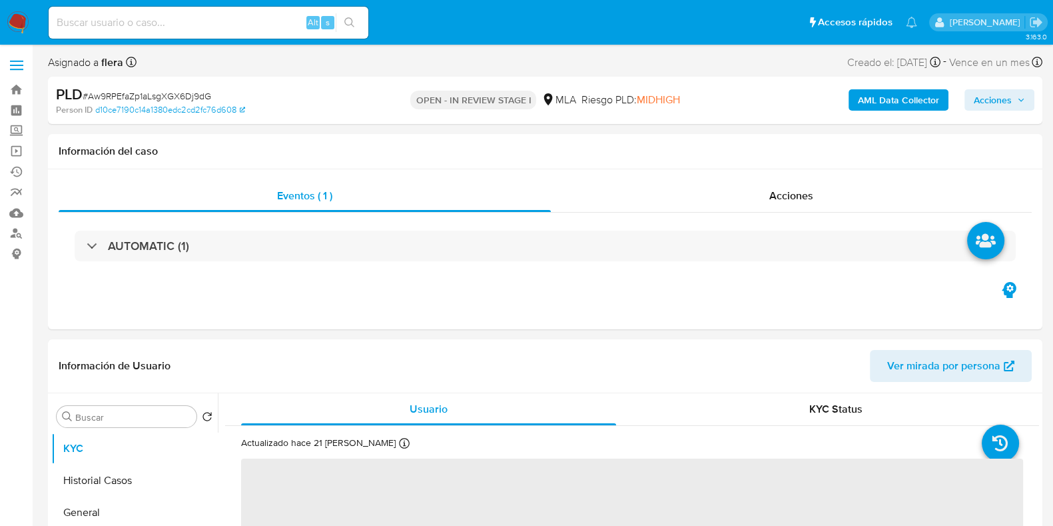
click at [993, 98] on span "Acciones" at bounding box center [993, 99] width 38 height 21
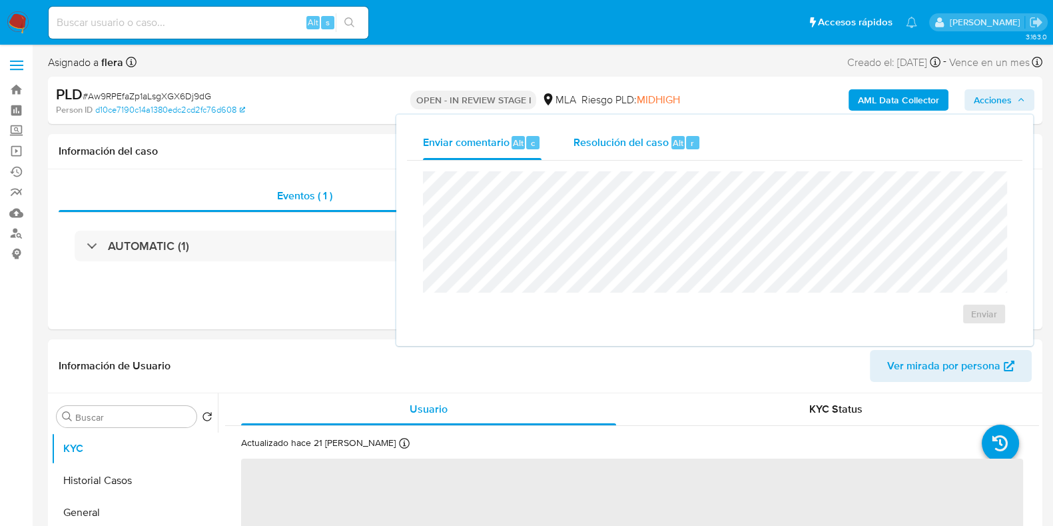
click at [665, 149] on span "Resolución del caso" at bounding box center [620, 142] width 95 height 15
select select "10"
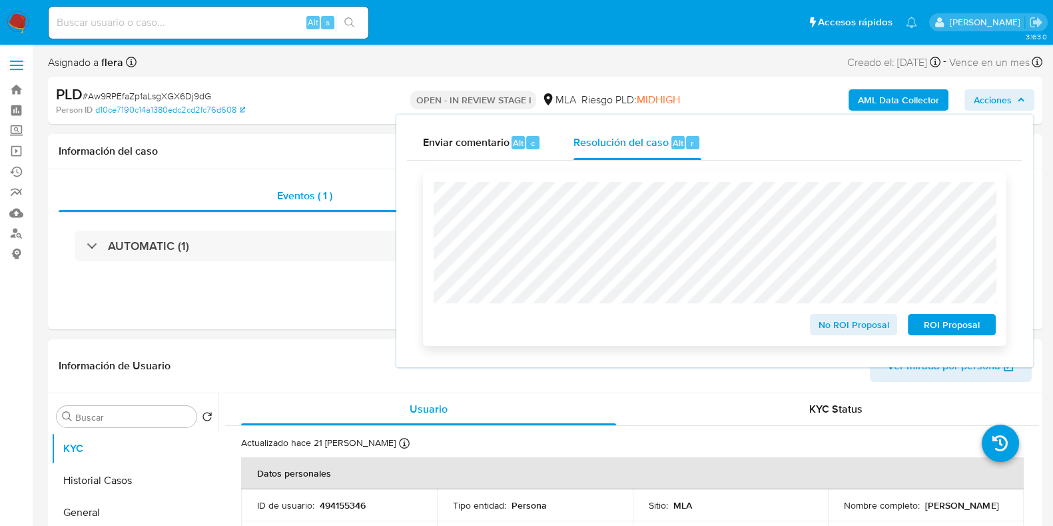
click at [962, 326] on span "ROI Proposal" at bounding box center [951, 324] width 69 height 19
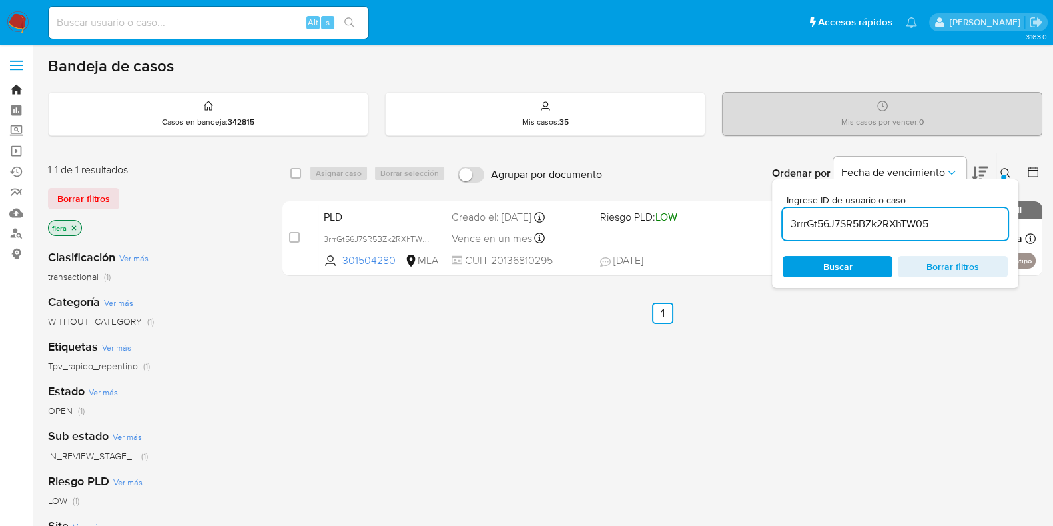
click at [13, 87] on link "Bandeja" at bounding box center [79, 89] width 159 height 21
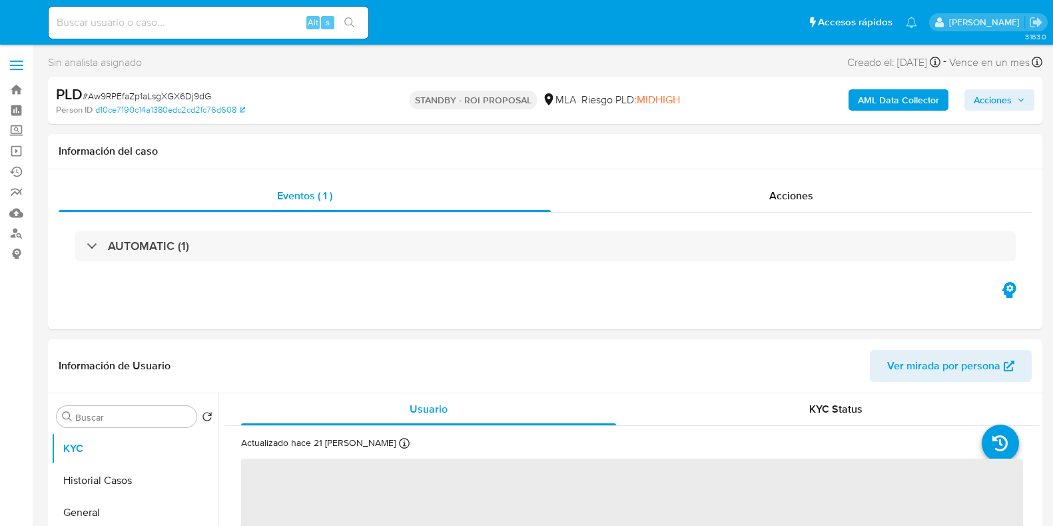
select select "10"
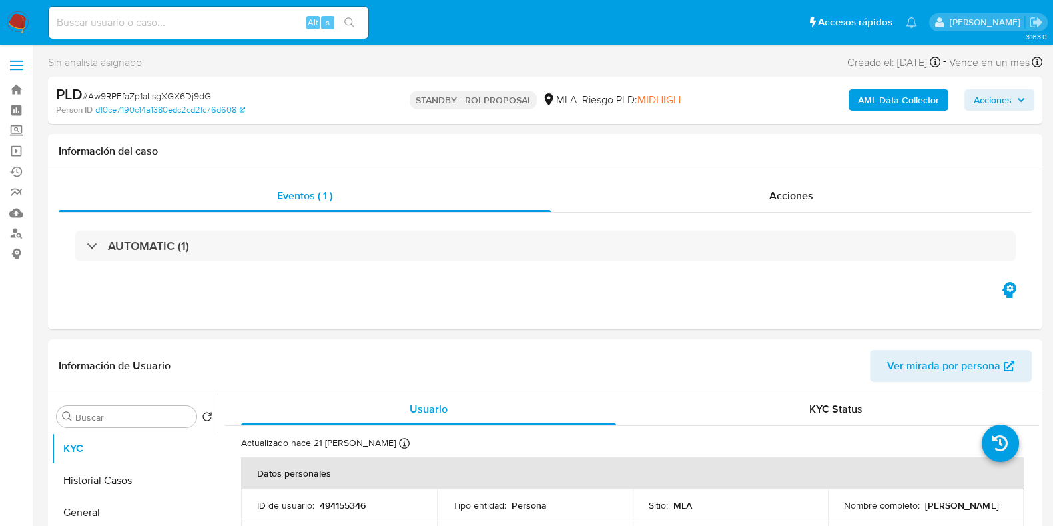
click at [157, 18] on input at bounding box center [209, 22] width 320 height 17
paste input "ynADh4UaX4zW836VeAduRv4E"
type input "ynADh4UaX4zW836VeAduRv4E"
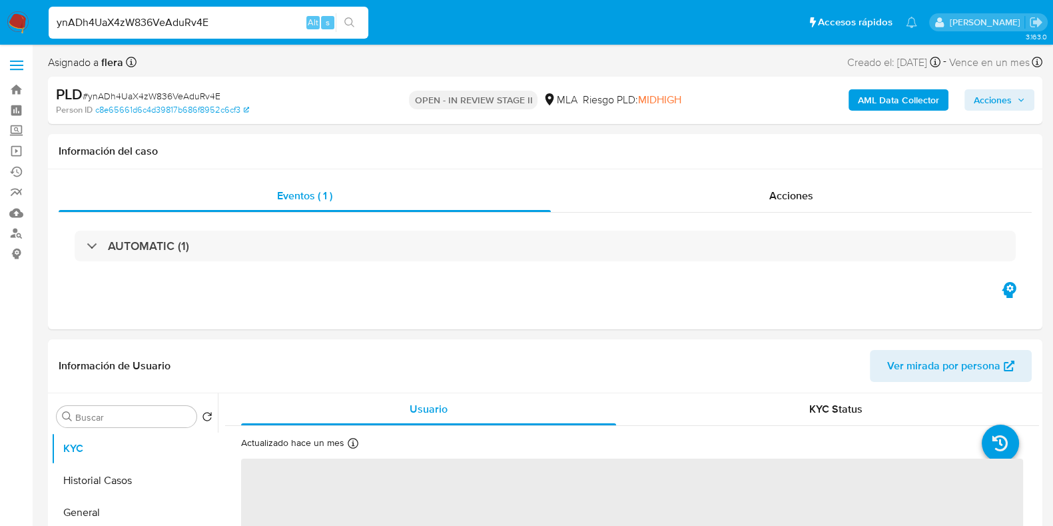
select select "10"
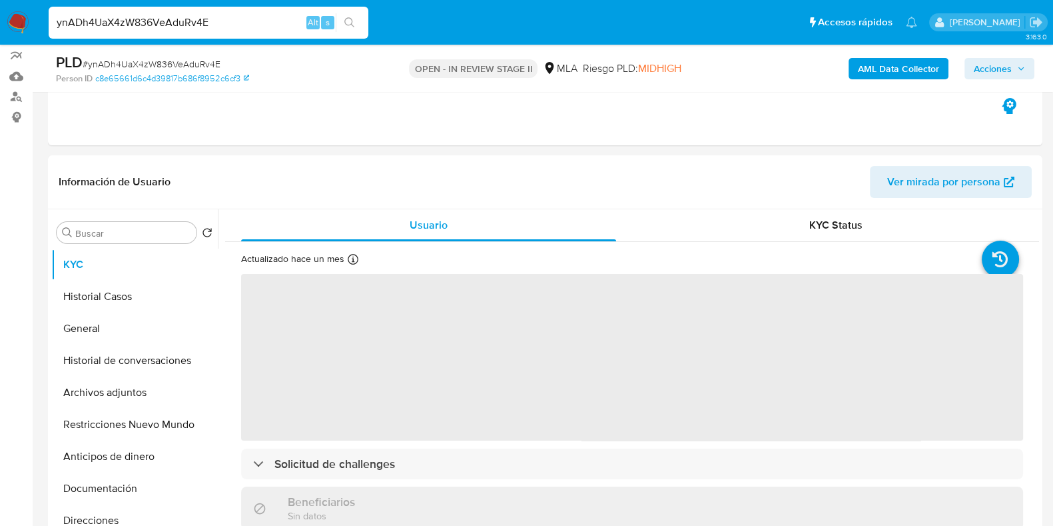
scroll to position [166, 0]
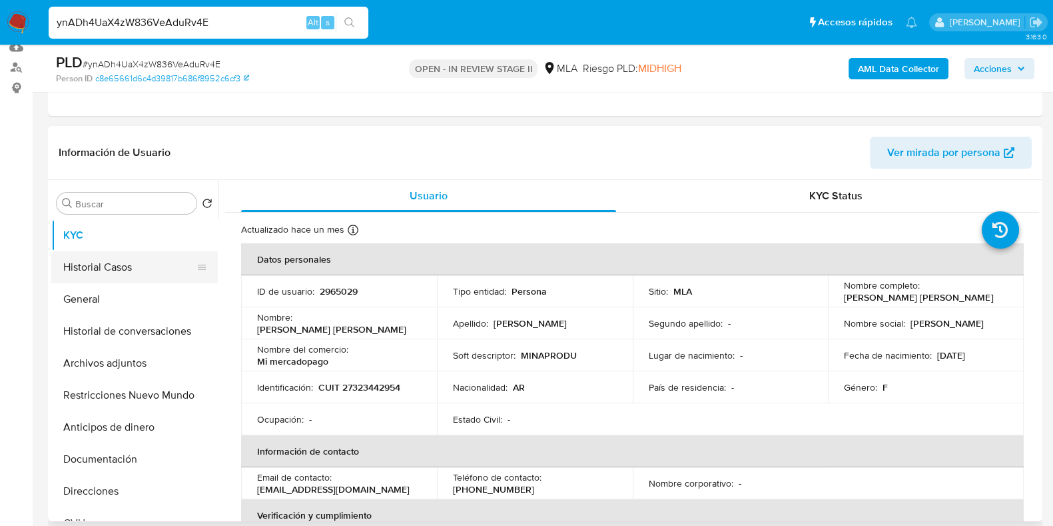
click at [119, 264] on button "Historial Casos" at bounding box center [129, 267] width 156 height 32
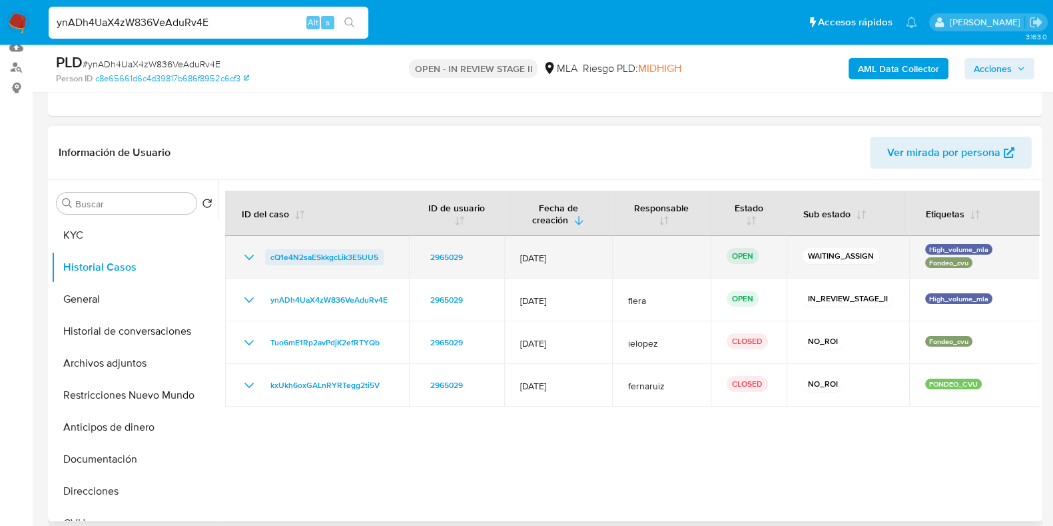
drag, startPoint x: 386, startPoint y: 258, endPoint x: 268, endPoint y: 259, distance: 117.2
click at [268, 259] on div "cQ1e4N2saESkkgcLik3E5UU5" at bounding box center [317, 257] width 152 height 16
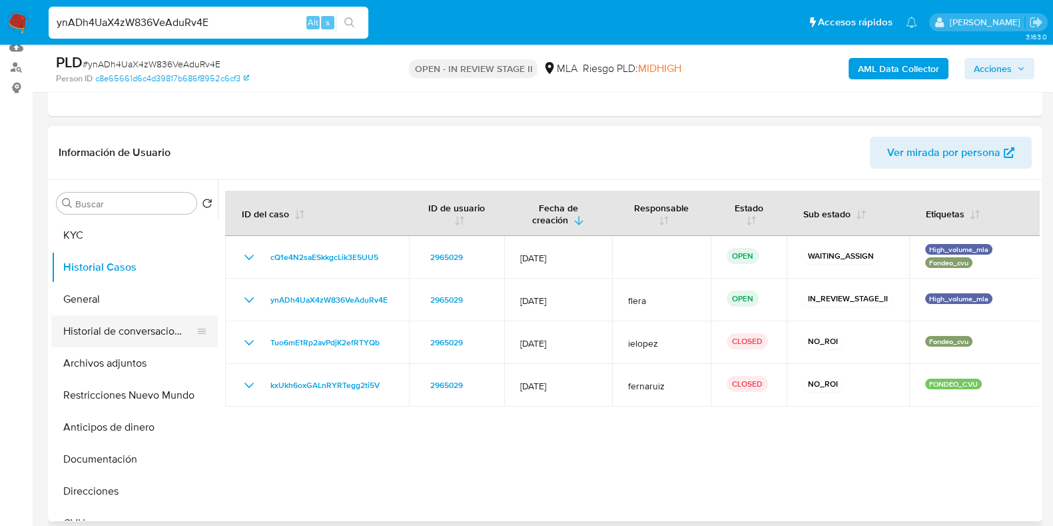
click at [114, 328] on button "Historial de conversaciones" at bounding box center [129, 331] width 156 height 32
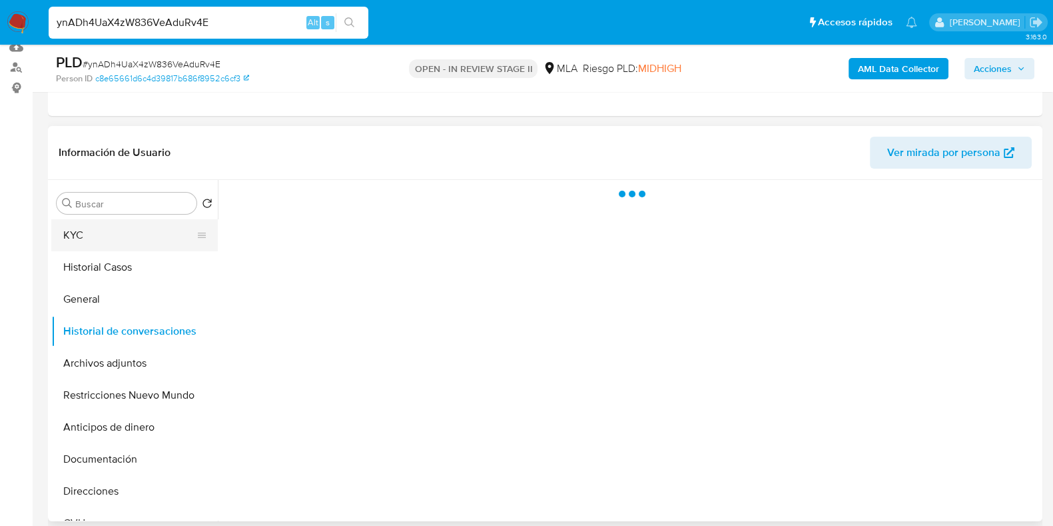
click at [94, 234] on button "KYC" at bounding box center [129, 235] width 156 height 32
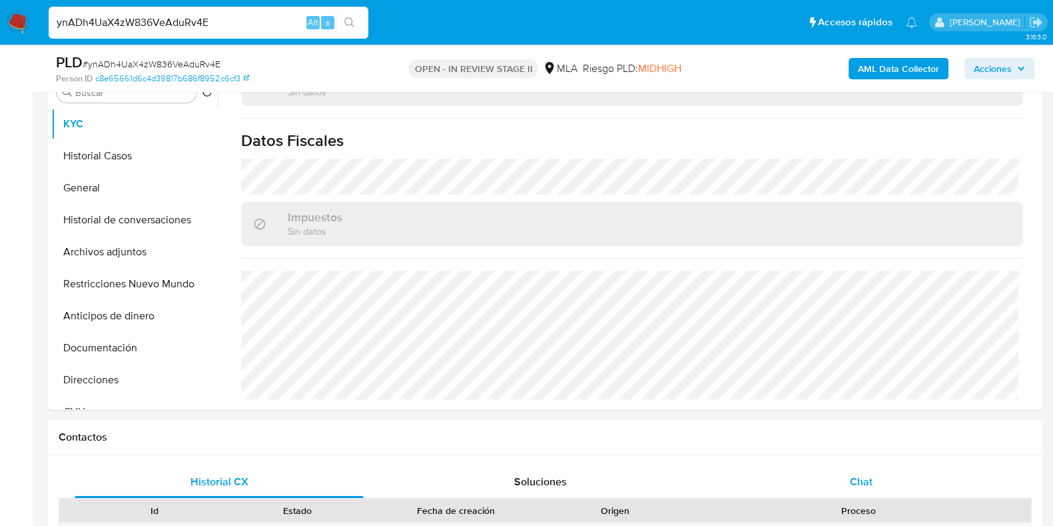
scroll to position [332, 0]
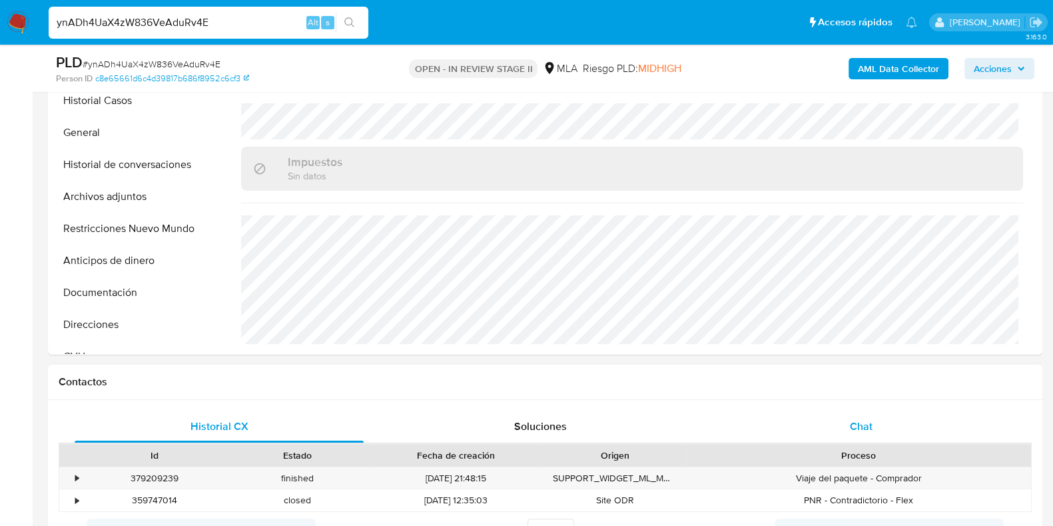
click at [853, 419] on span "Chat" at bounding box center [861, 425] width 23 height 15
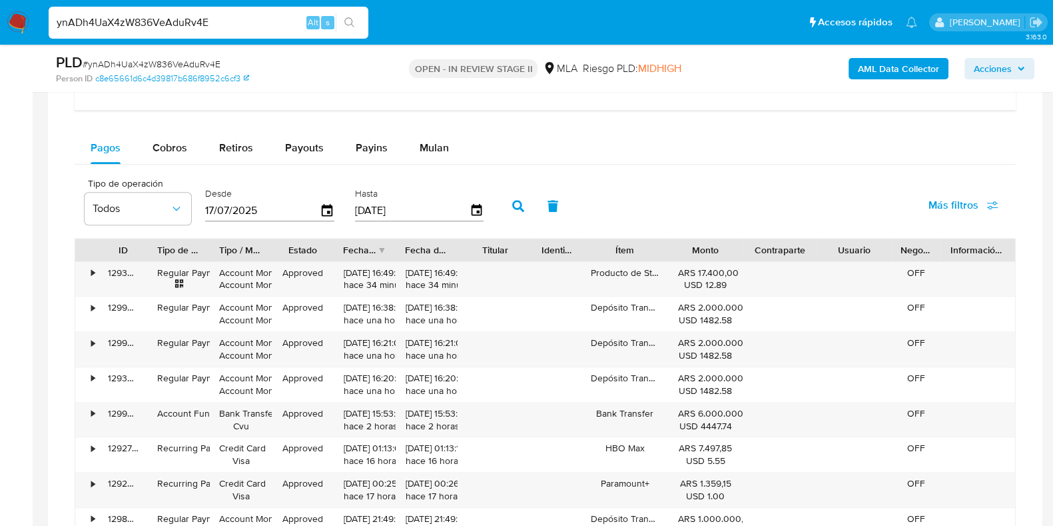
scroll to position [1331, 0]
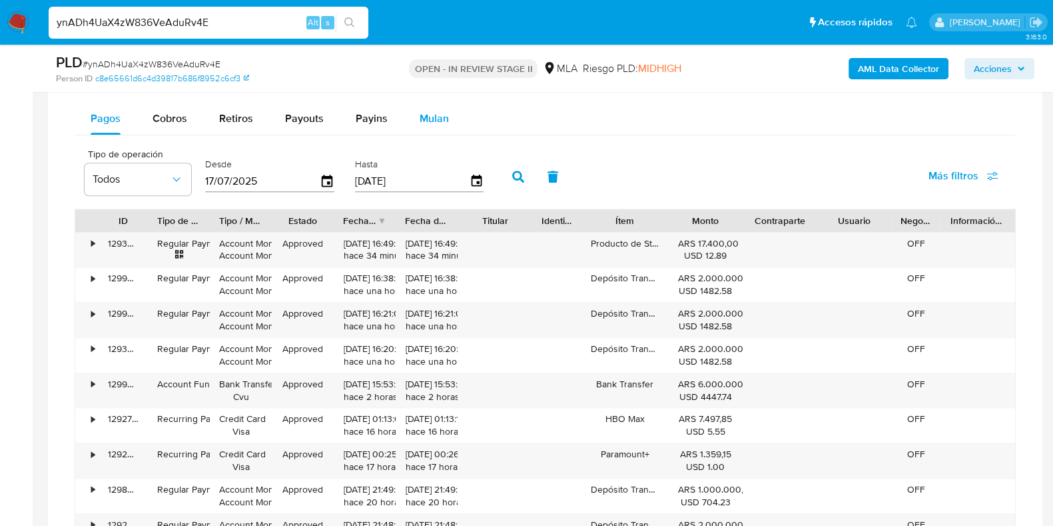
click at [431, 125] on div "Mulan" at bounding box center [434, 119] width 29 height 32
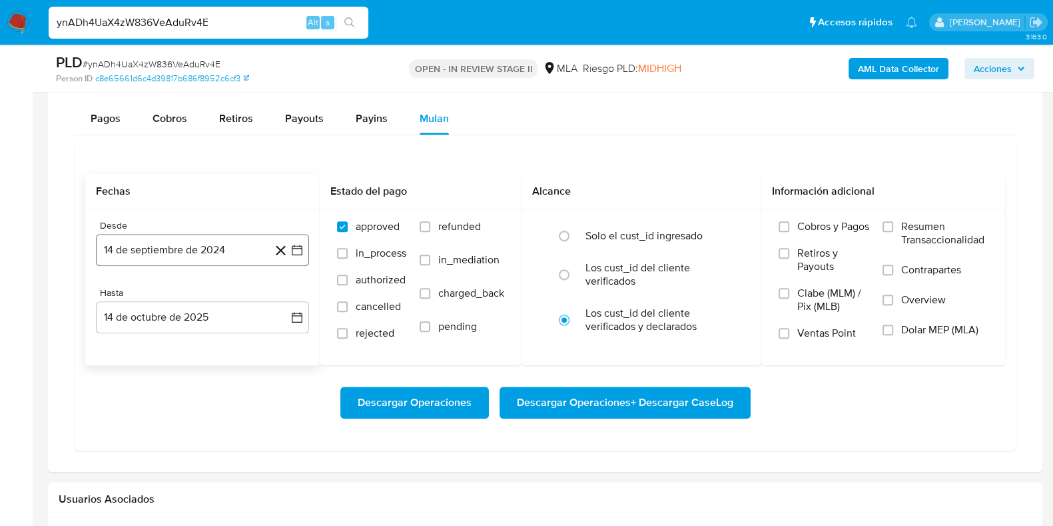
click at [190, 242] on button "14 de septiembre de 2024" at bounding box center [202, 250] width 213 height 32
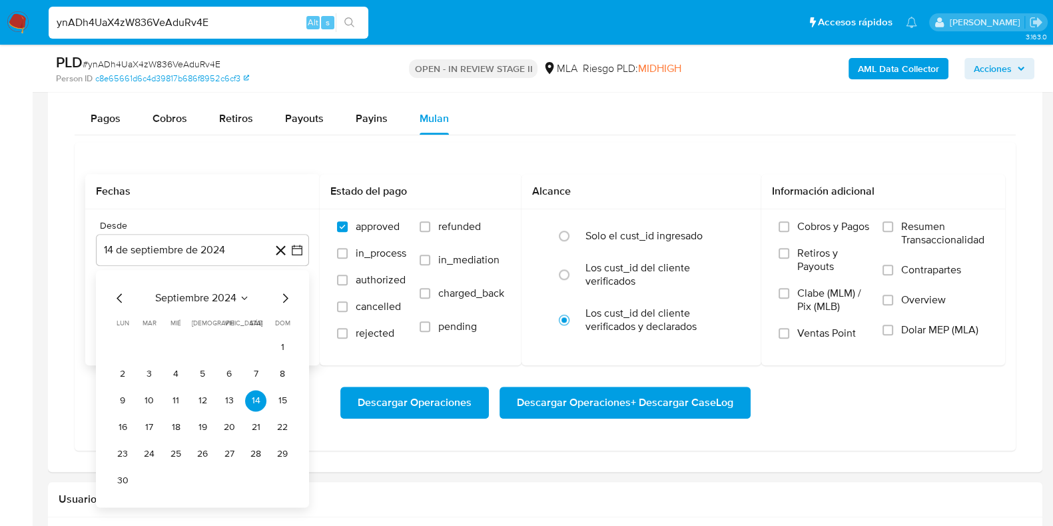
click at [186, 294] on span "septiembre 2024" at bounding box center [195, 297] width 81 height 13
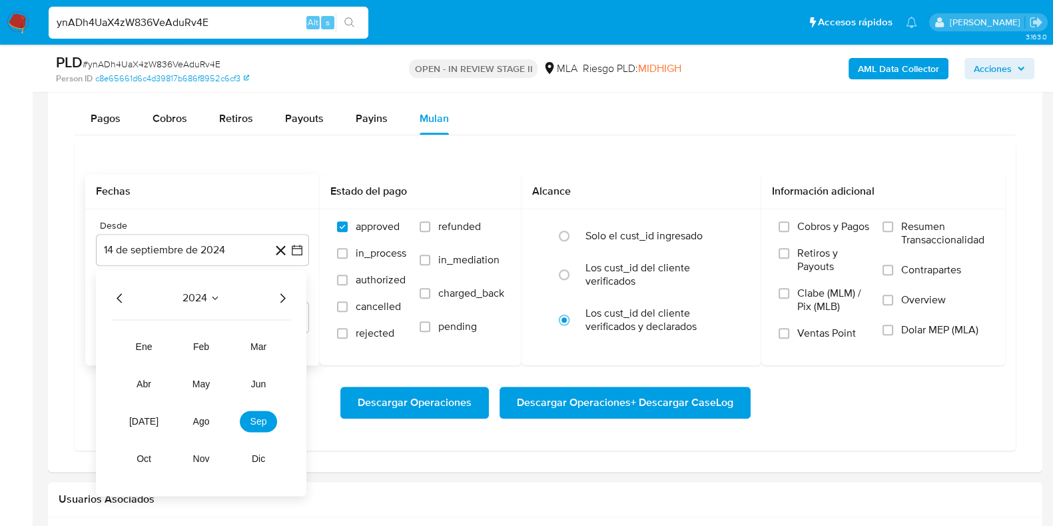
click at [288, 296] on icon "Año siguiente" at bounding box center [282, 298] width 16 height 16
click at [202, 384] on span "may" at bounding box center [200, 383] width 17 height 11
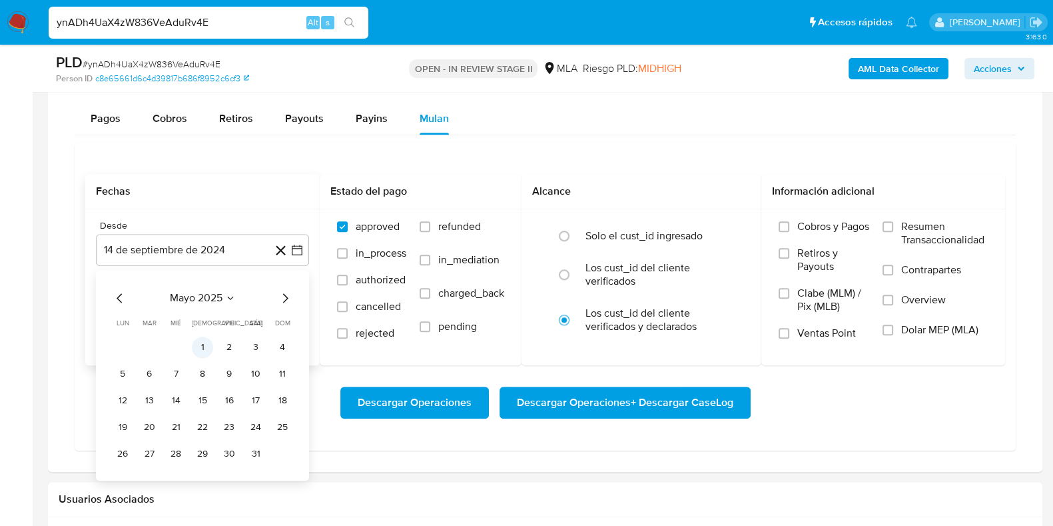
click at [206, 344] on button "1" at bounding box center [202, 346] width 21 height 21
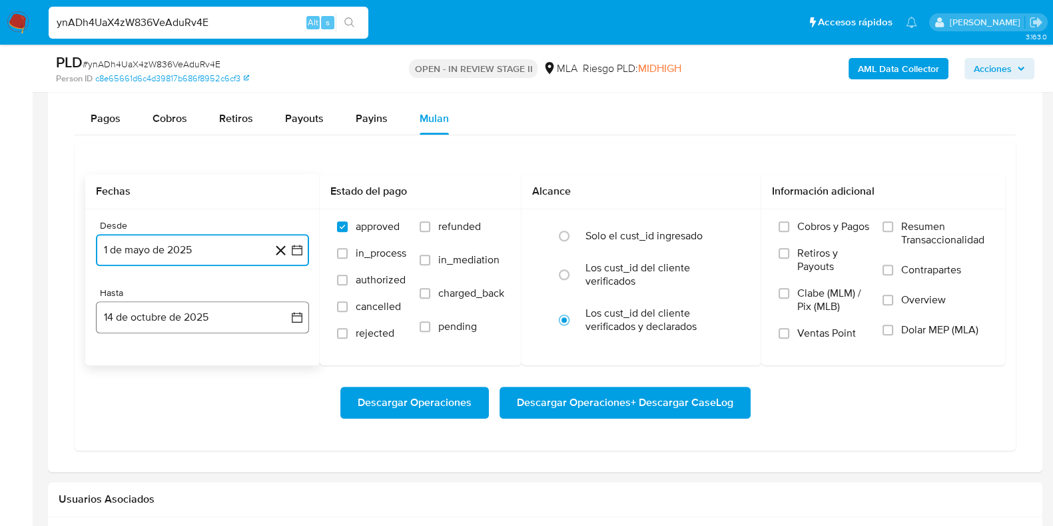
click at [173, 321] on button "14 de octubre de 2025" at bounding box center [202, 317] width 213 height 32
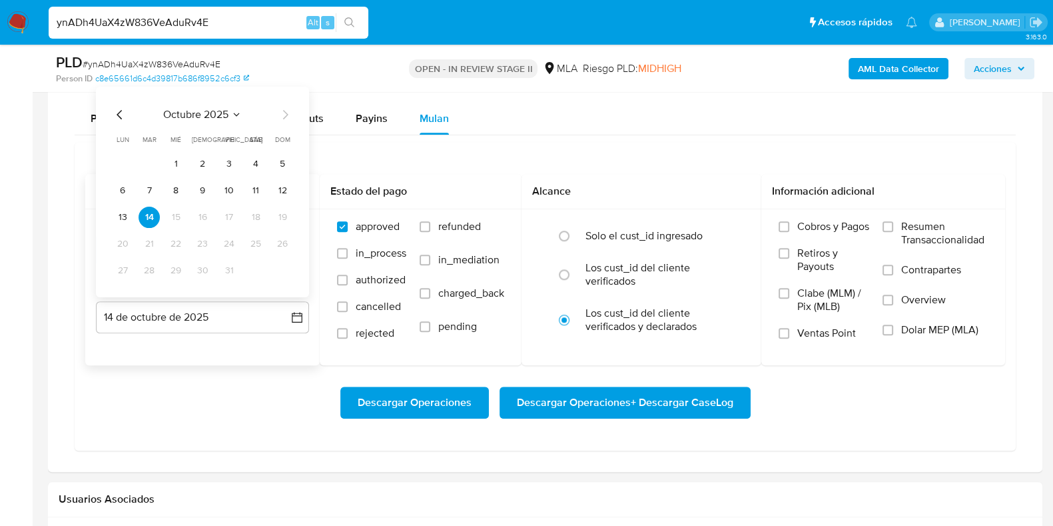
click at [210, 115] on span "octubre 2025" at bounding box center [195, 113] width 65 height 13
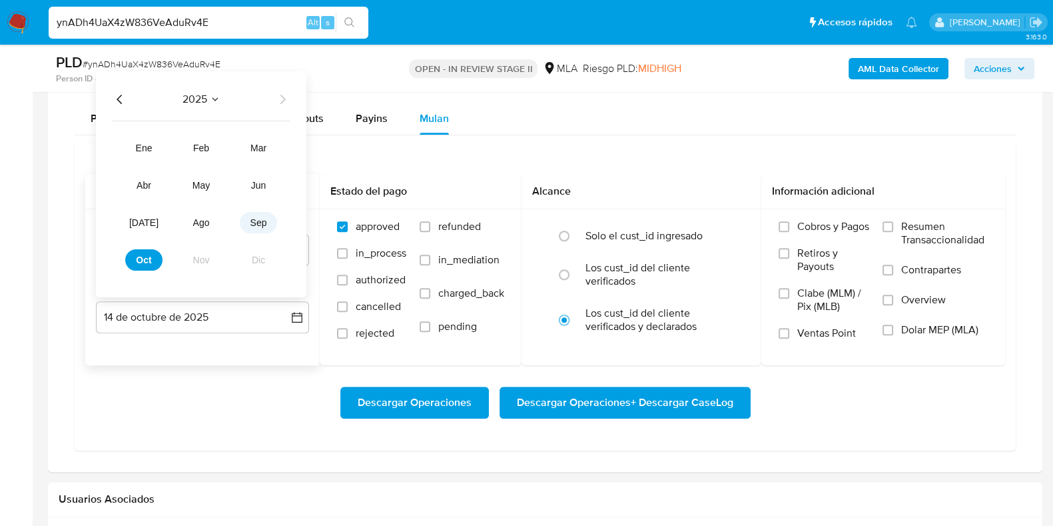
click at [253, 228] on button "sep" at bounding box center [258, 221] width 37 height 21
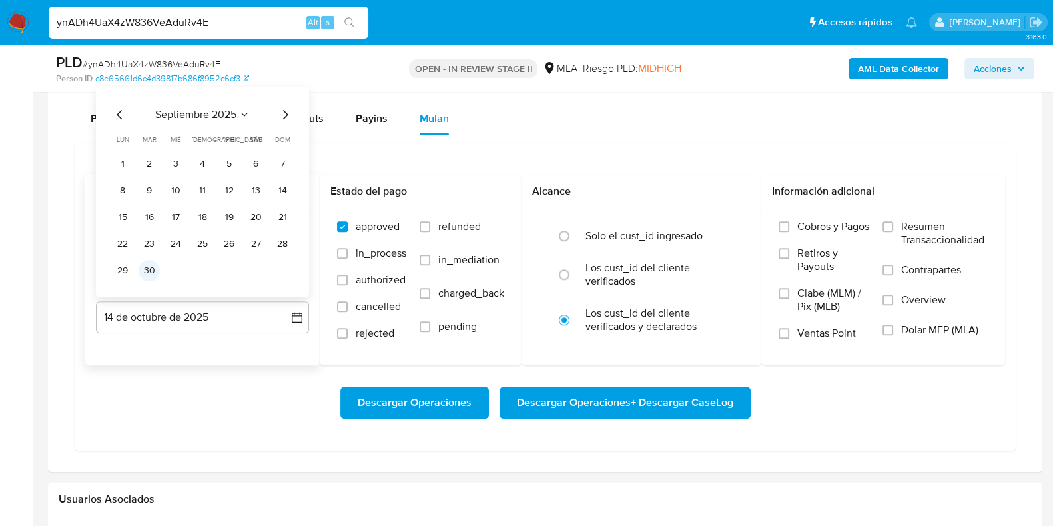
click at [145, 267] on button "30" at bounding box center [149, 269] width 21 height 21
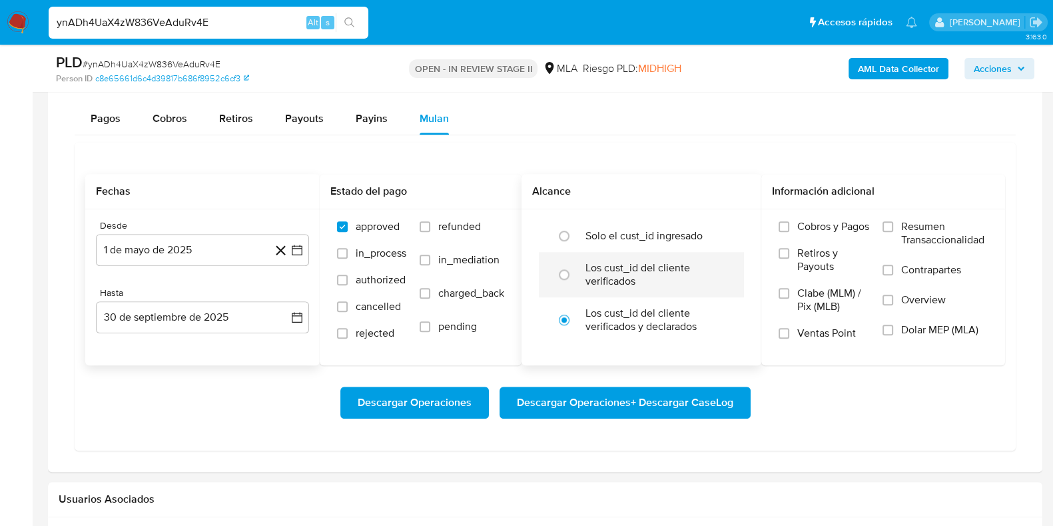
click at [615, 276] on label "Los cust_id del cliente verificados" at bounding box center [655, 274] width 140 height 27
click at [575, 276] on input "radio" at bounding box center [563, 274] width 21 height 21
radio input "true"
click at [934, 327] on span "Dolar MEP (MLA)" at bounding box center [939, 329] width 77 height 13
click at [905, 324] on span "Dolar MEP (MLA)" at bounding box center [939, 329] width 77 height 13
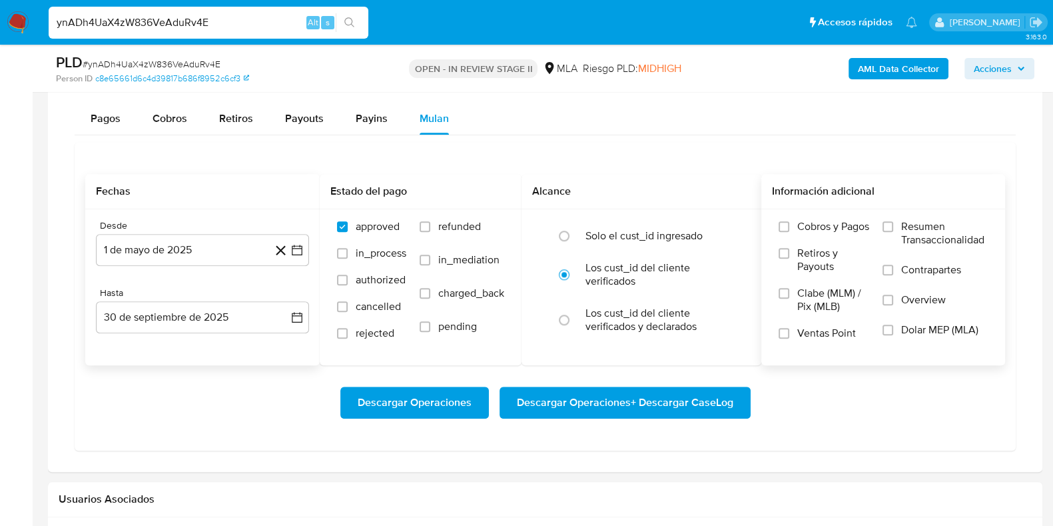
click at [893, 324] on input "Dolar MEP (MLA)" at bounding box center [887, 329] width 11 height 11
click at [606, 395] on span "Descargar Operaciones + Descargar CaseLog" at bounding box center [625, 402] width 216 height 29
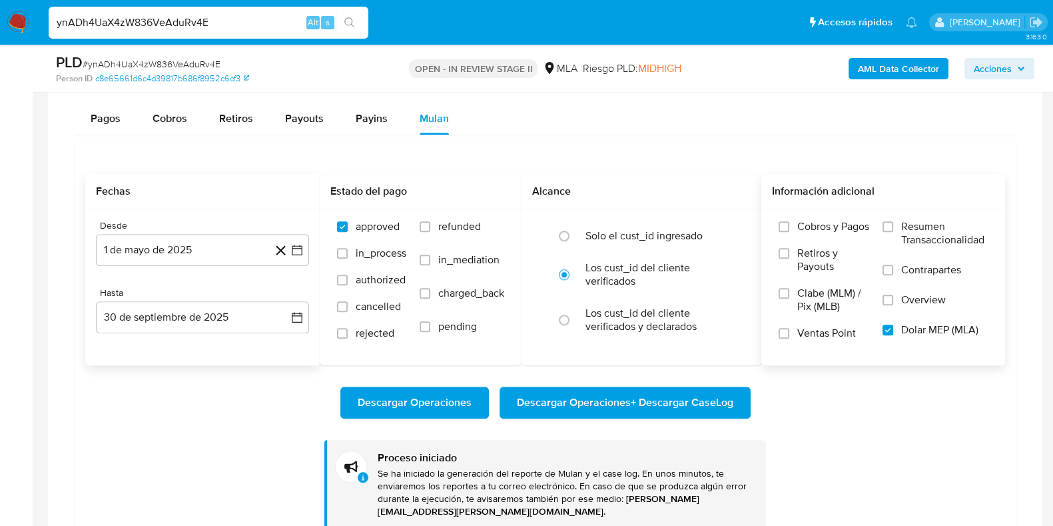
click at [182, 16] on input "ynADh4UaX4zW836VeAduRv4E" at bounding box center [209, 22] width 320 height 17
paste input "JSMjE3Q05fBHW75FbWFluwlZ"
type input "JSMjE3Q05fBHW75FbWFluwlZ"
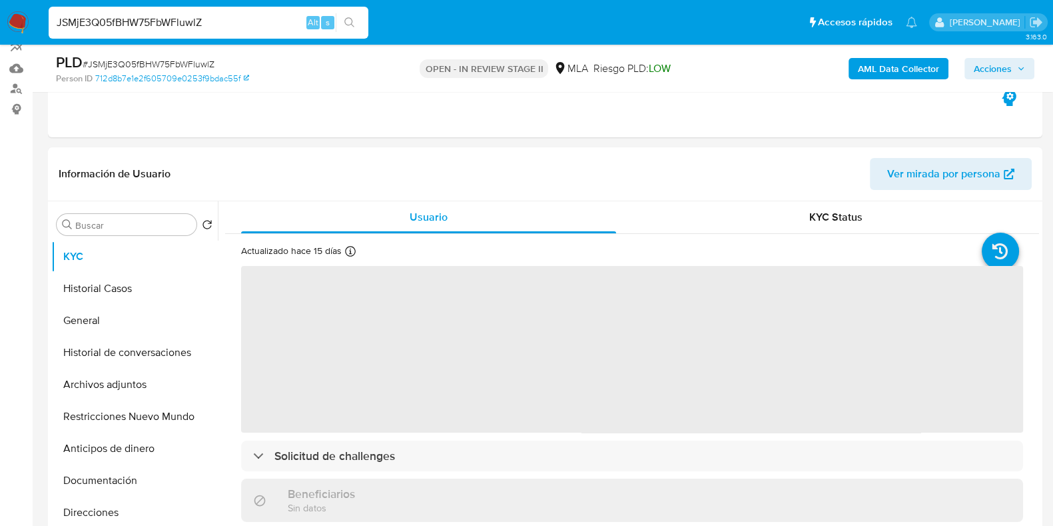
scroll to position [166, 0]
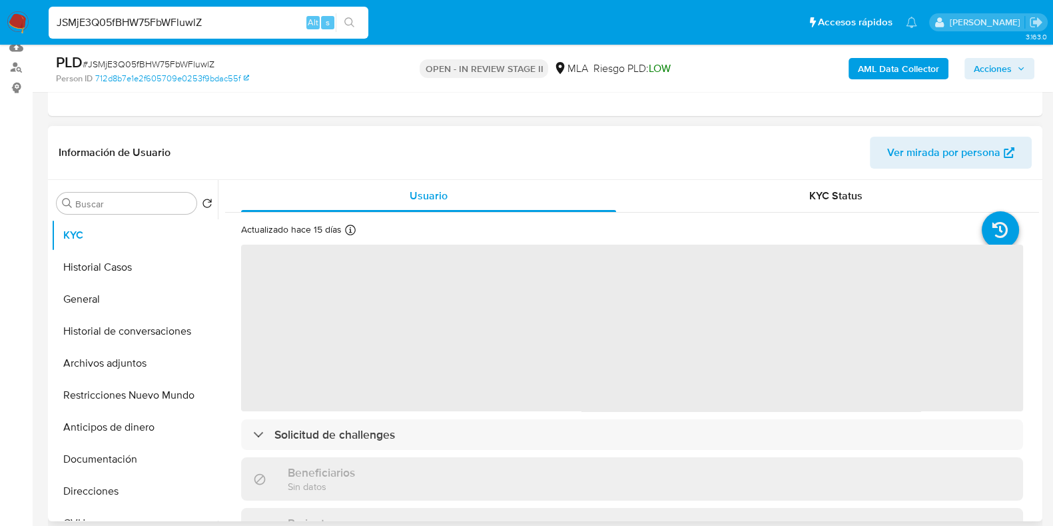
select select "10"
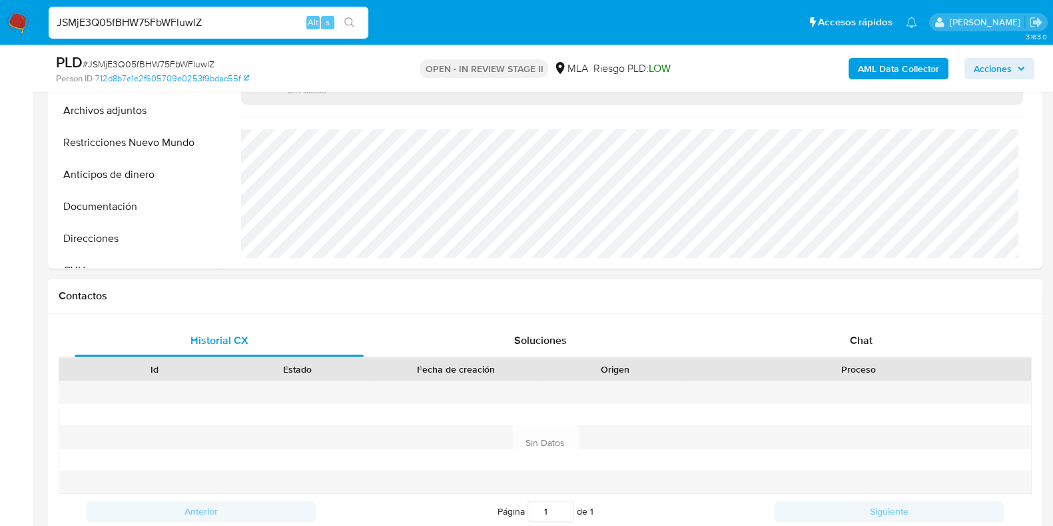
scroll to position [500, 0]
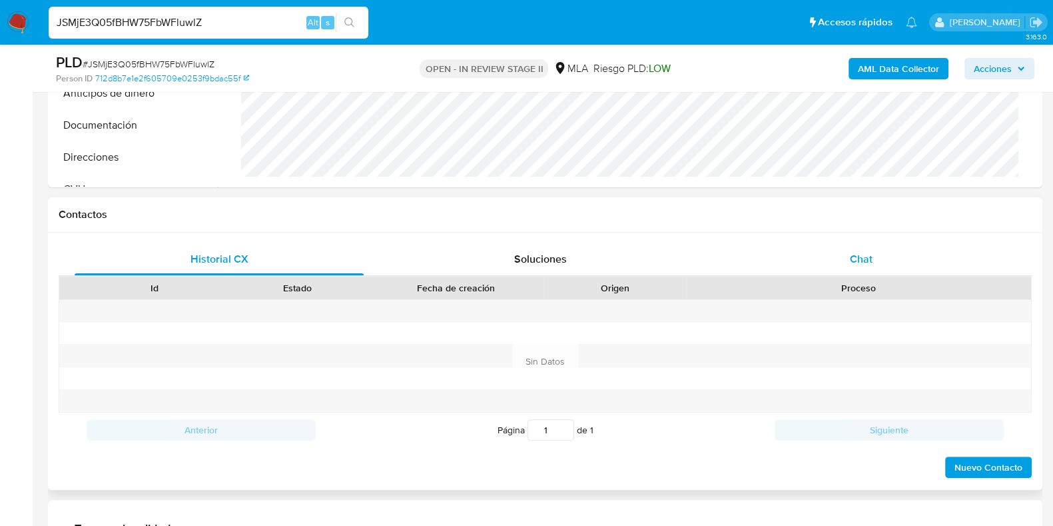
click at [843, 246] on div "Chat" at bounding box center [861, 259] width 289 height 32
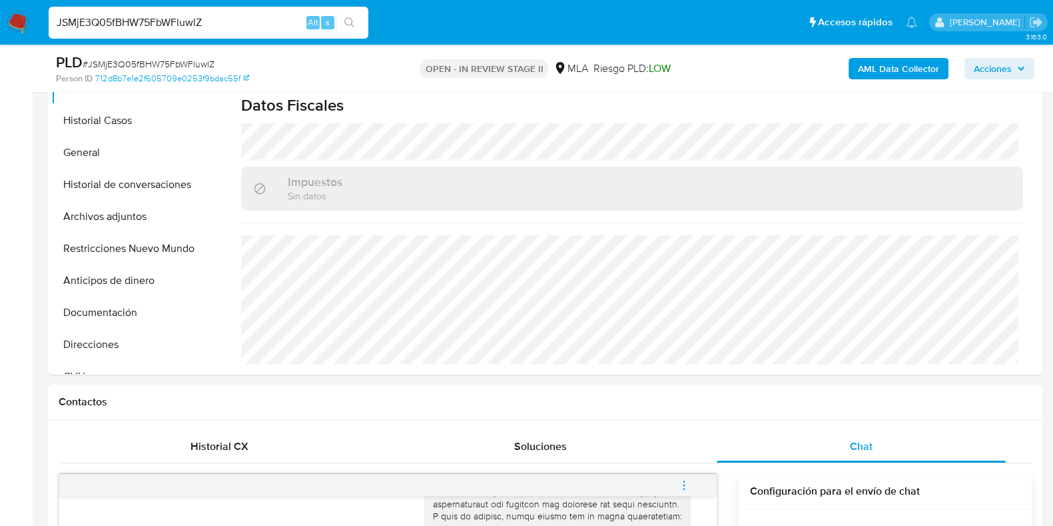
scroll to position [250, 0]
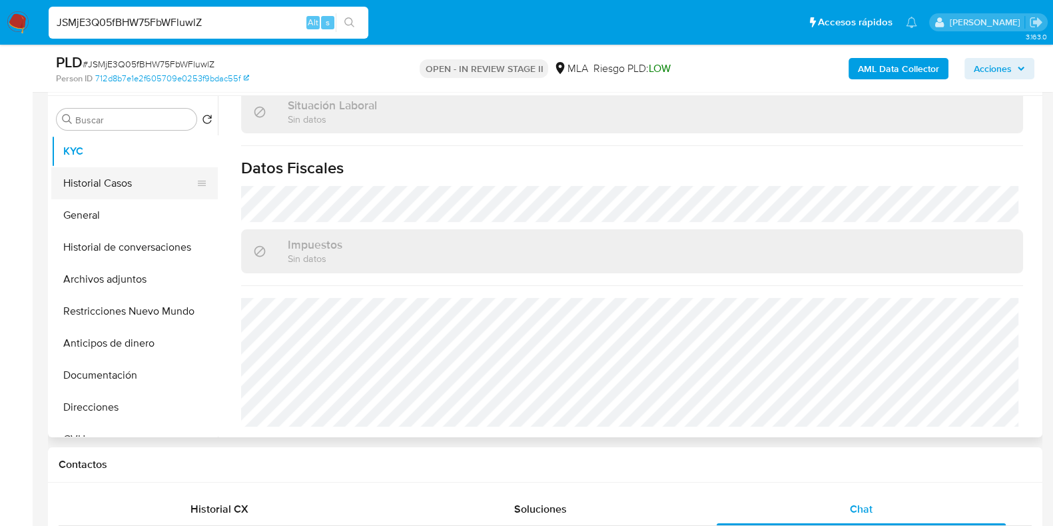
click at [117, 180] on button "Historial Casos" at bounding box center [129, 183] width 156 height 32
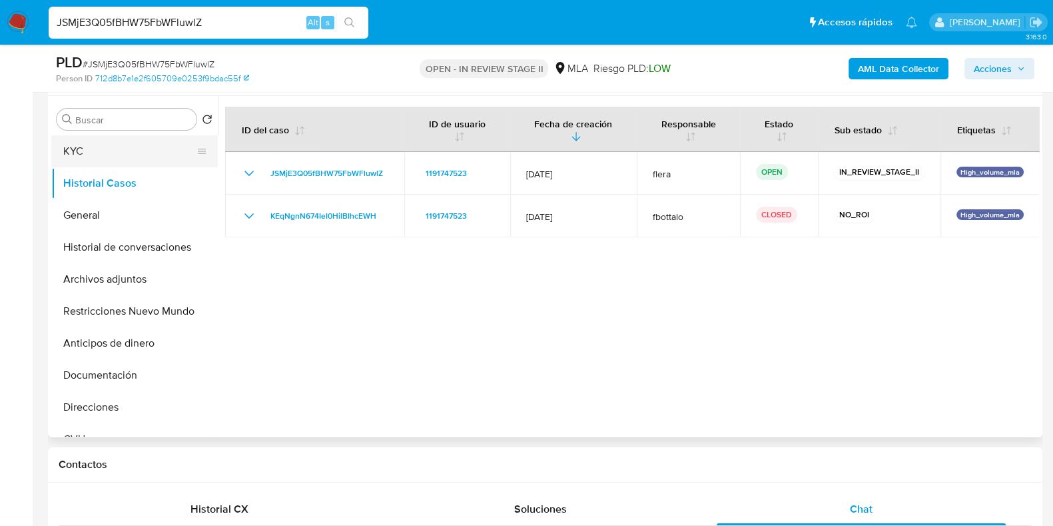
click at [116, 158] on button "KYC" at bounding box center [129, 151] width 156 height 32
